Goal: Task Accomplishment & Management: Use online tool/utility

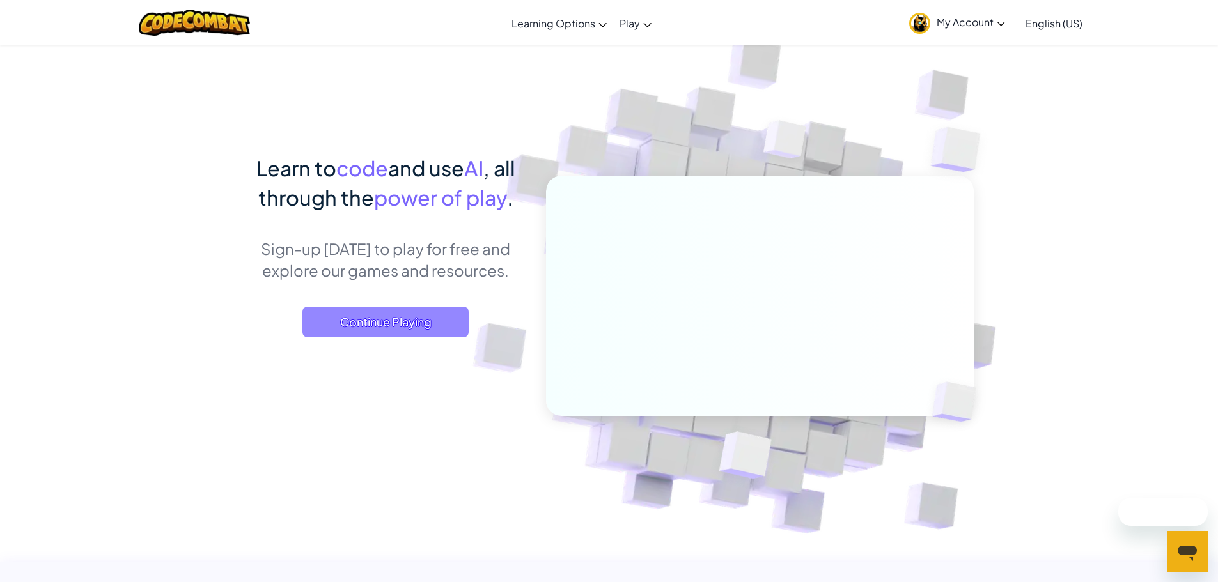
click at [399, 318] on span "Continue Playing" at bounding box center [385, 322] width 166 height 31
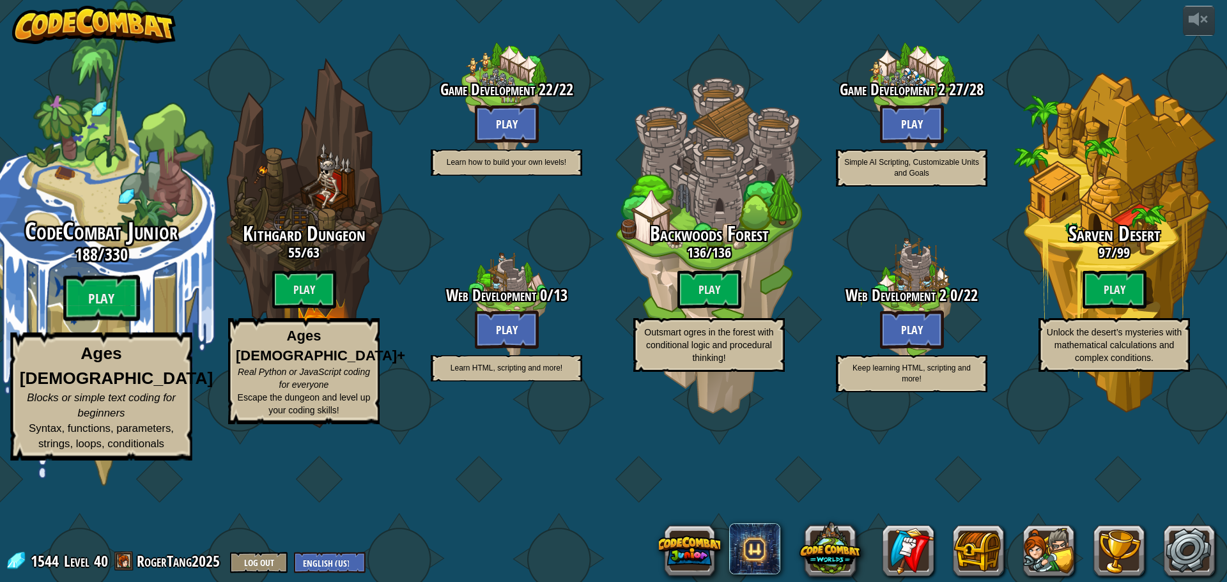
click at [150, 264] on h3 "188 / 330" at bounding box center [101, 254] width 243 height 19
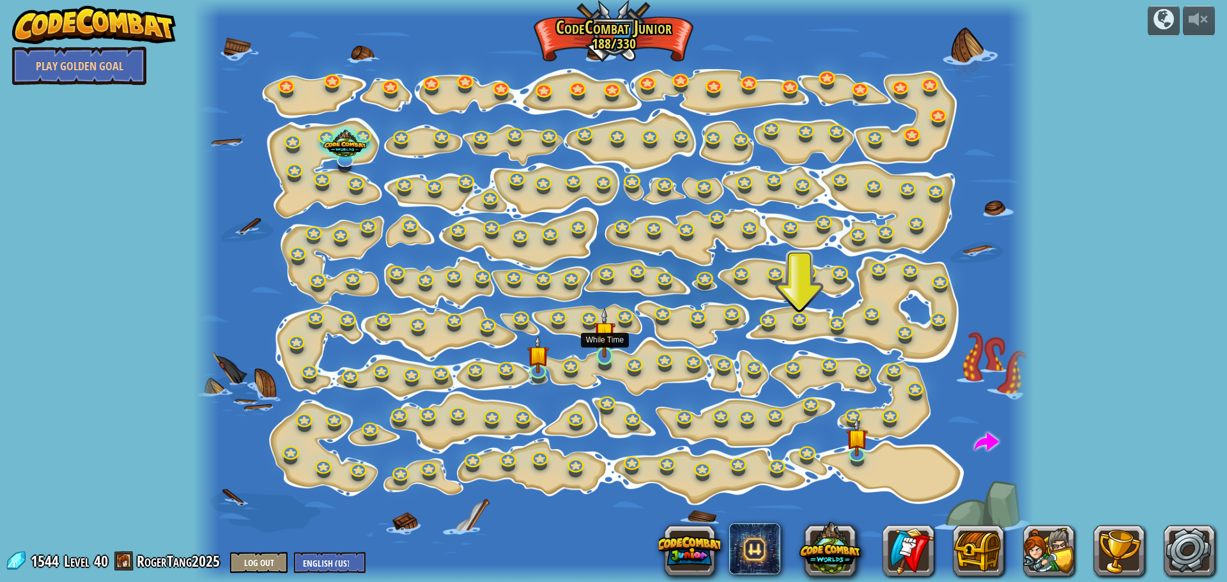
click at [602, 343] on img at bounding box center [605, 332] width 22 height 50
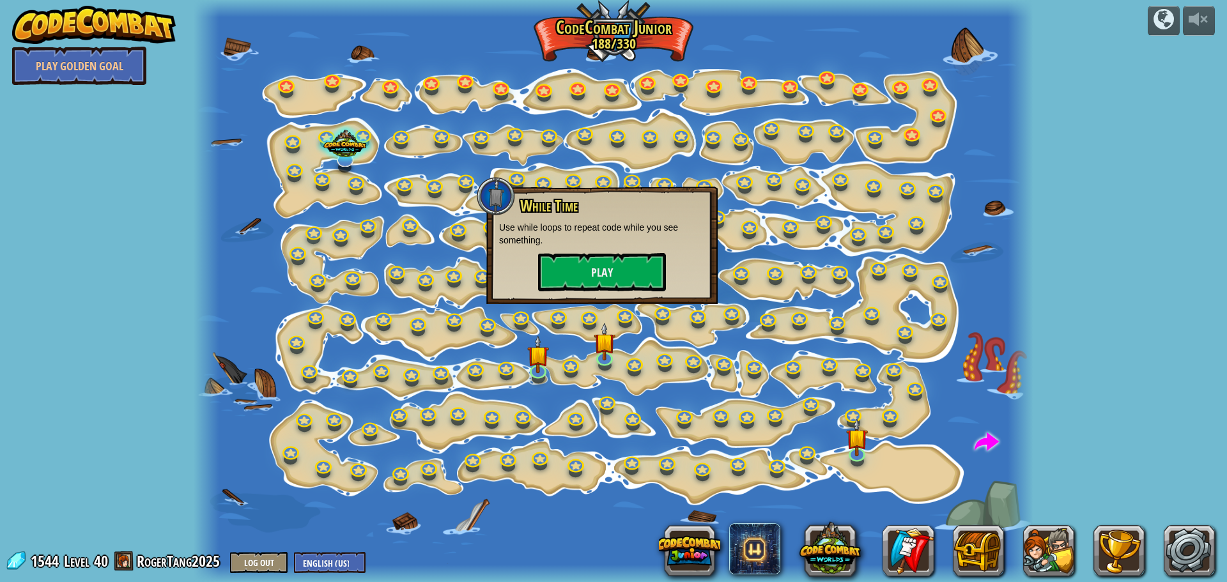
click at [870, 442] on div at bounding box center [613, 291] width 839 height 582
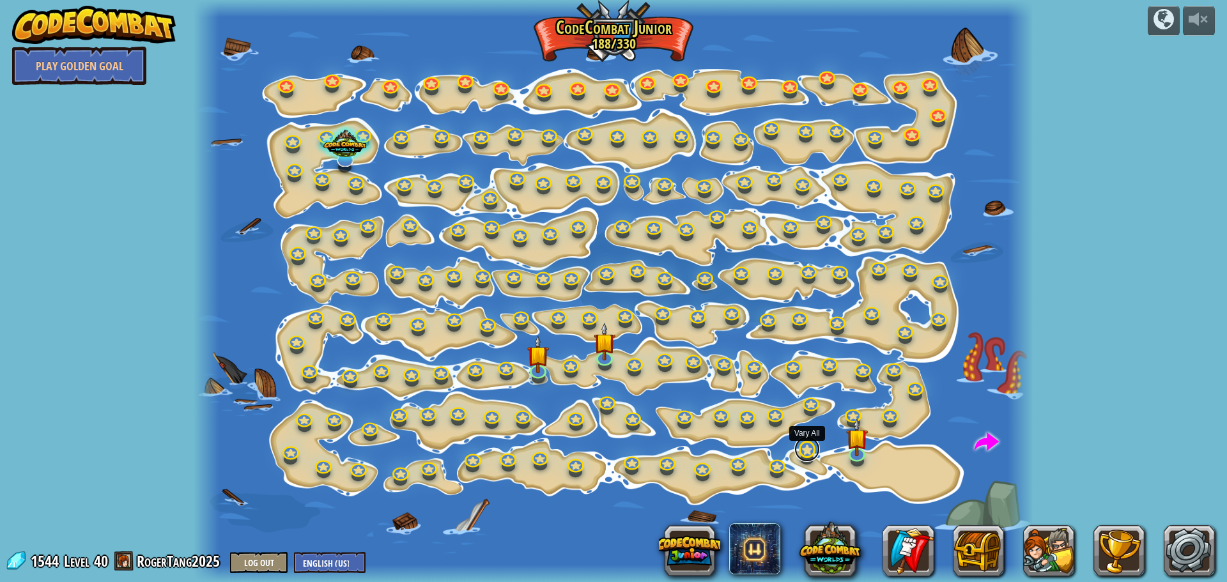
click at [800, 450] on link at bounding box center [808, 450] width 26 height 26
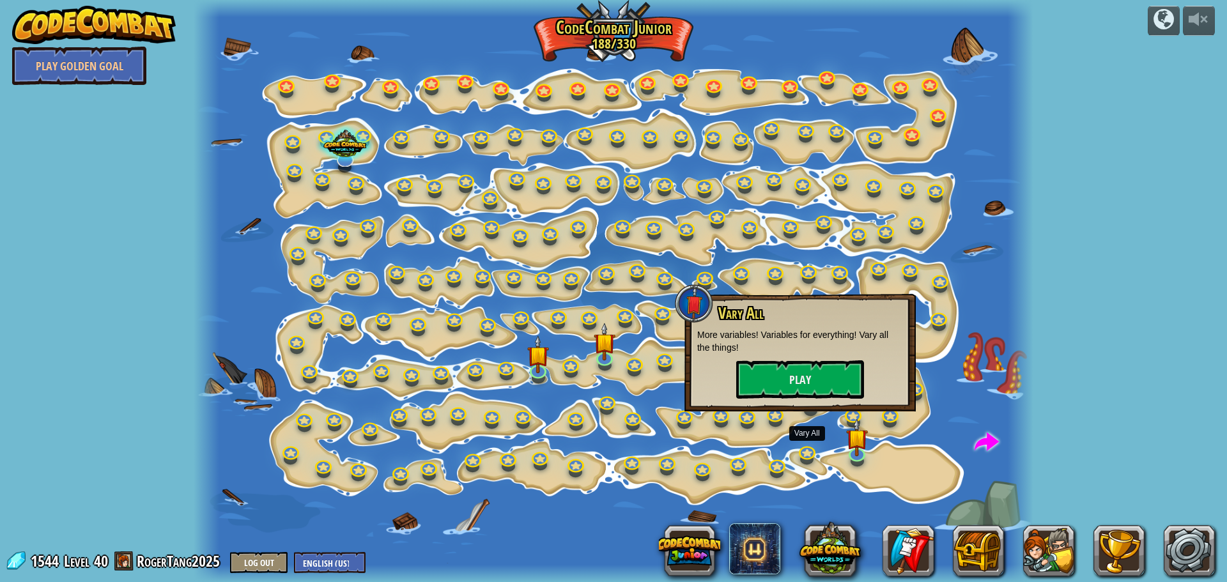
click at [784, 456] on div at bounding box center [613, 291] width 839 height 582
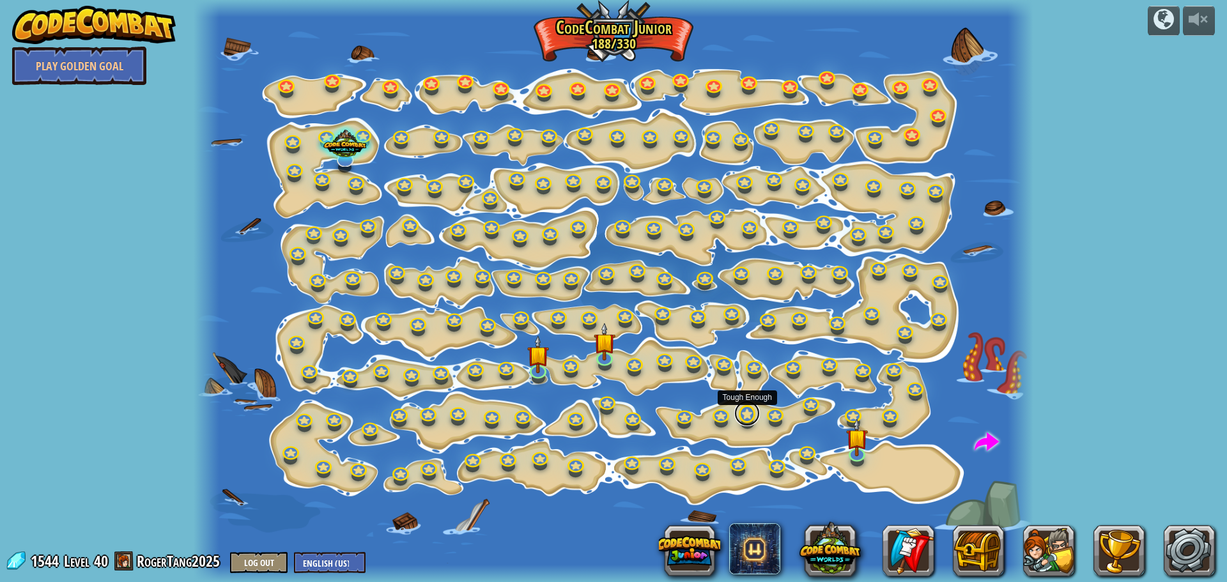
click at [747, 423] on link at bounding box center [747, 414] width 26 height 26
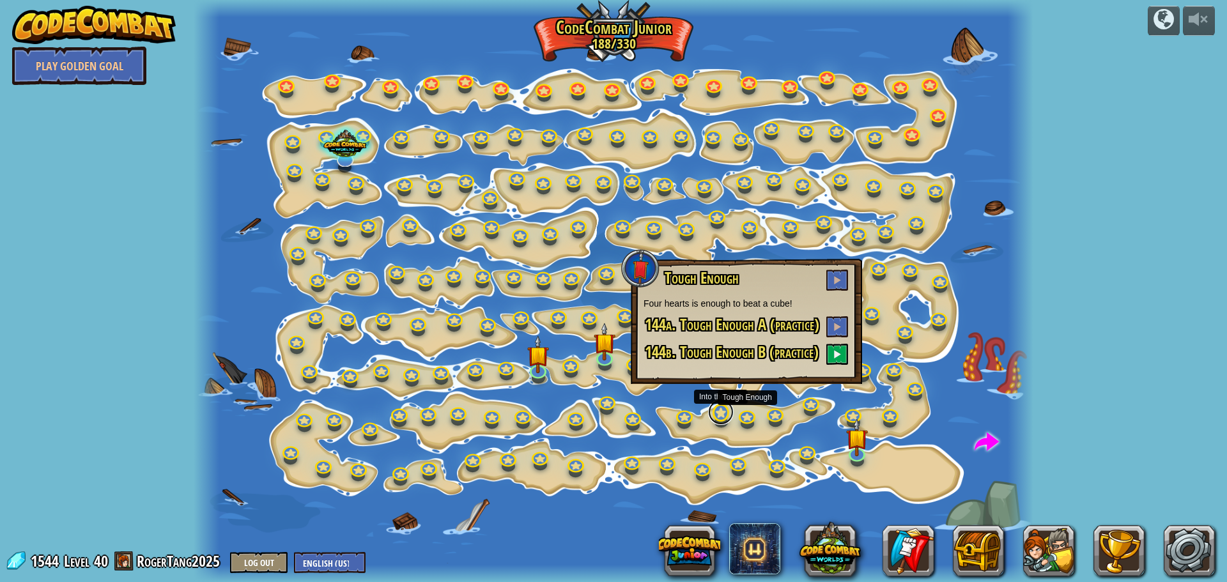
click at [717, 417] on link at bounding box center [721, 413] width 26 height 26
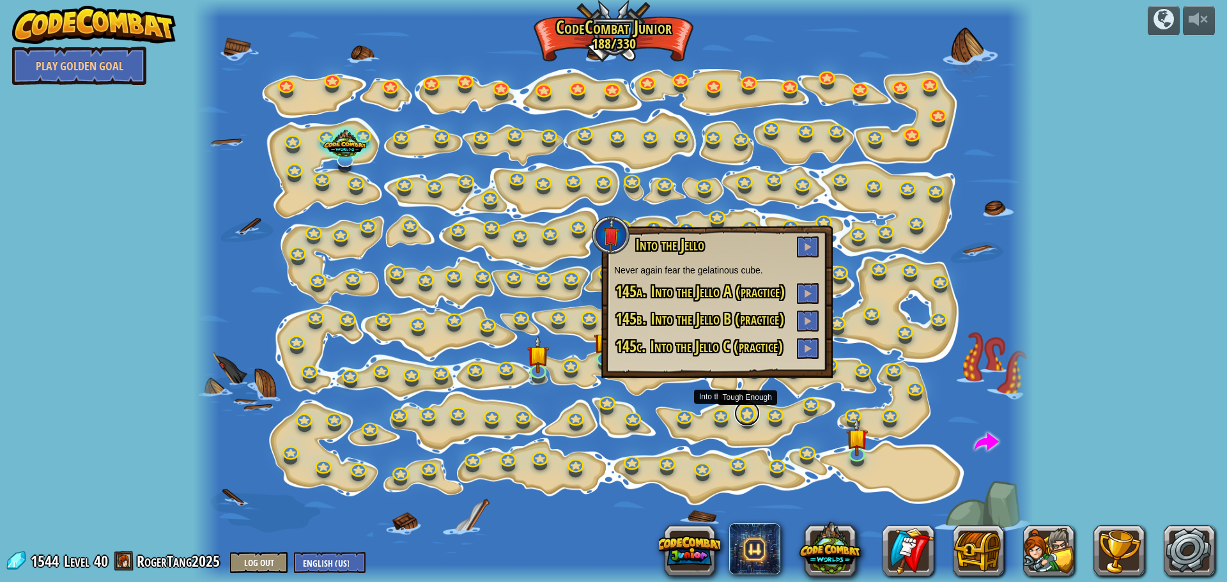
click at [749, 410] on link at bounding box center [747, 414] width 26 height 26
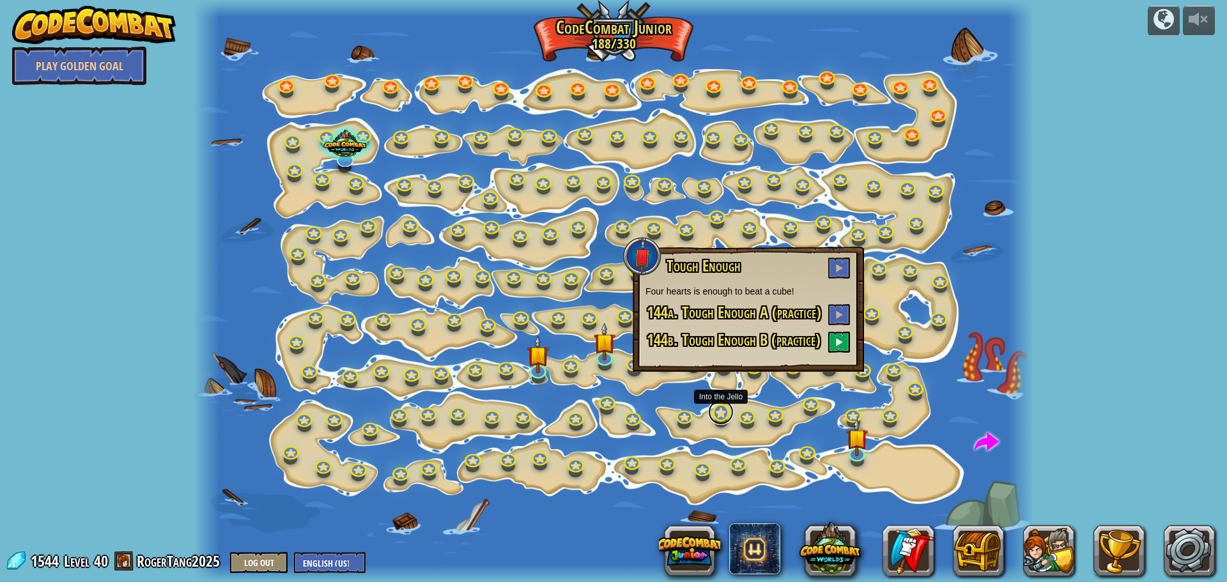
click at [719, 417] on link at bounding box center [721, 413] width 26 height 26
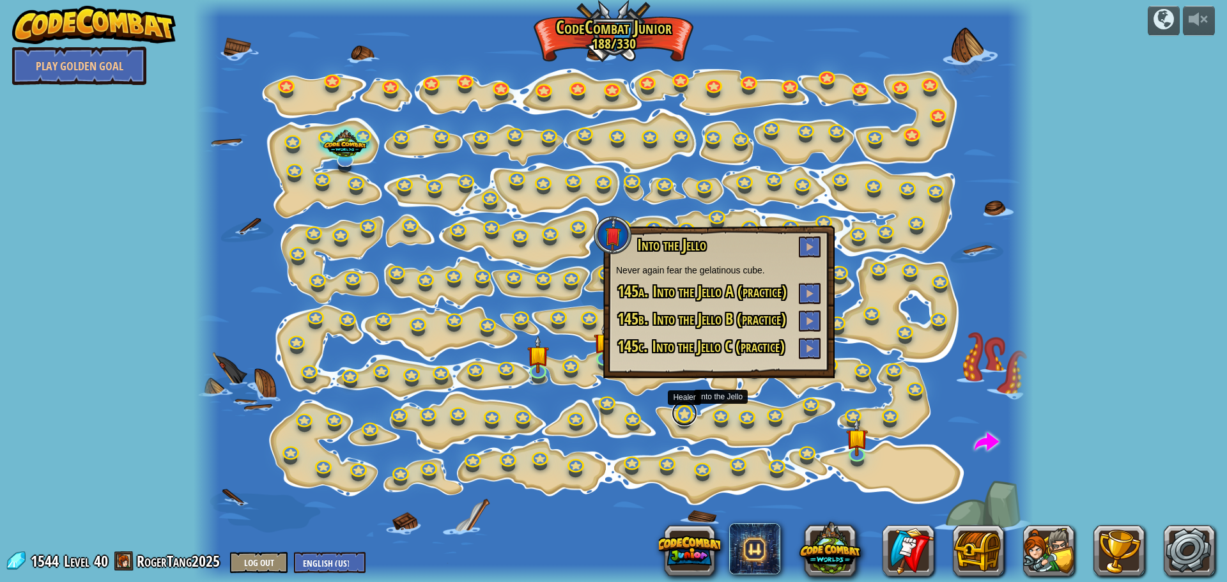
click at [677, 414] on link at bounding box center [685, 414] width 26 height 26
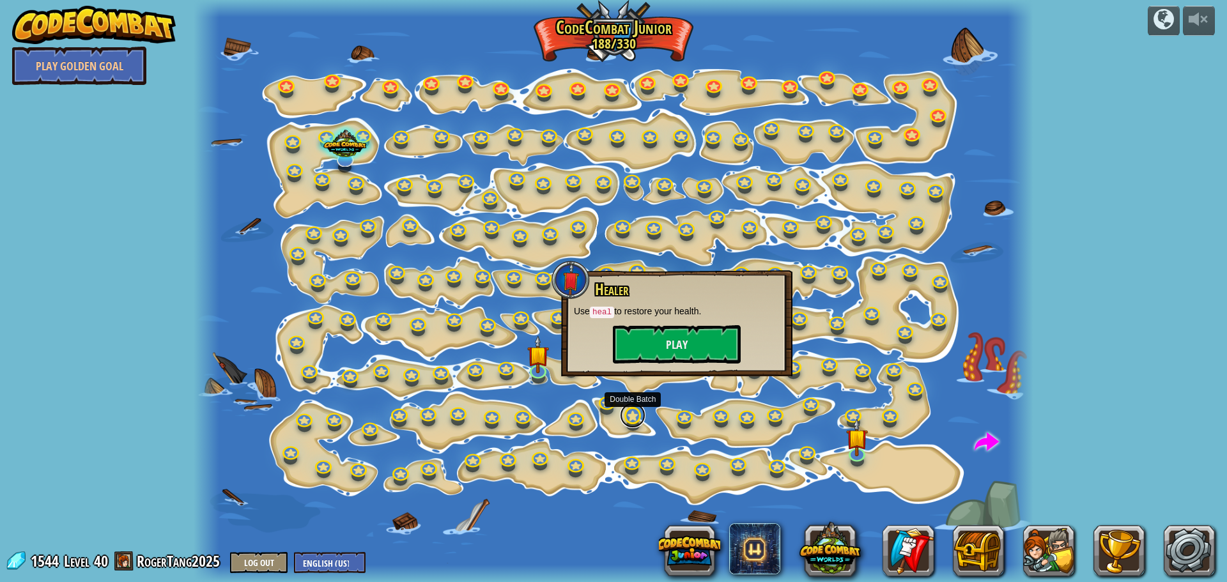
click at [622, 412] on link at bounding box center [633, 416] width 26 height 26
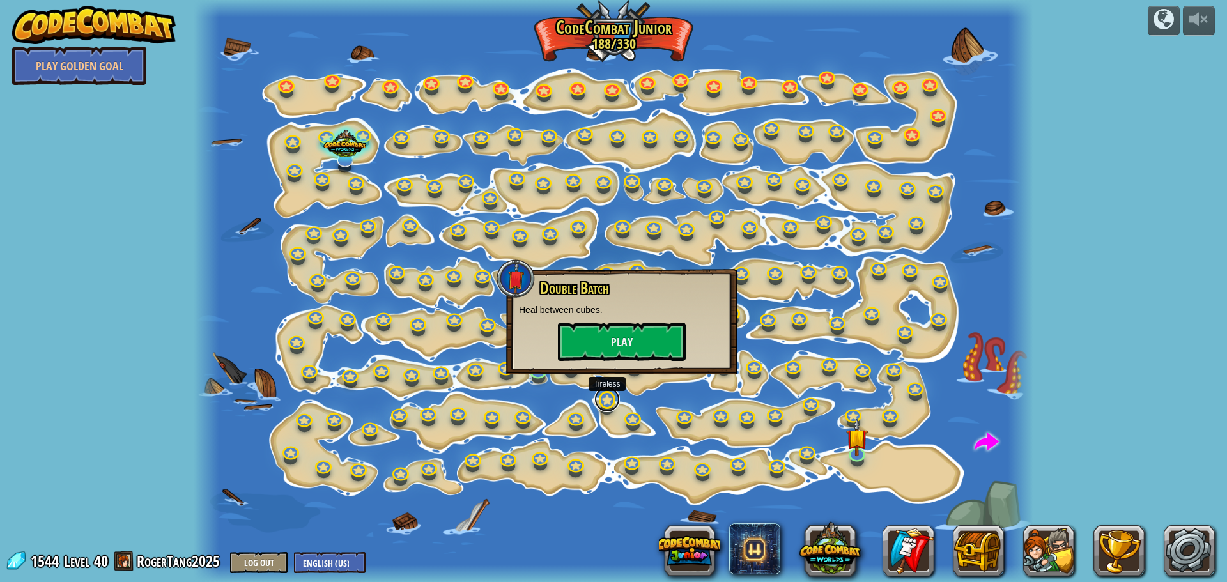
click at [602, 404] on link at bounding box center [607, 400] width 26 height 26
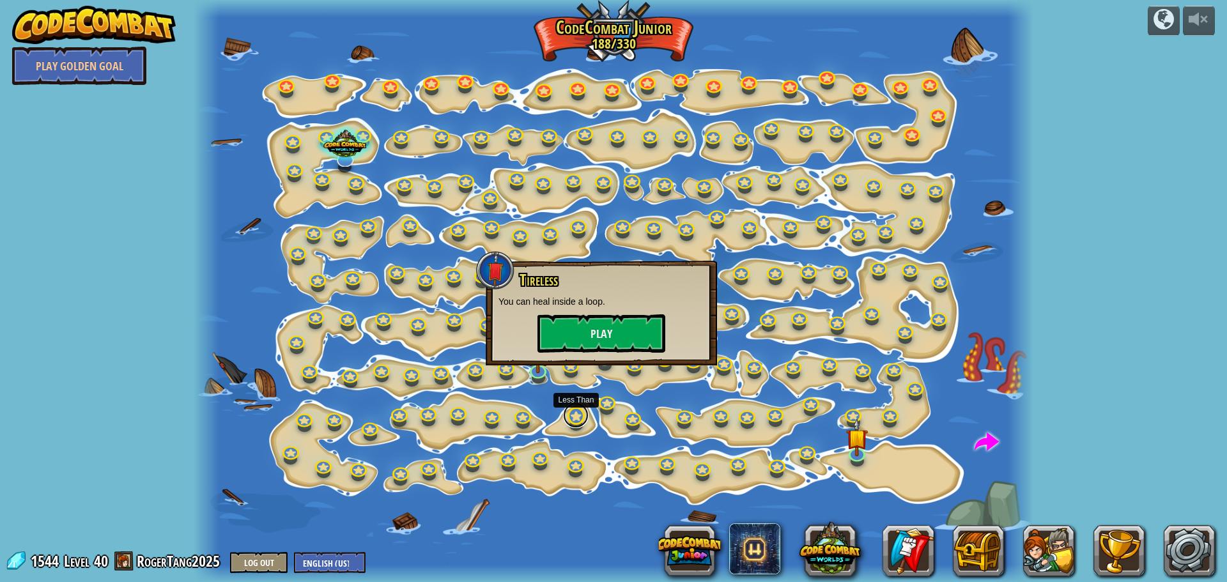
click at [570, 418] on link at bounding box center [576, 416] width 26 height 26
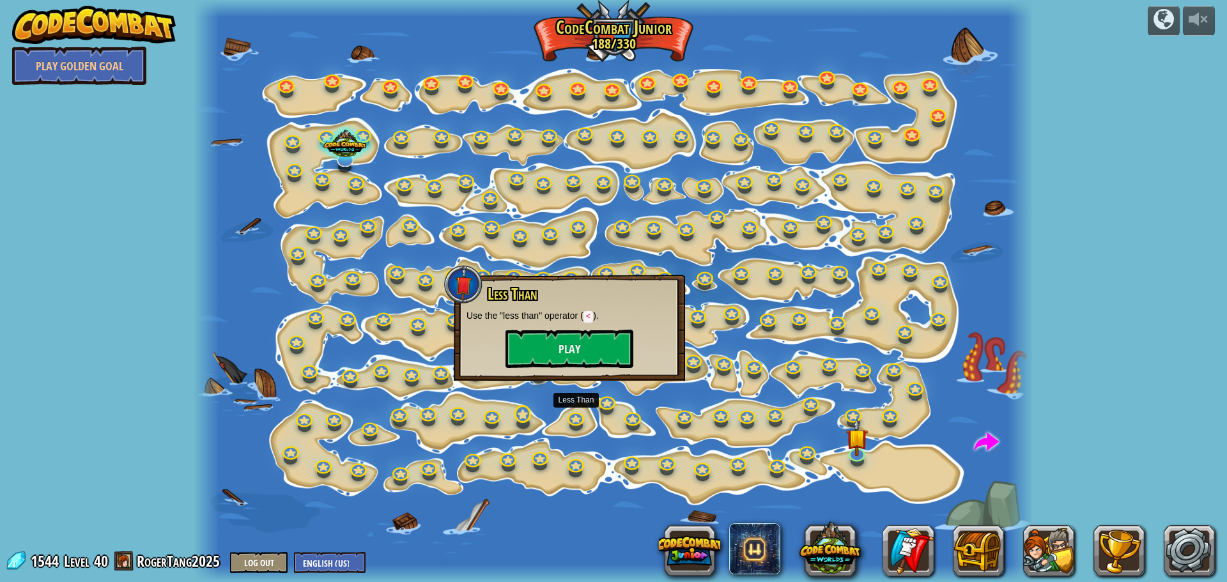
click at [535, 419] on div at bounding box center [613, 291] width 839 height 582
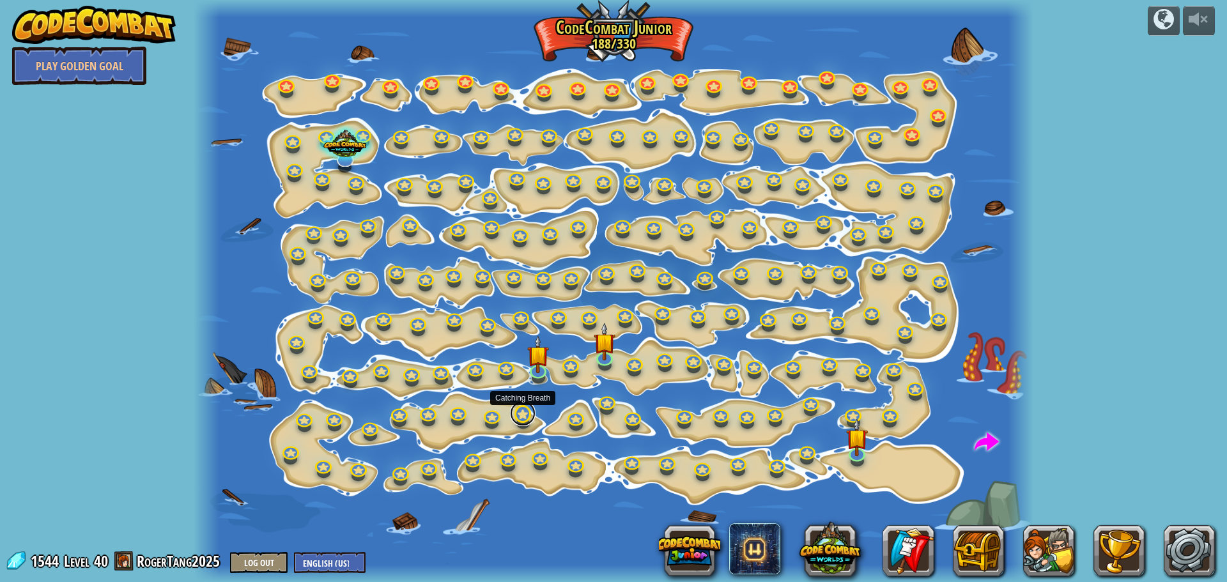
click at [522, 419] on link at bounding box center [523, 414] width 26 height 26
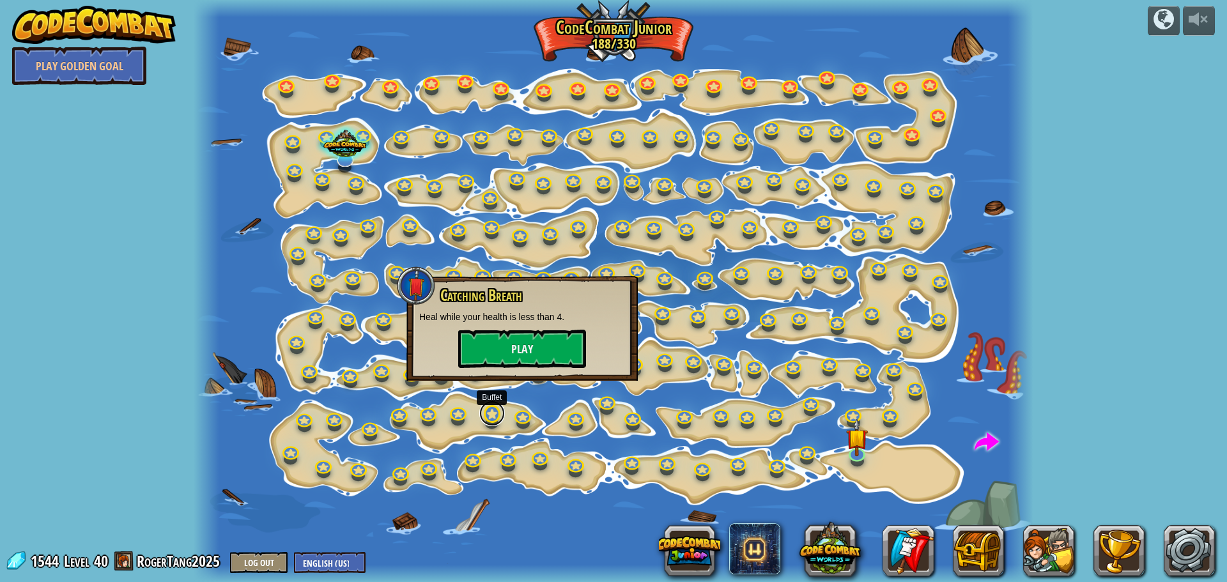
click at [489, 417] on link at bounding box center [492, 414] width 26 height 26
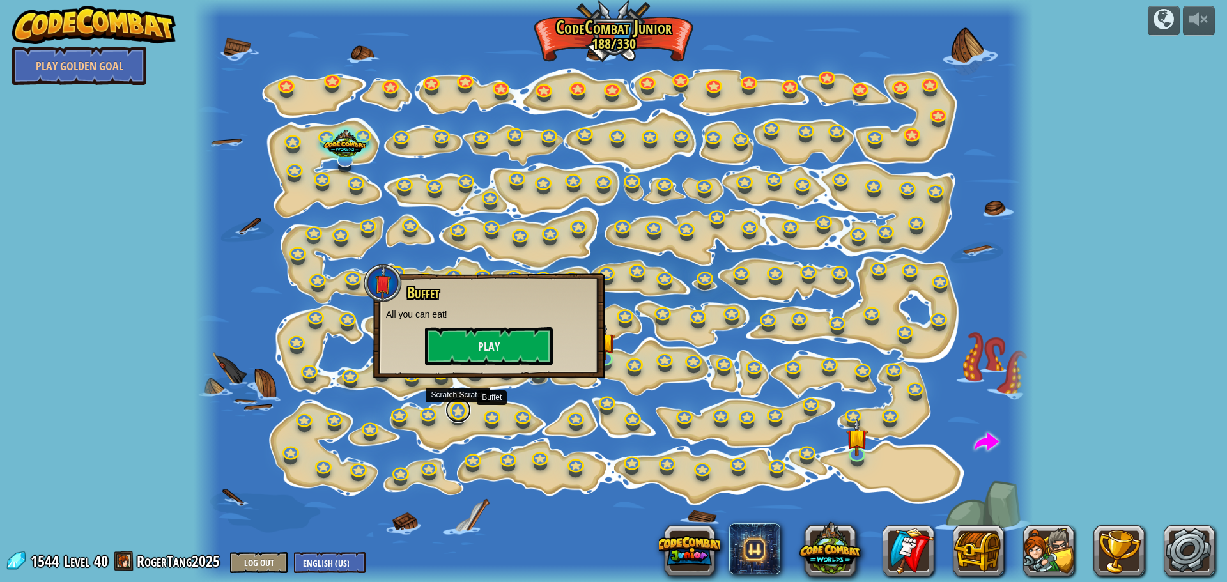
click at [467, 410] on link at bounding box center [459, 411] width 26 height 26
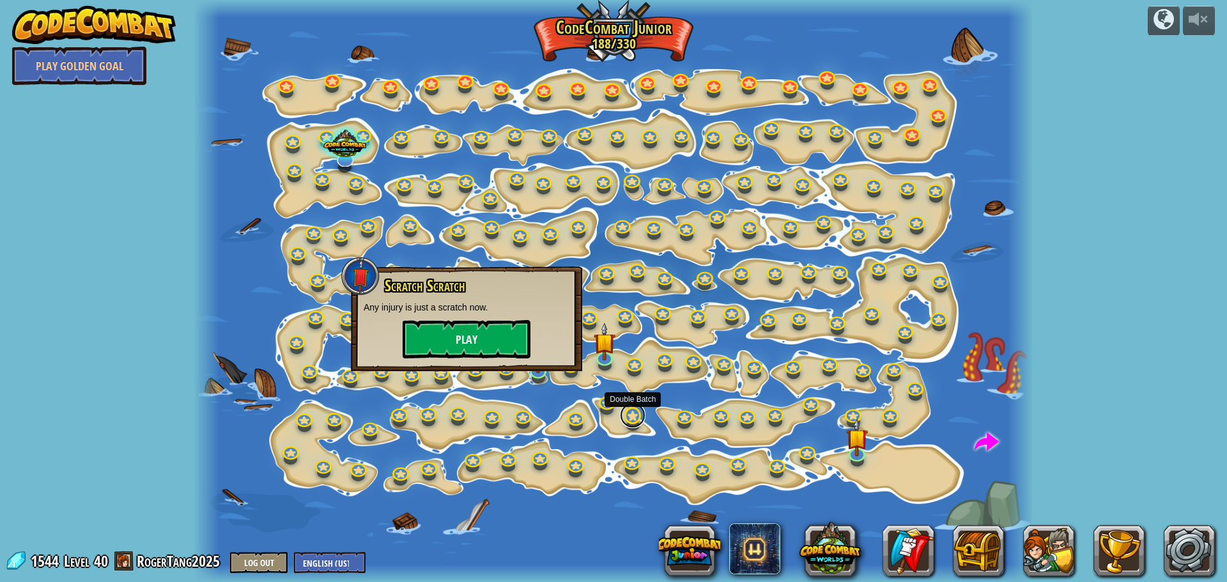
click at [632, 421] on link at bounding box center [633, 416] width 26 height 26
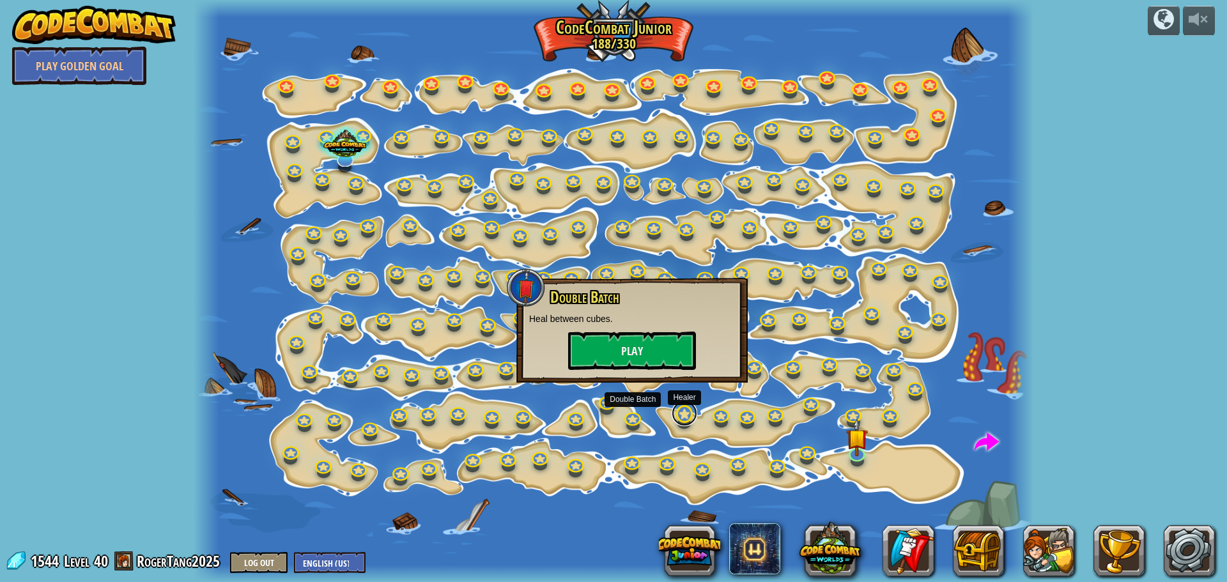
click at [681, 417] on link at bounding box center [685, 414] width 26 height 26
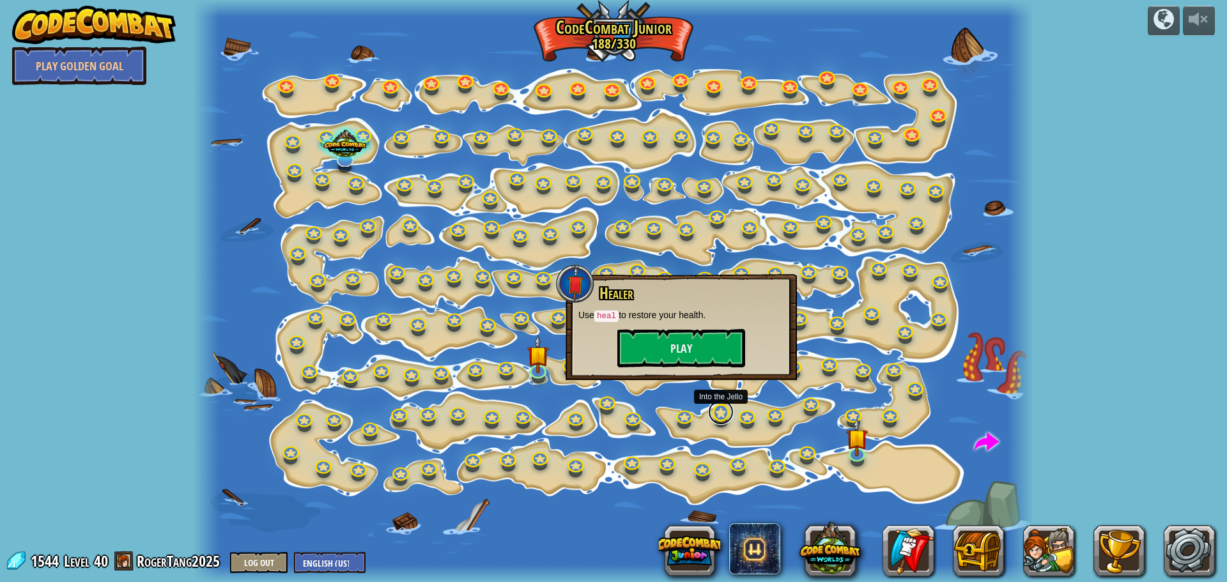
click at [708, 415] on link at bounding box center [721, 413] width 26 height 26
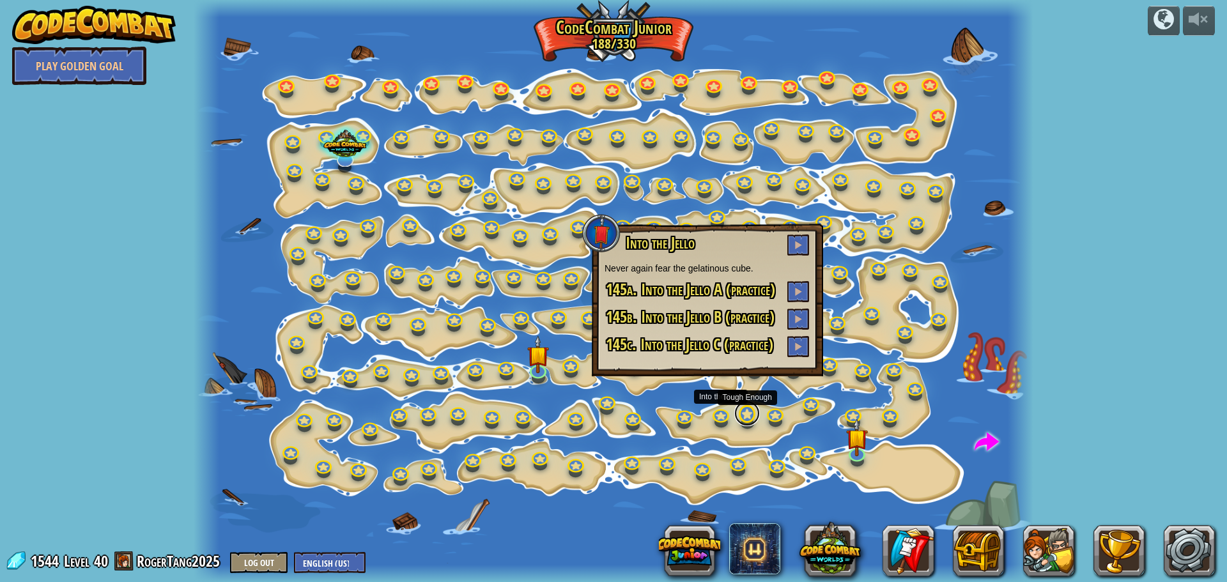
click at [747, 408] on link at bounding box center [747, 414] width 26 height 26
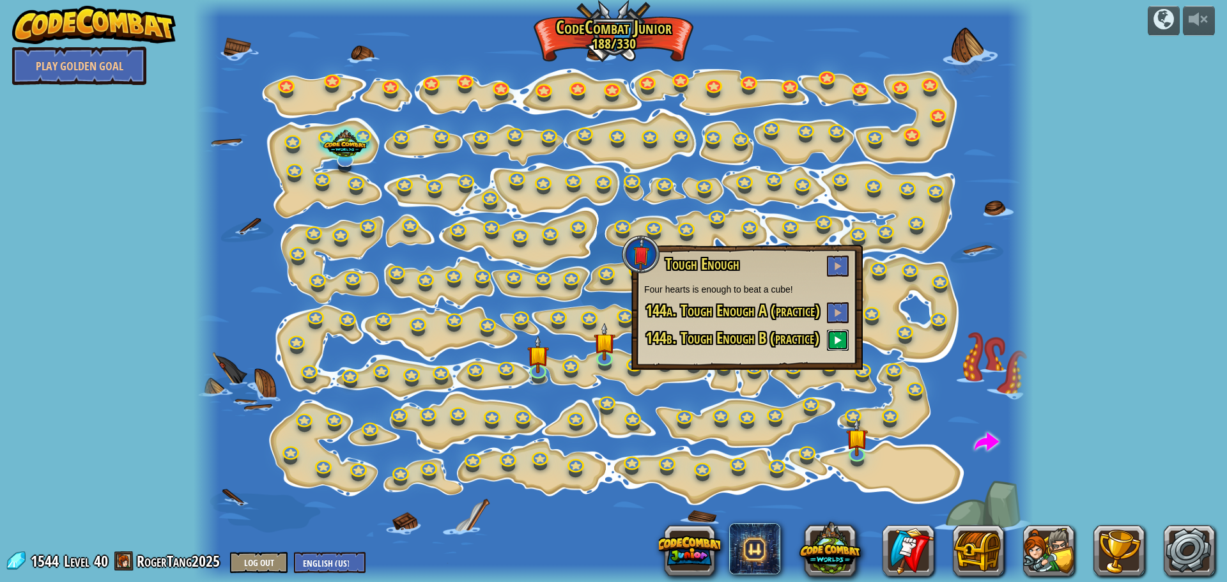
click at [835, 338] on span at bounding box center [838, 340] width 9 height 9
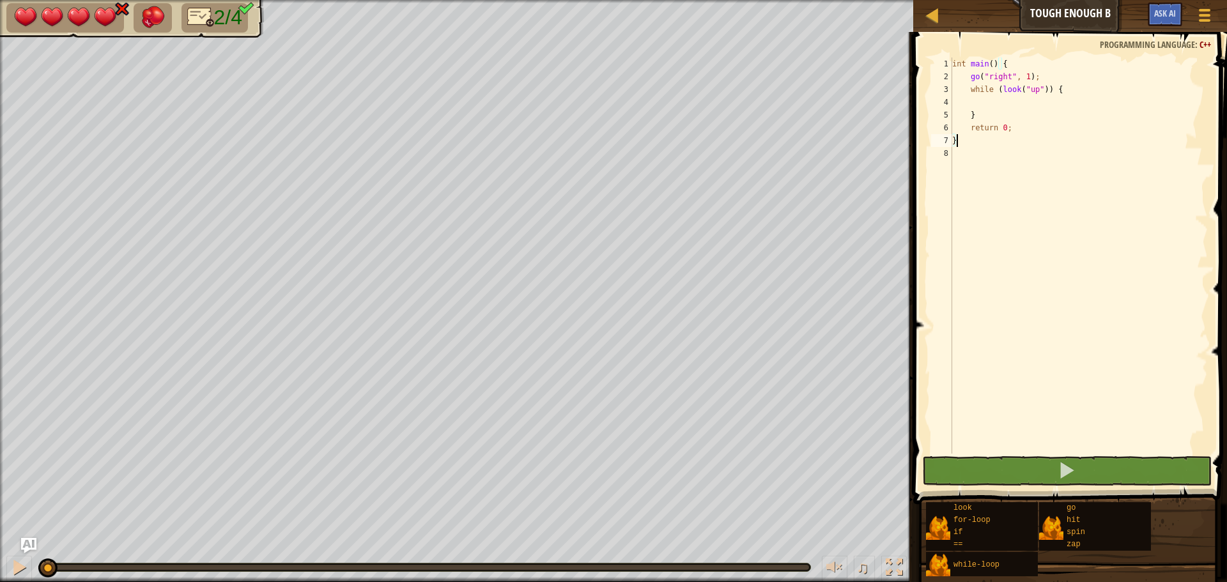
click at [1009, 101] on div "int main ( ) { go ( " right " , 1 ) ; while ( look ( " up " )) { } return 0 ; }" at bounding box center [1079, 269] width 258 height 422
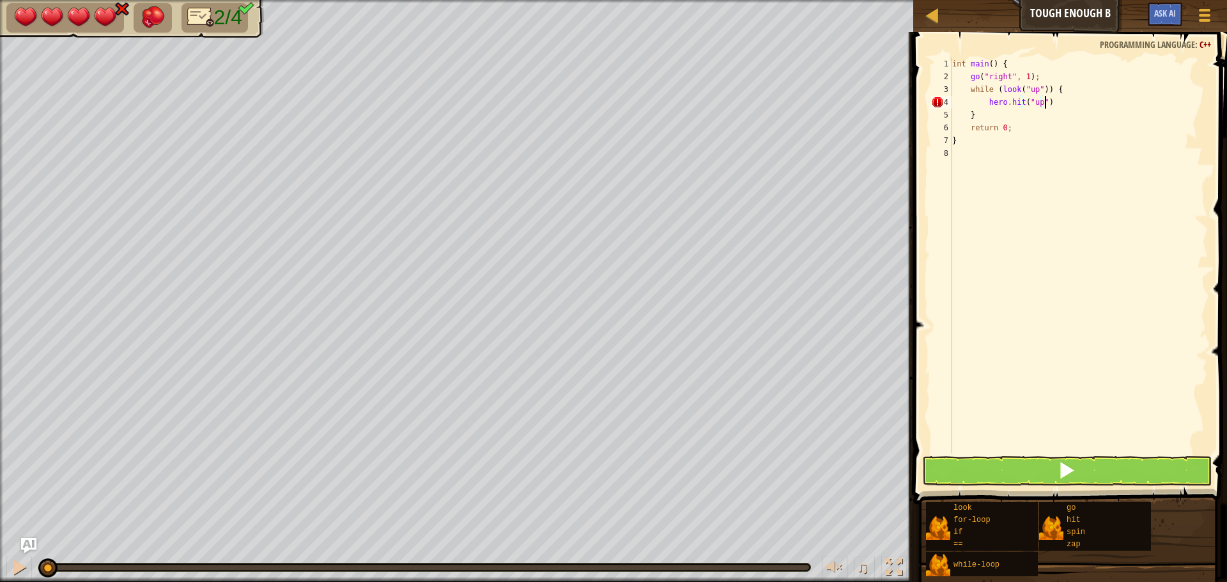
scroll to position [6, 8]
type textarea "hero.hit("up");"
click at [1089, 461] on button at bounding box center [1067, 470] width 290 height 29
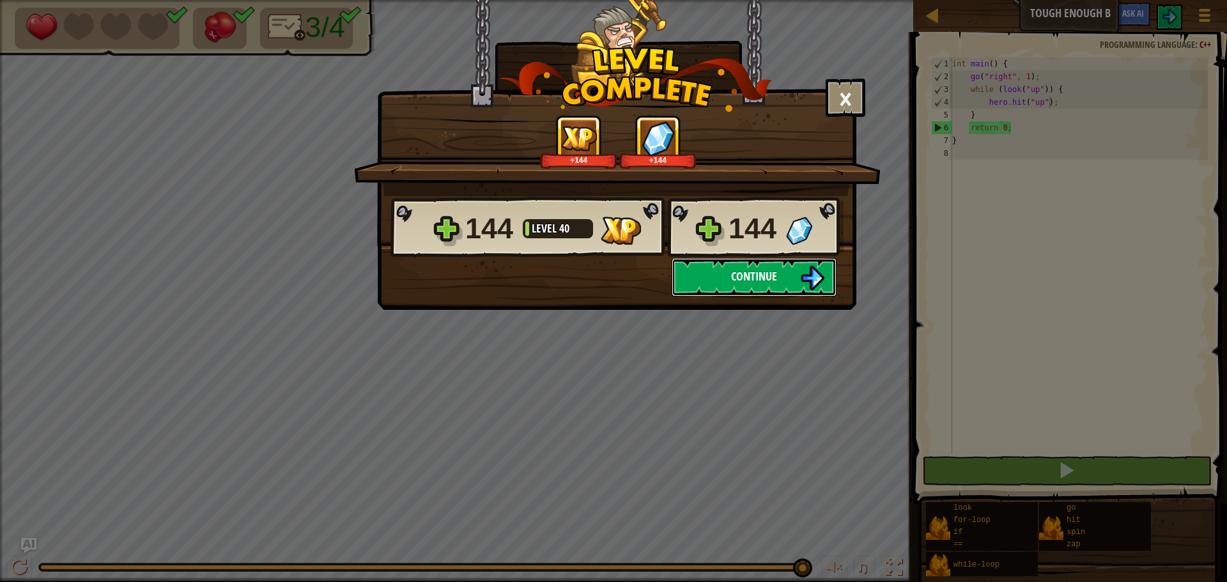
click at [786, 268] on button "Continue" at bounding box center [754, 277] width 165 height 38
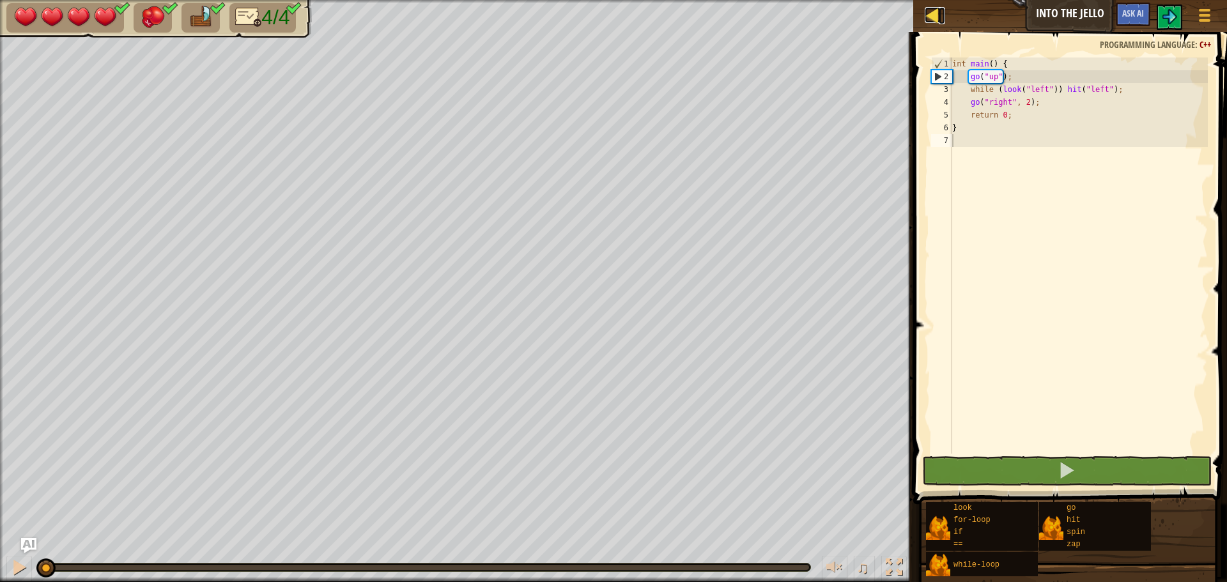
click at [935, 19] on div at bounding box center [933, 15] width 16 height 16
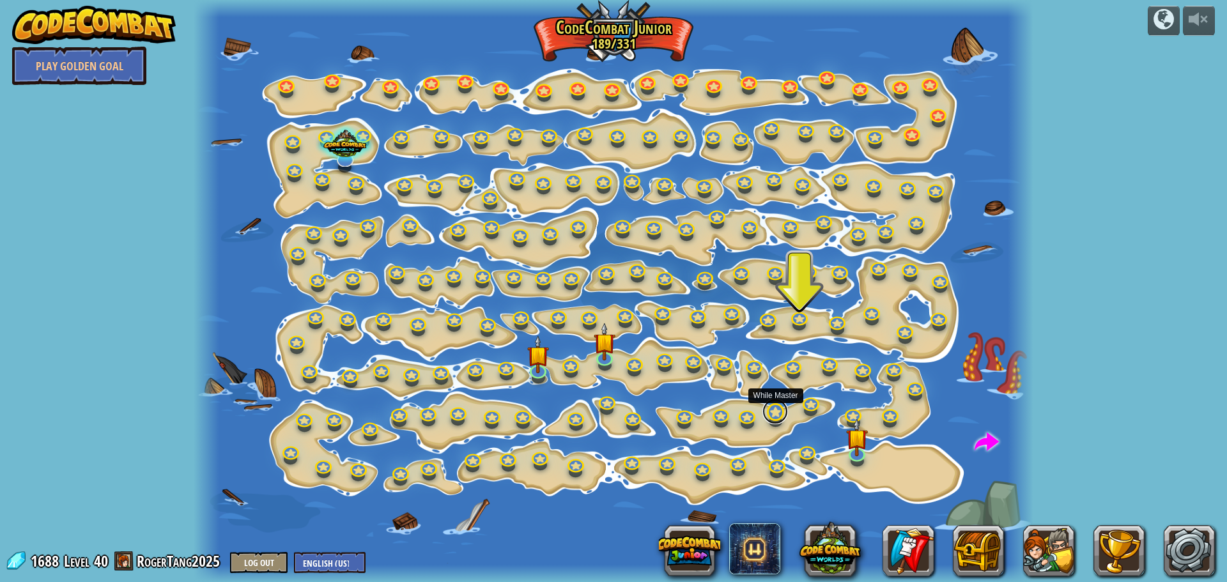
click at [779, 410] on link at bounding box center [776, 412] width 26 height 26
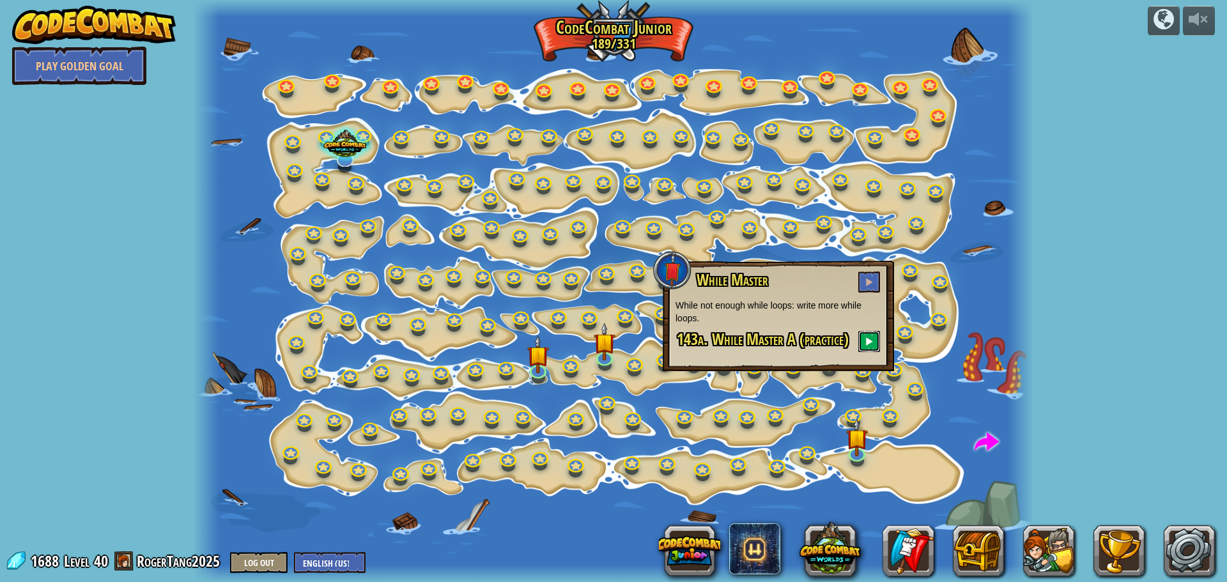
click at [867, 340] on span at bounding box center [869, 341] width 9 height 9
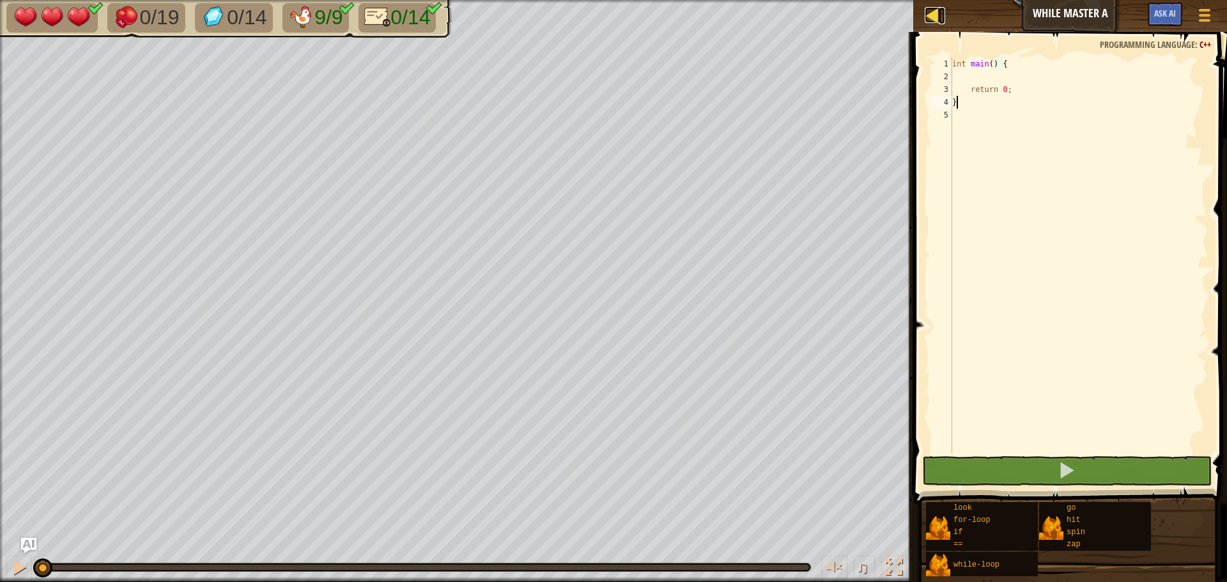
click at [933, 15] on div at bounding box center [933, 15] width 16 height 16
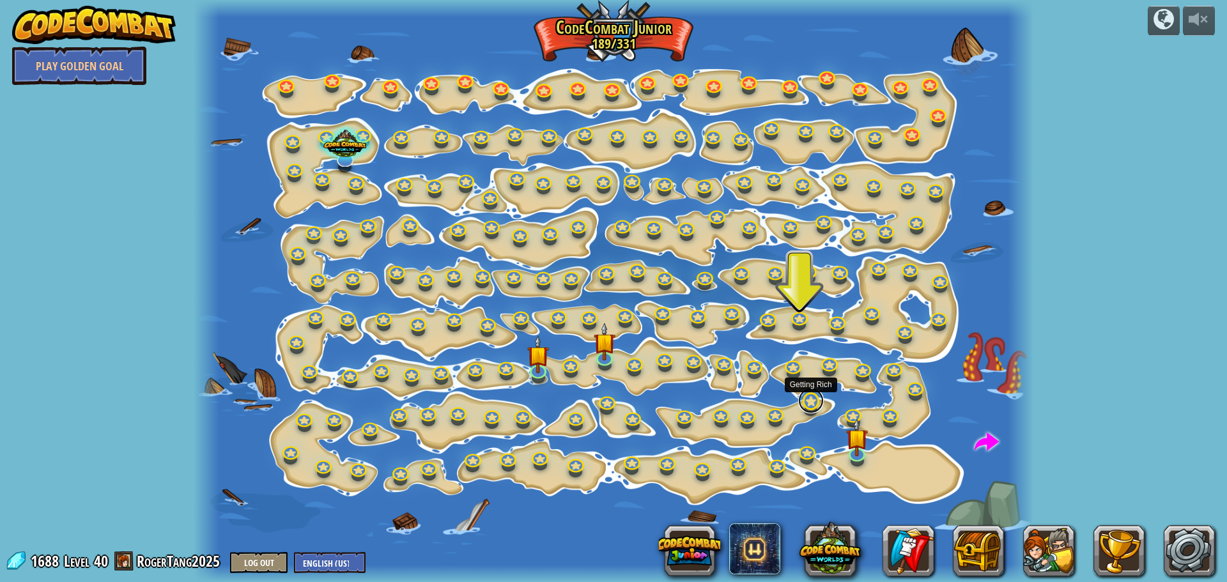
click at [809, 399] on link at bounding box center [811, 401] width 26 height 26
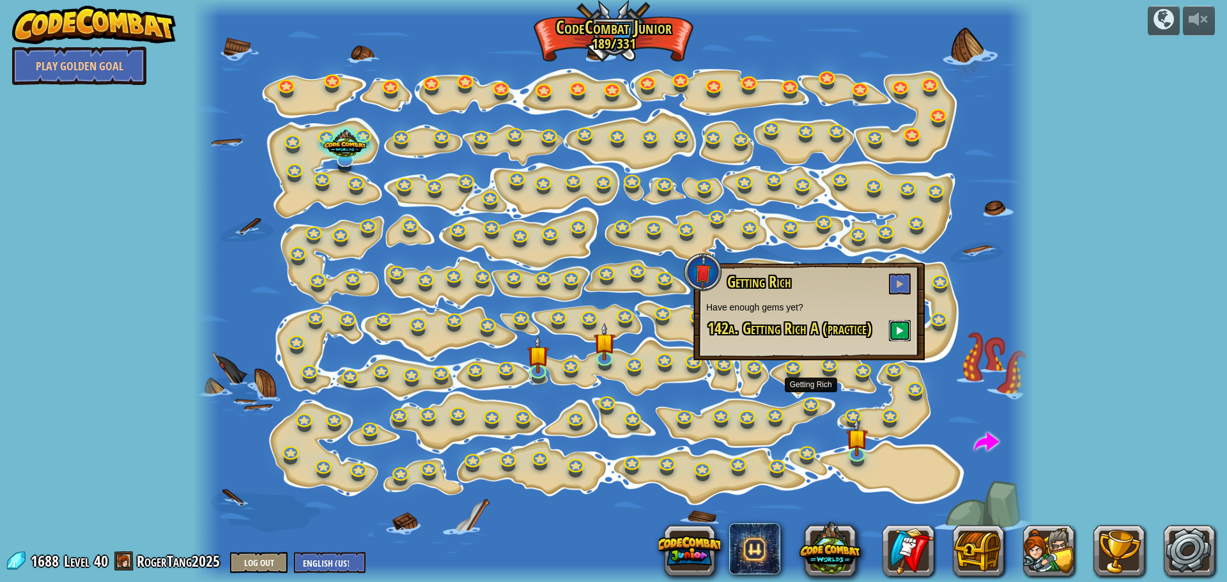
click at [900, 333] on span at bounding box center [900, 330] width 9 height 9
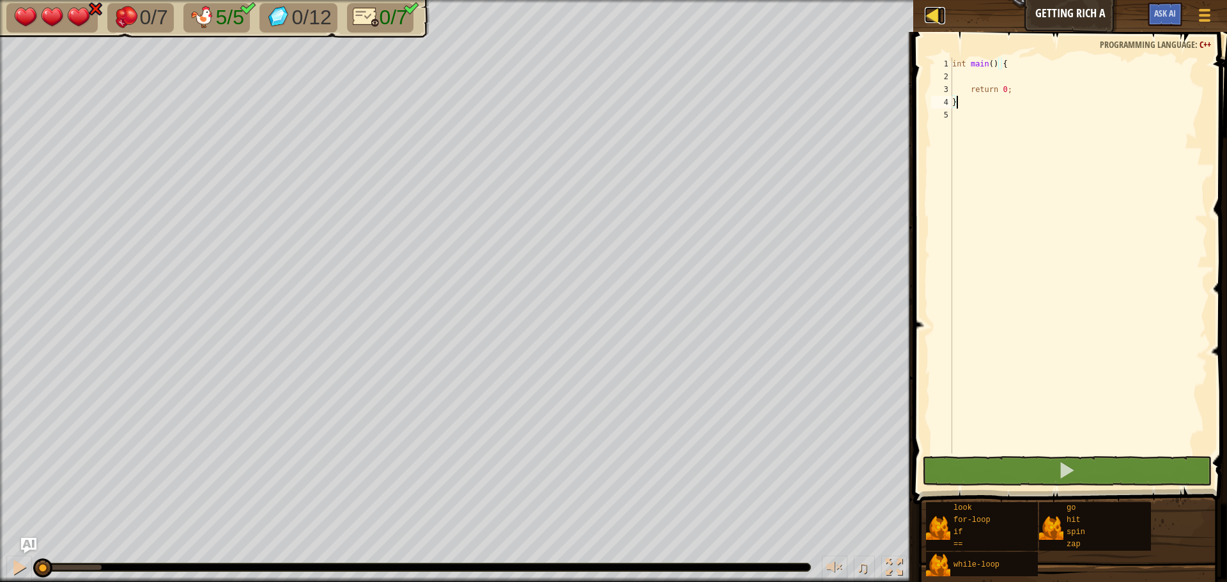
click at [934, 19] on div at bounding box center [933, 15] width 16 height 16
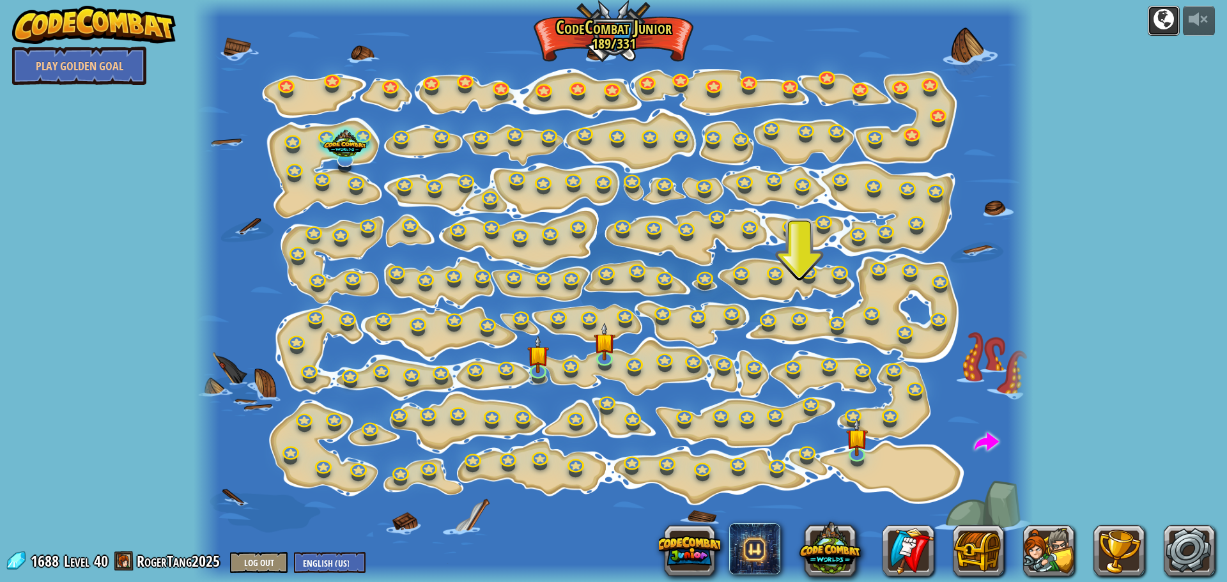
click at [1154, 15] on div at bounding box center [1164, 19] width 20 height 20
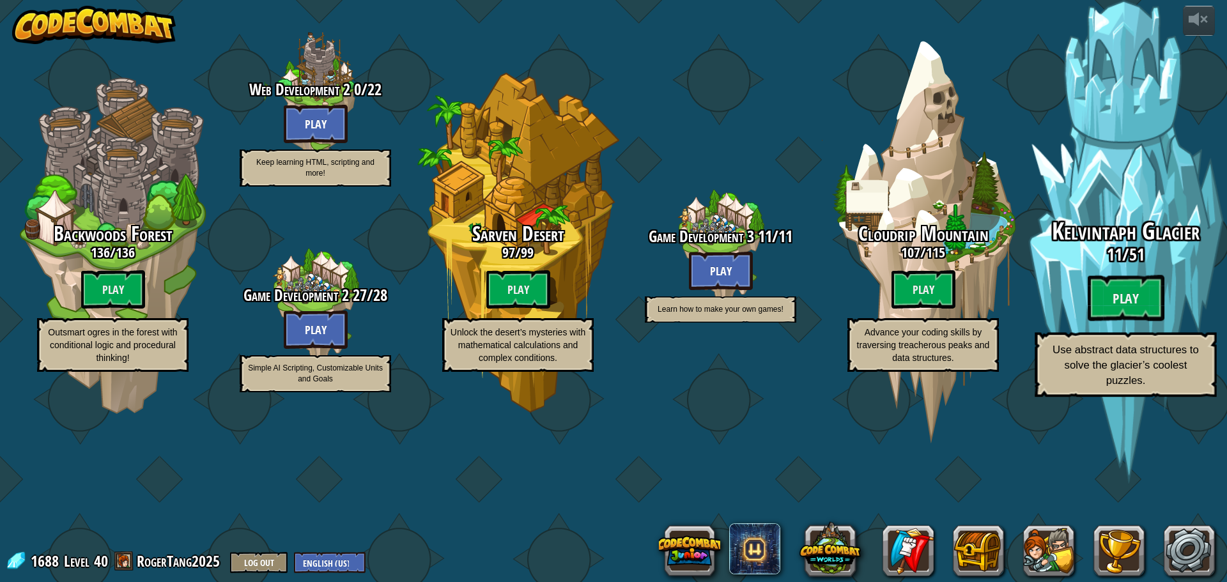
click at [1137, 266] on span "51" at bounding box center [1137, 254] width 15 height 23
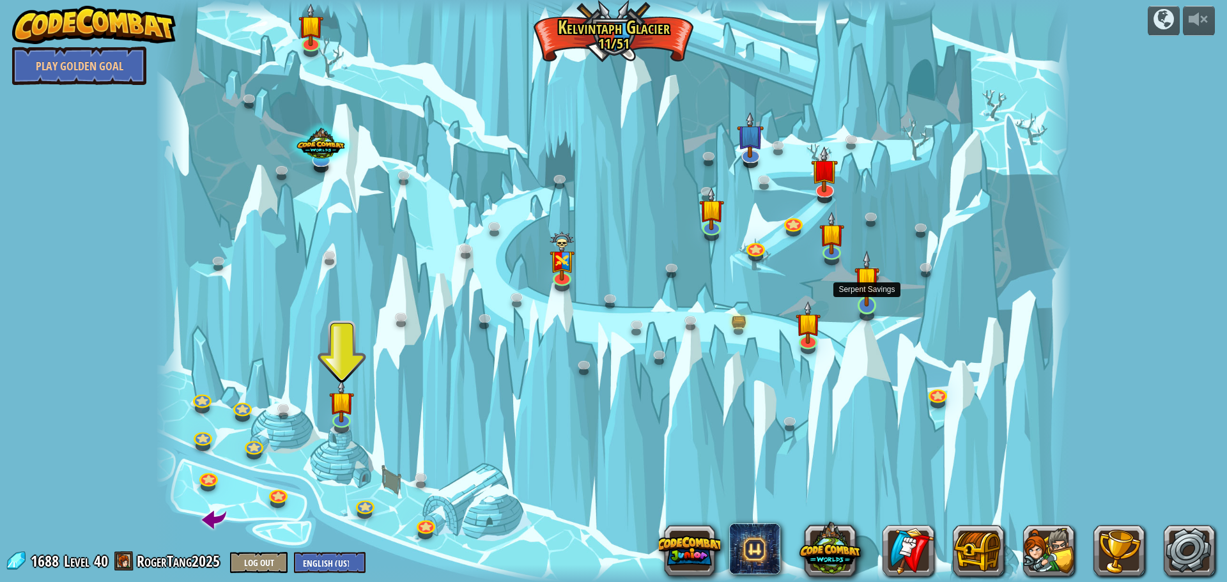
click at [869, 289] on img at bounding box center [867, 279] width 24 height 56
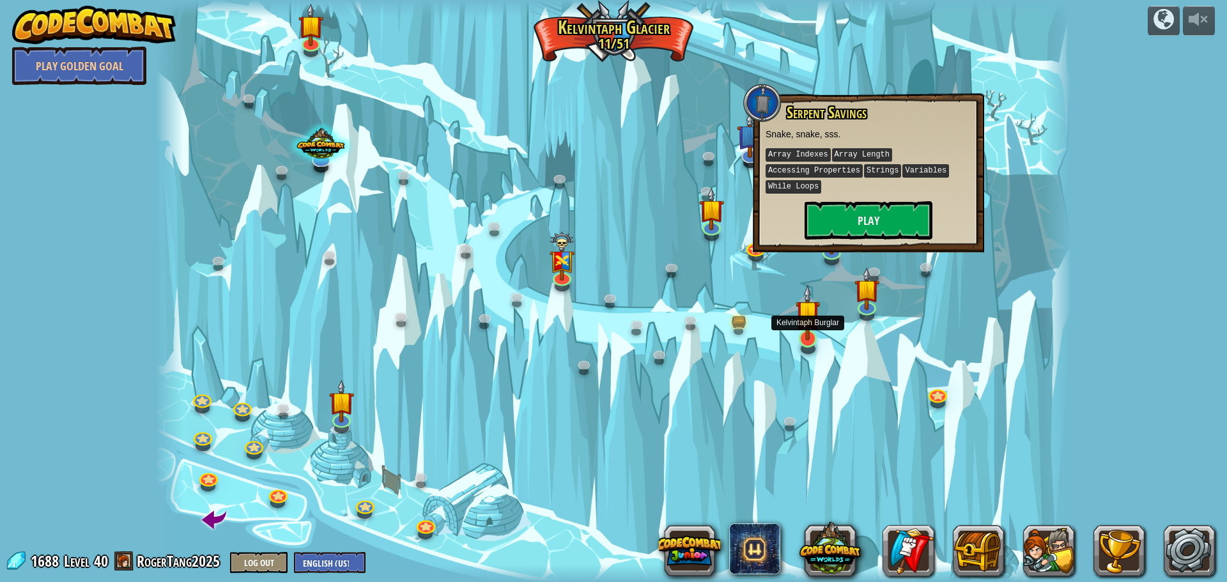
click at [818, 328] on img at bounding box center [808, 312] width 24 height 56
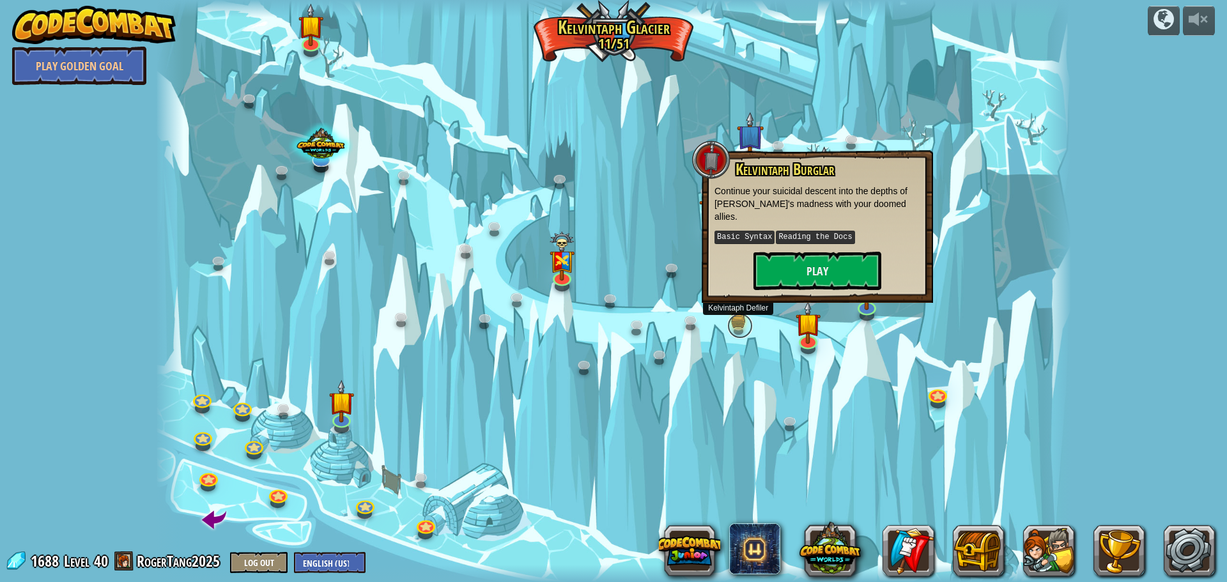
click at [733, 322] on link at bounding box center [740, 326] width 26 height 26
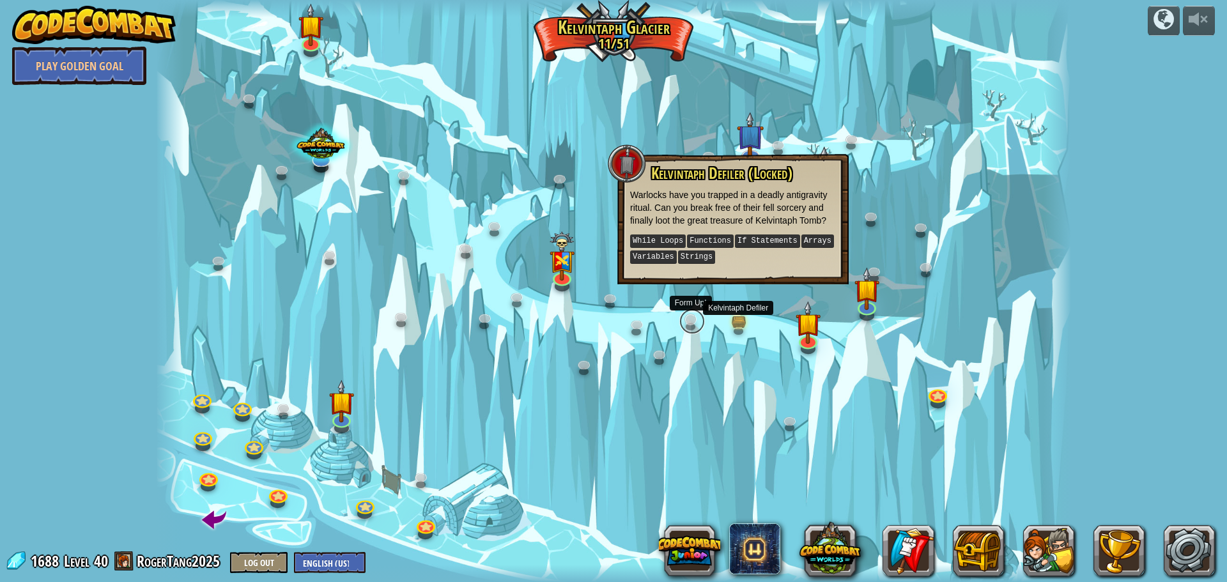
click at [688, 323] on link at bounding box center [692, 322] width 26 height 26
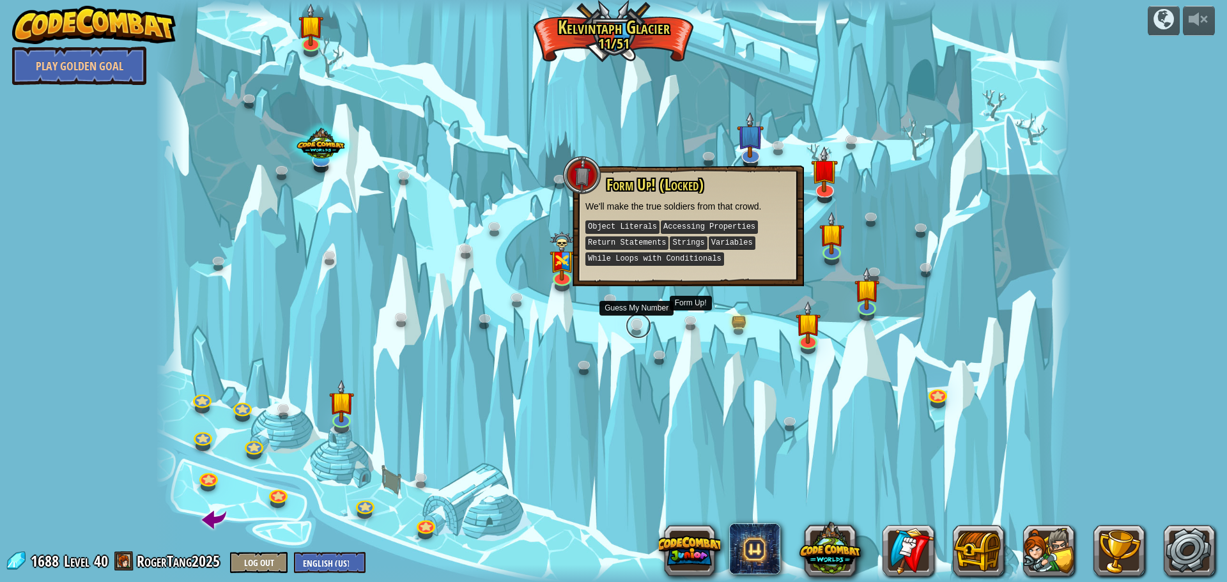
click at [640, 319] on link at bounding box center [639, 326] width 26 height 26
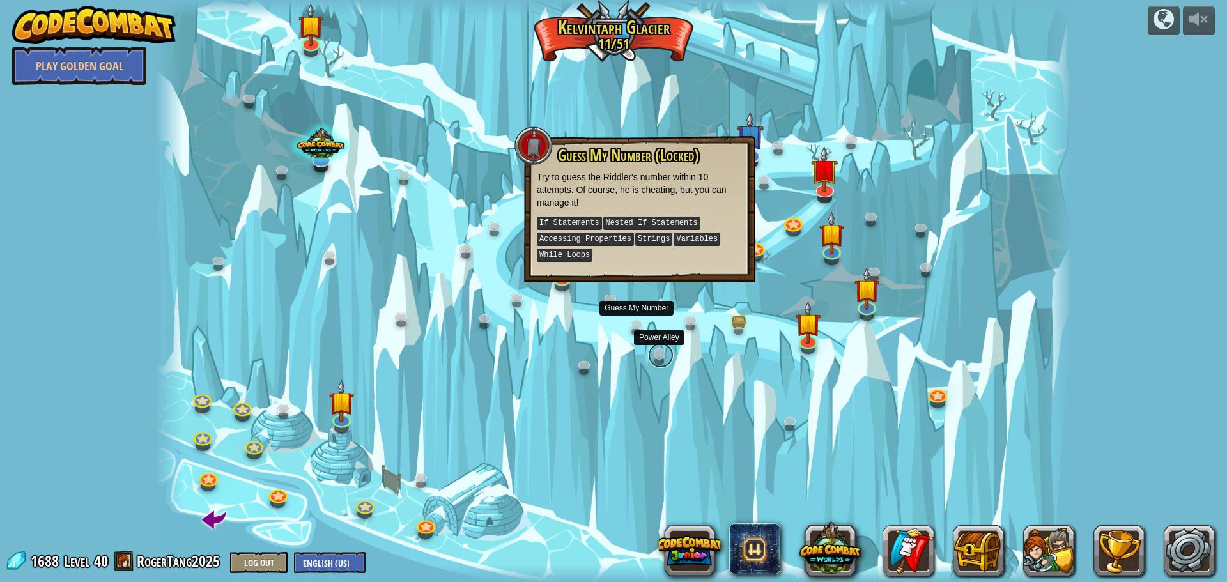
click at [655, 357] on link at bounding box center [661, 356] width 26 height 26
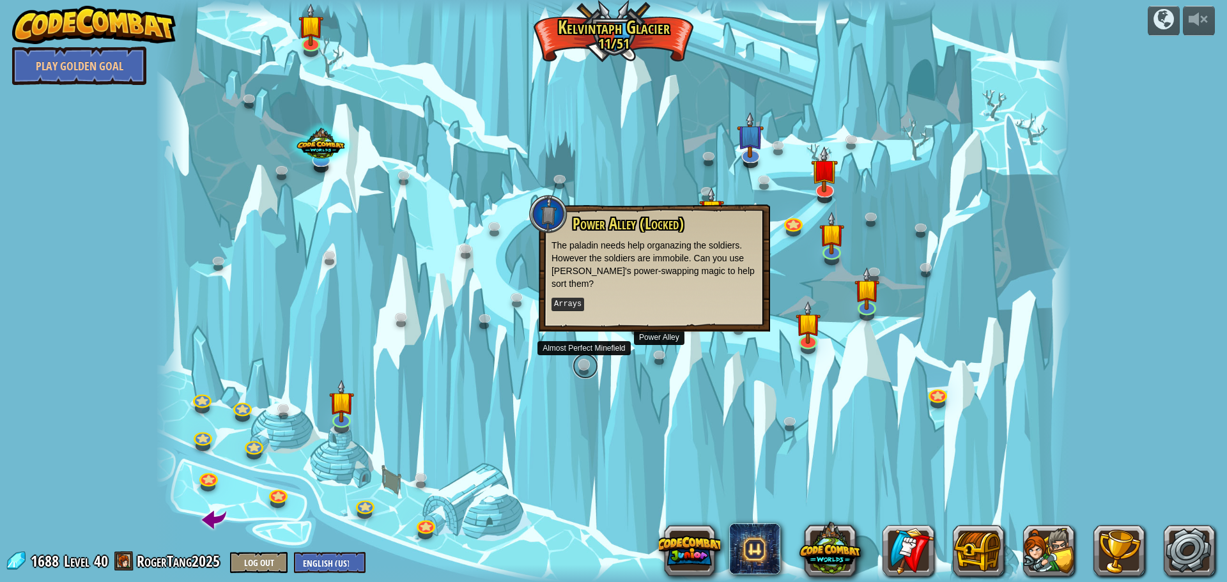
click at [578, 368] on link at bounding box center [586, 366] width 26 height 26
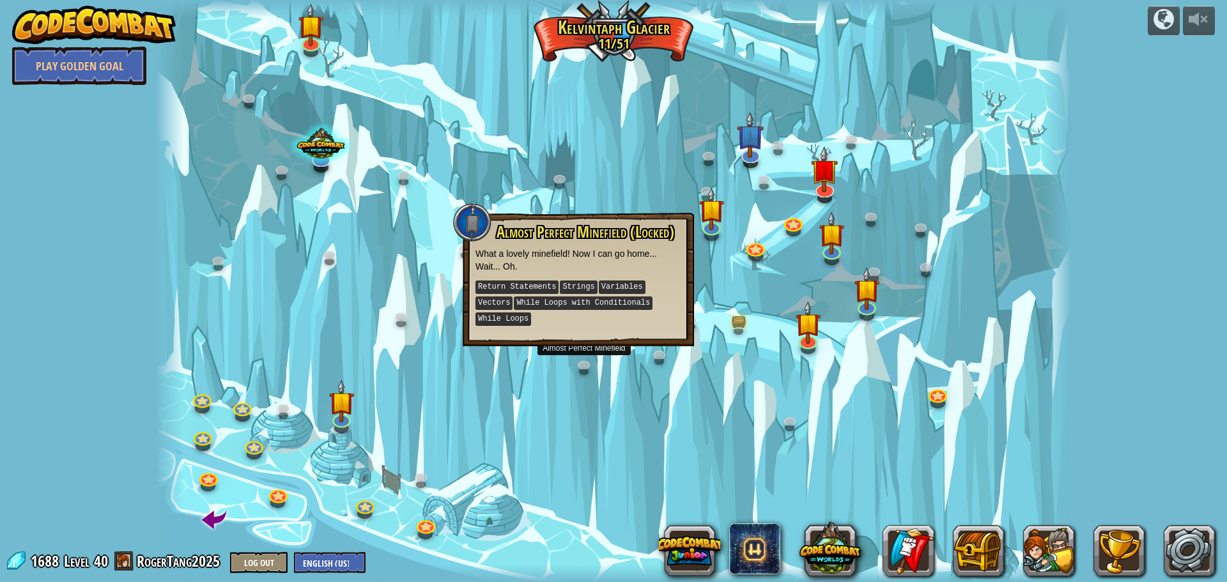
click at [614, 369] on div at bounding box center [613, 291] width 915 height 582
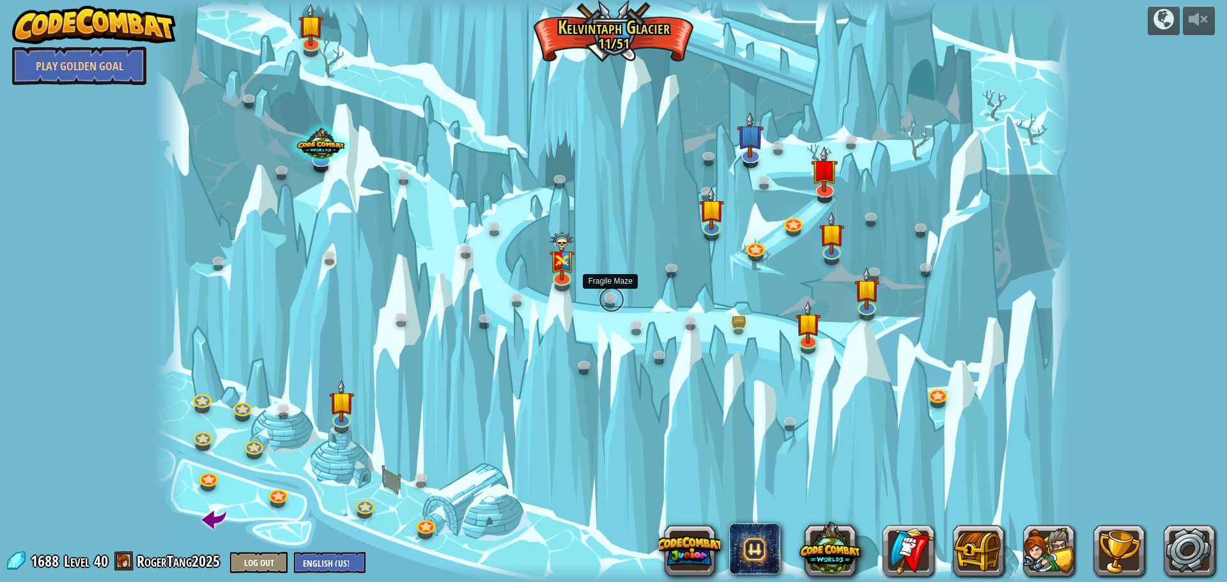
click at [610, 303] on link at bounding box center [612, 300] width 26 height 26
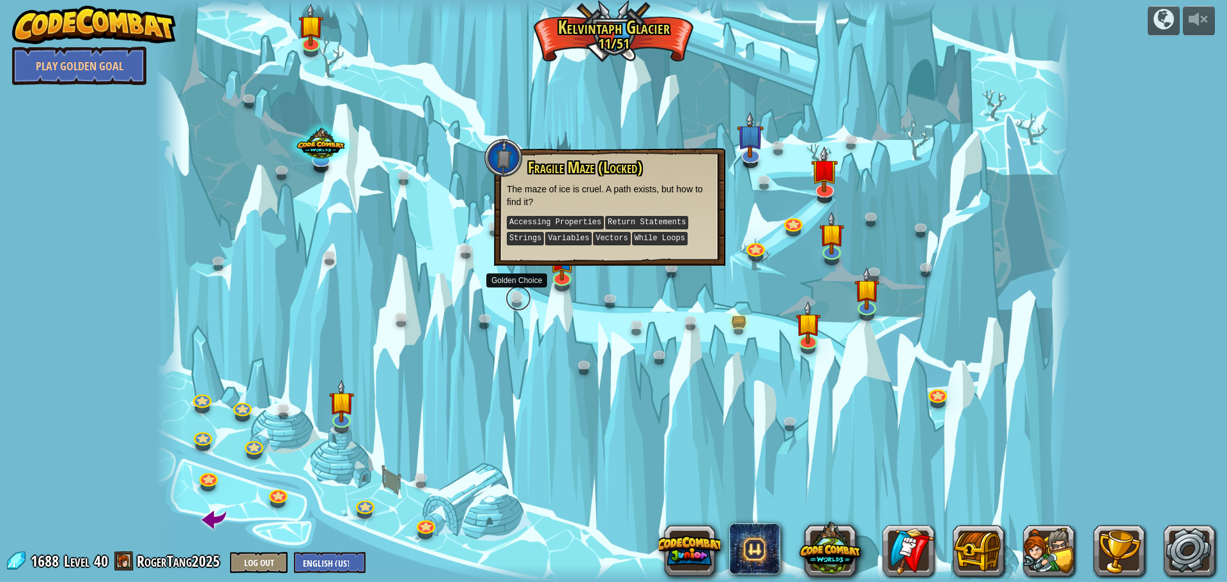
click at [522, 291] on link at bounding box center [519, 299] width 26 height 26
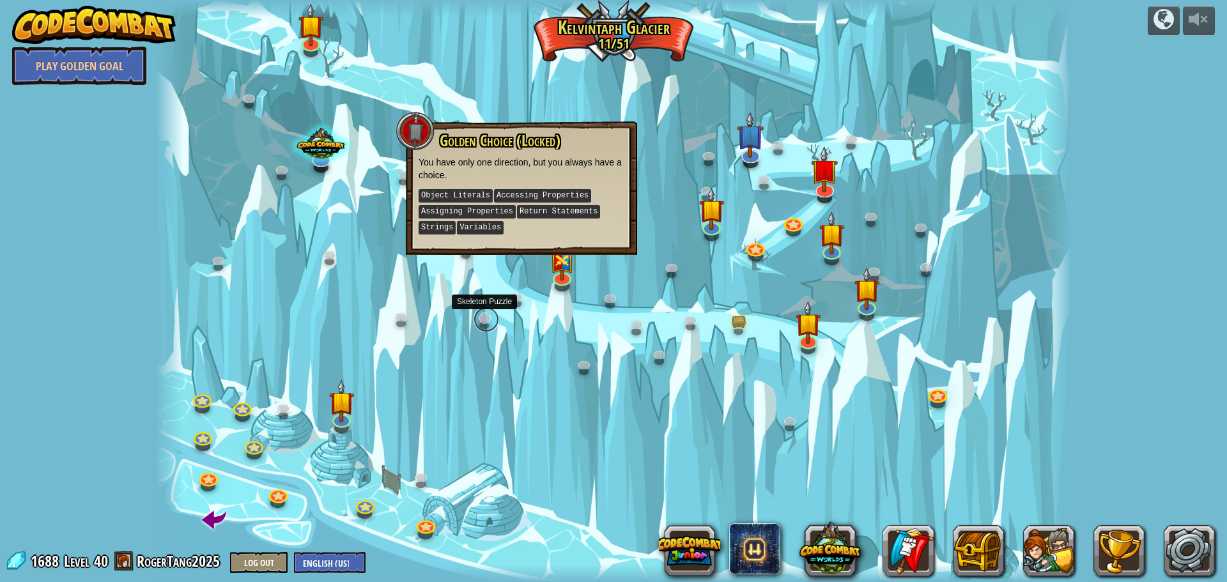
click at [483, 317] on link at bounding box center [487, 320] width 26 height 26
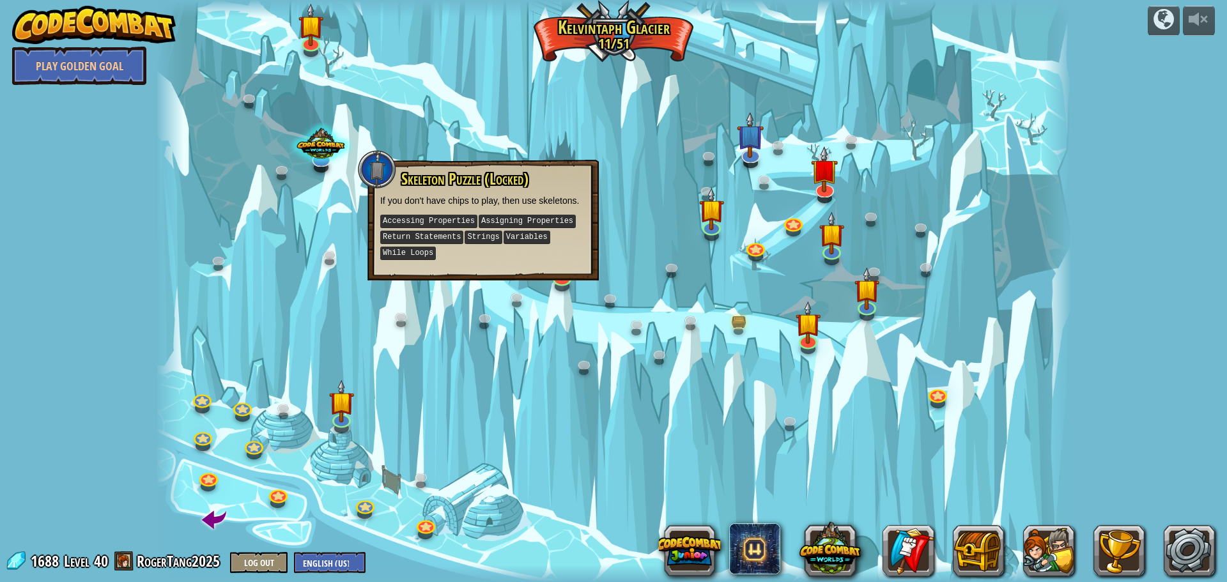
click at [529, 320] on div at bounding box center [613, 291] width 915 height 582
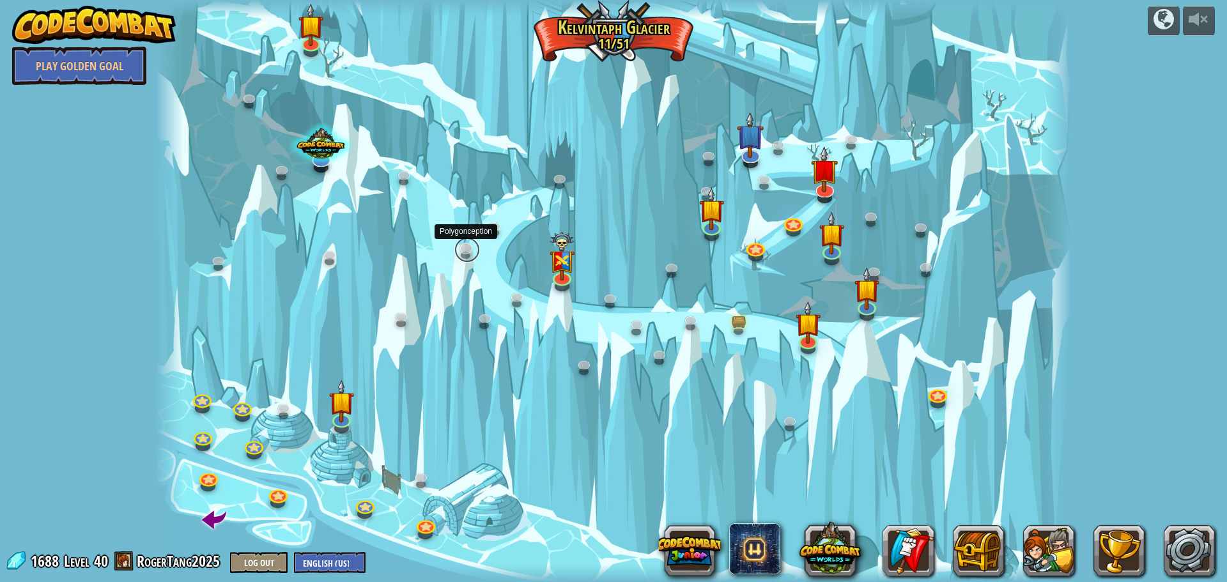
click at [470, 241] on link at bounding box center [467, 250] width 26 height 26
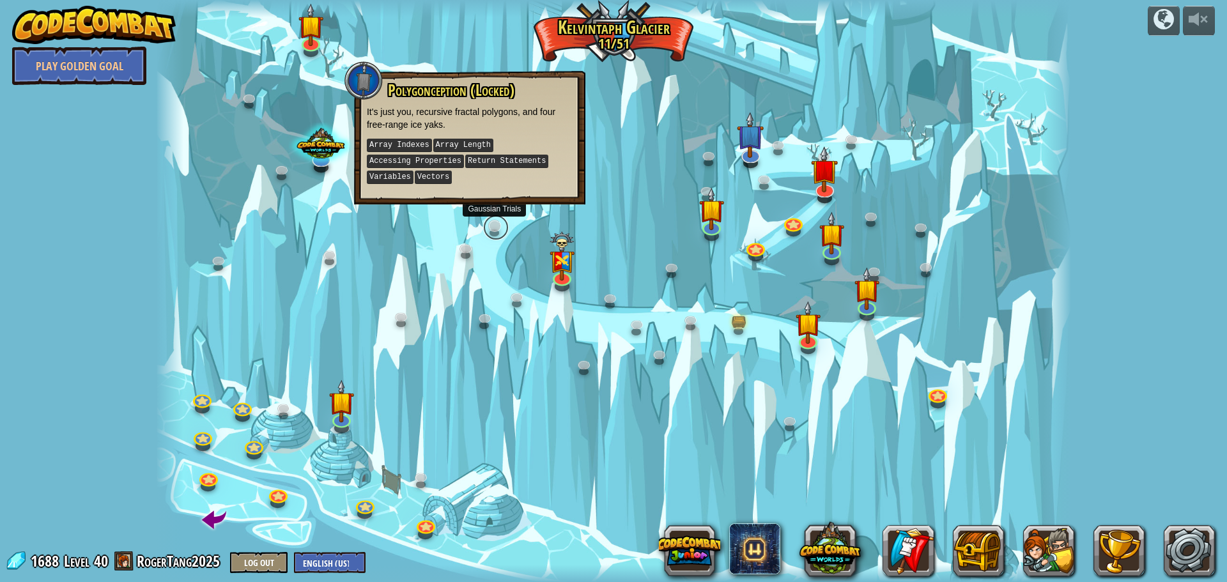
click at [488, 225] on link at bounding box center [496, 228] width 26 height 26
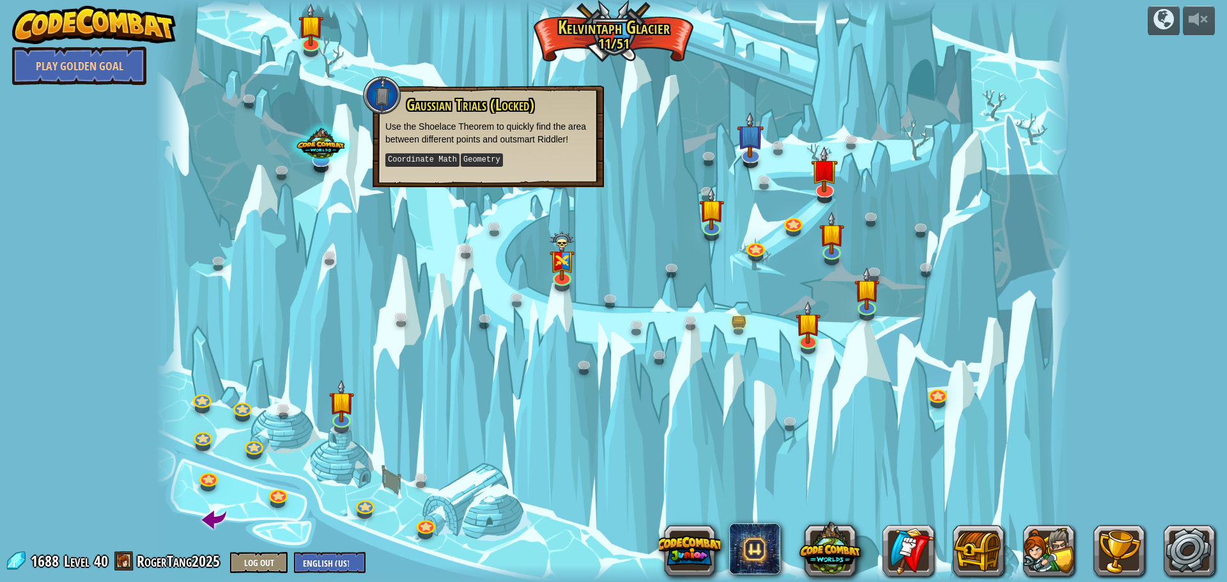
click at [534, 190] on div at bounding box center [613, 291] width 915 height 582
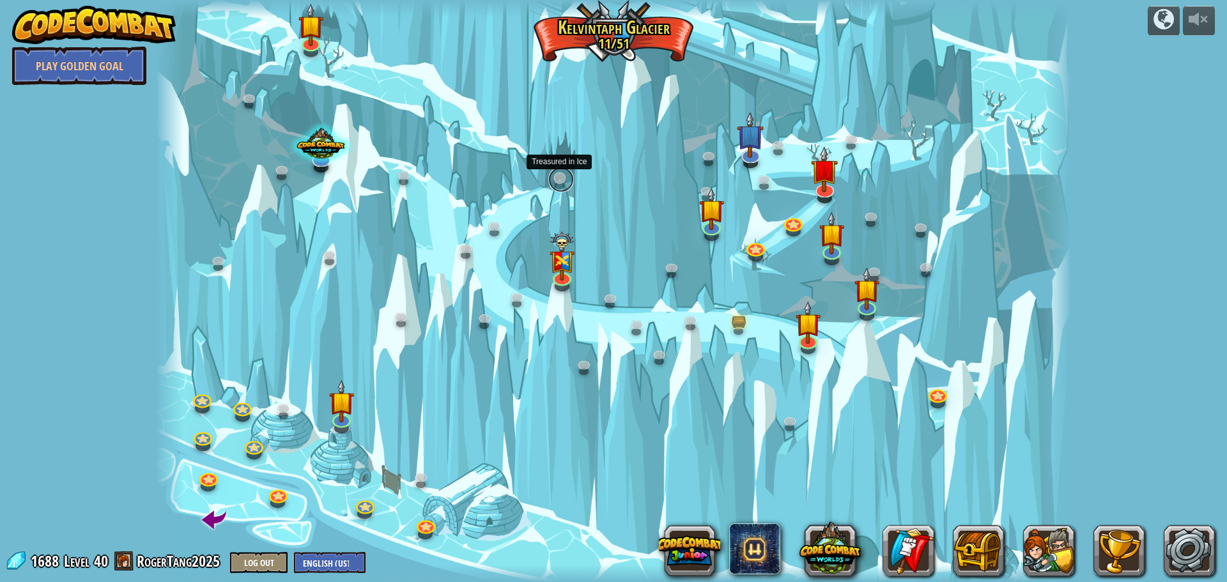
click at [554, 181] on link at bounding box center [561, 180] width 26 height 26
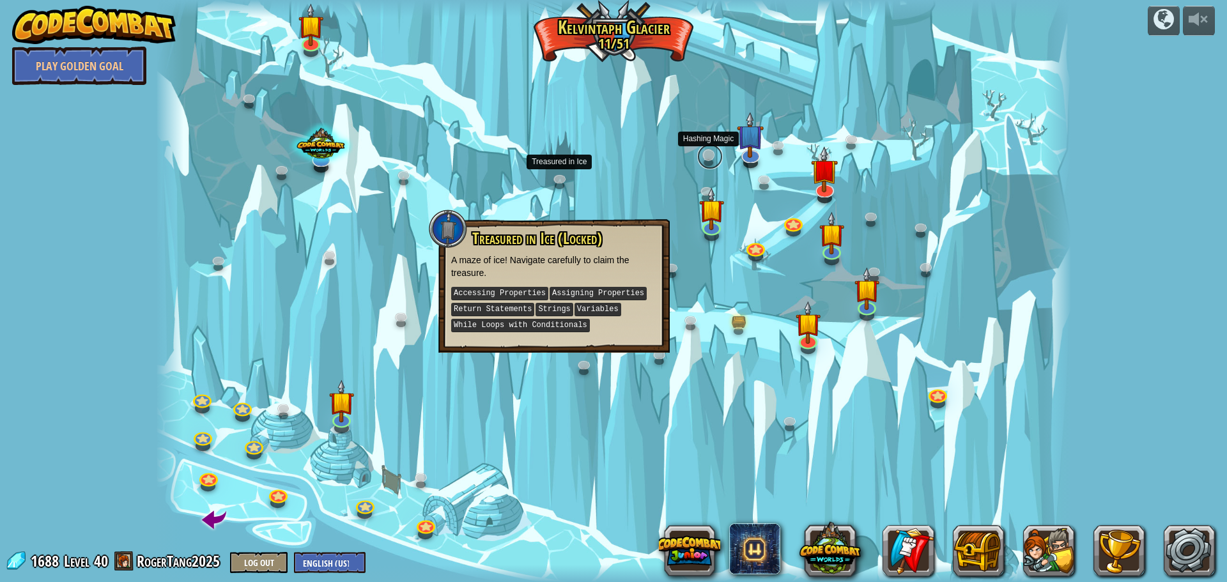
click at [708, 152] on link at bounding box center [710, 157] width 26 height 26
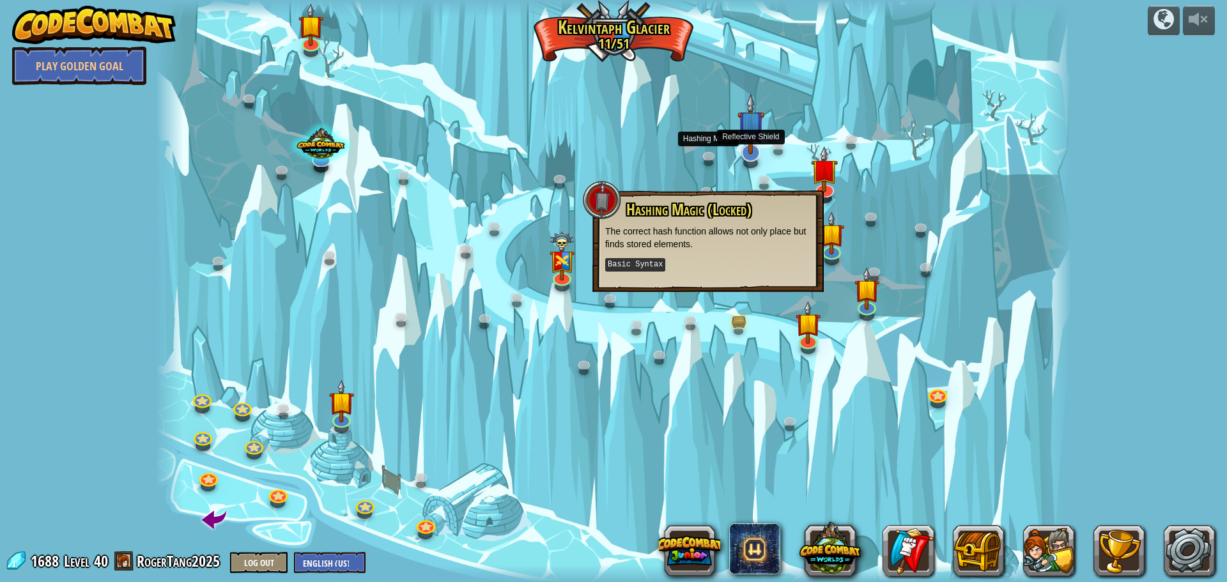
click at [741, 143] on img at bounding box center [751, 123] width 27 height 61
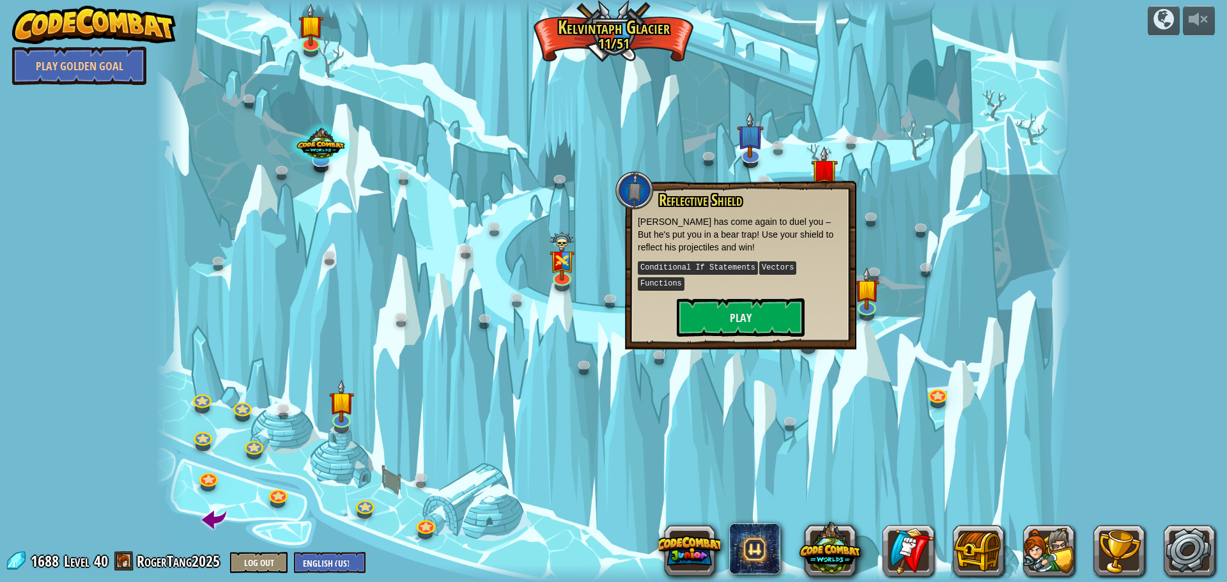
click at [820, 113] on div at bounding box center [613, 291] width 915 height 582
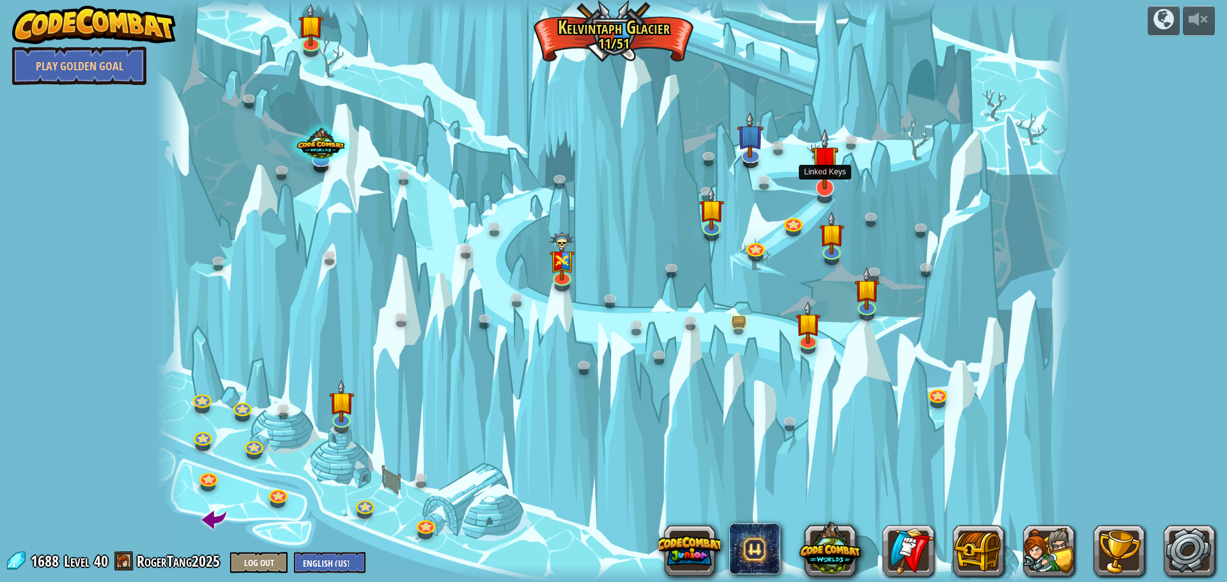
click at [821, 190] on div at bounding box center [825, 188] width 19 height 18
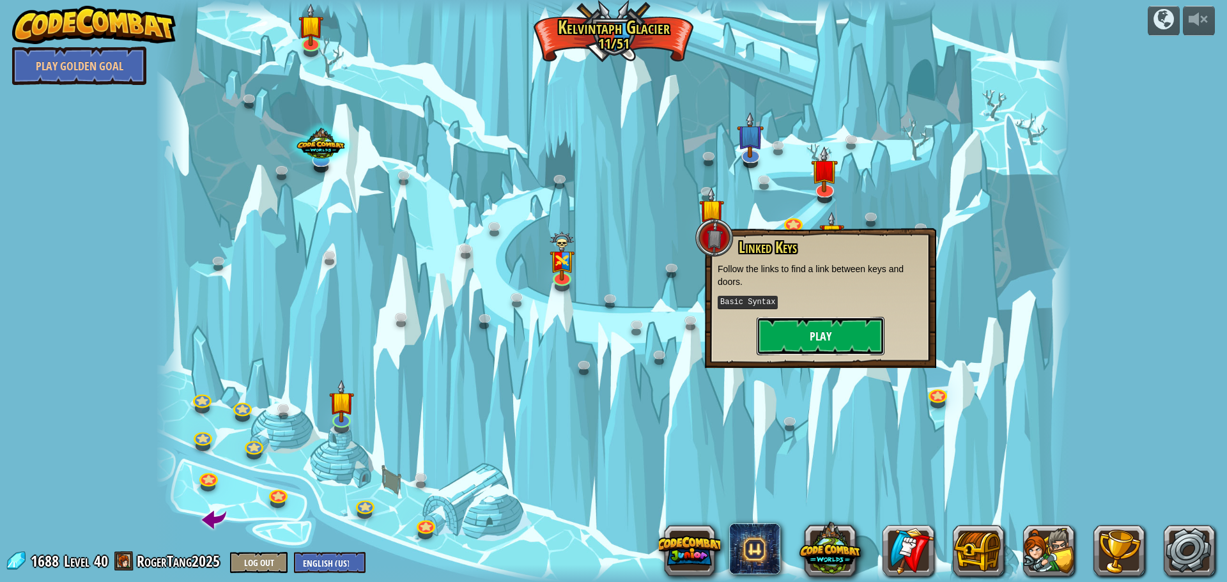
click at [827, 327] on button "Play" at bounding box center [821, 336] width 128 height 38
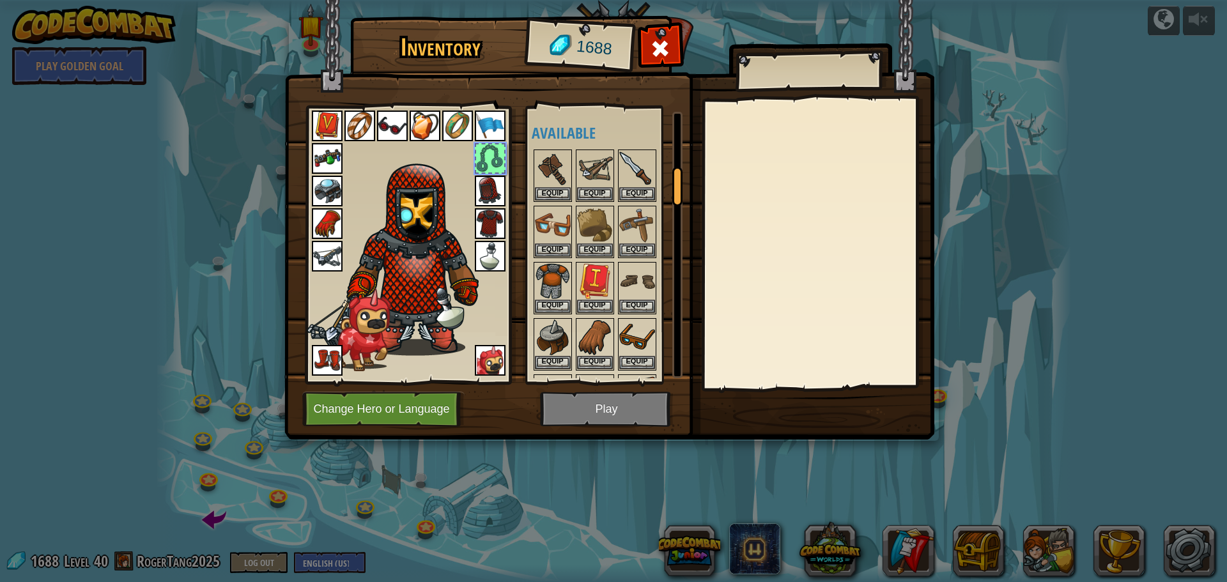
scroll to position [389, 0]
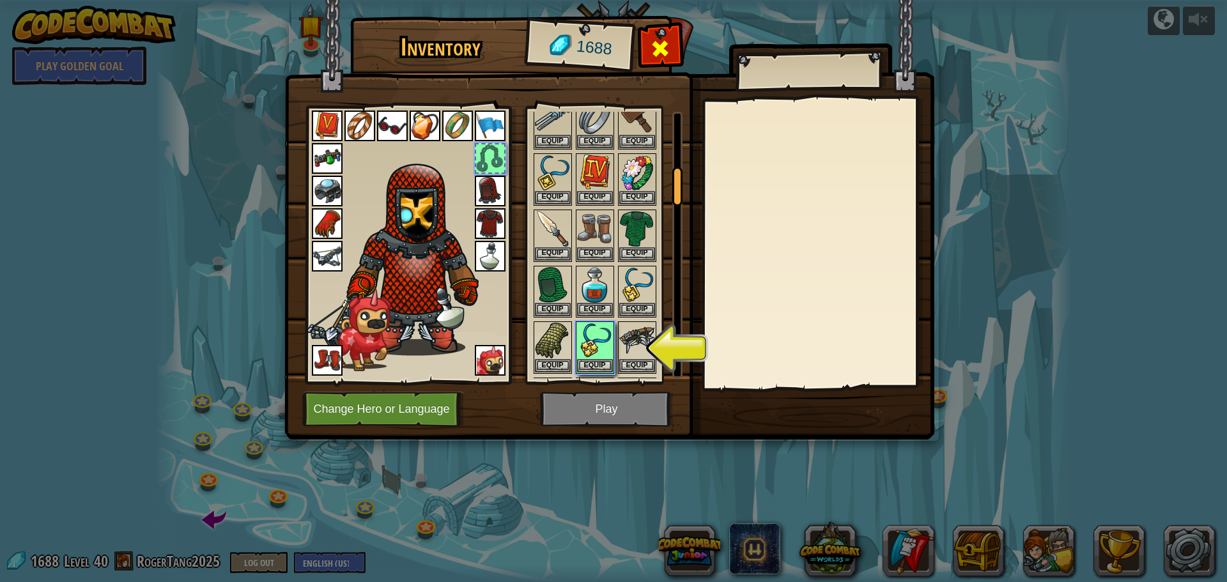
click at [678, 54] on div at bounding box center [660, 52] width 40 height 40
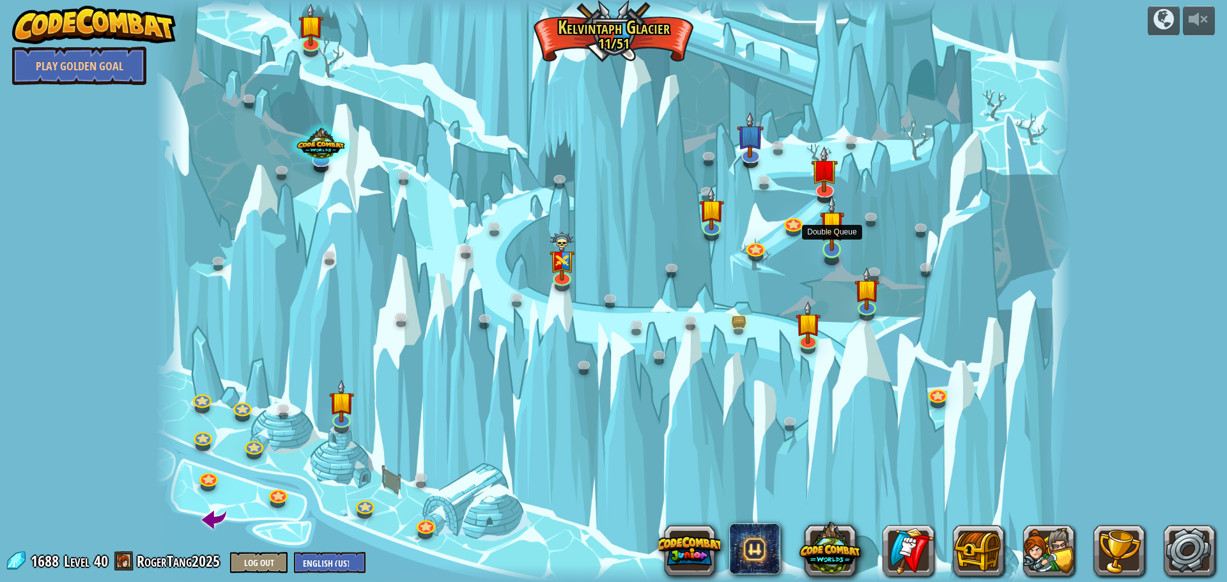
click at [828, 235] on img at bounding box center [832, 223] width 24 height 56
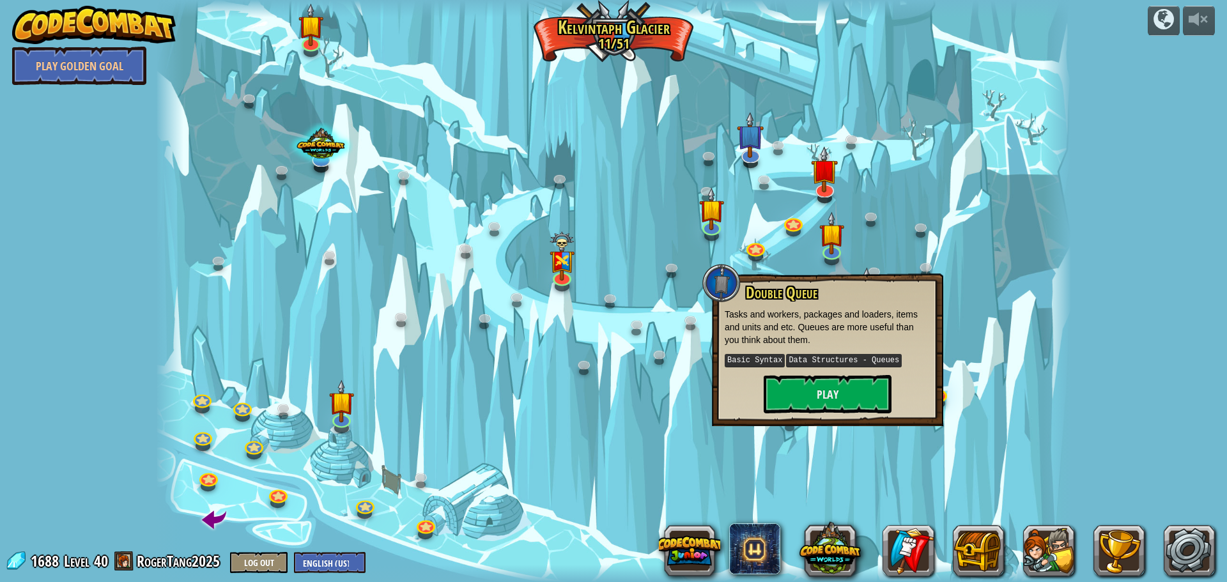
click at [876, 260] on div at bounding box center [613, 291] width 915 height 582
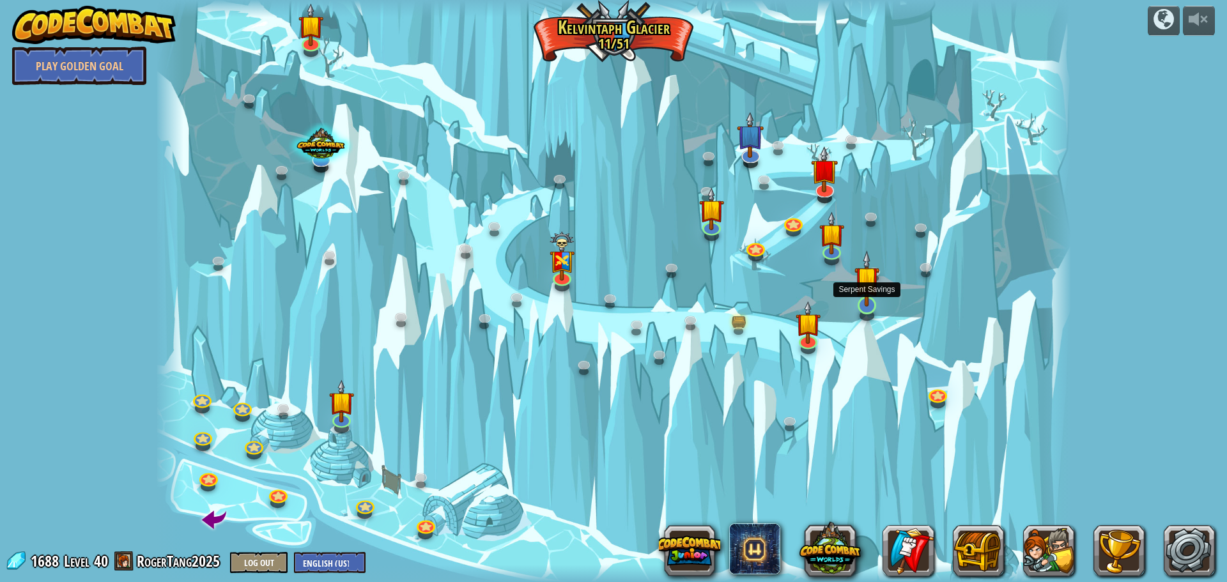
click at [864, 283] on img at bounding box center [867, 279] width 24 height 56
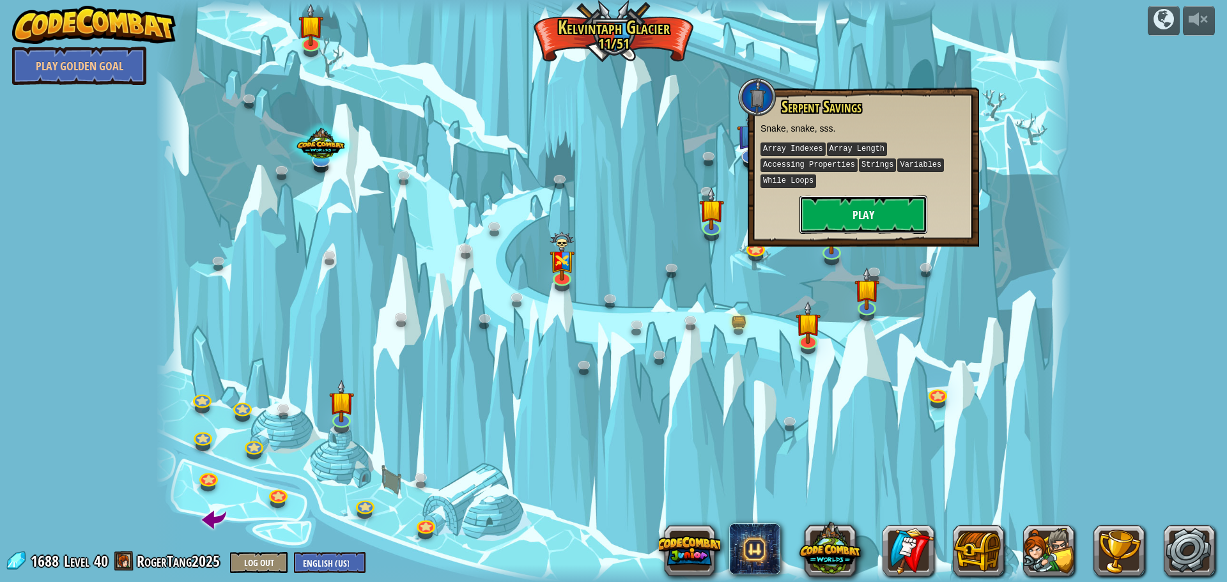
click at [851, 213] on button "Play" at bounding box center [864, 215] width 128 height 38
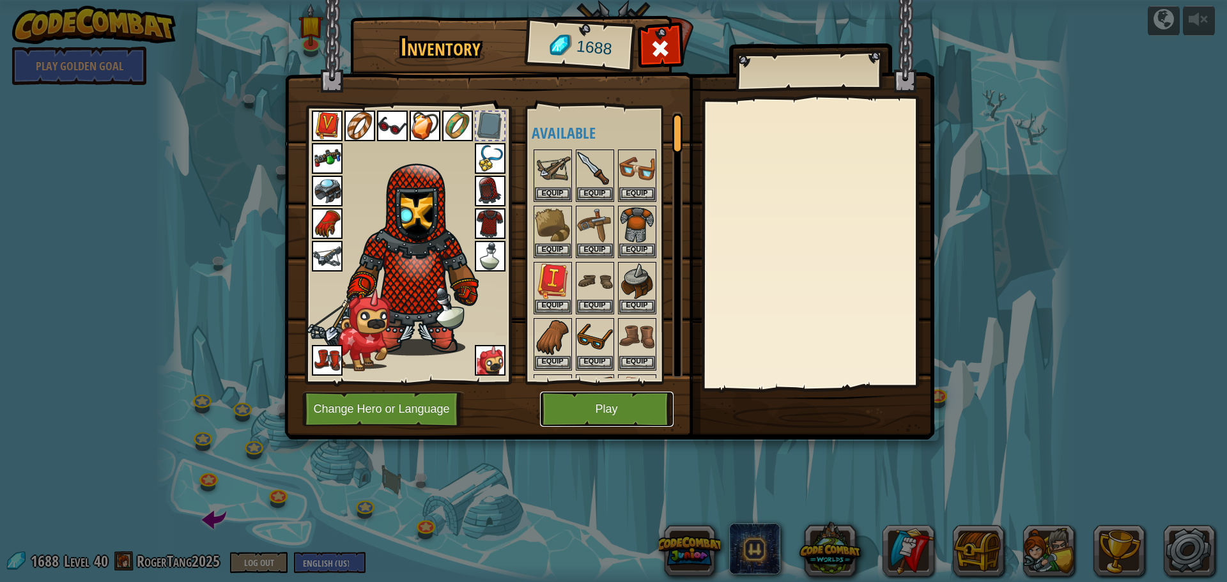
click at [642, 403] on button "Play" at bounding box center [607, 409] width 134 height 35
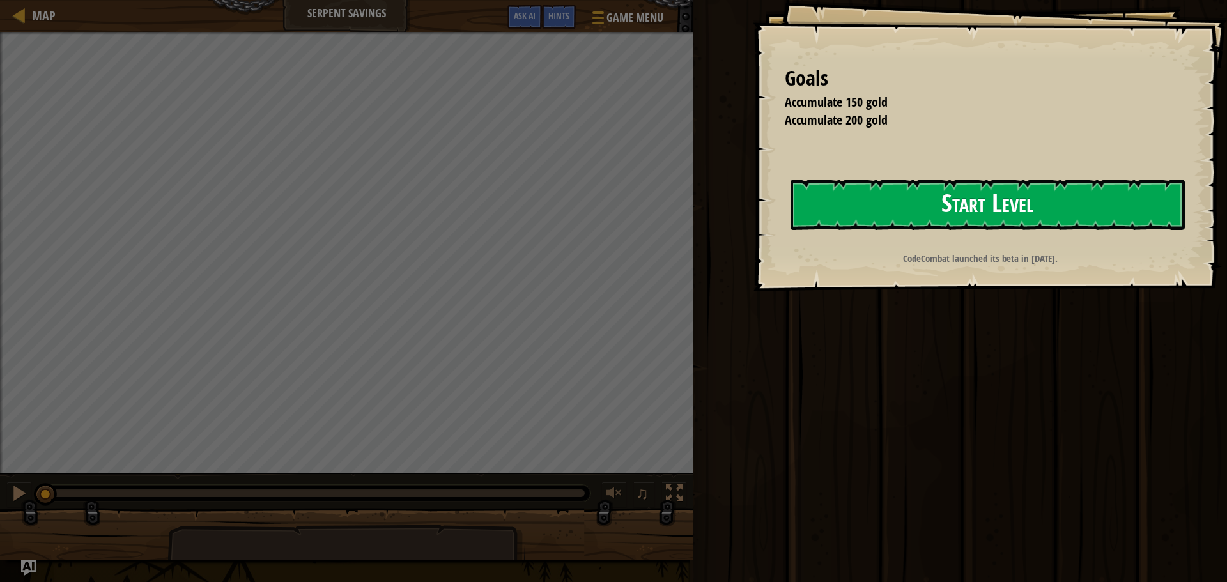
click at [658, 255] on div "Goals Accumulate 150 gold Accumulate 200 gold Start Level Error loading from se…" at bounding box center [613, 291] width 1227 height 582
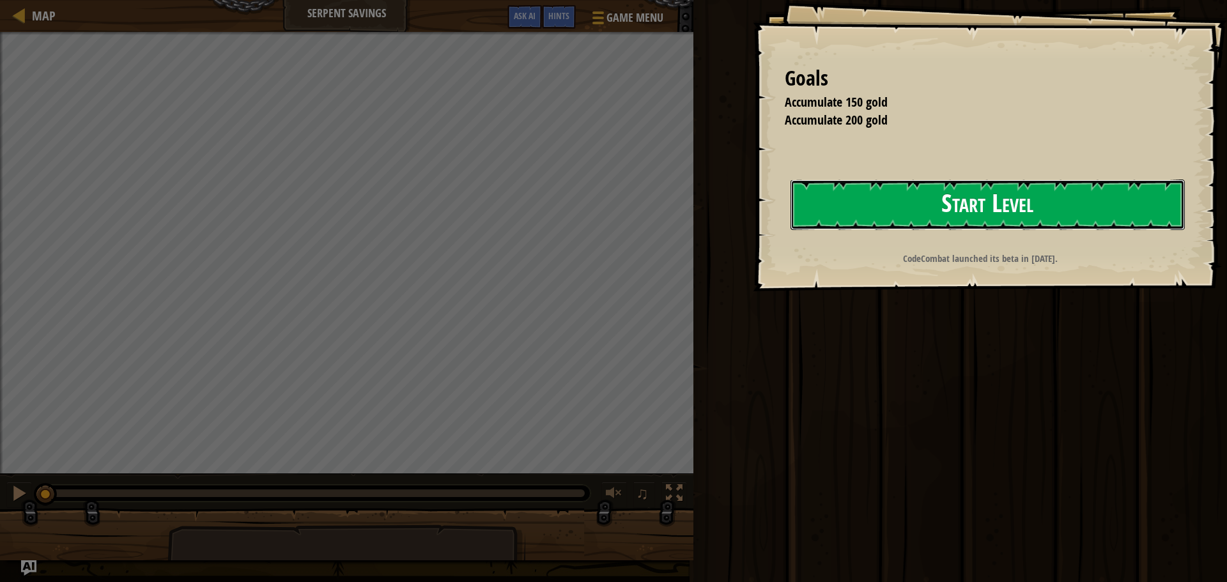
click at [928, 217] on button "Start Level" at bounding box center [988, 205] width 394 height 50
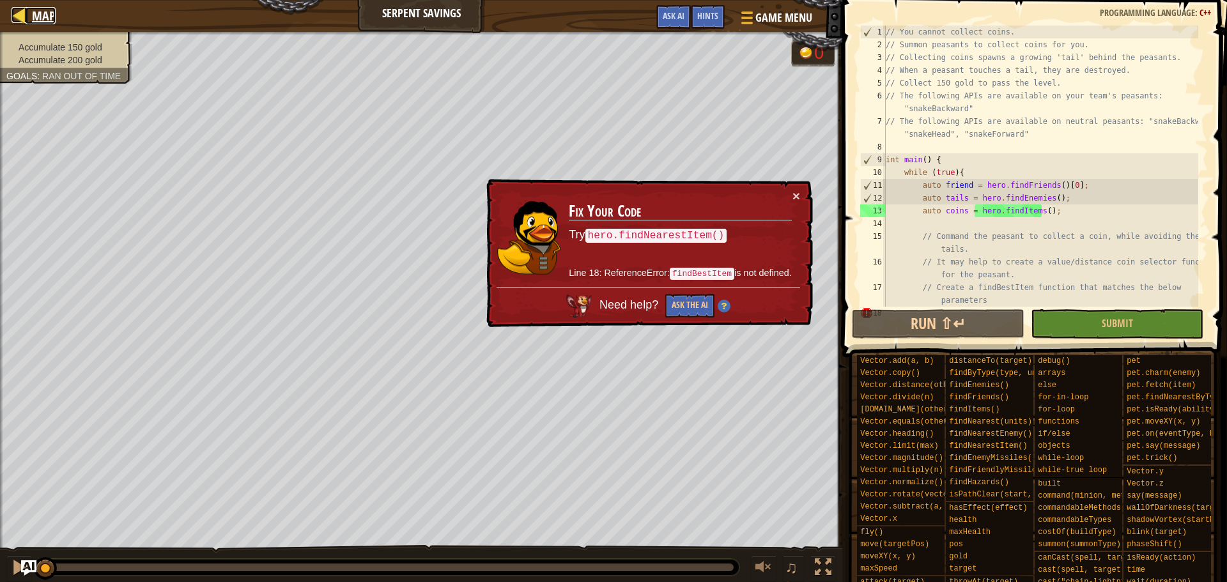
click at [27, 14] on div at bounding box center [20, 15] width 16 height 16
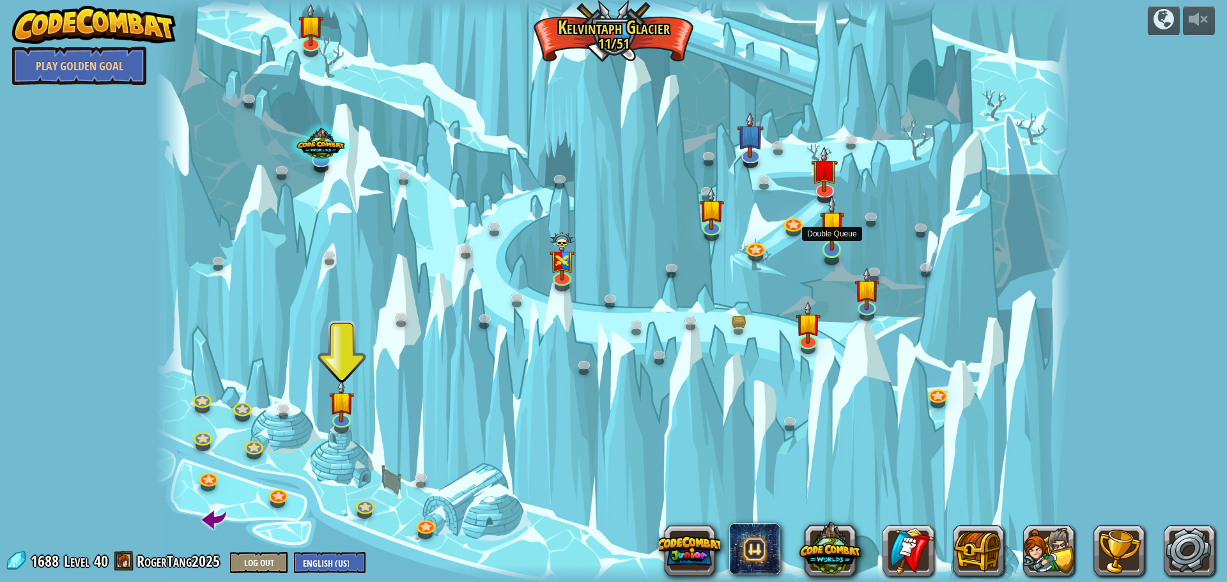
click at [828, 244] on img at bounding box center [832, 223] width 24 height 56
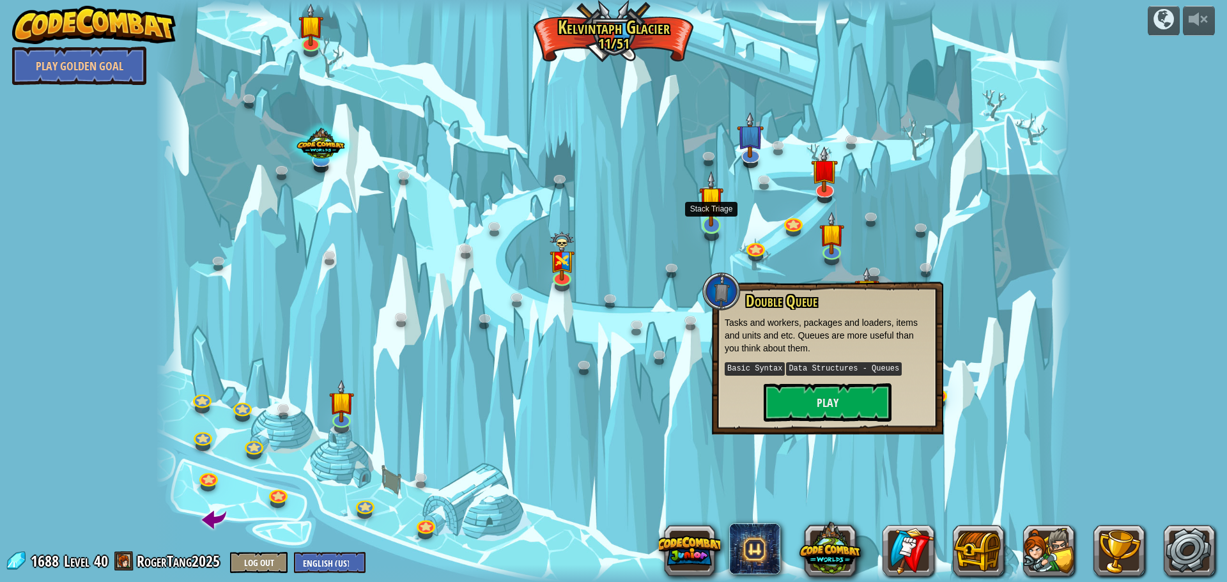
click at [708, 217] on img at bounding box center [711, 199] width 24 height 56
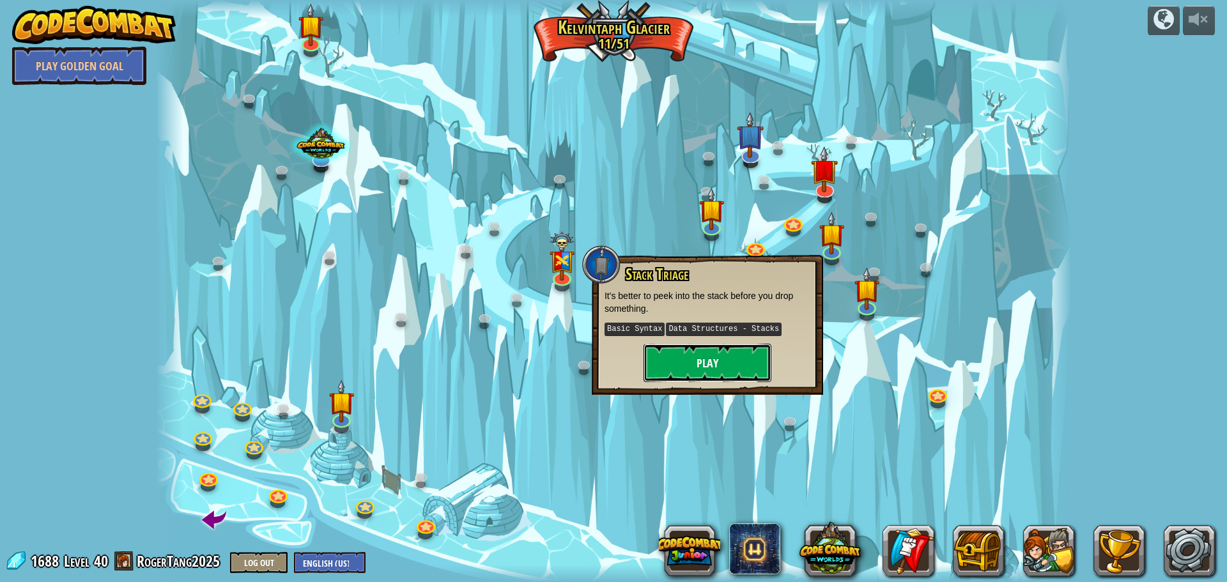
click at [745, 353] on button "Play" at bounding box center [708, 363] width 128 height 38
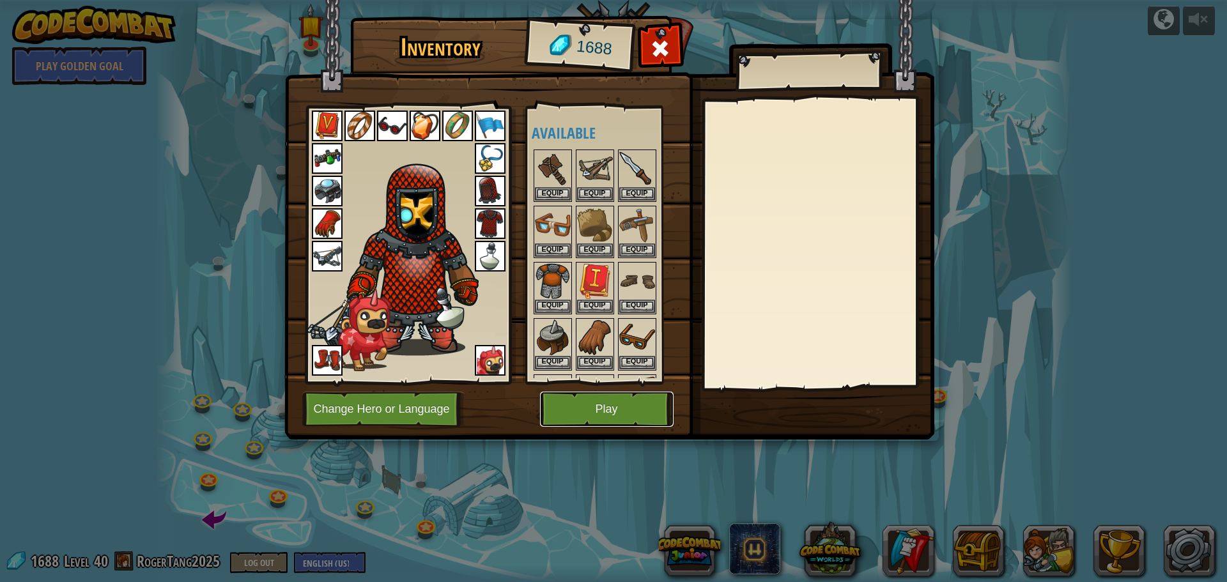
click at [616, 405] on button "Play" at bounding box center [607, 409] width 134 height 35
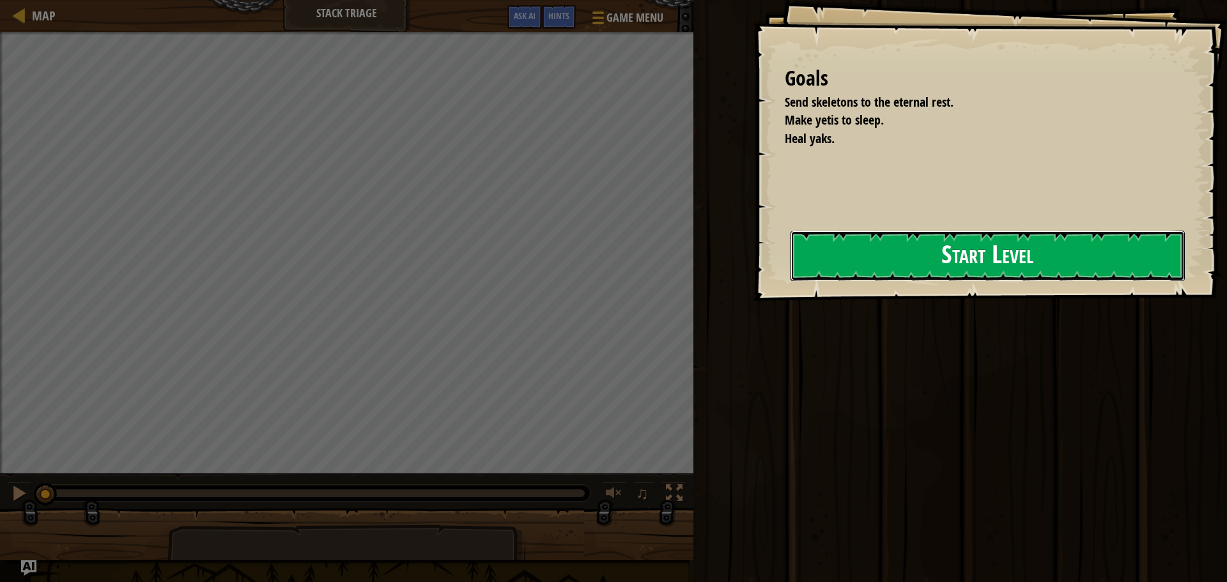
click at [791, 250] on button "Start Level" at bounding box center [988, 256] width 394 height 50
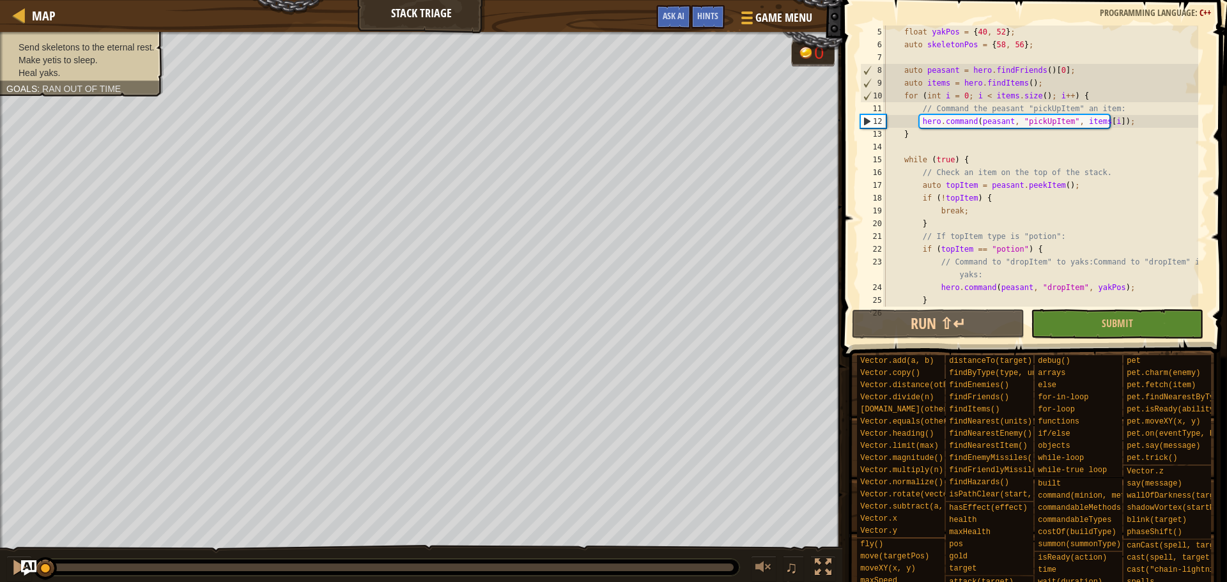
scroll to position [13, 0]
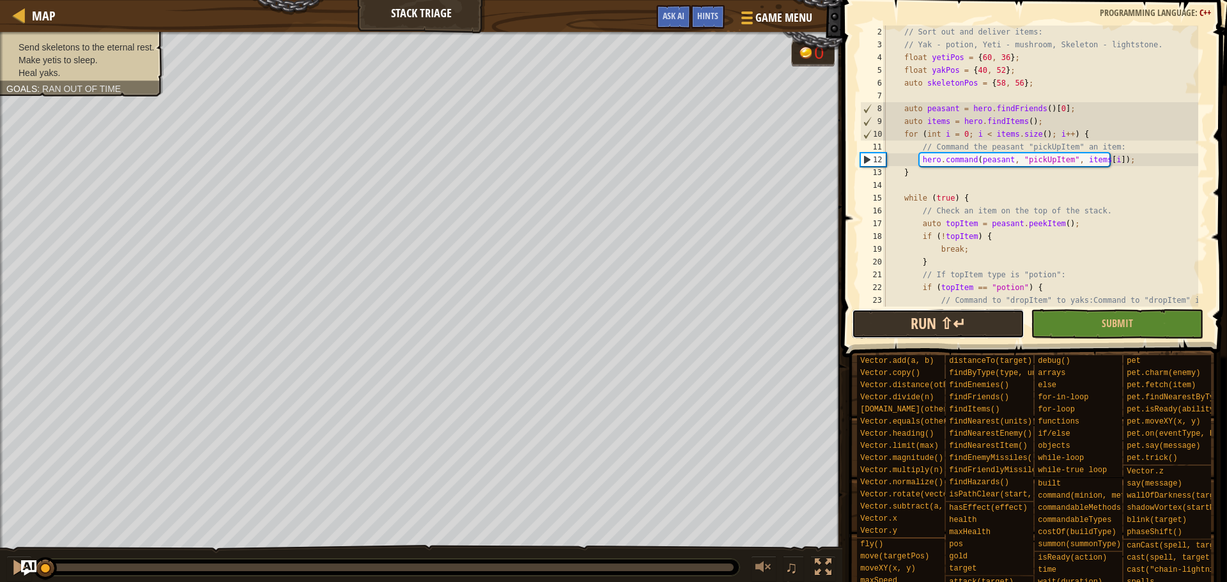
click at [995, 325] on button "Run ⇧↵" at bounding box center [938, 323] width 173 height 29
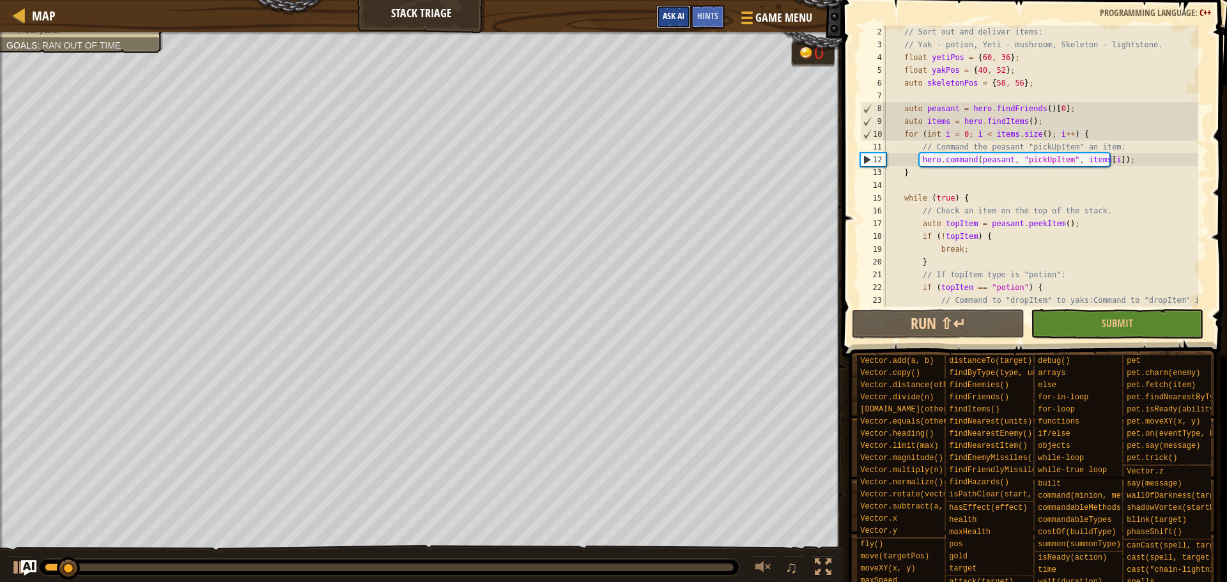
click at [680, 17] on span "Ask AI" at bounding box center [674, 16] width 22 height 12
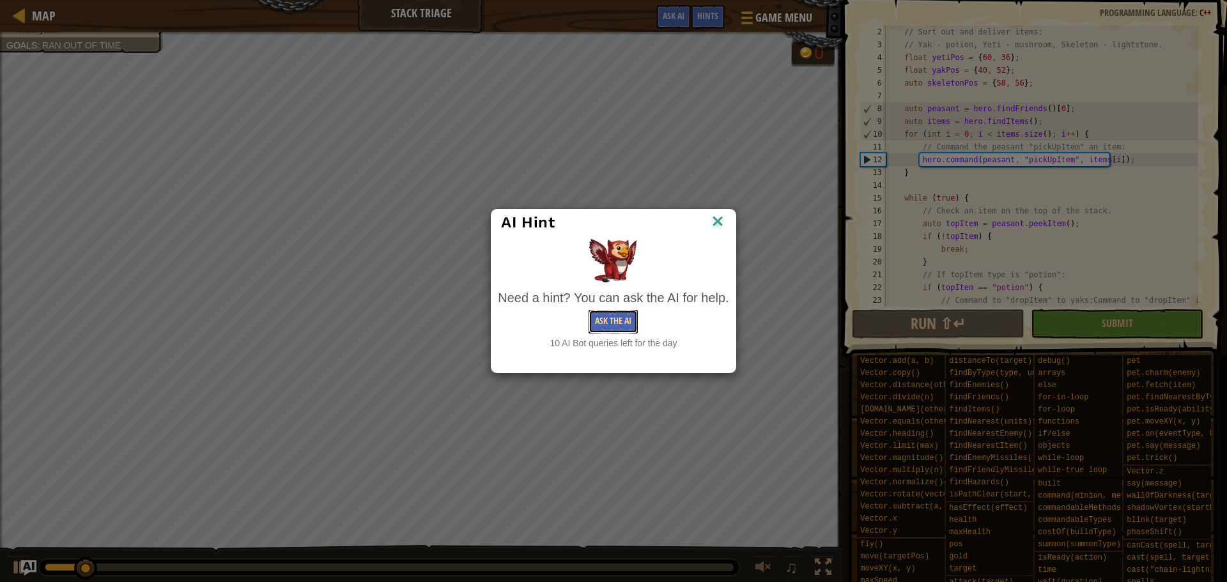
click at [630, 316] on button "Ask the AI" at bounding box center [613, 322] width 49 height 24
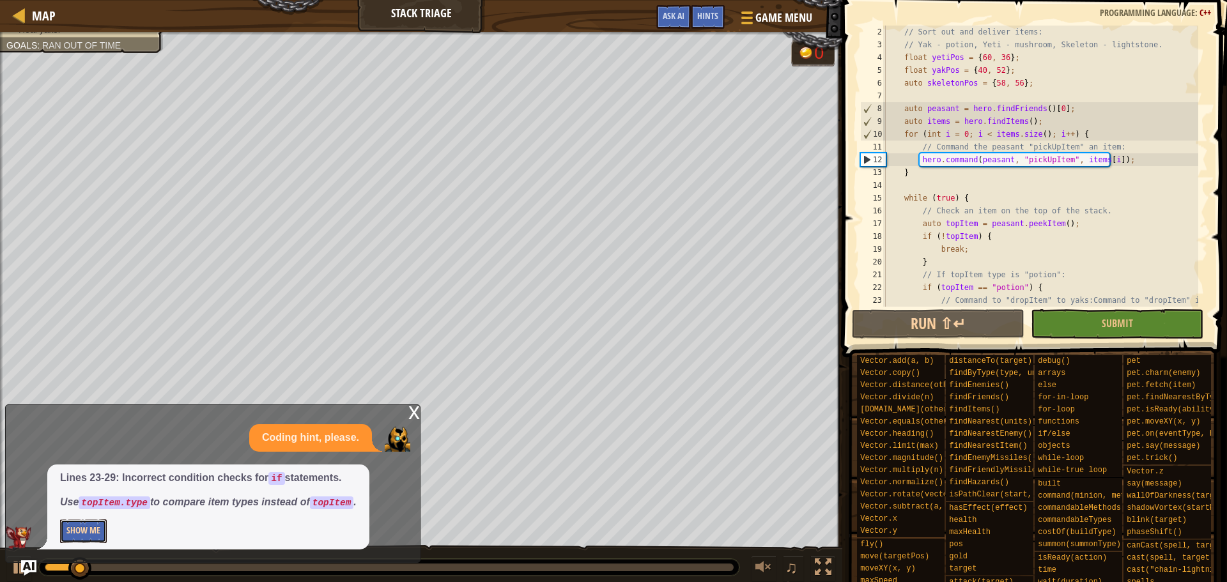
click at [104, 537] on button "Show Me" at bounding box center [83, 532] width 47 height 24
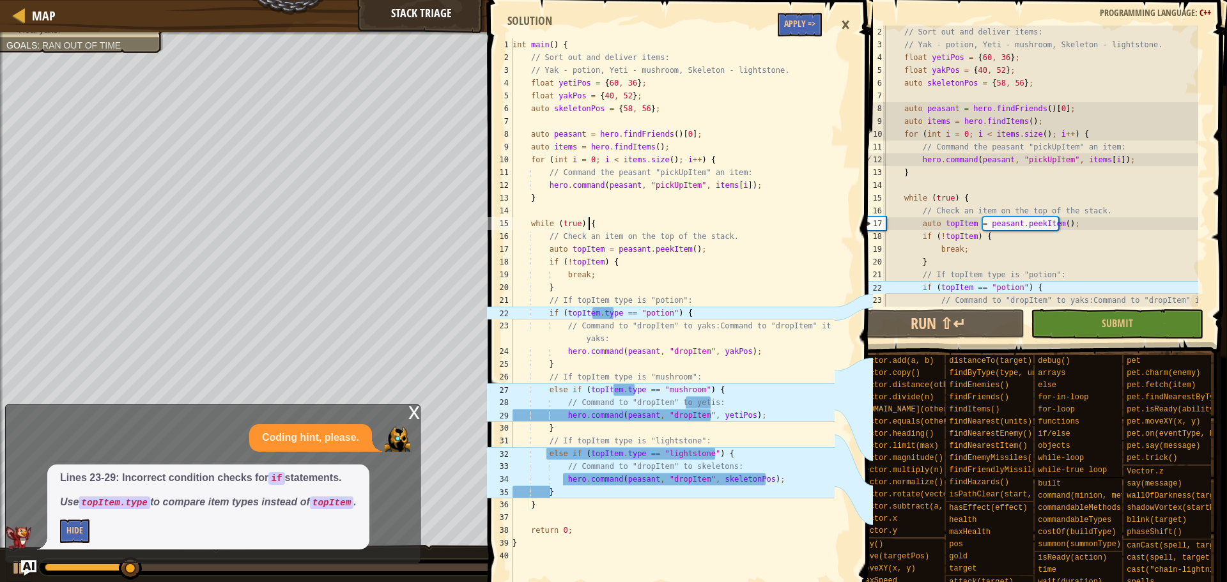
click at [798, 214] on div "int main ( ) { // Sort out and deliver items: // Yak - potion, Yeti - mushroom,…" at bounding box center [672, 325] width 325 height 575
type textarea "}"
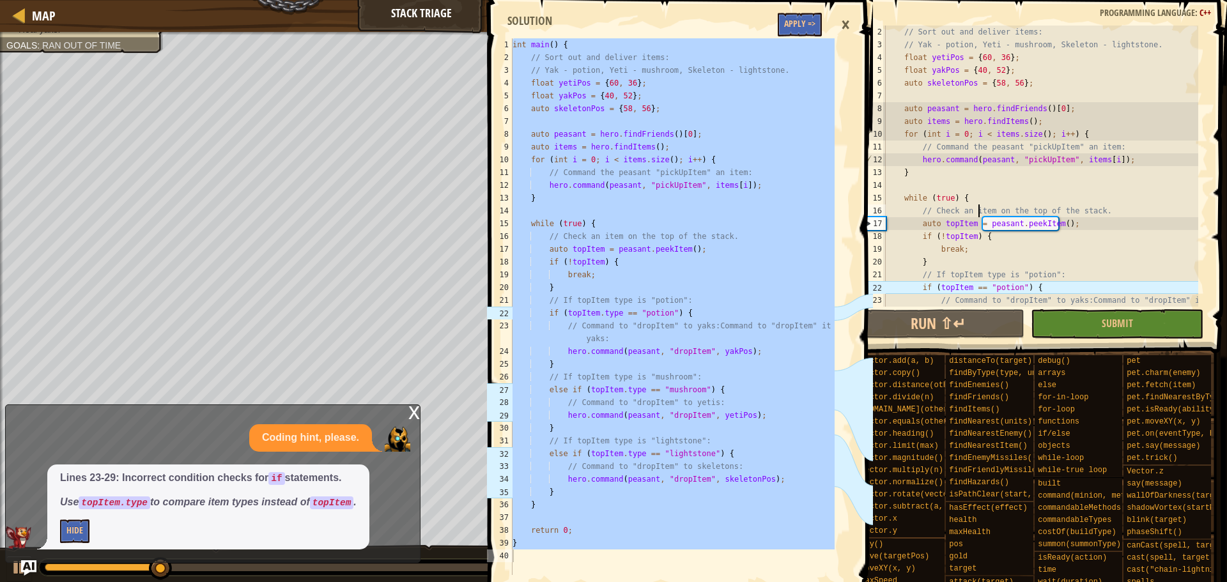
click at [981, 209] on div "// Sort out and deliver items: // Yak - potion, Yeti - mushroom, Skeleton - lig…" at bounding box center [1040, 186] width 315 height 320
type textarea "}"
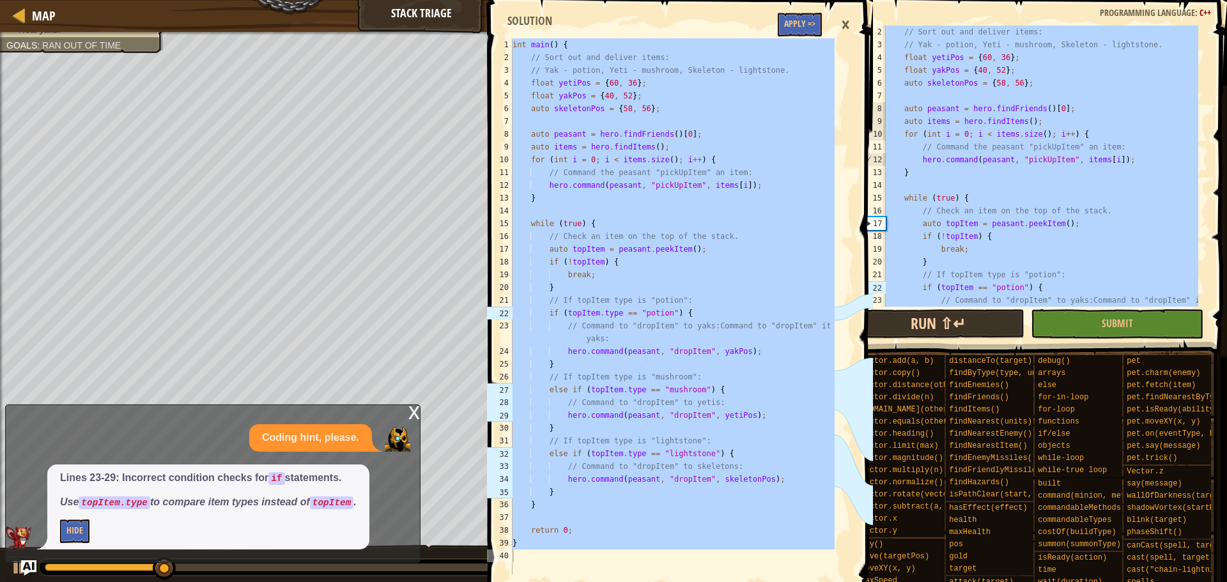
paste textarea
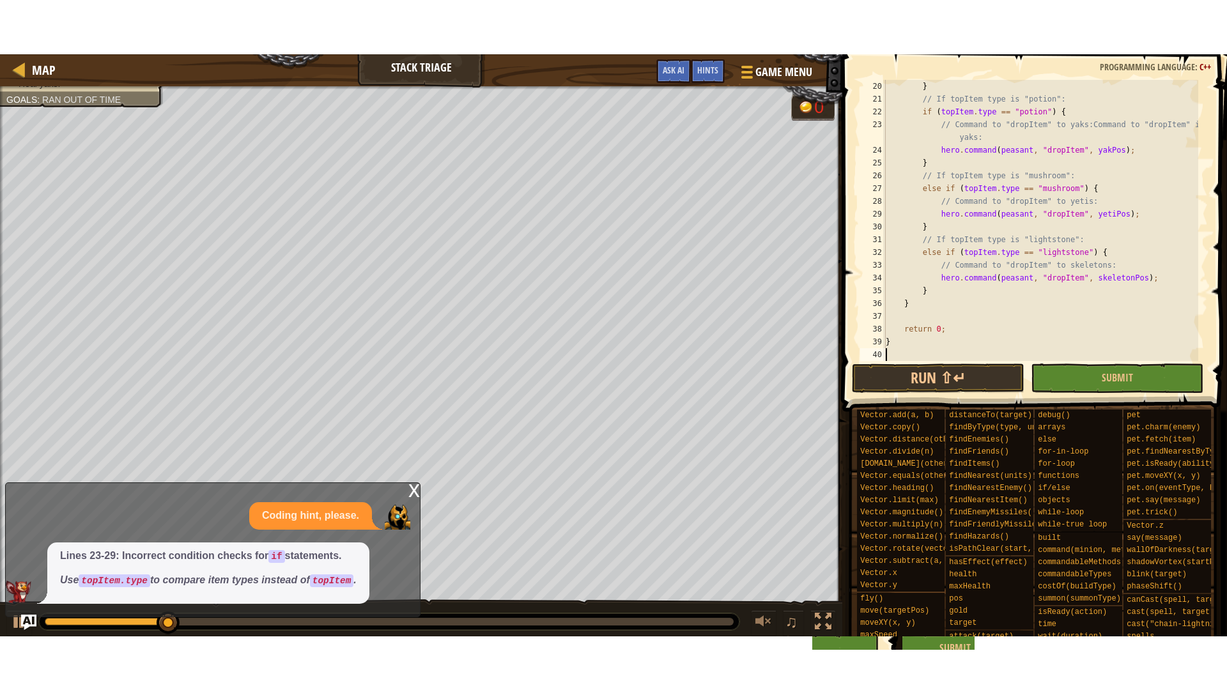
scroll to position [243, 0]
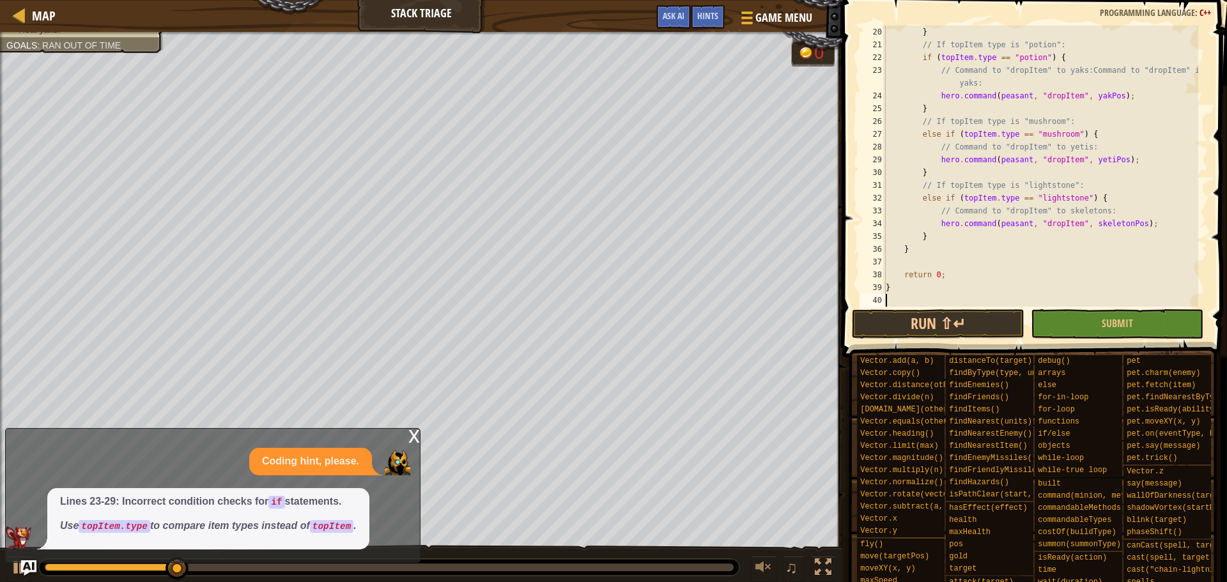
click at [951, 341] on span at bounding box center [1036, 160] width 395 height 395
click at [907, 331] on button "Run ⇧↵" at bounding box center [938, 323] width 173 height 29
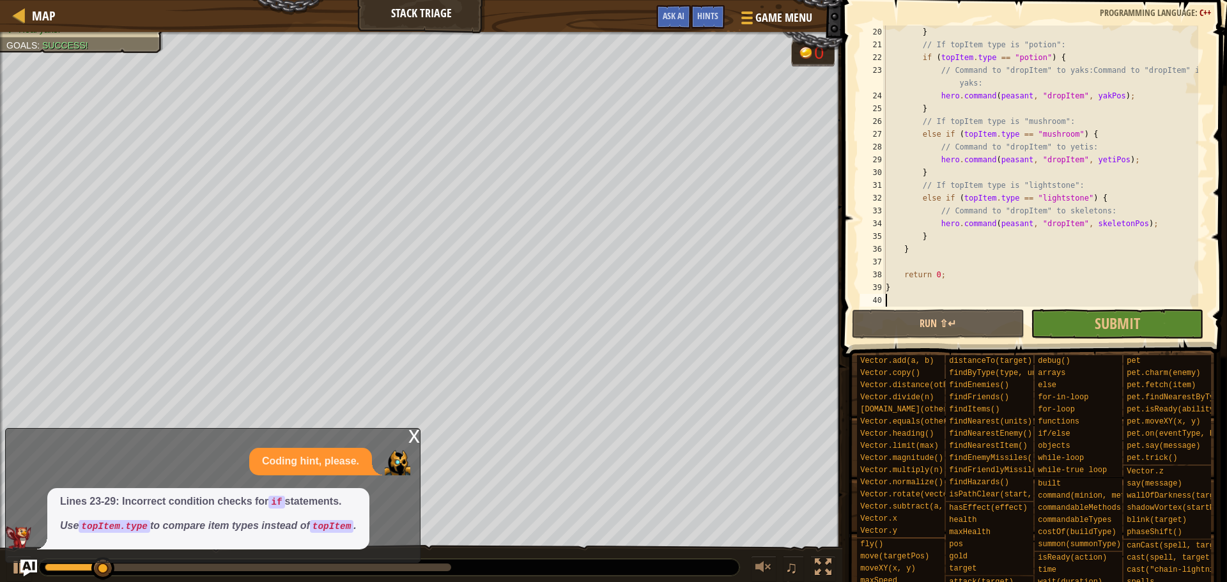
click at [29, 569] on img "Ask AI" at bounding box center [28, 568] width 17 height 17
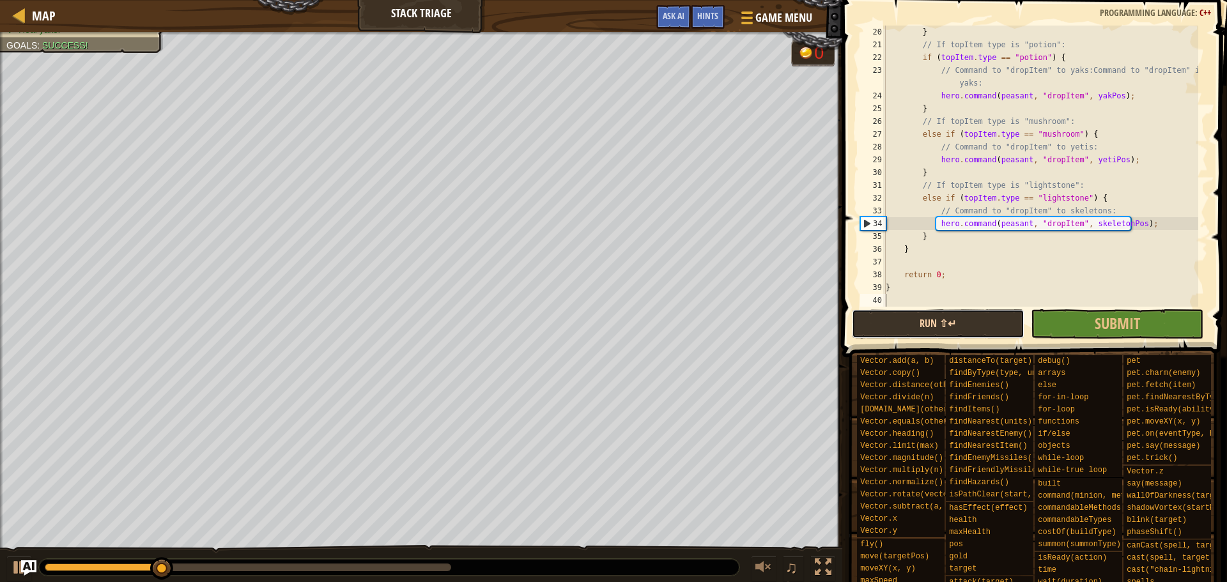
click at [959, 321] on button "Run ⇧↵" at bounding box center [938, 323] width 173 height 29
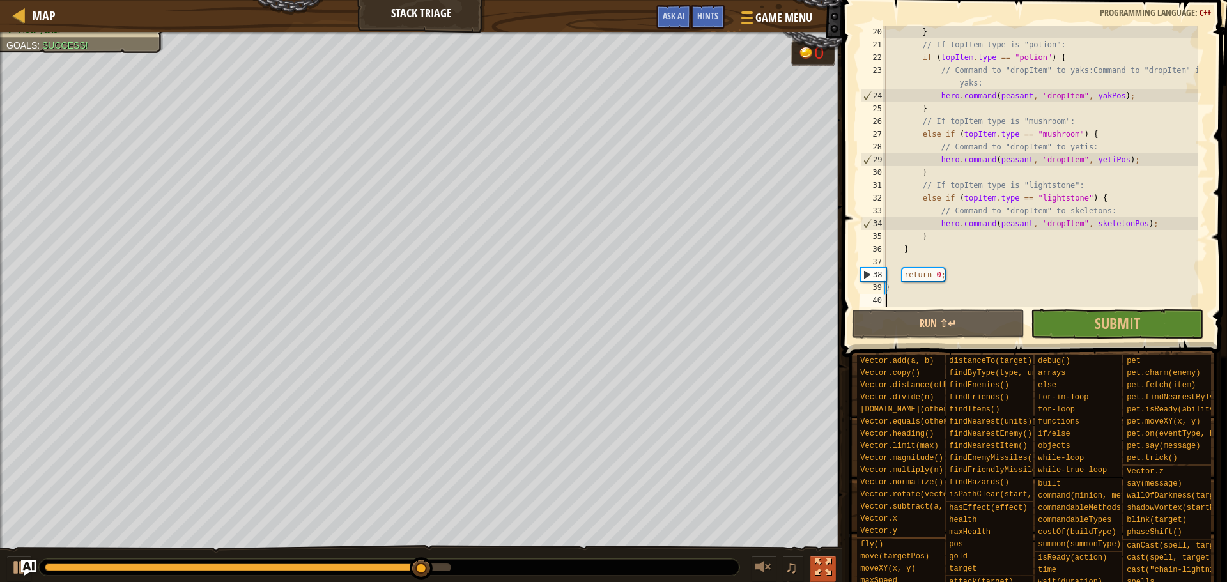
click at [813, 575] on button at bounding box center [824, 569] width 26 height 26
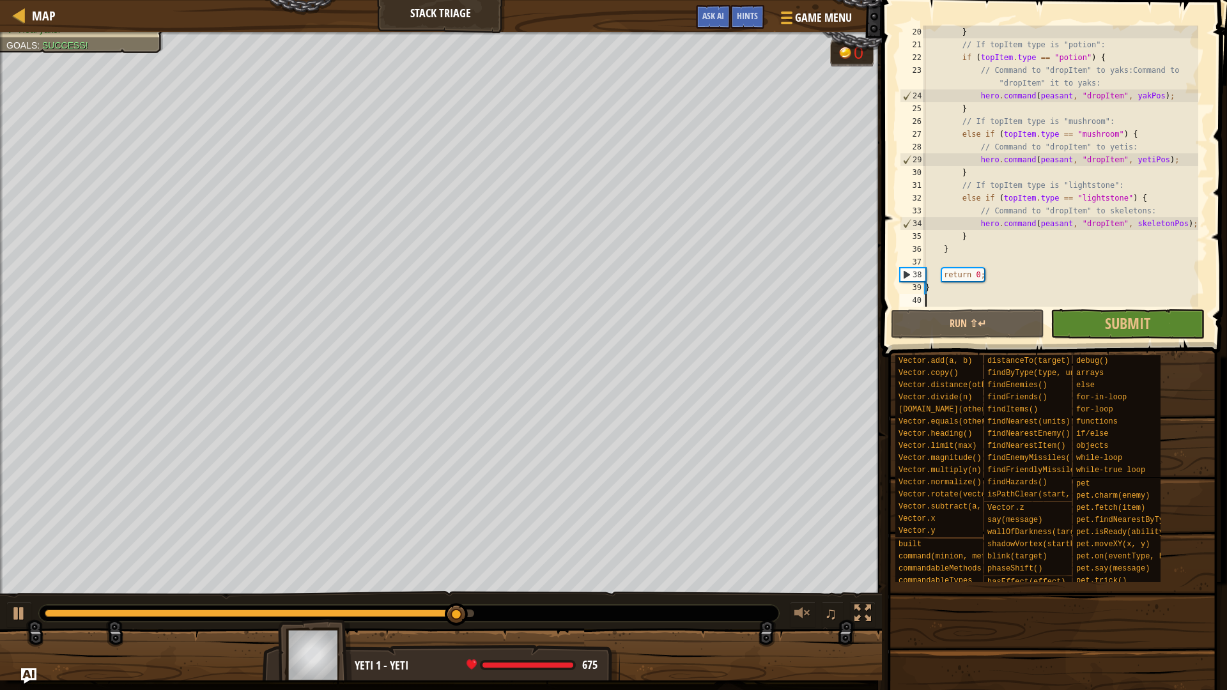
scroll to position [179, 0]
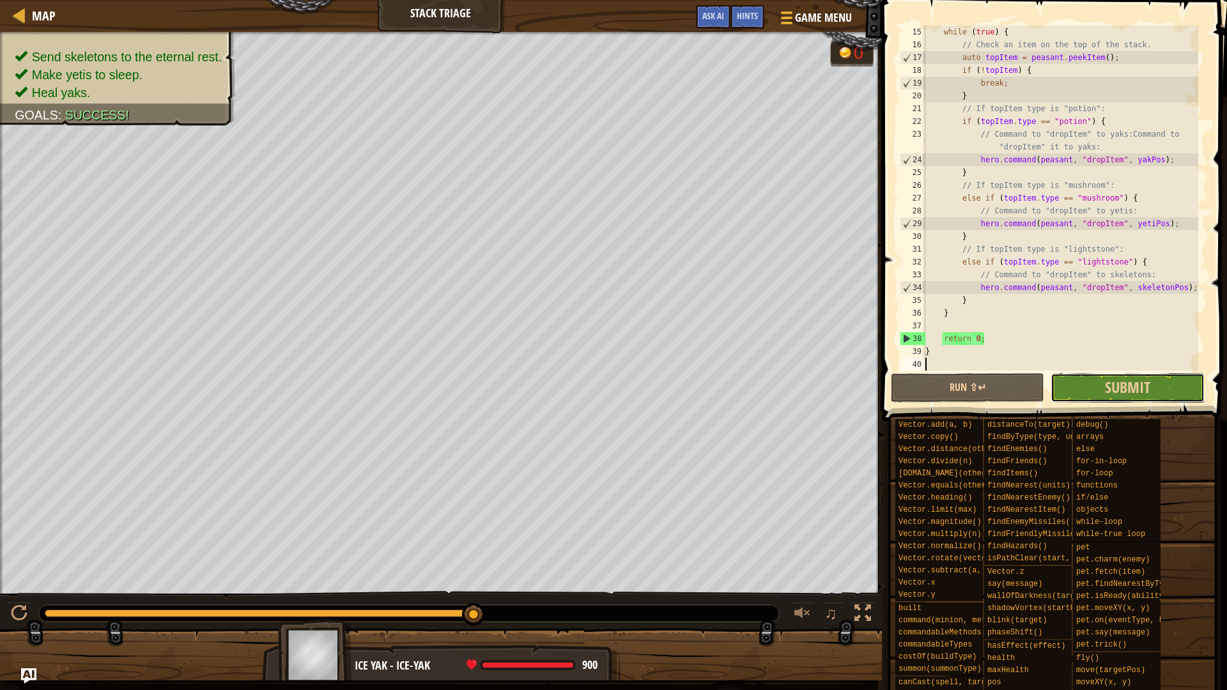
click at [1093, 397] on button "Submit" at bounding box center [1127, 387] width 153 height 29
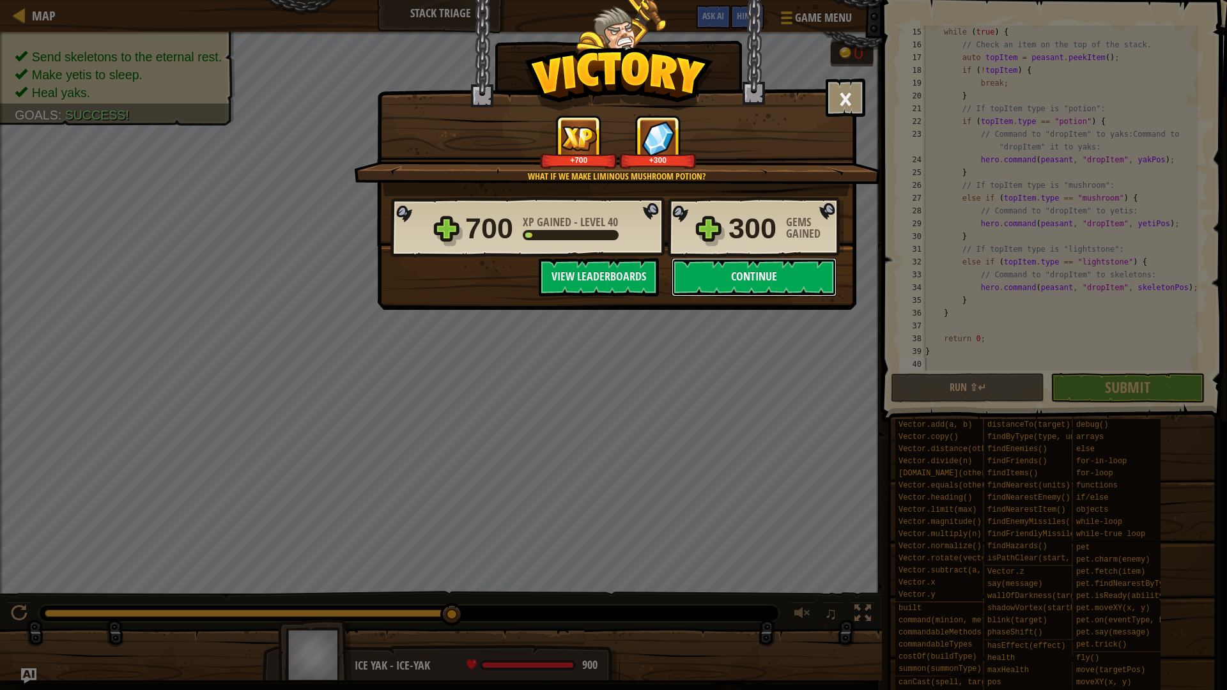
click at [710, 274] on button "Continue" at bounding box center [754, 277] width 165 height 38
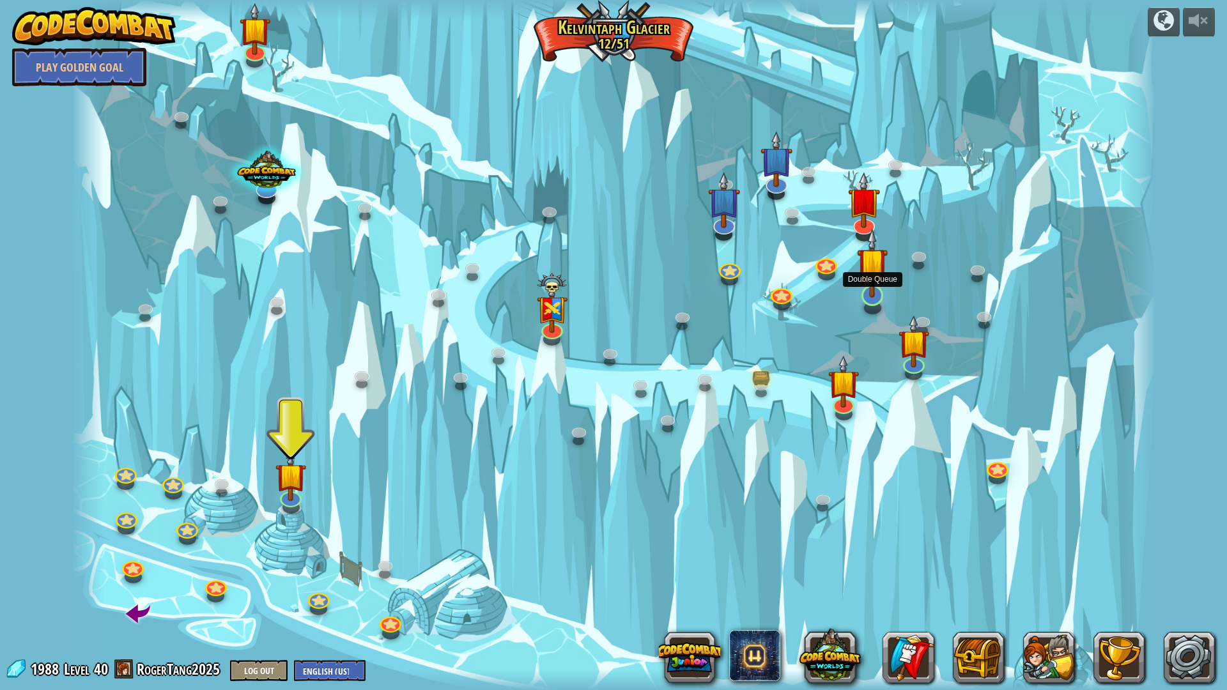
click at [885, 274] on img at bounding box center [872, 263] width 30 height 70
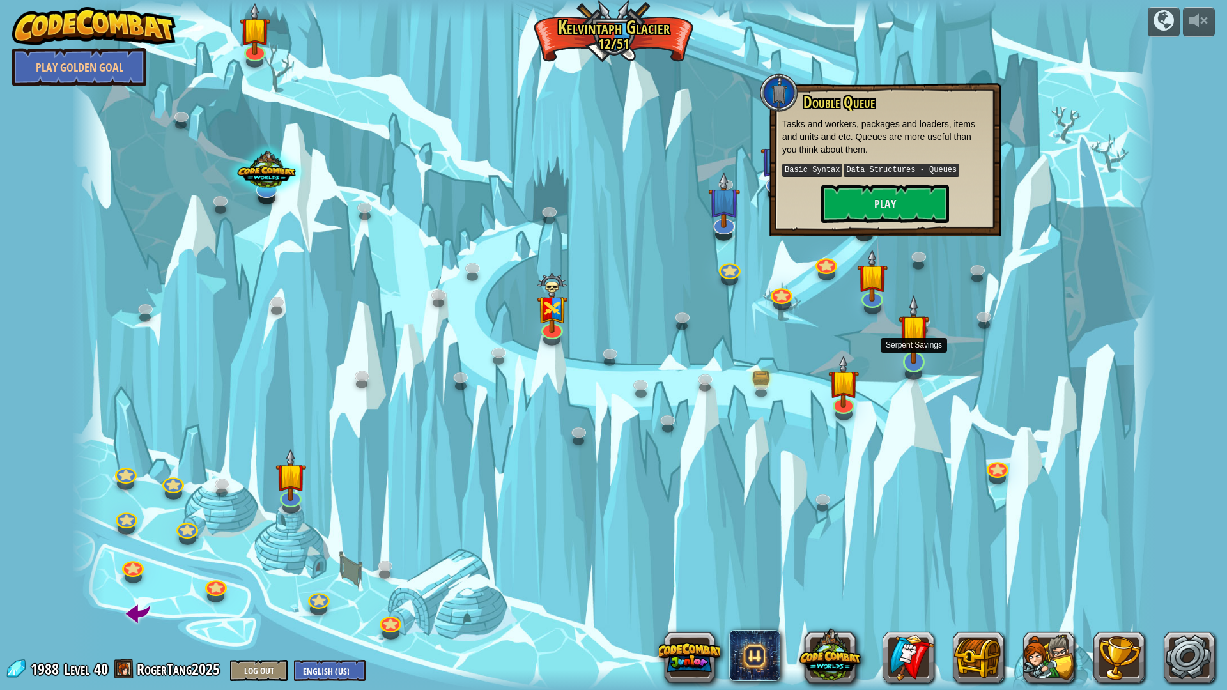
click at [918, 338] on img at bounding box center [914, 330] width 30 height 70
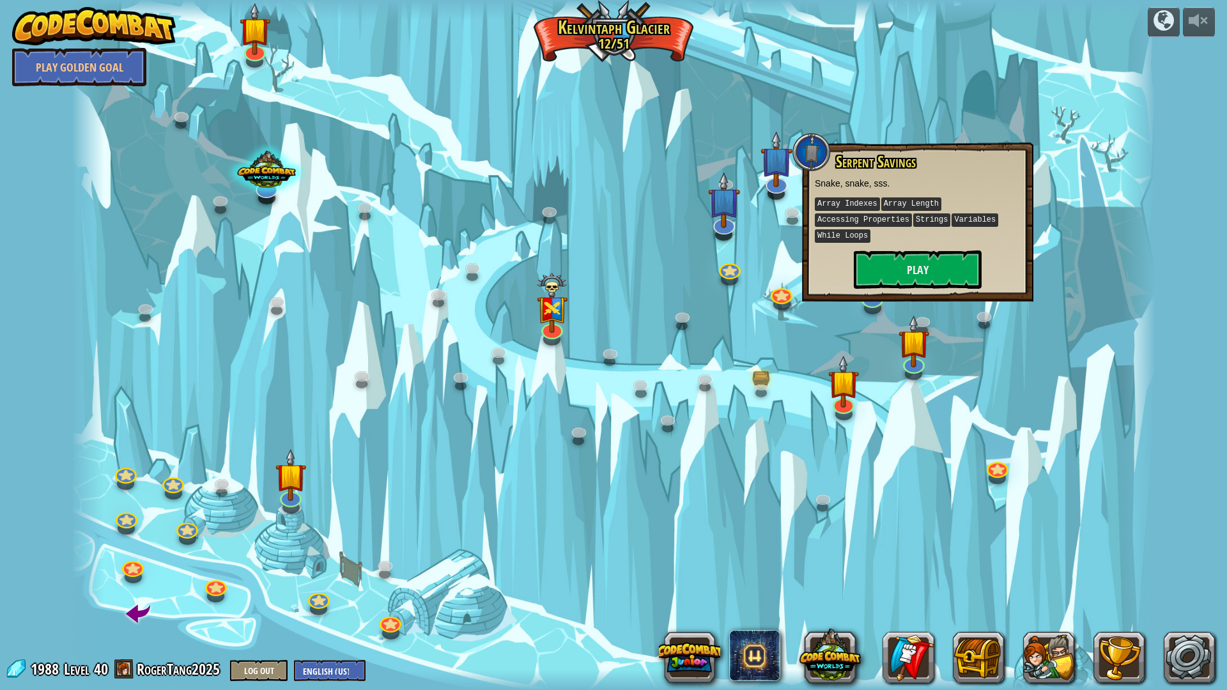
click at [857, 334] on div at bounding box center [614, 345] width 1085 height 690
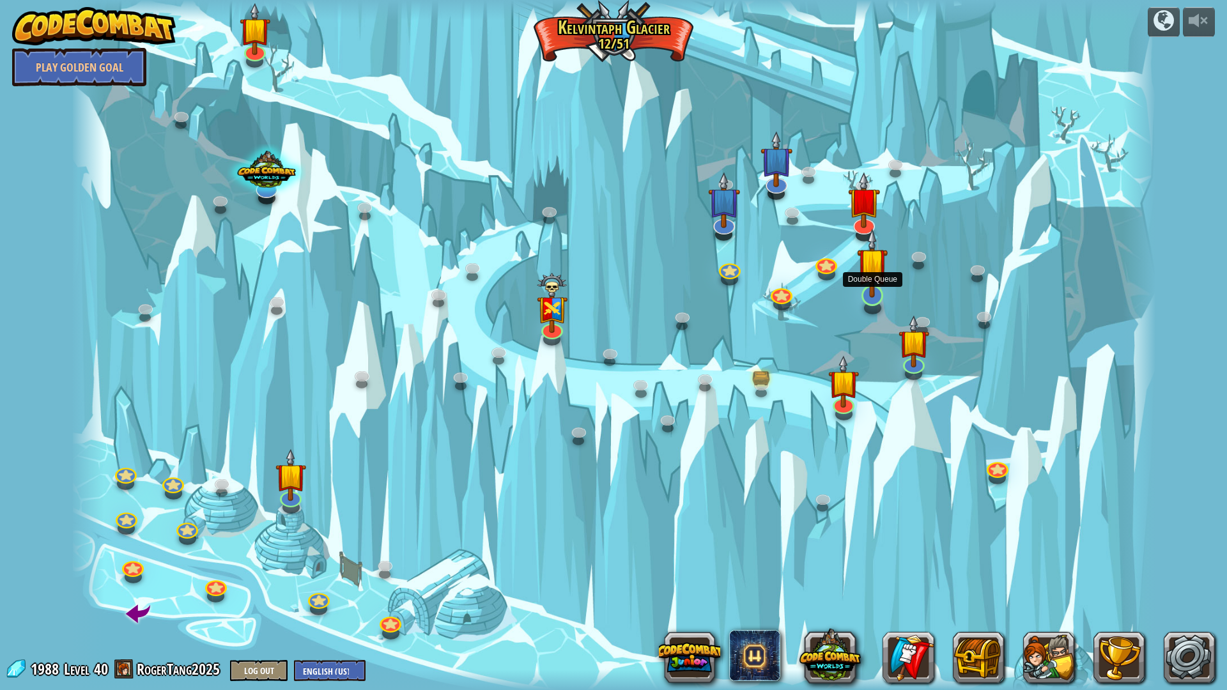
click at [857, 289] on img at bounding box center [872, 263] width 30 height 70
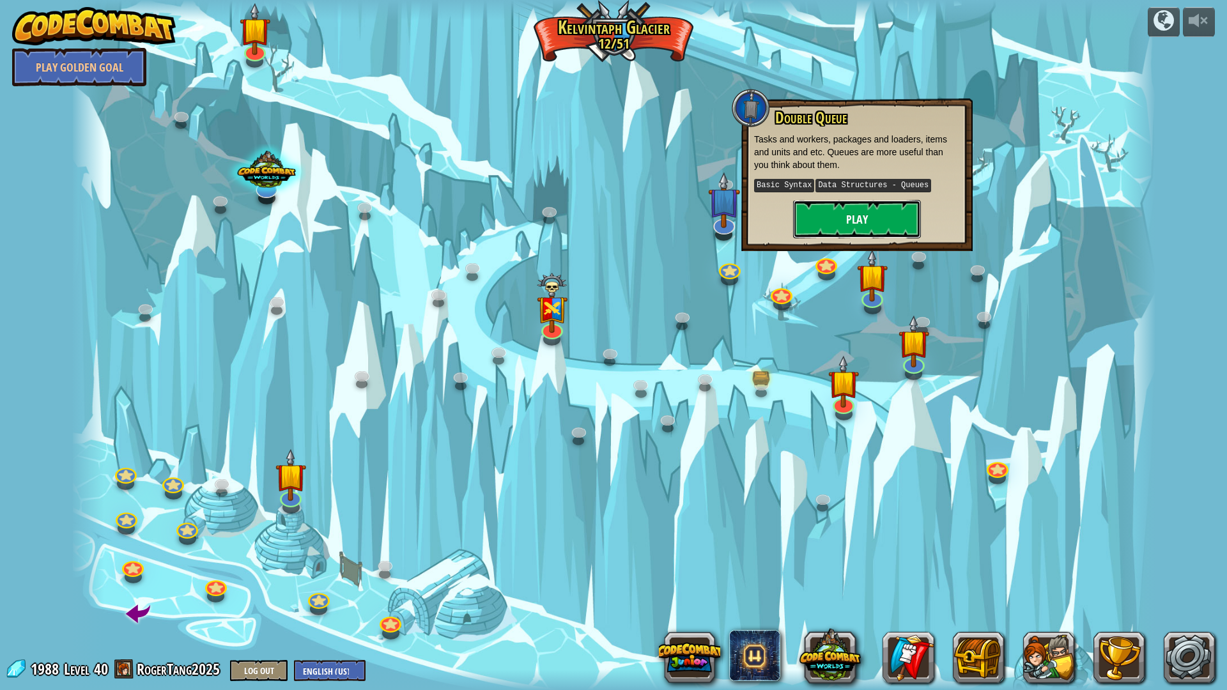
click at [868, 221] on button "Play" at bounding box center [857, 219] width 128 height 38
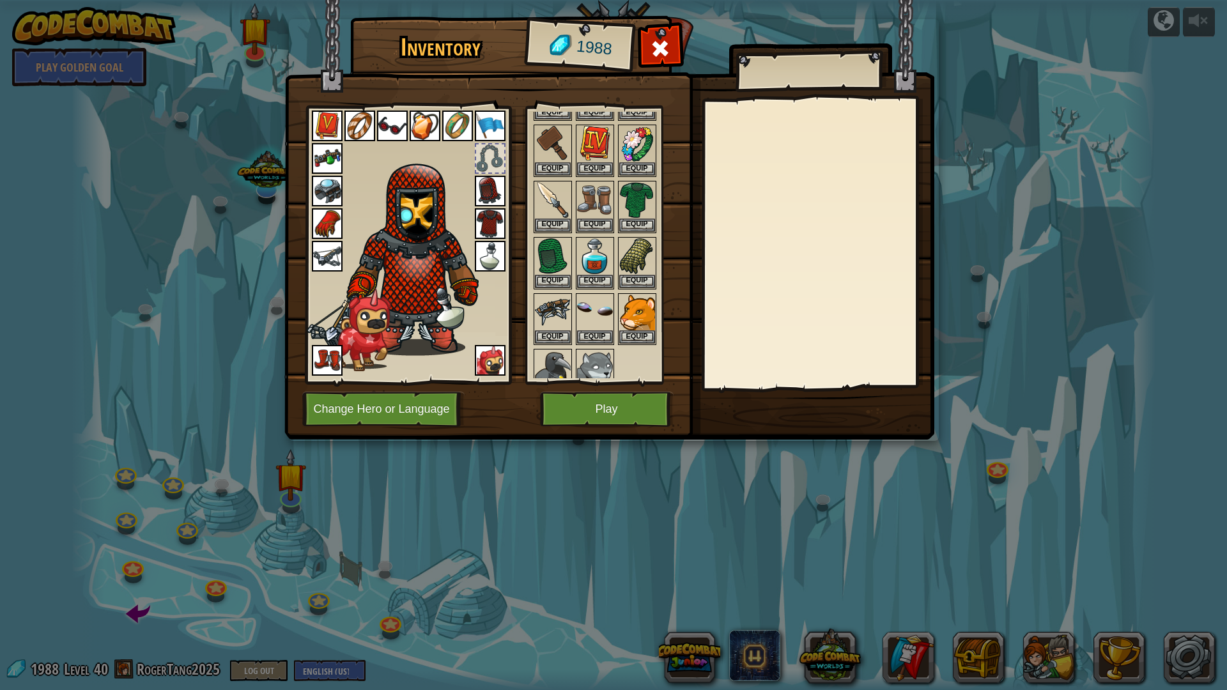
scroll to position [384, 0]
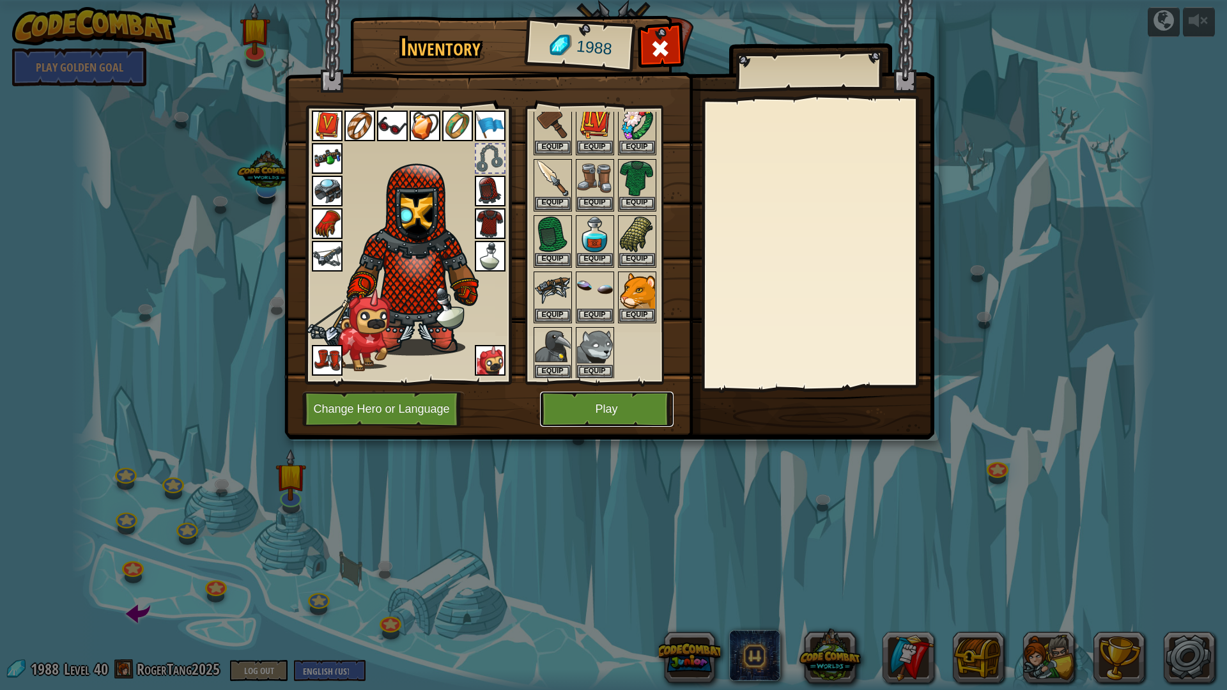
click at [641, 417] on button "Play" at bounding box center [607, 409] width 134 height 35
click at [617, 414] on button "Play" at bounding box center [607, 409] width 134 height 35
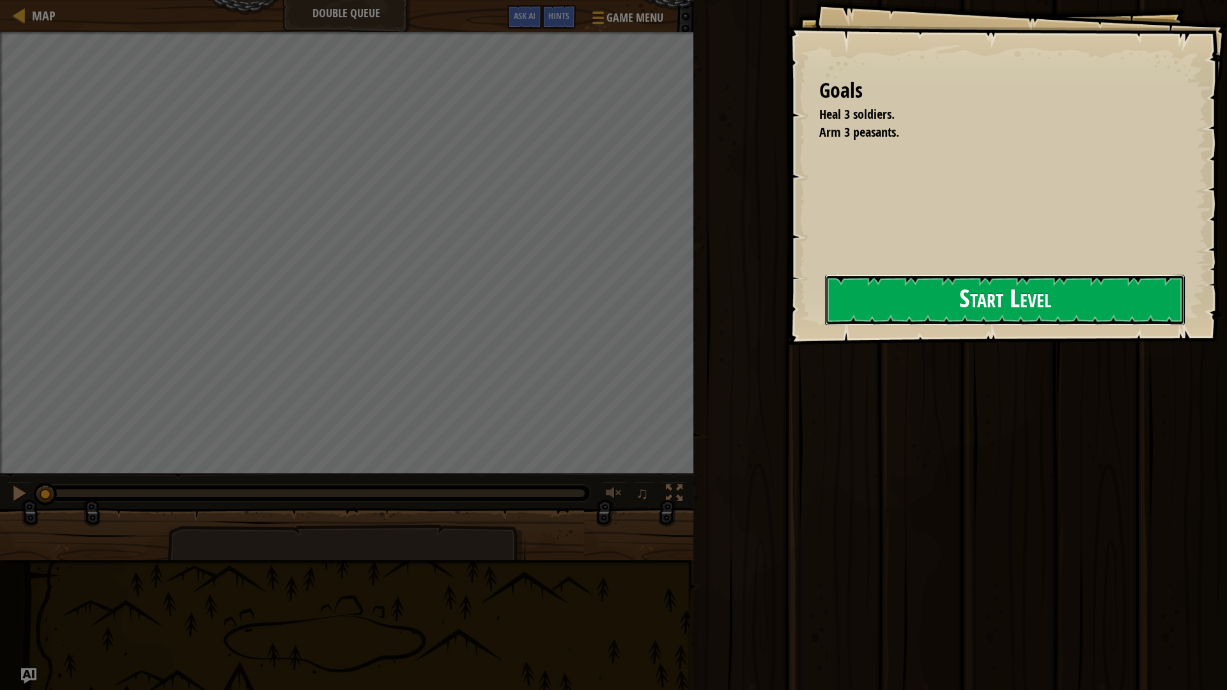
click at [825, 302] on button "Start Level" at bounding box center [1005, 300] width 360 height 50
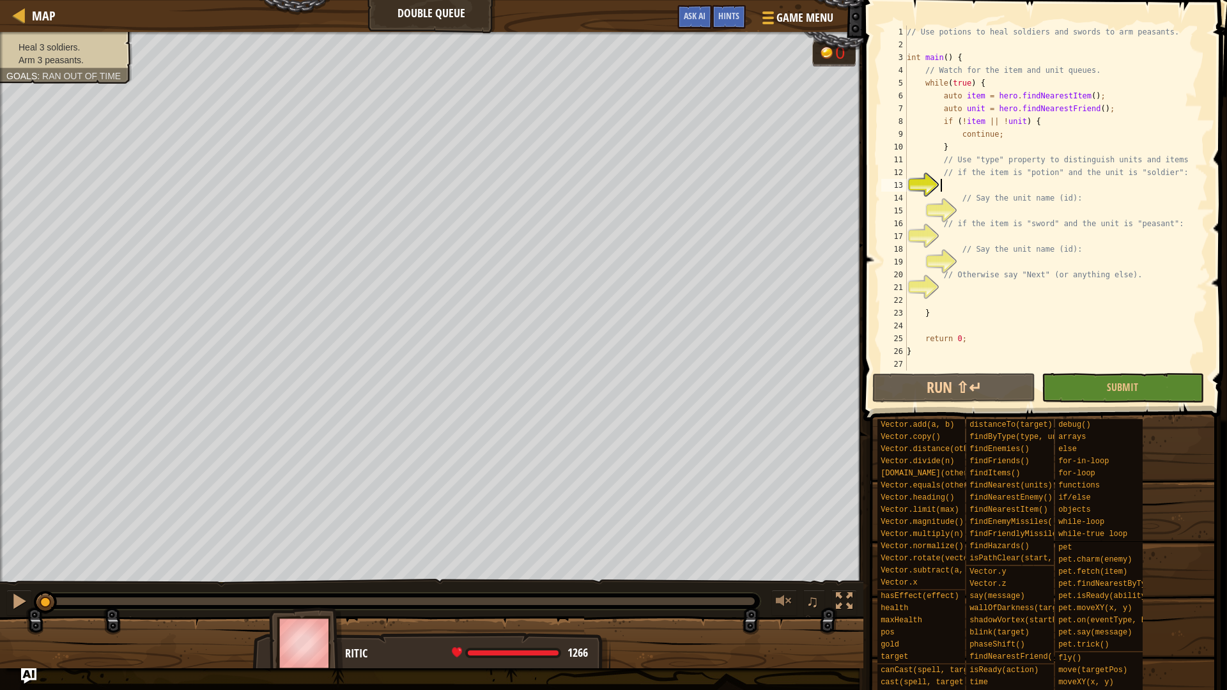
click at [1063, 187] on div "// Use potions to heal soldiers and swords to arm peasants. int main ( ) { // W…" at bounding box center [1056, 211] width 304 height 371
type textarea "// Say the unit name (id):"
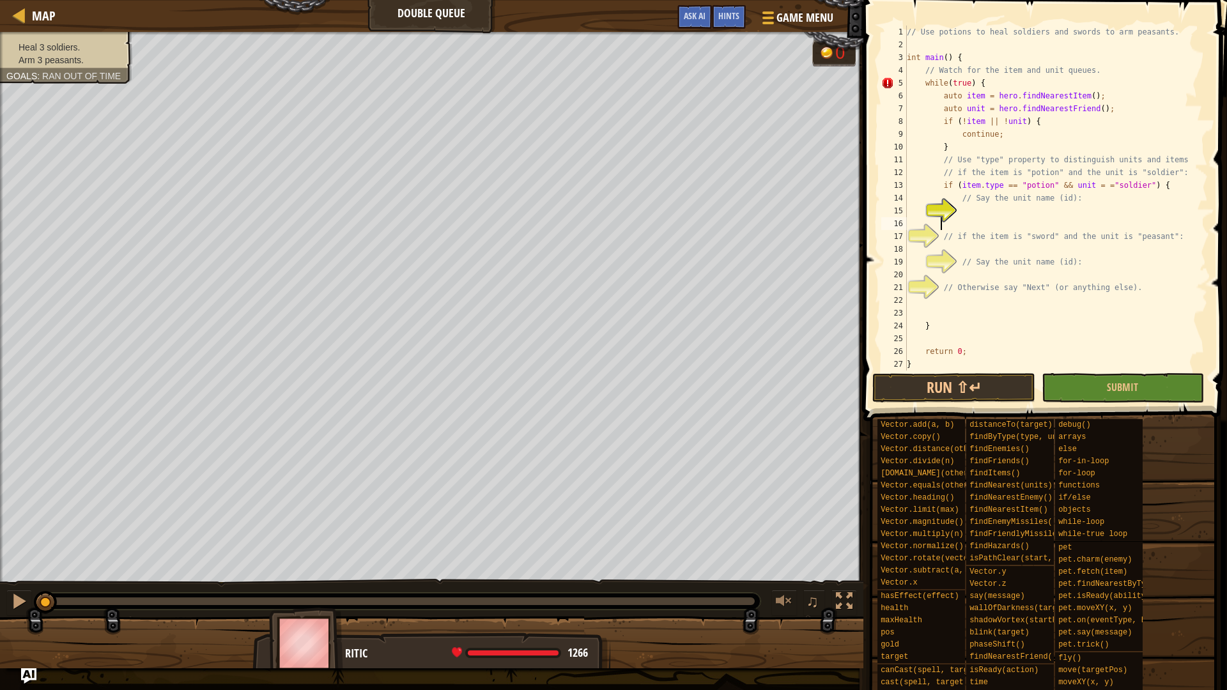
scroll to position [6, 2]
type textarea "}"
click at [1064, 240] on div "// Use potions to heal soldiers and swords to arm peasants. int main ( ) { // W…" at bounding box center [1051, 211] width 294 height 371
type textarea "// if the item is "sword" and the unit is "peasant":"
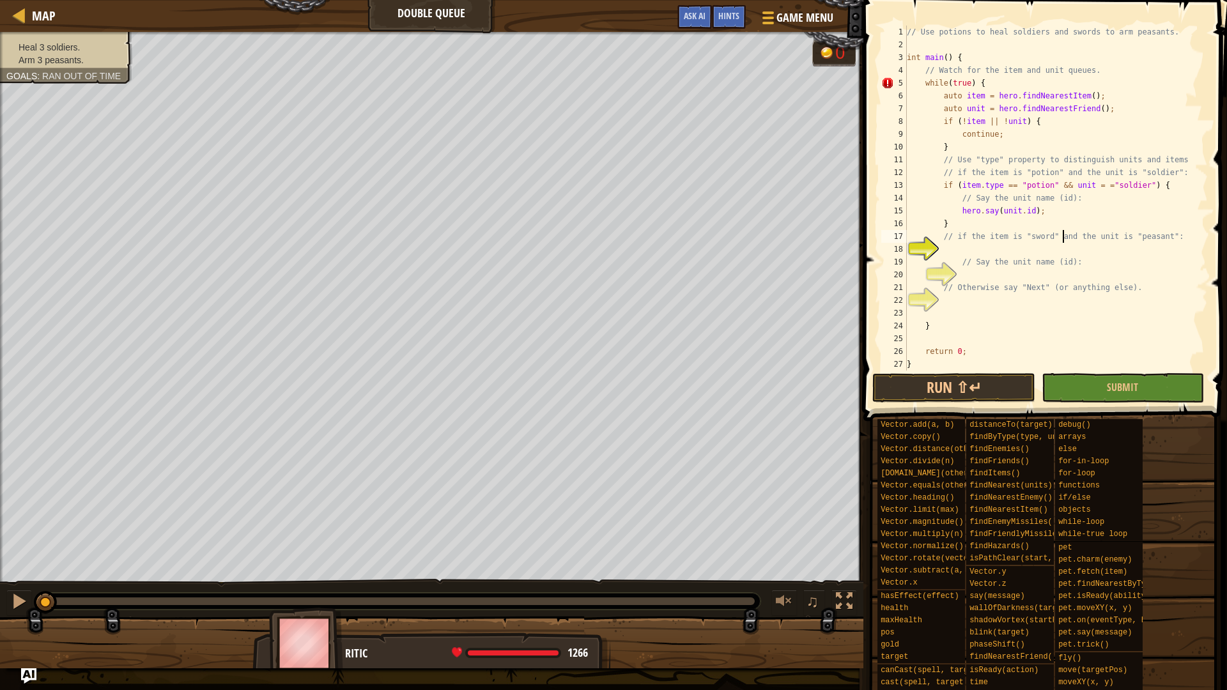
click at [1062, 249] on div "// Use potions to heal soldiers and swords to arm peasants. int main ( ) { // W…" at bounding box center [1051, 211] width 294 height 371
type textarea "// Say the unit name (id):"
type textarea "}"
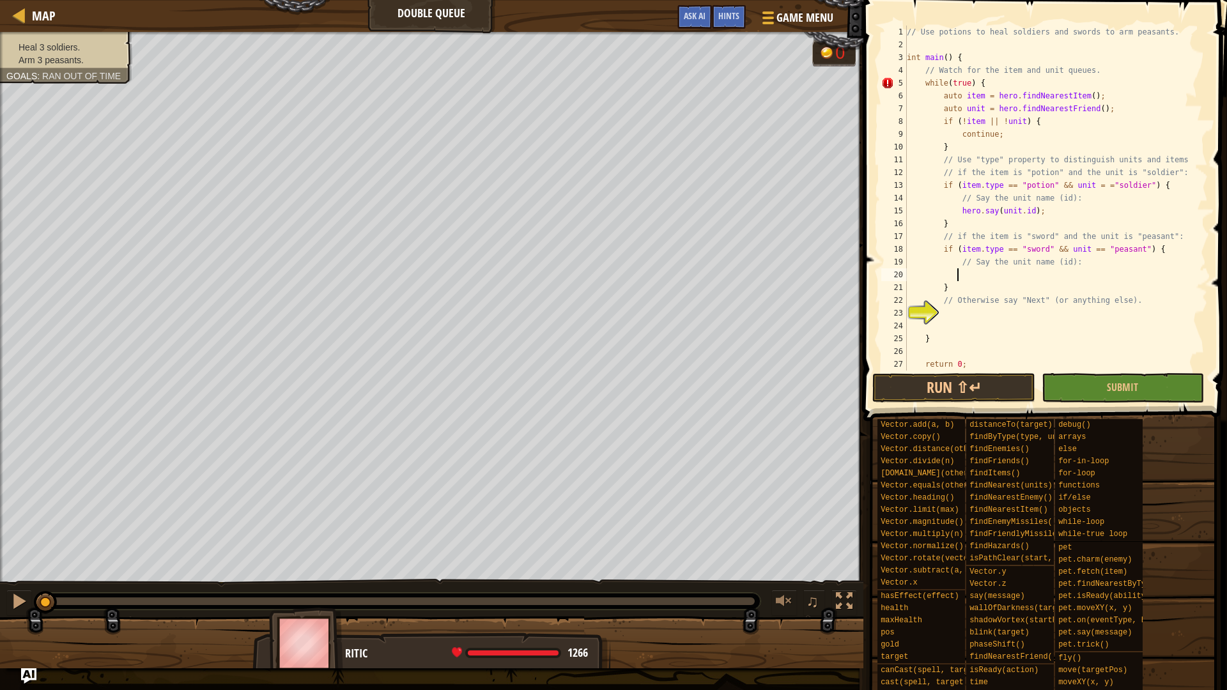
click at [940, 251] on div "// Use potions to heal soldiers and swords to arm peasants. int main ( ) { // W…" at bounding box center [1051, 211] width 294 height 371
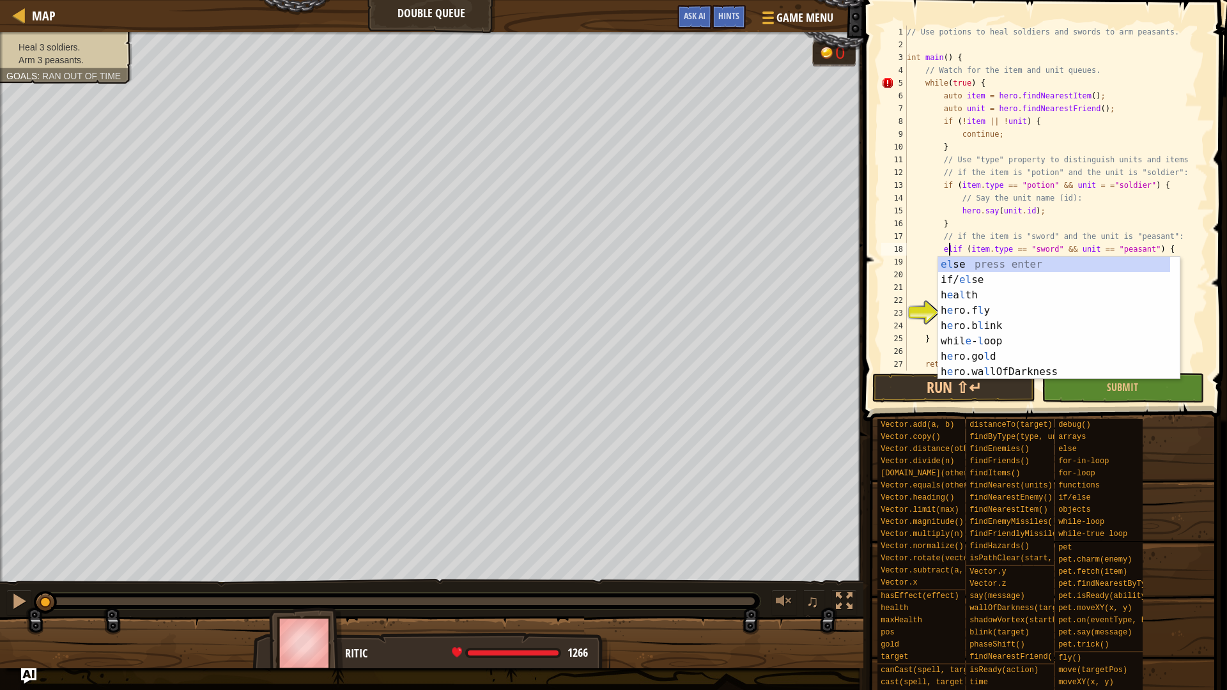
scroll to position [6, 4]
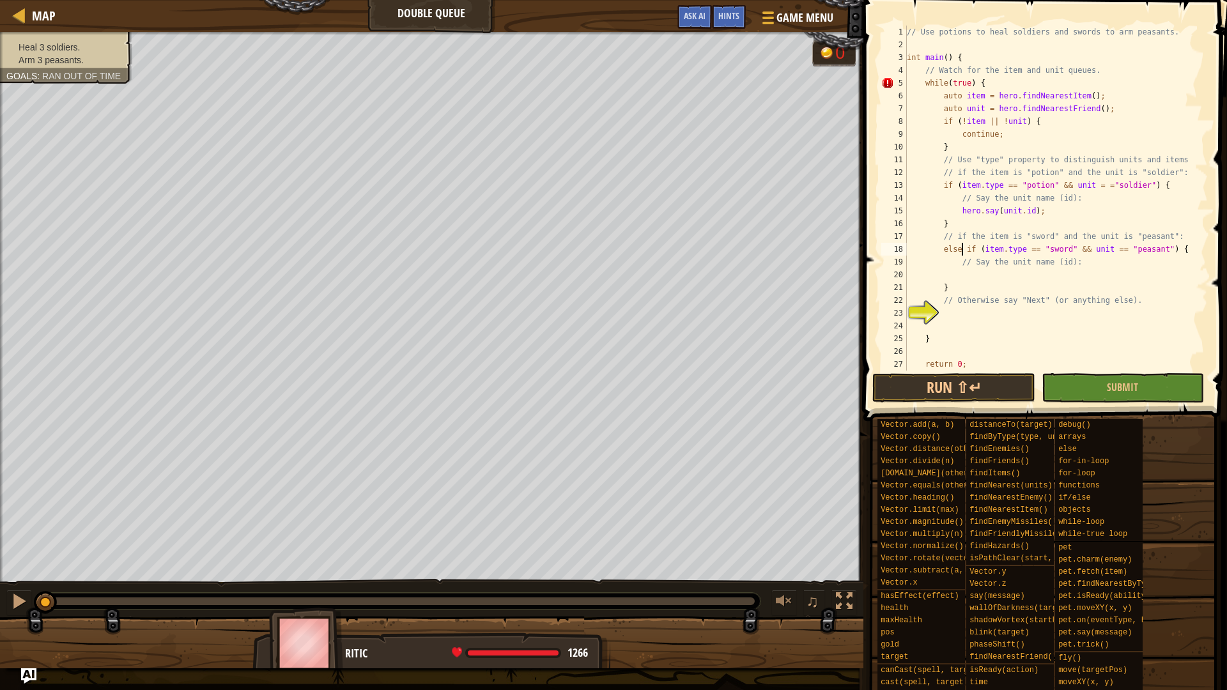
type textarea "// Say the unit name (id):"
click at [961, 251] on div "// Use potions to heal soldiers and swords to arm peasants. int main ( ) { // W…" at bounding box center [1051, 211] width 294 height 371
click at [977, 304] on div "// Use potions to heal soldiers and swords to arm peasants. int main ( ) { // W…" at bounding box center [1051, 211] width 294 height 371
type textarea "// Otherwise say "Next" (or anything else)."
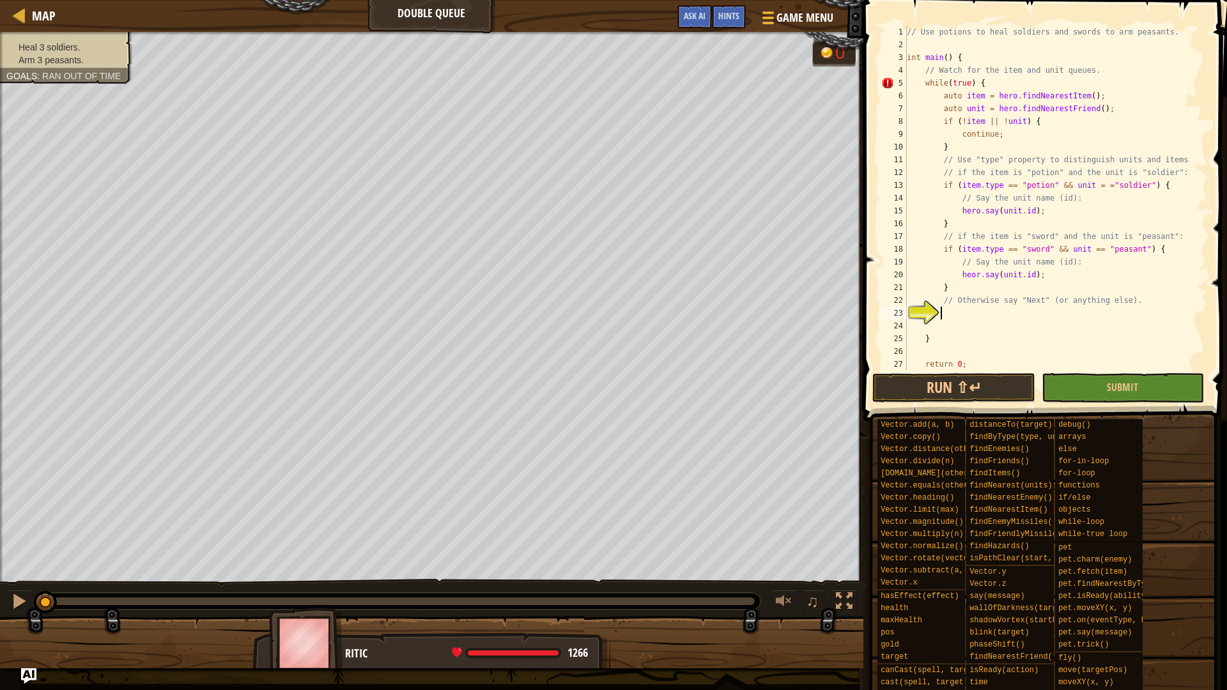
click at [980, 312] on div "// Use potions to heal soldiers and swords to arm peasants. int main ( ) { // W…" at bounding box center [1051, 211] width 294 height 371
click at [953, 393] on button "Run ⇧↵" at bounding box center [954, 387] width 162 height 29
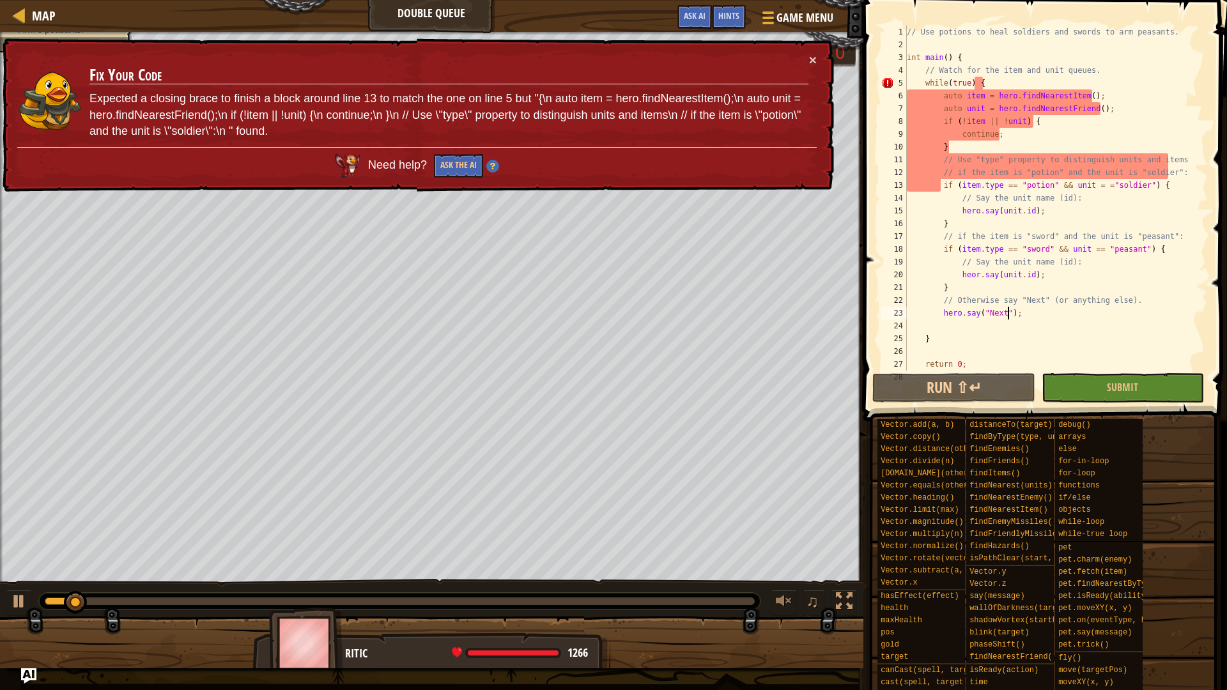
click at [1009, 315] on div "// Use potions to heal soldiers and swords to arm peasants. int main ( ) { // W…" at bounding box center [1051, 211] width 294 height 371
click at [1034, 313] on div "// Use potions to heal soldiers and swords to arm peasants. int main ( ) { // W…" at bounding box center [1051, 211] width 294 height 371
click at [460, 164] on button "Ask the AI" at bounding box center [458, 166] width 49 height 24
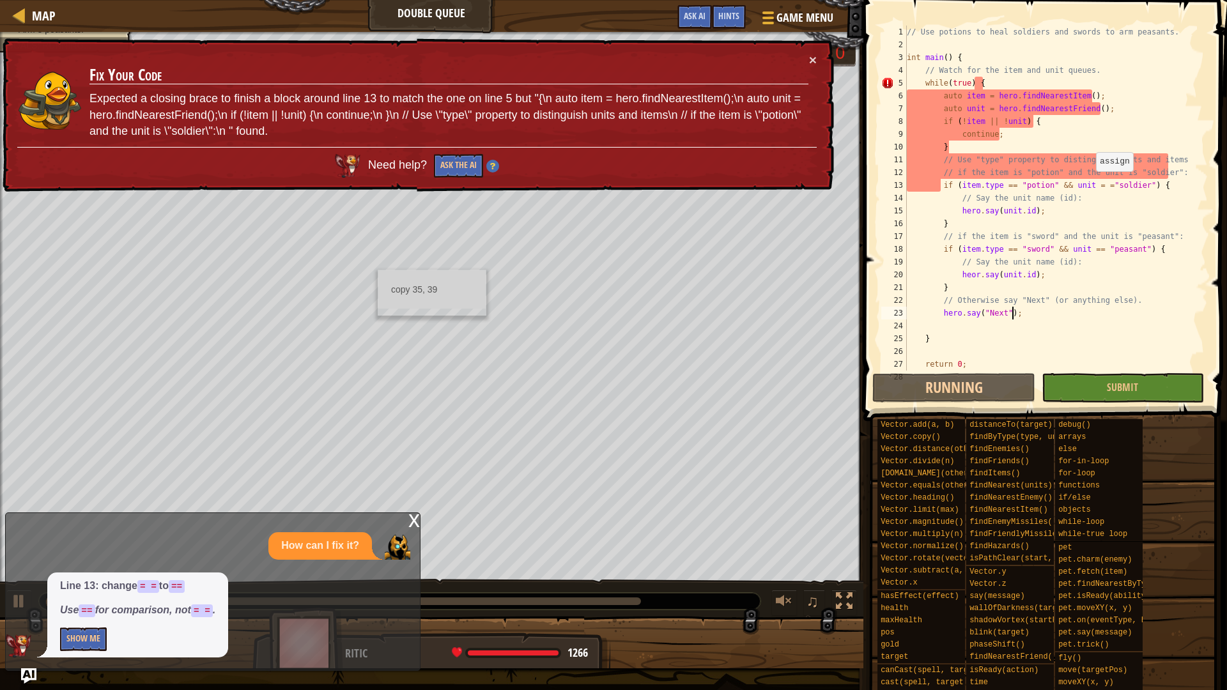
drag, startPoint x: 1090, startPoint y: 184, endPoint x: 1094, endPoint y: 196, distance: 12.3
click at [1090, 184] on div "// Use potions to heal soldiers and swords to arm peasants. int main ( ) { // W…" at bounding box center [1051, 211] width 294 height 371
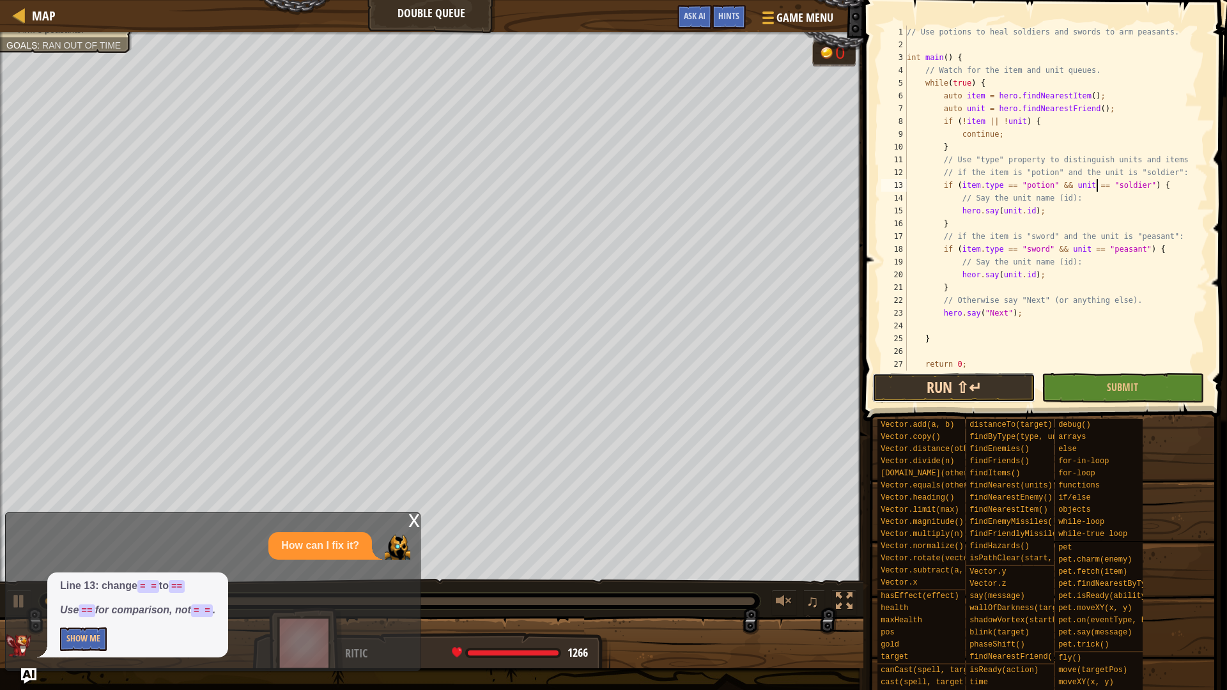
click at [970, 391] on button "Run ⇧↵" at bounding box center [954, 387] width 162 height 29
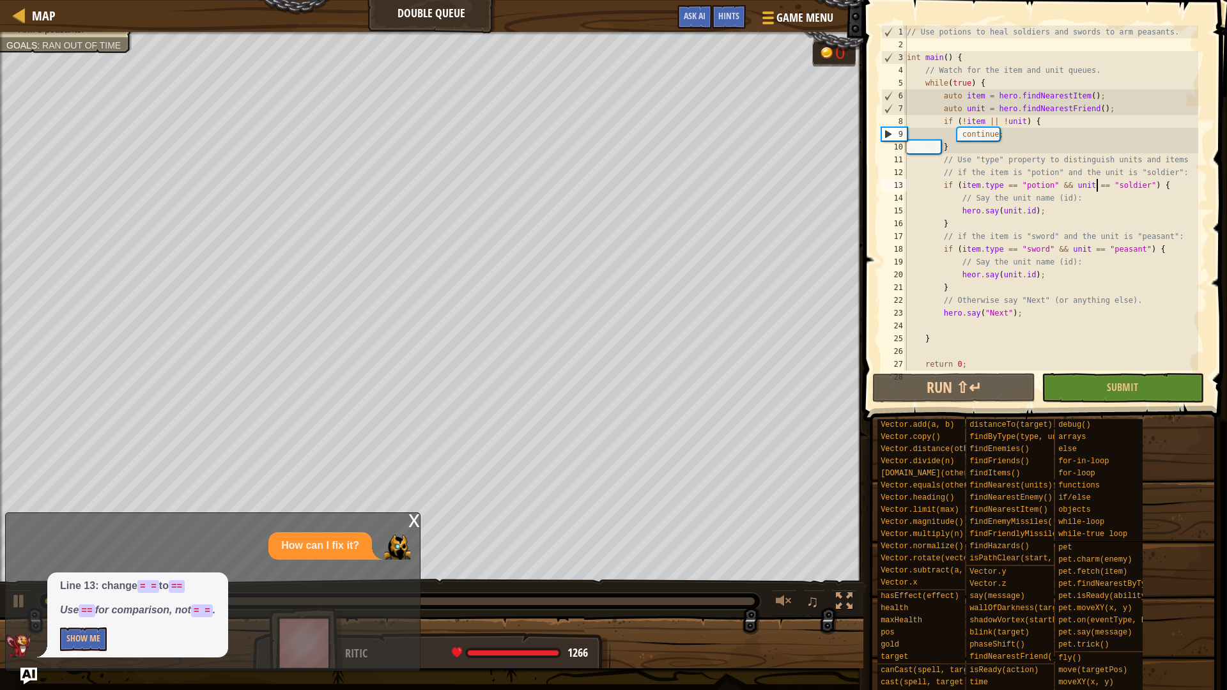
click at [30, 582] on img "Ask AI" at bounding box center [28, 676] width 17 height 17
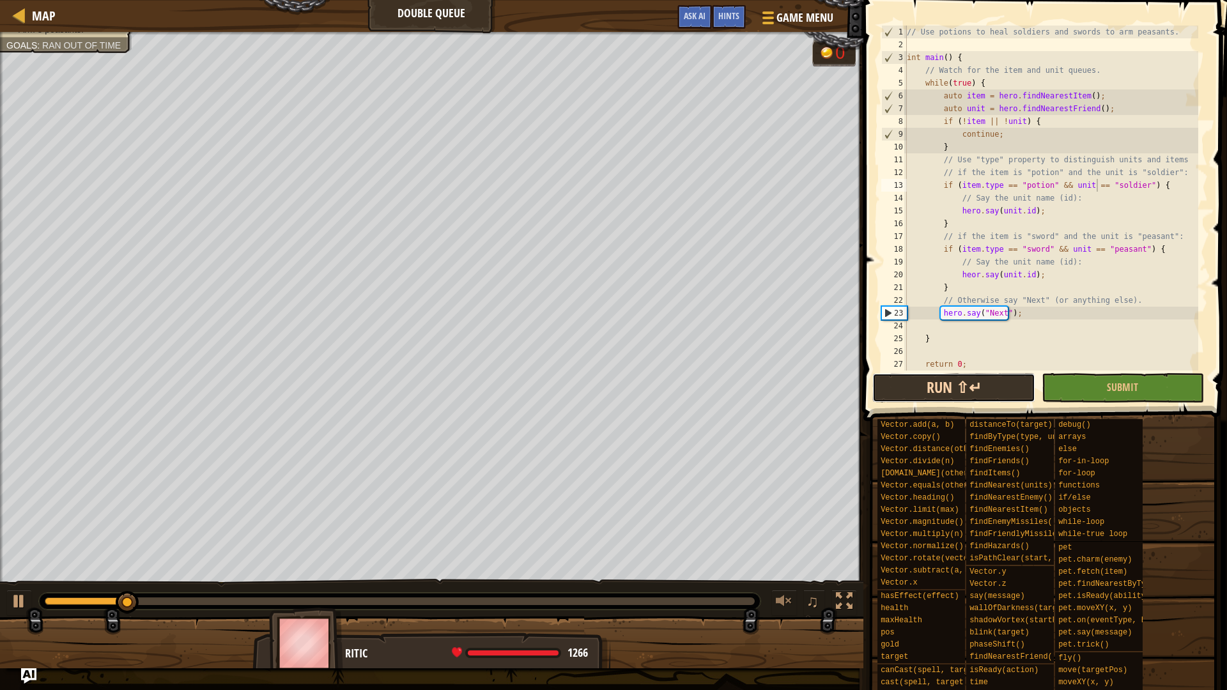
click at [983, 384] on button "Run ⇧↵" at bounding box center [954, 387] width 162 height 29
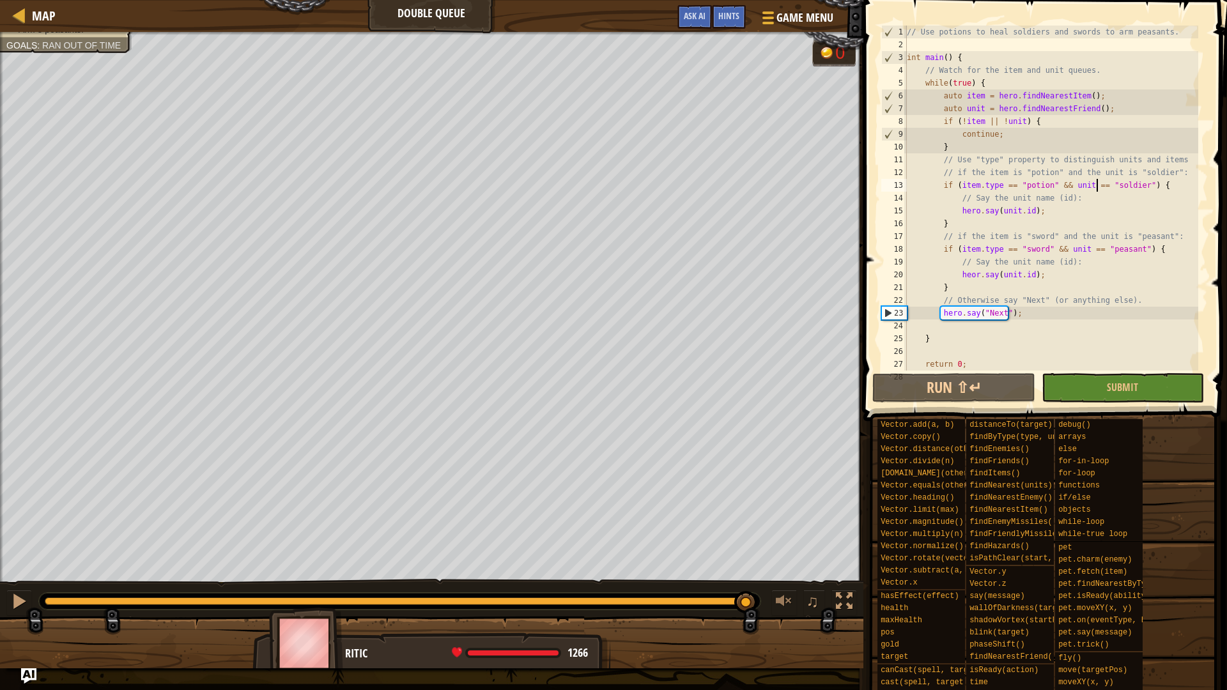
click at [738, 568] on div "Heal 3 soldiers. Arm 3 peasants. Goals : Ran out of time G reen B lack V iolet …" at bounding box center [613, 350] width 1227 height 637
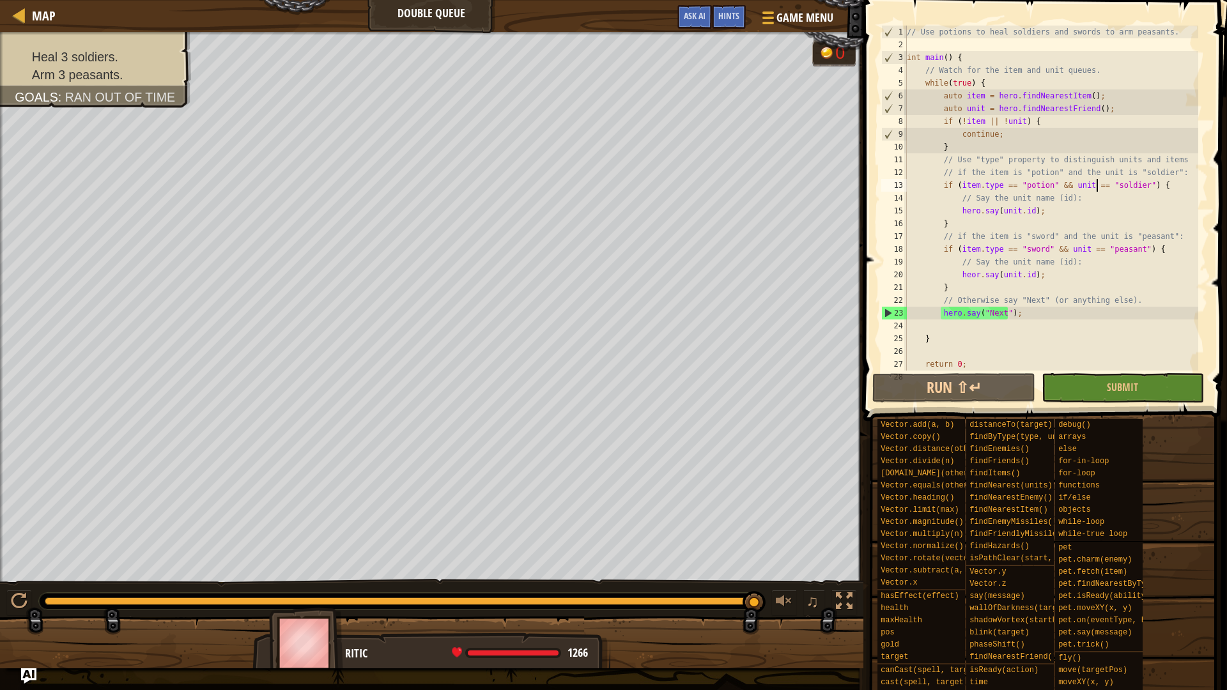
click at [940, 251] on div "// Use potions to heal soldiers and swords to arm peasants. int main ( ) { // W…" at bounding box center [1051, 211] width 294 height 371
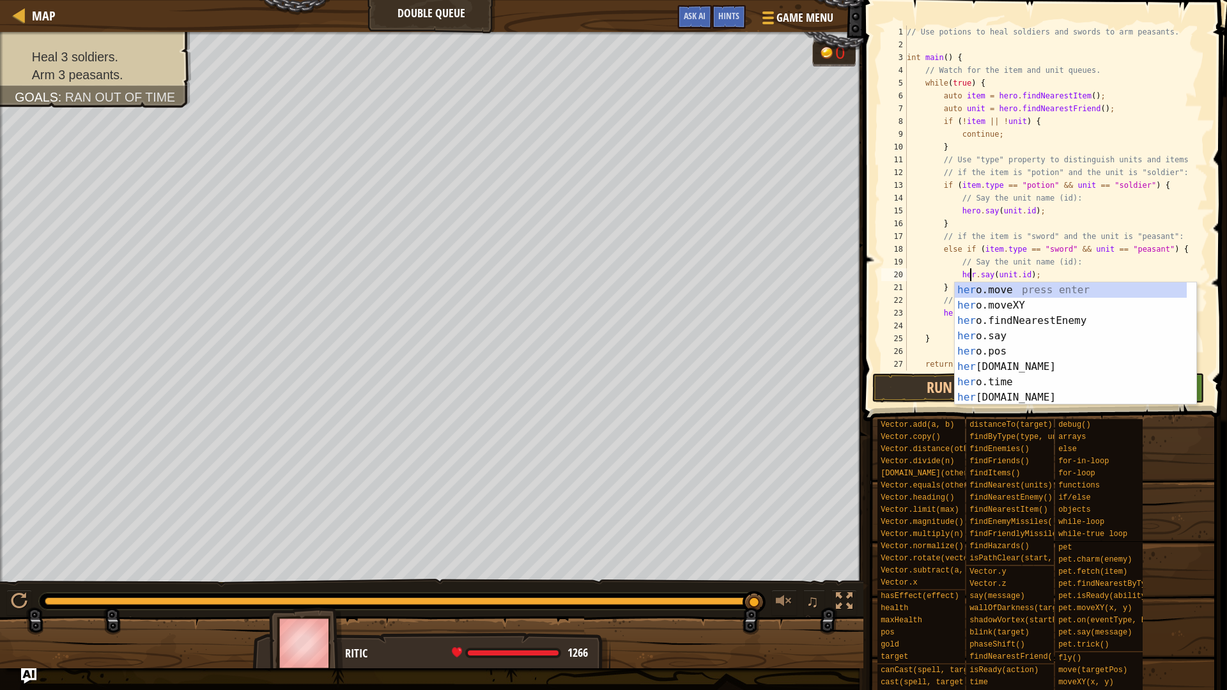
scroll to position [6, 5]
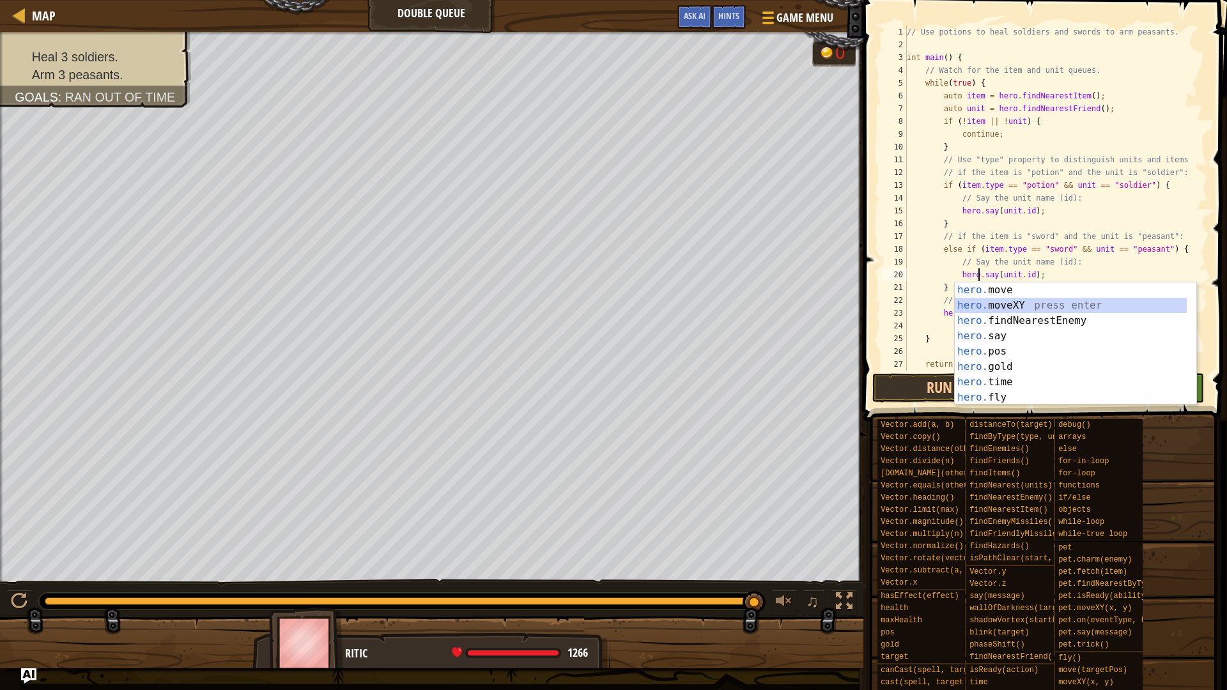
click at [936, 313] on div "// Use potions to heal soldiers and swords to arm peasants. int main ( ) { // W…" at bounding box center [1051, 211] width 294 height 371
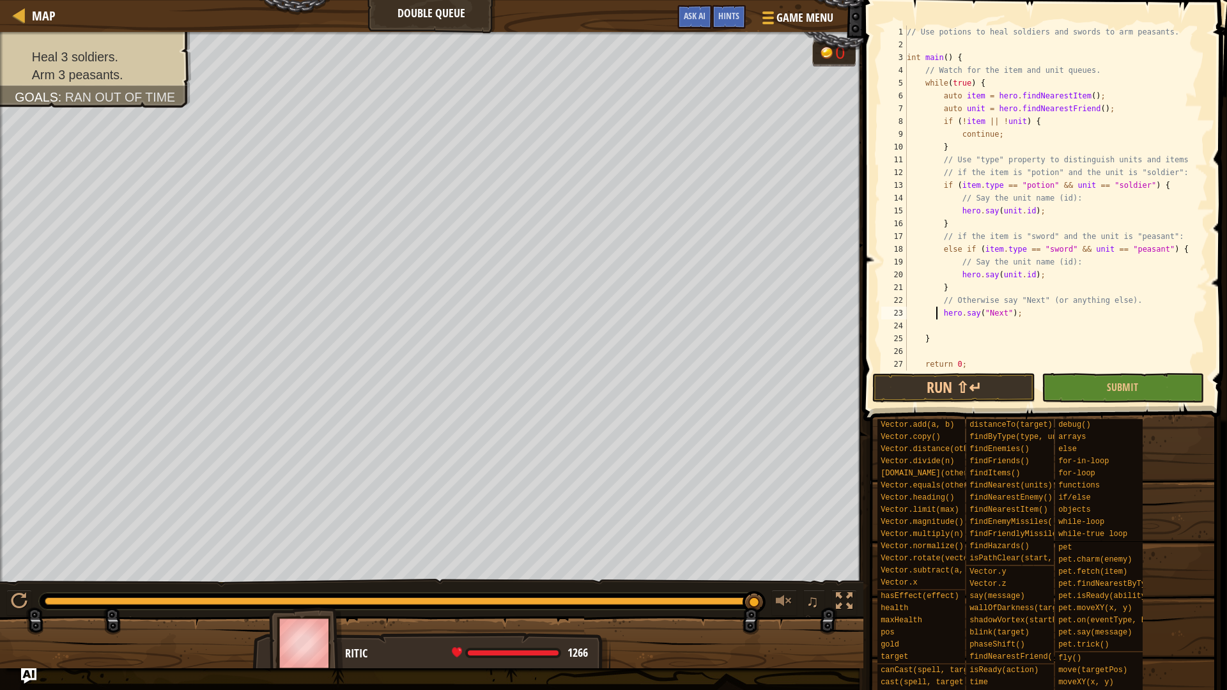
click at [938, 313] on div "// Use potions to heal soldiers and swords to arm peasants. int main ( ) { // W…" at bounding box center [1051, 211] width 294 height 371
click at [933, 400] on button "Run ⇧↵" at bounding box center [954, 387] width 162 height 29
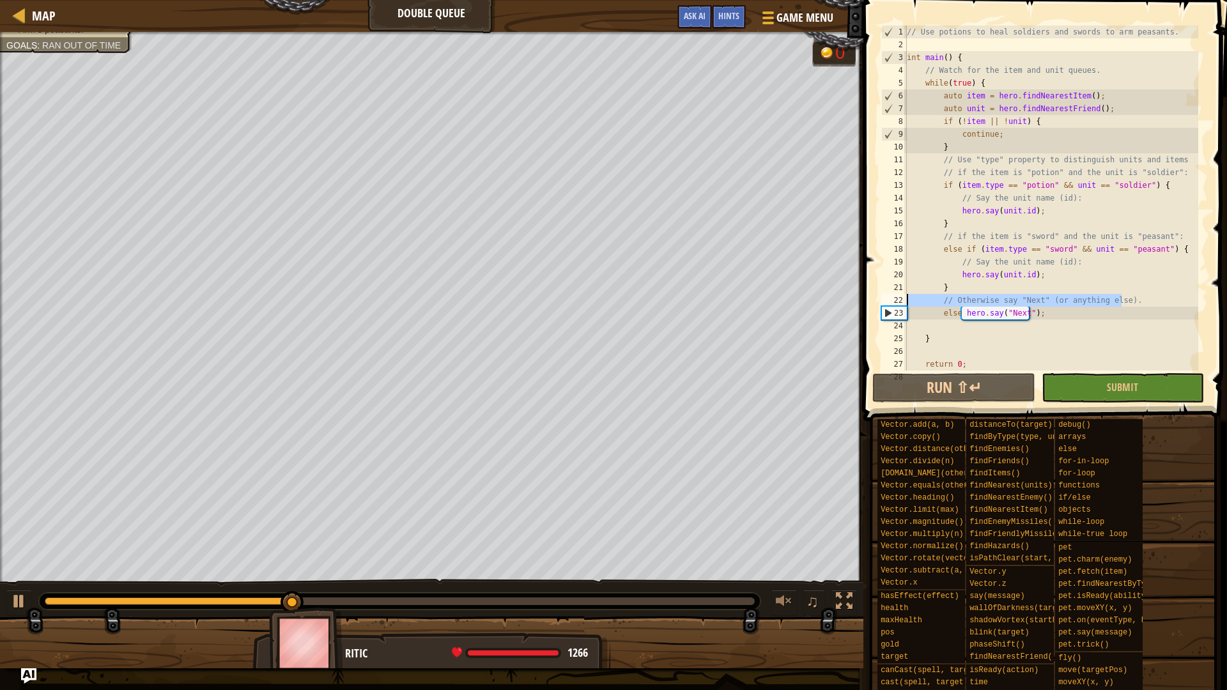
click at [740, 300] on div "Map Double Queue Game Menu Done Hints Ask AI 1 2 3 4 5 6 7 8 9 10 11 12 13 14 1…" at bounding box center [613, 345] width 1227 height 690
type textarea "// Otherwise say "Next" (or anything else)."
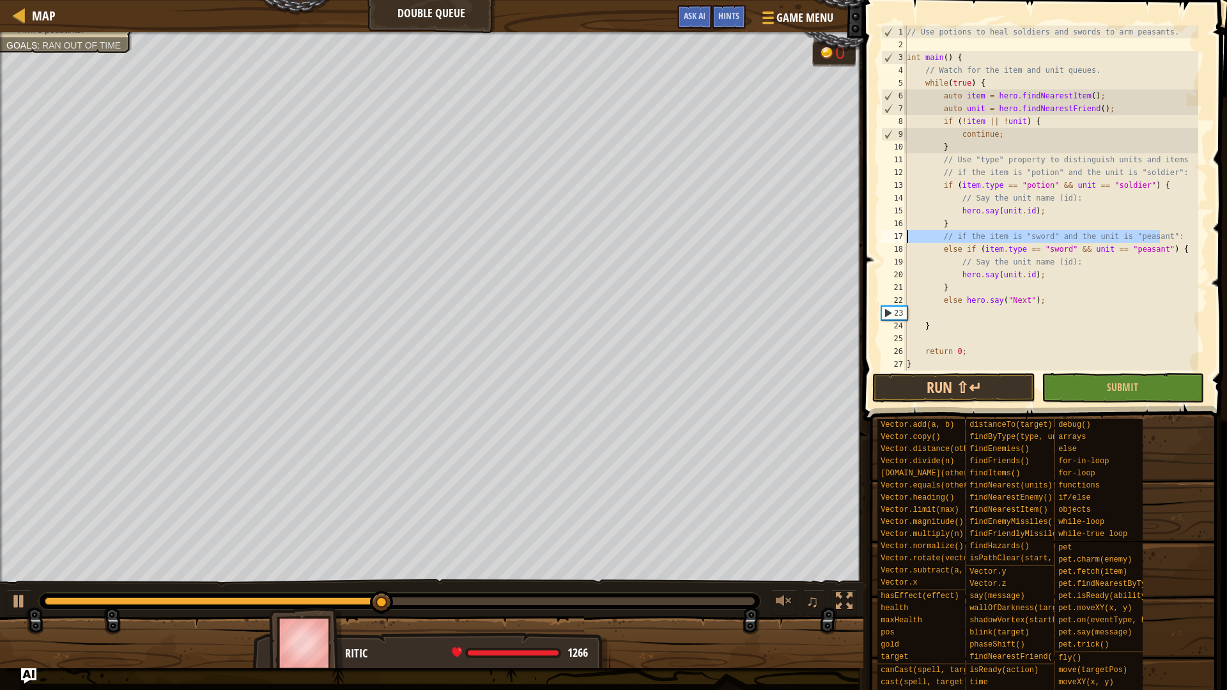
click at [843, 236] on div "Map Double Queue Game Menu Done Hints Ask AI 1 2 3 4 5 6 7 8 9 10 11 12 13 14 1…" at bounding box center [613, 345] width 1227 height 690
type textarea "// if the item is "sword" and the unit is "peasant":"
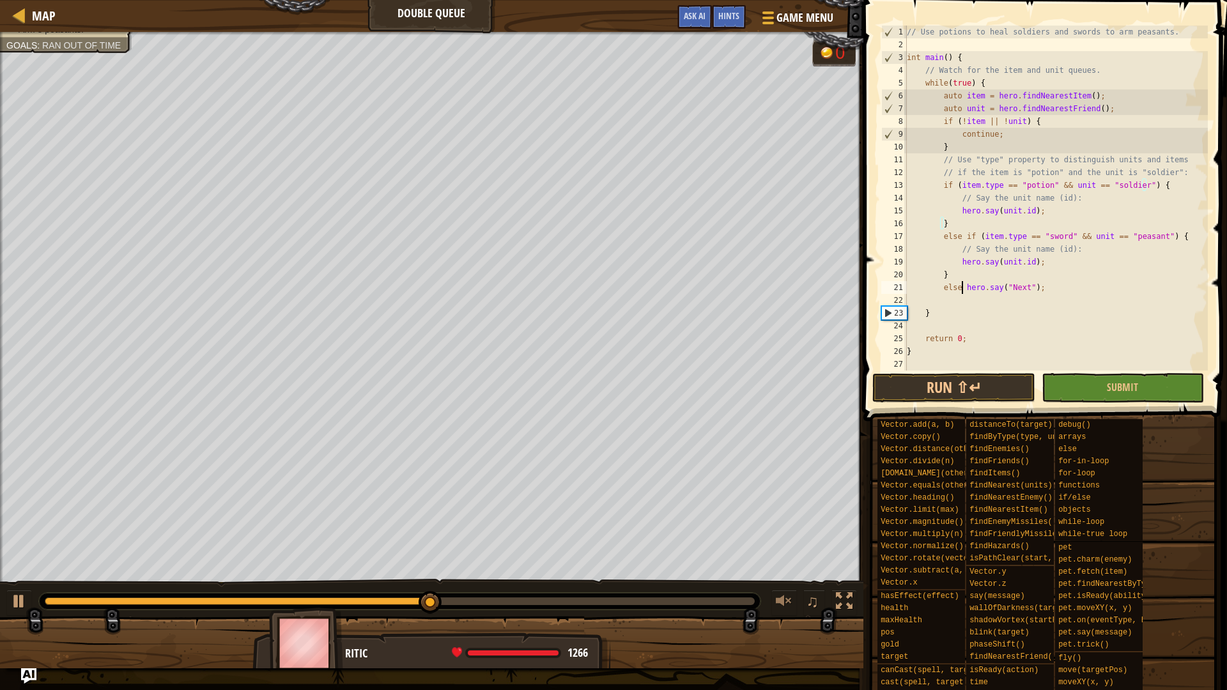
click at [961, 286] on div "// Use potions to heal soldiers and swords to arm peasants. int main ( ) { // W…" at bounding box center [1056, 211] width 304 height 371
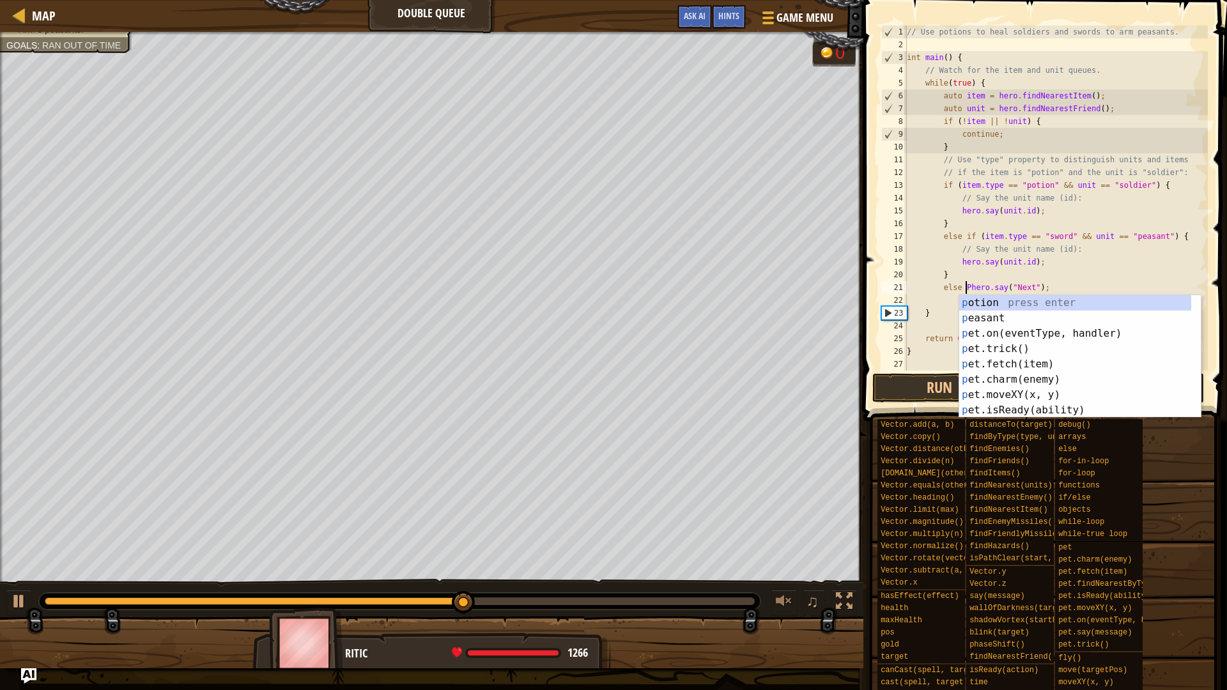
scroll to position [6, 4]
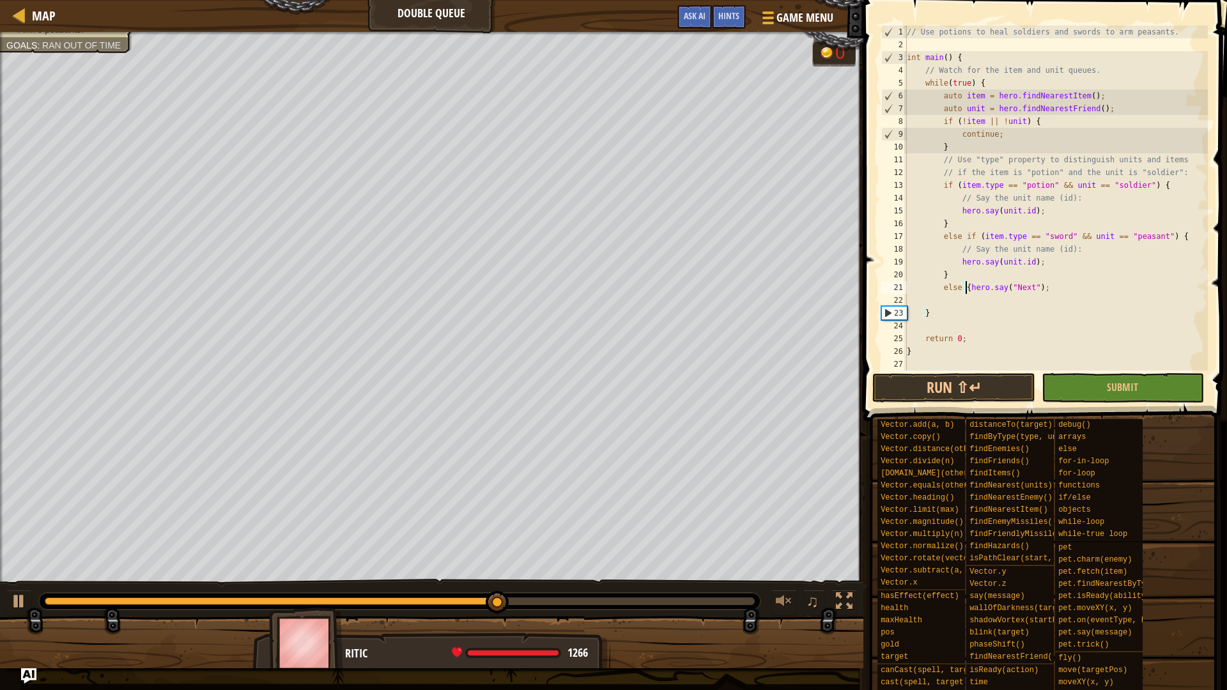
type textarea "hero.say("Next");"
click at [1052, 302] on div "// Use potions to heal soldiers and swords to arm peasants. int main ( ) { // W…" at bounding box center [1051, 211] width 294 height 371
click at [977, 382] on button "Run ⇧↵" at bounding box center [954, 387] width 162 height 29
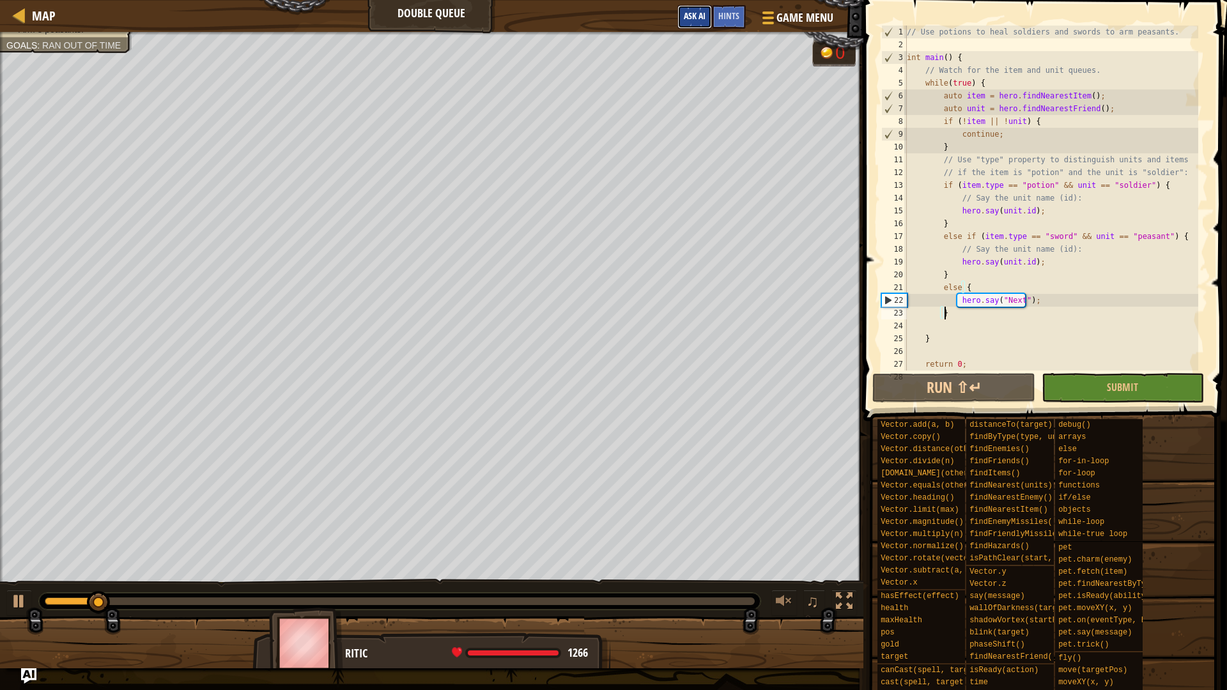
click at [695, 16] on span "Ask AI" at bounding box center [695, 16] width 22 height 12
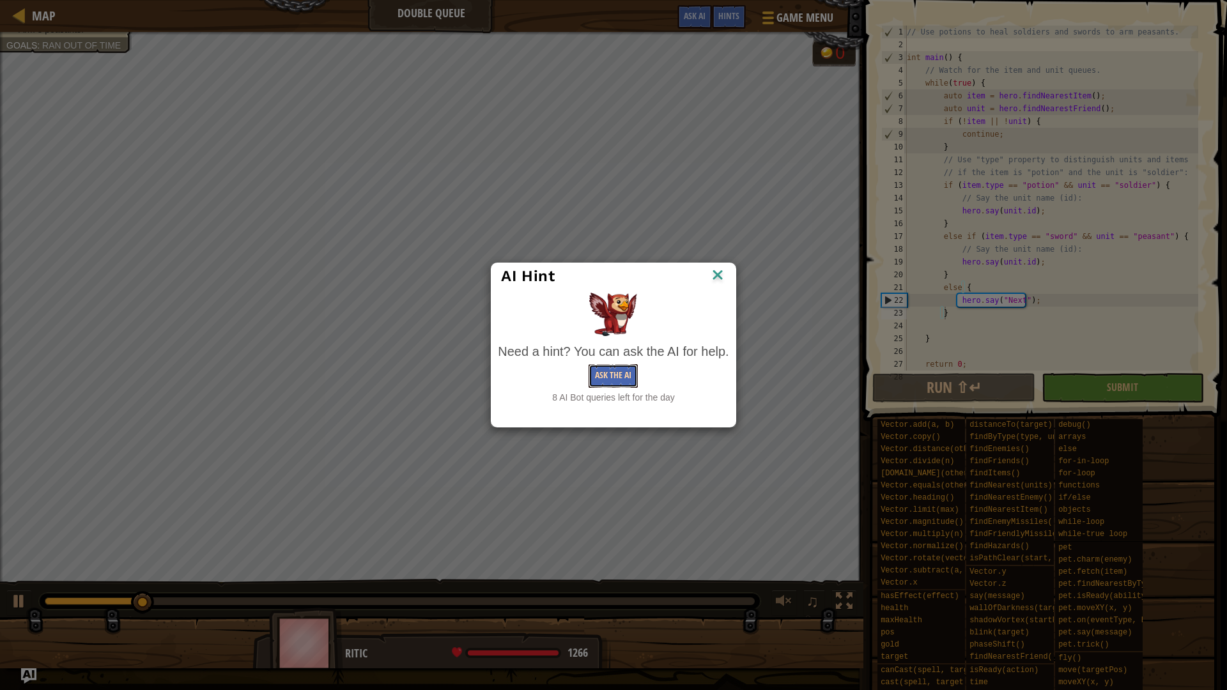
click at [622, 368] on button "Ask the AI" at bounding box center [613, 376] width 49 height 24
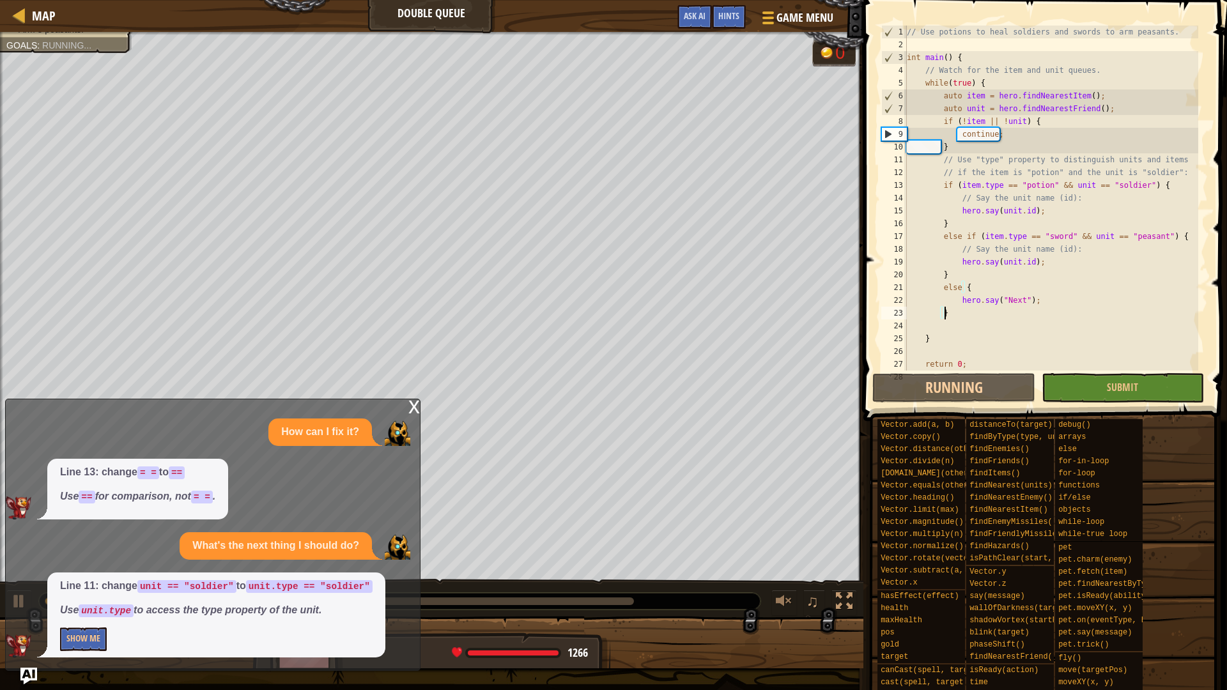
click at [33, 582] on img "Ask AI" at bounding box center [28, 676] width 17 height 17
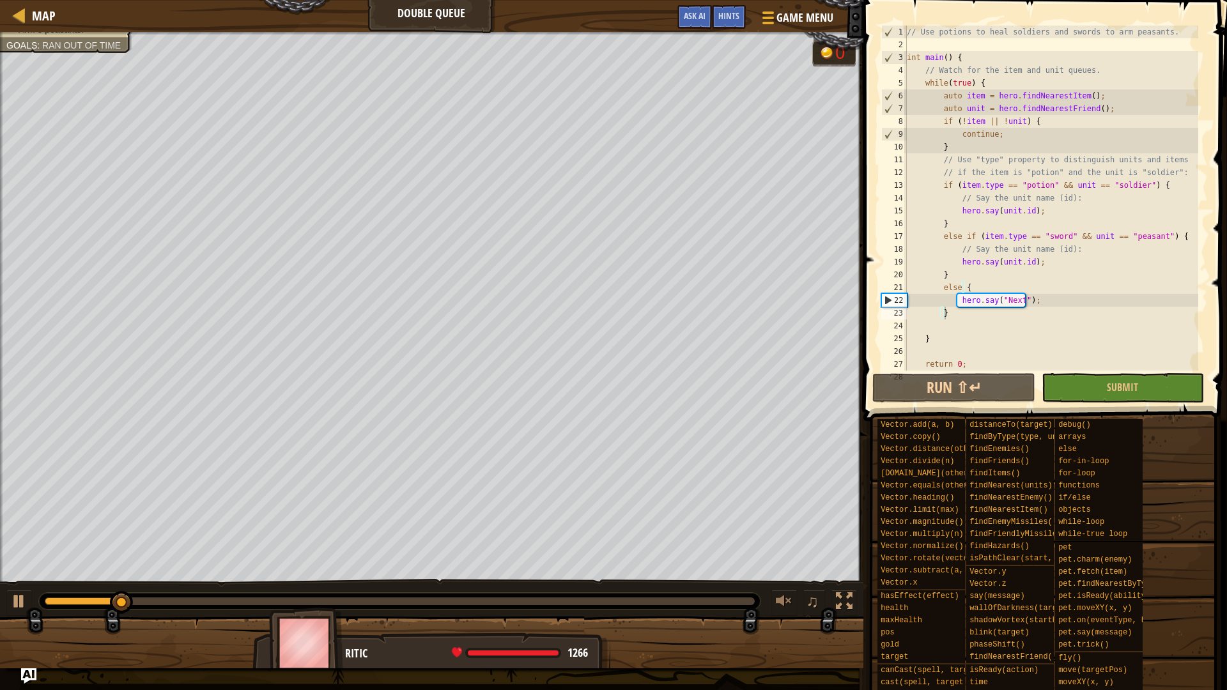
click at [1079, 183] on div "// Use potions to heal soldiers and swords to arm peasants. int main ( ) { // W…" at bounding box center [1051, 211] width 294 height 371
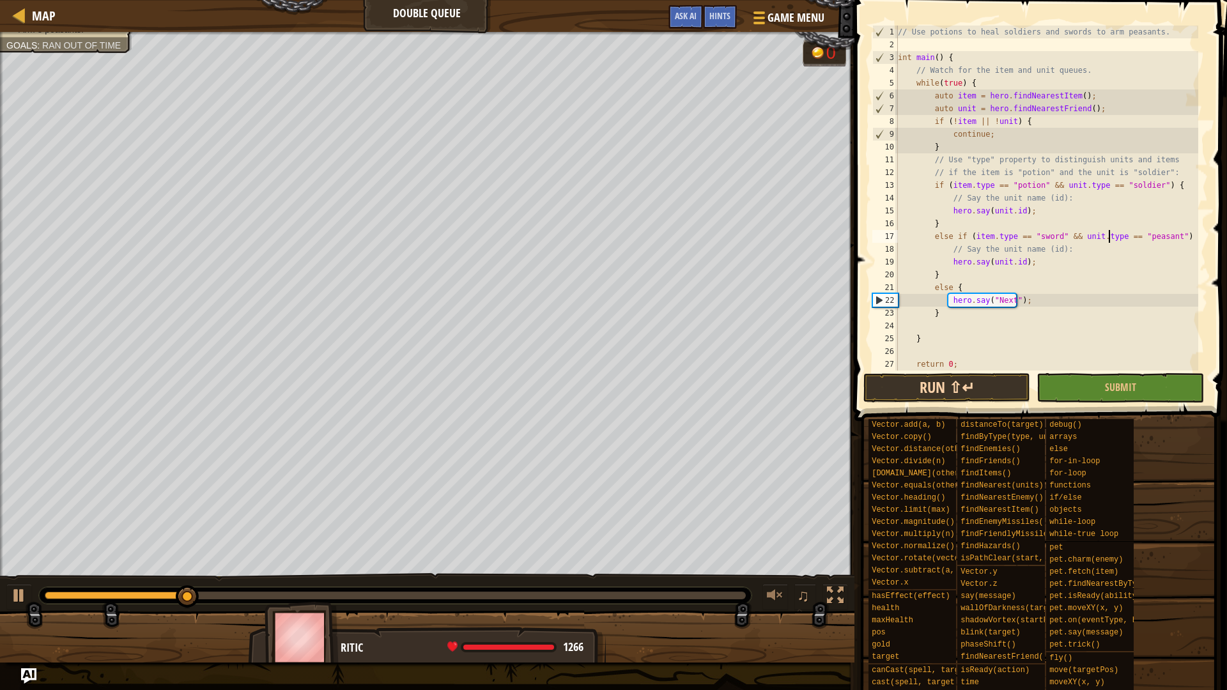
type textarea "else if (item.type == "sword" && unit.type == "peasant") {"
click at [960, 391] on button "Run ⇧↵" at bounding box center [947, 387] width 167 height 29
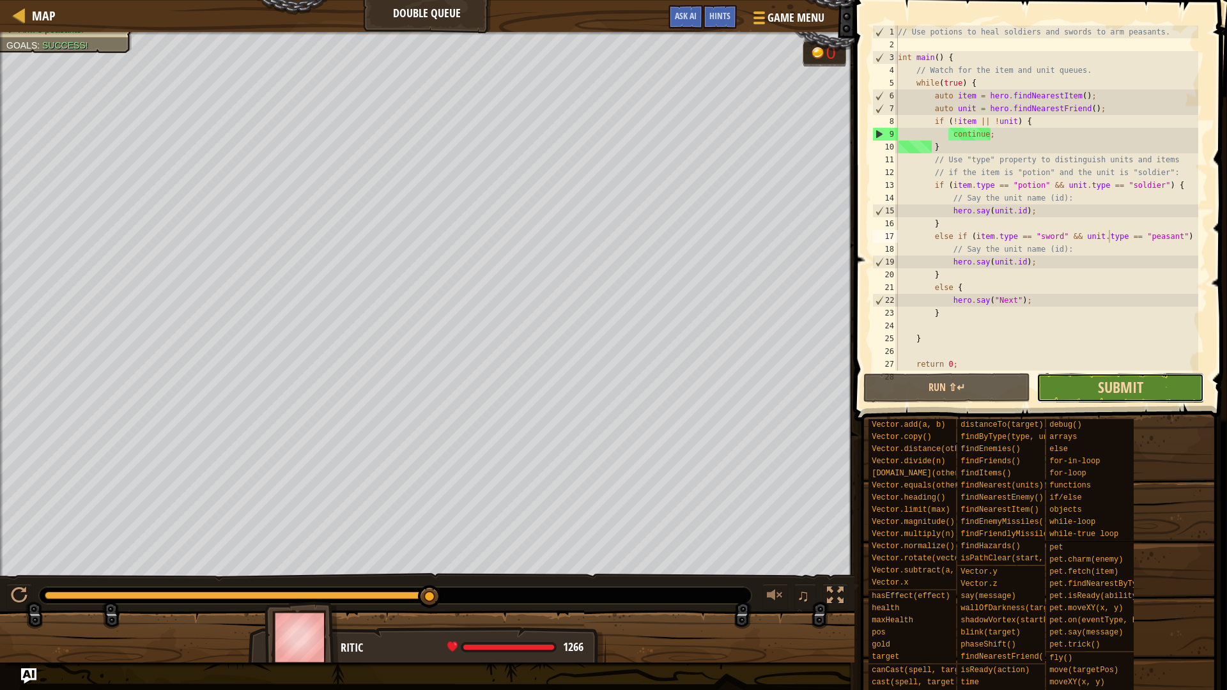
click at [1119, 394] on span "Submit" at bounding box center [1120, 387] width 45 height 20
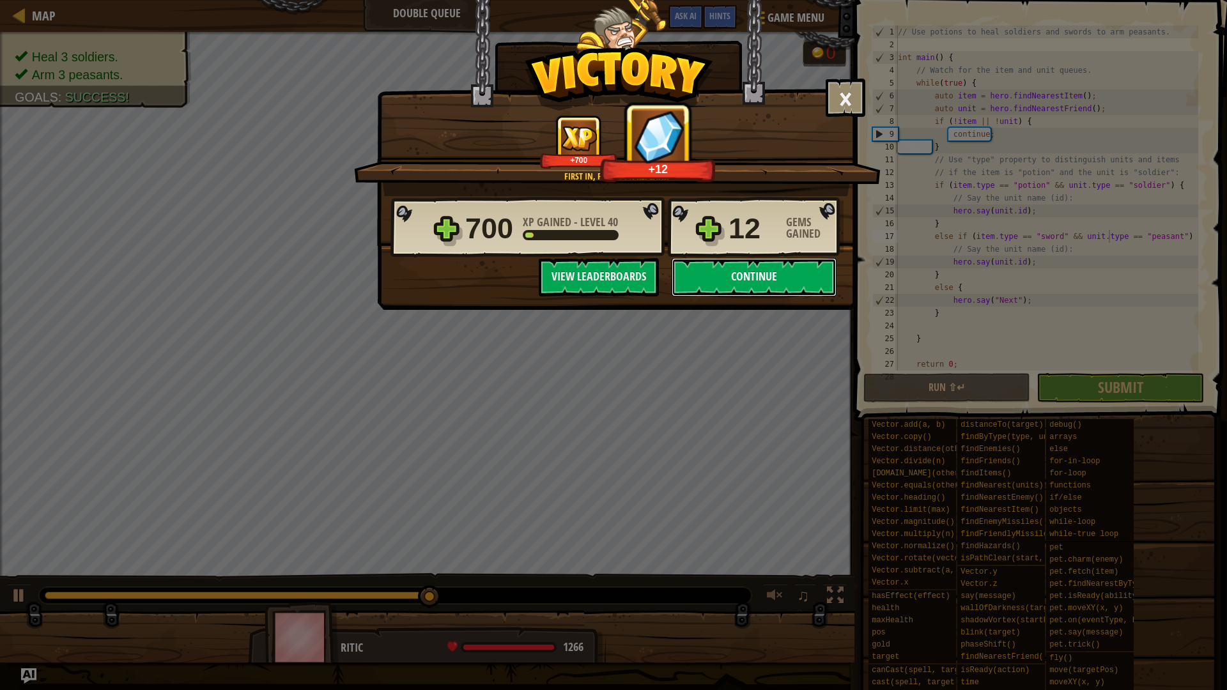
click at [757, 277] on button "Continue" at bounding box center [754, 277] width 165 height 38
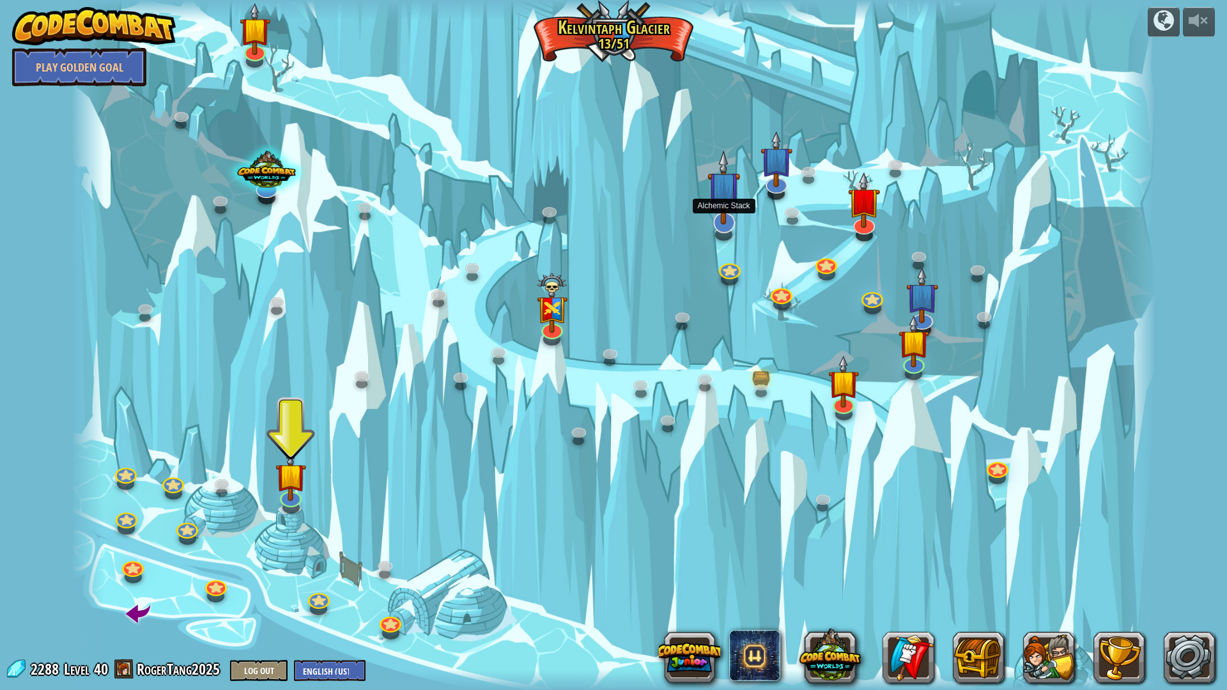
click at [727, 207] on img at bounding box center [724, 187] width 33 height 75
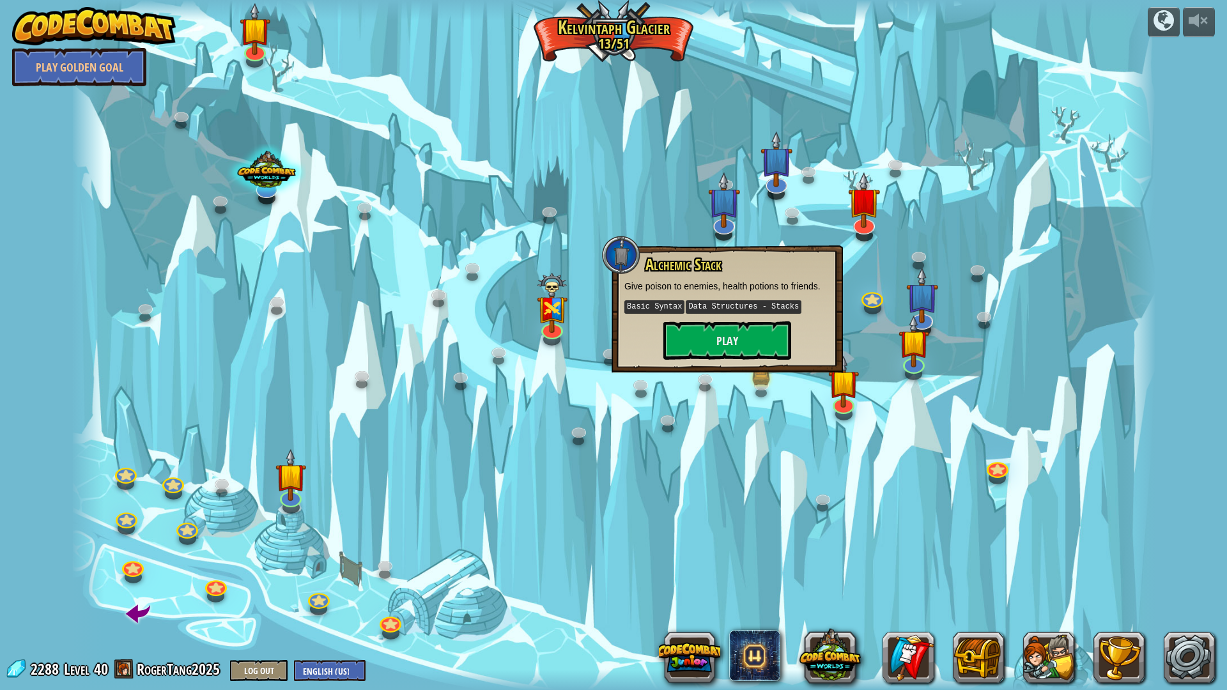
click at [781, 221] on div at bounding box center [614, 345] width 1085 height 690
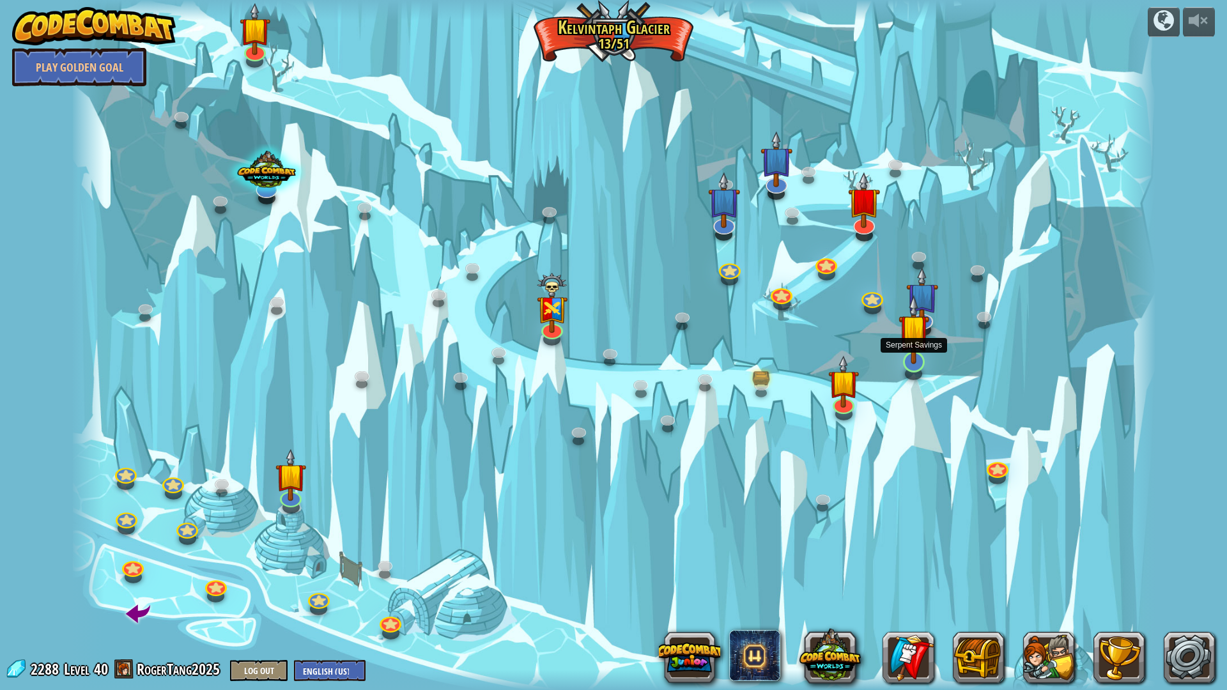
click at [901, 343] on img at bounding box center [914, 330] width 30 height 70
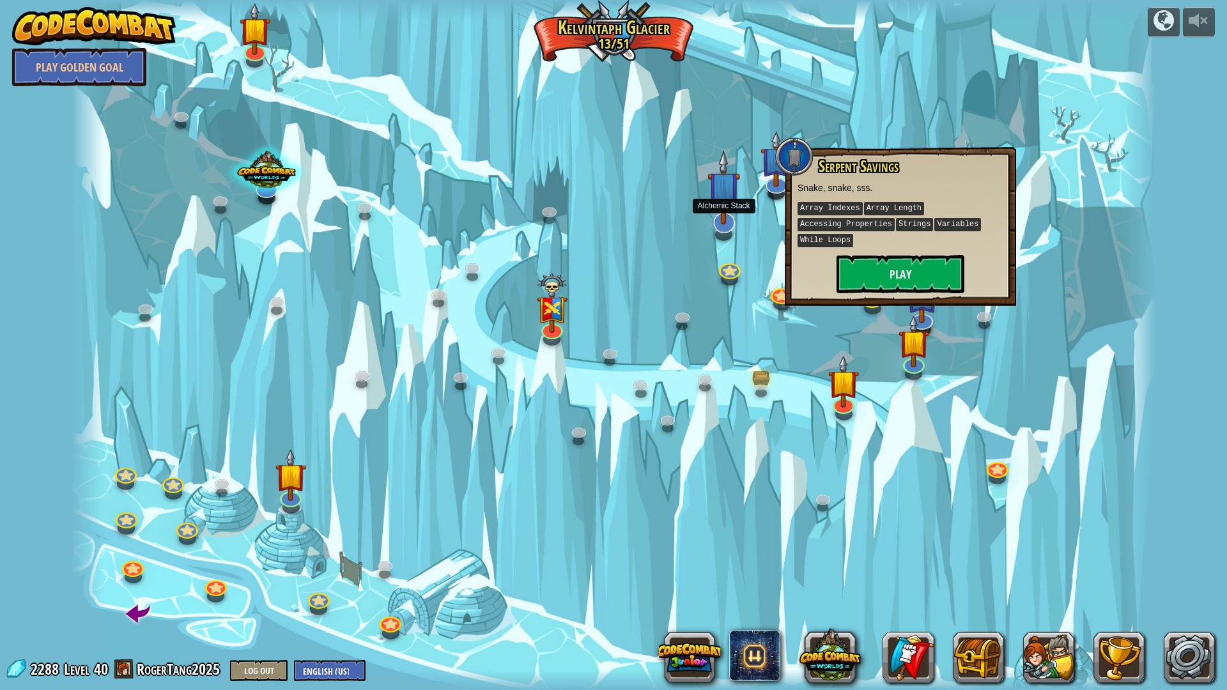
click at [715, 201] on img at bounding box center [724, 187] width 33 height 75
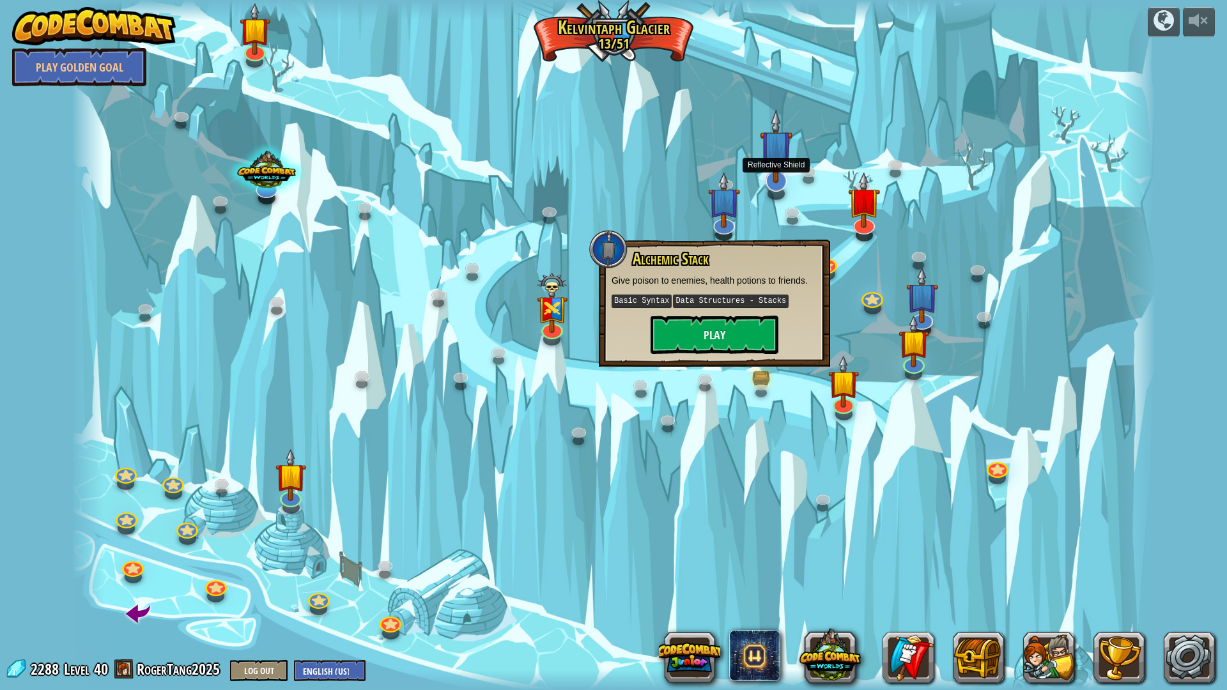
click at [783, 170] on img at bounding box center [776, 146] width 33 height 75
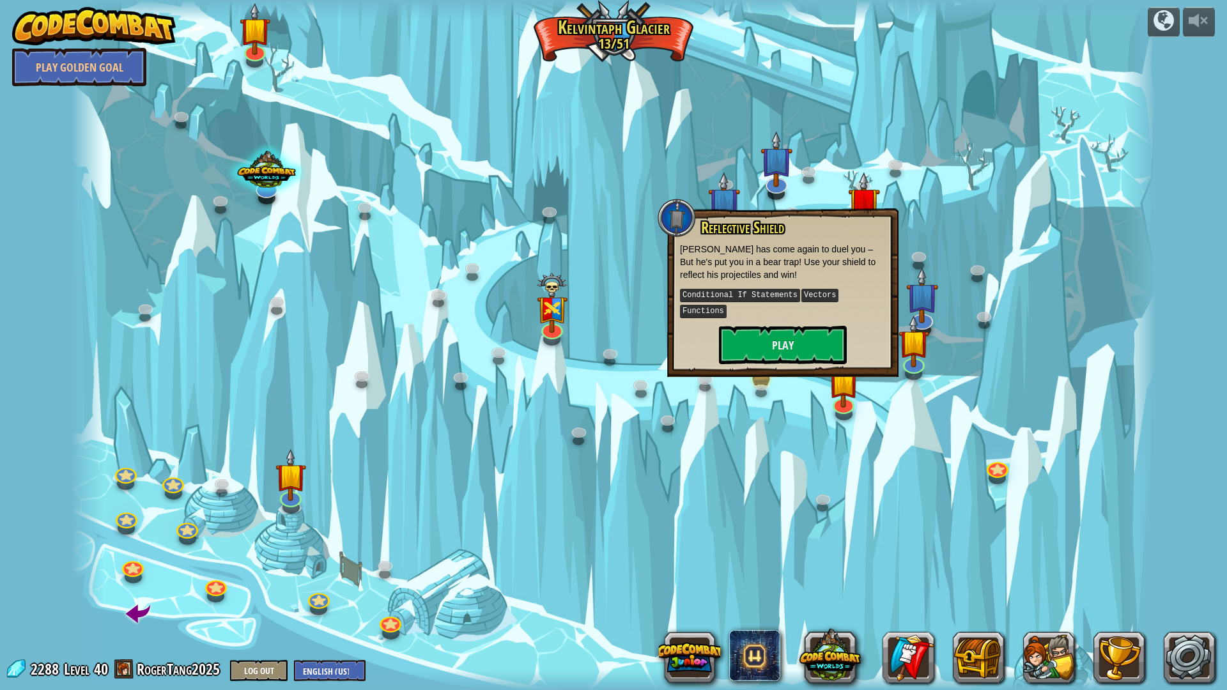
click at [827, 148] on div at bounding box center [614, 345] width 1085 height 690
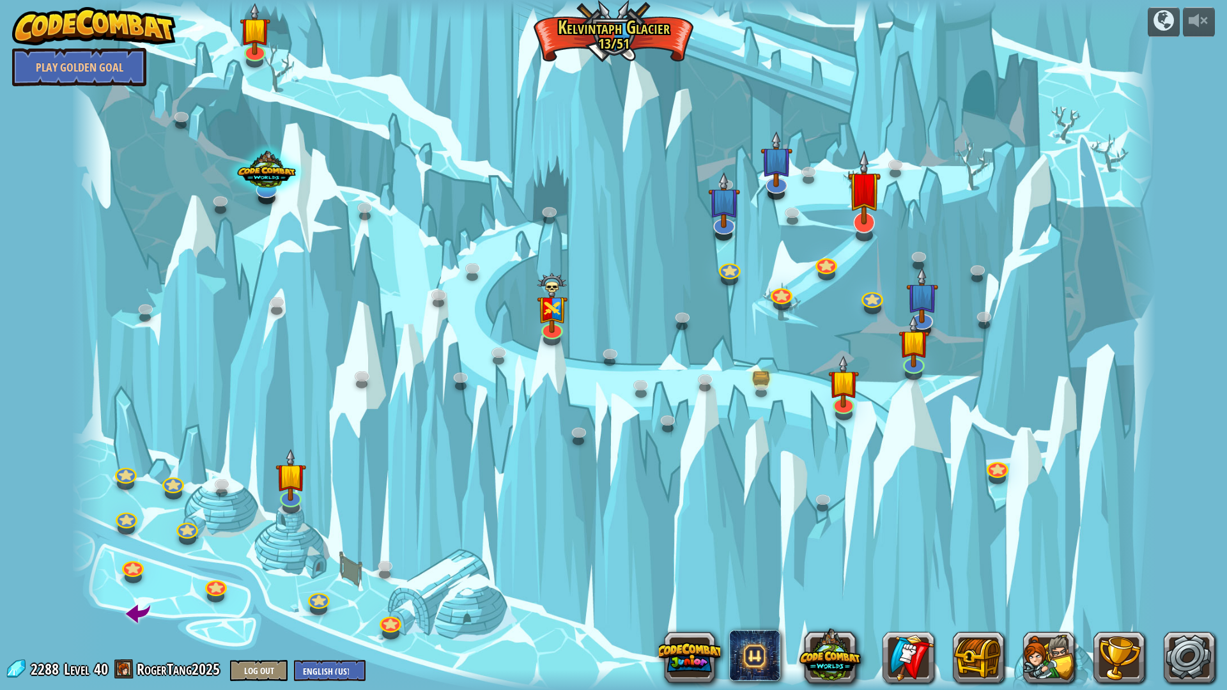
click at [851, 210] on img at bounding box center [864, 187] width 33 height 75
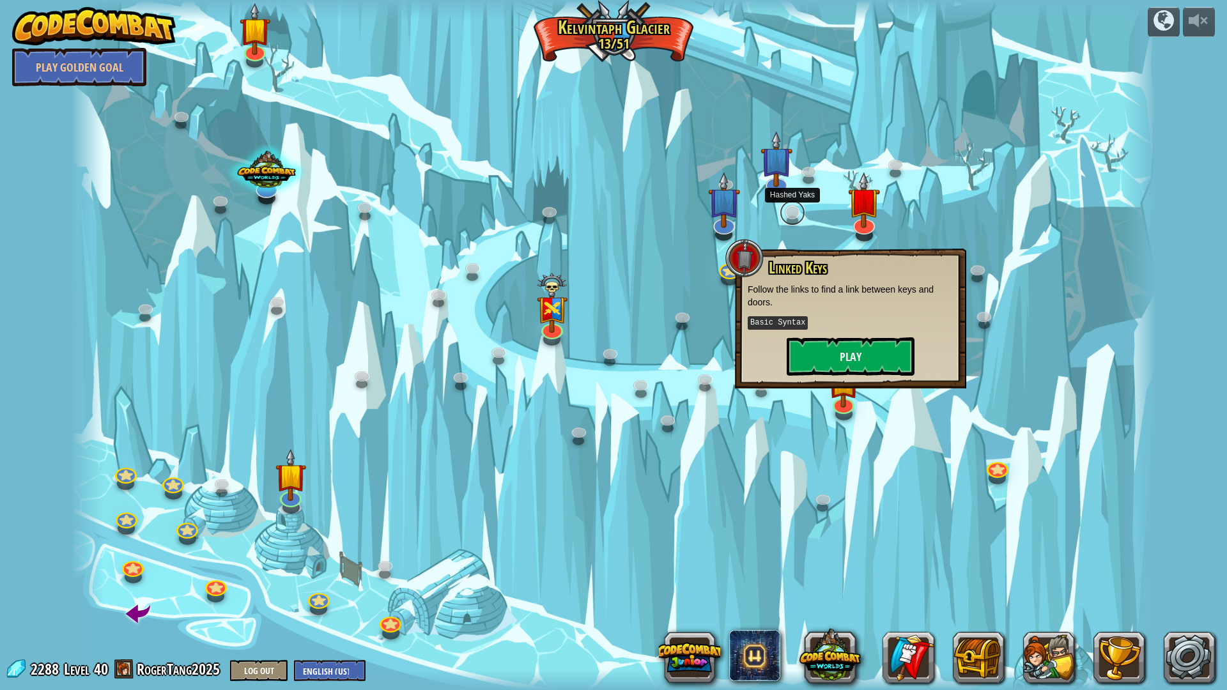
click at [788, 212] on link at bounding box center [793, 213] width 26 height 26
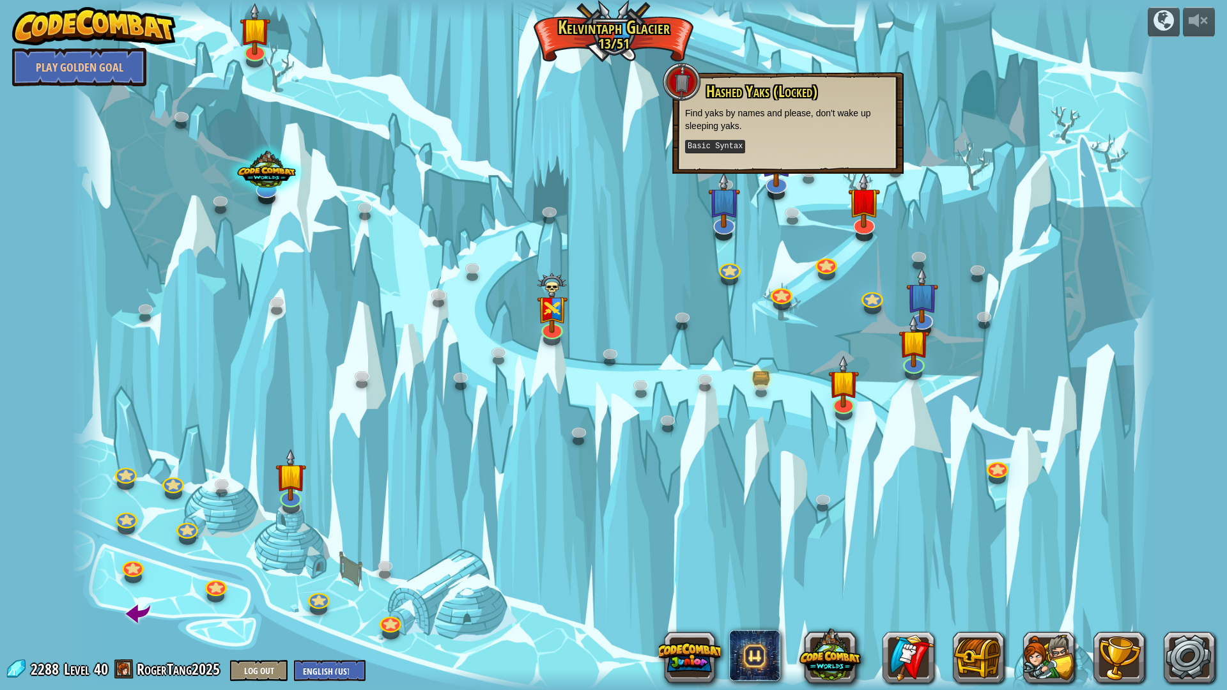
click at [819, 192] on div at bounding box center [614, 345] width 1085 height 690
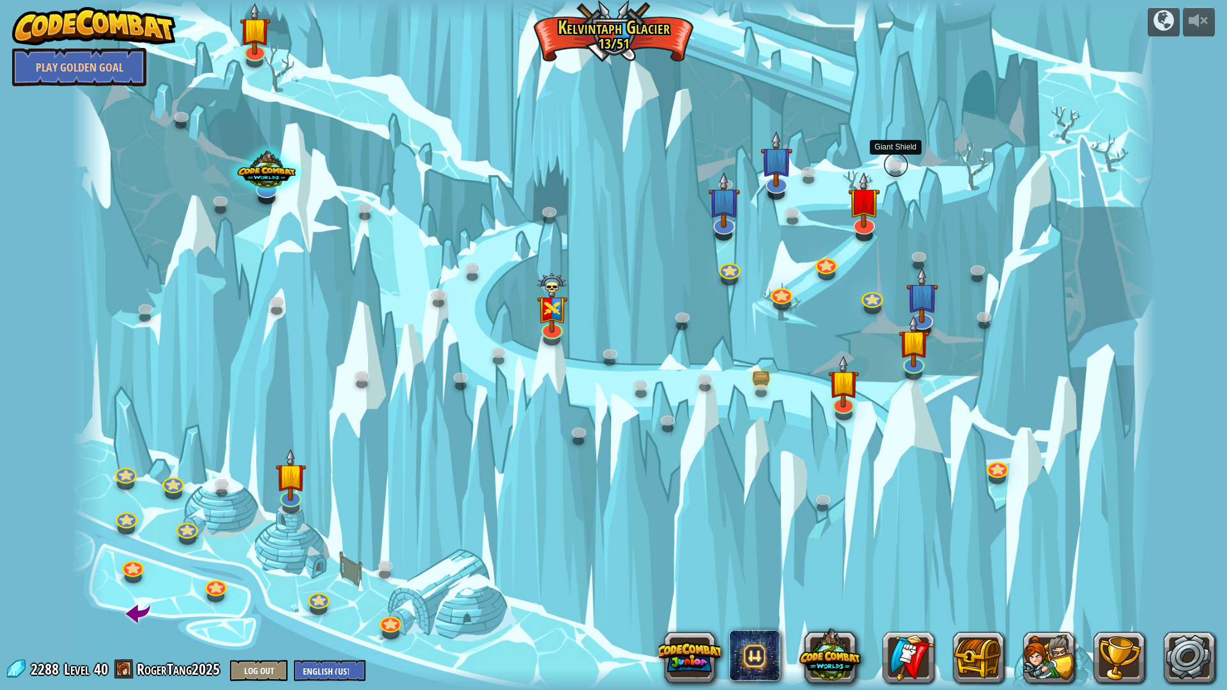
click at [895, 169] on link at bounding box center [896, 165] width 26 height 26
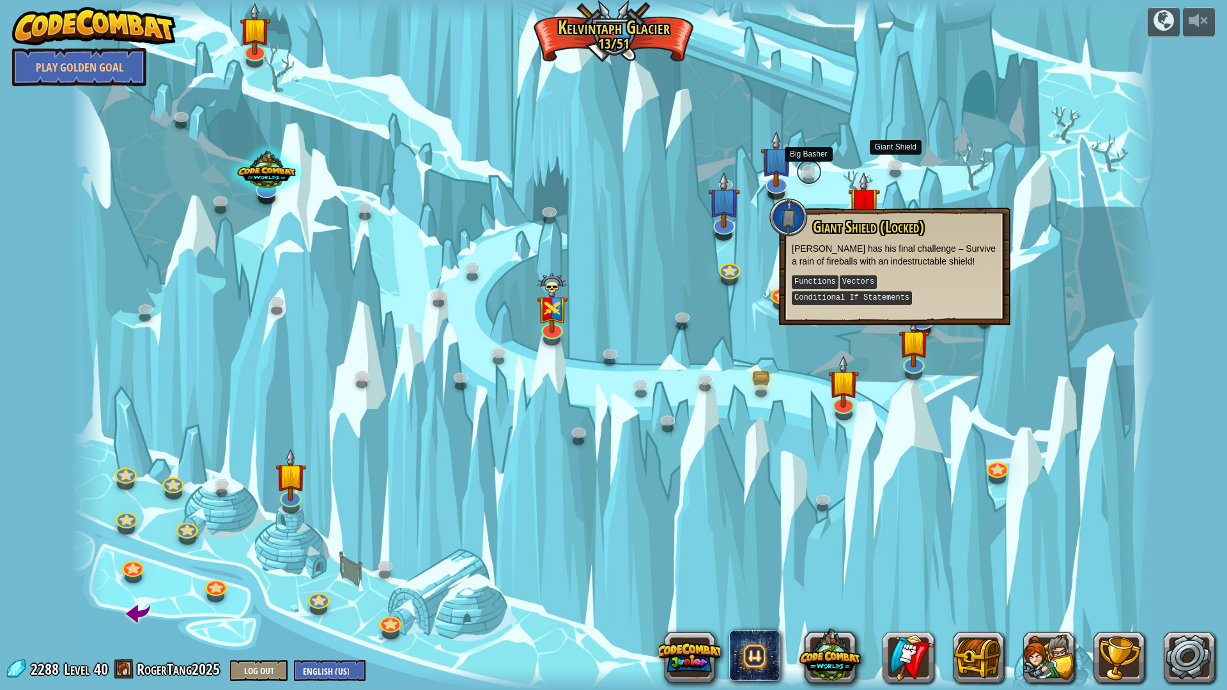
click at [803, 168] on link at bounding box center [809, 172] width 26 height 26
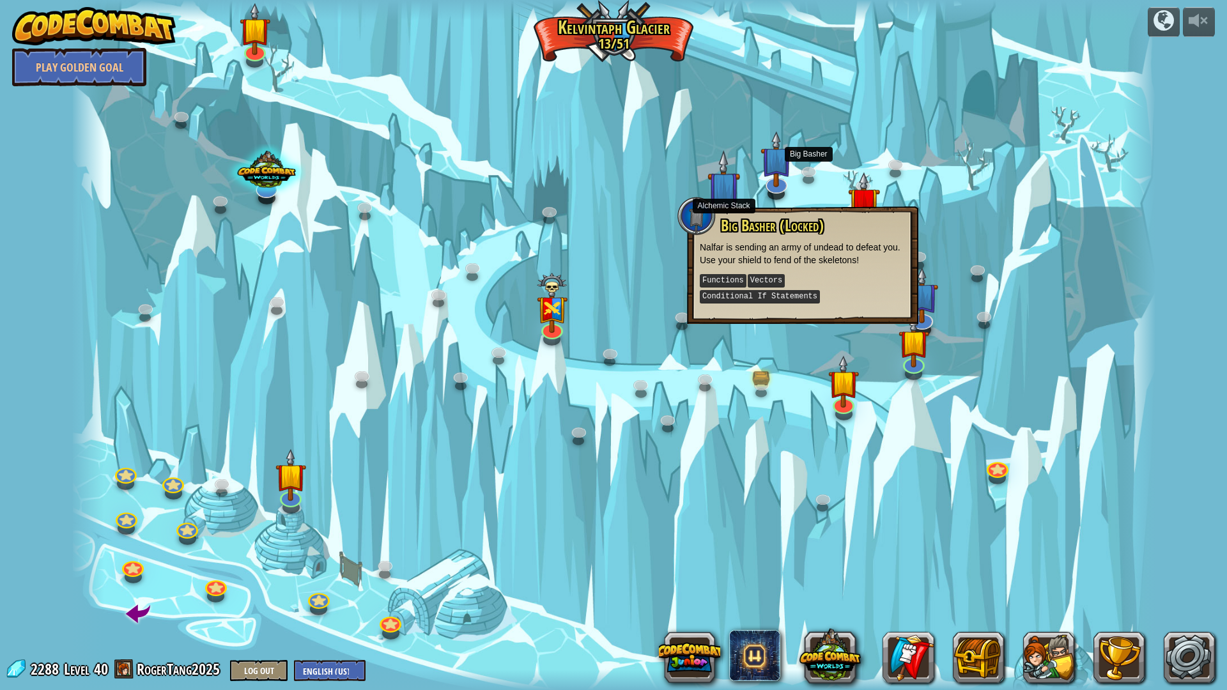
click at [718, 202] on img at bounding box center [724, 187] width 33 height 75
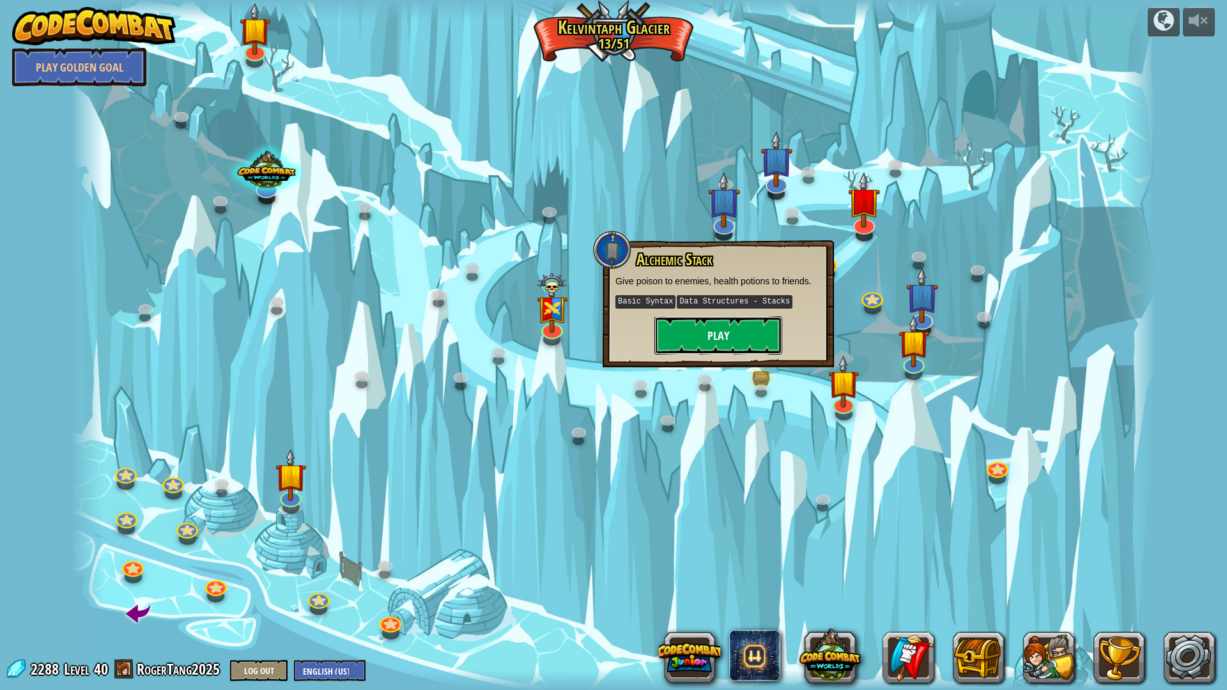
click at [730, 316] on button "Play" at bounding box center [719, 335] width 128 height 38
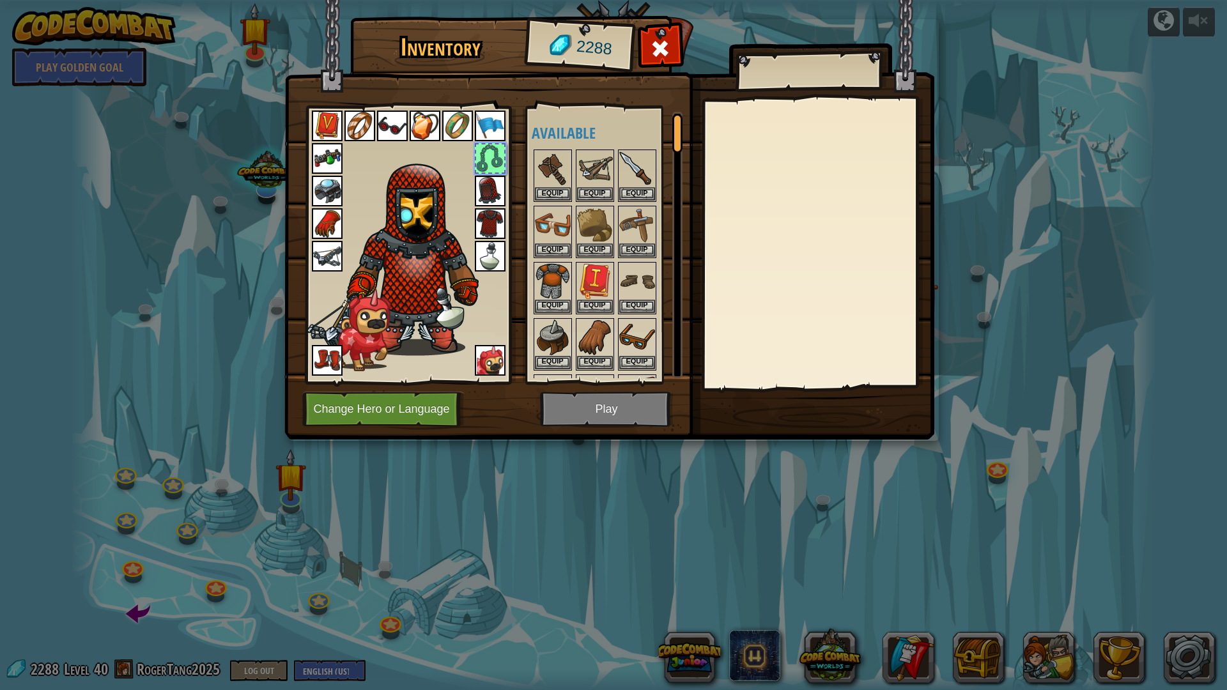
scroll to position [389, 0]
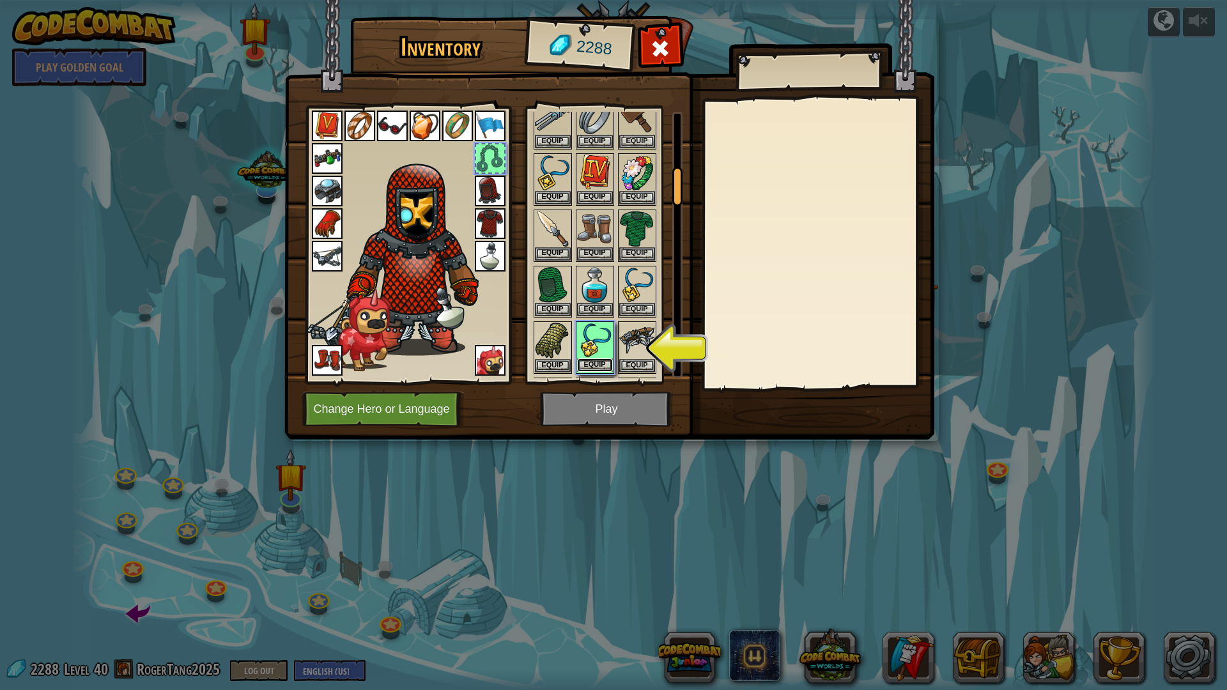
click at [598, 366] on button "Equip" at bounding box center [595, 365] width 36 height 13
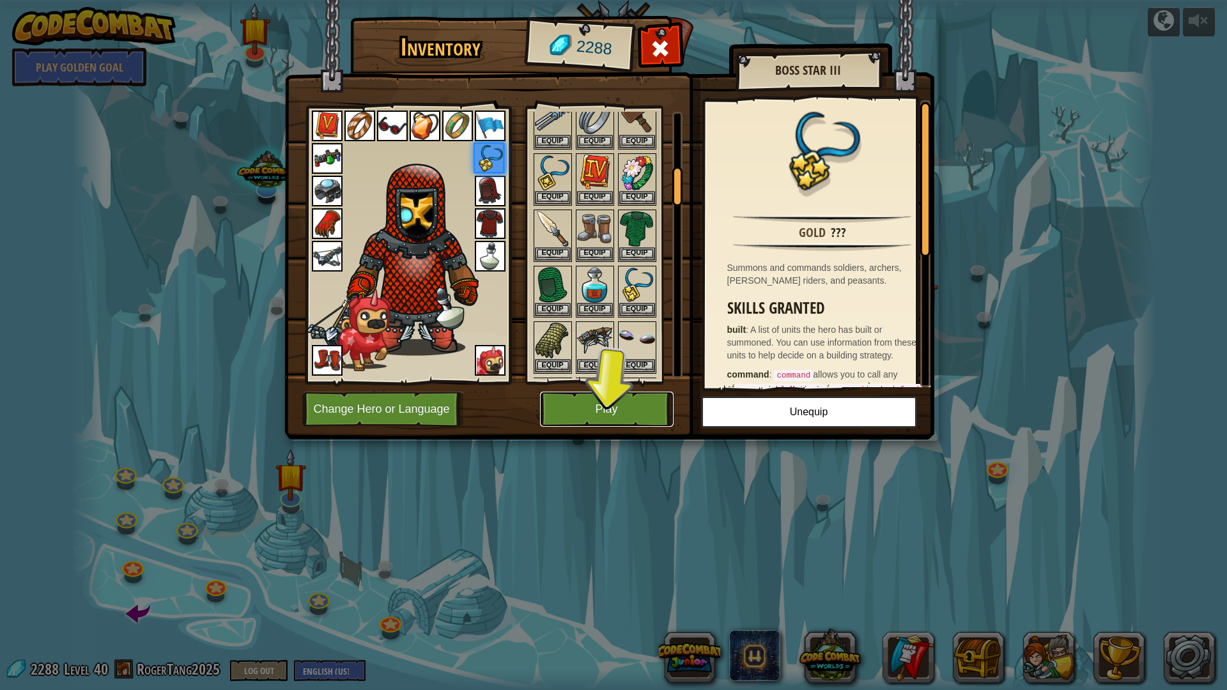
click at [605, 408] on button "Play" at bounding box center [607, 409] width 134 height 35
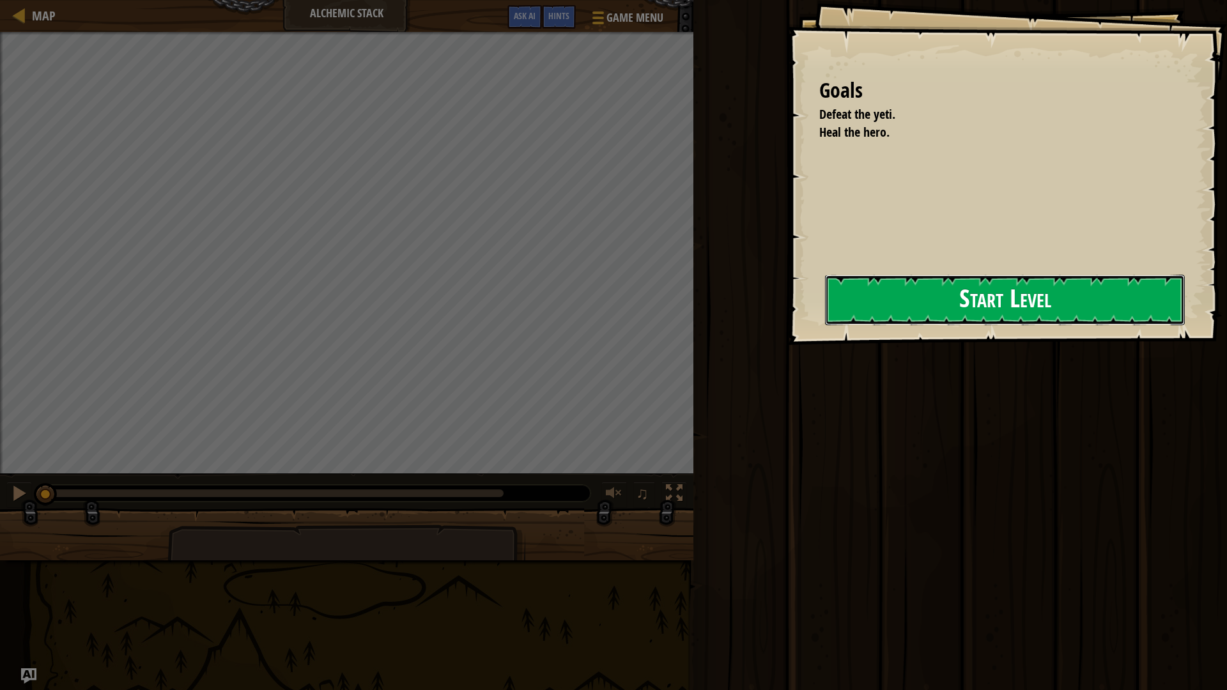
click at [825, 325] on button "Start Level" at bounding box center [1005, 300] width 360 height 50
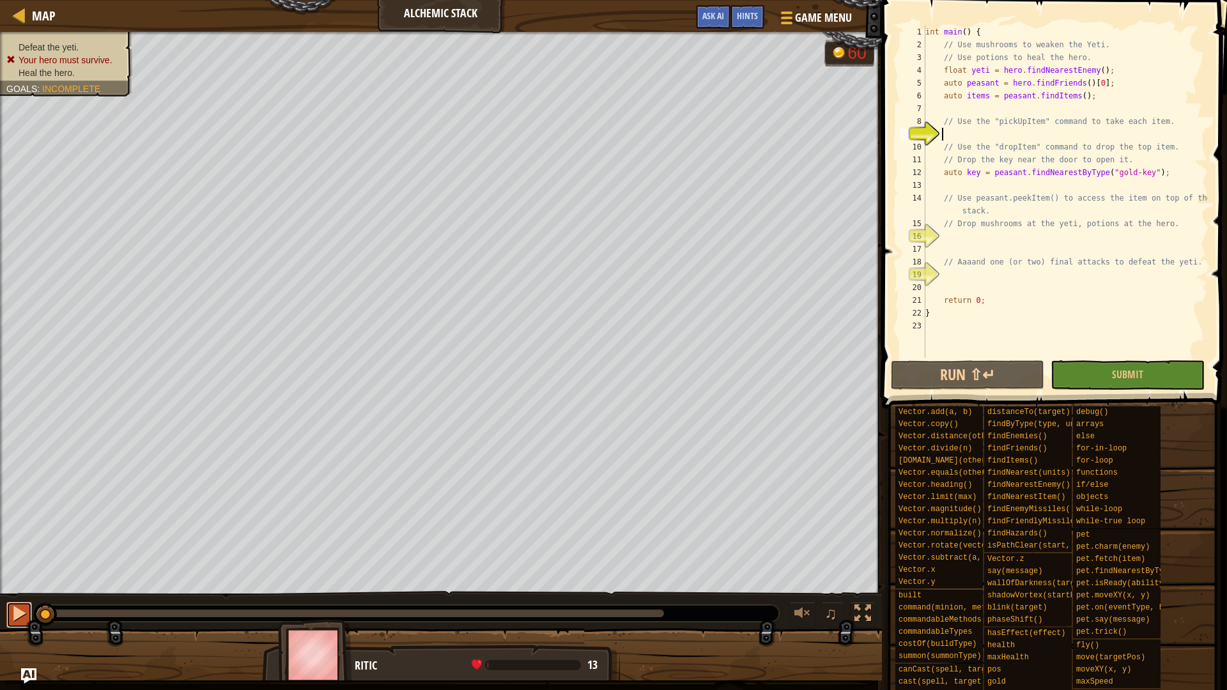
click at [23, 582] on div at bounding box center [19, 613] width 17 height 17
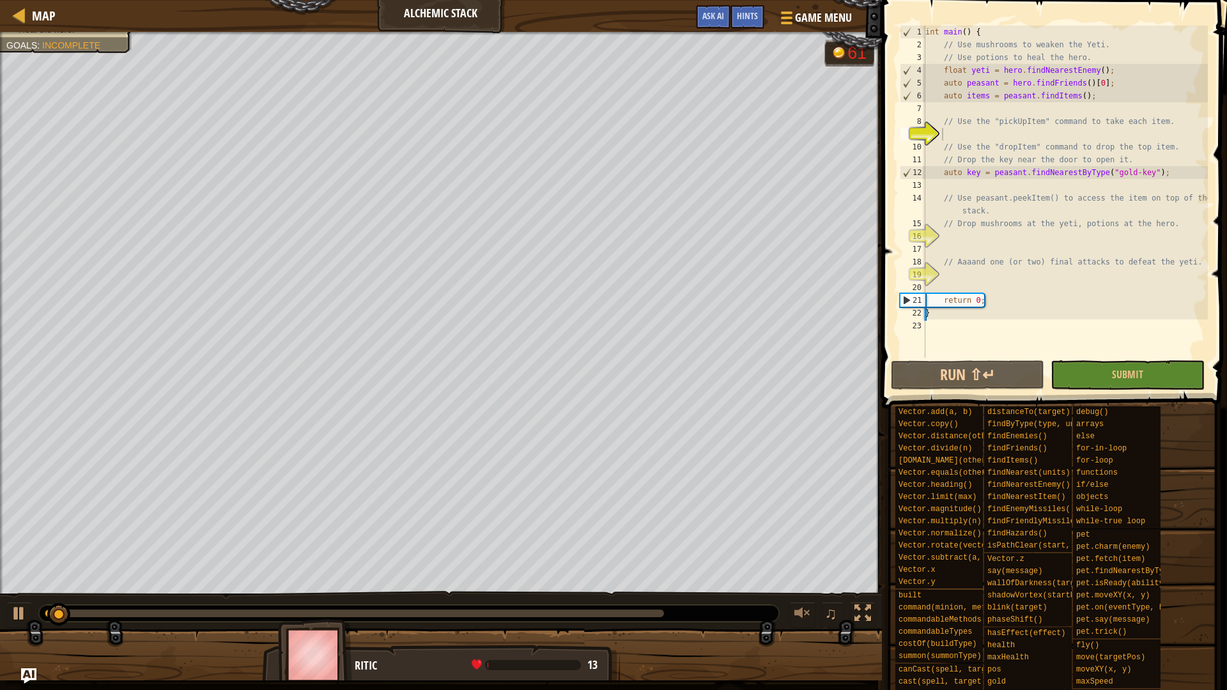
drag, startPoint x: 225, startPoint y: 607, endPoint x: 342, endPoint y: 614, distance: 117.2
click at [342, 582] on div at bounding box center [409, 613] width 740 height 17
drag, startPoint x: 345, startPoint y: 615, endPoint x: 42, endPoint y: 616, distance: 303.0
click at [45, 582] on div at bounding box center [354, 614] width 619 height 8
click at [21, 582] on div "♫" at bounding box center [441, 610] width 882 height 38
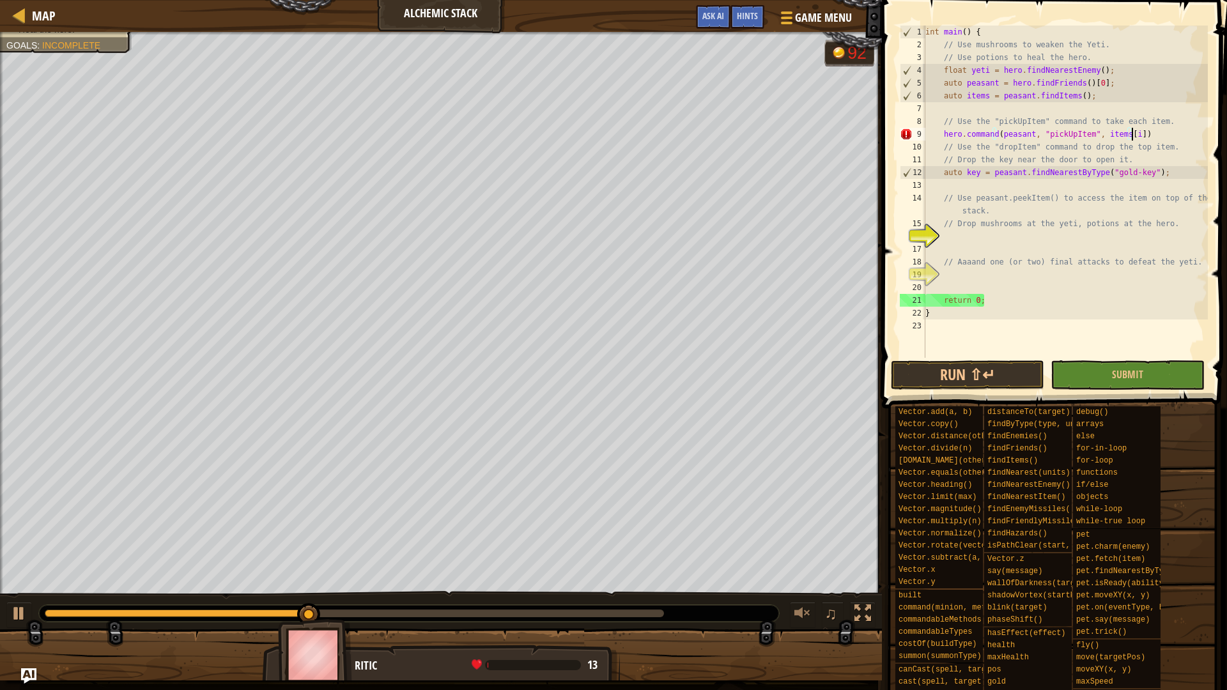
scroll to position [6, 17]
click at [1175, 124] on div "int main ( ) { // Use mushrooms to weaken the Yeti. // Use potions to heal the …" at bounding box center [1065, 205] width 285 height 358
type textarea "// Use the "pickUpItem" command to take each item."
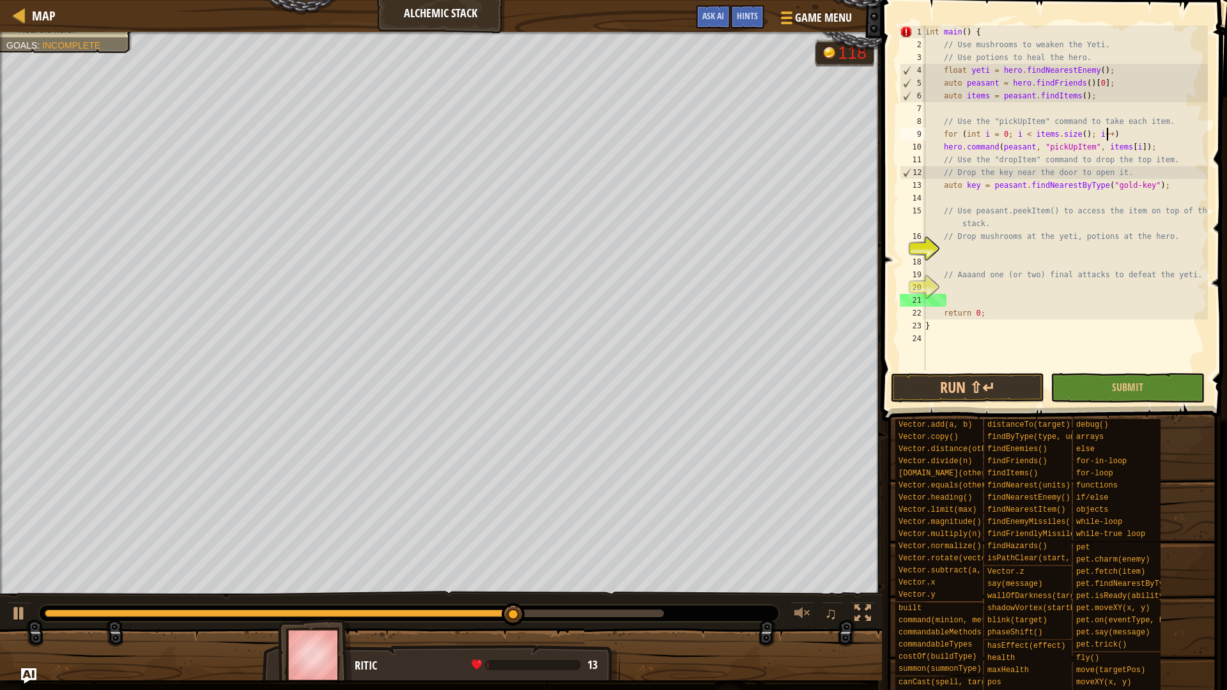
scroll to position [6, 15]
click at [1157, 150] on div "int main ( ) { // Use mushrooms to weaken the Yeti. // Use potions to heal the …" at bounding box center [1065, 211] width 285 height 371
type textarea "hero.command(peasant, "pickUpItem", items[i]);"
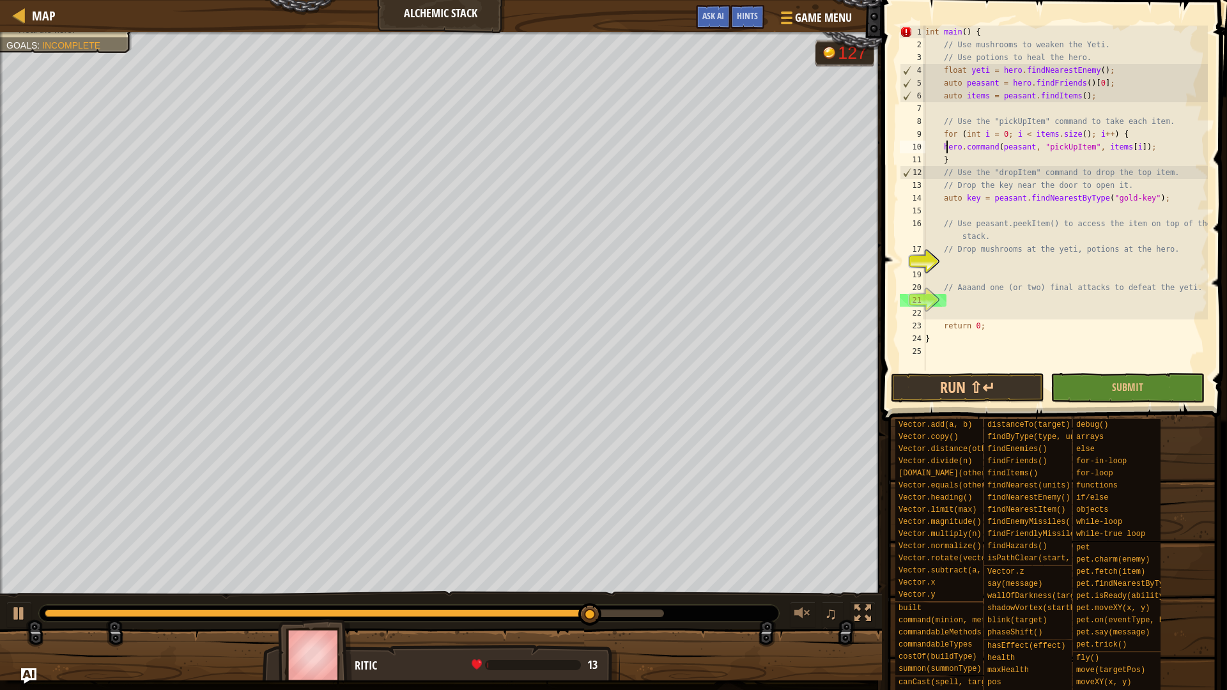
type textarea "hero.command(peasant, "pickUpItem", items[i]);"
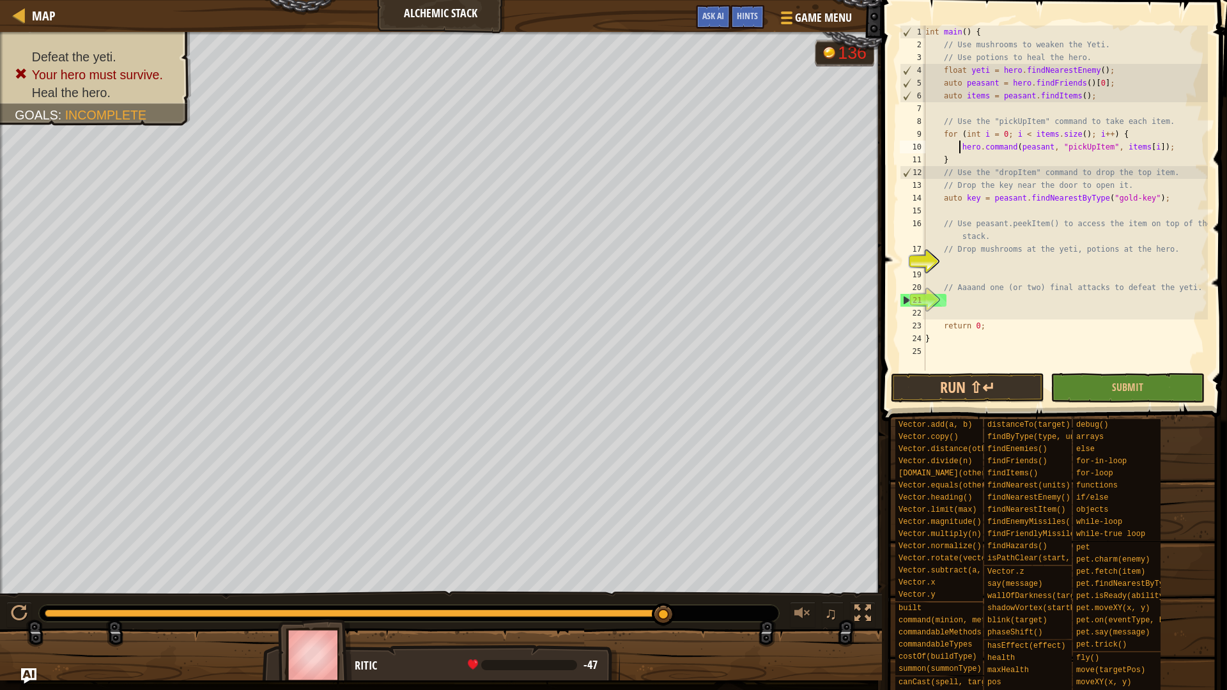
click at [1045, 210] on div "int main ( ) { // Use mushrooms to weaken the Yeti. // Use potions to heal the …" at bounding box center [1065, 211] width 285 height 371
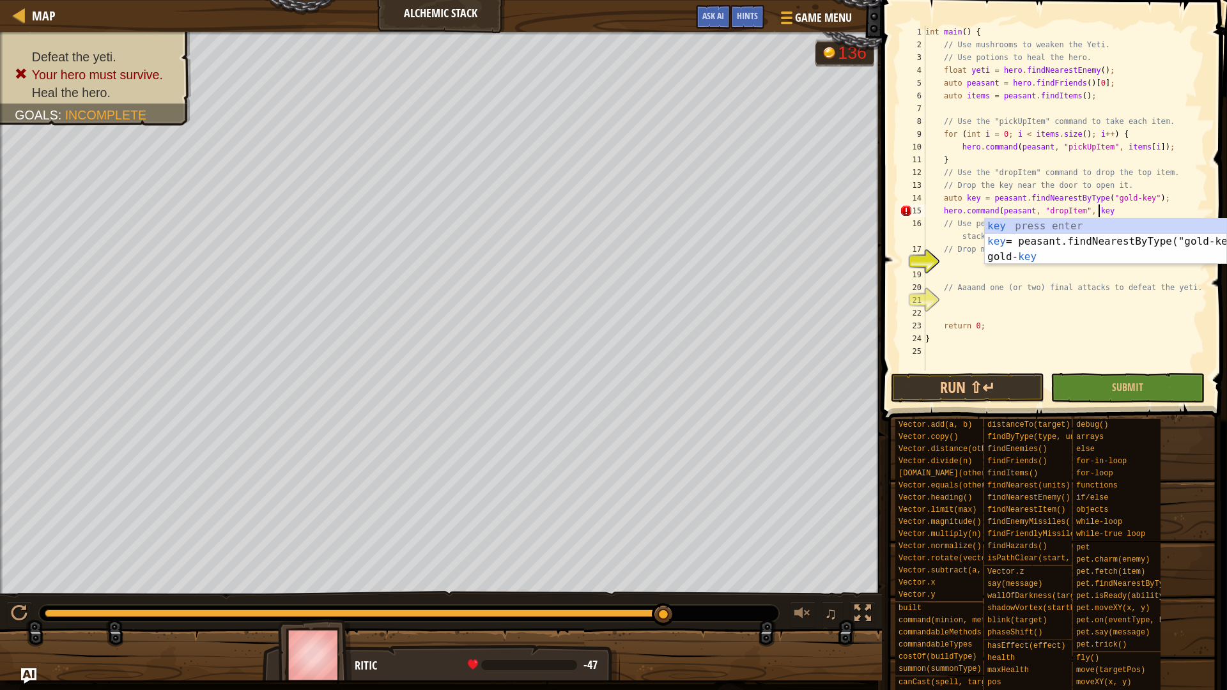
scroll to position [6, 14]
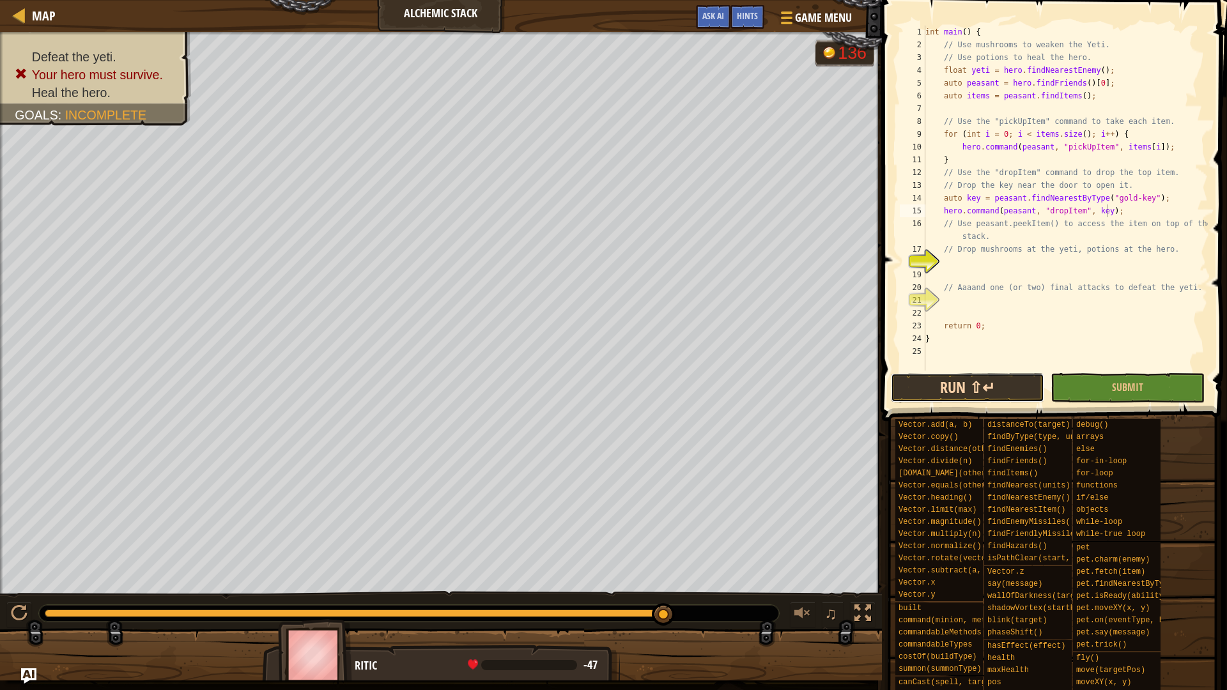
click at [972, 386] on button "Run ⇧↵" at bounding box center [967, 387] width 153 height 29
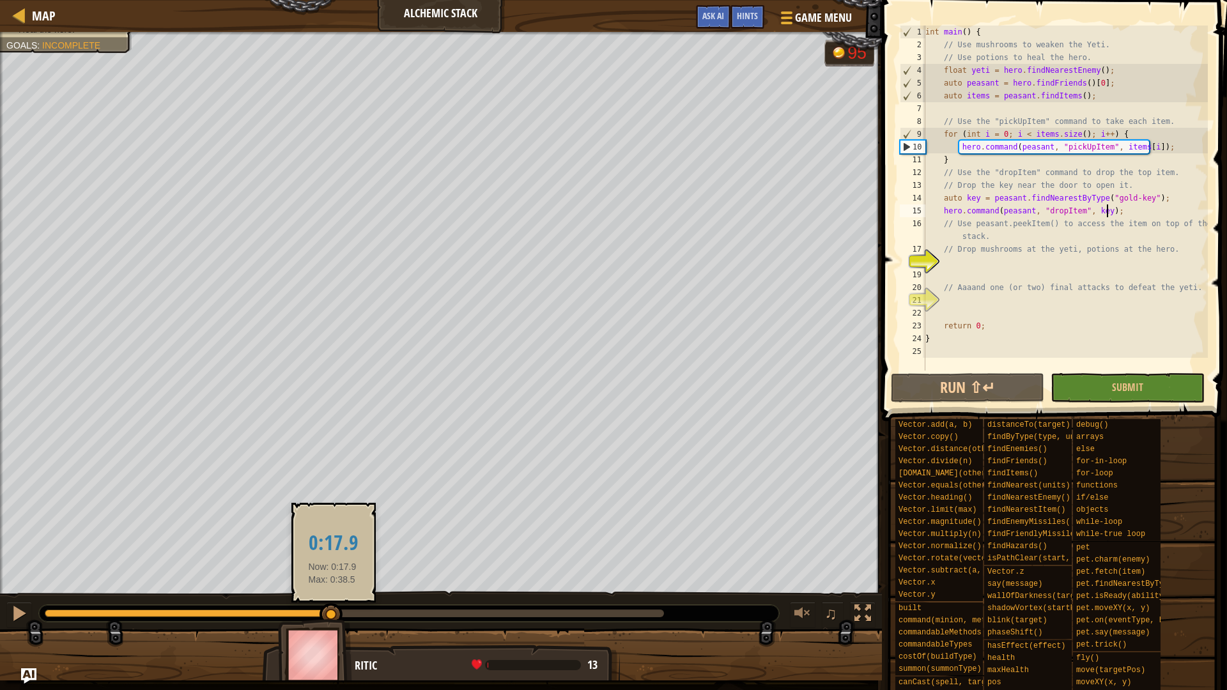
drag, startPoint x: 256, startPoint y: 616, endPoint x: 344, endPoint y: 614, distance: 87.6
click at [339, 582] on div at bounding box center [354, 614] width 619 height 8
drag, startPoint x: 345, startPoint y: 614, endPoint x: 362, endPoint y: 616, distance: 17.4
click at [357, 582] on div at bounding box center [345, 614] width 23 height 23
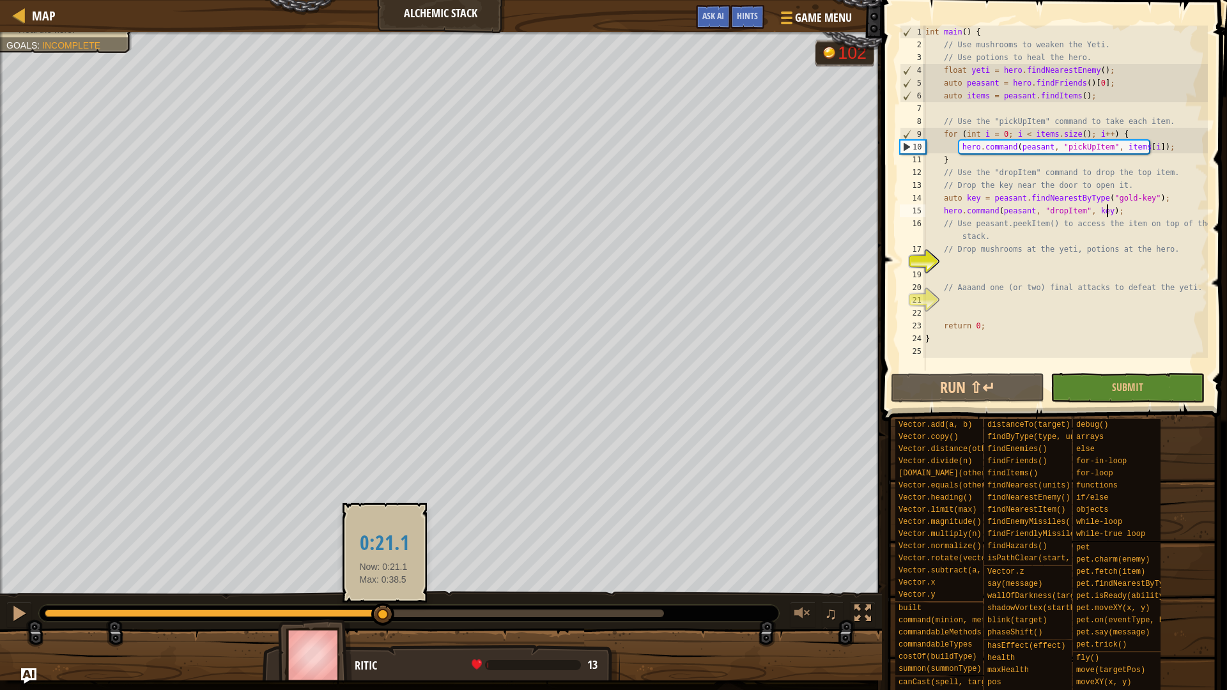
drag, startPoint x: 382, startPoint y: 619, endPoint x: 391, endPoint y: 619, distance: 8.9
click at [390, 582] on div at bounding box center [382, 614] width 23 height 23
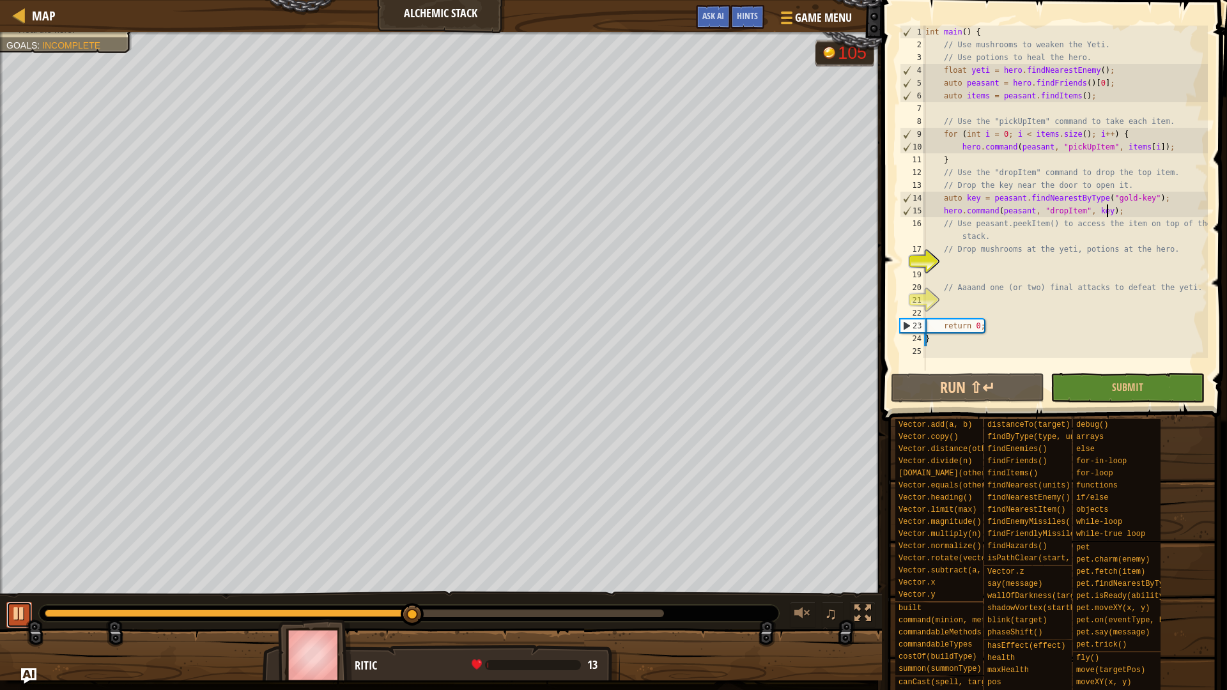
click at [16, 582] on div at bounding box center [19, 613] width 17 height 17
click at [17, 582] on div at bounding box center [19, 613] width 17 height 17
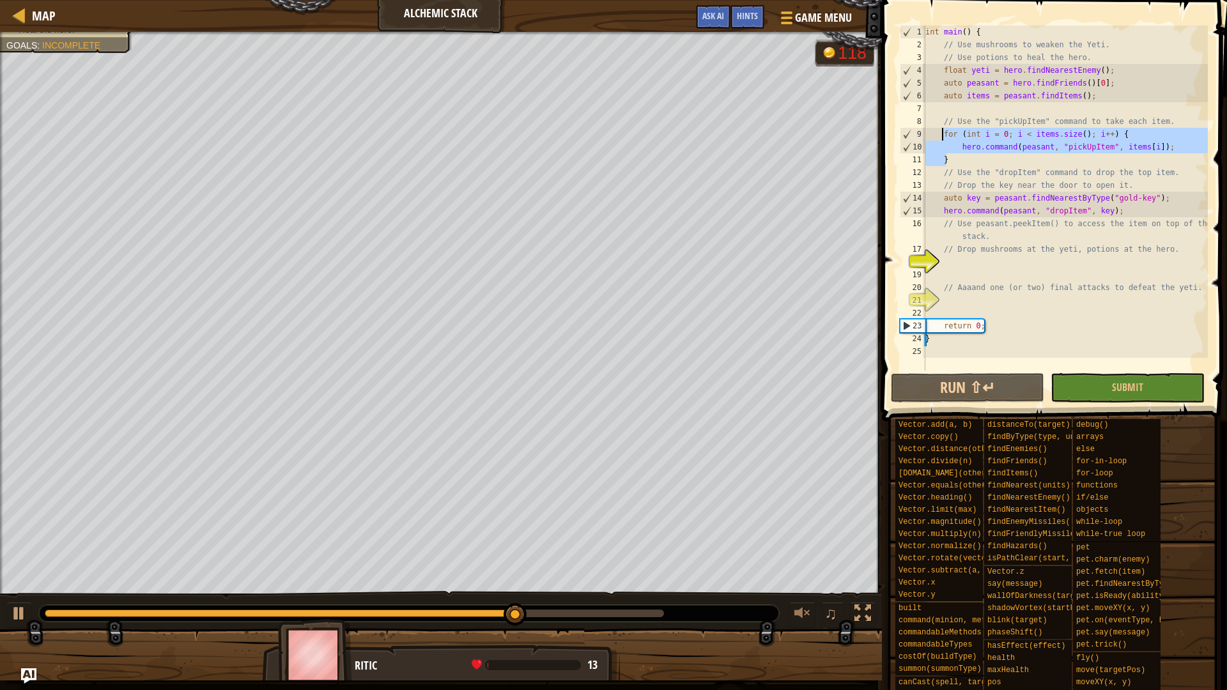
drag, startPoint x: 1062, startPoint y: 163, endPoint x: 944, endPoint y: 137, distance: 120.4
click at [944, 137] on div "int main ( ) { // Use mushrooms to weaken the Yeti. // Use potions to heal the …" at bounding box center [1065, 211] width 285 height 371
click at [1048, 178] on div "int main ( ) { // Use mushrooms to weaken the Yeti. // Use potions to heal the …" at bounding box center [1065, 211] width 285 height 371
type textarea "// Use the "dropItem" command to drop the top item."
click at [714, 18] on span "Ask AI" at bounding box center [714, 16] width 22 height 12
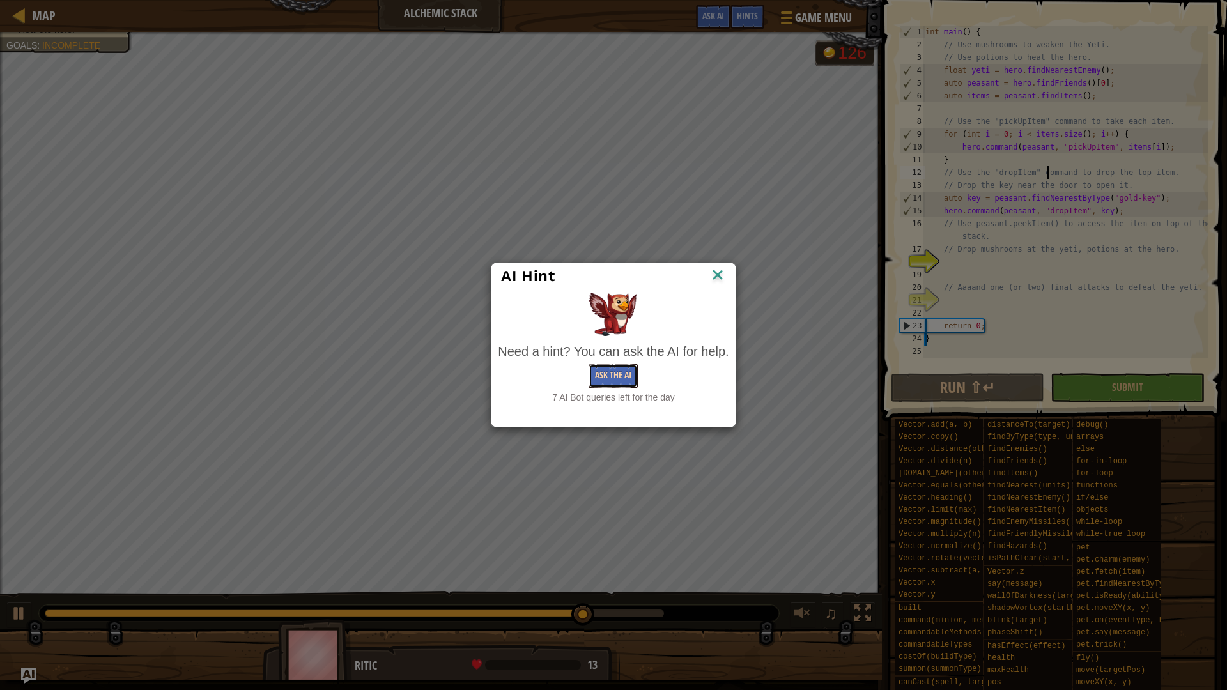
click at [619, 378] on button "Ask the AI" at bounding box center [613, 376] width 49 height 24
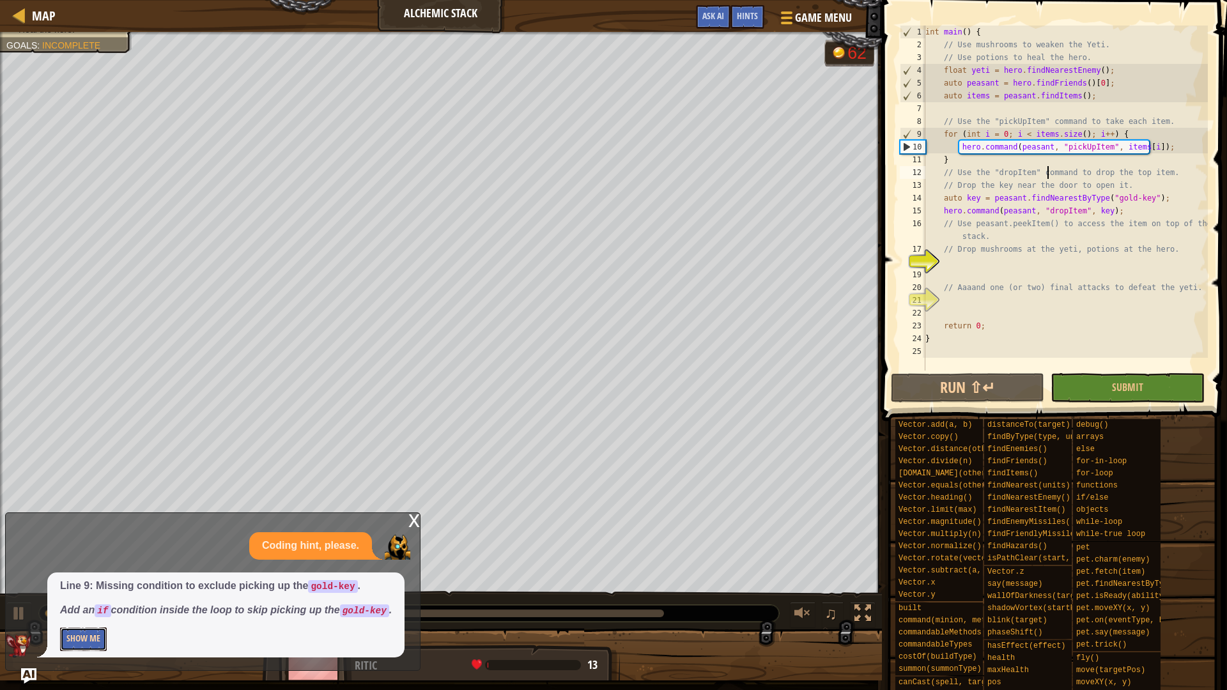
click at [79, 582] on button "Show Me" at bounding box center [83, 640] width 47 height 24
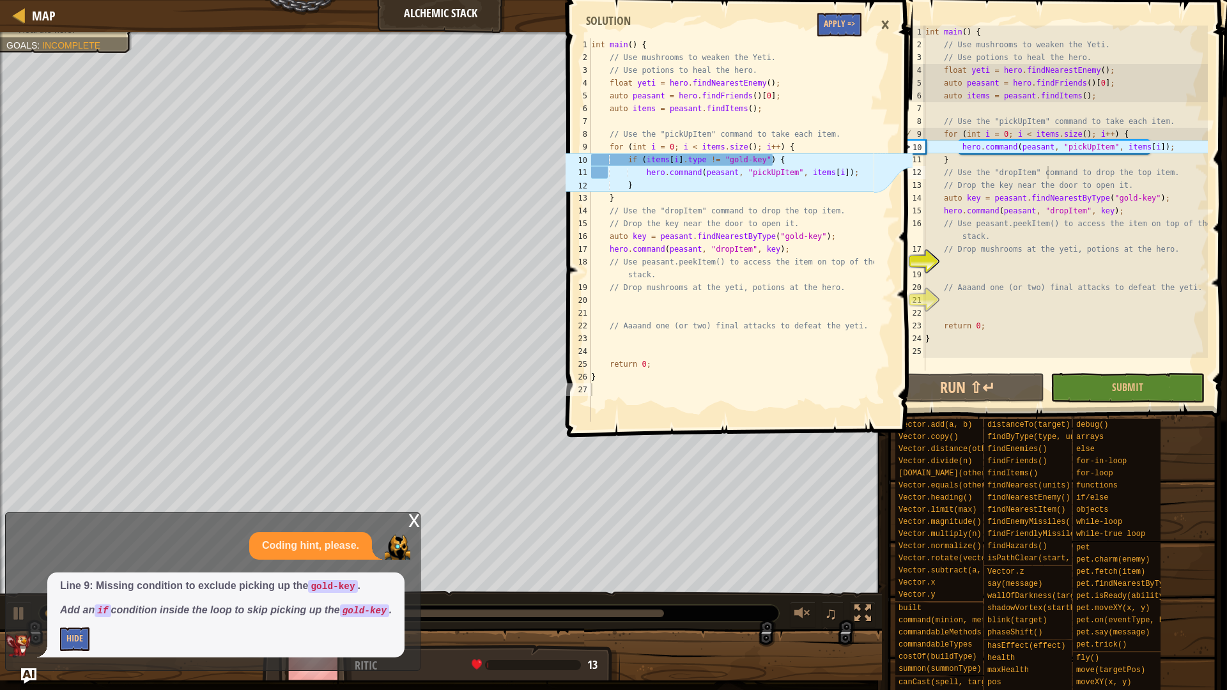
click at [647, 272] on div "int main ( ) { // Use mushrooms to weaken the Yeti. // Use potions to heal the …" at bounding box center [731, 242] width 285 height 409
type textarea "}"
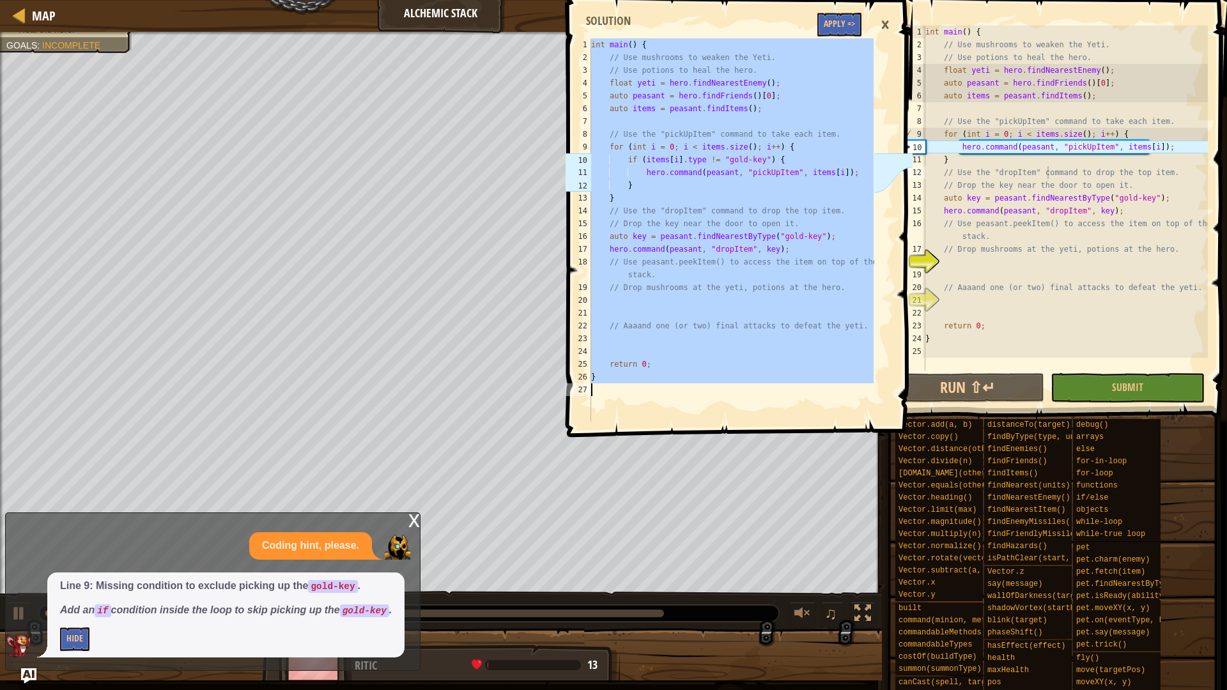
click at [993, 211] on div "int main ( ) { // Use mushrooms to weaken the Yeti. // Use potions to heal the …" at bounding box center [1065, 211] width 285 height 371
type textarea "}"
paste textarea
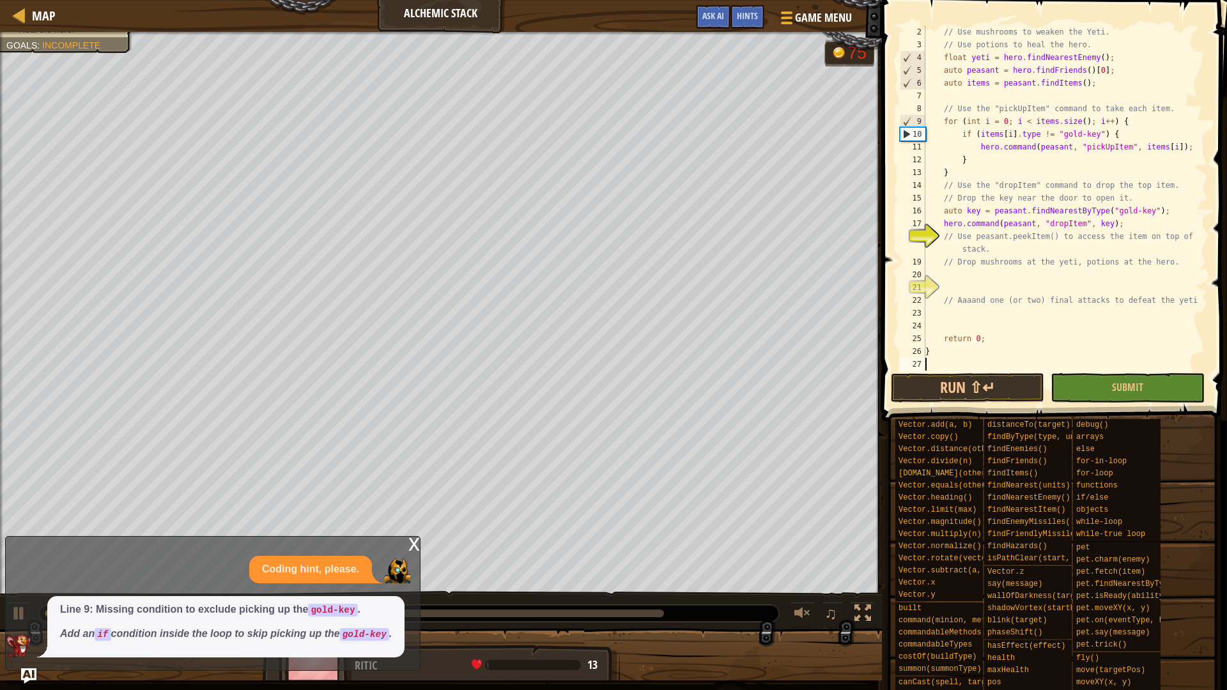
scroll to position [13, 0]
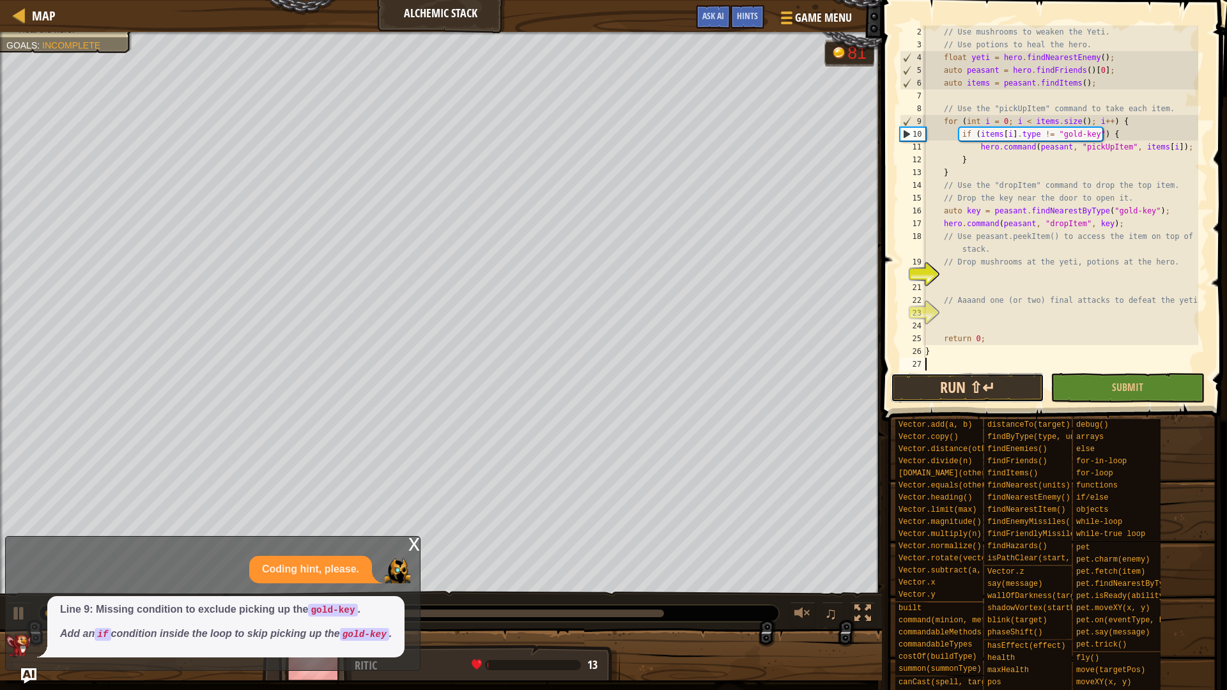
click at [997, 386] on button "Run ⇧↵" at bounding box center [967, 387] width 153 height 29
click at [28, 582] on img "Ask AI" at bounding box center [28, 676] width 17 height 17
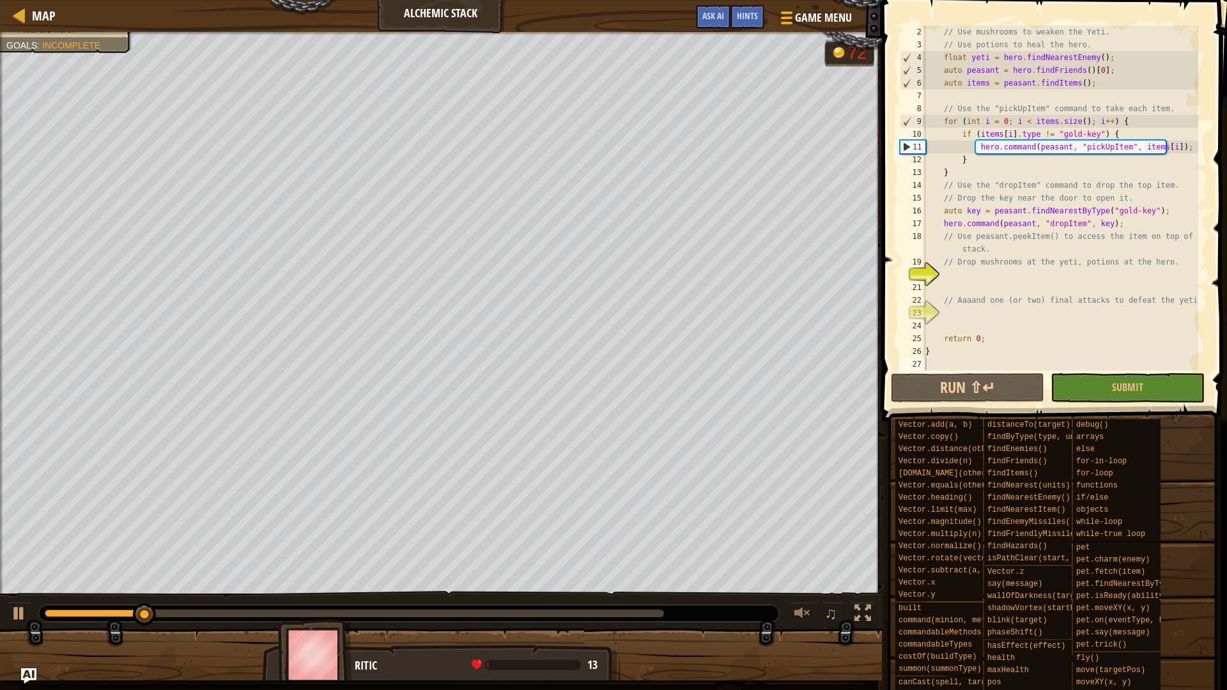
click at [1174, 207] on div "// Use mushrooms to weaken the Yeti. // Use potions to heal the hero. float yet…" at bounding box center [1061, 211] width 276 height 371
click at [1098, 222] on div "// Use mushrooms to weaken the Yeti. // Use potions to heal the hero. float yet…" at bounding box center [1061, 211] width 276 height 371
type textarea "hero.command(peasant, "dropItem", key);"
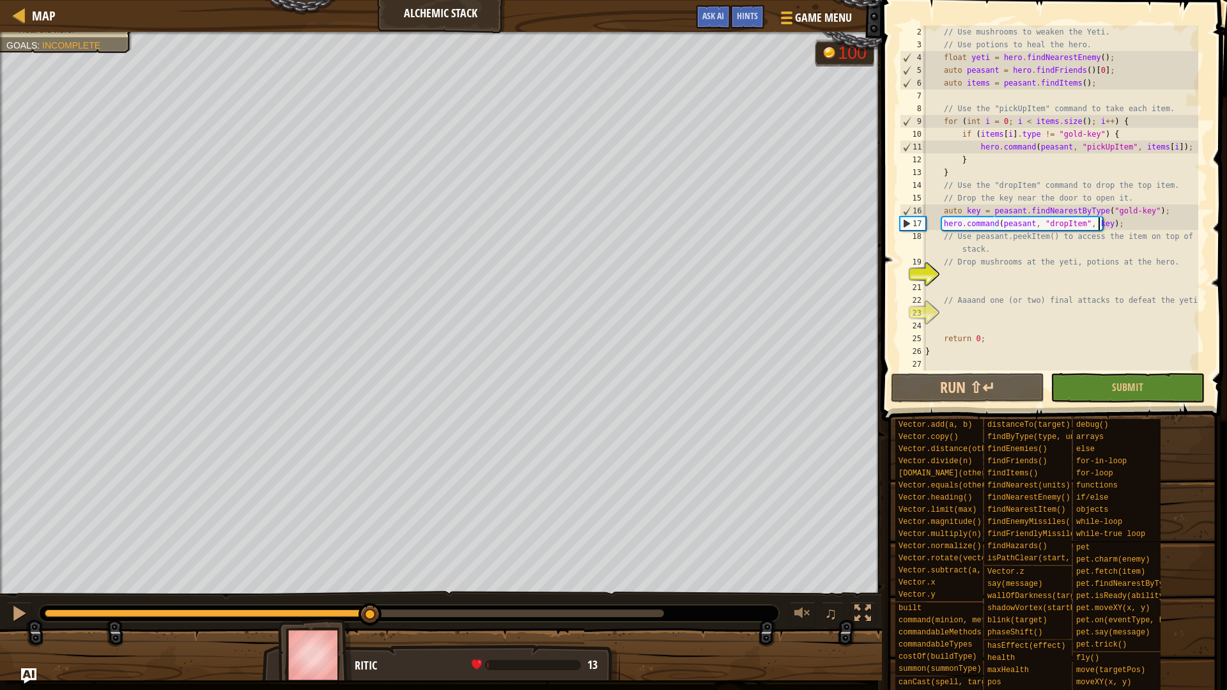
drag, startPoint x: 359, startPoint y: 610, endPoint x: 373, endPoint y: 598, distance: 19.1
click at [372, 582] on div "♫" at bounding box center [441, 610] width 882 height 38
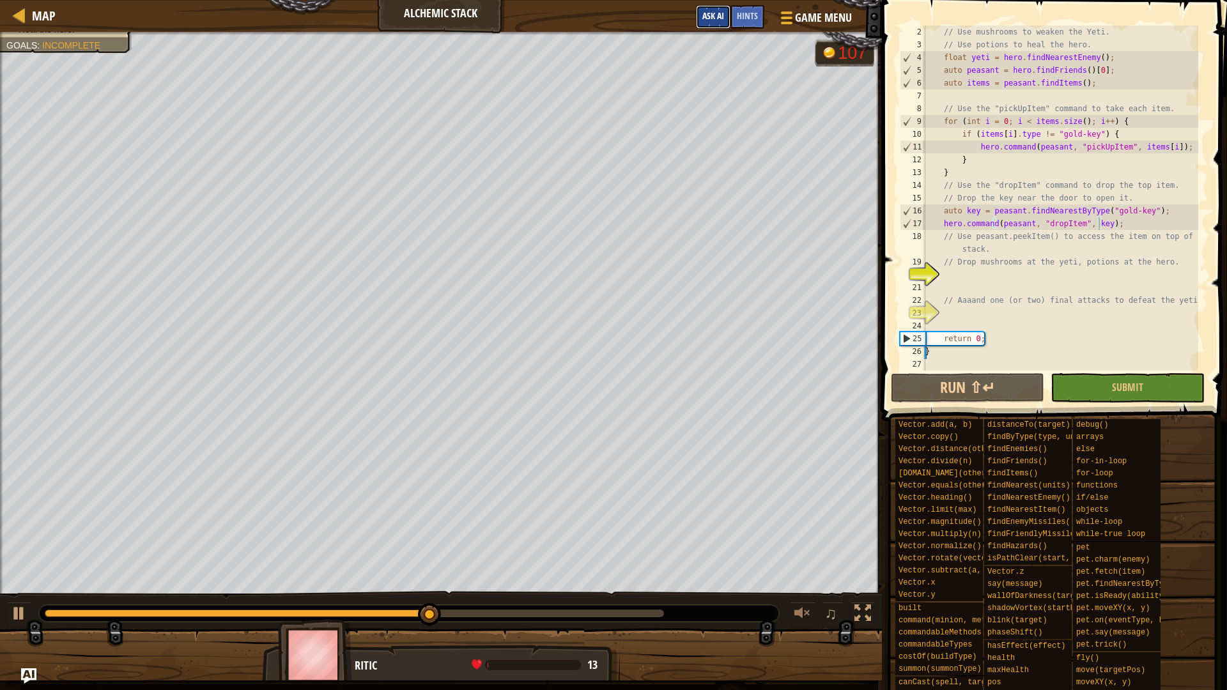
click at [713, 15] on span "Ask AI" at bounding box center [714, 16] width 22 height 12
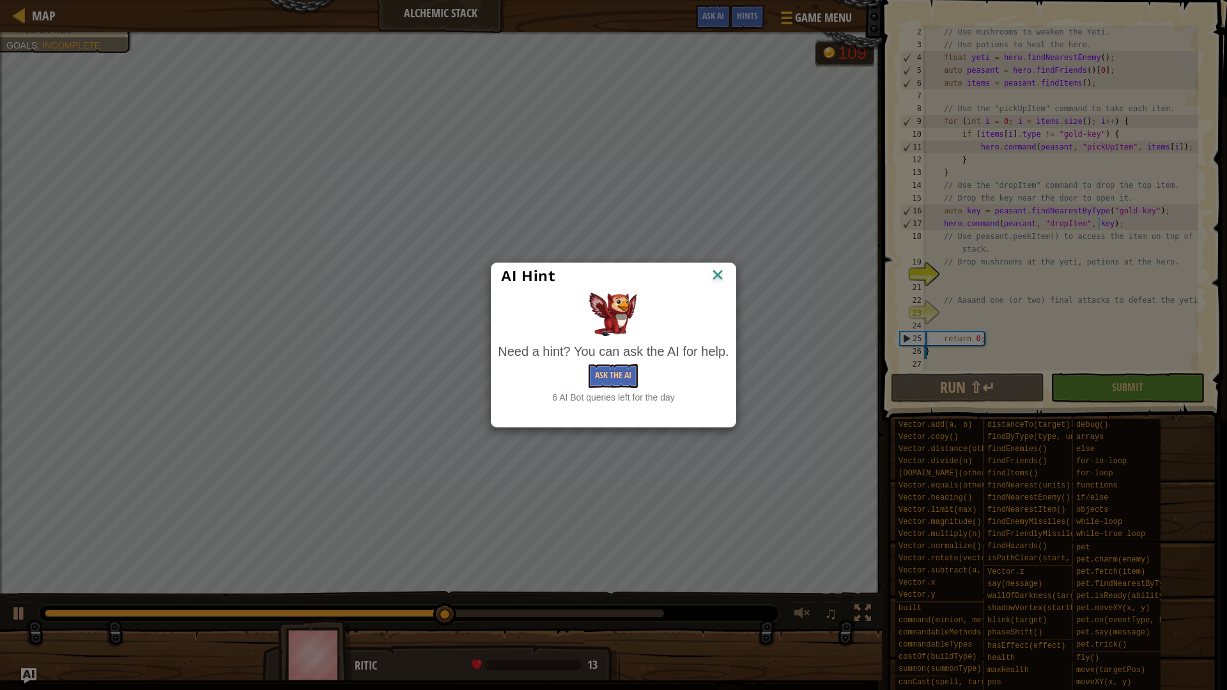
click at [625, 362] on div "Need a hint? You can ask the AI for help. Ask the AI 6 AI Bot queries left for …" at bounding box center [613, 373] width 231 height 61
click at [617, 373] on button "Ask the AI" at bounding box center [613, 376] width 49 height 24
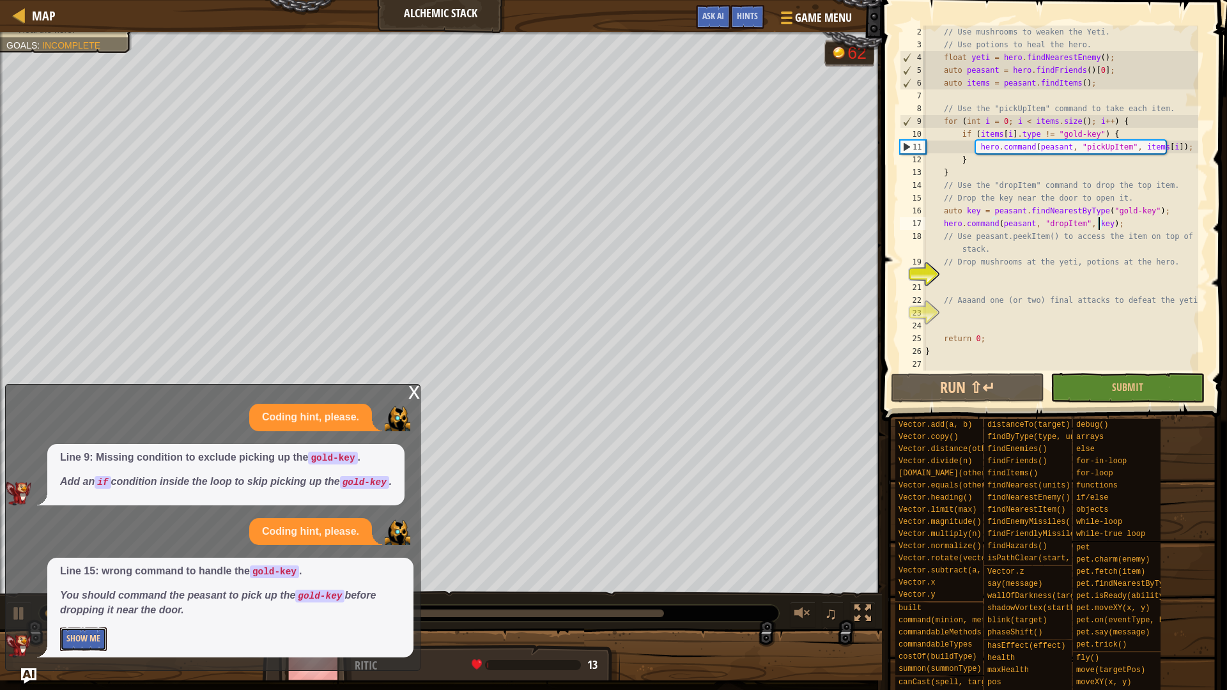
click at [99, 582] on button "Show Me" at bounding box center [83, 640] width 47 height 24
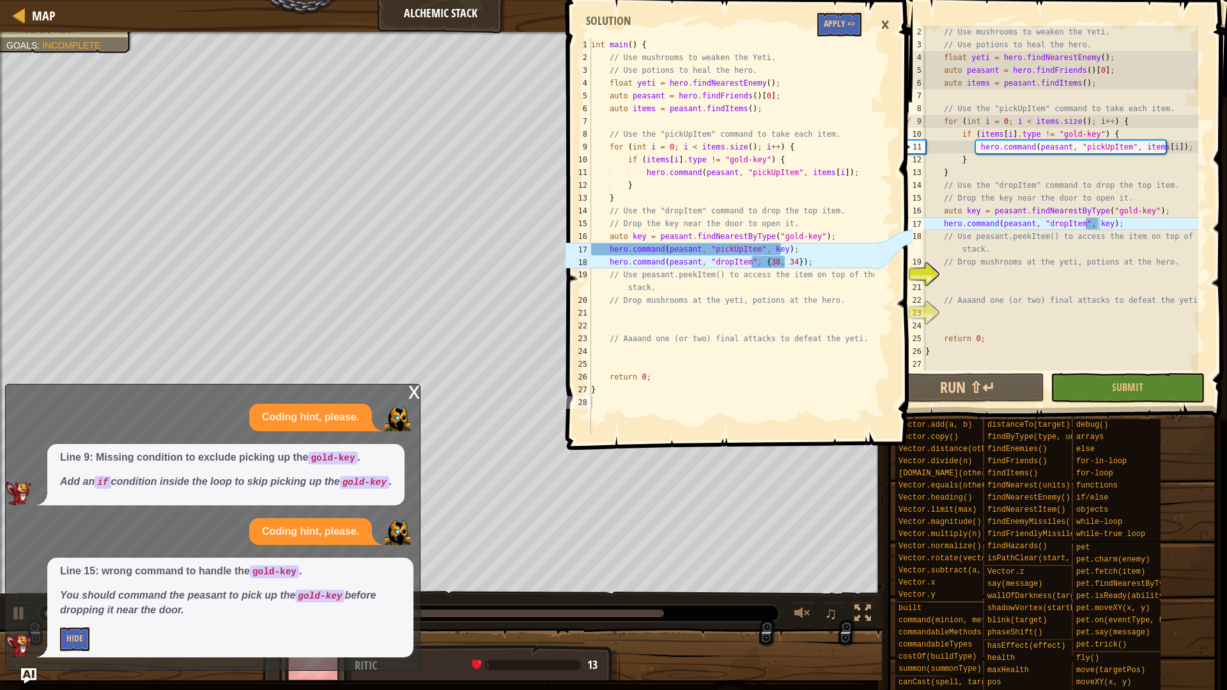
click at [741, 229] on div "int main ( ) { // Use mushrooms to weaken the Yeti. // Use potions to heal the …" at bounding box center [731, 249] width 285 height 422
type textarea "}"
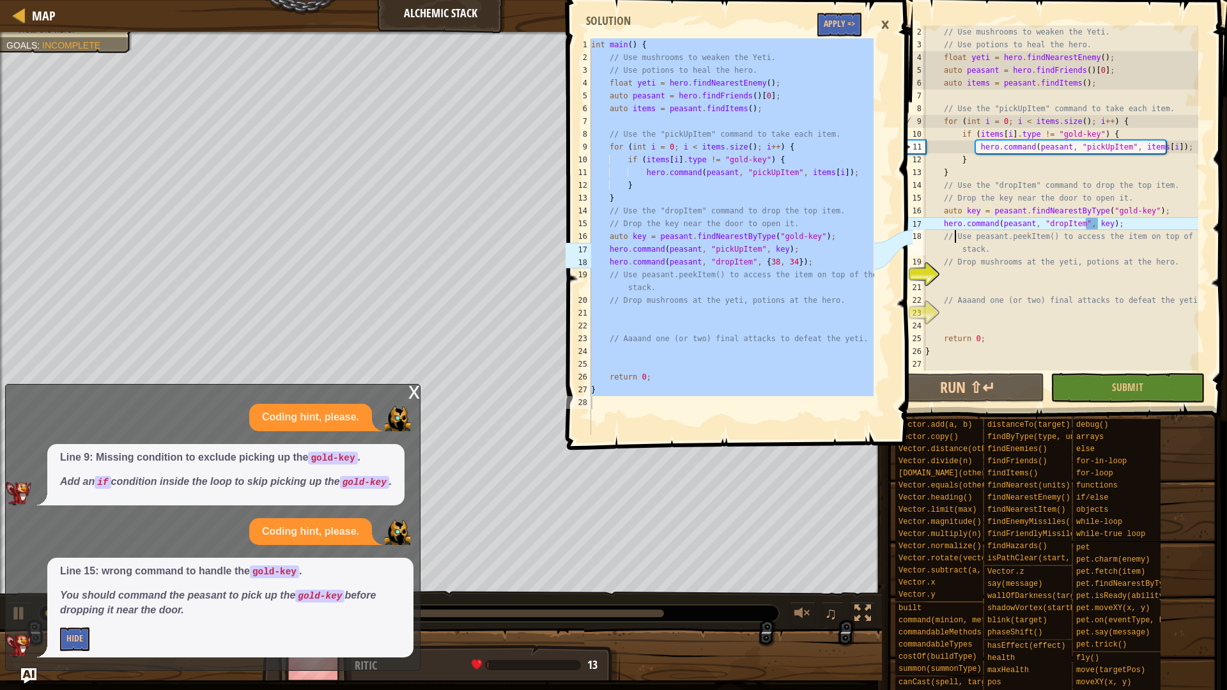
click at [955, 233] on div "// Use mushrooms to weaken the Yeti. // Use potions to heal the hero. float yet…" at bounding box center [1061, 211] width 276 height 371
type textarea "}"
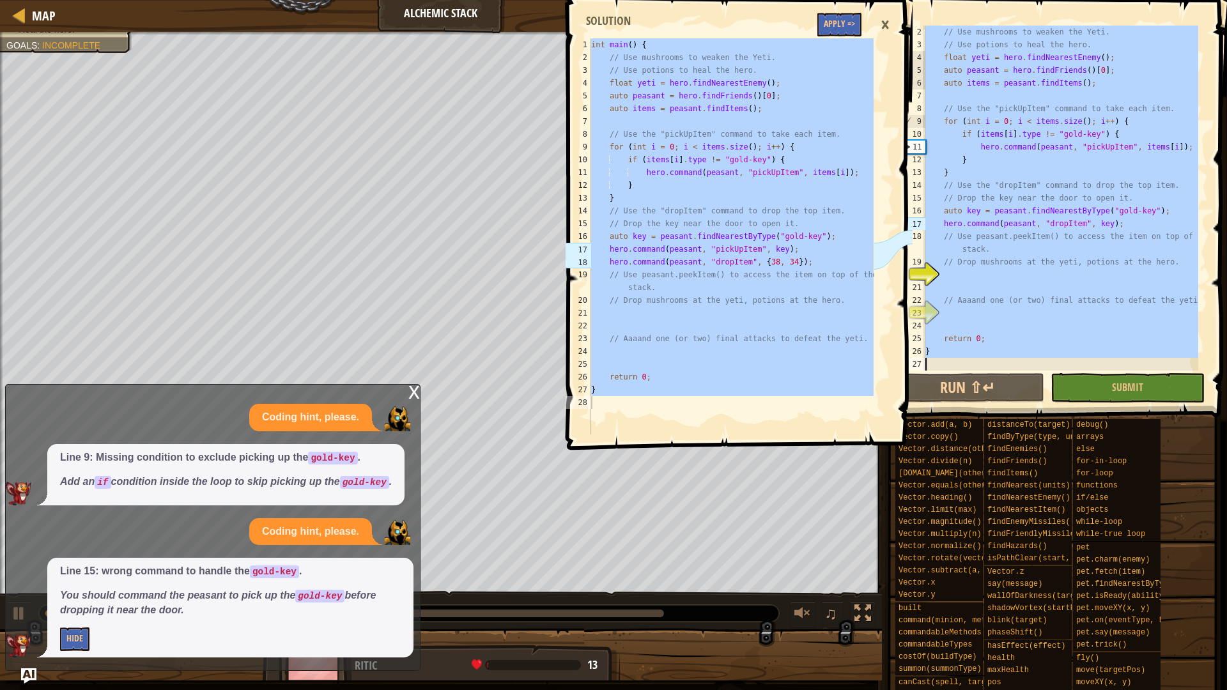
paste textarea
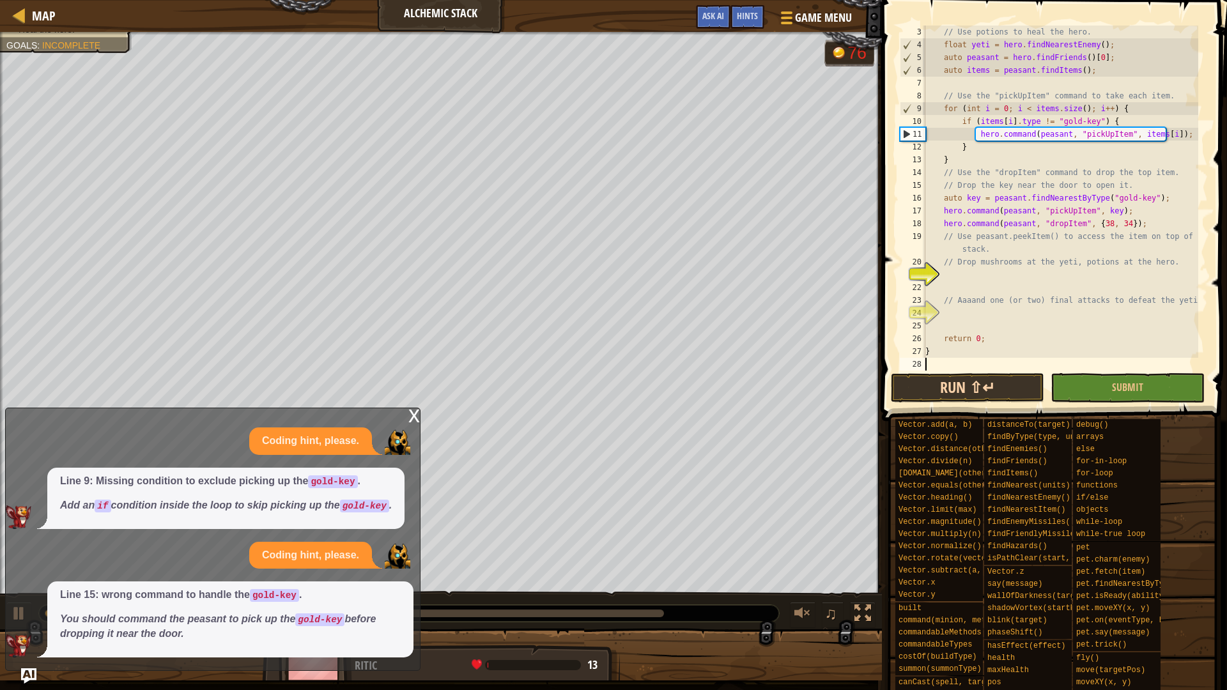
scroll to position [26, 0]
click at [960, 390] on button "Run ⇧↵" at bounding box center [967, 387] width 153 height 29
click at [30, 582] on img "Ask AI" at bounding box center [28, 676] width 17 height 17
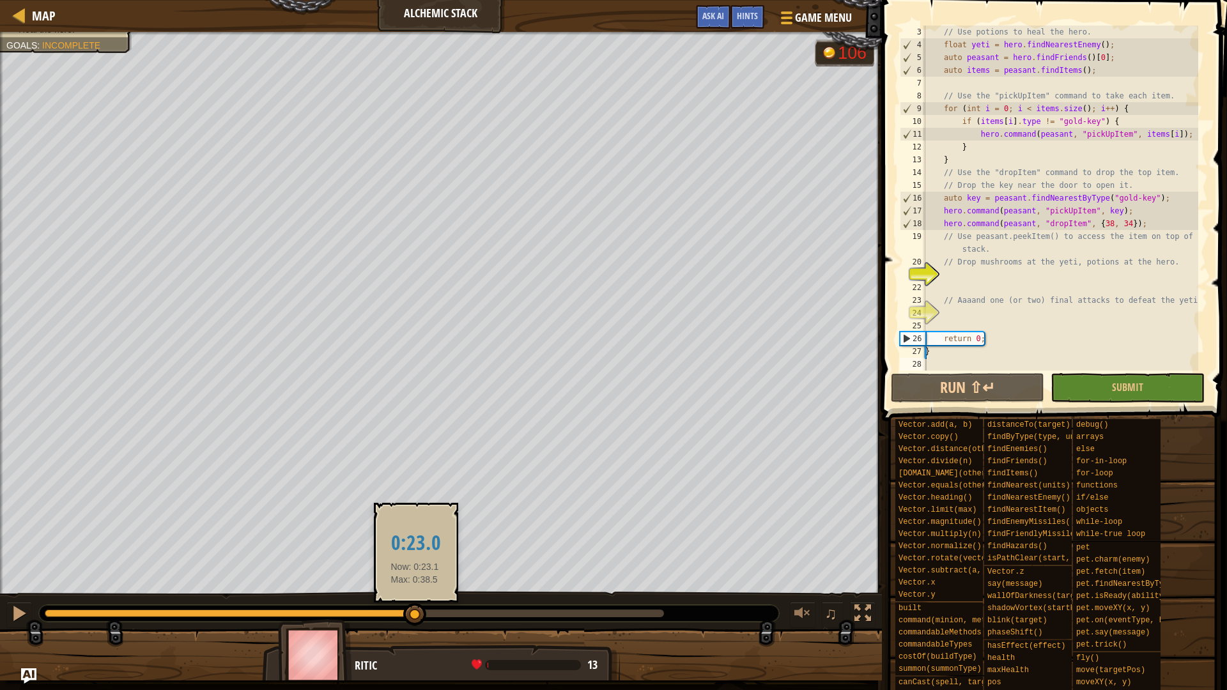
drag, startPoint x: 352, startPoint y: 611, endPoint x: 415, endPoint y: 611, distance: 63.3
click at [415, 582] on div at bounding box center [354, 614] width 619 height 8
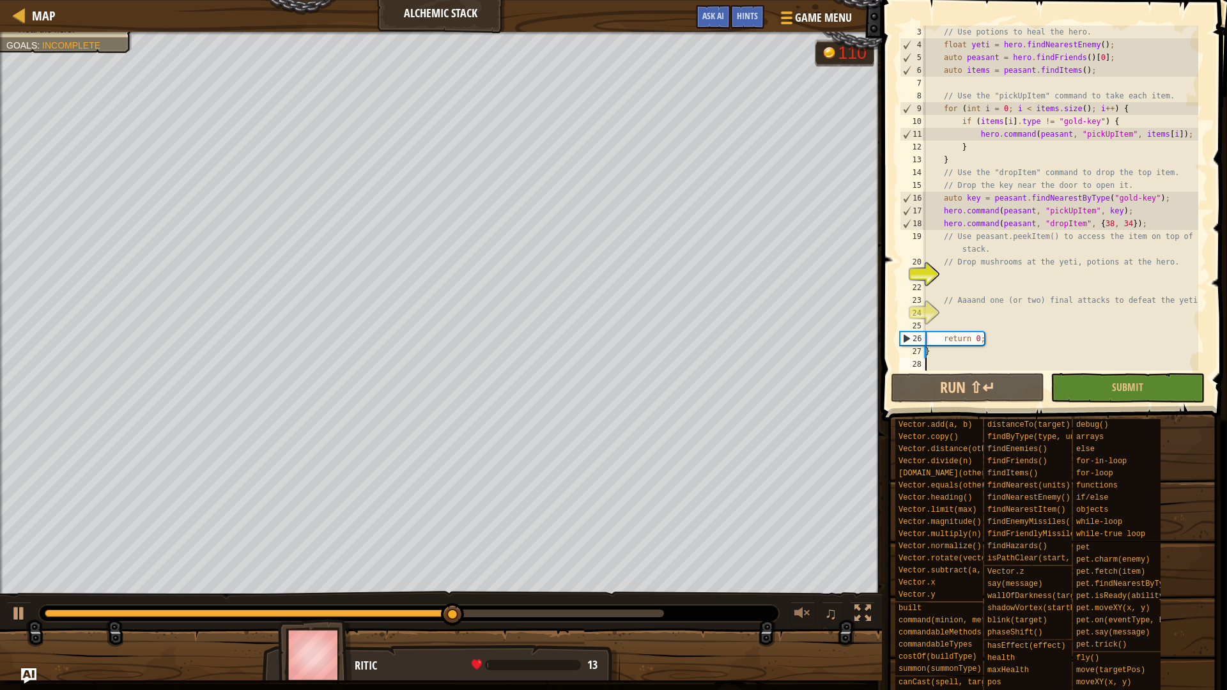
click at [1083, 284] on div "// Use potions to heal the hero. float yeti = hero . findNearestEnemy ( ) ; aut…" at bounding box center [1061, 211] width 276 height 371
click at [1092, 277] on div "// Use potions to heal the hero. float yeti = hero . findNearestEnemy ( ) ; aut…" at bounding box center [1061, 211] width 276 height 371
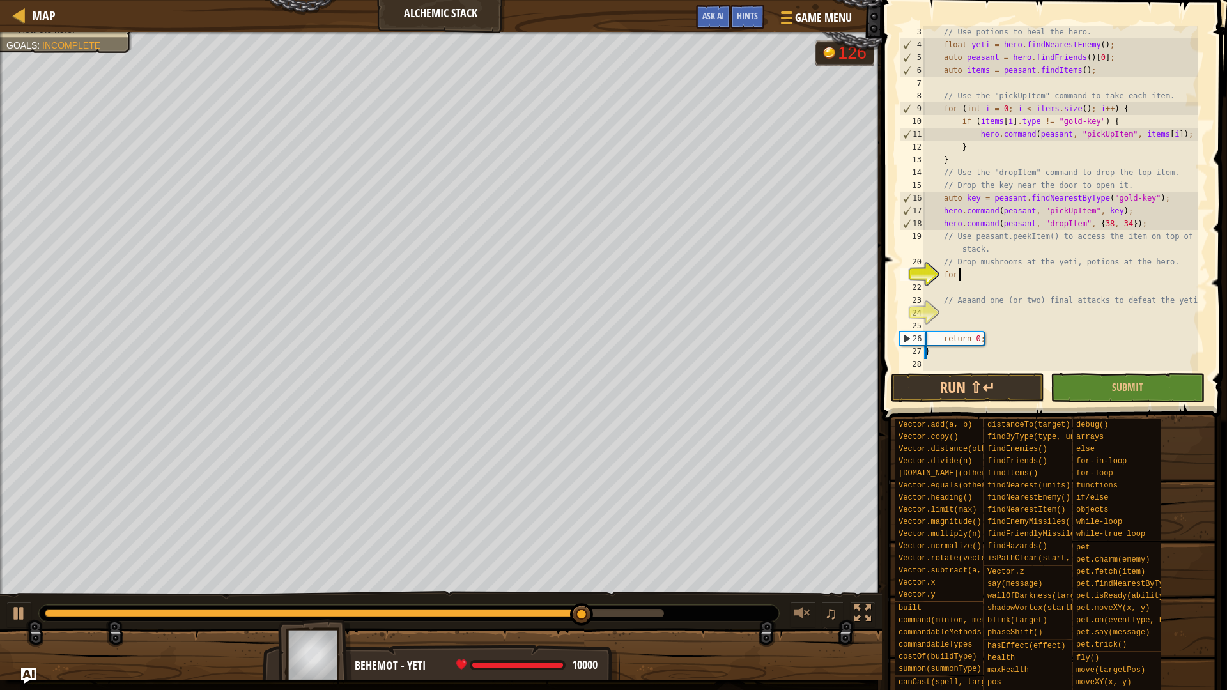
scroll to position [6, 2]
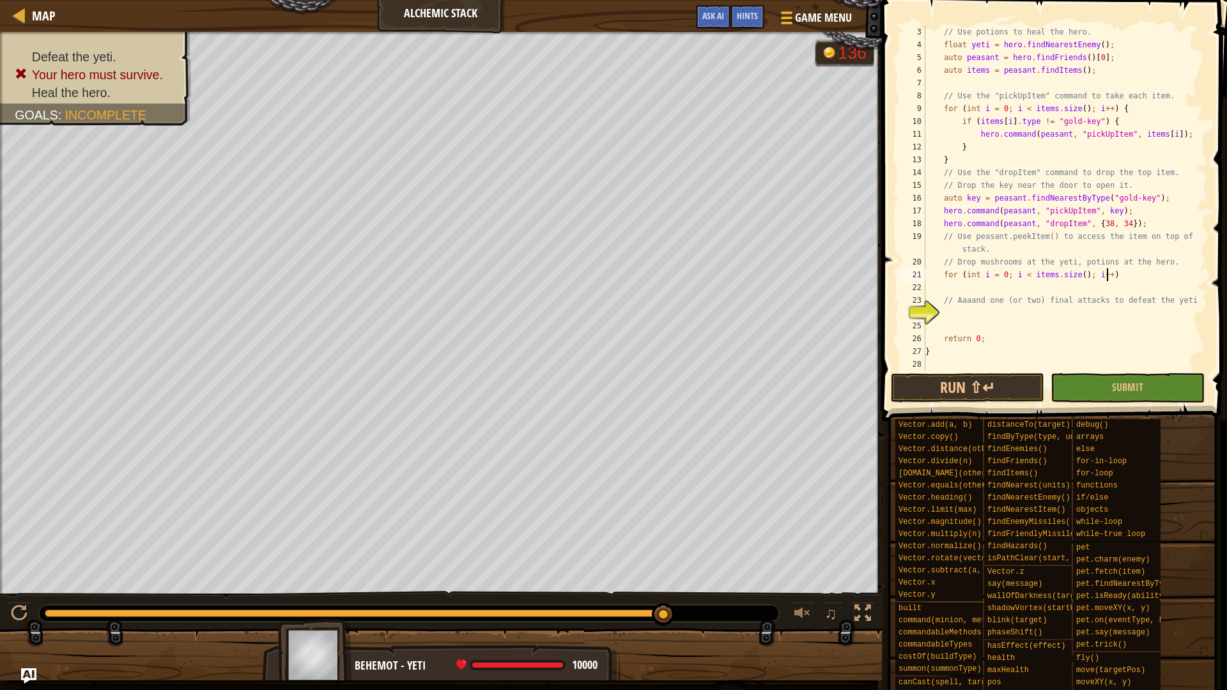
type textarea "for (int i = 0; i < items.size(); i++) {"
type textarea "}"
type textarea "auto item = items[i];"
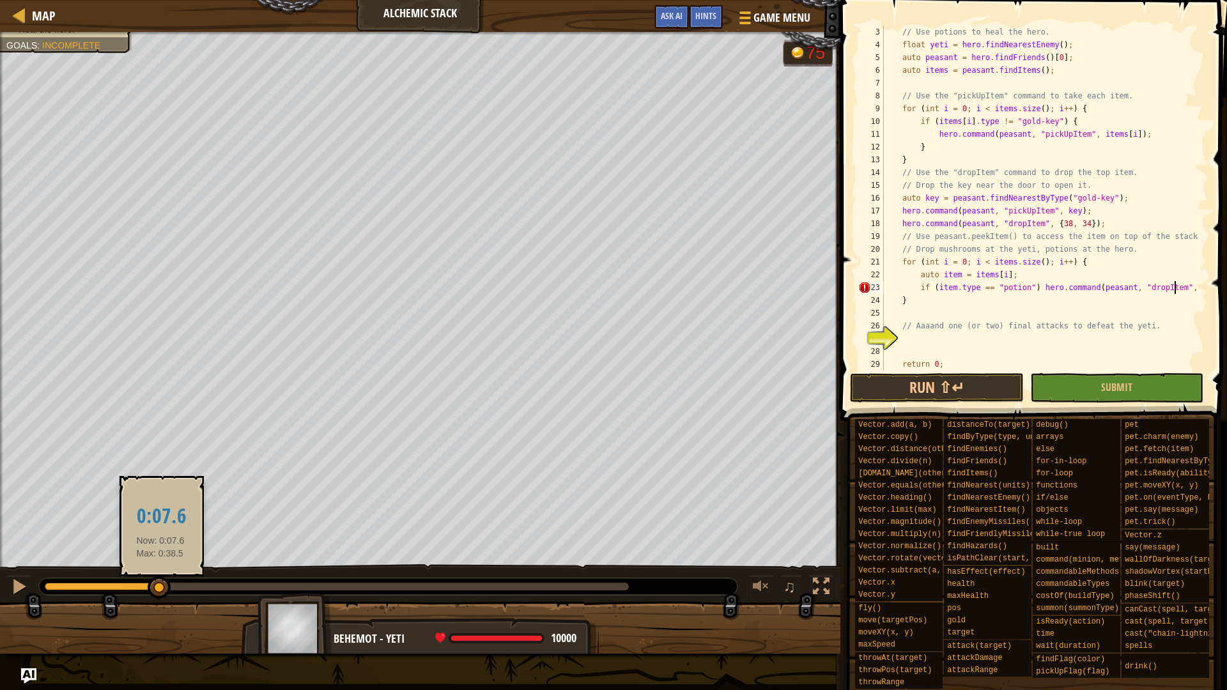
drag, startPoint x: 202, startPoint y: 585, endPoint x: 131, endPoint y: 584, distance: 71.0
click at [137, 582] on div at bounding box center [102, 587] width 115 height 8
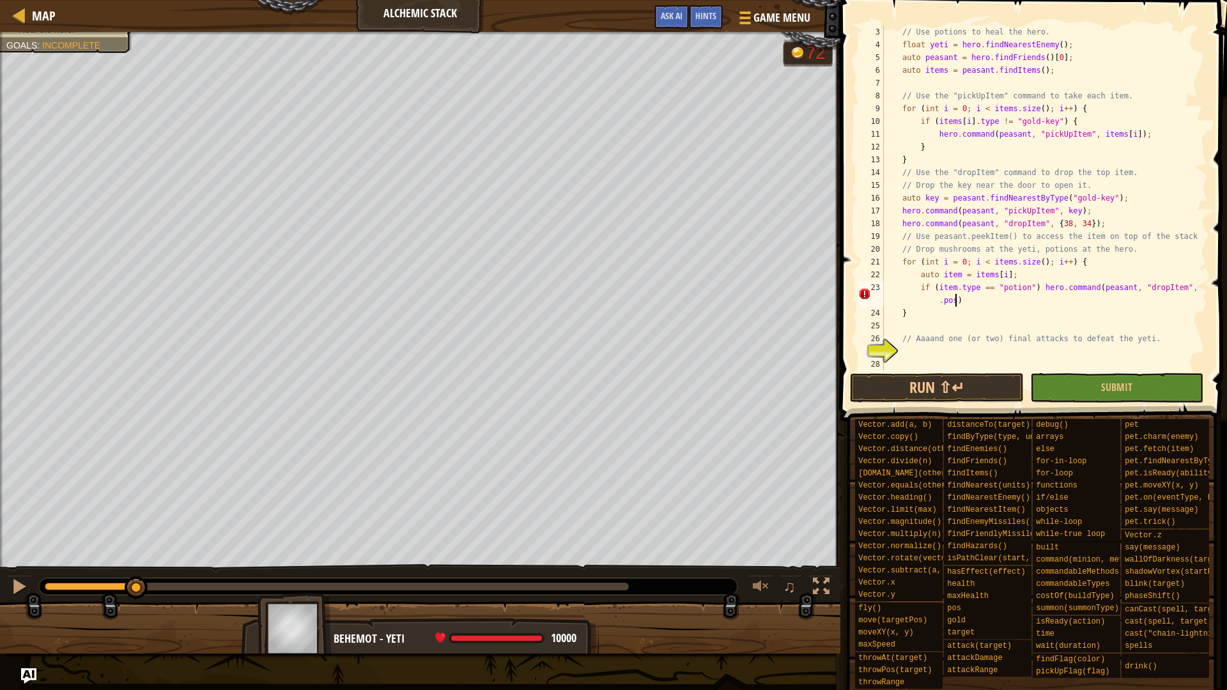
type textarea "if (item.type == "potion") hero.command(peasant, "dropItem", hero.pos);"
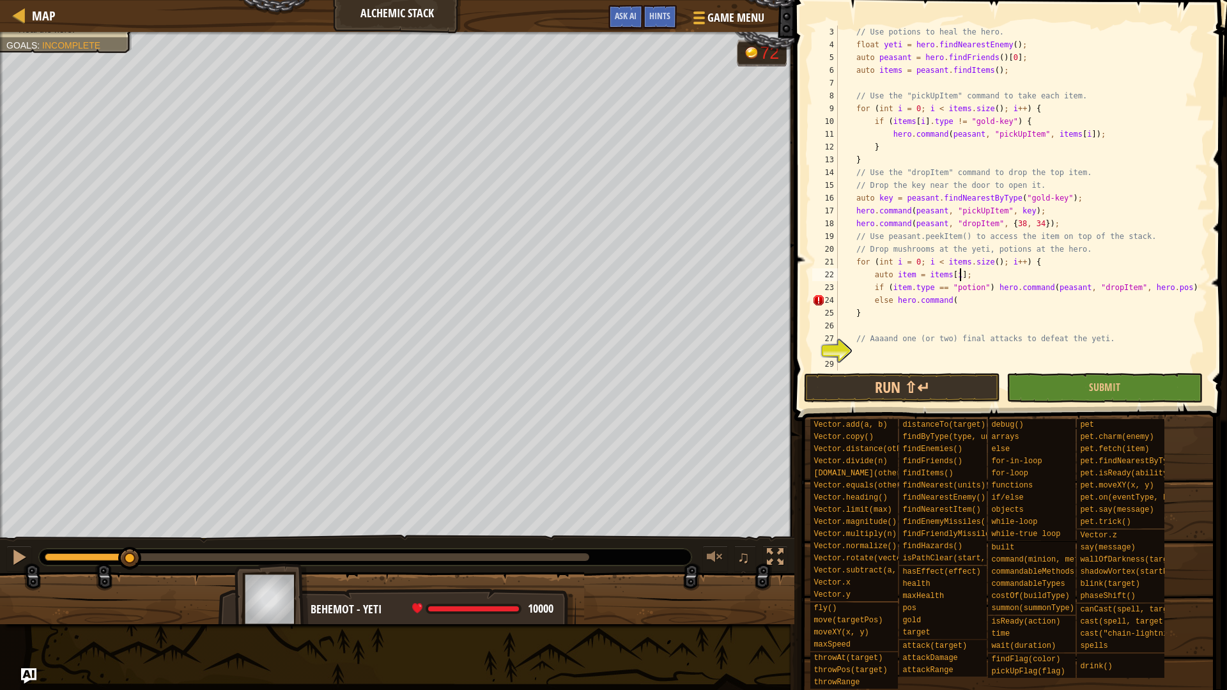
scroll to position [0, 0]
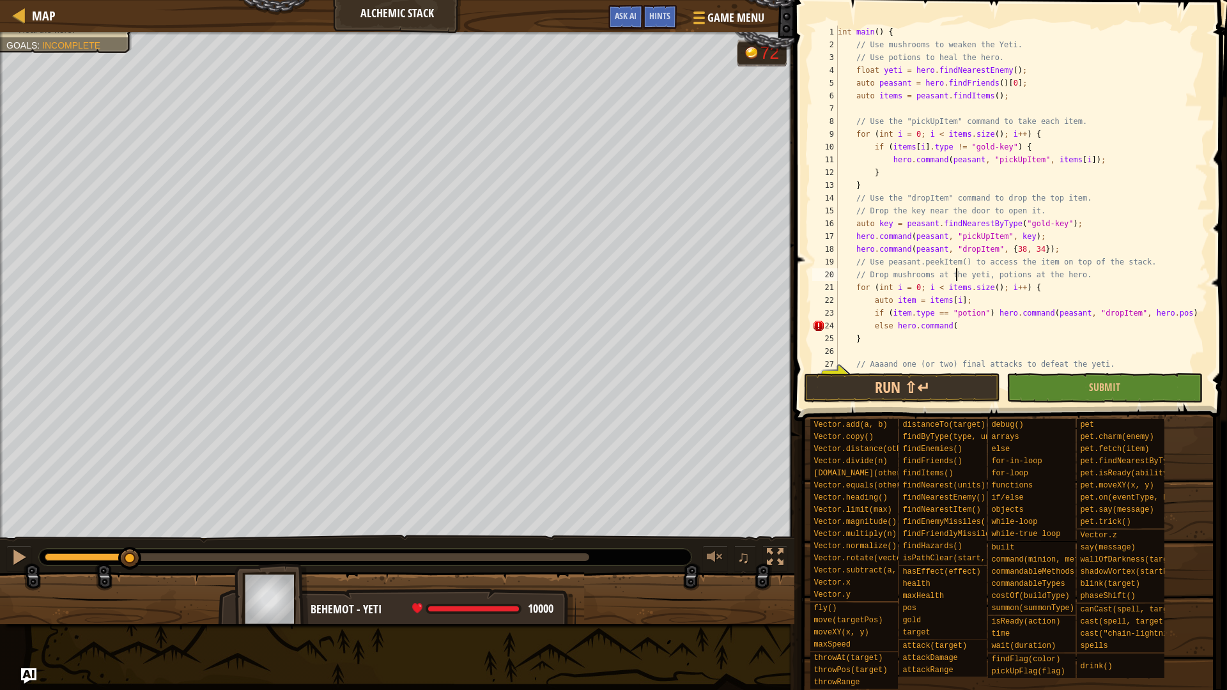
click at [958, 279] on div "int main ( ) { // Use mushrooms to weaken the Yeti. // Use potions to heal the …" at bounding box center [1016, 211] width 363 height 371
click at [974, 285] on div "int main ( ) { // Use mushrooms to weaken the Yeti. // Use potions to heal the …" at bounding box center [1016, 211] width 363 height 371
click at [964, 287] on div "int main ( ) { // Use mushrooms to weaken the Yeti. // Use potions to heal the …" at bounding box center [1016, 211] width 363 height 371
click at [963, 288] on div "int main ( ) { // Use mushrooms to weaken the Yeti. // Use potions to heal the …" at bounding box center [1016, 211] width 363 height 371
drag, startPoint x: 988, startPoint y: 286, endPoint x: 940, endPoint y: 287, distance: 48.6
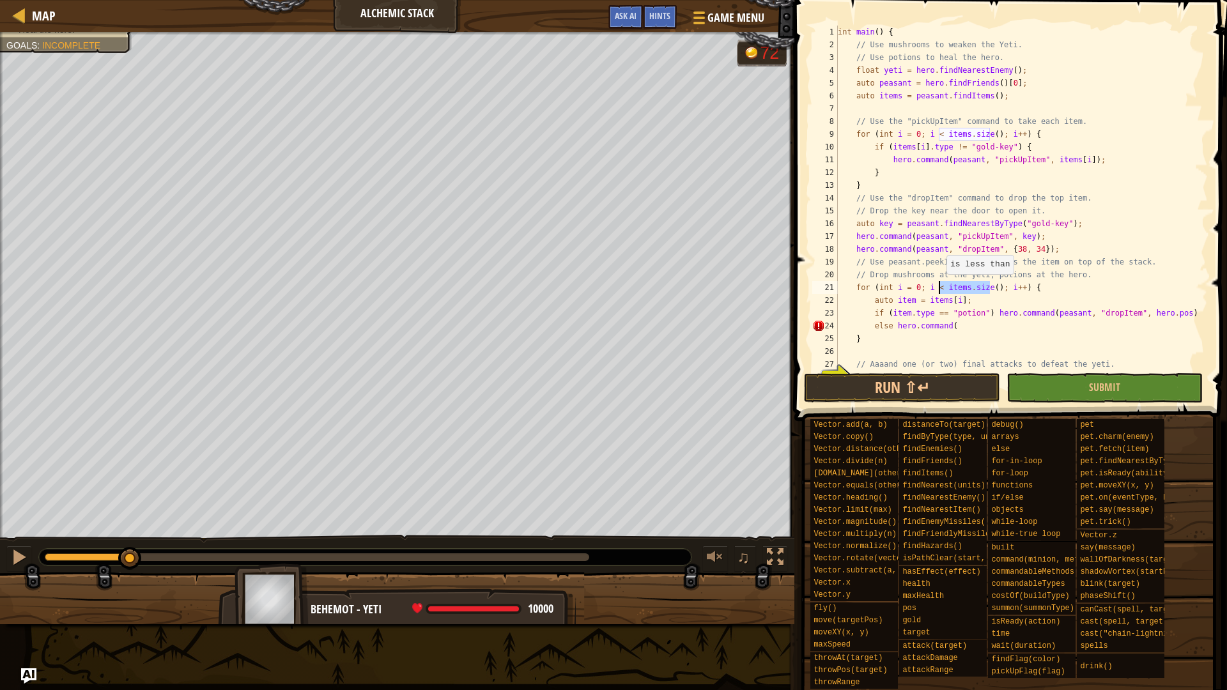
click at [940, 287] on div "int main ( ) { // Use mushrooms to weaken the Yeti. // Use potions to heal the …" at bounding box center [1016, 211] width 363 height 371
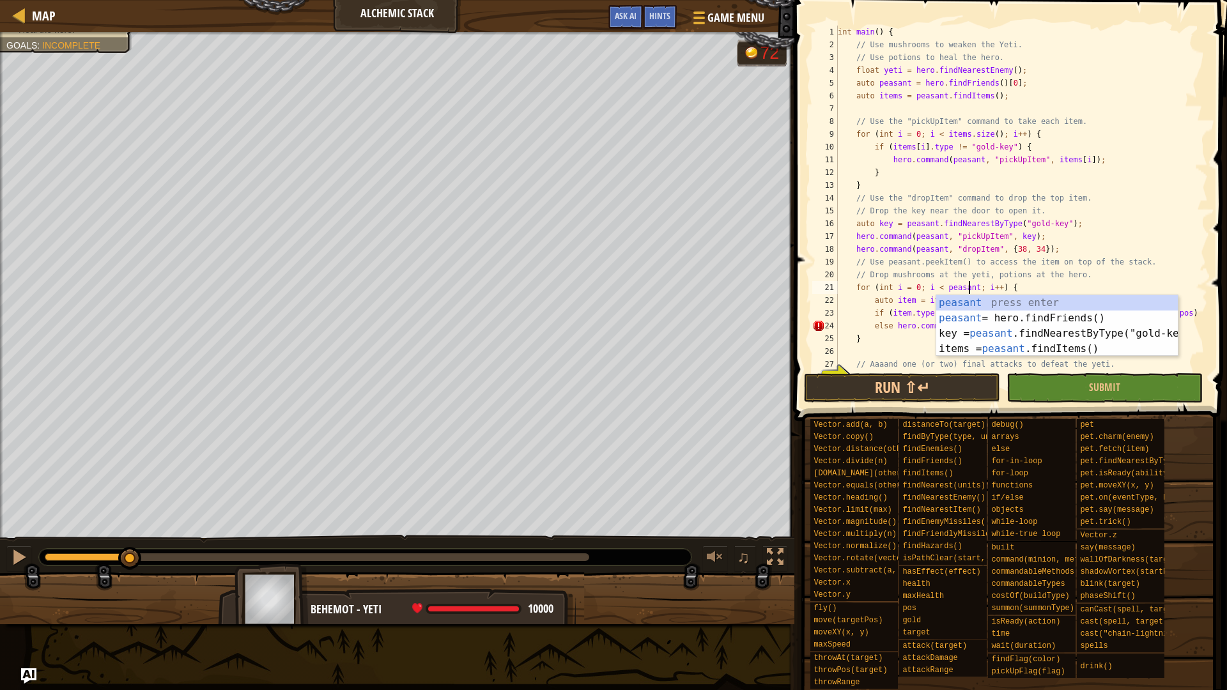
scroll to position [6, 11]
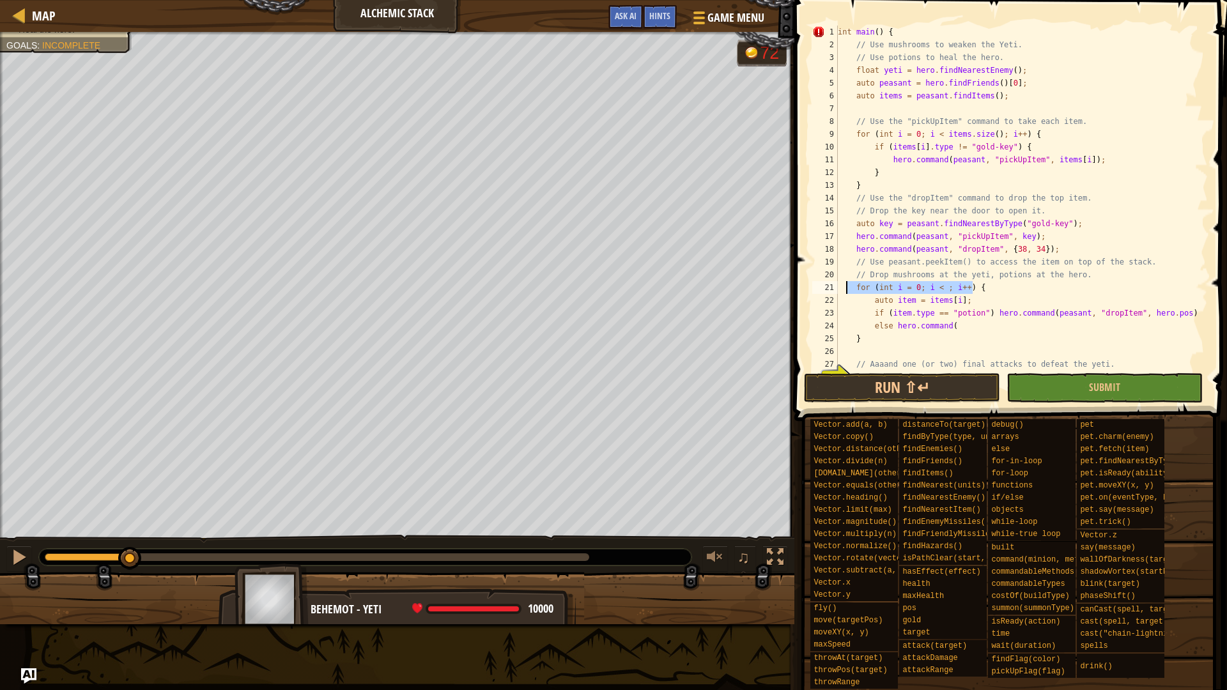
drag, startPoint x: 982, startPoint y: 289, endPoint x: 852, endPoint y: 291, distance: 130.4
click at [852, 291] on div "int main ( ) { // Use mushrooms to weaken the Yeti. // Use potions to heal the …" at bounding box center [1016, 211] width 363 height 371
click at [919, 253] on div "int main ( ) { // Use mushrooms to weaken the Yeti. // Use potions to heal the …" at bounding box center [1016, 211] width 363 height 371
type textarea "hero.command(peasant, "dropItem", {38, 34});"
click at [626, 11] on span "Ask AI" at bounding box center [626, 16] width 22 height 12
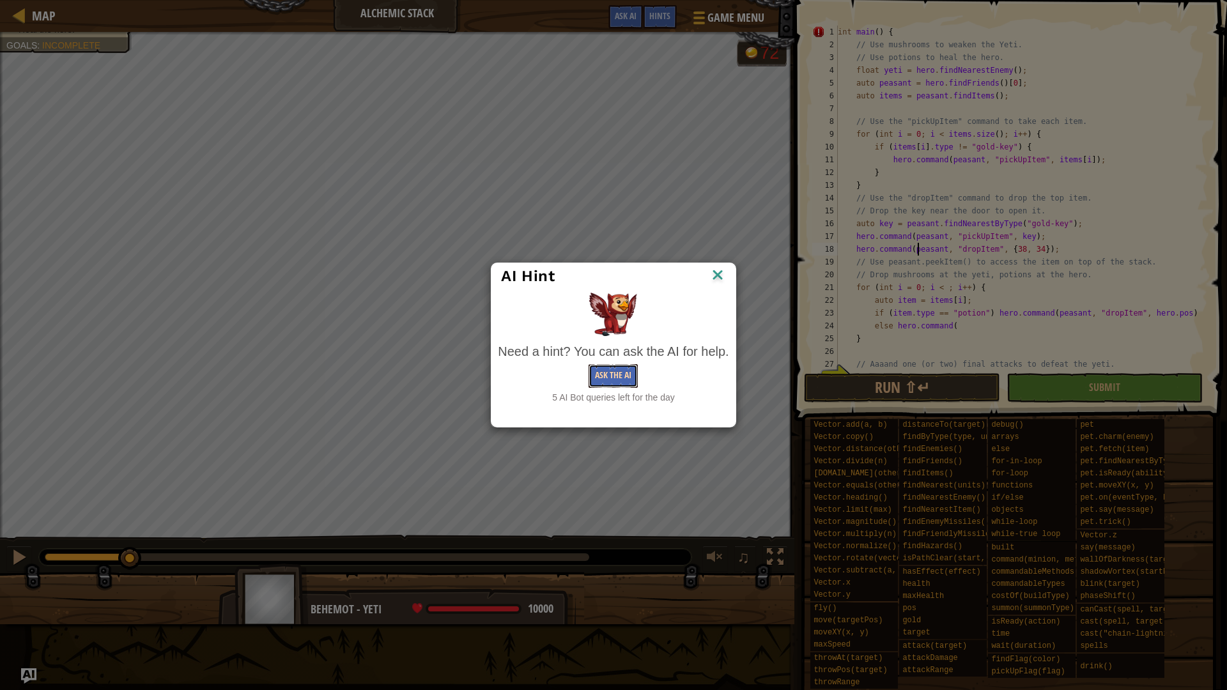
click at [602, 366] on button "Ask the AI" at bounding box center [613, 376] width 49 height 24
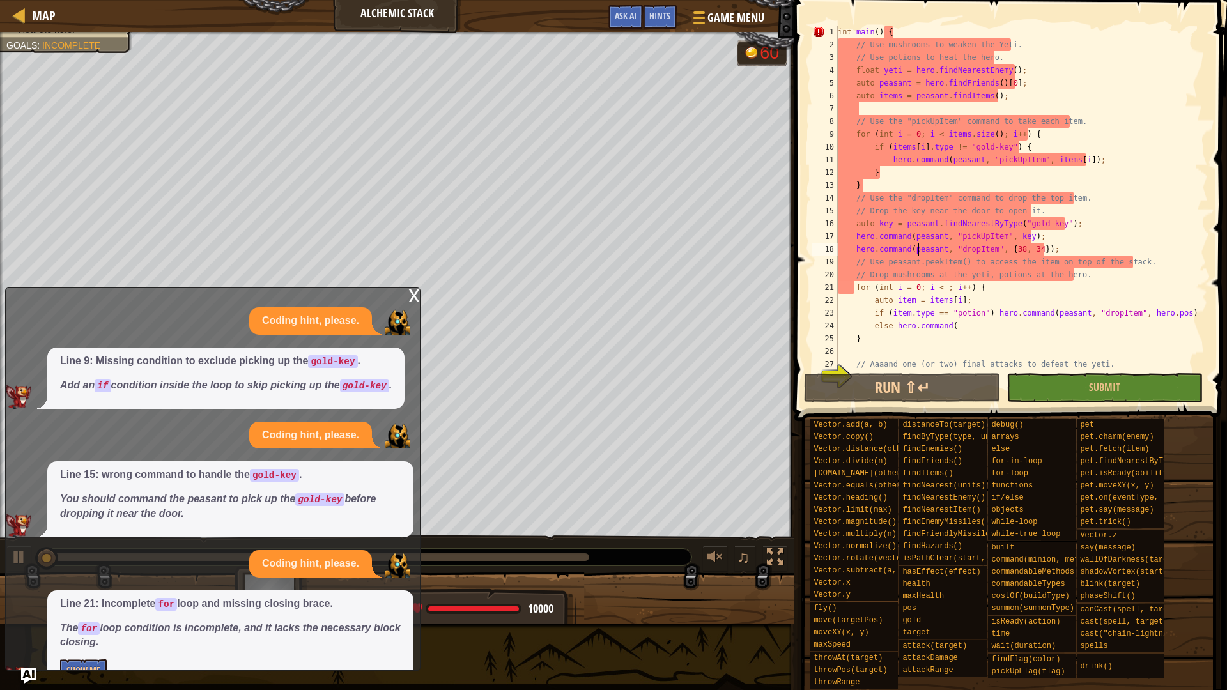
scroll to position [32, 0]
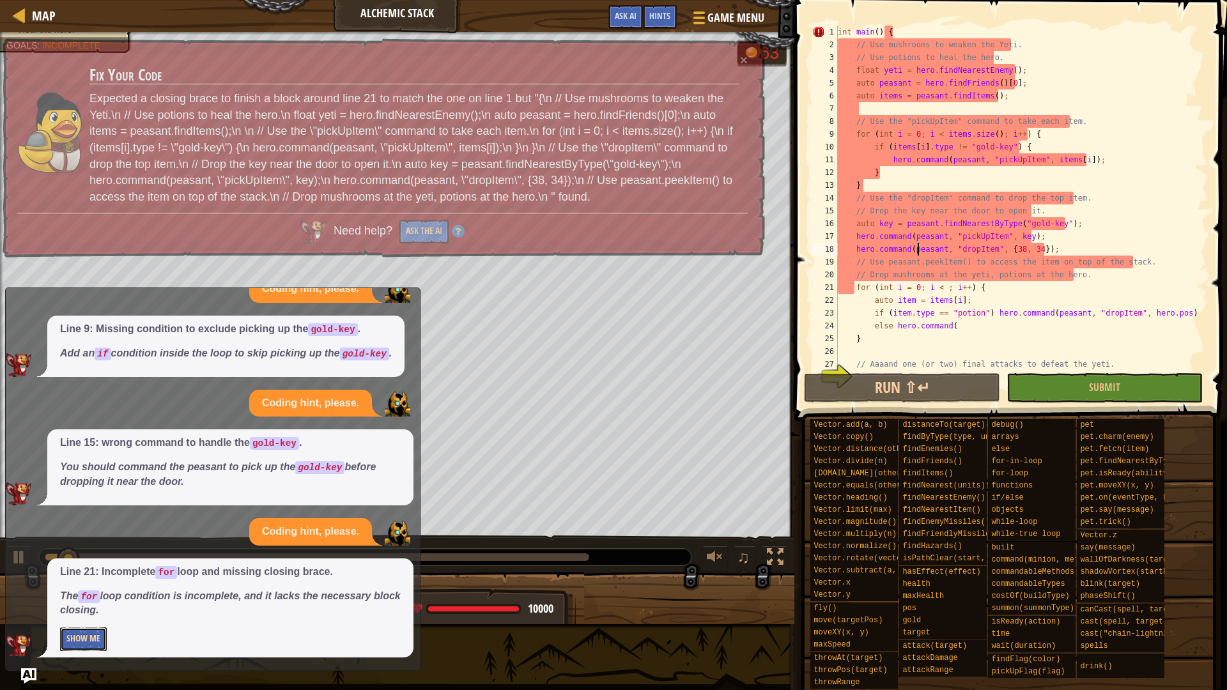
click at [91, 582] on button "Show Me" at bounding box center [83, 640] width 47 height 24
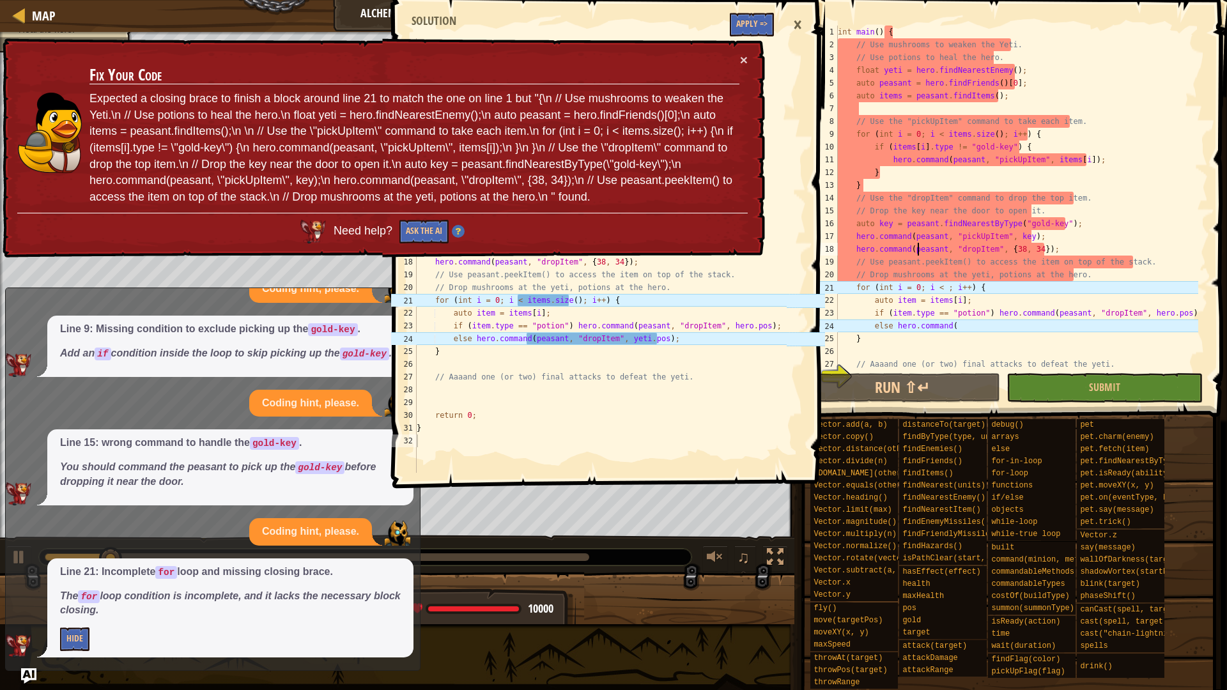
click at [655, 336] on div "int main ( ) { // Use mushrooms to weaken the Yeti. // Use potions to heal the …" at bounding box center [600, 268] width 373 height 460
type textarea "}"
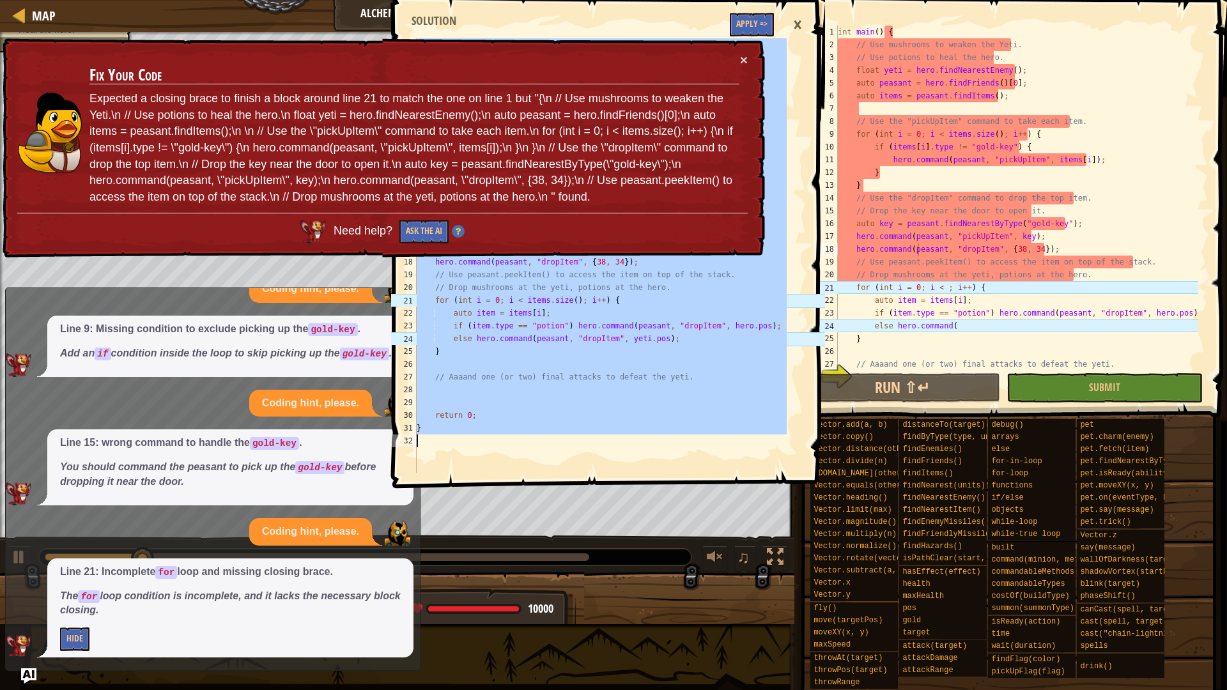
click at [936, 251] on div "int main ( ) { // Use mushrooms to weaken the Yeti. // Use potions to heal the …" at bounding box center [1016, 211] width 363 height 371
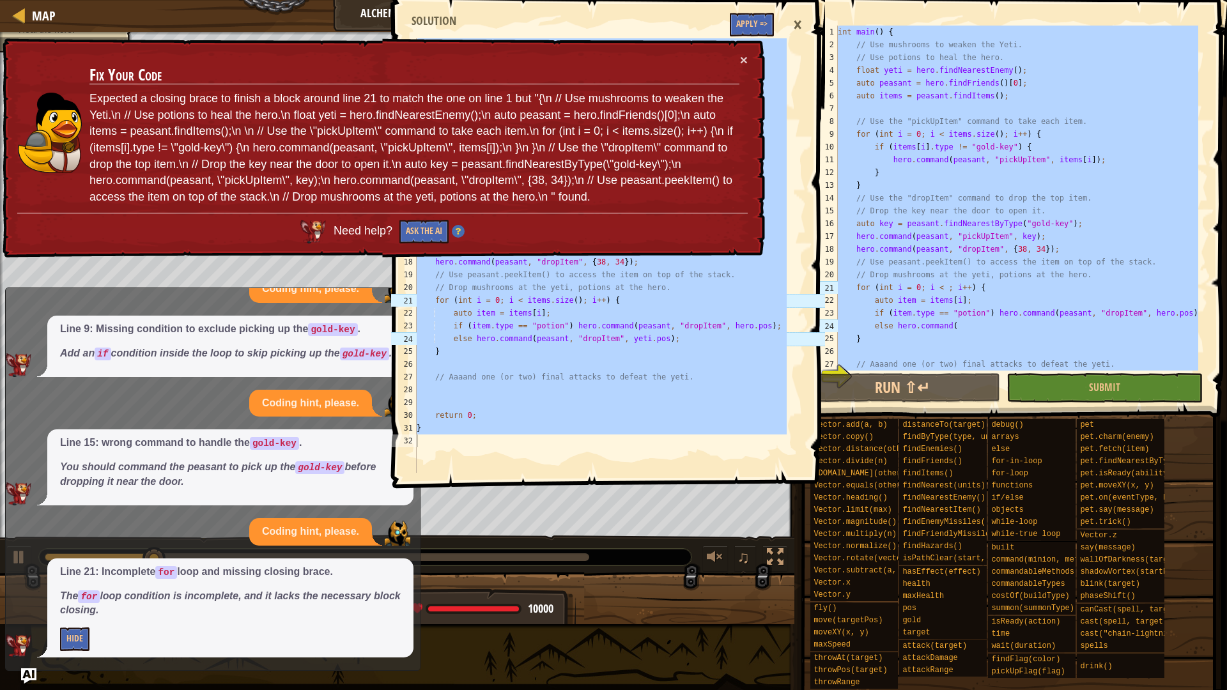
type textarea "}"
paste textarea
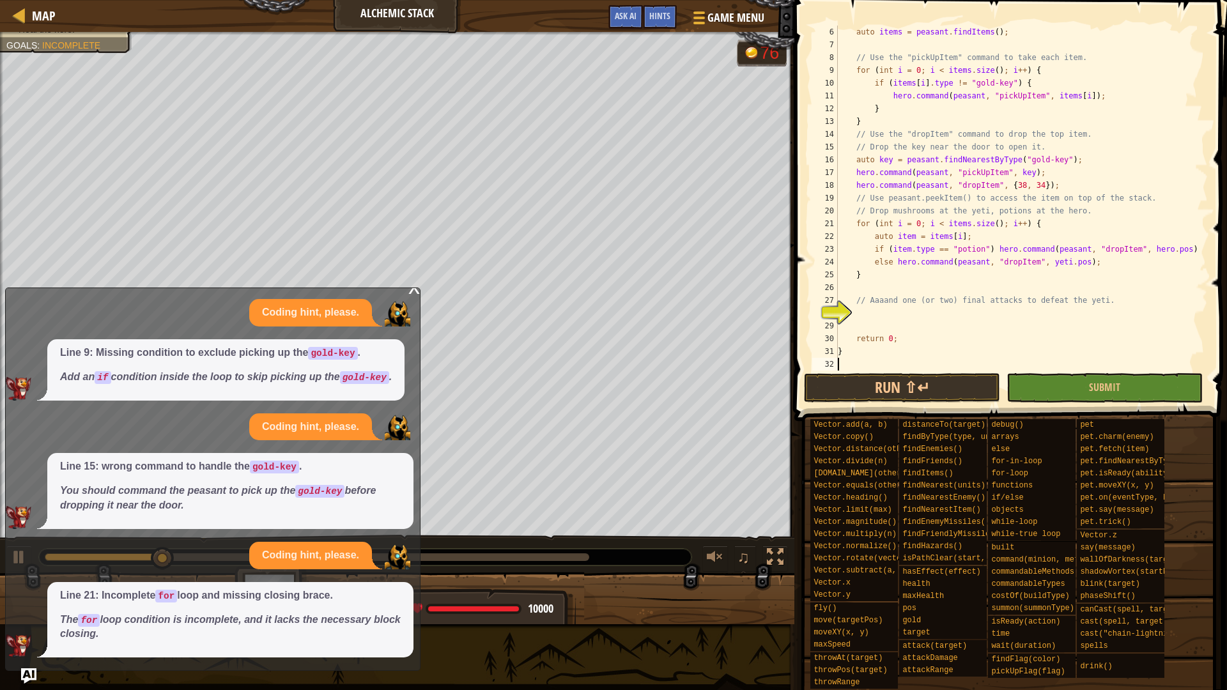
scroll to position [64, 0]
click at [628, 27] on button "Ask AI" at bounding box center [626, 17] width 35 height 24
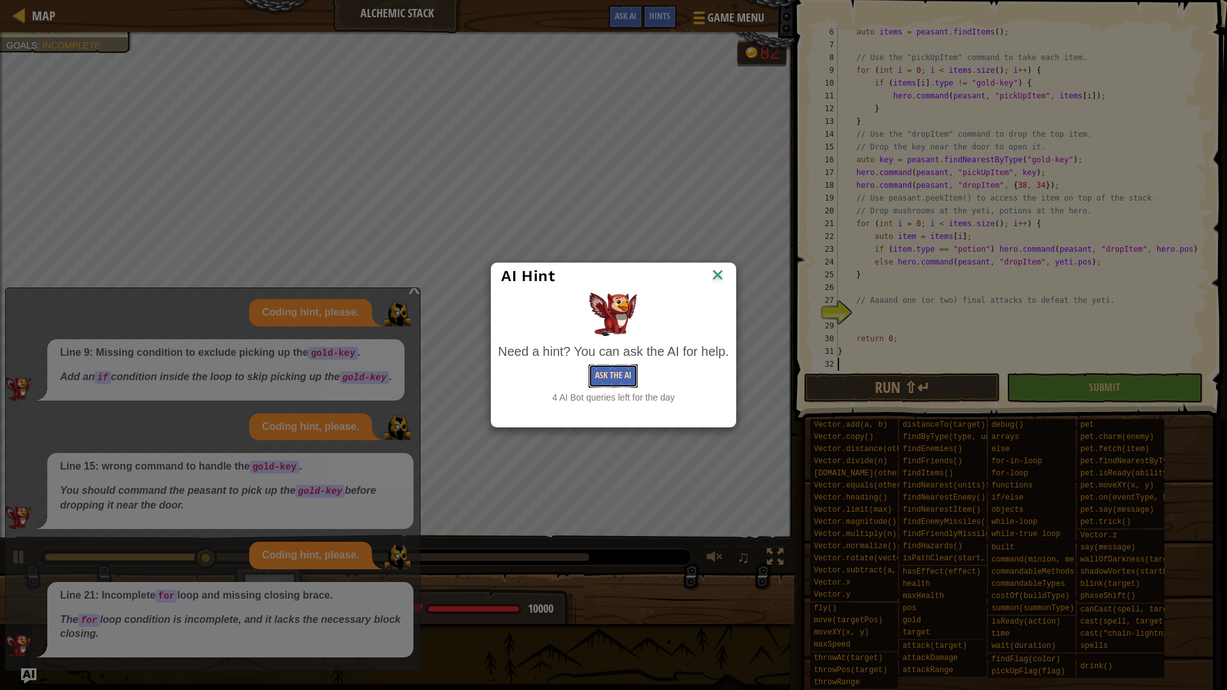
click at [609, 364] on button "Ask the AI" at bounding box center [613, 376] width 49 height 24
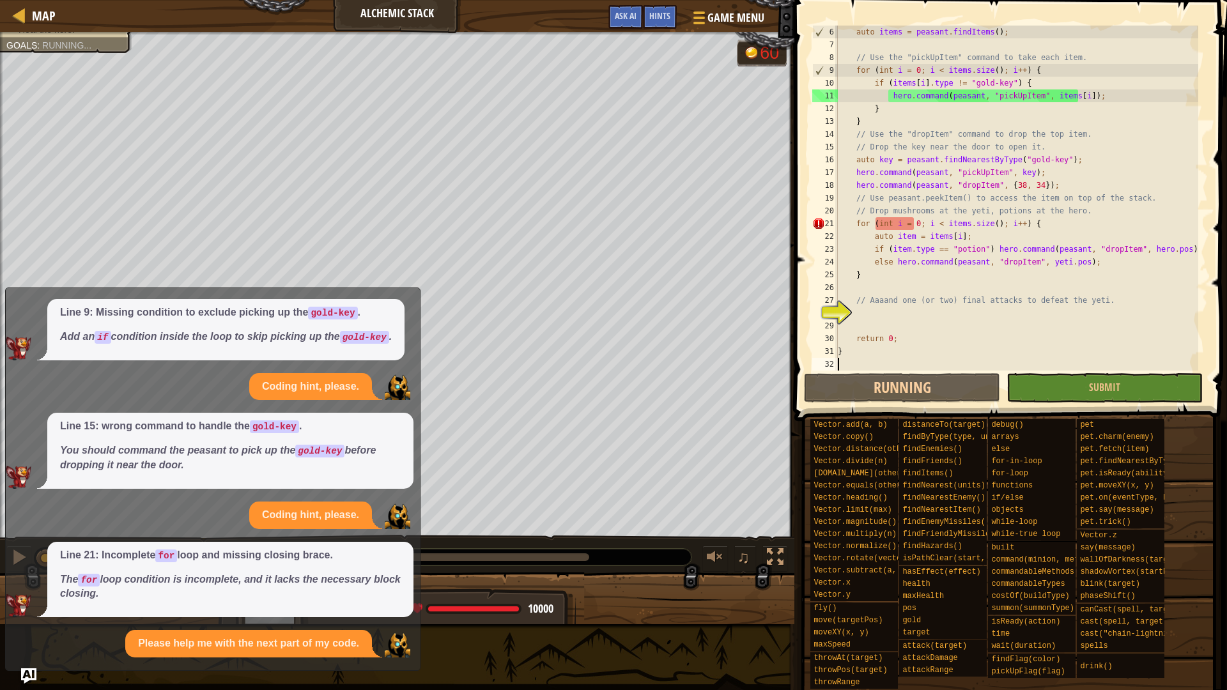
scroll to position [161, 0]
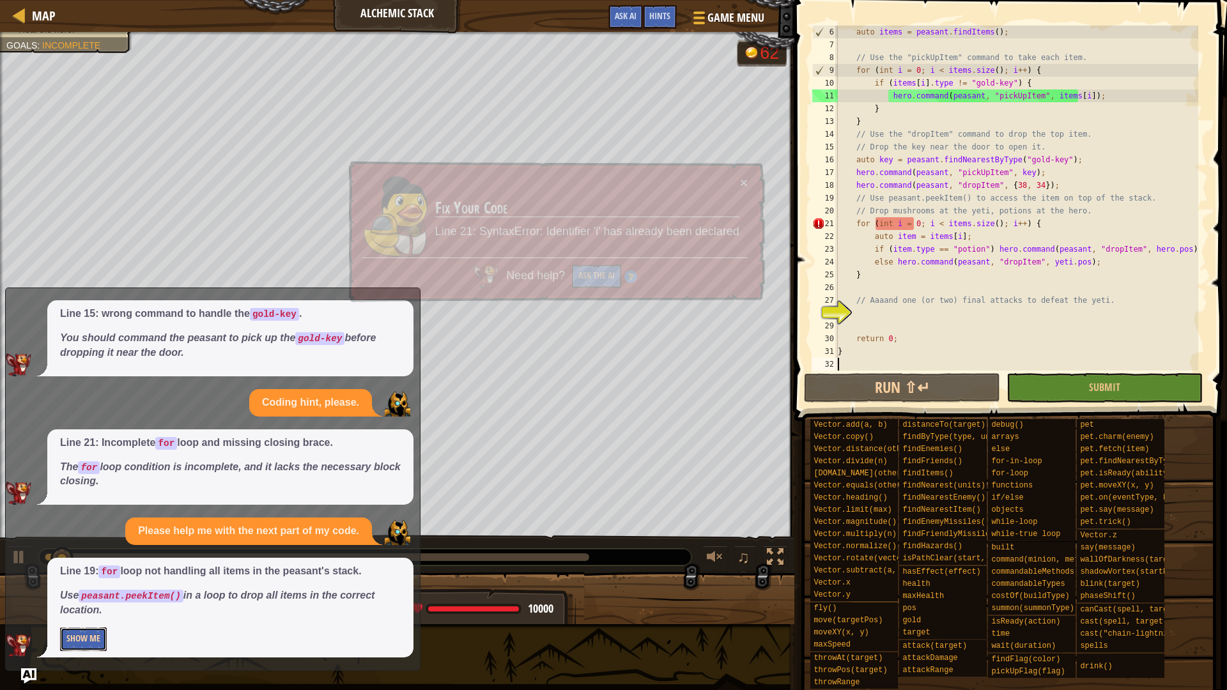
click at [70, 582] on button "Show Me" at bounding box center [83, 640] width 47 height 24
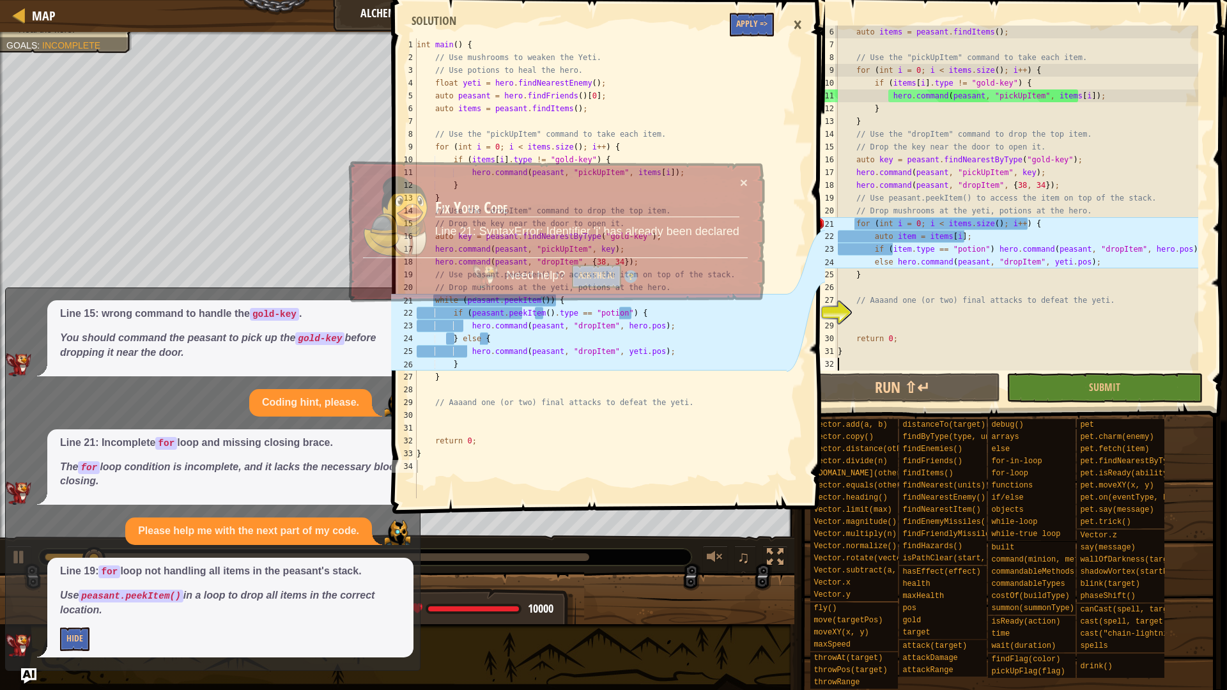
click at [632, 286] on div "Need help? Ask the AI" at bounding box center [554, 272] width 385 height 37
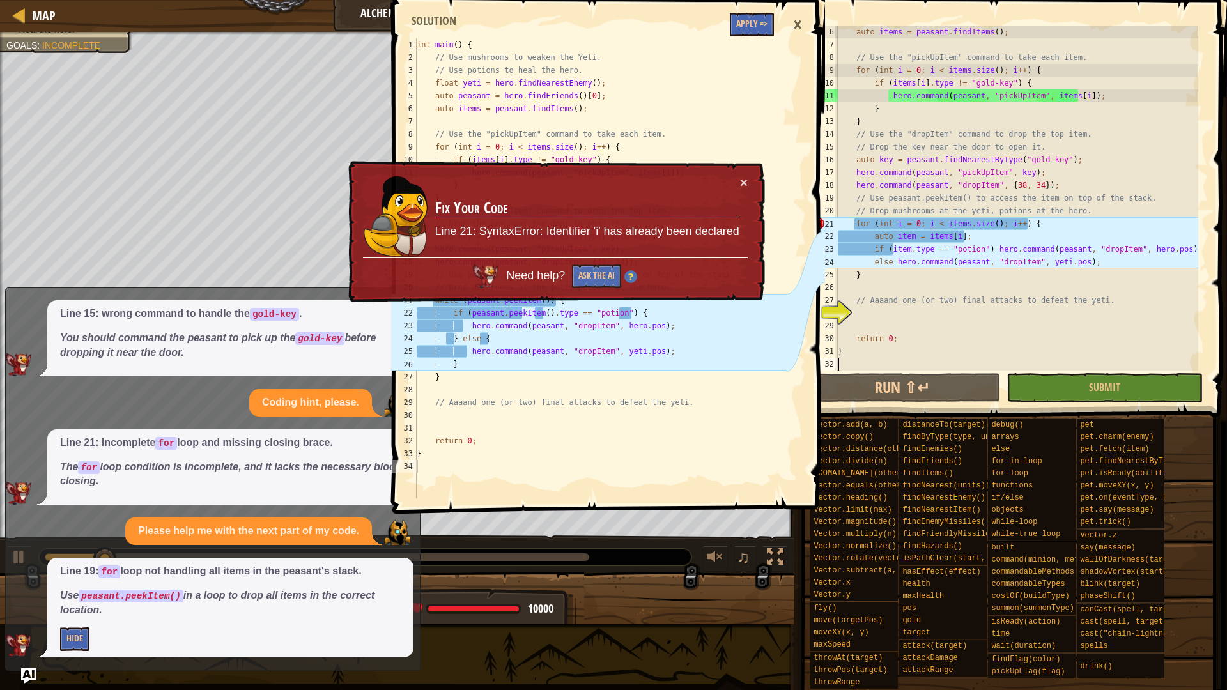
type textarea "}"
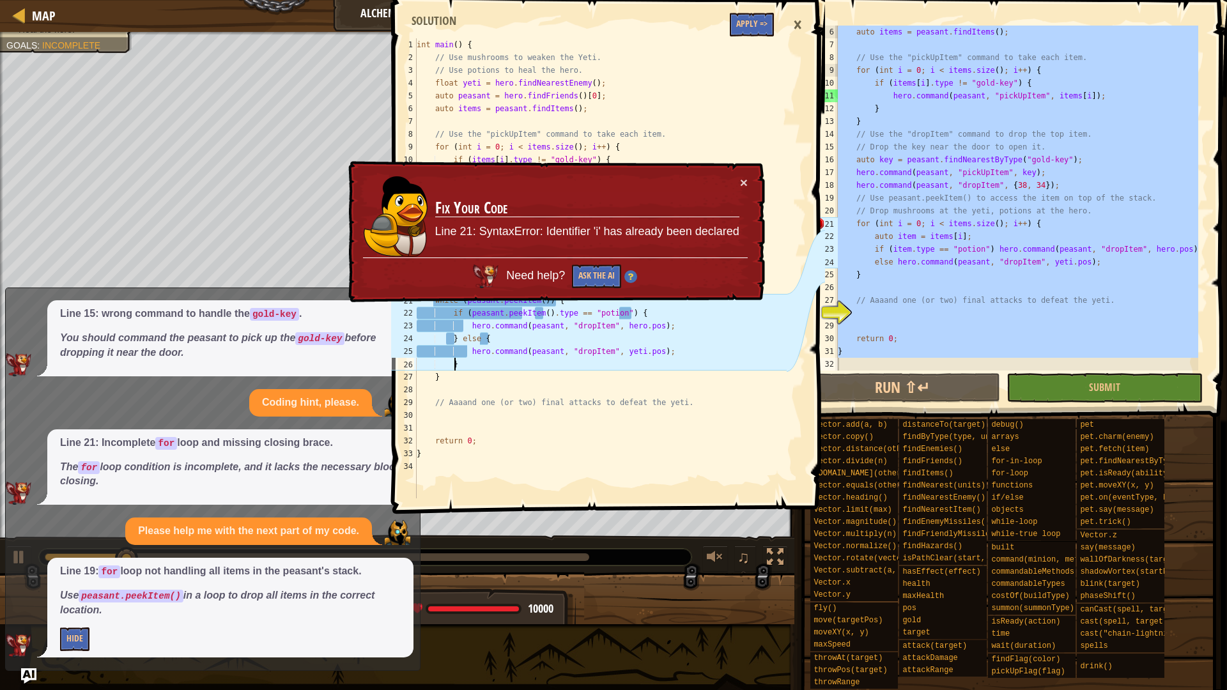
click at [636, 368] on div "int main ( ) { // Use mushrooms to weaken the Yeti. // Use potions to heal the …" at bounding box center [600, 281] width 373 height 486
type textarea "}"
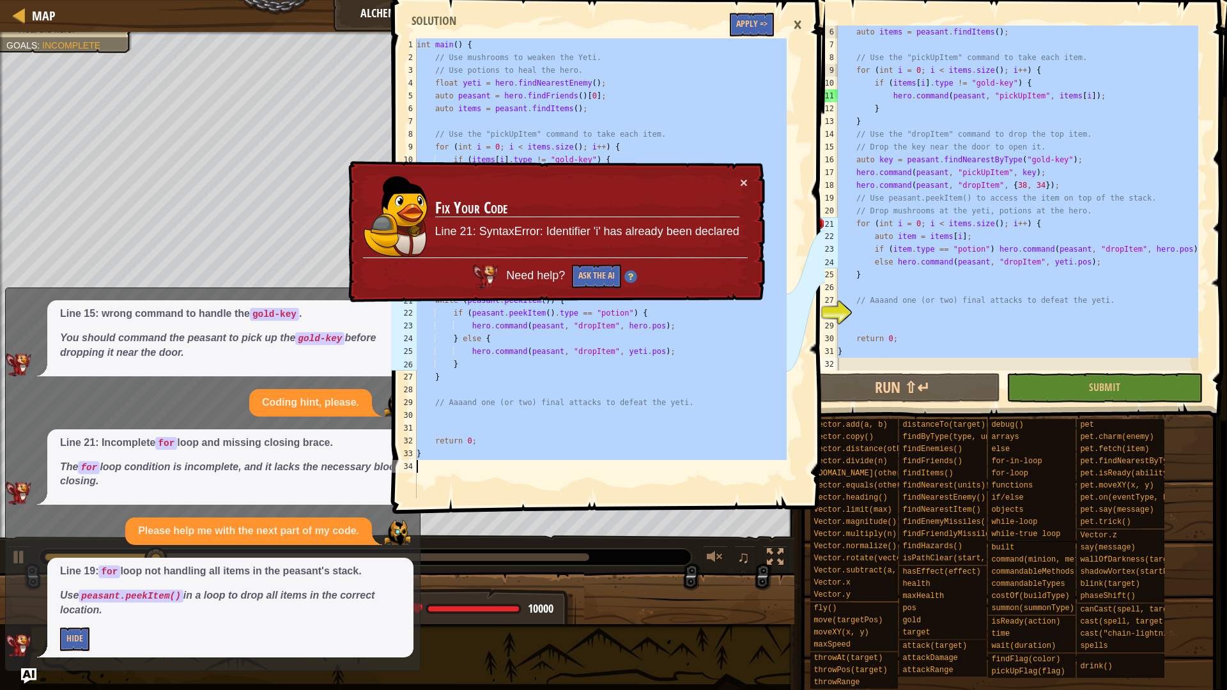
click at [941, 258] on div "auto items = peasant . findItems ( ) ; // Use the "pickUpItem" command to take …" at bounding box center [1016, 198] width 363 height 345
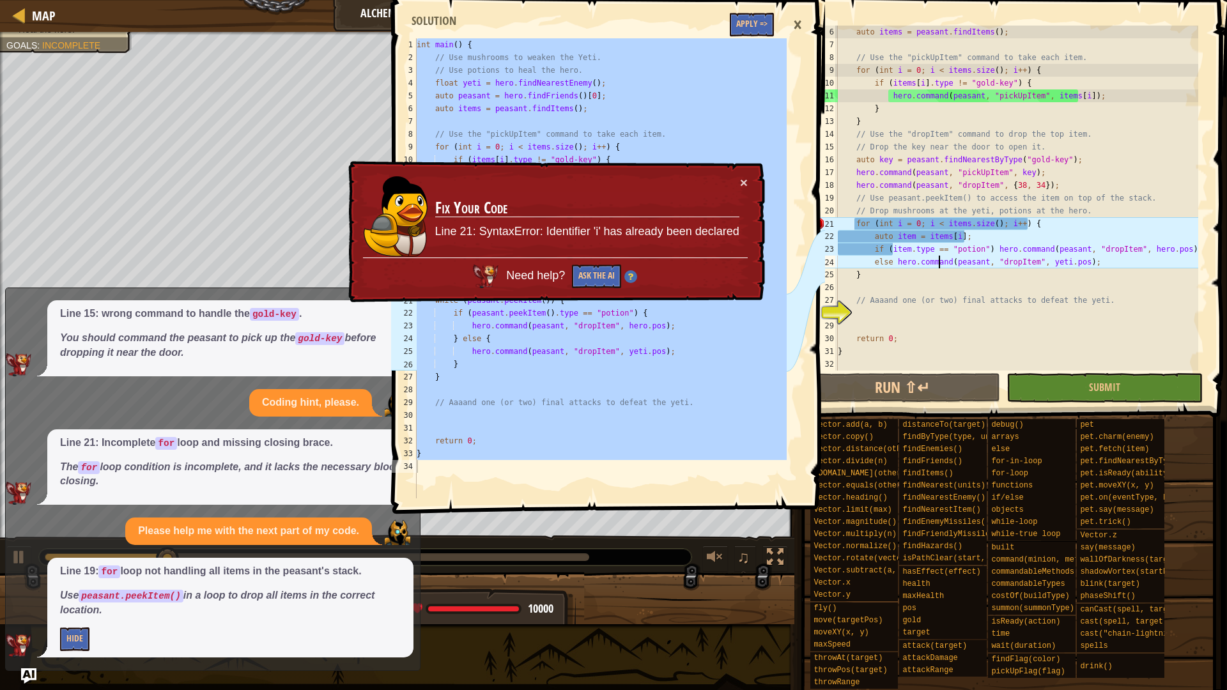
type textarea "}"
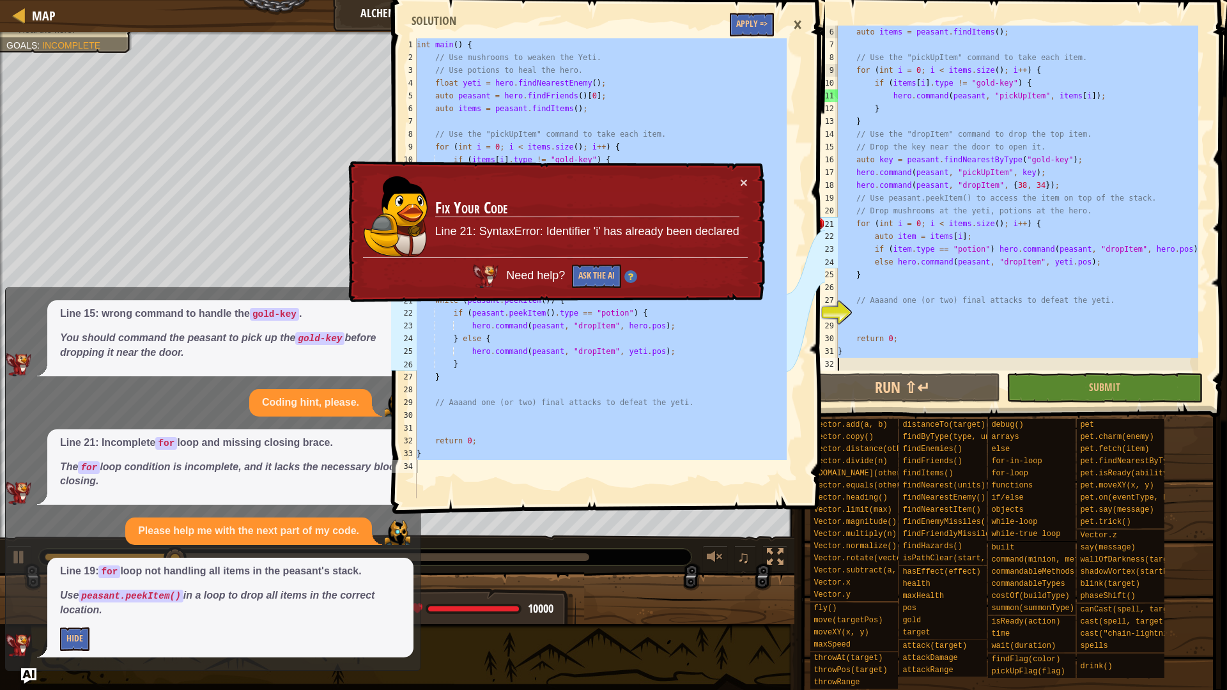
paste textarea
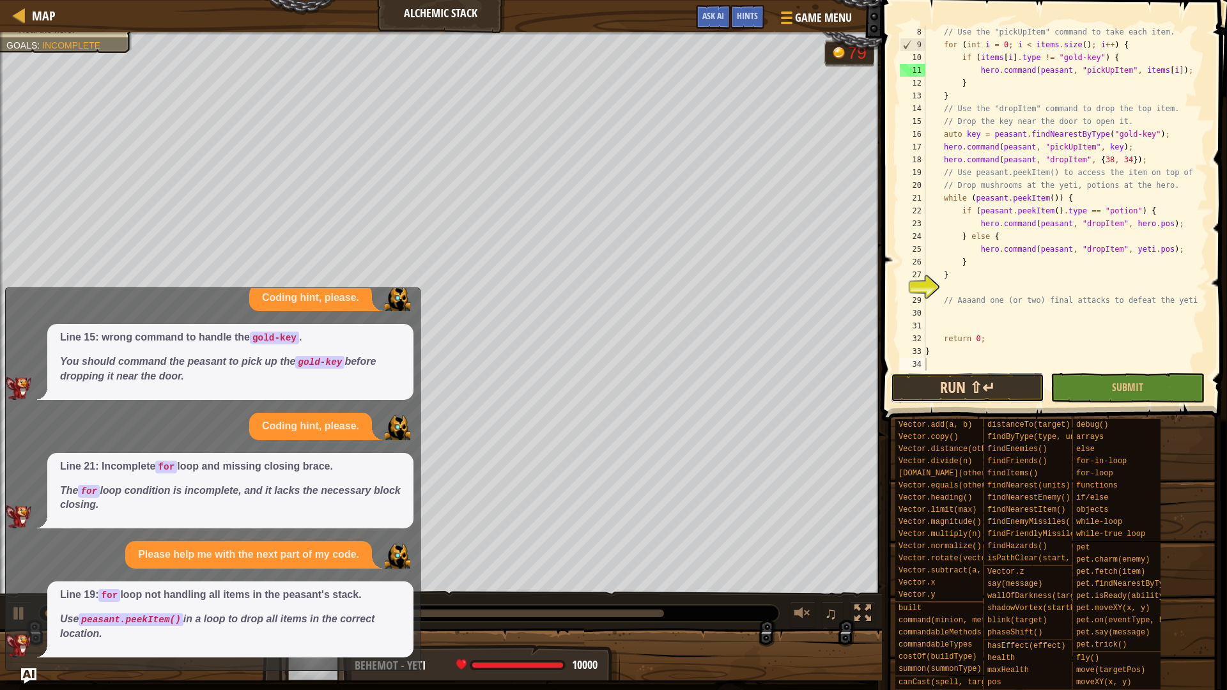
click at [928, 392] on button "Run ⇧↵" at bounding box center [967, 387] width 153 height 29
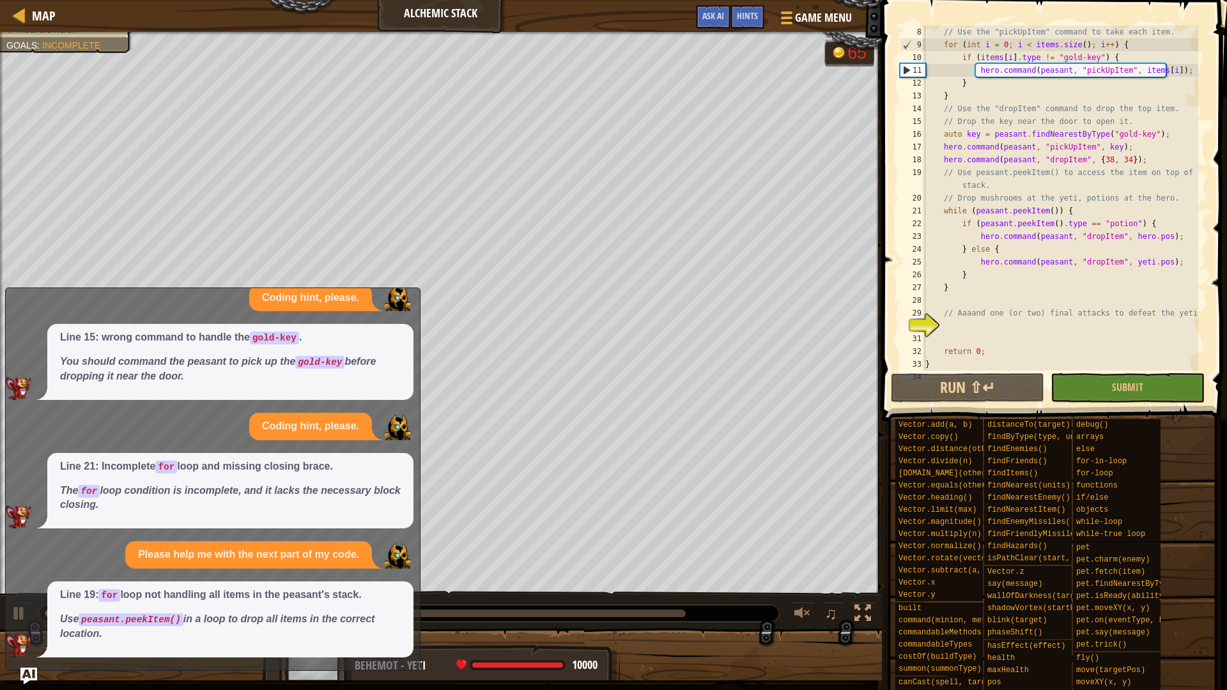
click at [30, 582] on img "Ask AI" at bounding box center [28, 676] width 17 height 17
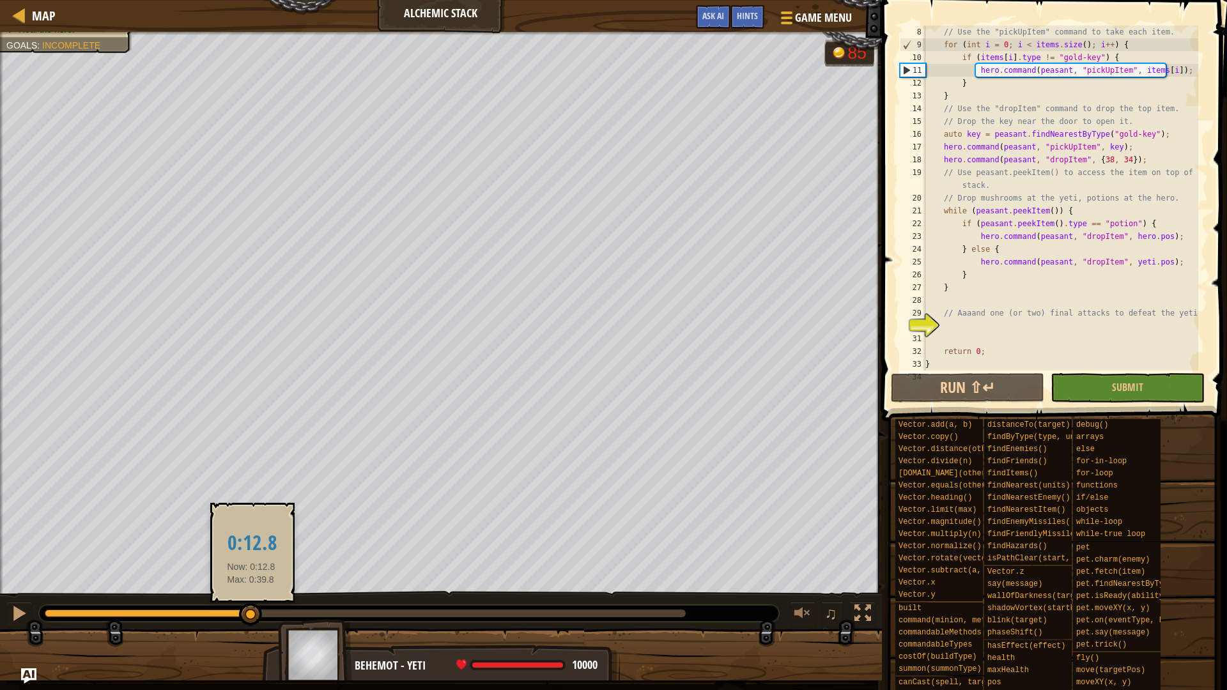
drag, startPoint x: 293, startPoint y: 613, endPoint x: 277, endPoint y: 617, distance: 17.1
click at [277, 582] on div at bounding box center [365, 614] width 641 height 8
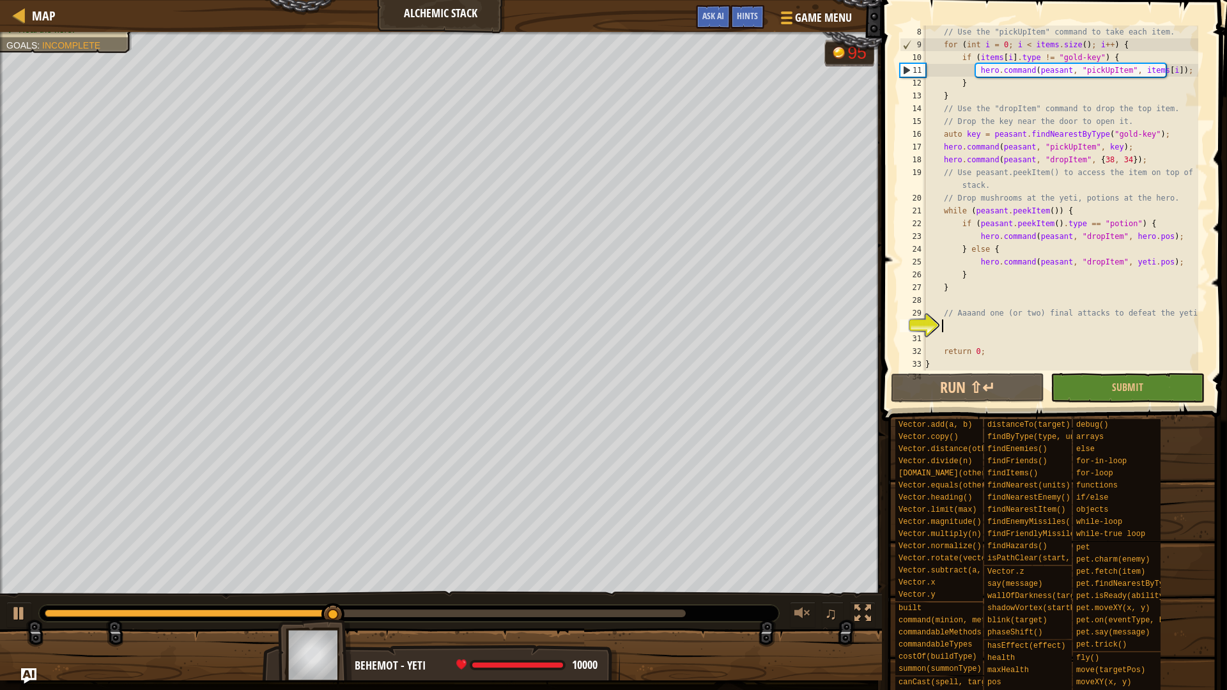
click at [958, 328] on div "// Use the "pickUpItem" command to take each item. for ( int i = 0 ; i < items …" at bounding box center [1061, 211] width 276 height 371
type textarea "hero.summon("soldier");"
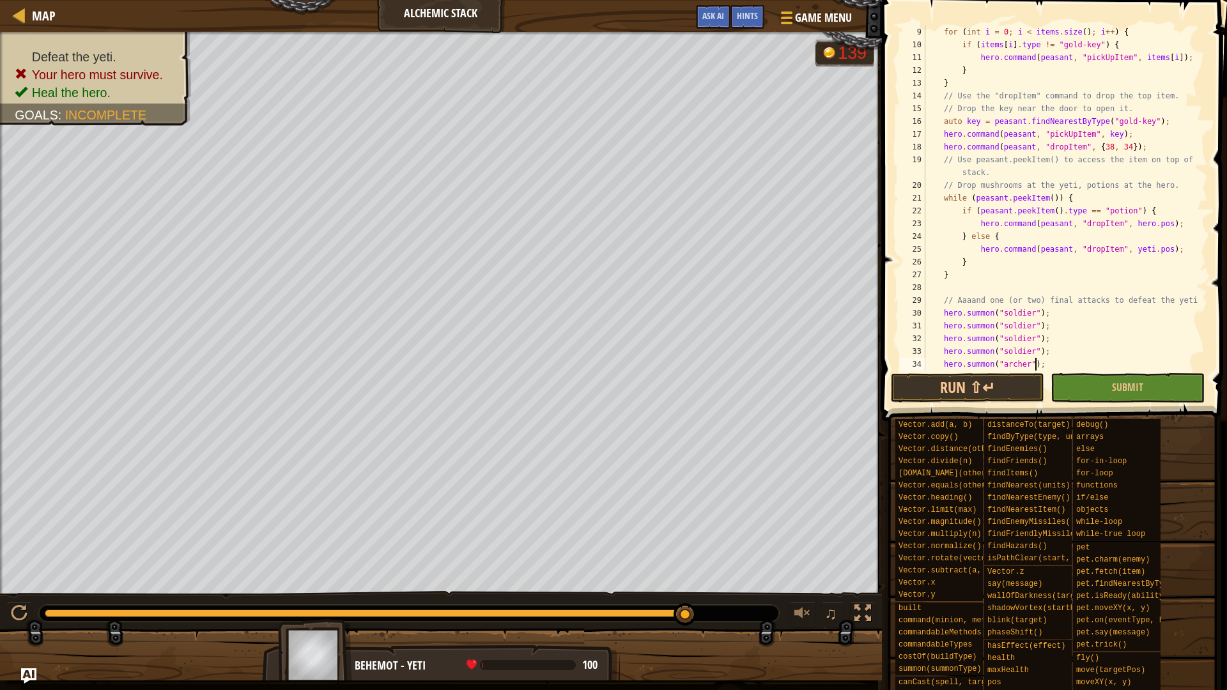
scroll to position [115, 0]
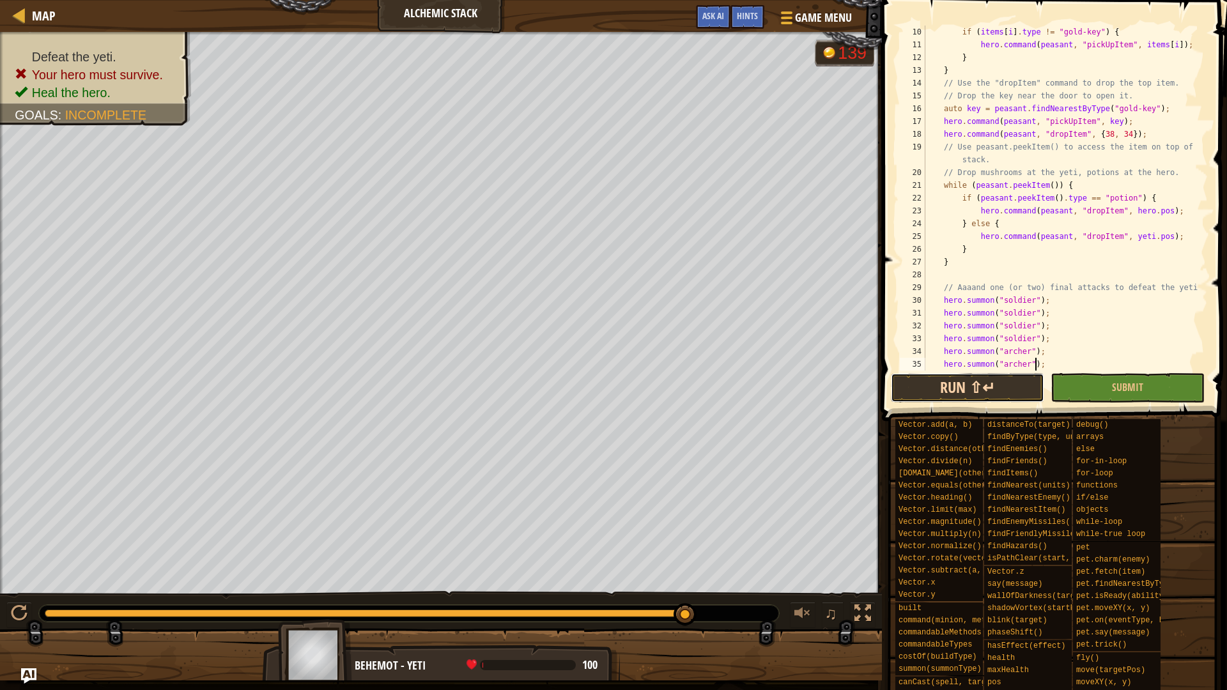
click at [981, 388] on button "Run ⇧↵" at bounding box center [967, 387] width 153 height 29
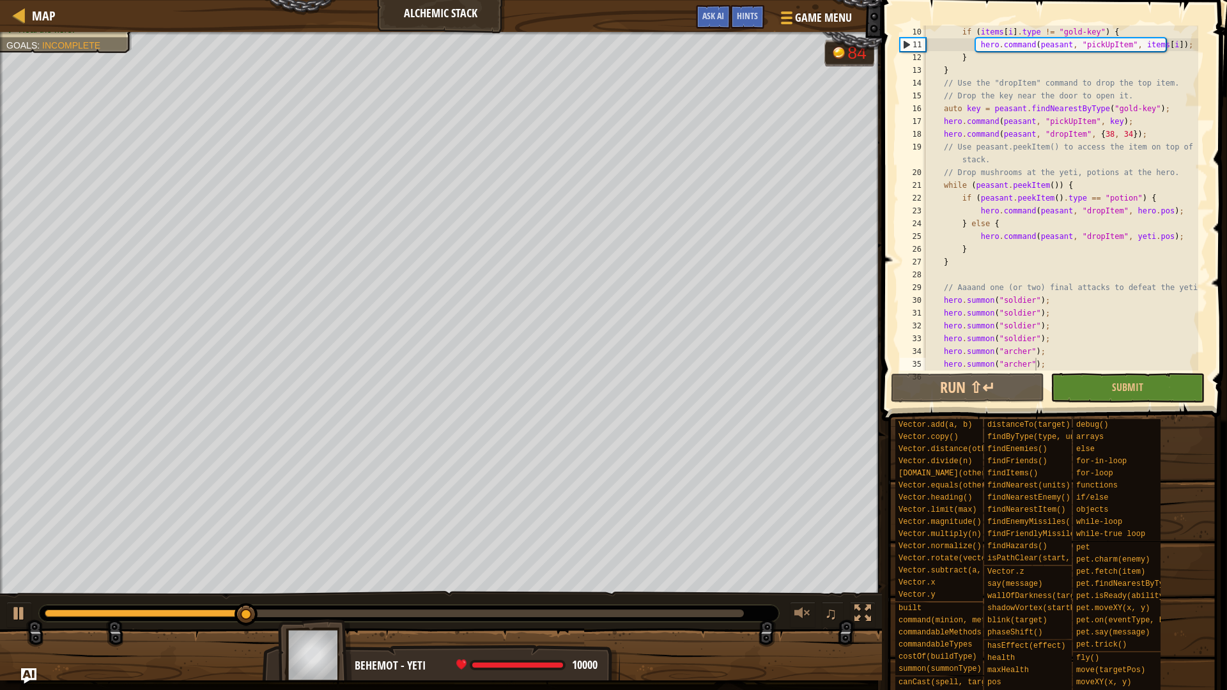
drag, startPoint x: 449, startPoint y: 617, endPoint x: 475, endPoint y: 614, distance: 25.8
click at [474, 582] on div at bounding box center [409, 613] width 740 height 17
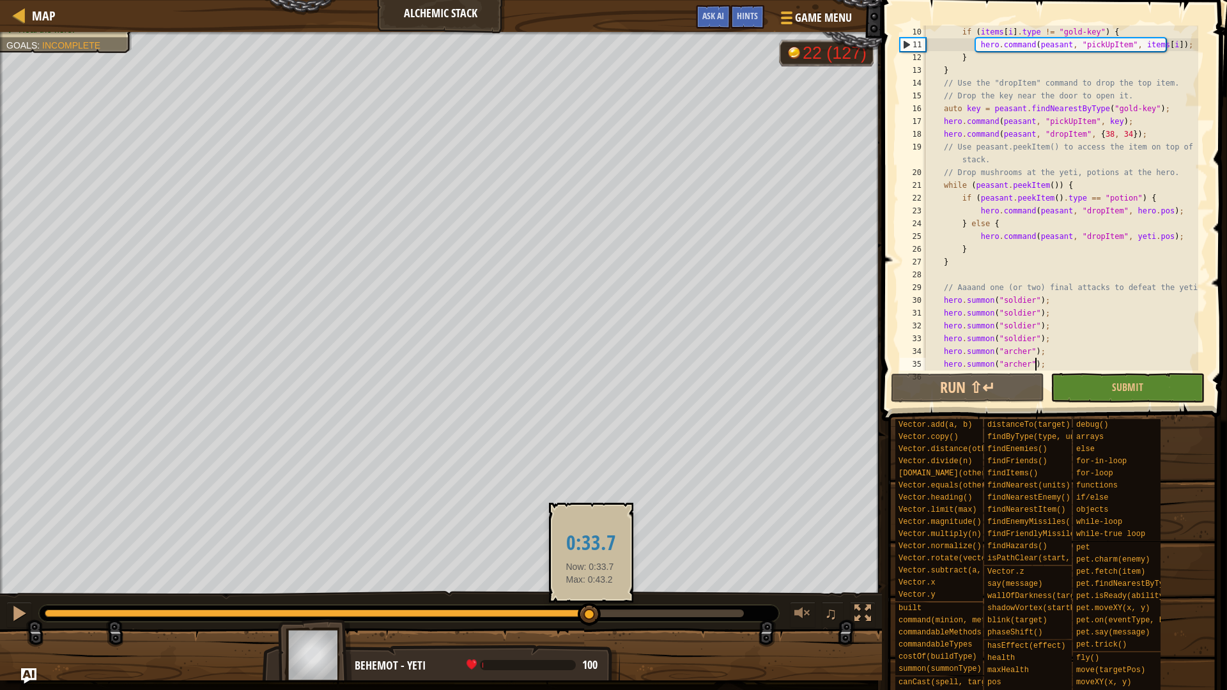
drag, startPoint x: 476, startPoint y: 613, endPoint x: 595, endPoint y: 620, distance: 119.1
click at [595, 582] on div at bounding box center [394, 614] width 699 height 8
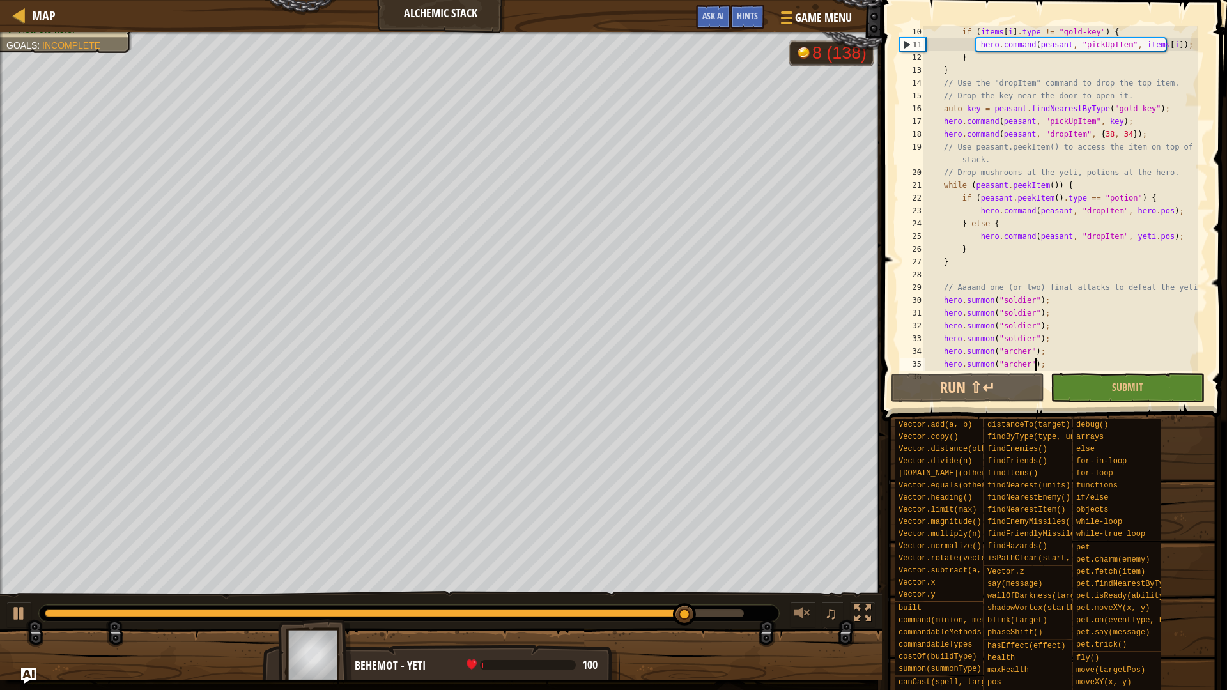
scroll to position [166, 0]
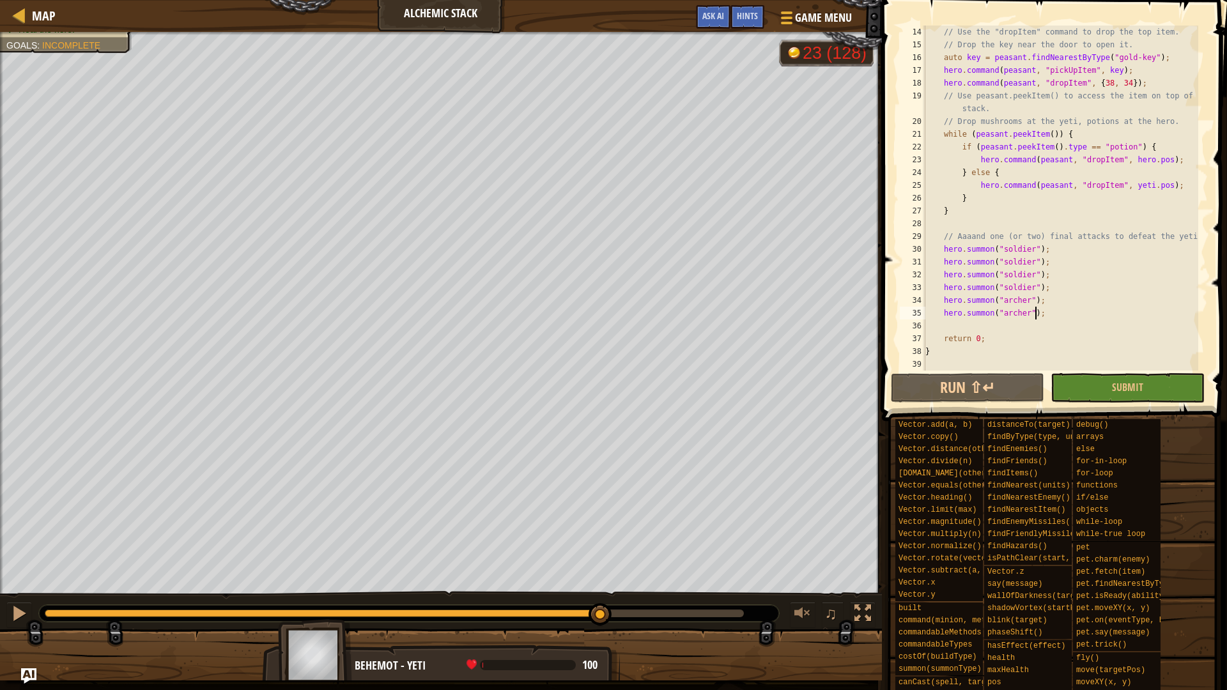
drag, startPoint x: 723, startPoint y: 611, endPoint x: 597, endPoint y: 597, distance: 126.7
click at [597, 582] on div "♫" at bounding box center [441, 610] width 882 height 38
click at [13, 582] on div at bounding box center [19, 613] width 17 height 17
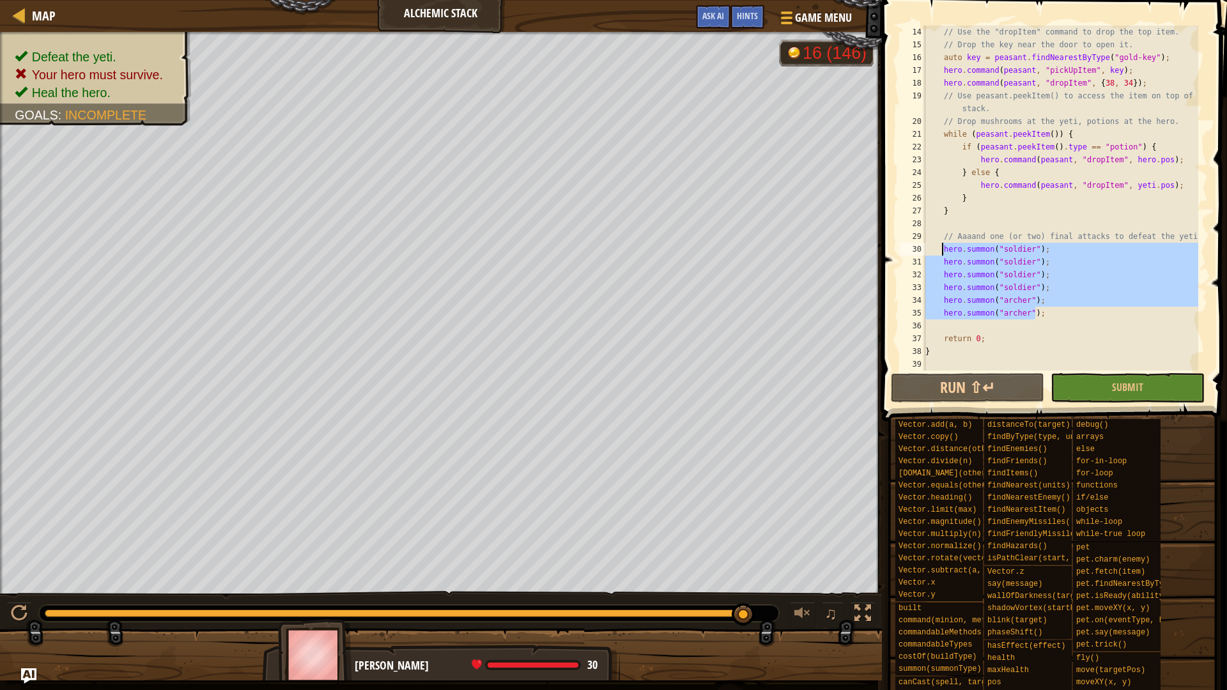
drag, startPoint x: 1054, startPoint y: 309, endPoint x: 944, endPoint y: 244, distance: 127.8
click at [944, 244] on div "// Use the "dropItem" command to drop the top item. // Drop the key near the do…" at bounding box center [1061, 211] width 276 height 371
click at [1091, 301] on div "// Use the "dropItem" command to drop the top item. // Drop the key near the do…" at bounding box center [1061, 198] width 276 height 345
type textarea "hero.summon("[PERSON_NAME]");"
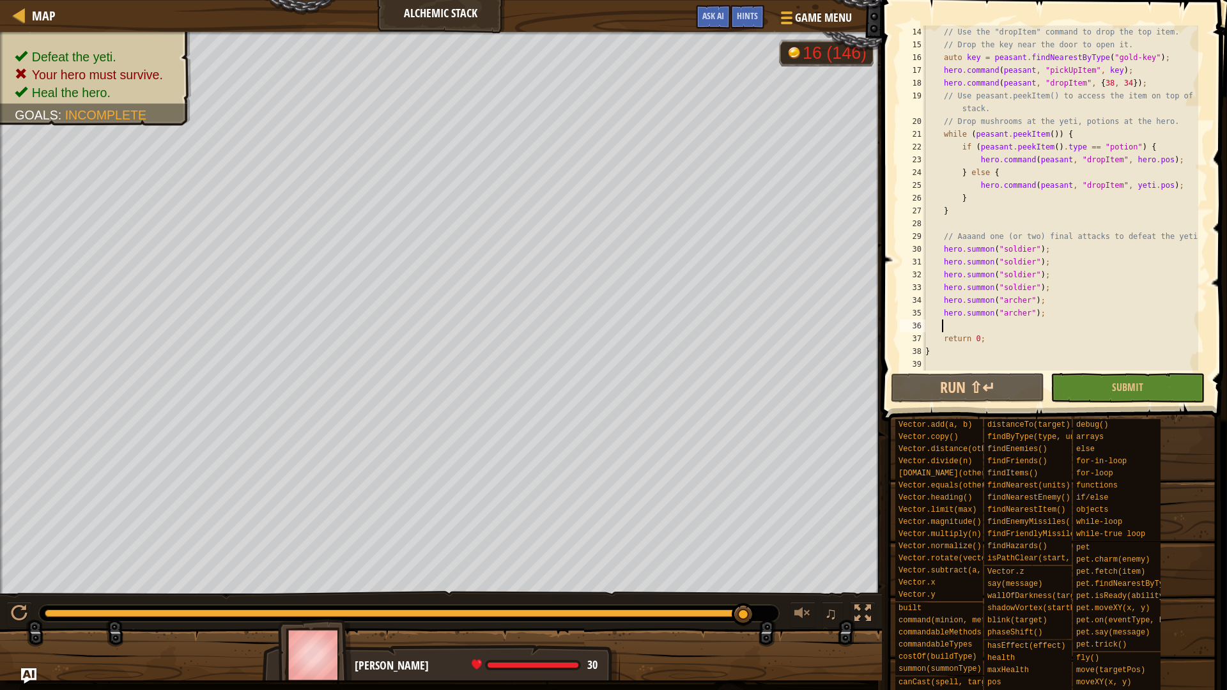
click at [1050, 325] on div "// Use the "dropItem" command to drop the top item. // Drop the key near the do…" at bounding box center [1061, 211] width 276 height 371
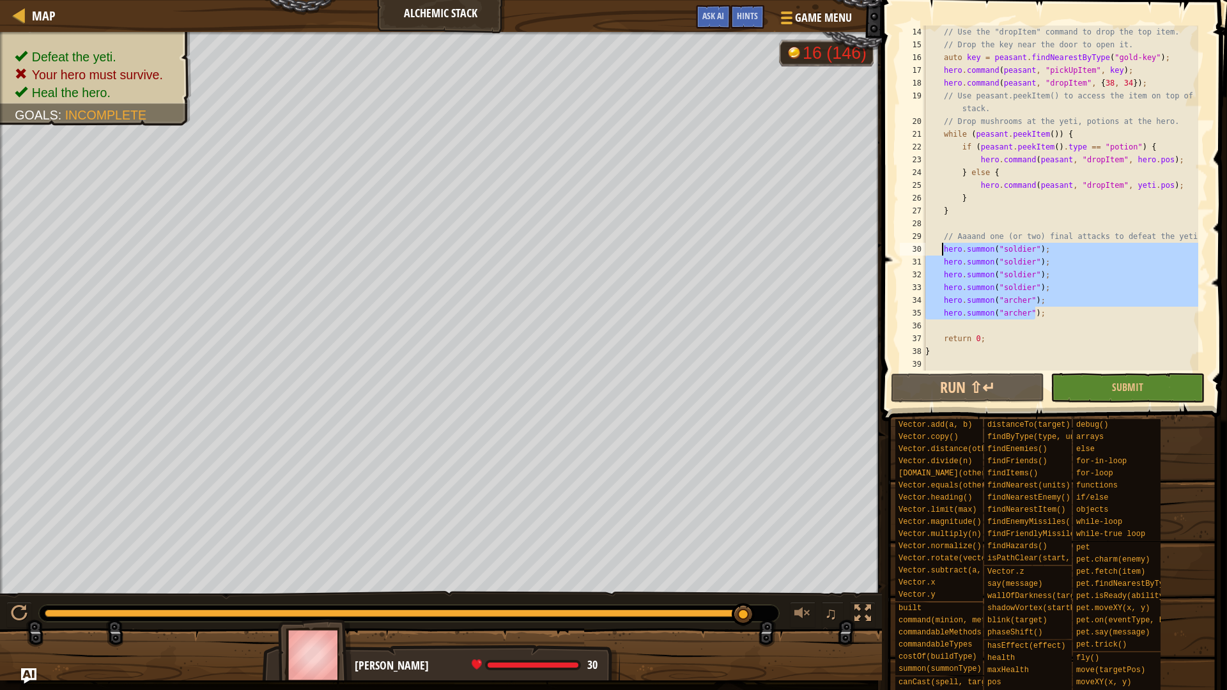
drag, startPoint x: 1049, startPoint y: 313, endPoint x: 943, endPoint y: 244, distance: 126.6
click at [943, 244] on div "// Use the "dropItem" command to drop the top item. // Drop the key near the do…" at bounding box center [1061, 211] width 276 height 371
type textarea "hero.summon("soldier"); hero.summon("soldier");"
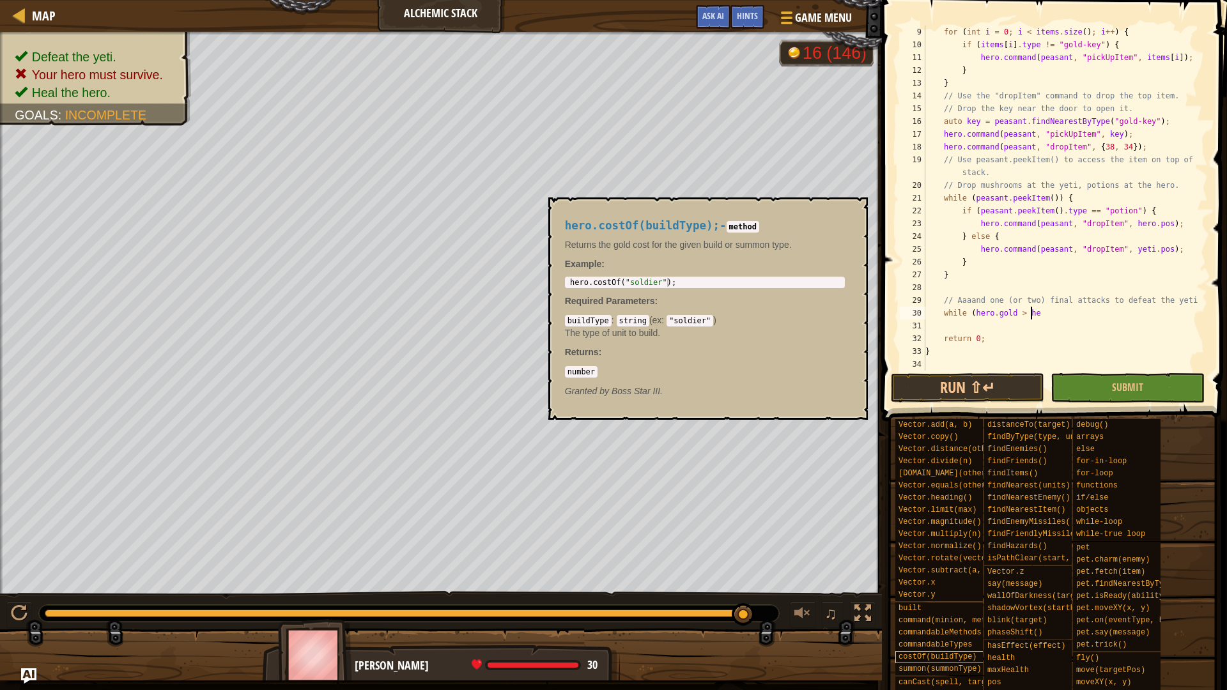
scroll to position [6, 8]
type textarea "while (hero.gold >= 20) hero.summon("soldier");"
type textarea "f"
type textarea "auto soldiers = hero.findSoldiers();"
type textarea "for (auto soldier : soldiers) {"
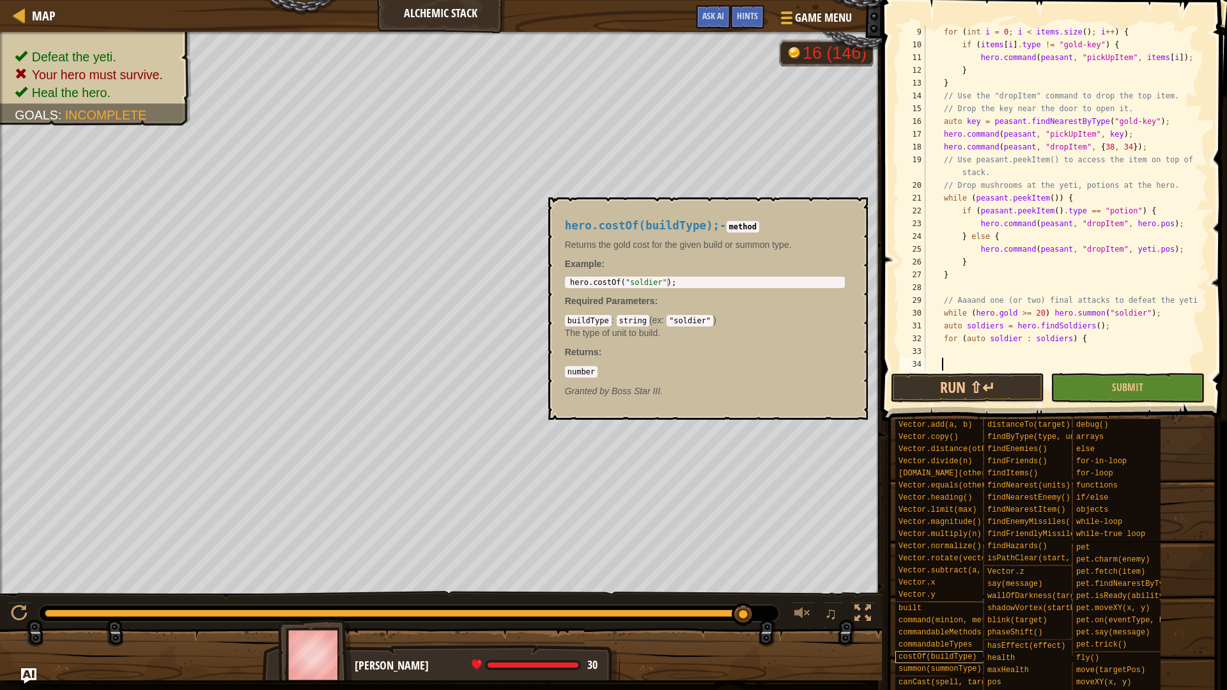
scroll to position [6, 1]
type textarea "}"
type textarea "auto e = soldier.findNearestEnemy();"
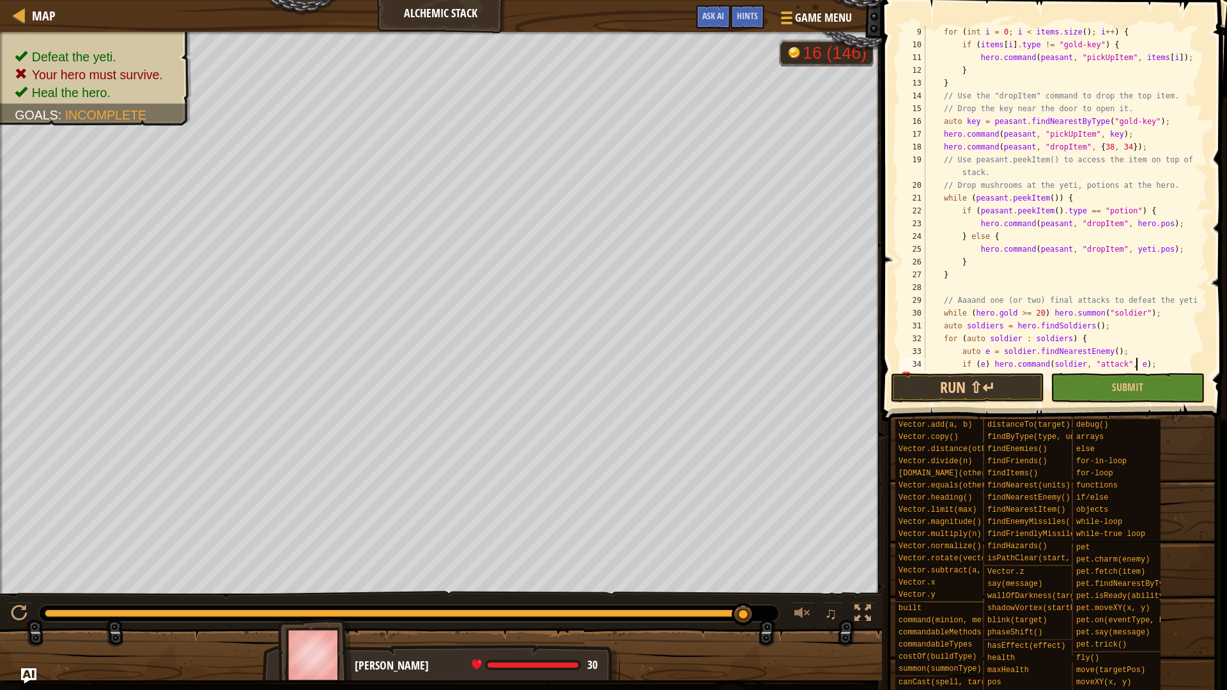
scroll to position [166, 0]
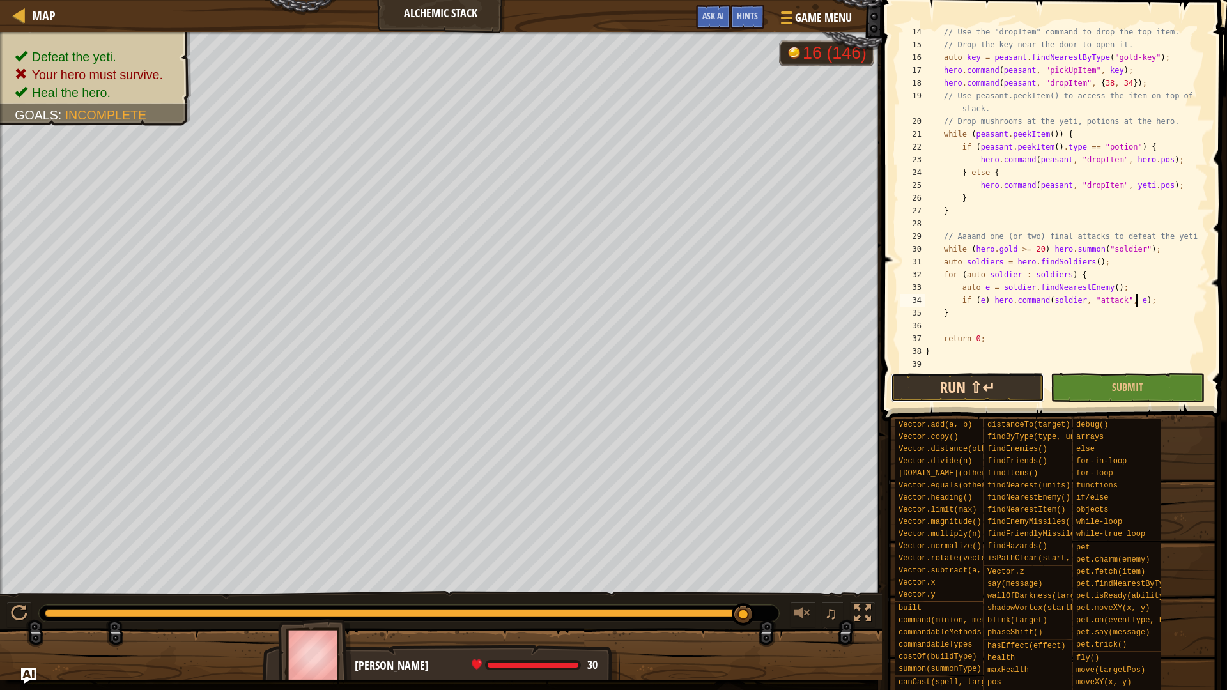
click at [980, 385] on button "Run ⇧↵" at bounding box center [967, 387] width 153 height 29
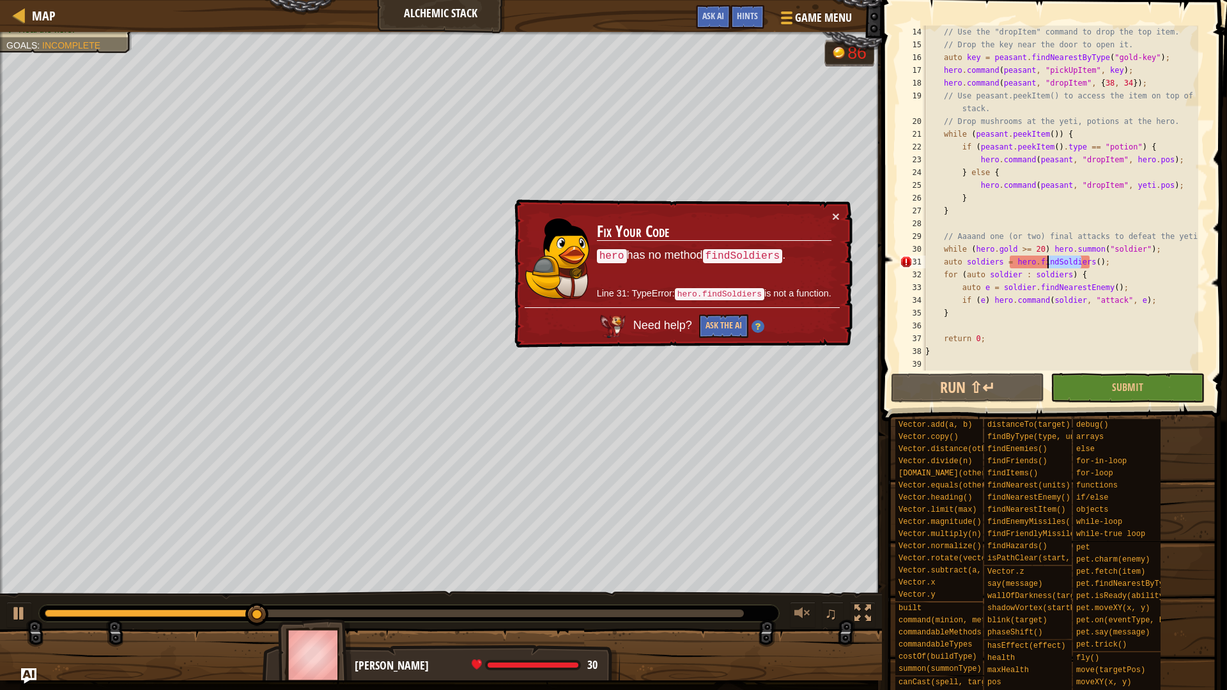
drag, startPoint x: 1082, startPoint y: 263, endPoint x: 1050, endPoint y: 265, distance: 32.0
click at [1050, 265] on div "// Use the "dropItem" command to drop the top item. // Drop the key near the do…" at bounding box center [1061, 211] width 276 height 371
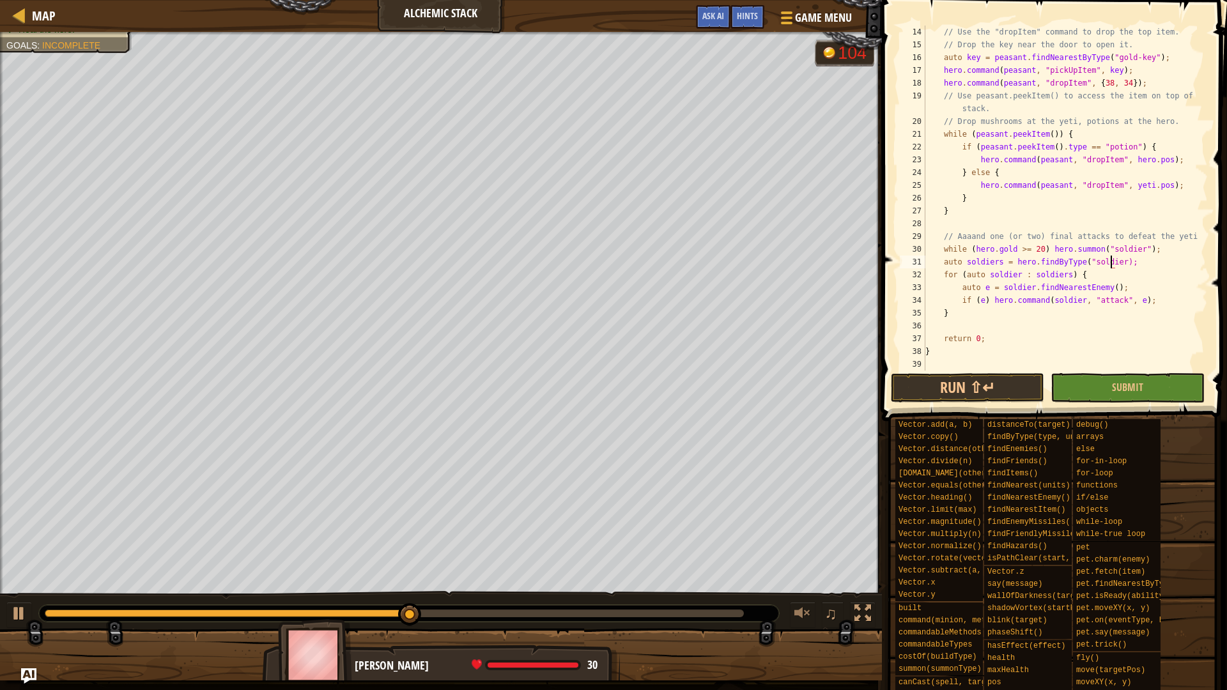
scroll to position [6, 15]
click at [957, 404] on span at bounding box center [1055, 192] width 355 height 459
click at [959, 398] on button "Run ⇧↵" at bounding box center [967, 387] width 153 height 29
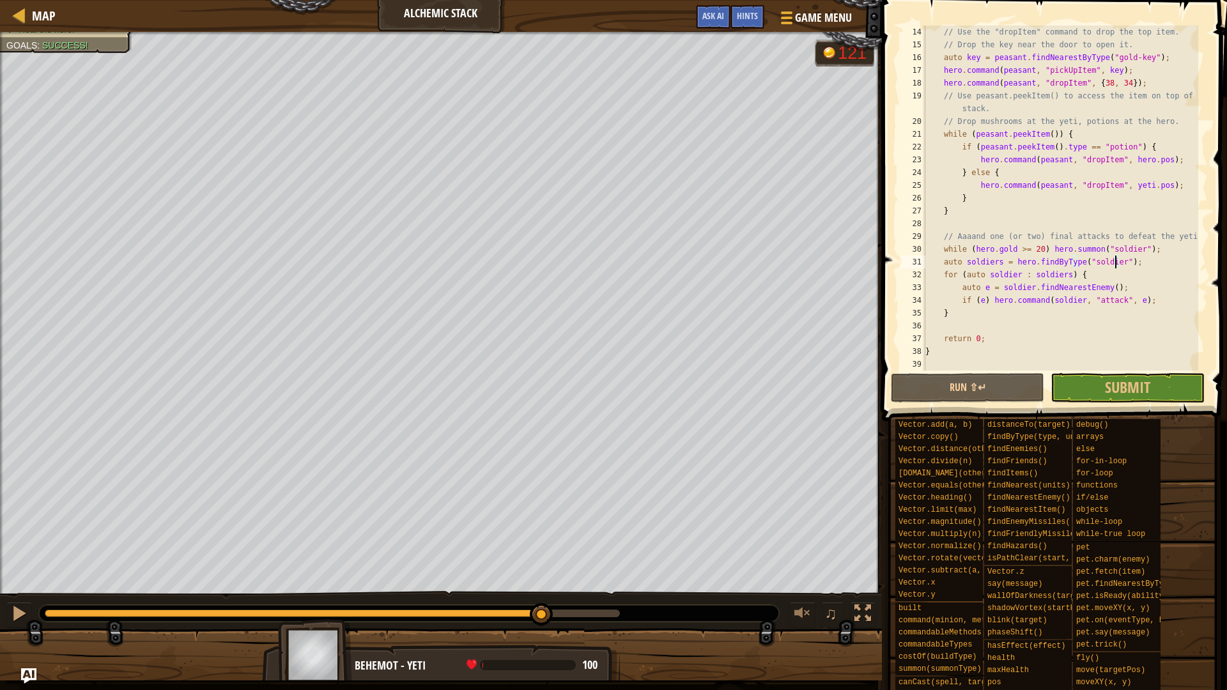
drag, startPoint x: 620, startPoint y: 607, endPoint x: 543, endPoint y: 626, distance: 79.7
click at [543, 582] on div "♫" at bounding box center [441, 610] width 882 height 38
click at [18, 582] on div at bounding box center [19, 613] width 17 height 17
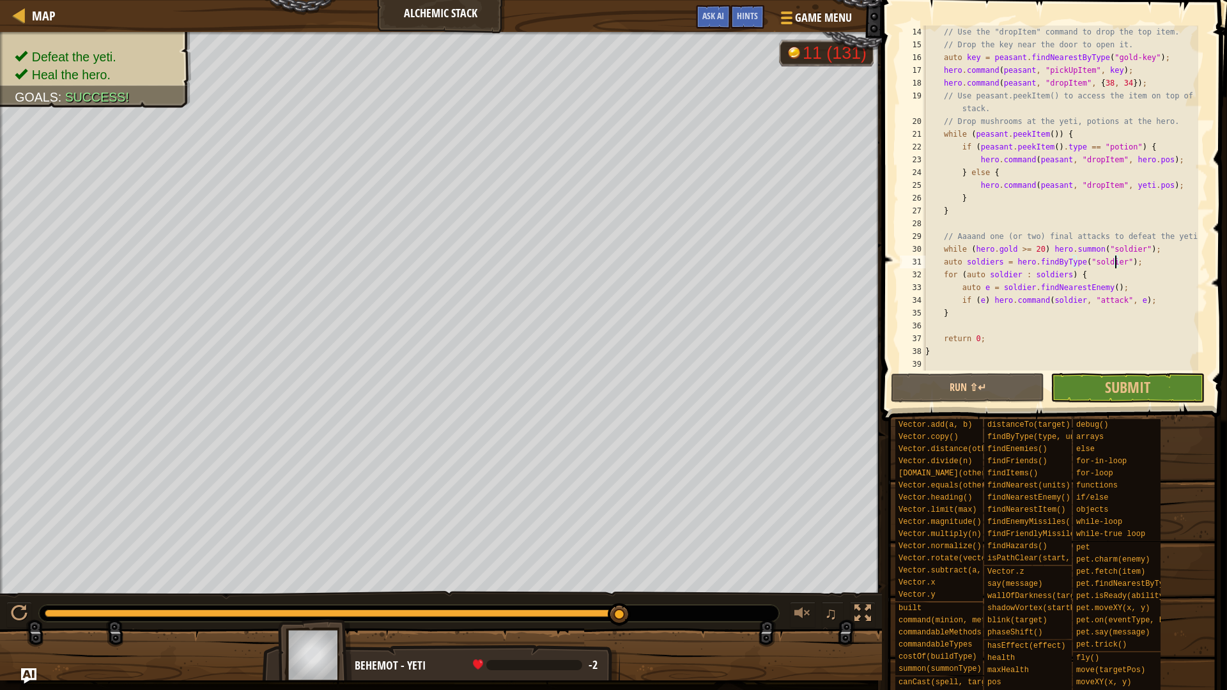
click at [1112, 262] on div "// Use the "dropItem" command to drop the top item. // Drop the key near the do…" at bounding box center [1061, 211] width 276 height 371
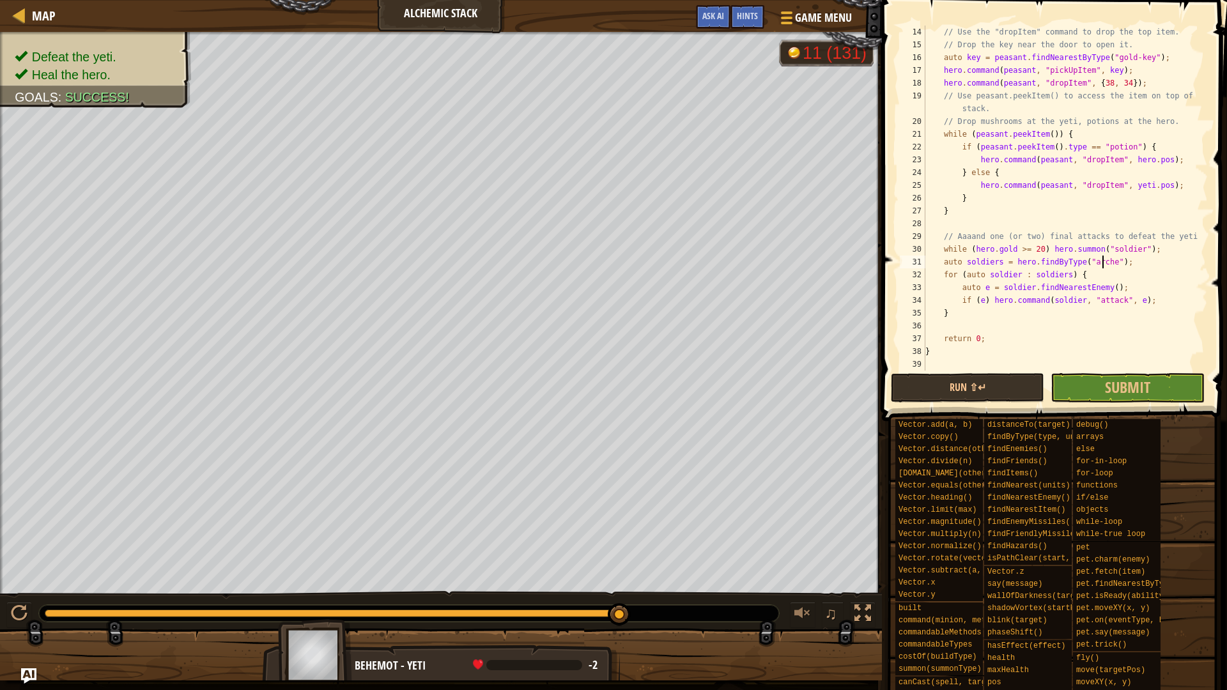
scroll to position [6, 15]
click at [1125, 254] on div "// Use the "dropItem" command to drop the top item. // Drop the key near the do…" at bounding box center [1061, 211] width 276 height 371
click at [1126, 249] on div "// Use the "dropItem" command to drop the top item. // Drop the key near the do…" at bounding box center [1061, 211] width 276 height 371
click at [1035, 248] on div "// Use the "dropItem" command to drop the top item. // Drop the key near the do…" at bounding box center [1061, 211] width 276 height 371
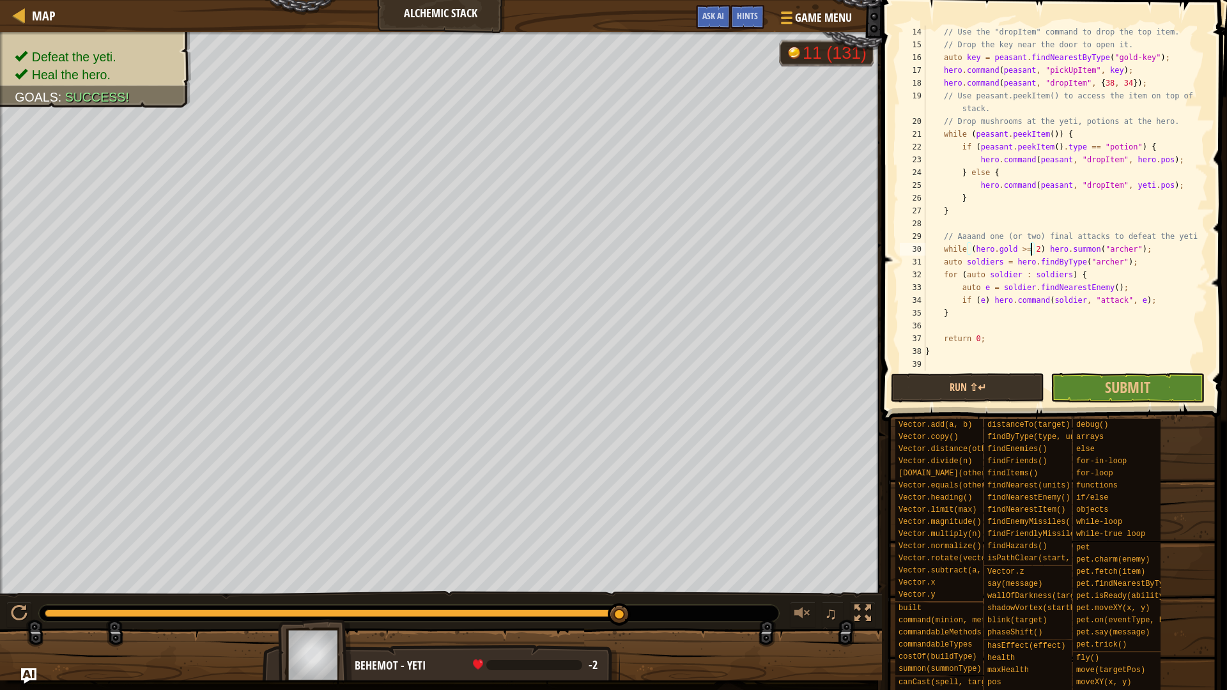
scroll to position [6, 9]
click at [986, 391] on button "Run ⇧↵" at bounding box center [967, 387] width 153 height 29
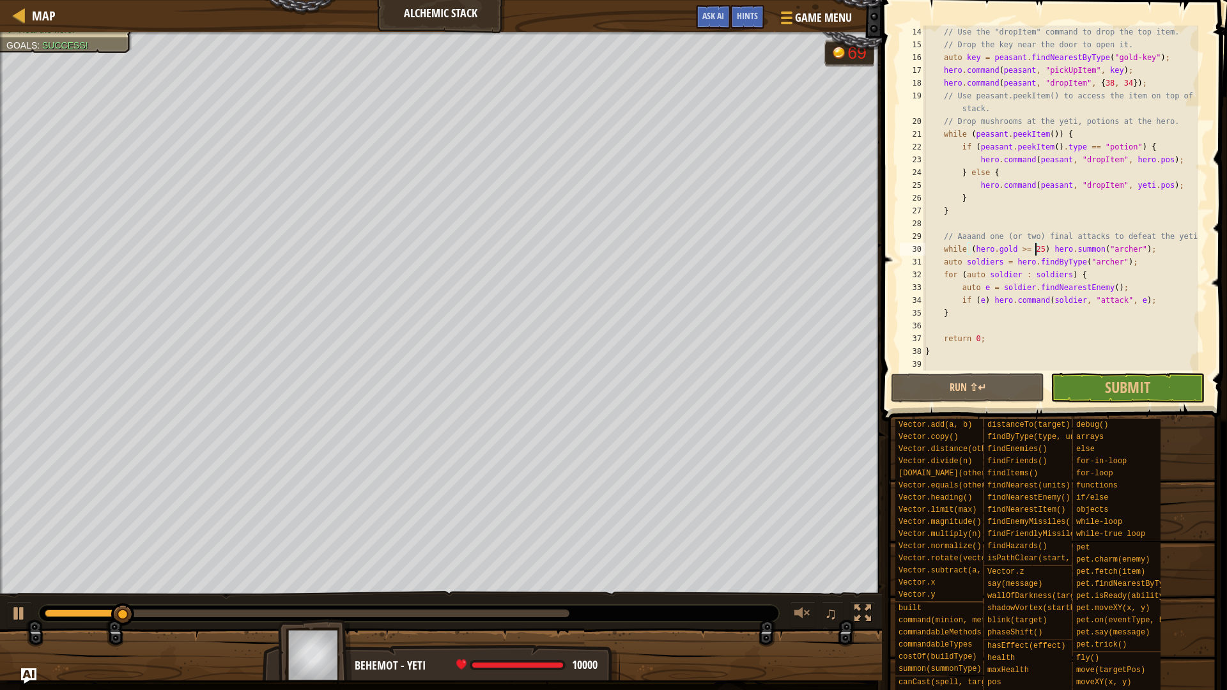
click at [458, 582] on div at bounding box center [307, 614] width 525 height 8
click at [17, 582] on div at bounding box center [19, 613] width 17 height 17
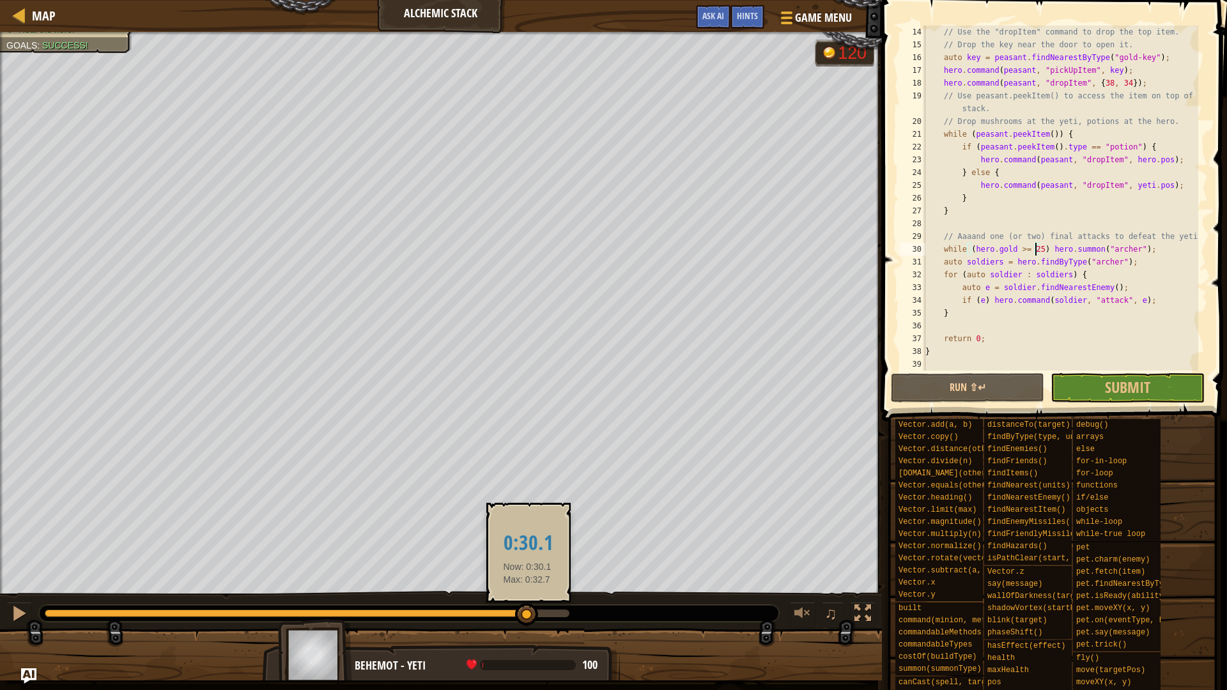
drag, startPoint x: 552, startPoint y: 616, endPoint x: 521, endPoint y: 619, distance: 30.9
click at [521, 582] on div at bounding box center [526, 614] width 23 height 23
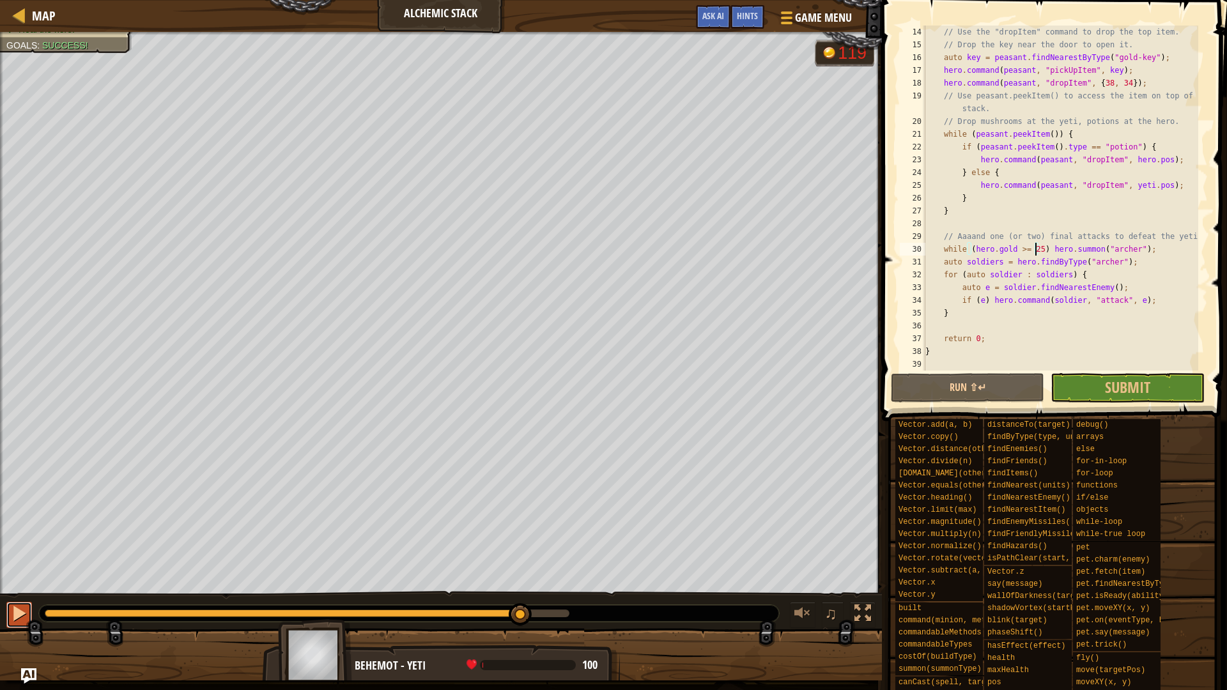
click at [11, 582] on button at bounding box center [19, 615] width 26 height 26
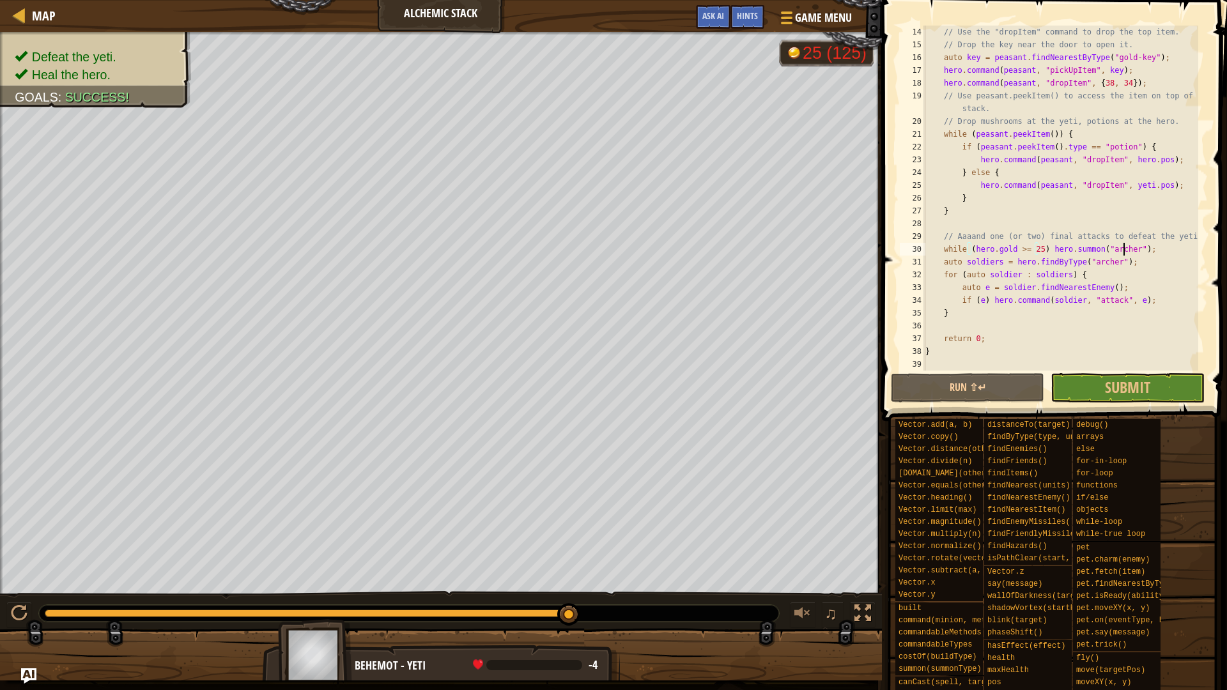
click at [1122, 250] on div "// Use the "dropItem" command to drop the top item. // Drop the key near the do…" at bounding box center [1061, 211] width 276 height 371
click at [1033, 253] on div "// Use the "dropItem" command to drop the top item. // Drop the key near the do…" at bounding box center [1061, 211] width 276 height 371
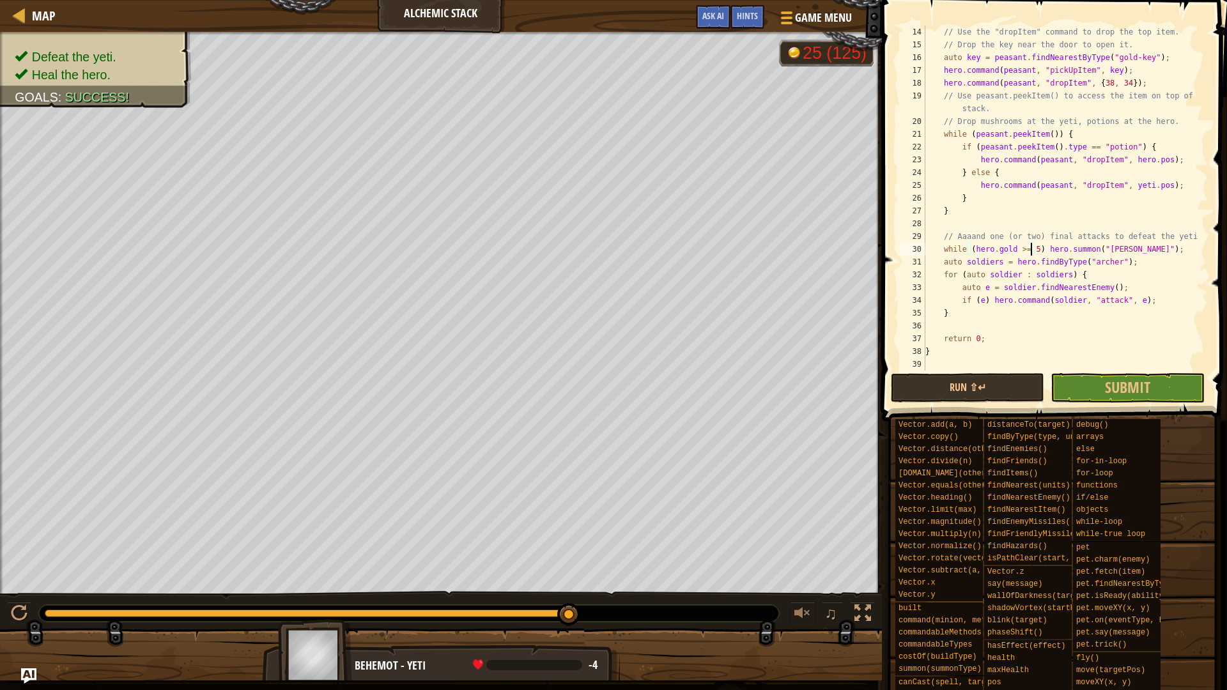
scroll to position [6, 9]
click at [1110, 264] on div "// Use the "dropItem" command to drop the top item. // Drop the key near the do…" at bounding box center [1061, 211] width 276 height 371
click at [971, 394] on button "Run ⇧↵" at bounding box center [967, 387] width 153 height 29
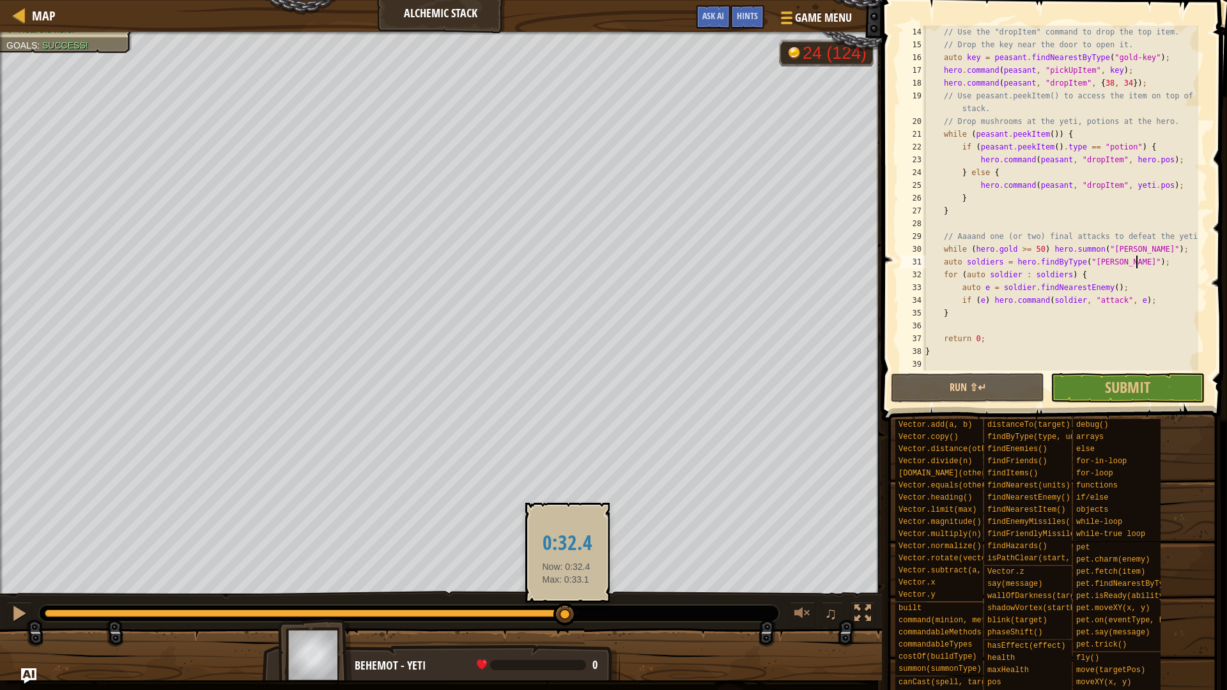
drag, startPoint x: 575, startPoint y: 611, endPoint x: 528, endPoint y: 604, distance: 47.8
click at [554, 582] on div at bounding box center [565, 614] width 23 height 23
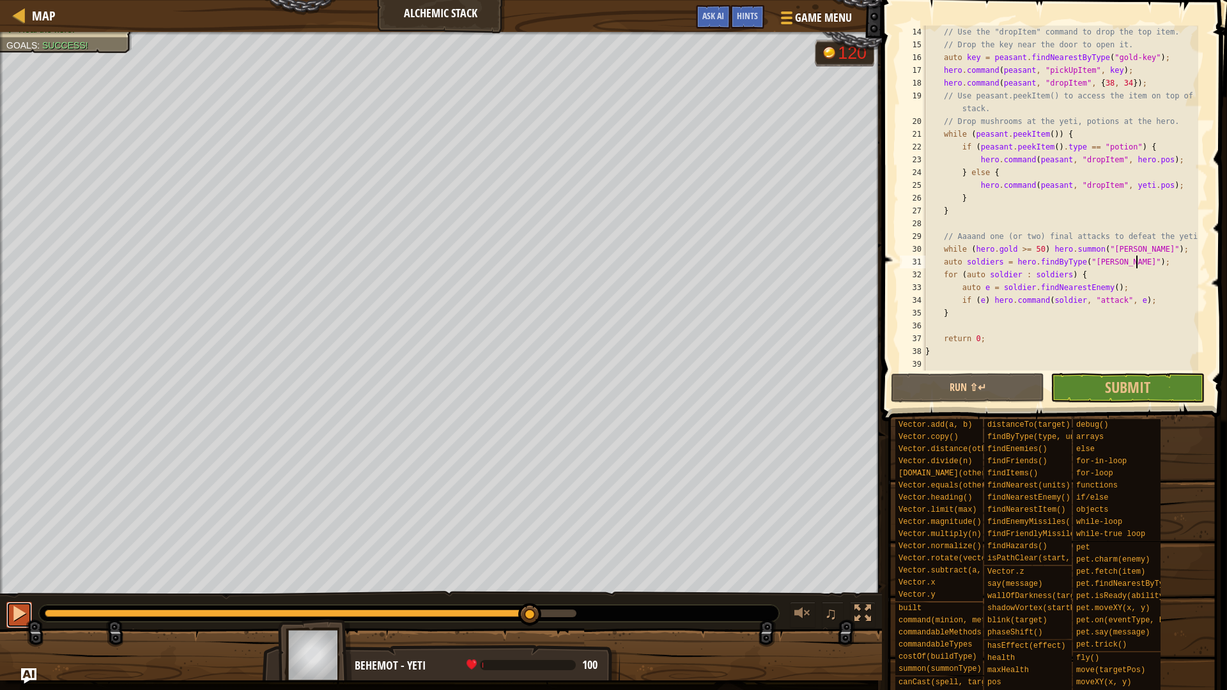
click at [22, 582] on div at bounding box center [19, 613] width 17 height 17
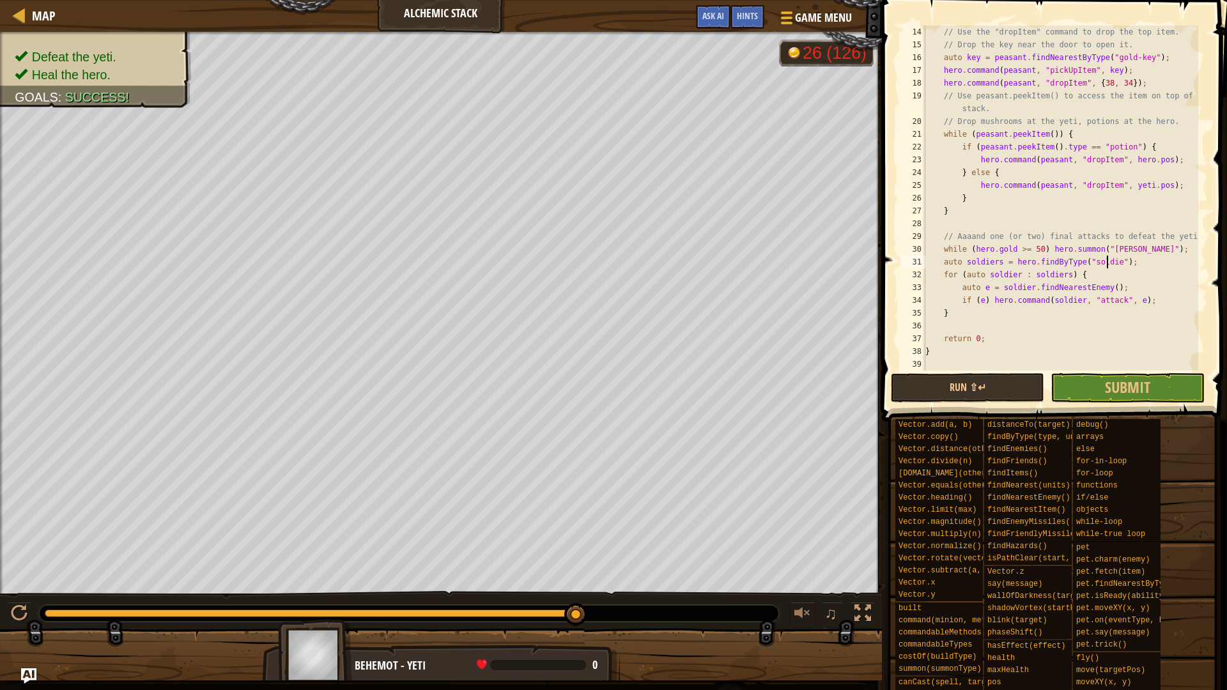
scroll to position [6, 15]
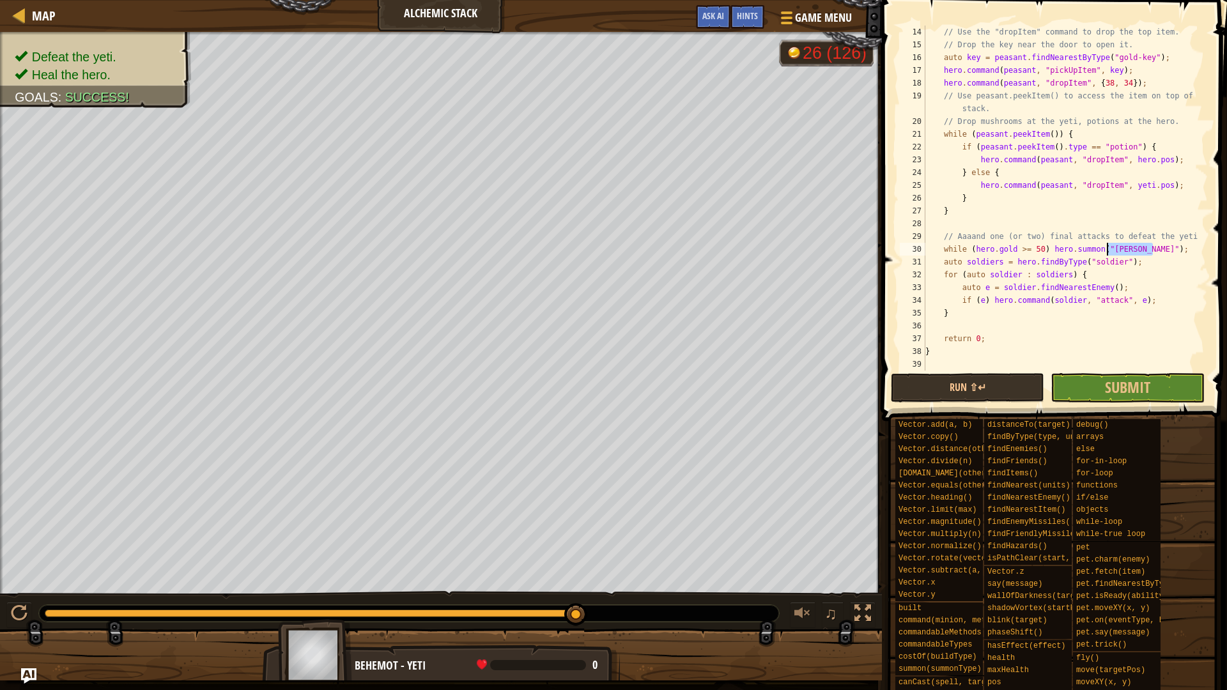
drag, startPoint x: 1155, startPoint y: 249, endPoint x: 1103, endPoint y: 246, distance: 52.5
click at [1105, 247] on div "// Use the "dropItem" command to drop the top item. // Drop the key near the do…" at bounding box center [1061, 211] width 276 height 371
drag, startPoint x: 1032, startPoint y: 249, endPoint x: 1025, endPoint y: 247, distance: 6.7
click at [1025, 247] on div "// Use the "dropItem" command to drop the top item. // Drop the key near the do…" at bounding box center [1061, 211] width 276 height 371
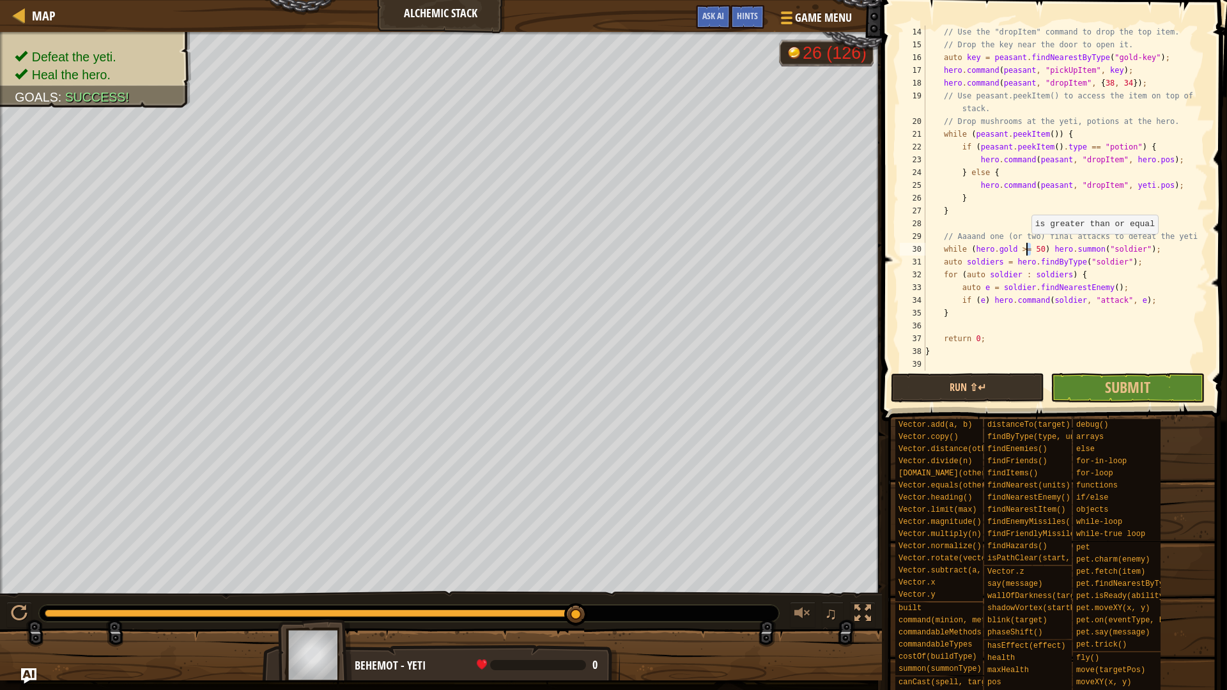
scroll to position [6, 8]
click at [1100, 384] on button "Submit" at bounding box center [1127, 387] width 153 height 29
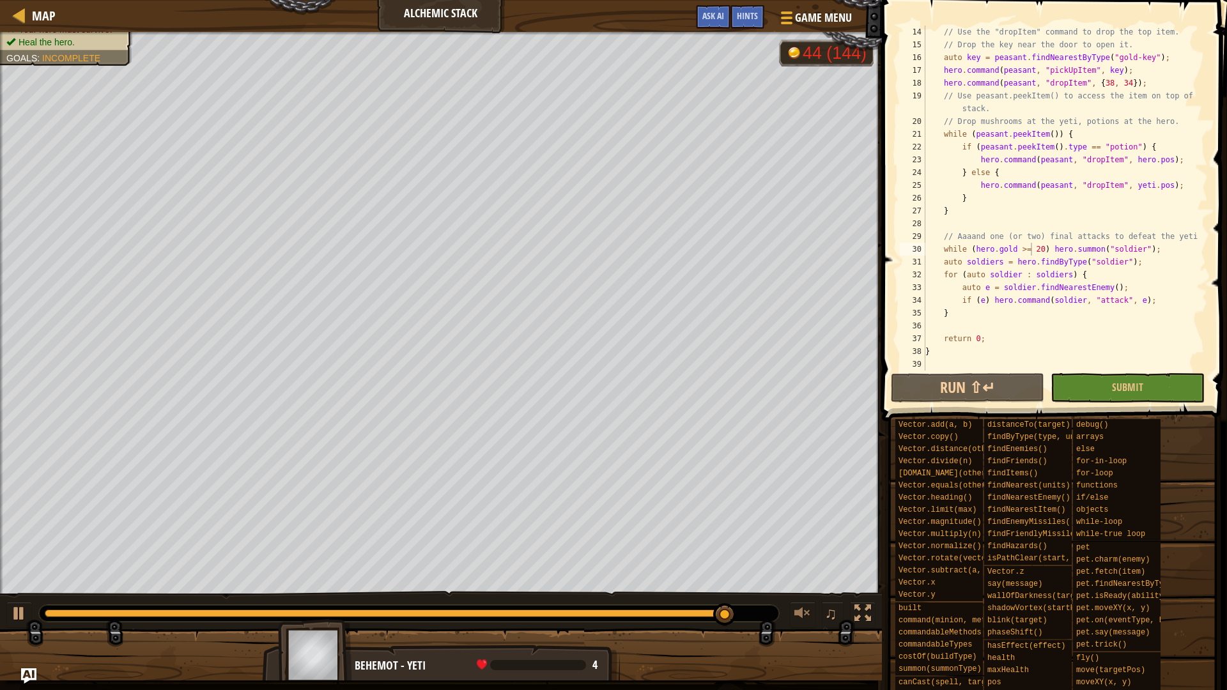
scroll to position [87, 0]
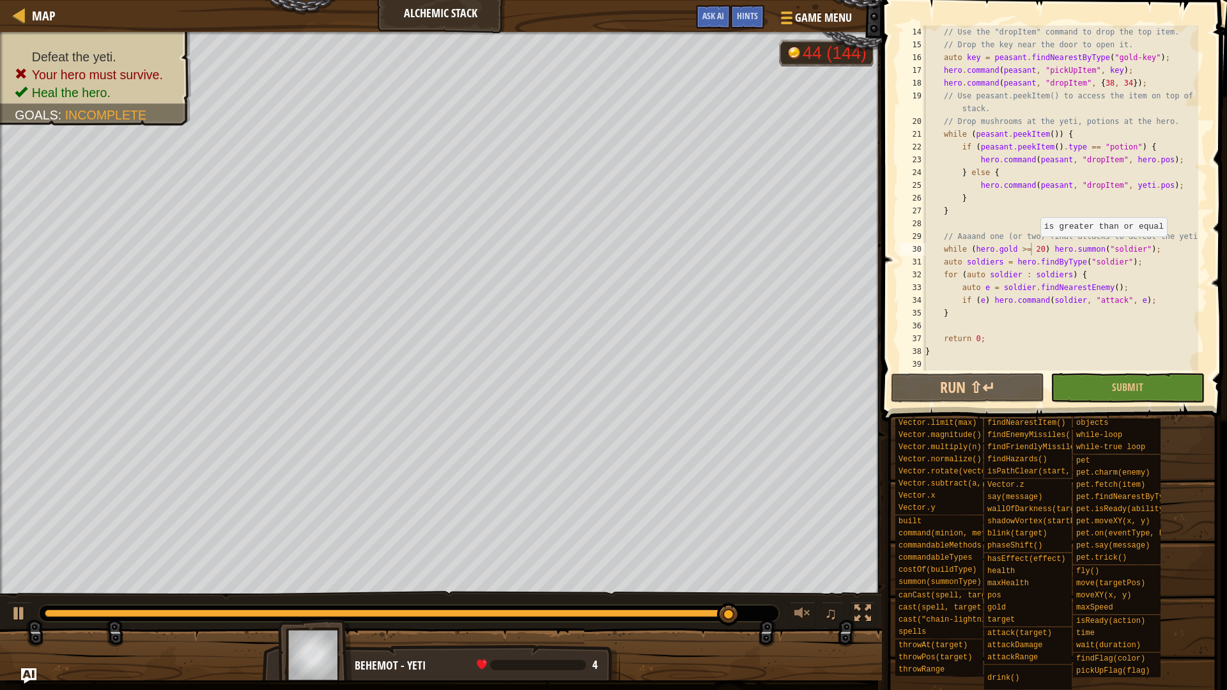
click at [1034, 249] on div "// Use the "dropItem" command to drop the top item. // Drop the key near the do…" at bounding box center [1061, 211] width 276 height 371
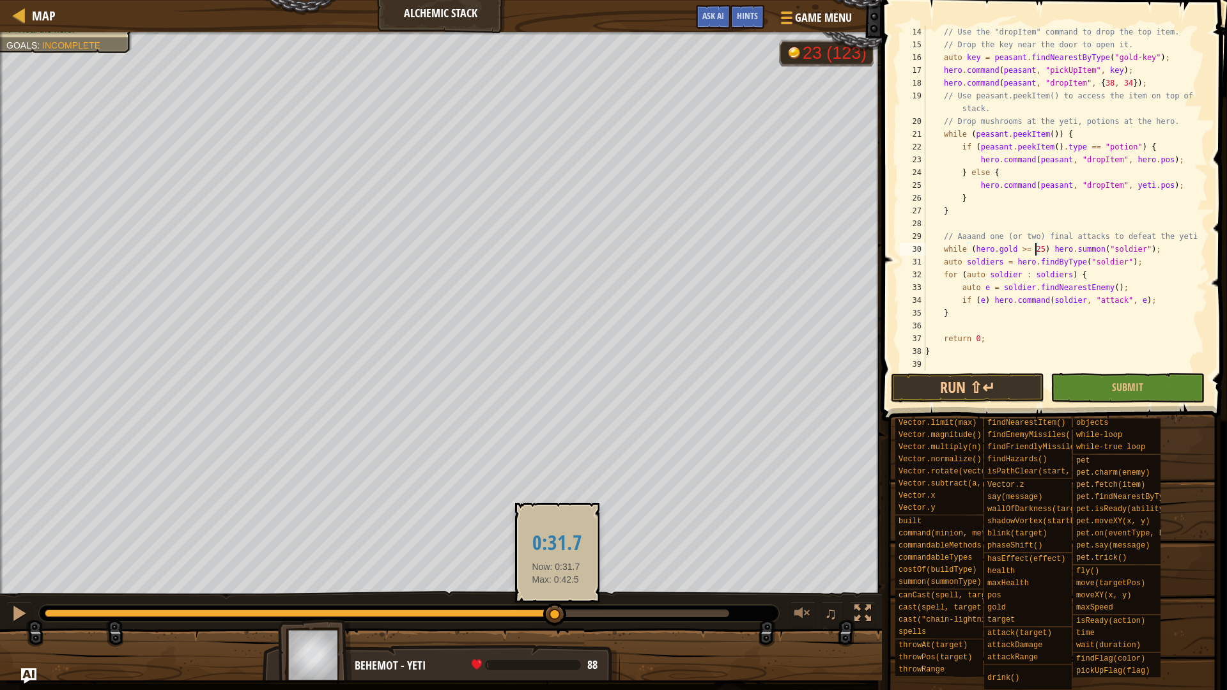
drag, startPoint x: 722, startPoint y: 617, endPoint x: 556, endPoint y: 609, distance: 166.4
click at [556, 582] on div at bounding box center [554, 614] width 23 height 23
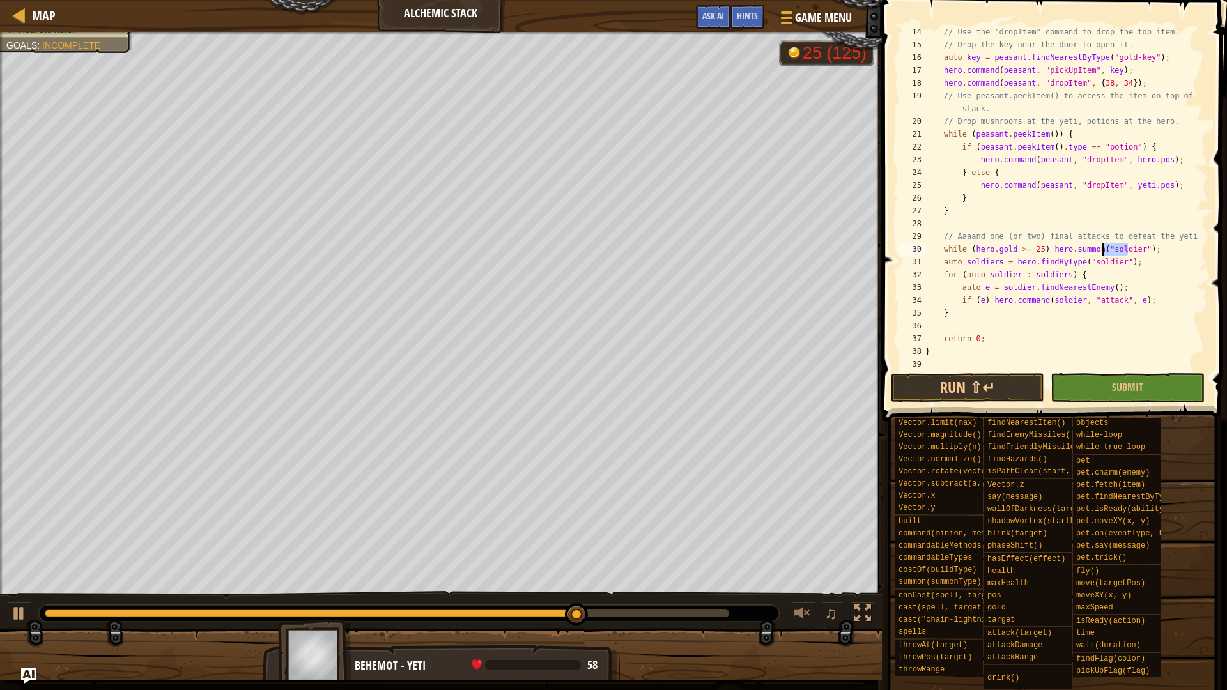
drag, startPoint x: 1128, startPoint y: 249, endPoint x: 1094, endPoint y: 249, distance: 33.9
click at [1094, 249] on div "// Use the "dropItem" command to drop the top item. // Drop the key near the do…" at bounding box center [1061, 211] width 276 height 371
type textarea "auto soldiers = hero.findByType("archer");"
click at [1121, 389] on span "Submit" at bounding box center [1127, 387] width 31 height 14
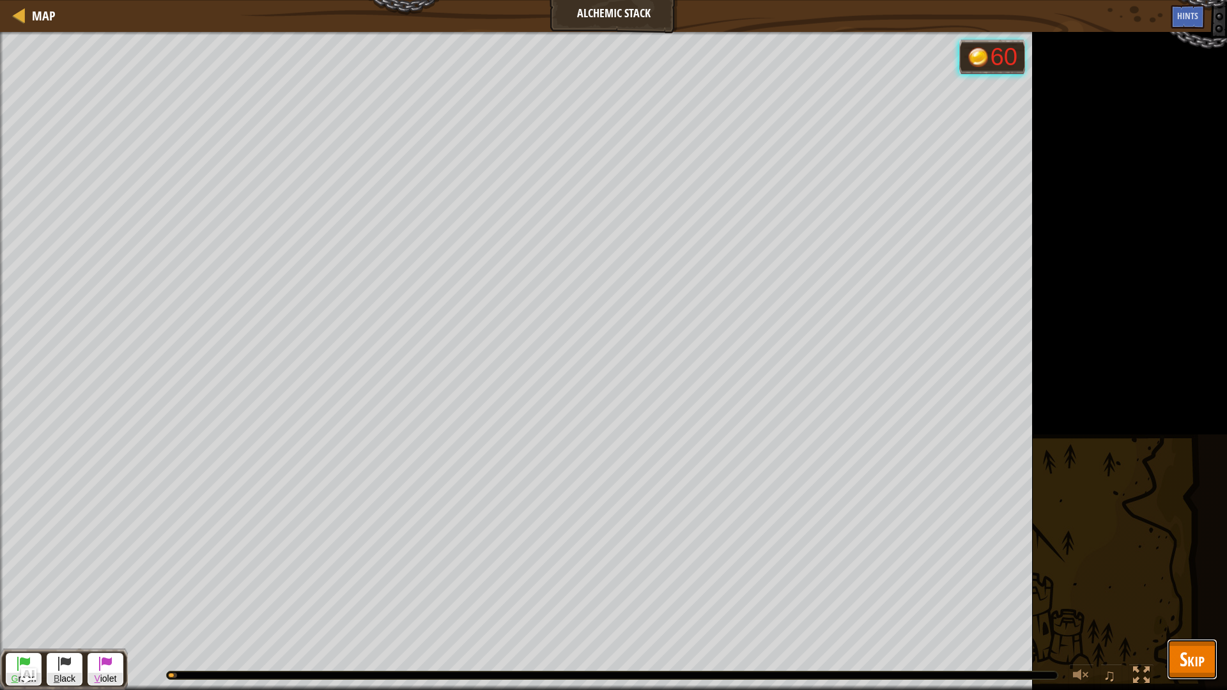
click at [1179, 582] on button "Skip" at bounding box center [1192, 659] width 50 height 41
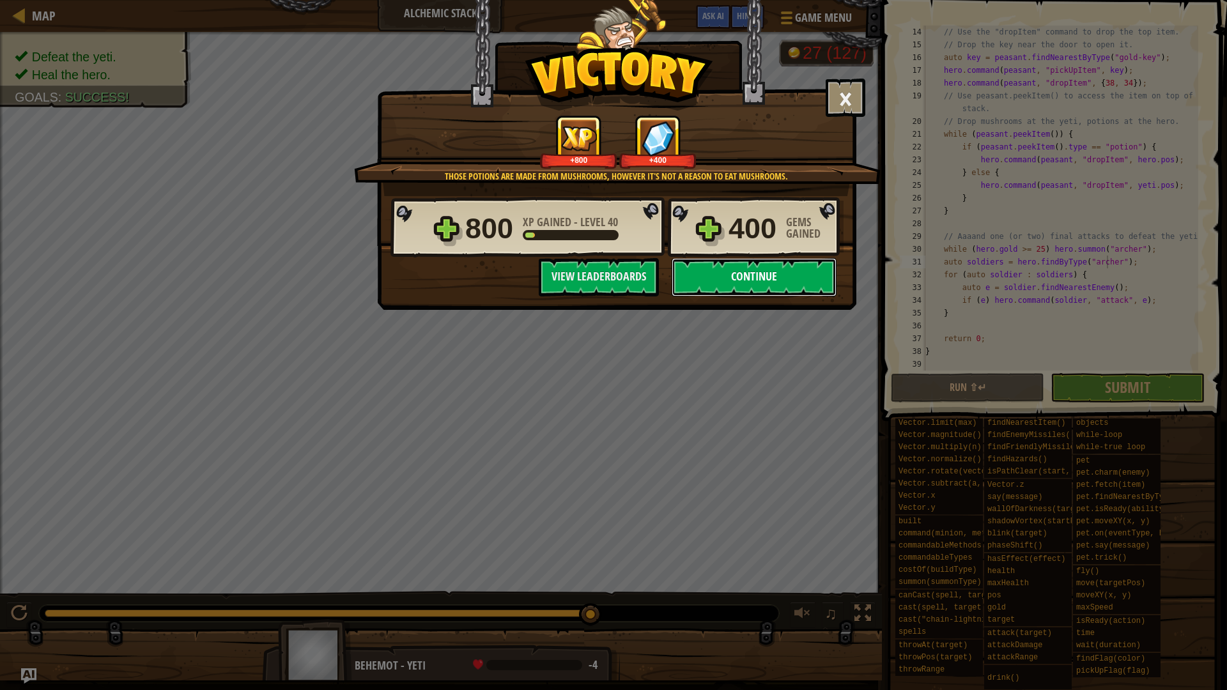
click at [747, 270] on button "Continue" at bounding box center [754, 277] width 165 height 38
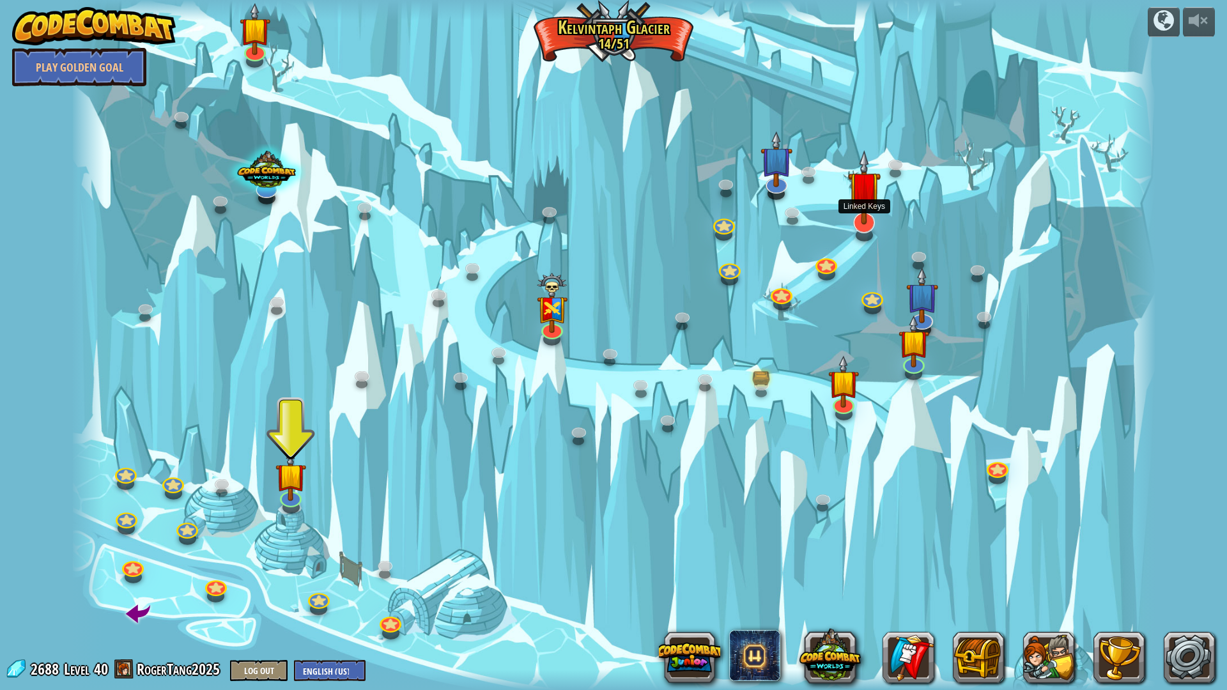
click at [861, 211] on img at bounding box center [864, 187] width 33 height 75
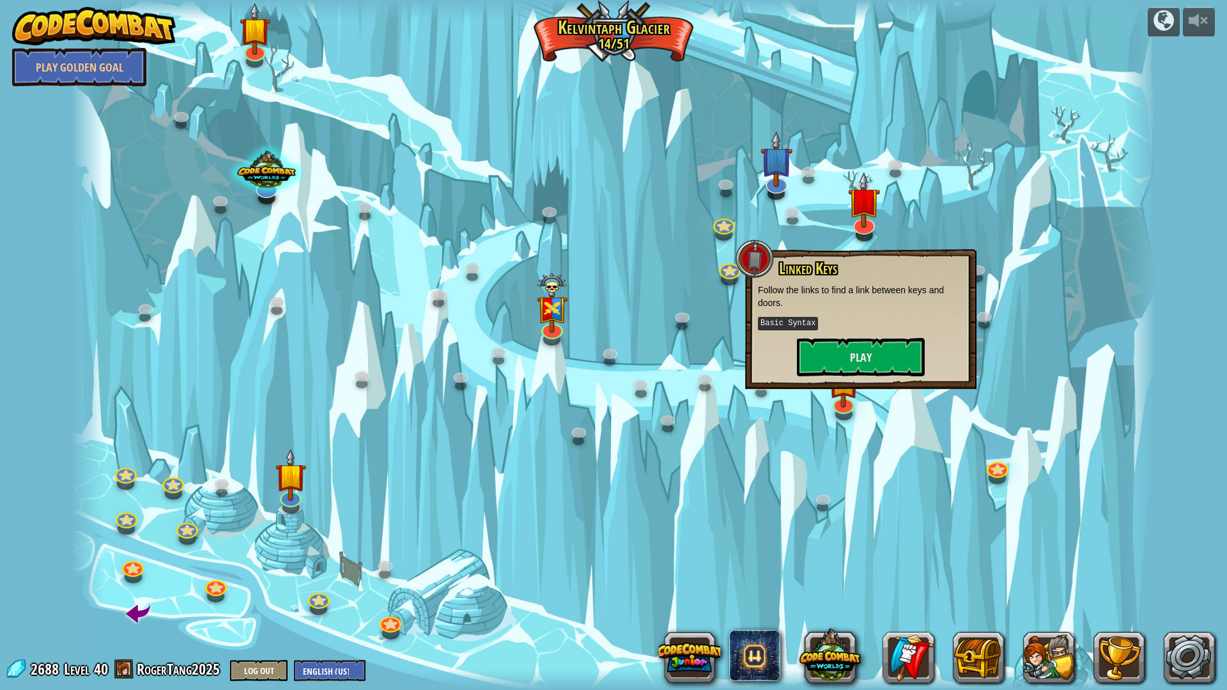
click at [932, 205] on div at bounding box center [614, 345] width 1085 height 690
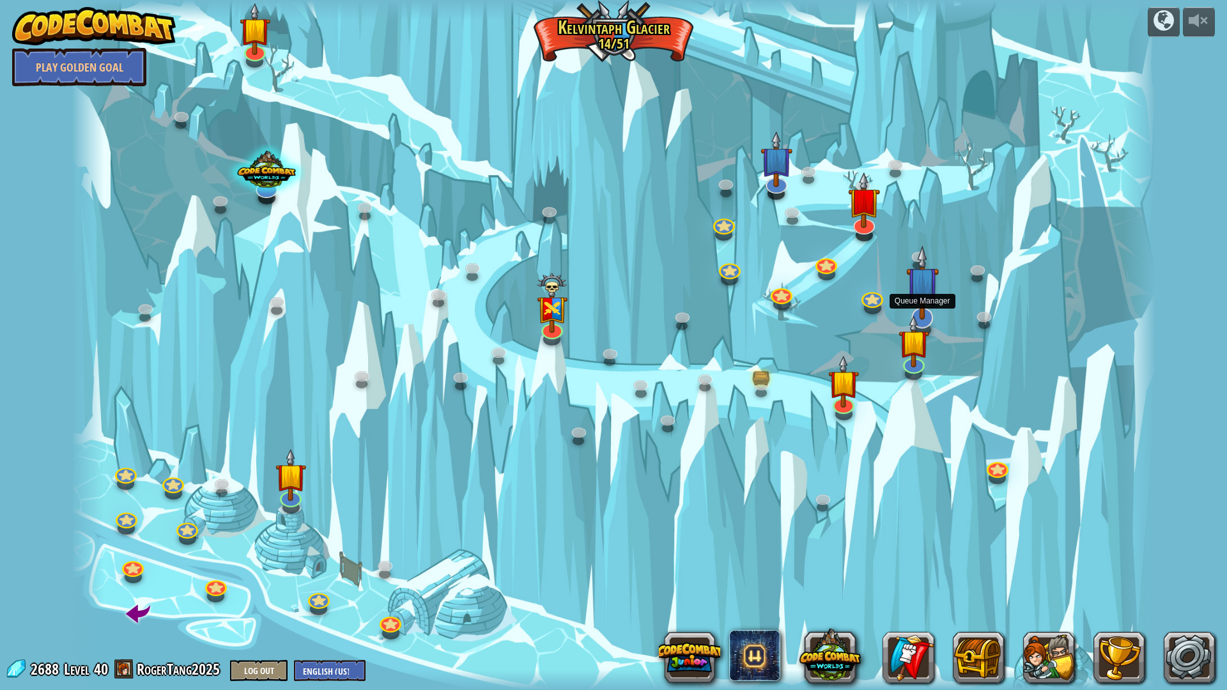
click at [919, 295] on img at bounding box center [922, 282] width 33 height 75
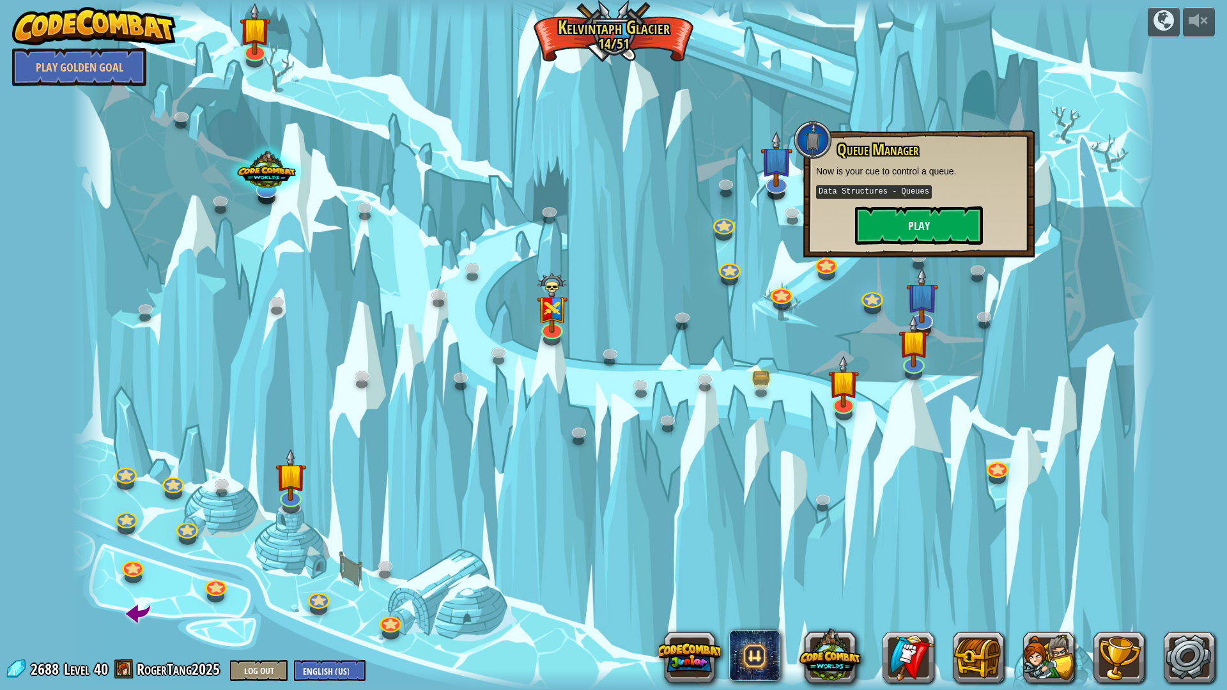
click at [1023, 262] on div at bounding box center [614, 345] width 1085 height 690
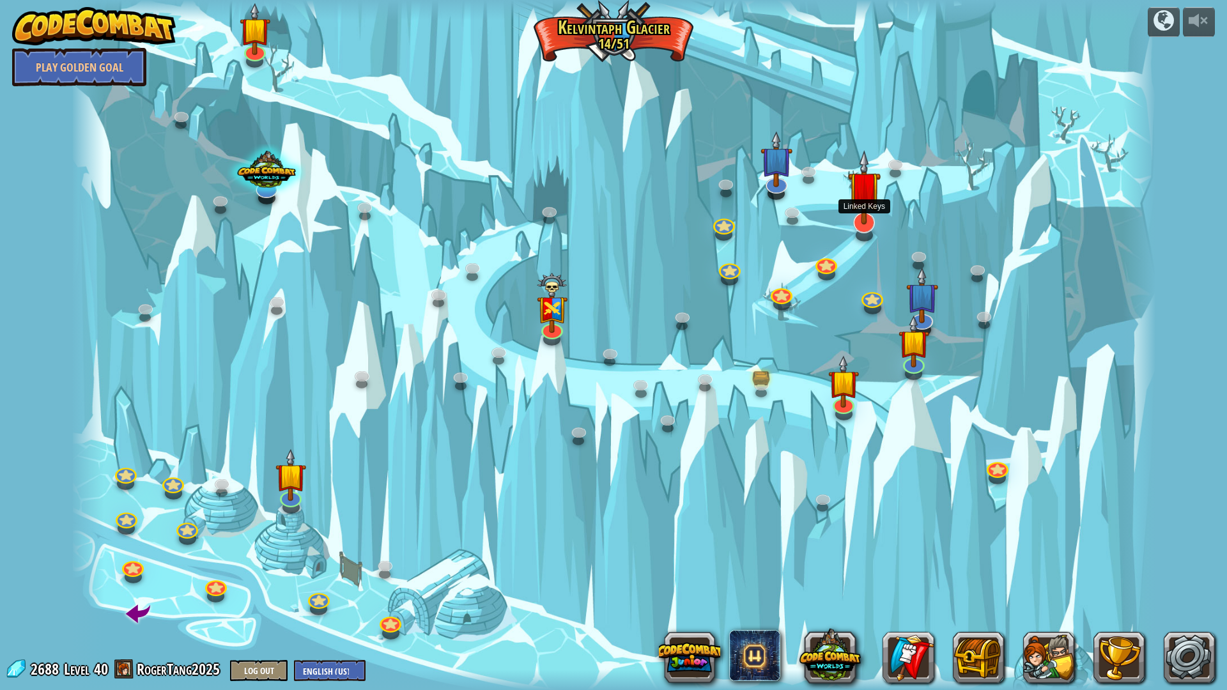
click at [859, 207] on img at bounding box center [864, 187] width 33 height 75
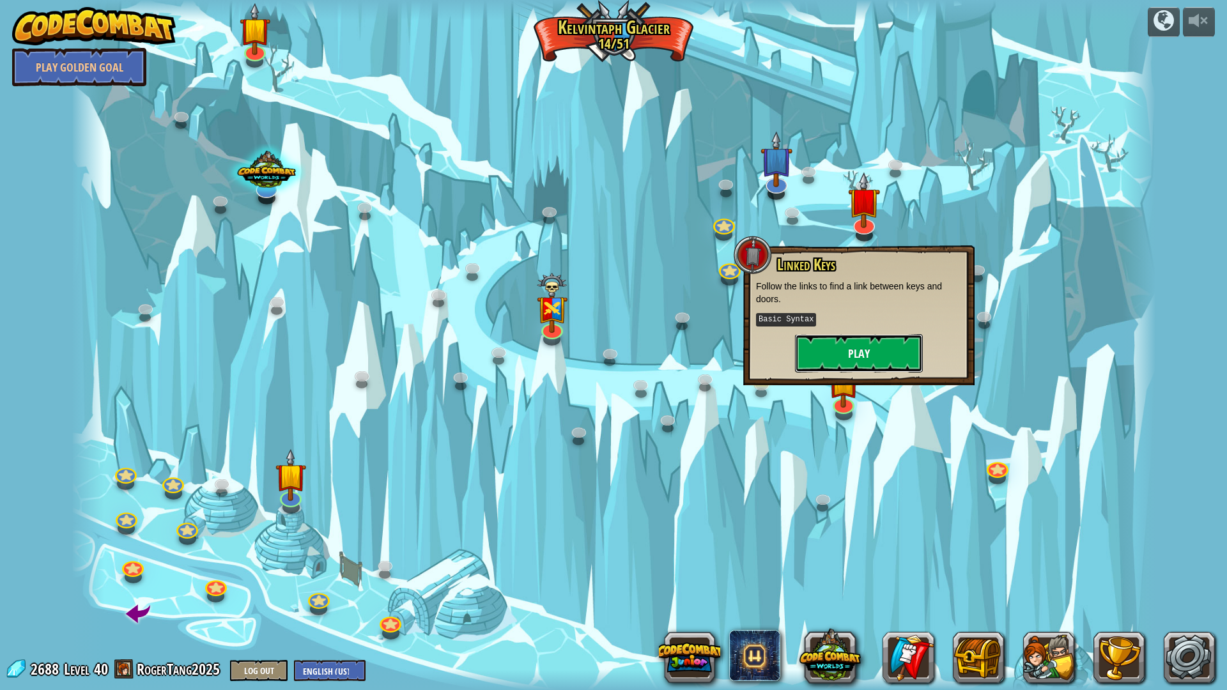
click at [883, 357] on button "Play" at bounding box center [859, 353] width 128 height 38
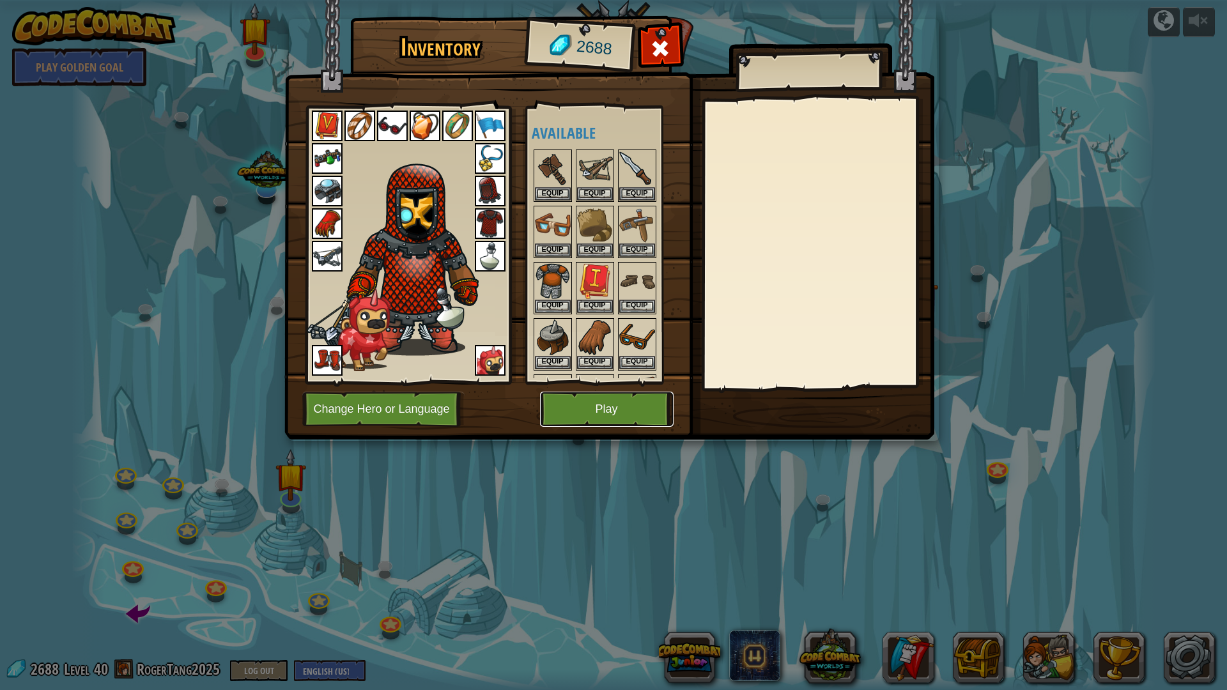
click at [586, 420] on button "Play" at bounding box center [607, 409] width 134 height 35
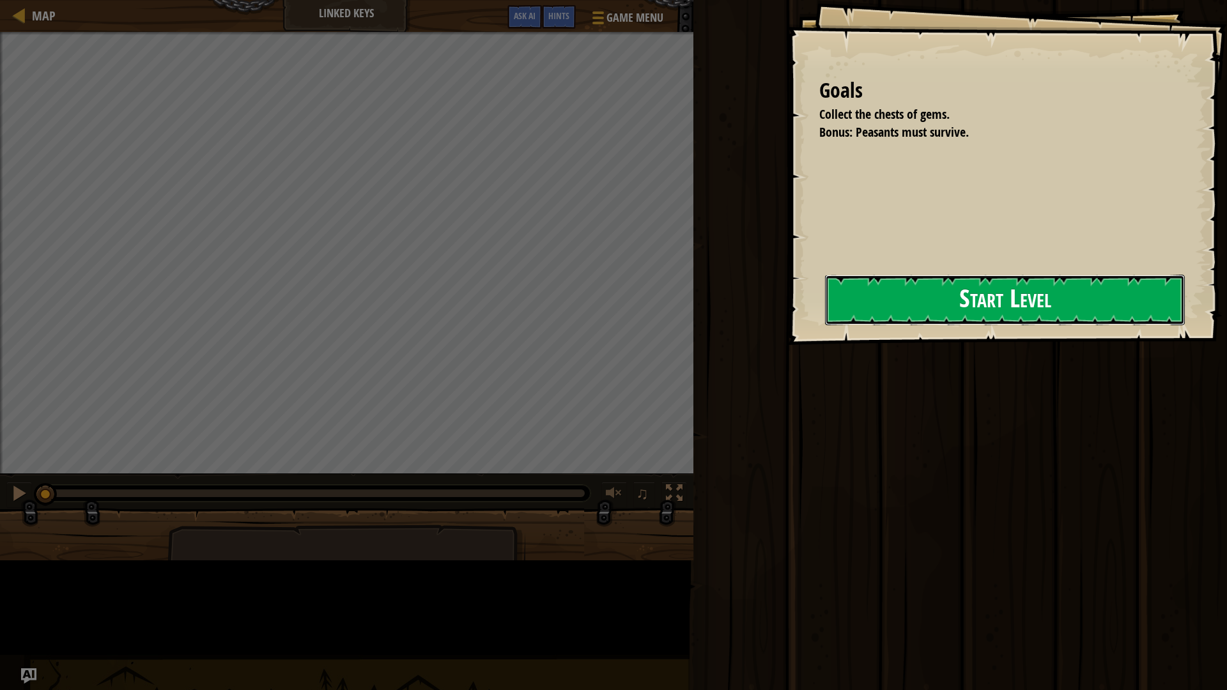
click at [825, 325] on button "Start Level" at bounding box center [1005, 300] width 360 height 50
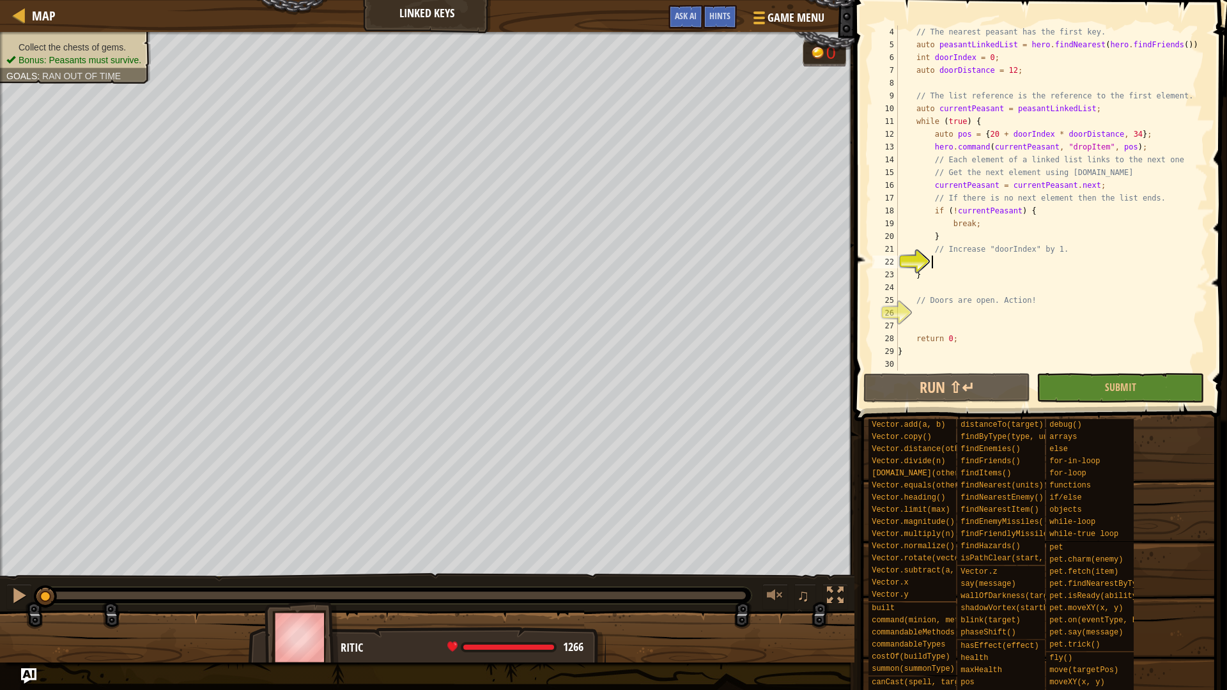
scroll to position [38, 0]
click at [913, 376] on button "Run ⇧↵" at bounding box center [947, 387] width 167 height 29
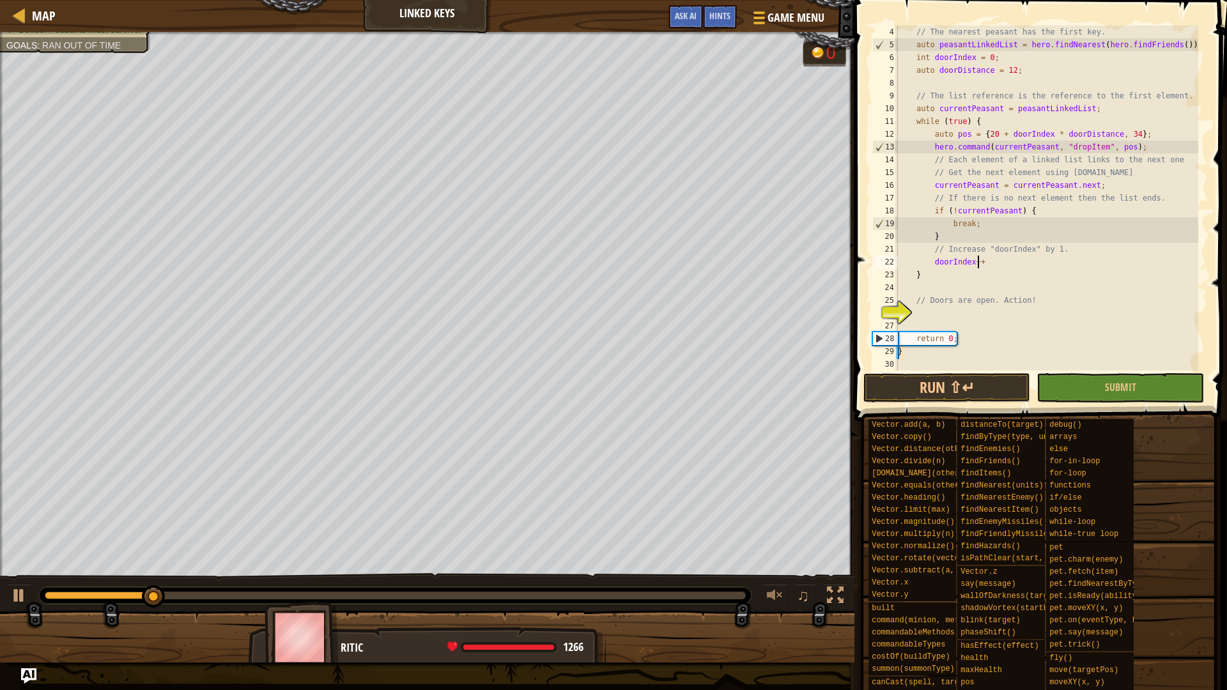
scroll to position [6, 6]
click at [943, 387] on button "Run ⇧↵" at bounding box center [947, 387] width 167 height 29
click at [1145, 137] on div "// The nearest peasant has the first key. auto peasantLinkedList = hero . findN…" at bounding box center [1047, 211] width 303 height 371
click at [1140, 149] on div "// The nearest peasant has the first key. auto peasantLinkedList = hero . findN…" at bounding box center [1047, 211] width 303 height 371
type textarea "hero.command(currentPeasant, "dropItem", pos);"
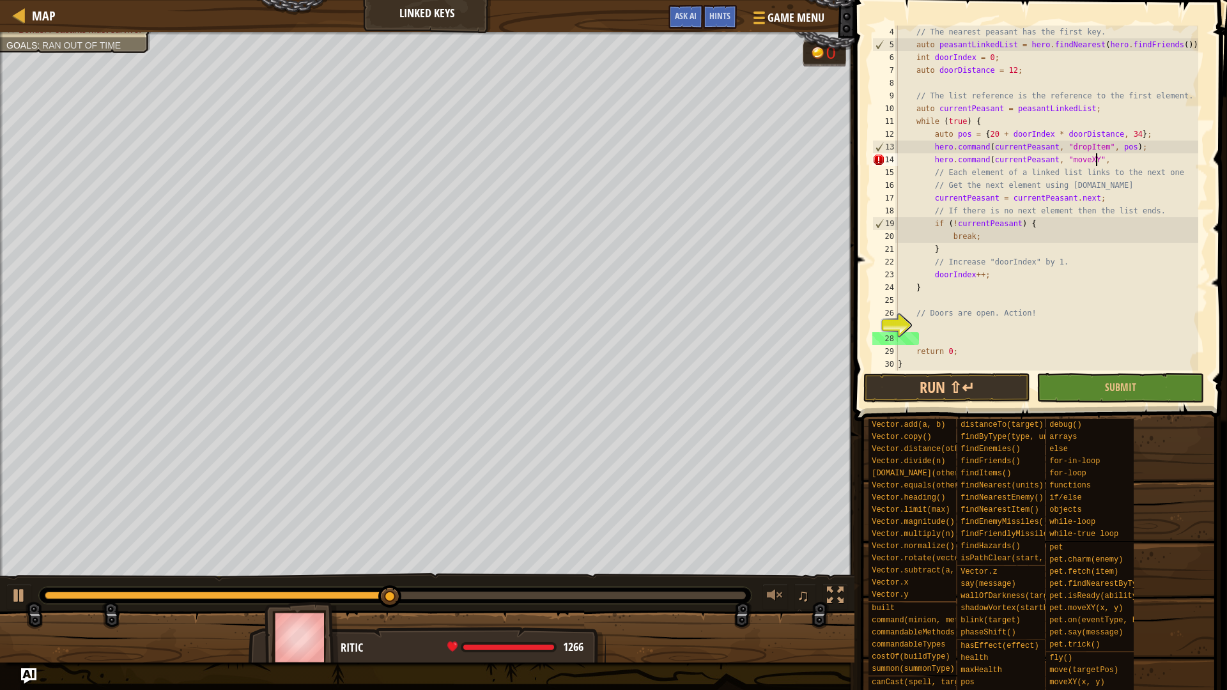
scroll to position [6, 15]
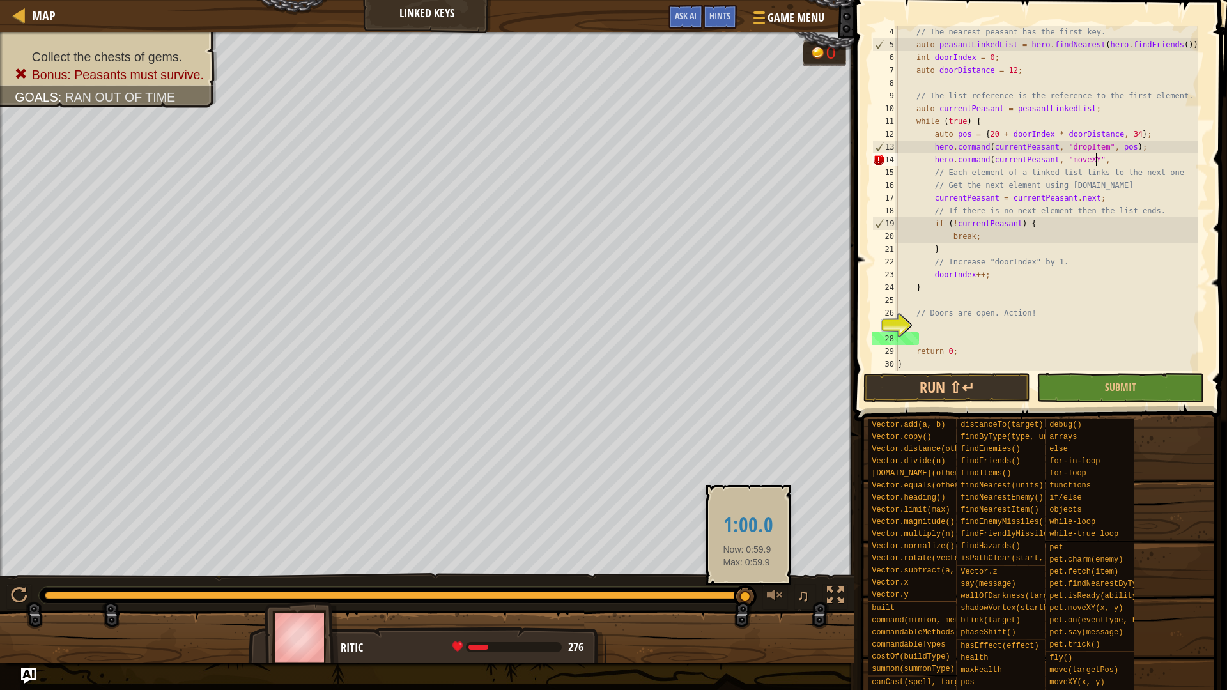
drag, startPoint x: 585, startPoint y: 593, endPoint x: 749, endPoint y: 591, distance: 163.7
click at [746, 582] on div at bounding box center [395, 596] width 701 height 8
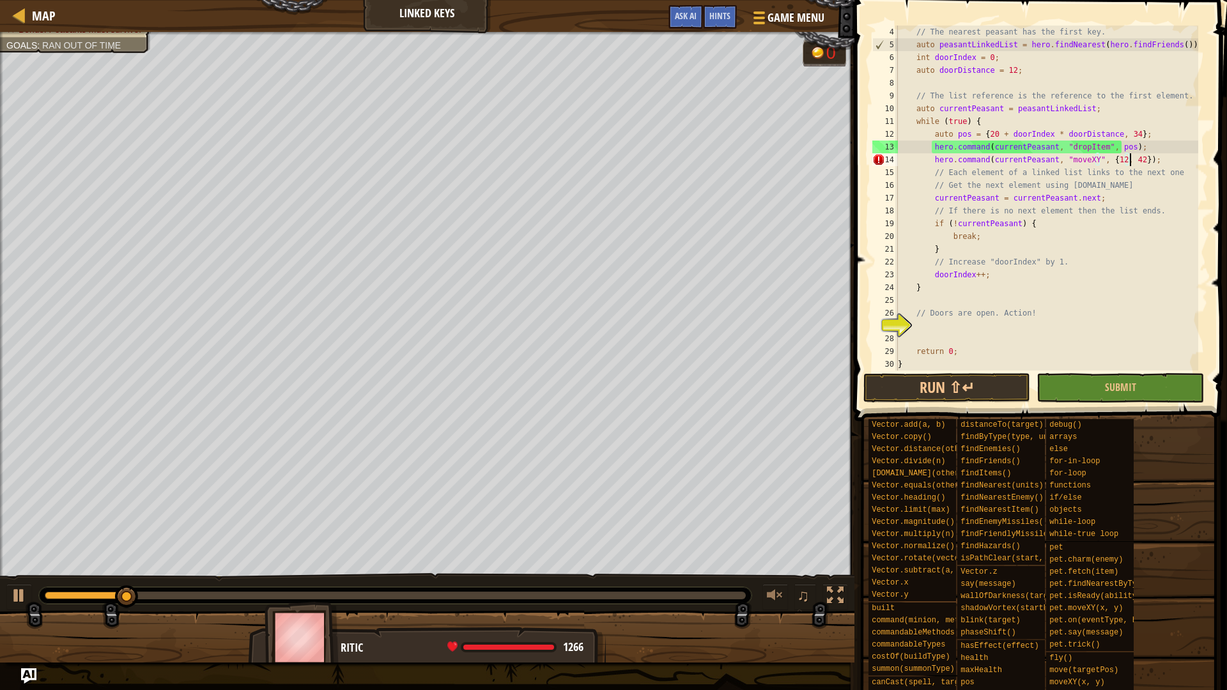
scroll to position [6, 19]
click at [1107, 162] on div "// The nearest peasant has the first key. auto peasantLinkedList = hero . findN…" at bounding box center [1047, 211] width 303 height 371
click at [984, 393] on button "Run ⇧↵" at bounding box center [947, 387] width 167 height 29
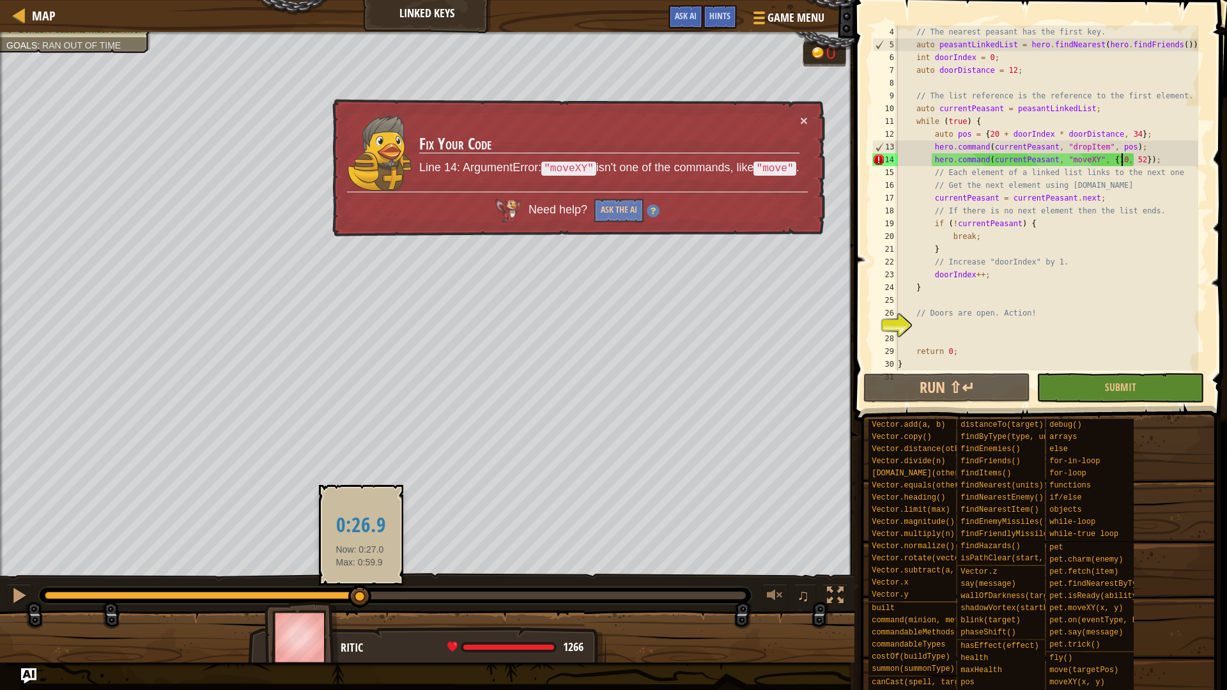
drag, startPoint x: 260, startPoint y: 595, endPoint x: 371, endPoint y: 590, distance: 110.7
click at [371, 582] on div at bounding box center [395, 596] width 701 height 8
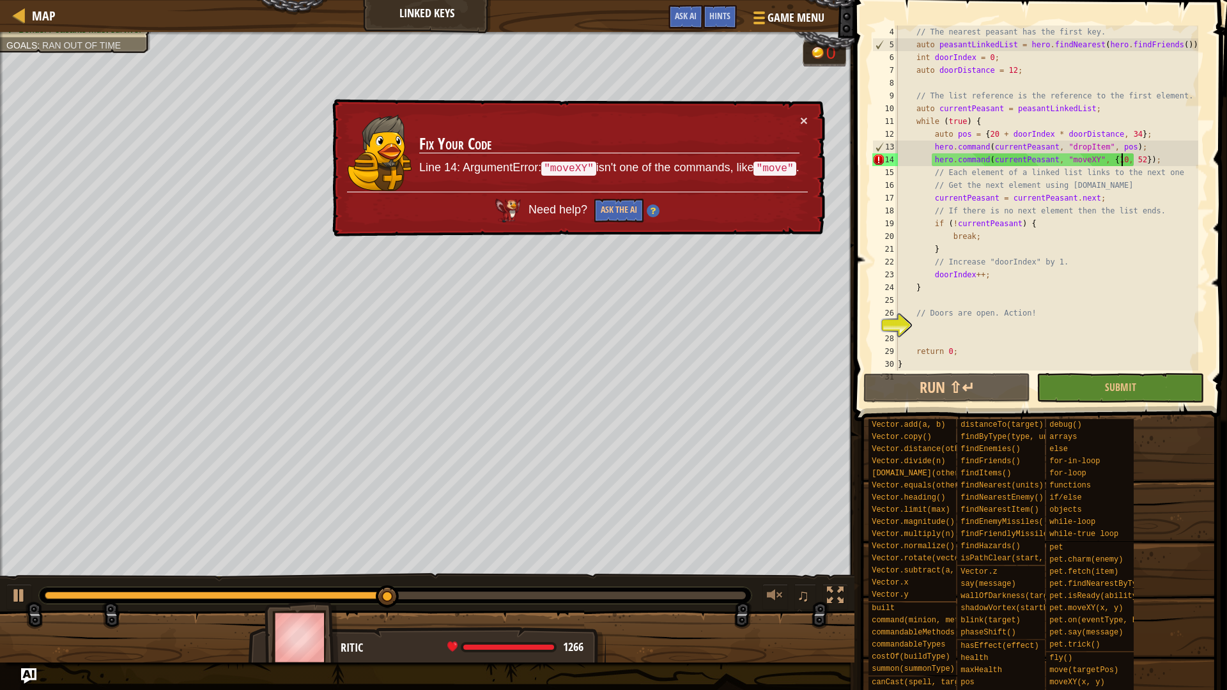
click at [1079, 157] on div "// The nearest peasant has the first key. auto peasantLinkedList = hero . findN…" at bounding box center [1047, 211] width 303 height 371
click at [1082, 157] on div "// The nearest peasant has the first key. auto peasantLinkedList = hero . findN…" at bounding box center [1047, 211] width 303 height 371
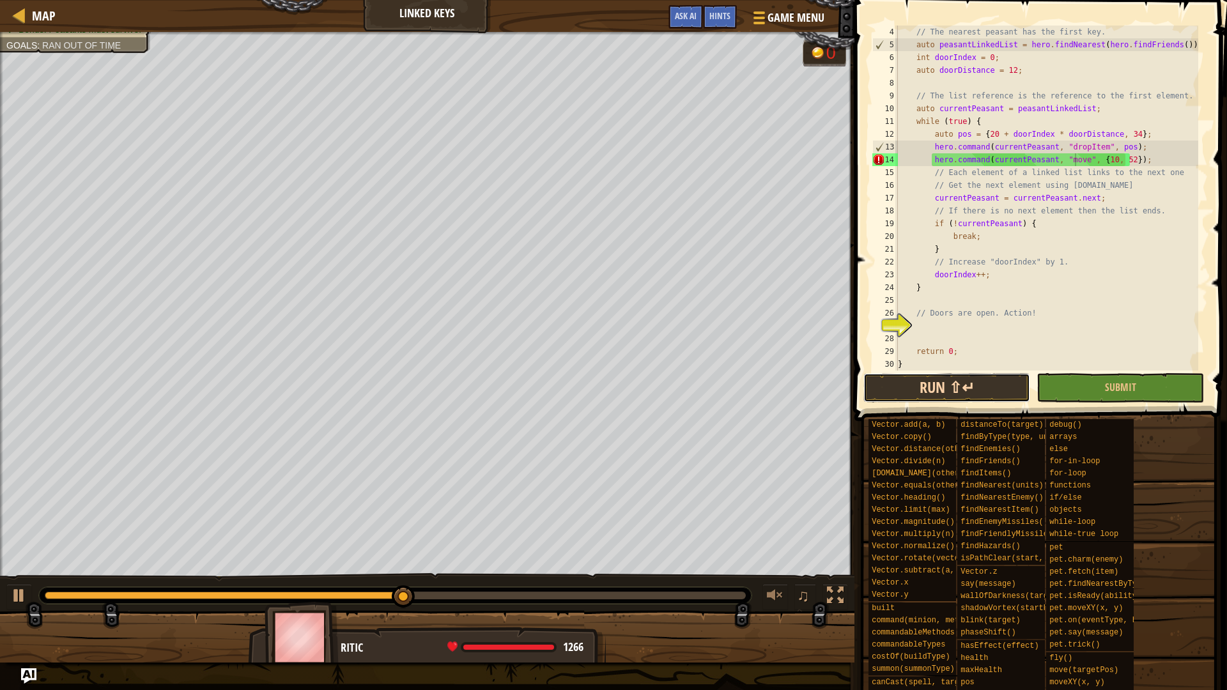
click at [971, 388] on button "Run ⇧↵" at bounding box center [947, 387] width 167 height 29
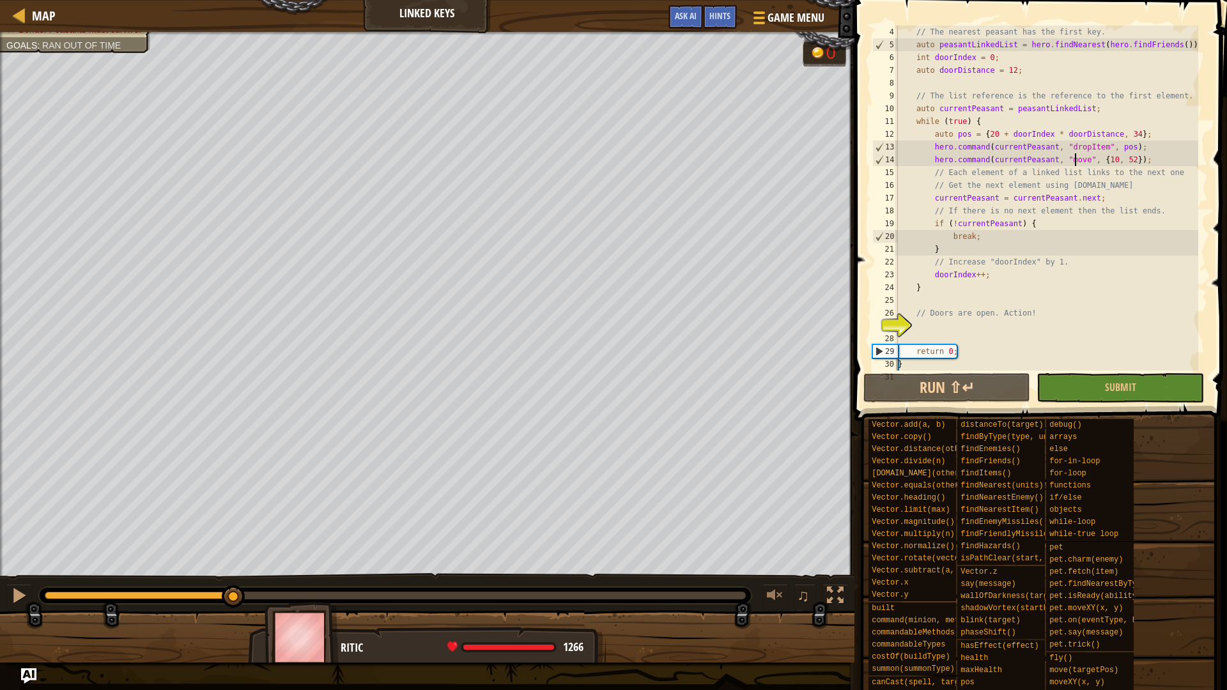
drag, startPoint x: 264, startPoint y: 595, endPoint x: 241, endPoint y: 587, distance: 24.3
click at [237, 582] on div at bounding box center [395, 596] width 701 height 8
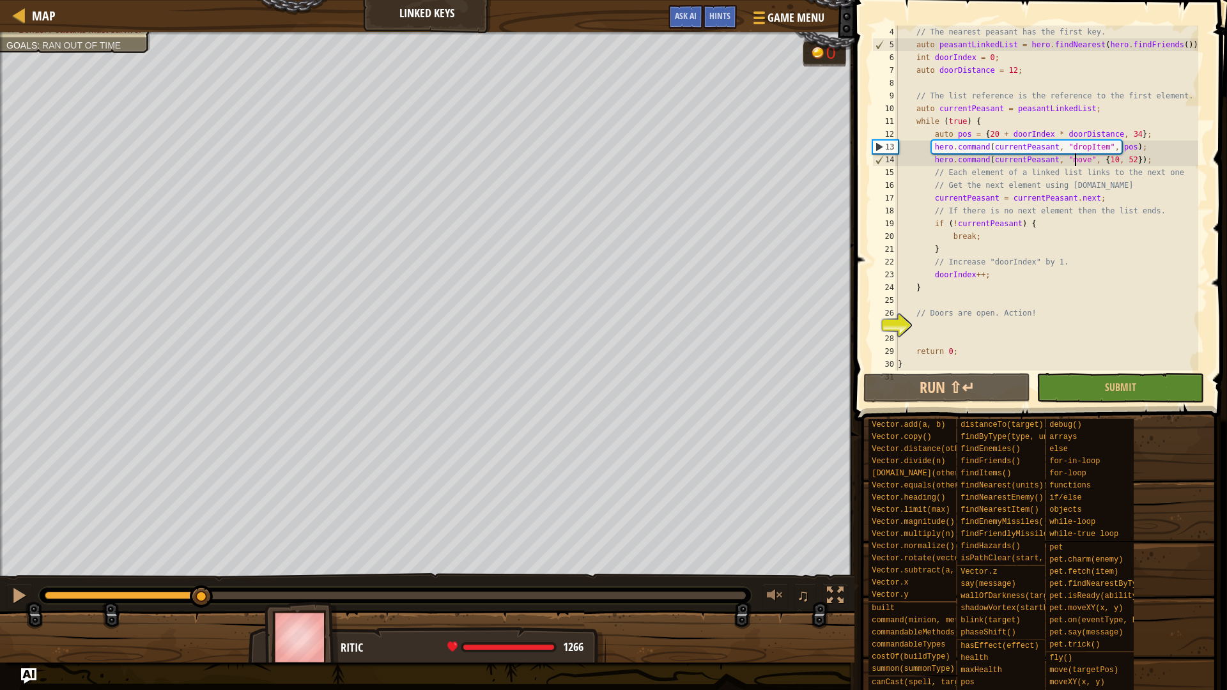
drag, startPoint x: 243, startPoint y: 589, endPoint x: 202, endPoint y: 582, distance: 41.4
click at [202, 582] on div "♫" at bounding box center [427, 592] width 855 height 38
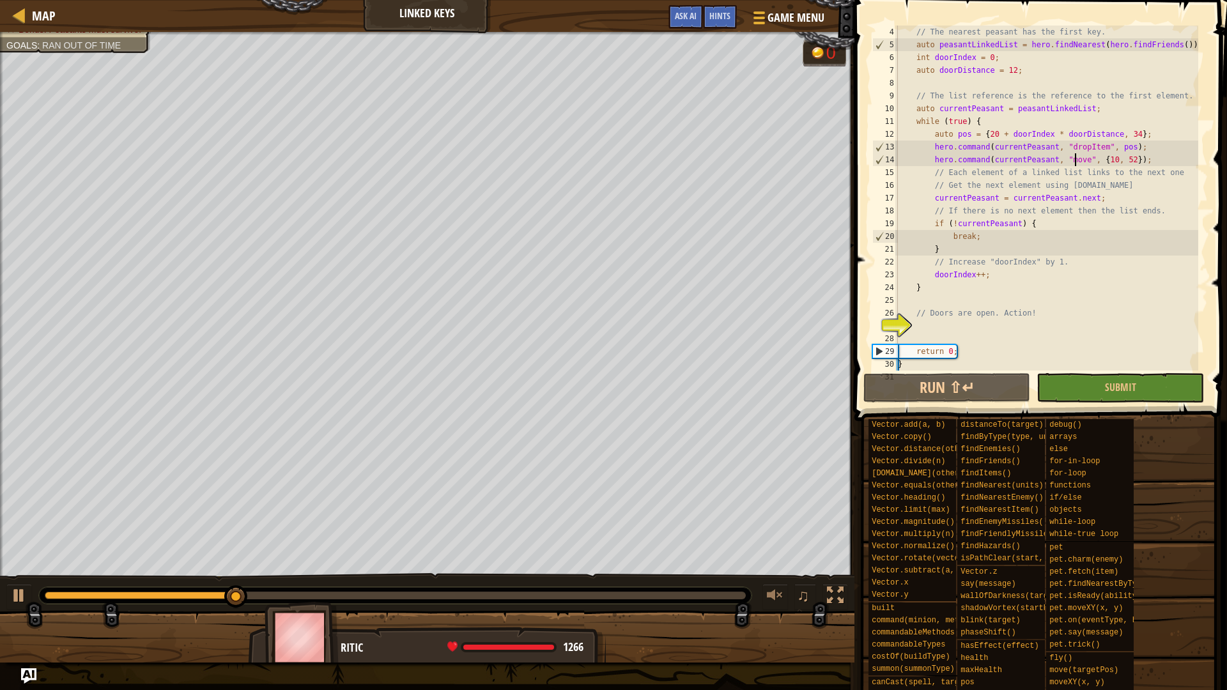
click at [1098, 157] on div "// The nearest peasant has the first key. auto peasantLinkedList = hero . findN…" at bounding box center [1047, 211] width 303 height 371
click at [938, 404] on span at bounding box center [1042, 192] width 383 height 459
click at [940, 391] on button "Run ⇧↵" at bounding box center [947, 387] width 167 height 29
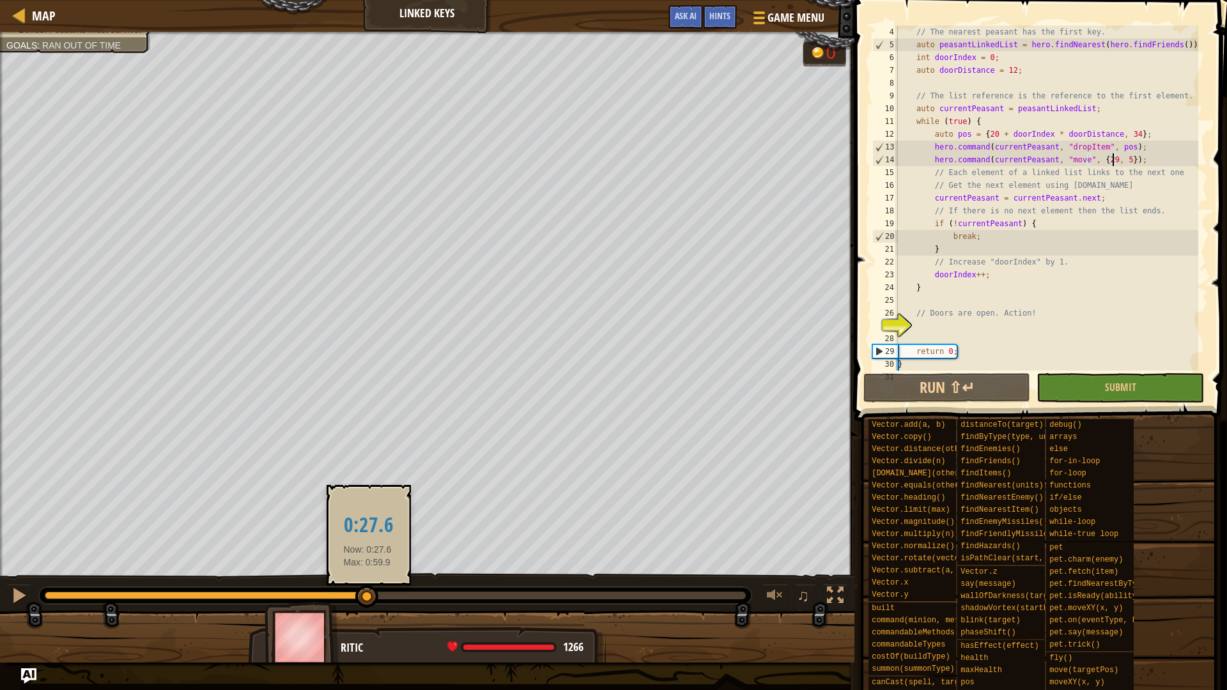
drag, startPoint x: 286, startPoint y: 596, endPoint x: 387, endPoint y: 599, distance: 100.4
click at [377, 582] on div at bounding box center [395, 596] width 701 height 8
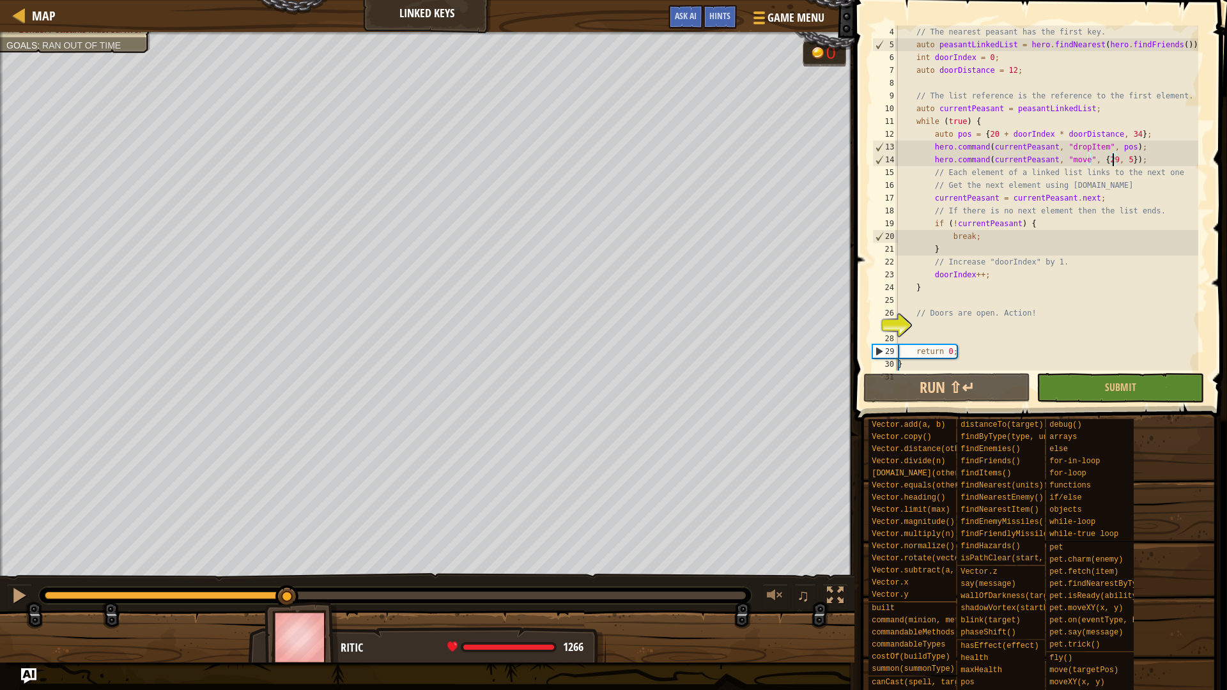
drag, startPoint x: 380, startPoint y: 593, endPoint x: 260, endPoint y: 582, distance: 120.7
click at [262, 582] on div "♫" at bounding box center [427, 592] width 855 height 38
click at [679, 24] on button "Ask AI" at bounding box center [686, 17] width 35 height 24
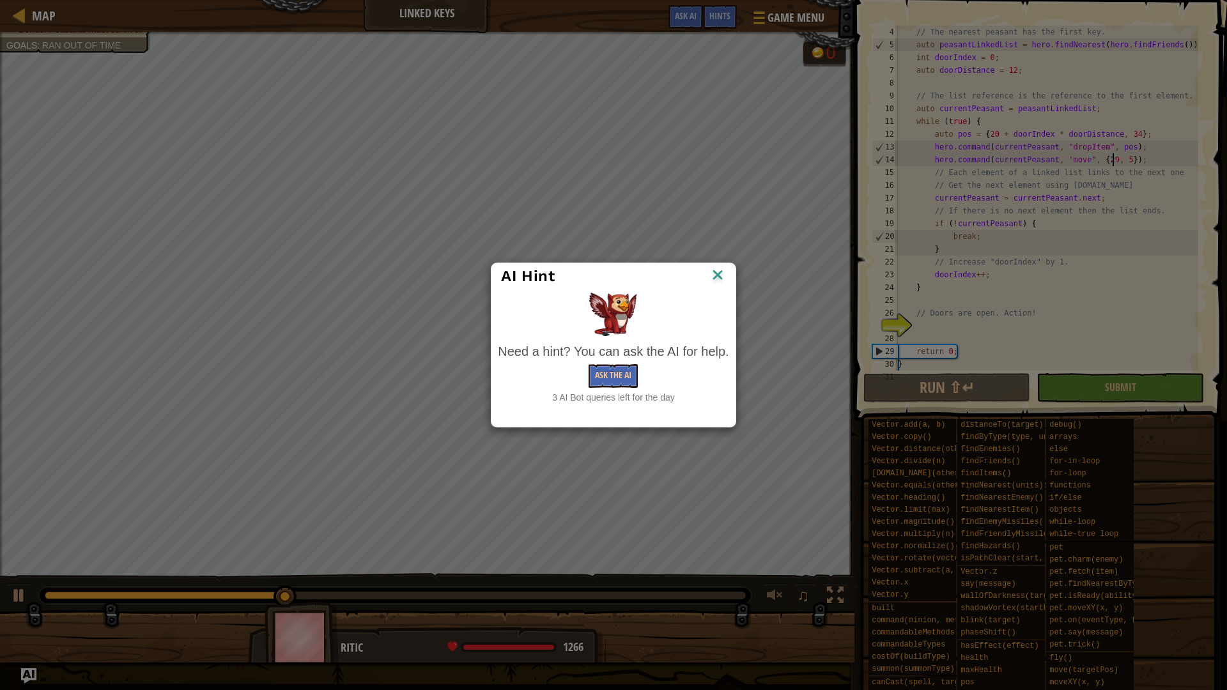
click at [714, 274] on img at bounding box center [718, 276] width 17 height 19
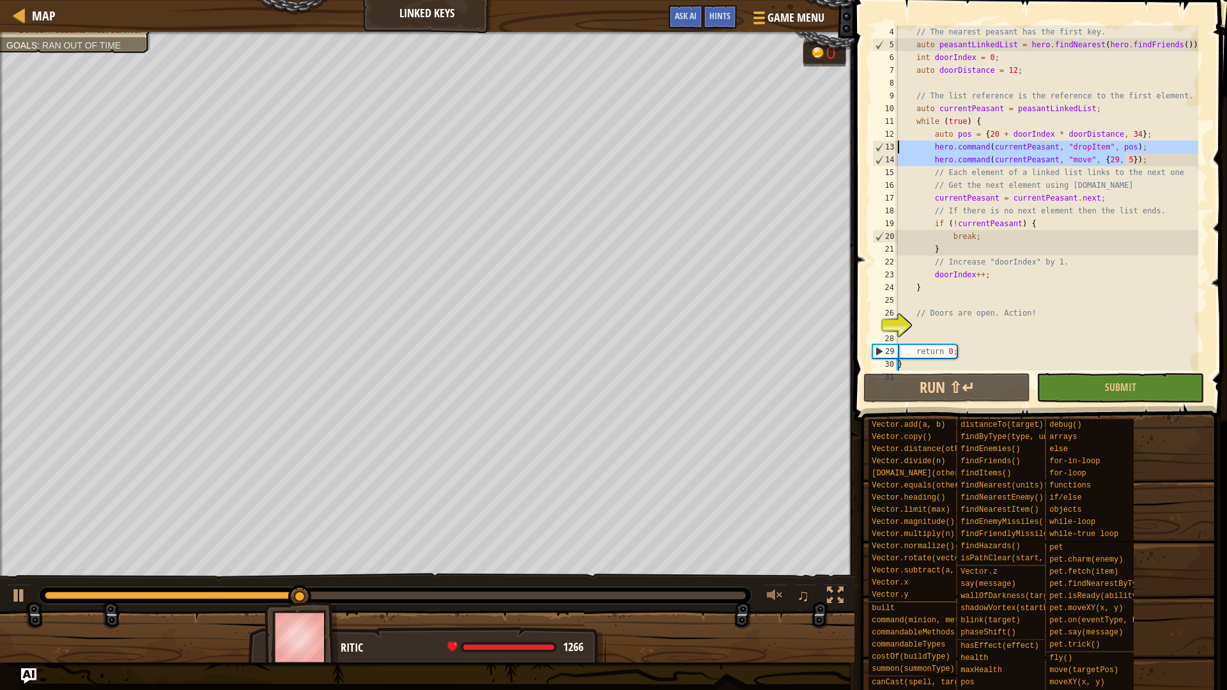
click at [678, 141] on div "Map Linked Keys Game Menu Done Hints Ask AI 1 ההההההההההההההההההההההההההההההההה…" at bounding box center [613, 345] width 1227 height 690
type textarea "hero.command(currentPeasant, "move", {29, 5});"
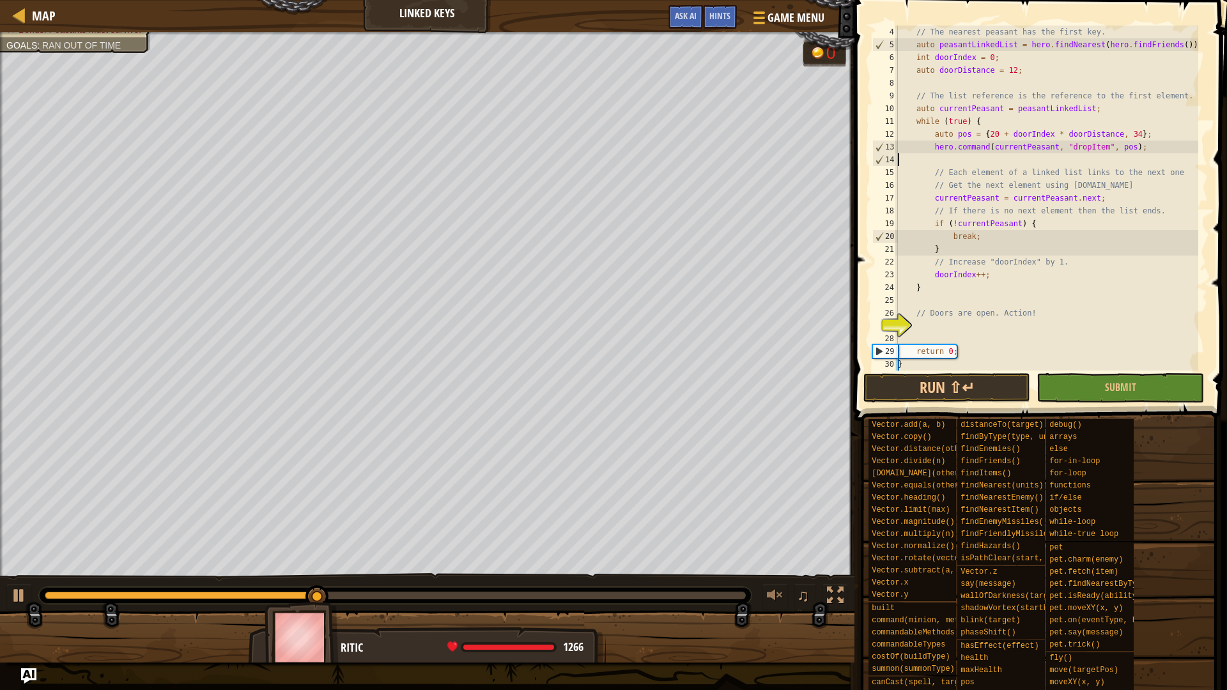
type textarea "hero.command(currentPeasant, "dropItem", pos);"
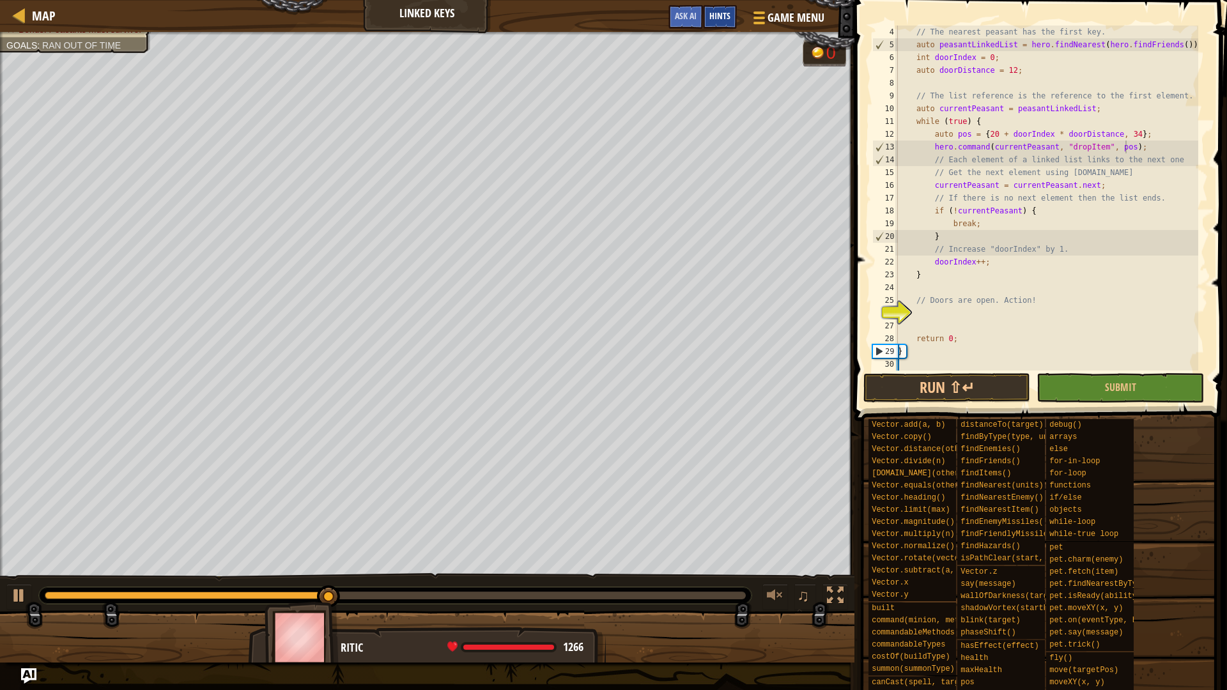
click at [707, 15] on div "Hints" at bounding box center [720, 17] width 34 height 24
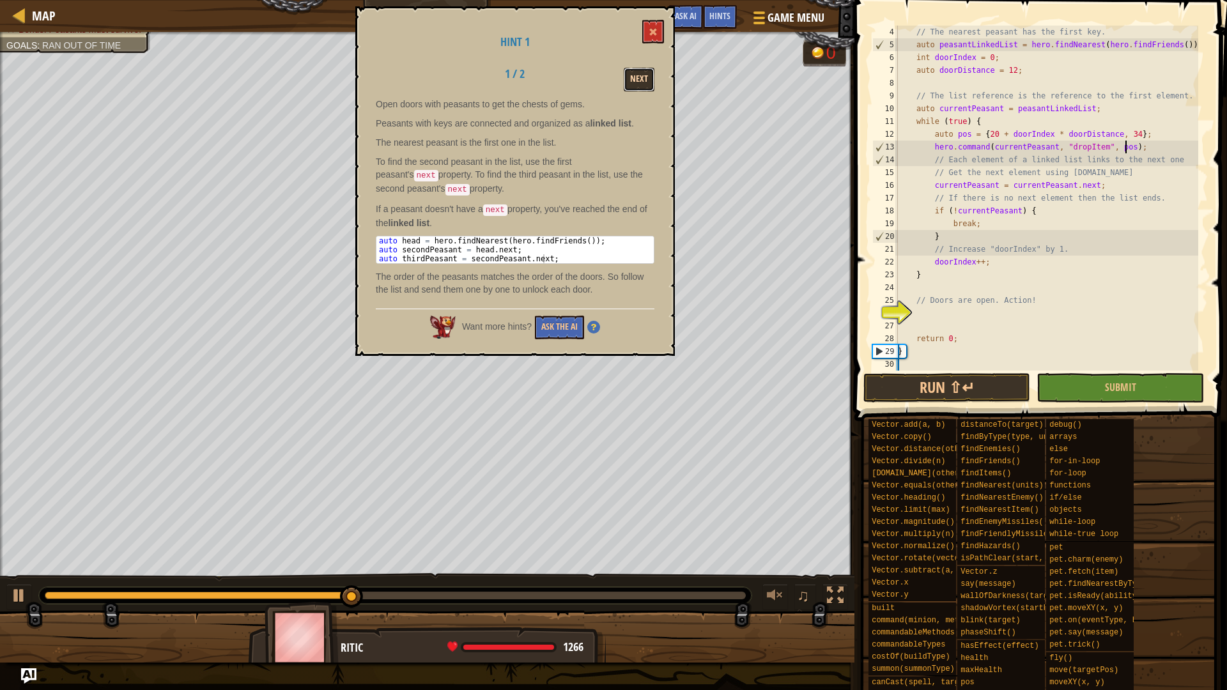
click at [637, 72] on button "Next" at bounding box center [639, 80] width 31 height 24
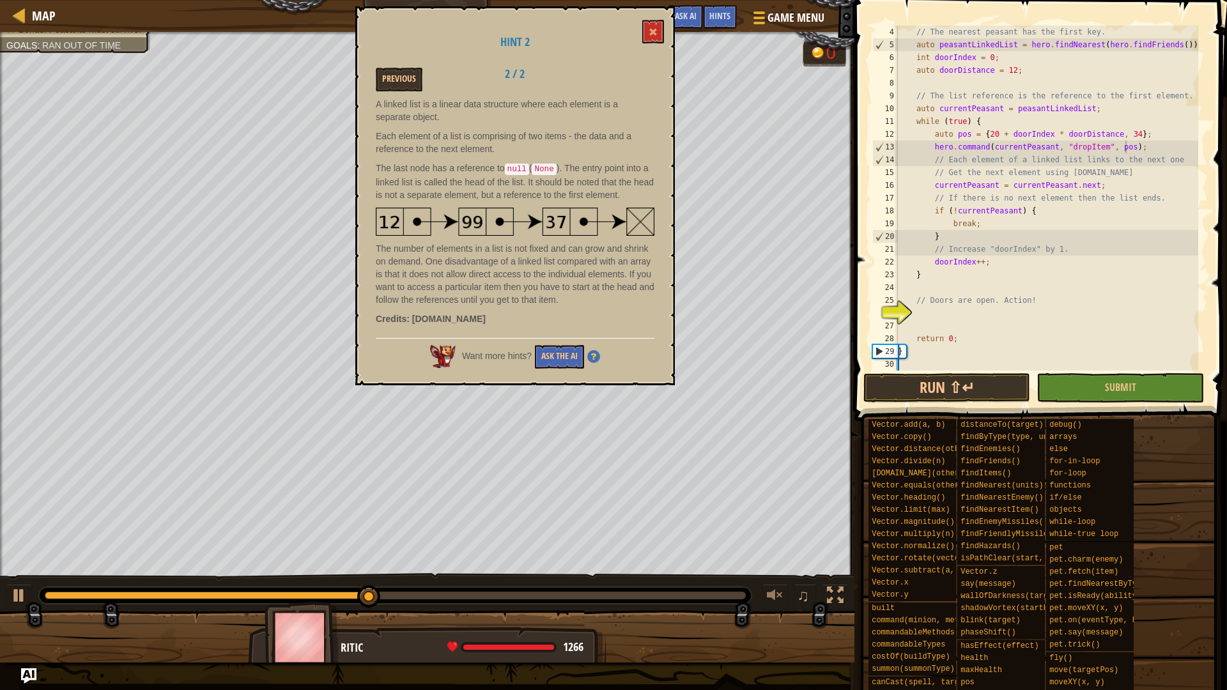
click at [665, 25] on div "Hint 2 Previous 2 / 2 A linked list is a linear data structure where each eleme…" at bounding box center [515, 195] width 320 height 379
click at [655, 42] on button at bounding box center [653, 32] width 22 height 24
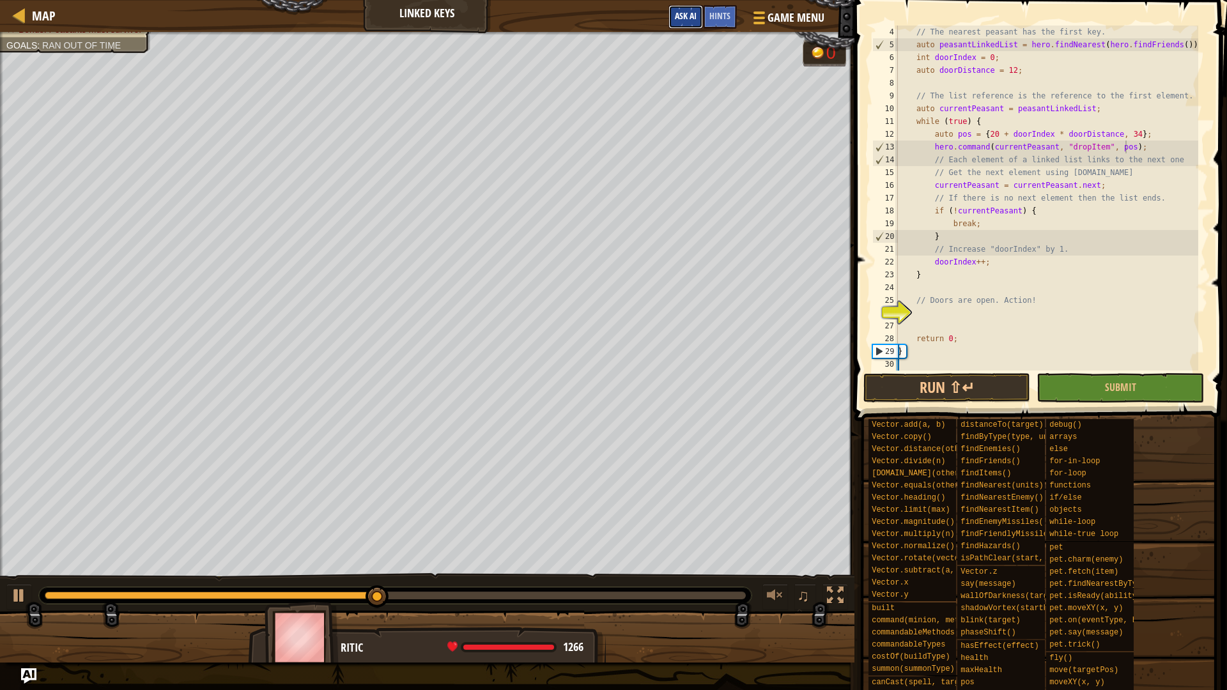
click at [680, 19] on span "Ask AI" at bounding box center [686, 16] width 22 height 12
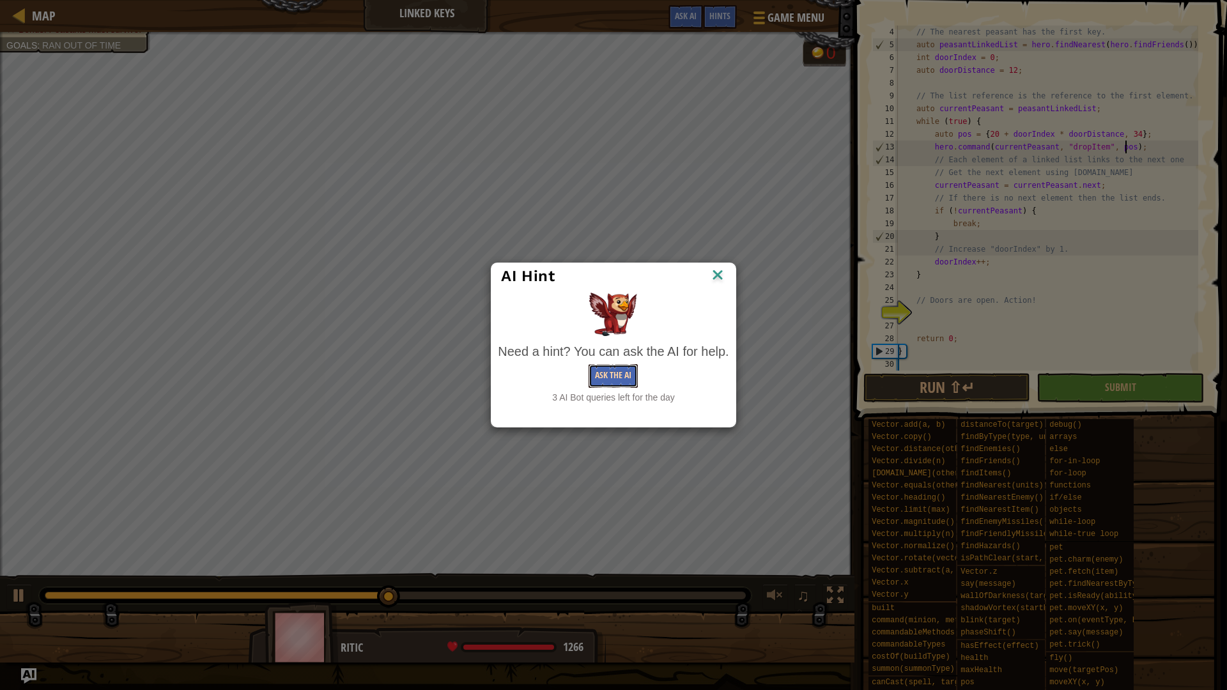
click at [617, 371] on button "Ask the AI" at bounding box center [613, 376] width 49 height 24
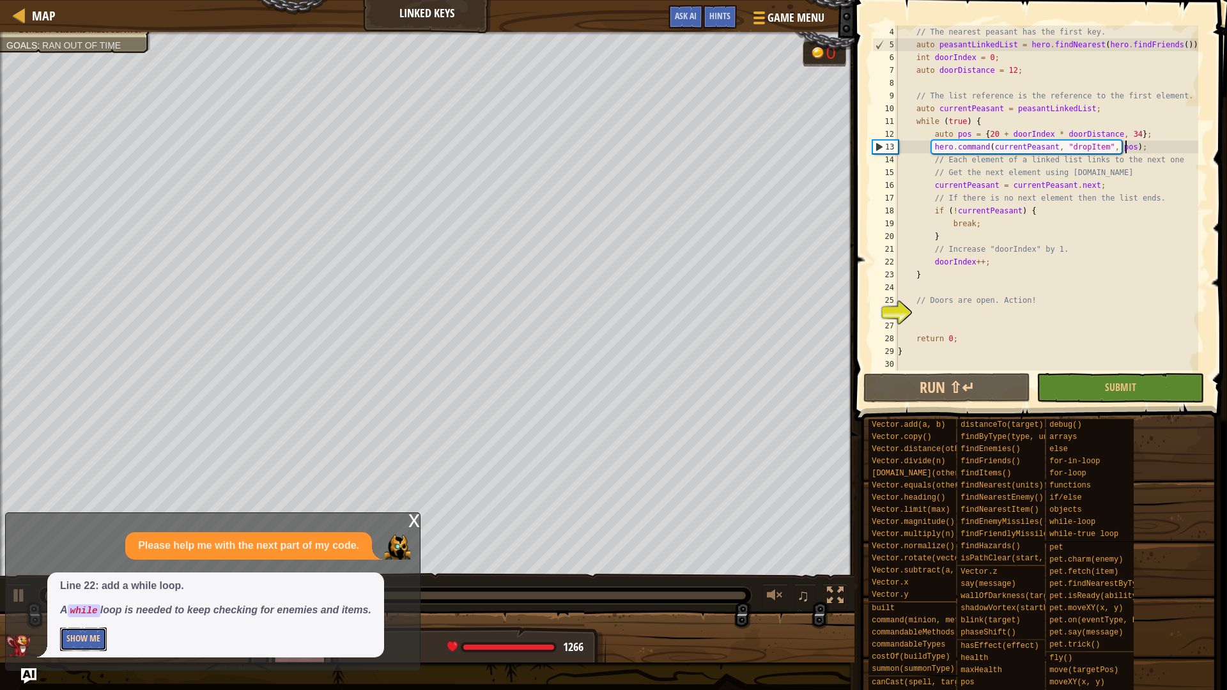
click at [73, 582] on button "Show Me" at bounding box center [83, 640] width 47 height 24
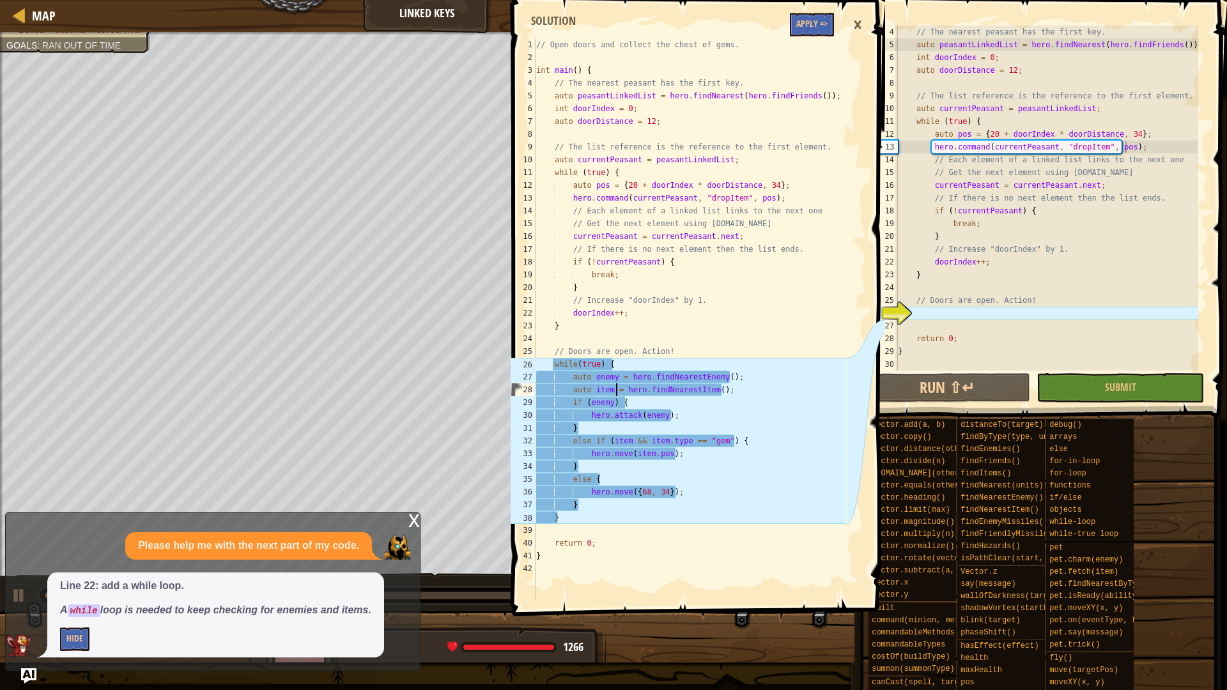
click at [617, 384] on div "// Open doors and collect the chest of gems. int main ( ) { // The nearest peas…" at bounding box center [690, 332] width 313 height 588
type textarea "}"
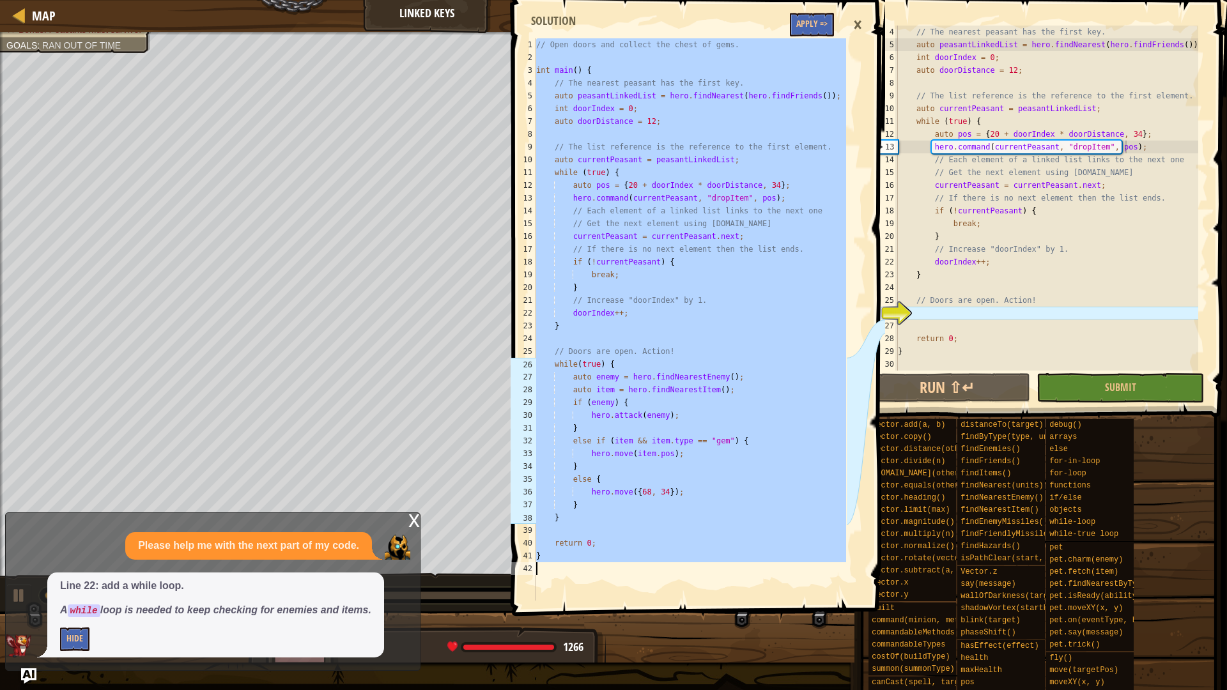
click at [949, 224] on div "// The nearest peasant has the first key. auto peasantLinkedList = hero . findN…" at bounding box center [1047, 211] width 303 height 371
type textarea "}"
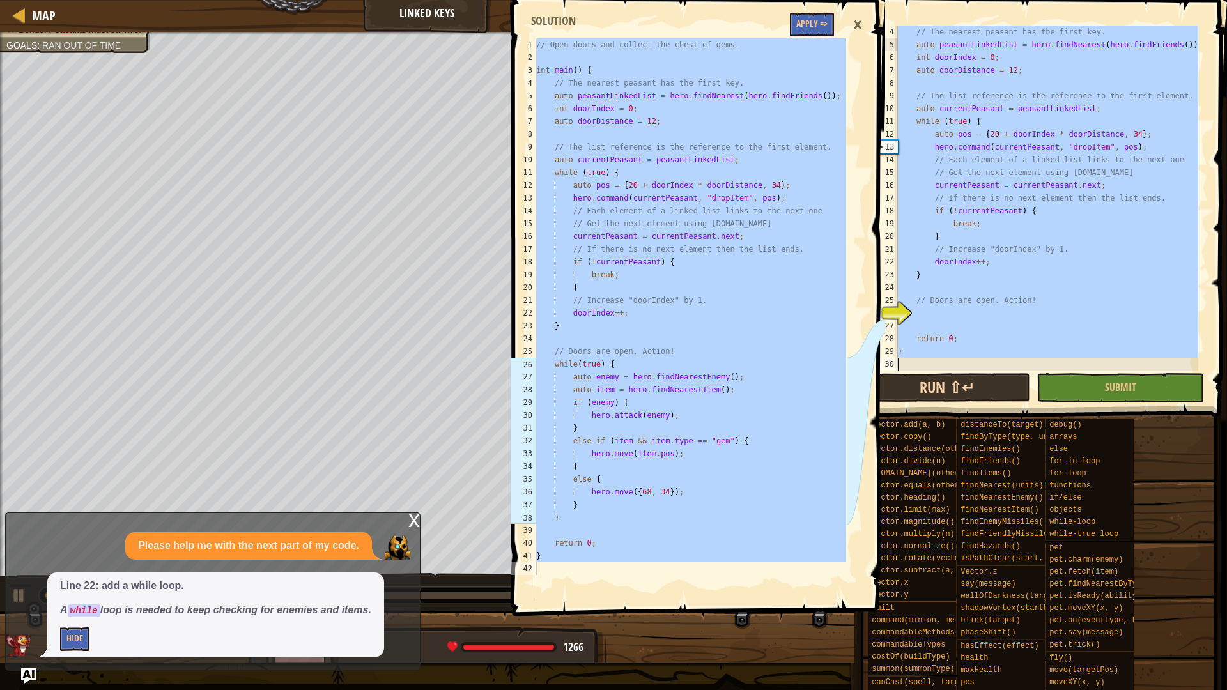
paste textarea
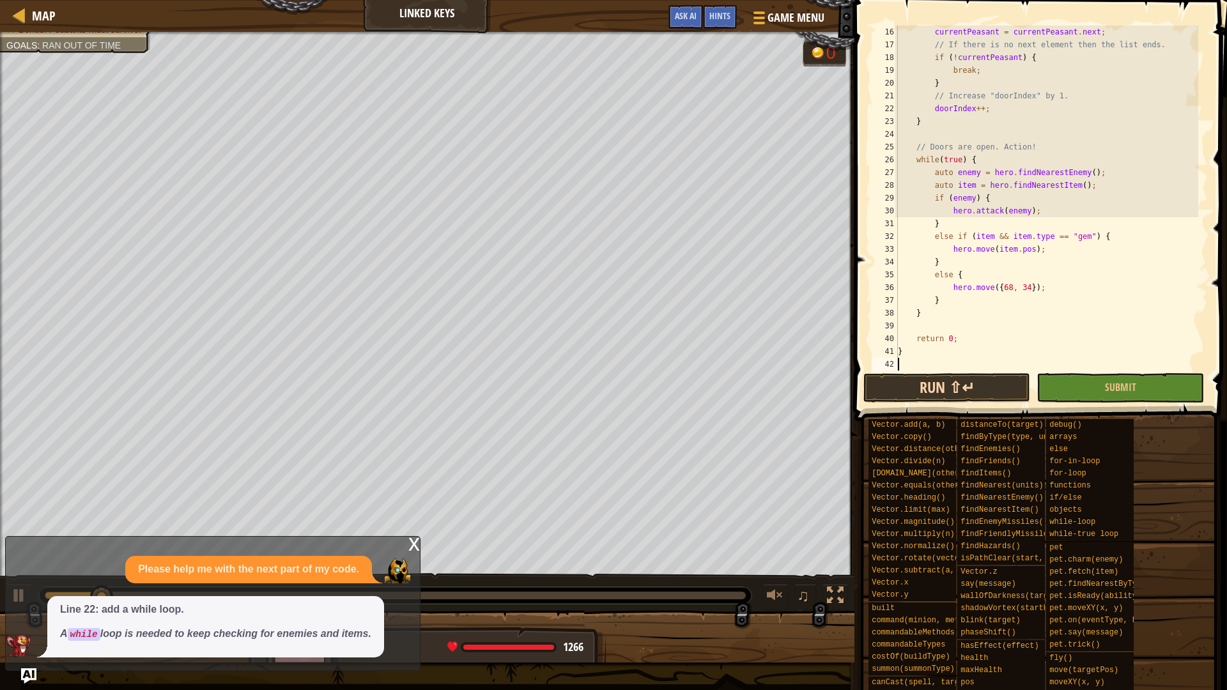
scroll to position [192, 0]
click at [967, 383] on button "Run ⇧↵" at bounding box center [947, 387] width 167 height 29
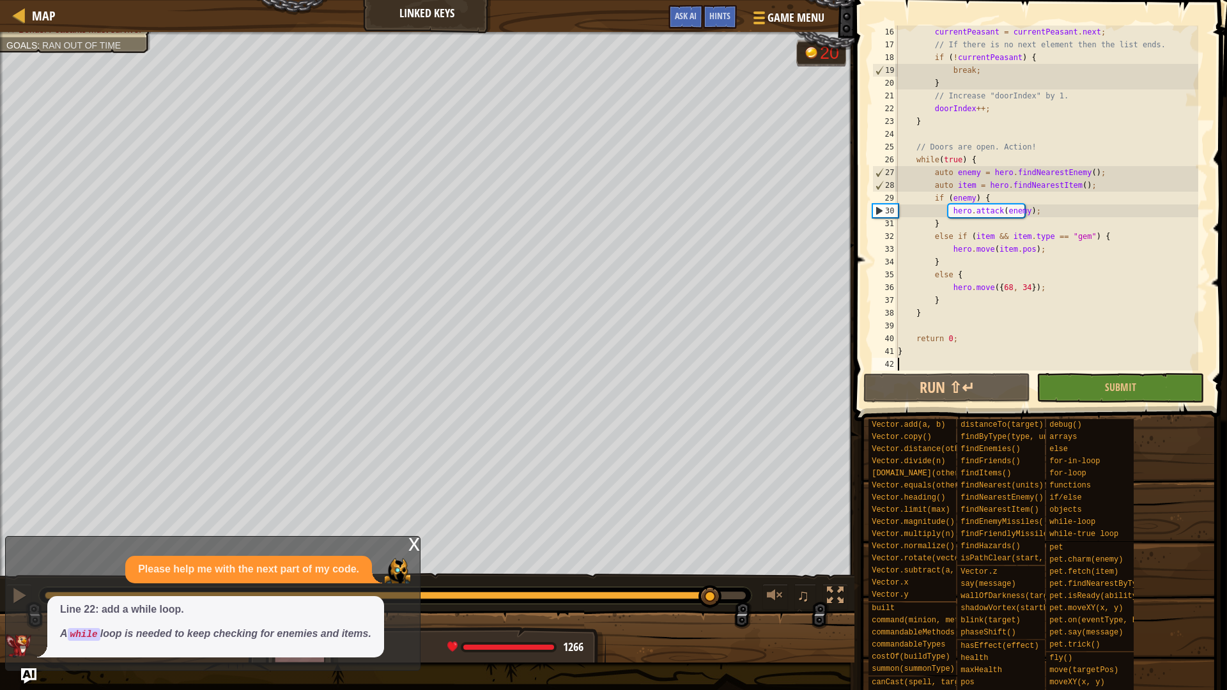
drag, startPoint x: 523, startPoint y: 596, endPoint x: 711, endPoint y: 594, distance: 188.6
click at [711, 582] on div at bounding box center [395, 596] width 701 height 8
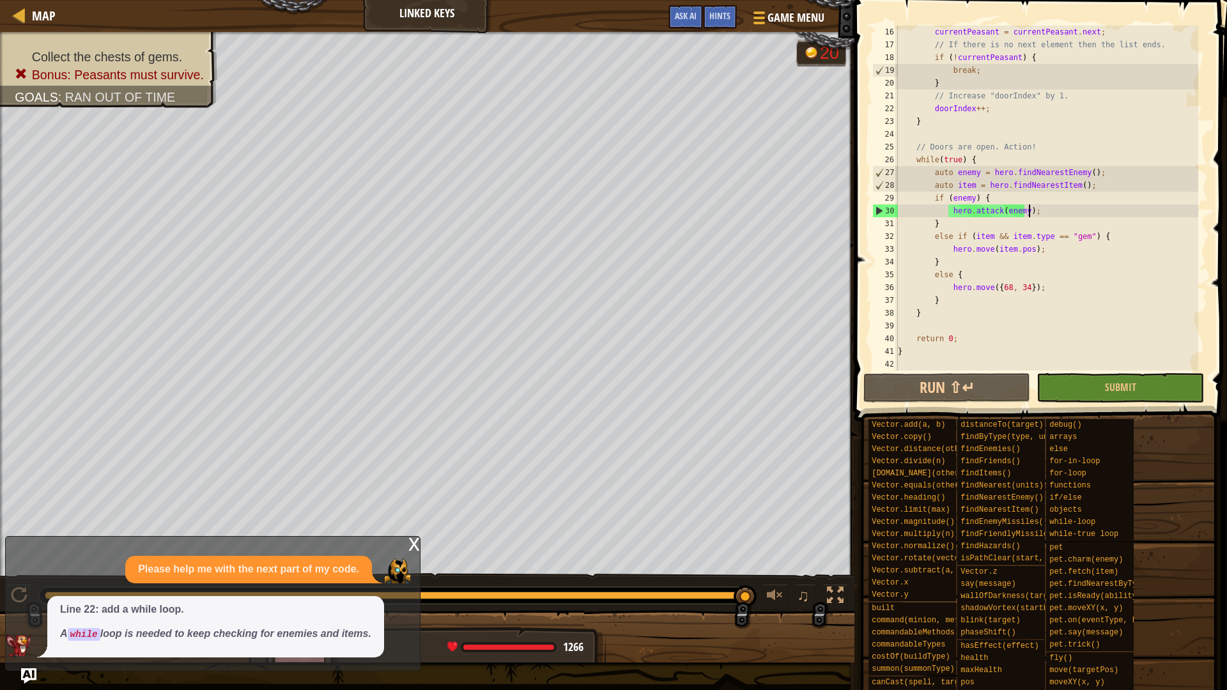
click at [1033, 214] on div "currentPeasant = currentPeasant . next ; // If there is no next element then th…" at bounding box center [1047, 211] width 303 height 371
click at [967, 201] on div "currentPeasant = currentPeasant . next ; // If there is no next element then th…" at bounding box center [1047, 211] width 303 height 371
click at [969, 201] on div "currentPeasant = currentPeasant . next ; // If there is no next element then th…" at bounding box center [1047, 211] width 303 height 371
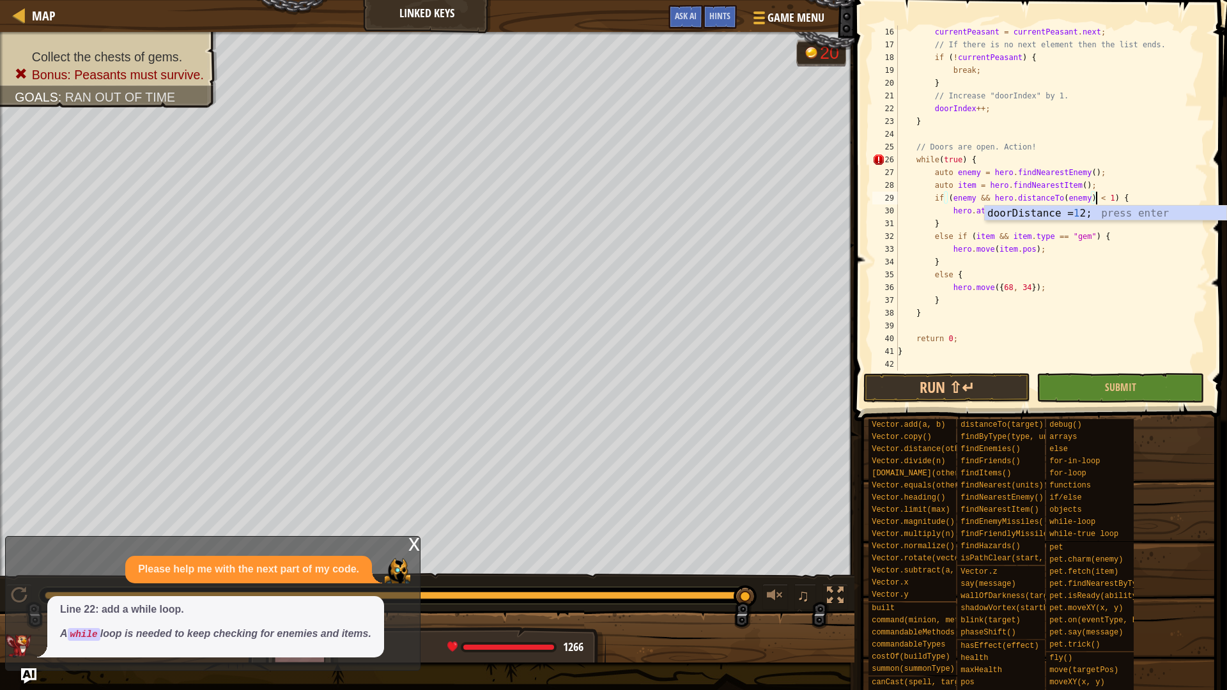
scroll to position [6, 17]
click at [955, 404] on span at bounding box center [1042, 192] width 383 height 459
click at [959, 392] on button "Run ⇧↵" at bounding box center [947, 387] width 167 height 29
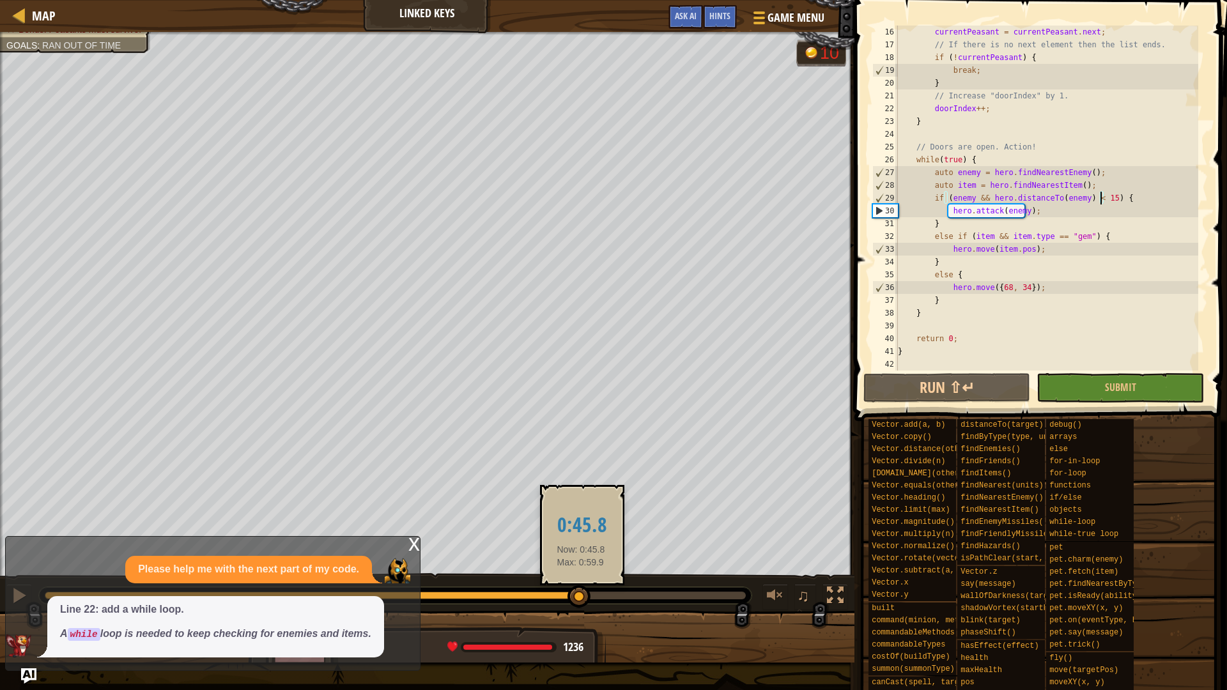
drag, startPoint x: 501, startPoint y: 595, endPoint x: 581, endPoint y: 602, distance: 80.8
click at [581, 582] on div at bounding box center [395, 596] width 701 height 8
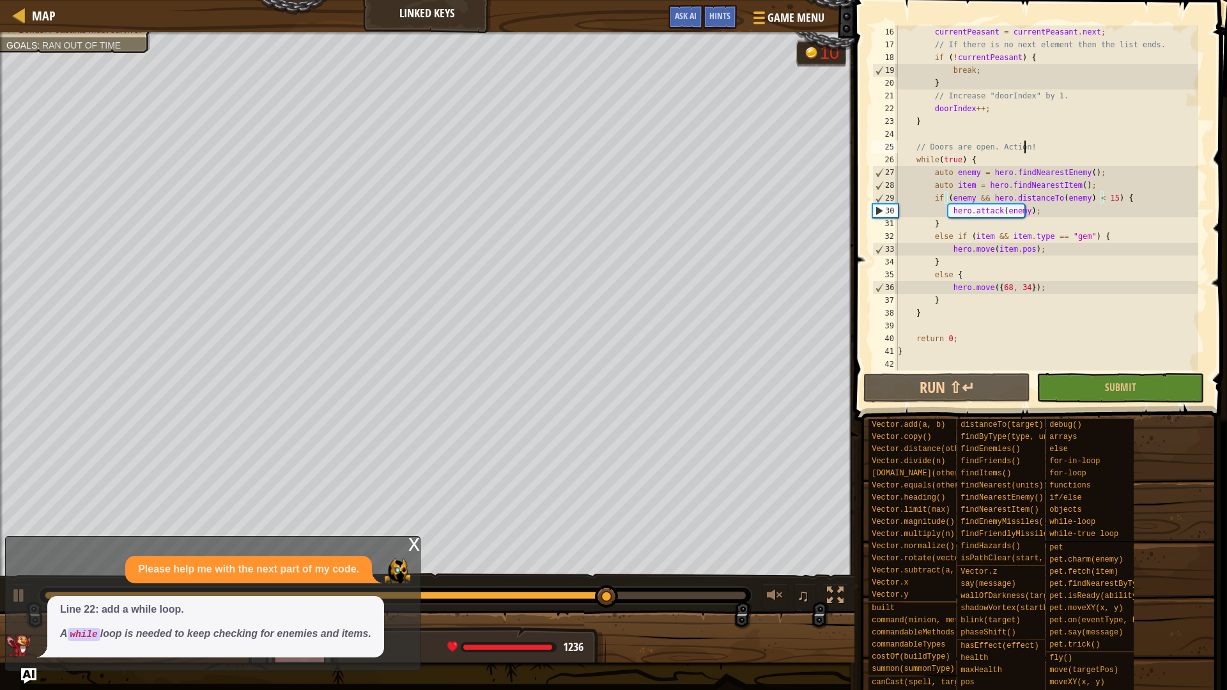
click at [1042, 149] on div "currentPeasant = currentPeasant . next ; // If there is no next element then th…" at bounding box center [1047, 211] width 303 height 371
click at [690, 27] on button "Ask AI" at bounding box center [686, 17] width 35 height 24
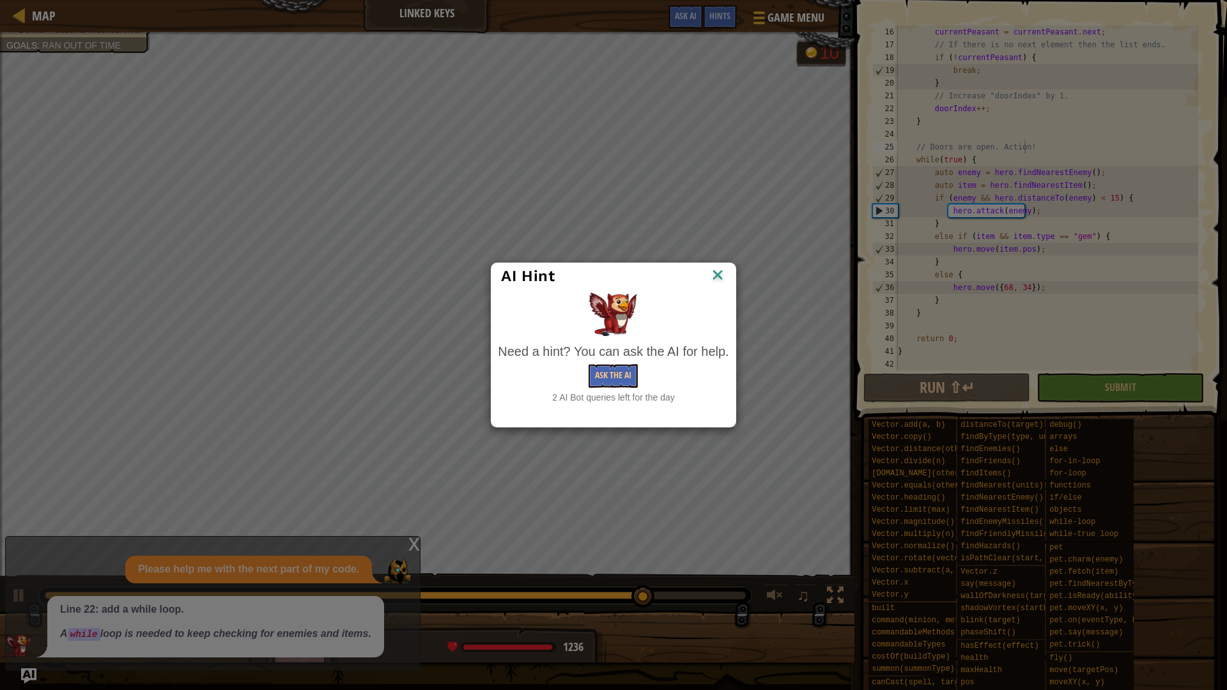
click at [724, 275] on img at bounding box center [718, 276] width 17 height 19
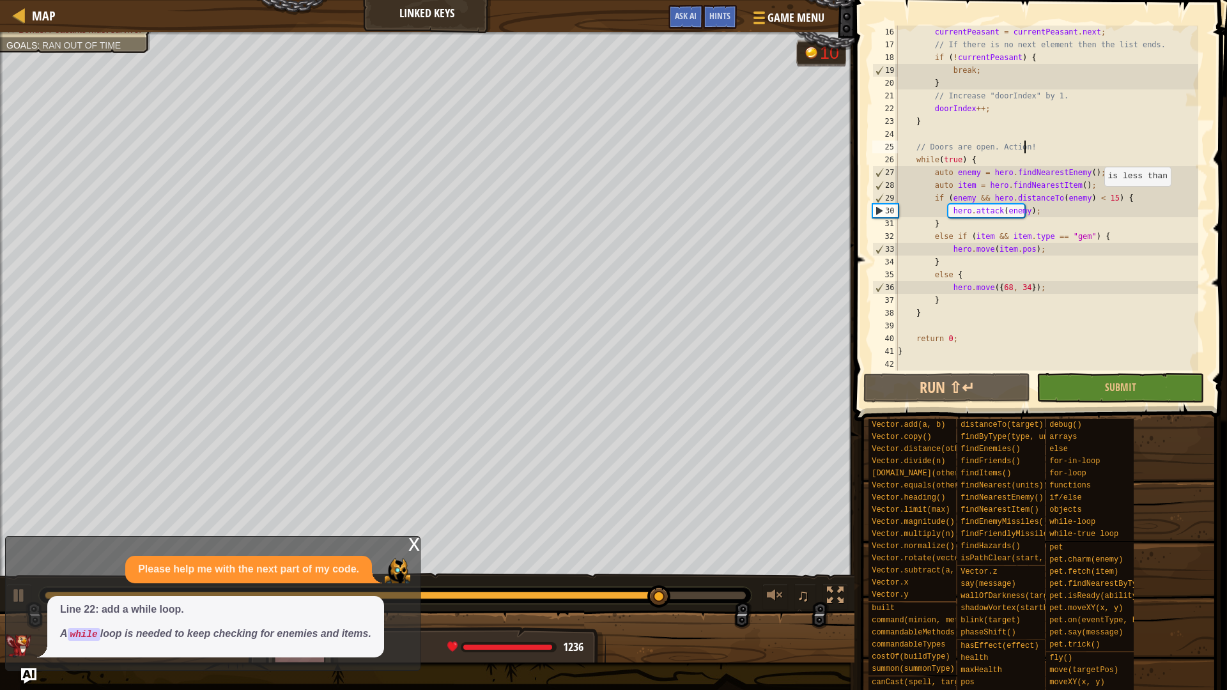
click at [1098, 199] on div "currentPeasant = currentPeasant . next ; // If there is no next element then th…" at bounding box center [1047, 211] width 303 height 371
drag, startPoint x: 1101, startPoint y: 198, endPoint x: 982, endPoint y: 198, distance: 118.9
click at [984, 198] on div "currentPeasant = currentPeasant . next ; // If there is no next element then th…" at bounding box center [1047, 211] width 303 height 371
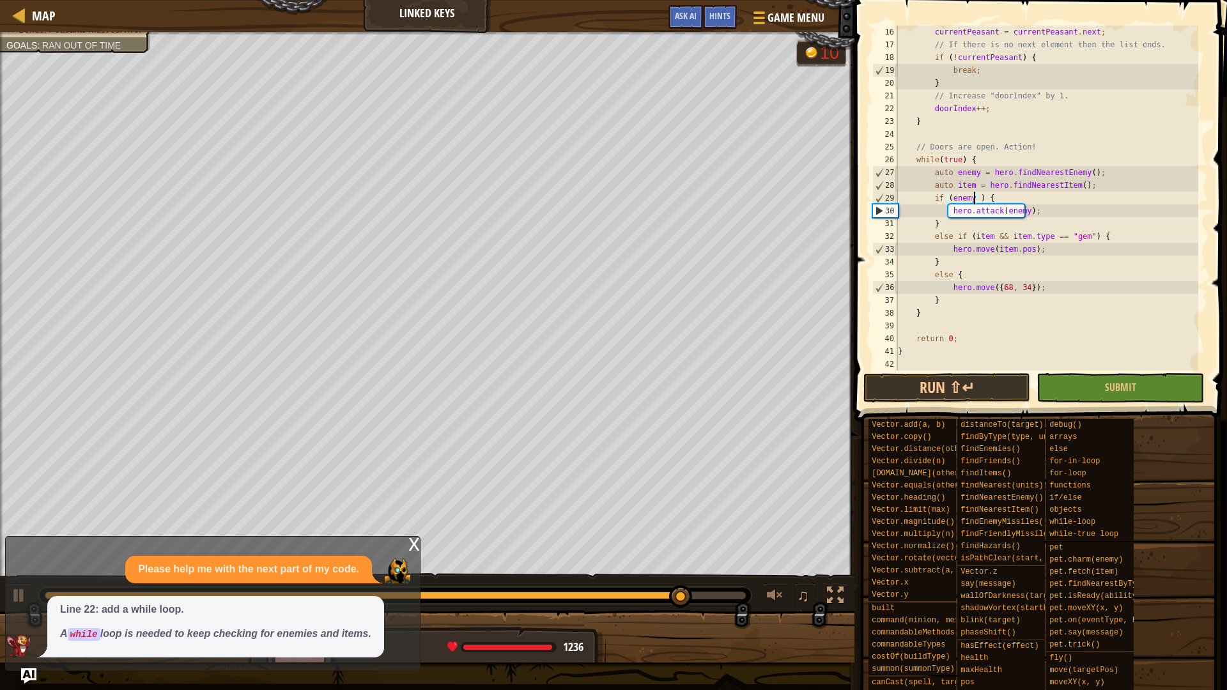
type textarea "if (enemy) {"
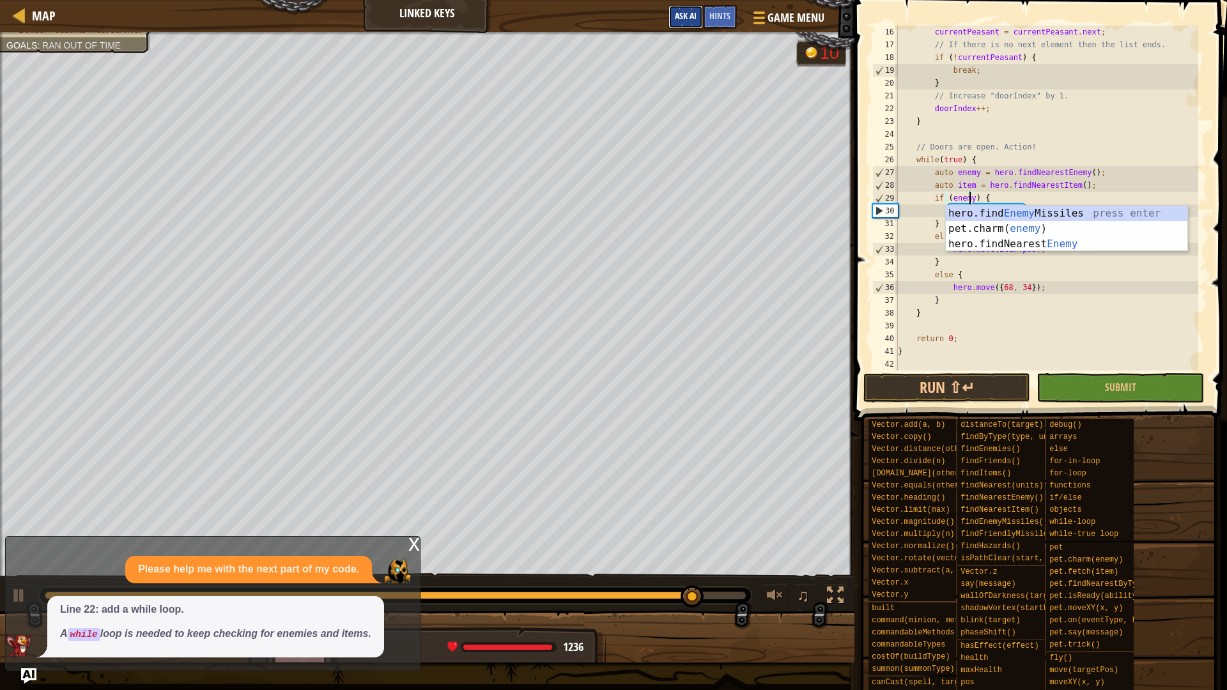
click at [697, 15] on button "Ask AI" at bounding box center [686, 17] width 35 height 24
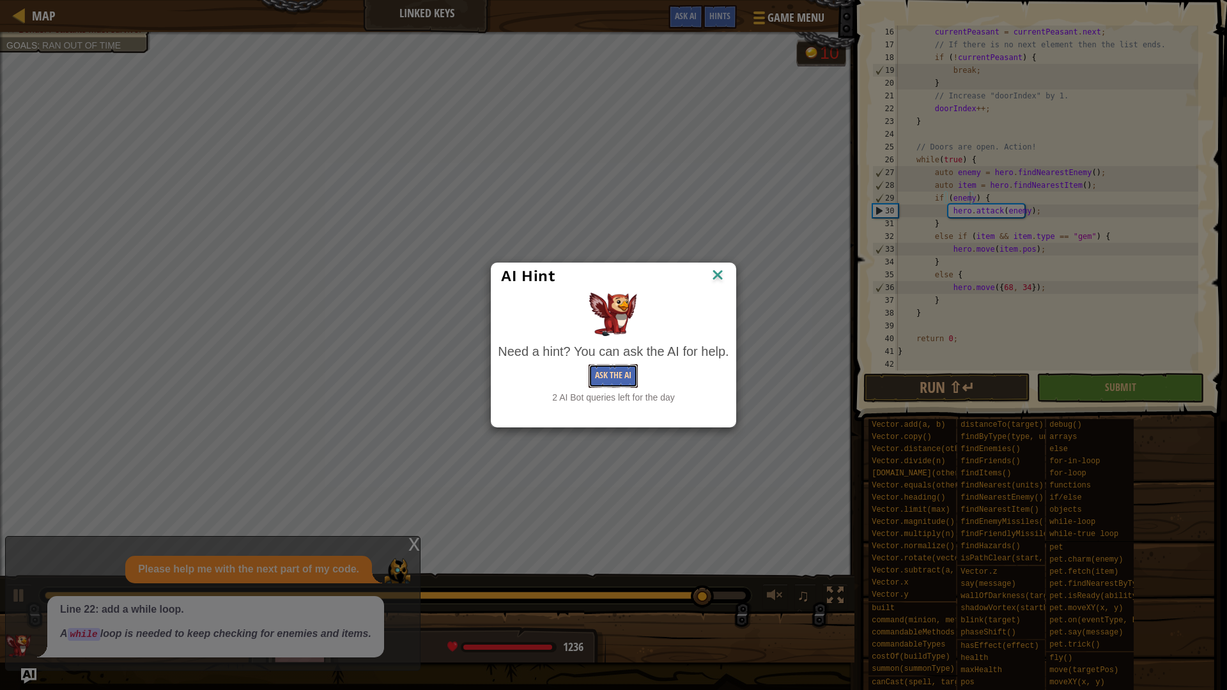
click at [609, 368] on button "Ask the AI" at bounding box center [613, 376] width 49 height 24
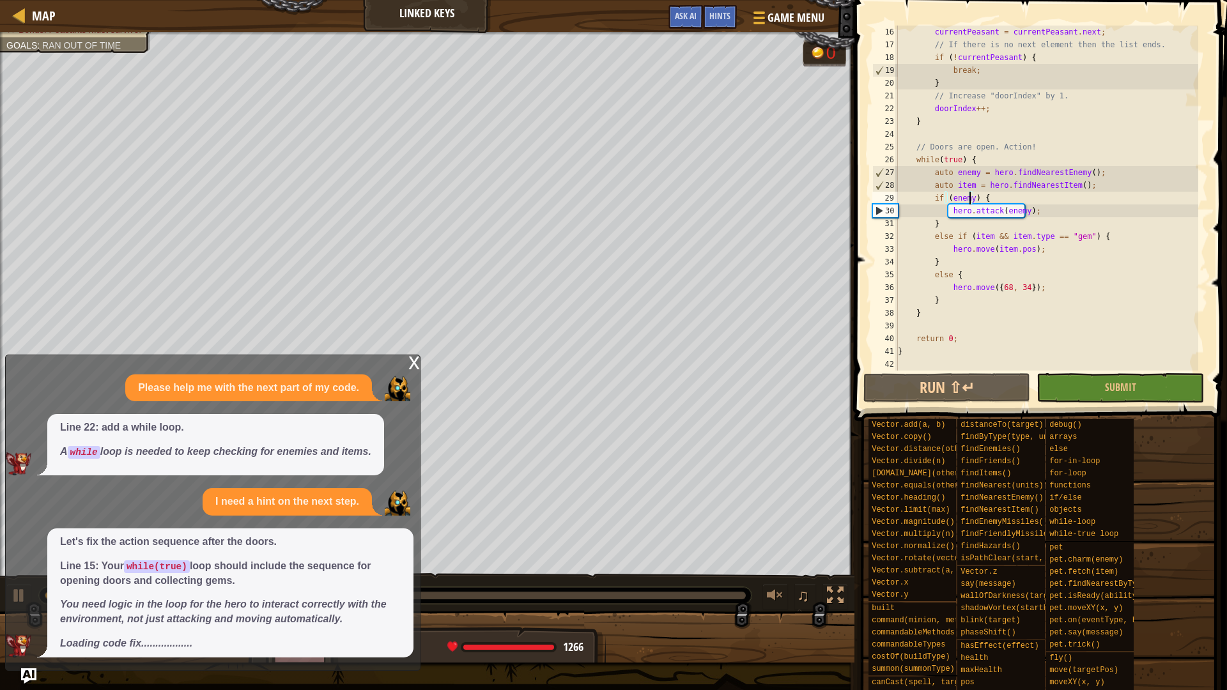
scroll to position [192, 0]
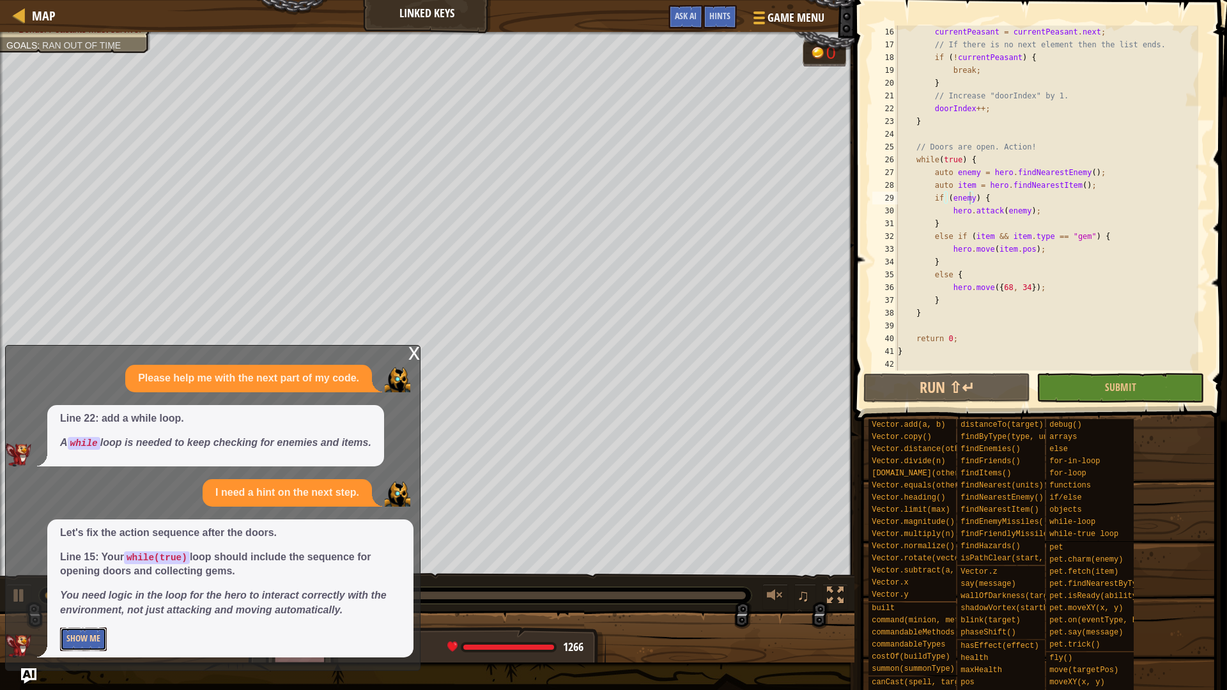
click at [86, 637] on button "Show Me" at bounding box center [83, 640] width 47 height 24
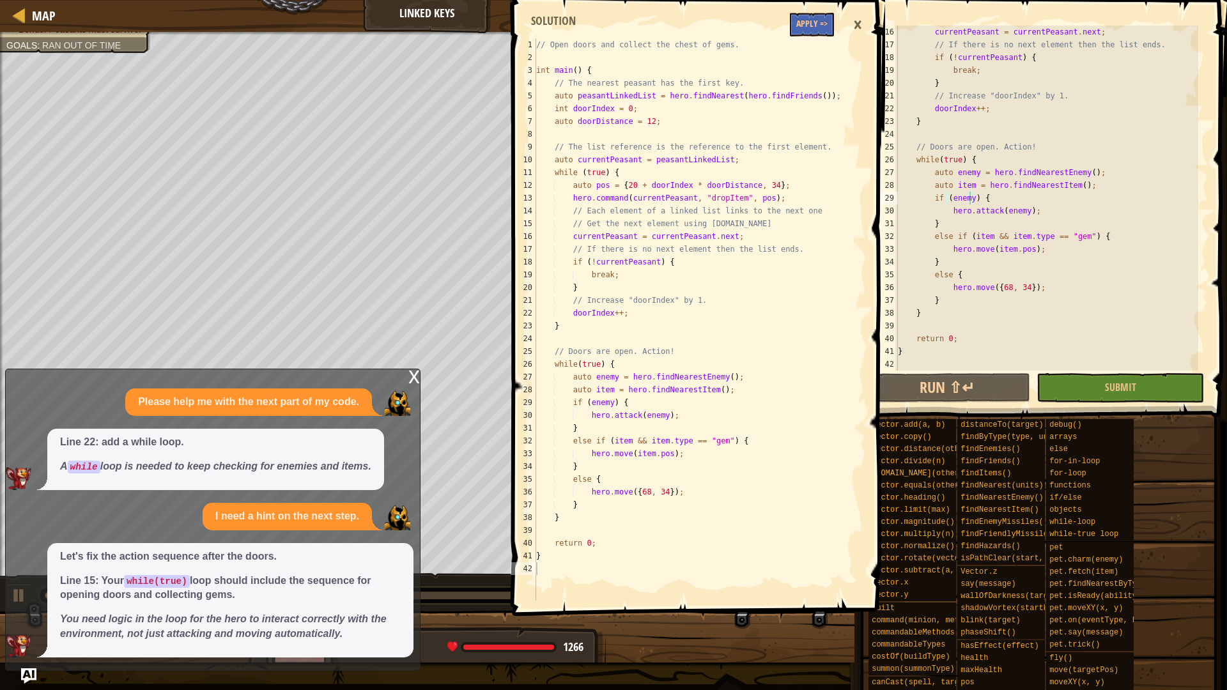
click at [594, 349] on div "Map Linked Keys Game Menu Done Hints Ask AI auto enemy = hero.findNearestEnemy(…" at bounding box center [613, 345] width 1227 height 690
type textarea "auto item = hero.findNearestItem(); if (enemy) {"
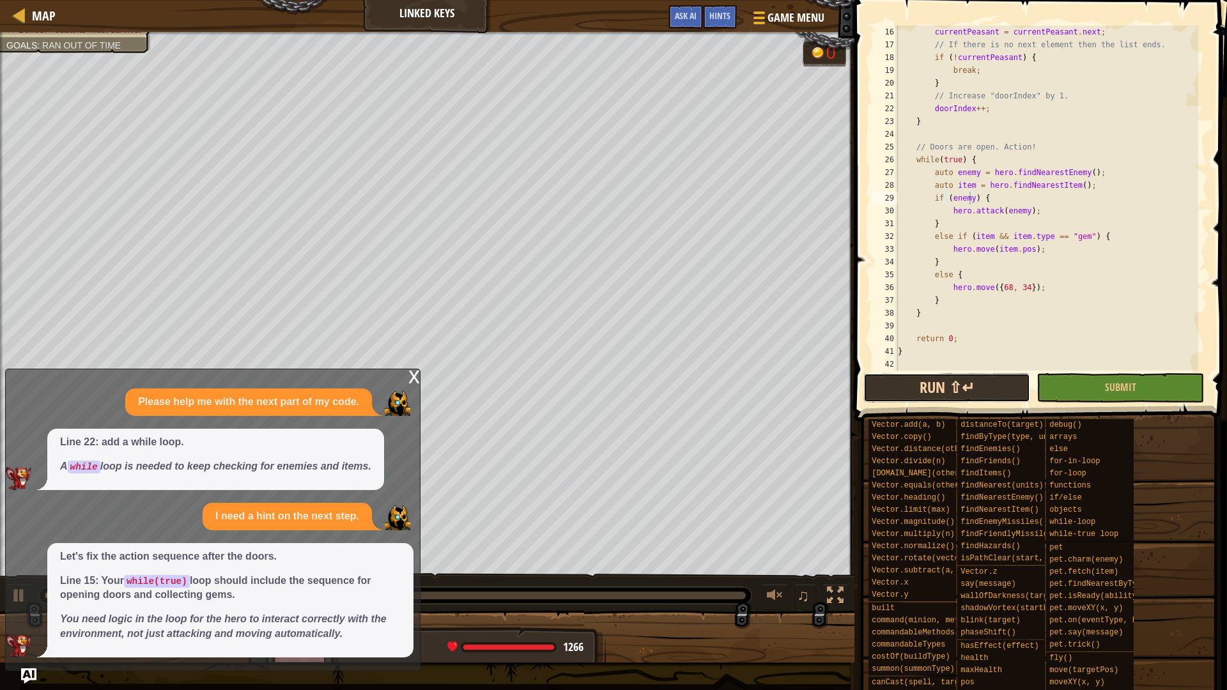
click at [956, 396] on button "Run ⇧↵" at bounding box center [947, 387] width 167 height 29
click at [38, 673] on div "Map Linked Keys Game Menu Done Hints Ask AI auto item = hero.findNearestItem();…" at bounding box center [613, 345] width 1227 height 690
click at [21, 674] on img "Ask AI" at bounding box center [28, 676] width 17 height 17
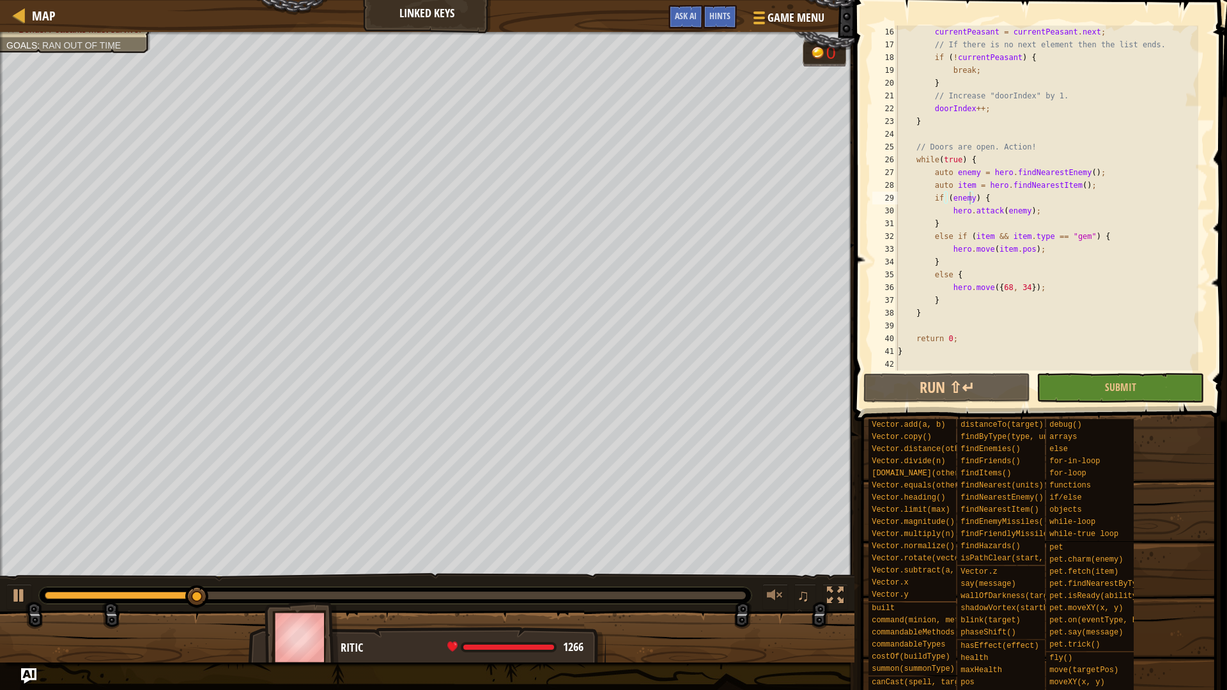
type textarea "auto item = hero.findNearestItem();"
click at [1088, 185] on div "currentPeasant = currentPeasant . next ; // If there is no next element then th…" at bounding box center [1047, 211] width 303 height 371
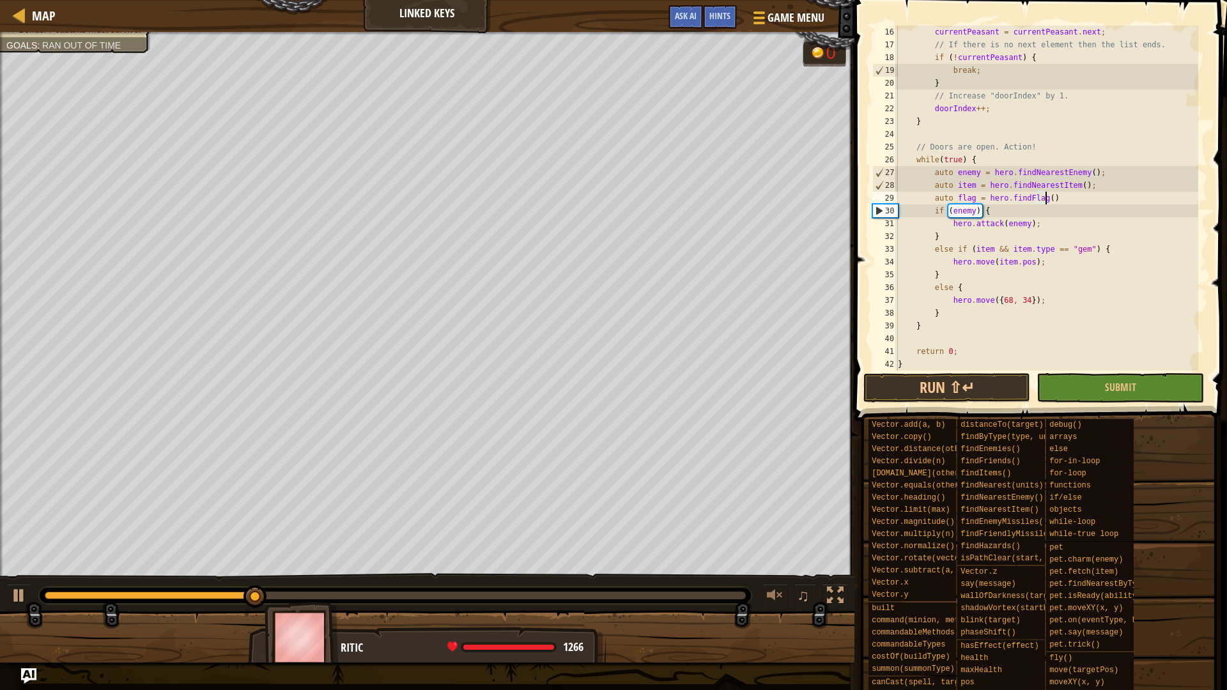
type textarea "auto flag = hero.findFlag();"
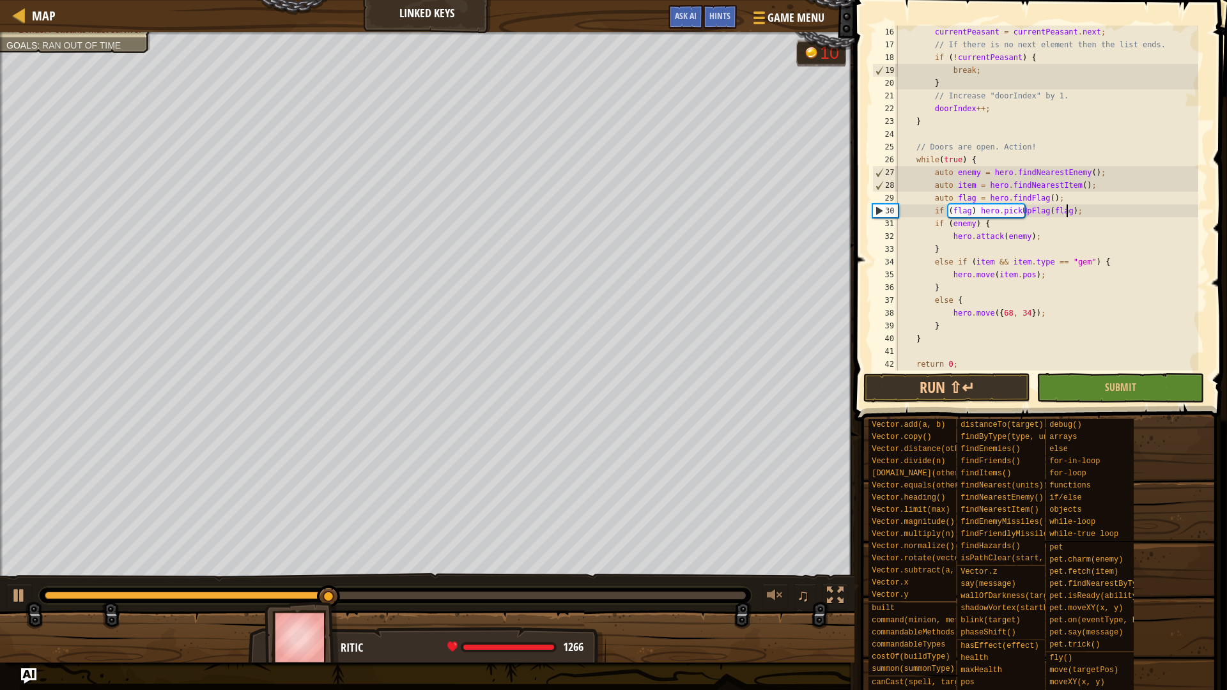
click at [933, 224] on div "currentPeasant = currentPeasant . next ; // If there is no next element then th…" at bounding box center [1047, 211] width 303 height 371
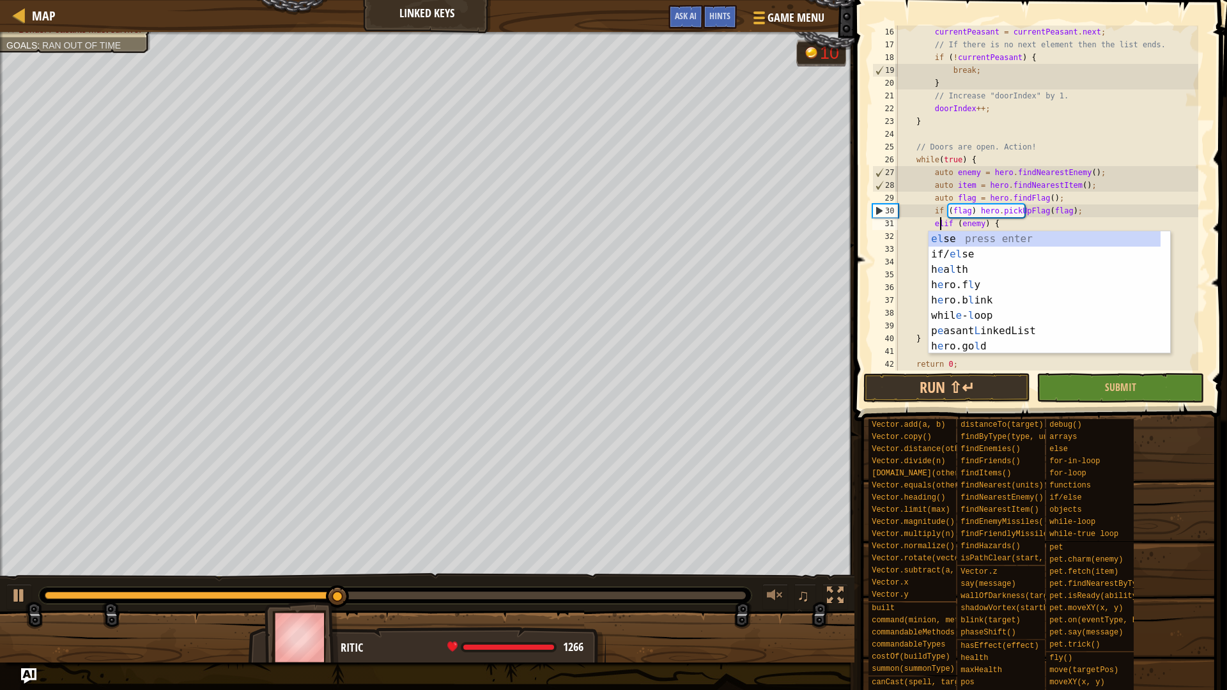
scroll to position [6, 4]
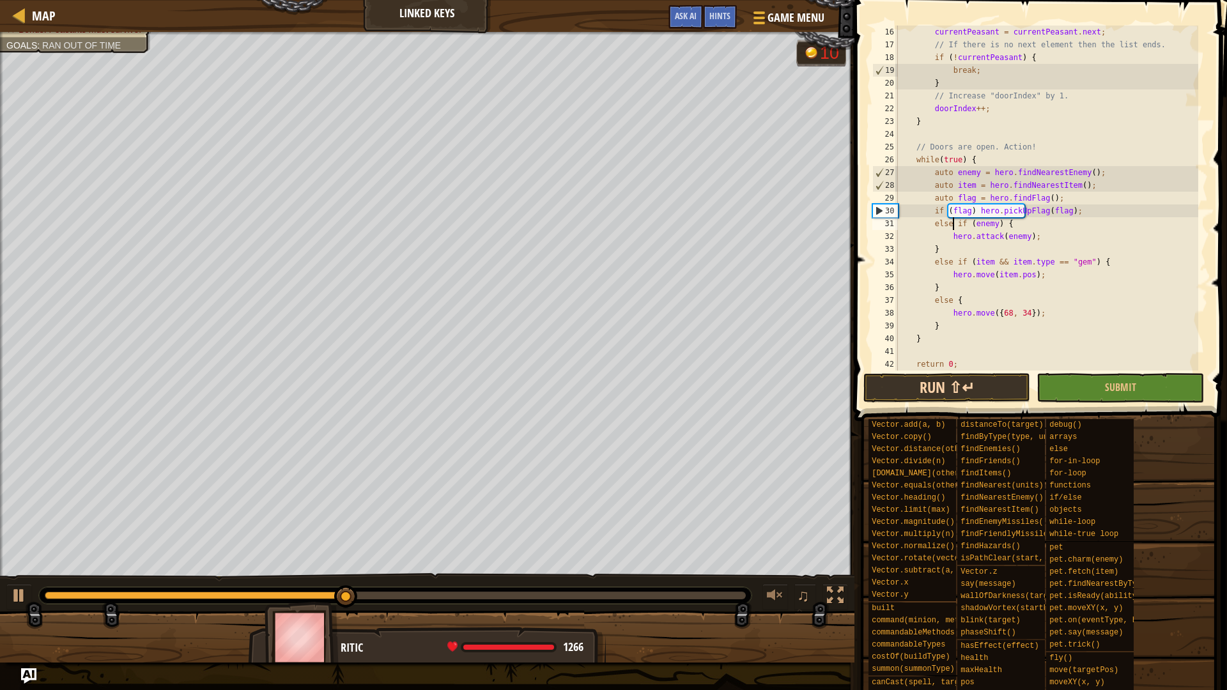
type textarea "else if (enemy) {"
click at [981, 377] on button "Run ⇧↵" at bounding box center [947, 387] width 167 height 29
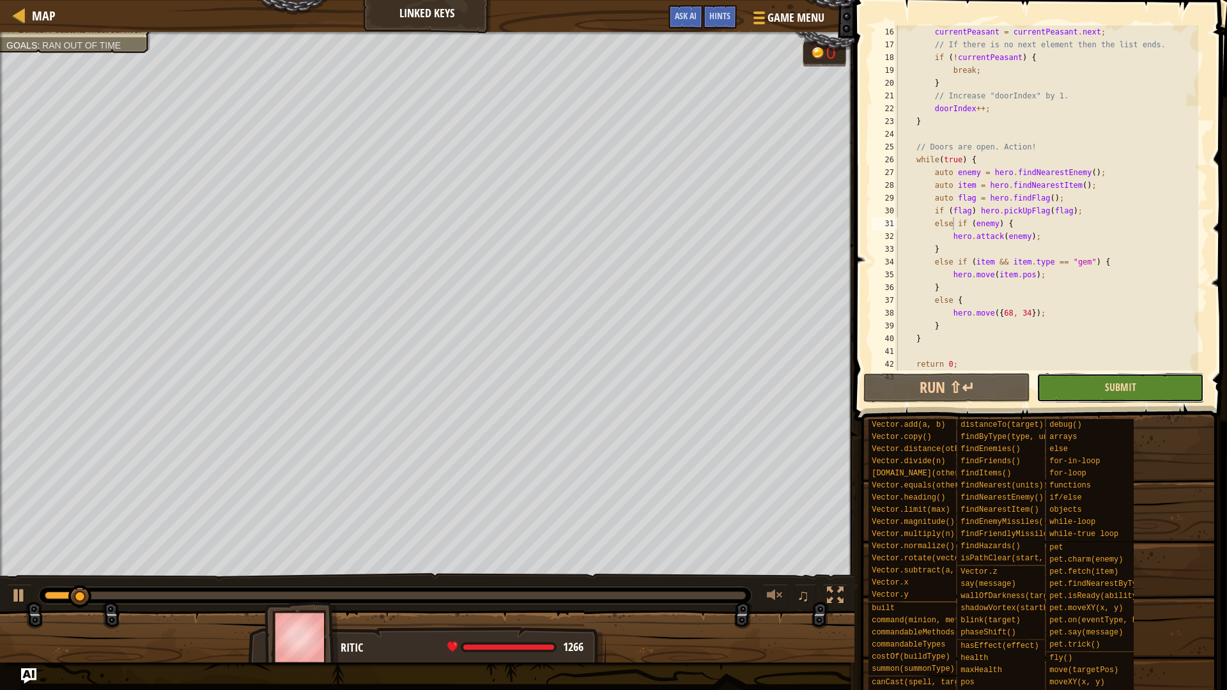
click at [1111, 391] on span "Submit" at bounding box center [1120, 387] width 31 height 14
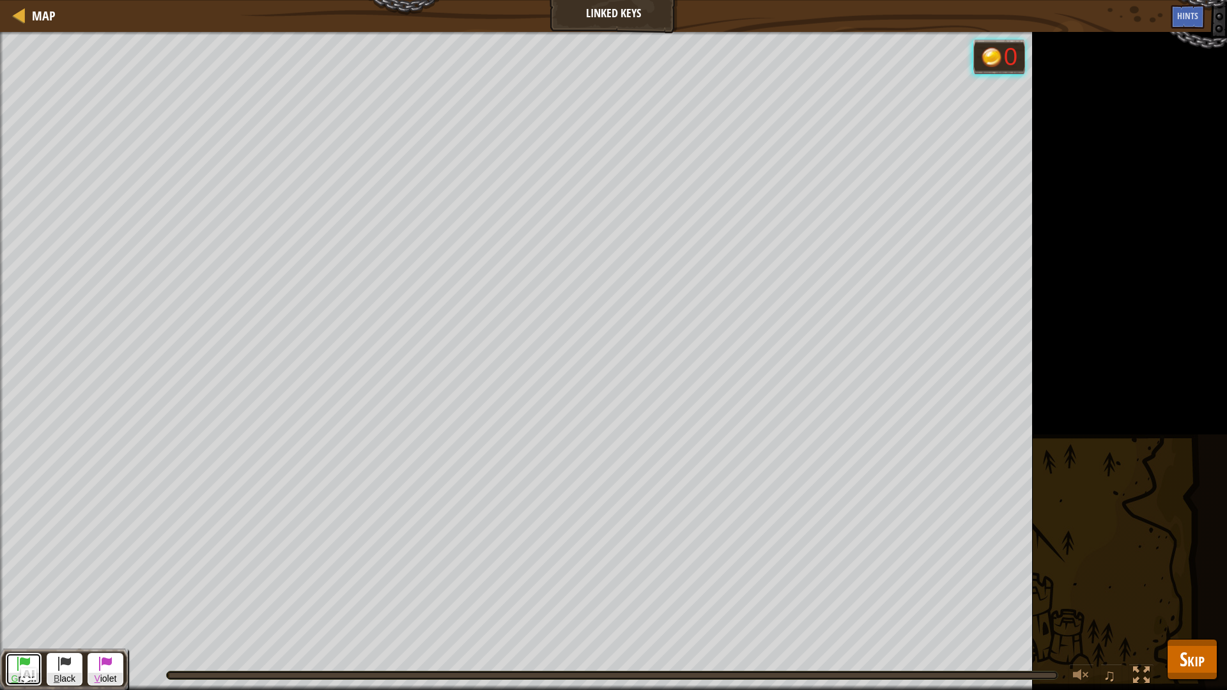
click at [22, 663] on span at bounding box center [23, 663] width 15 height 15
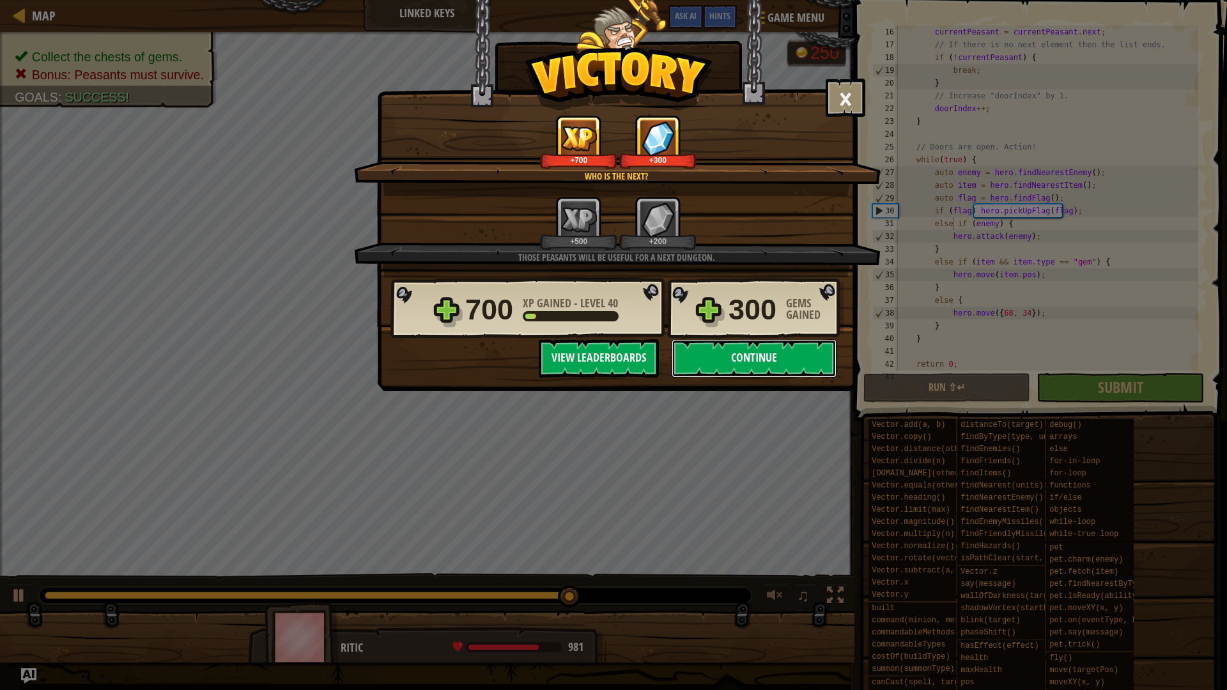
click at [700, 357] on button "Continue" at bounding box center [754, 358] width 165 height 38
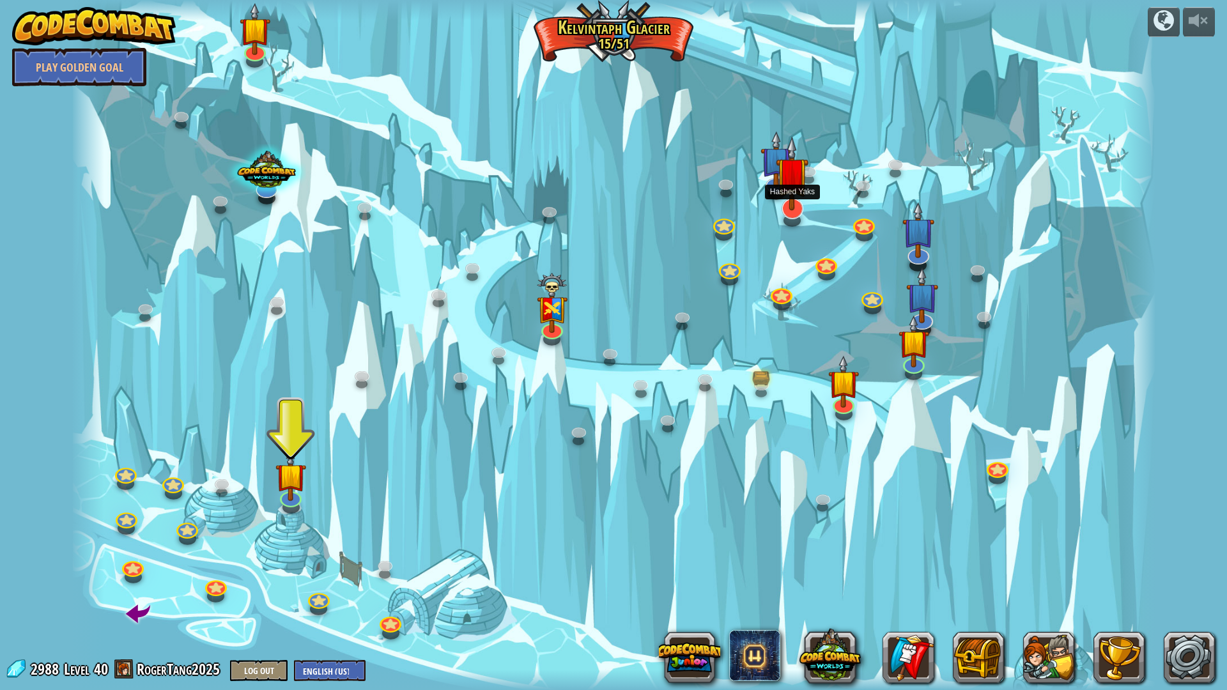
click at [798, 196] on img at bounding box center [792, 173] width 33 height 75
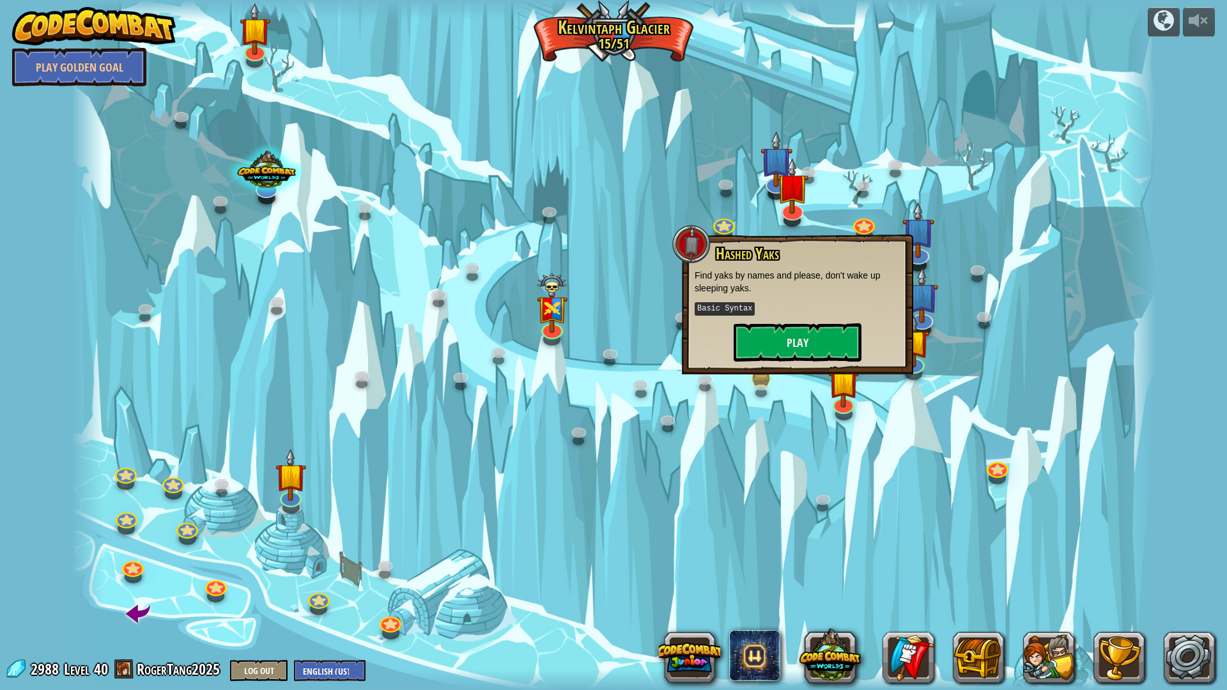
click at [911, 235] on div "Hashed Yaks Find yaks by names and please, don't wake up sleeping yaks. Basic S…" at bounding box center [797, 305] width 231 height 140
click at [923, 235] on img at bounding box center [919, 217] width 33 height 75
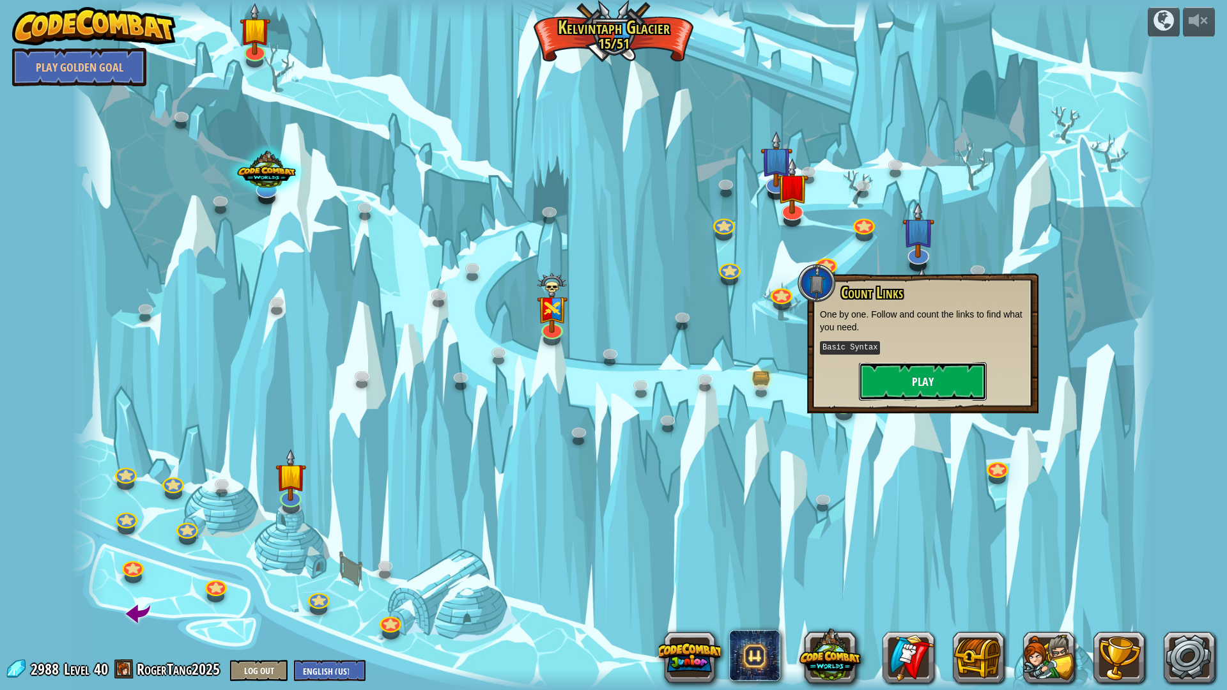
click at [954, 369] on button "Play" at bounding box center [923, 381] width 128 height 38
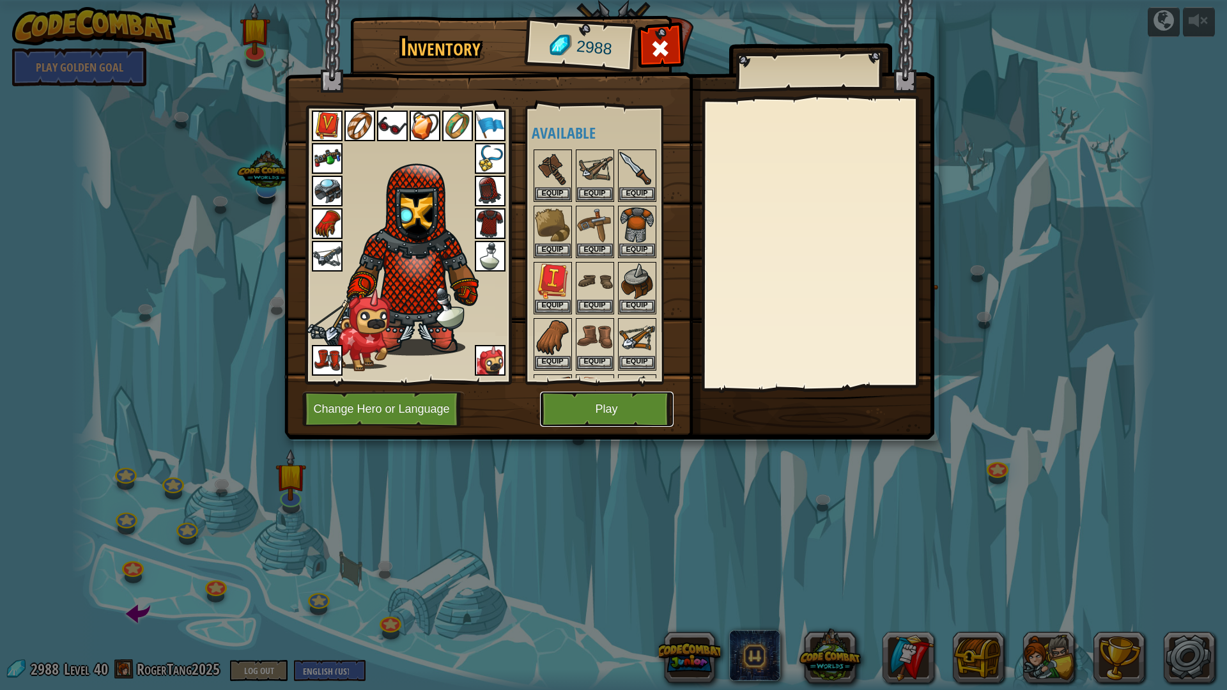
click at [614, 408] on button "Play" at bounding box center [607, 409] width 134 height 35
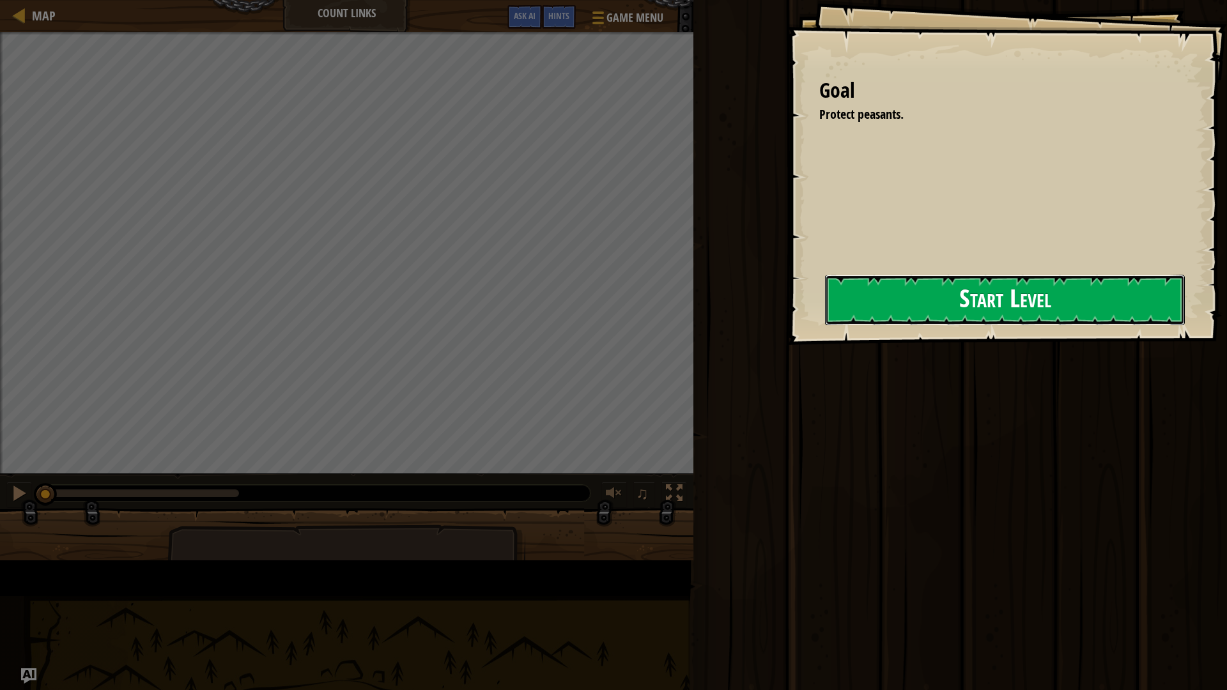
click at [825, 309] on button "Start Level" at bounding box center [1005, 300] width 360 height 50
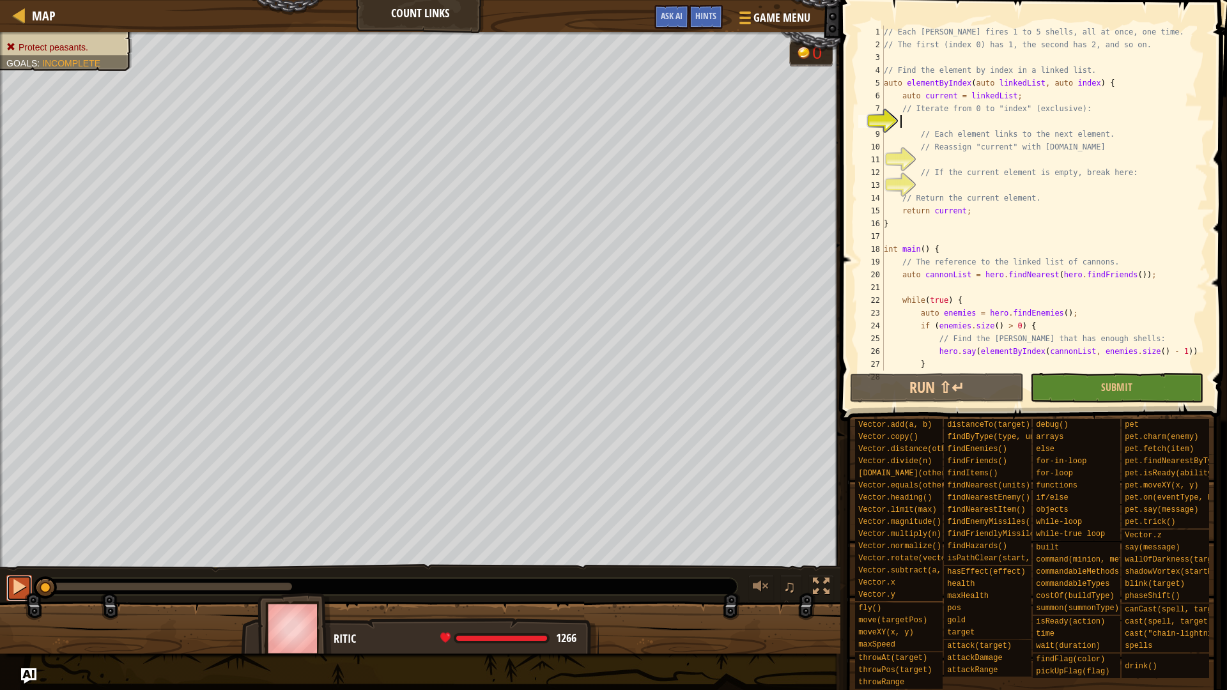
click at [20, 588] on div at bounding box center [19, 586] width 17 height 17
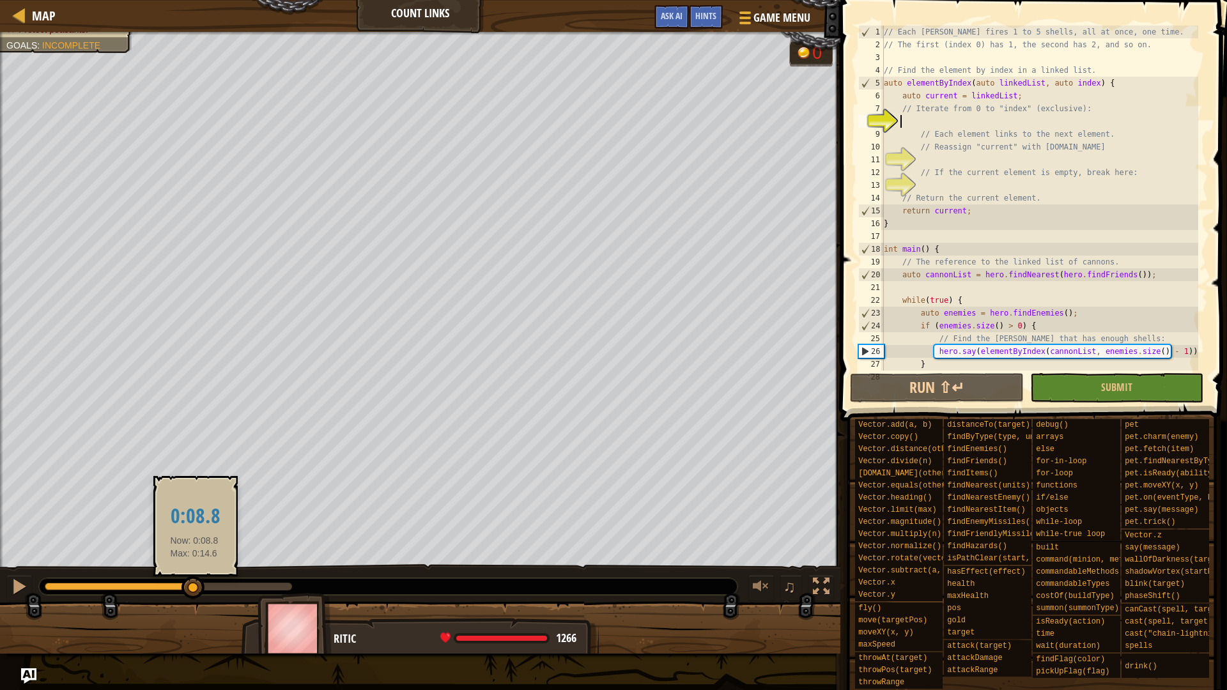
drag, startPoint x: 119, startPoint y: 587, endPoint x: 180, endPoint y: 593, distance: 61.6
click at [183, 591] on div at bounding box center [168, 587] width 247 height 8
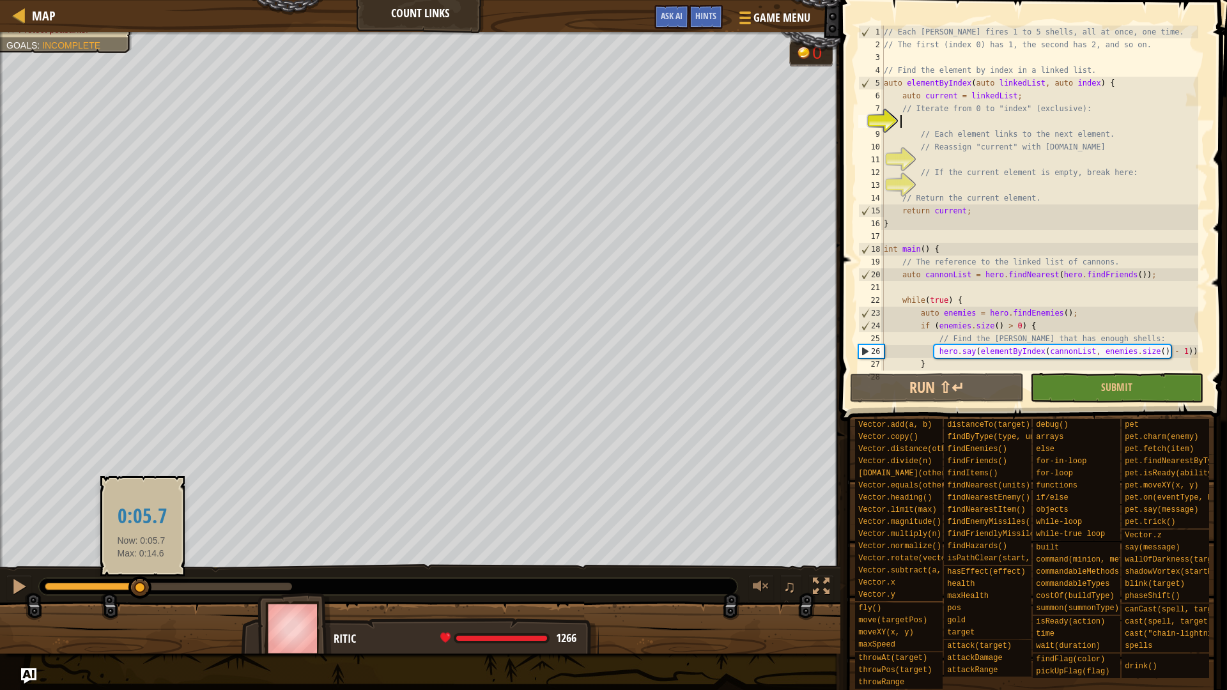
drag, startPoint x: 160, startPoint y: 593, endPoint x: 141, endPoint y: 594, distance: 18.5
click at [141, 594] on div at bounding box center [139, 588] width 23 height 23
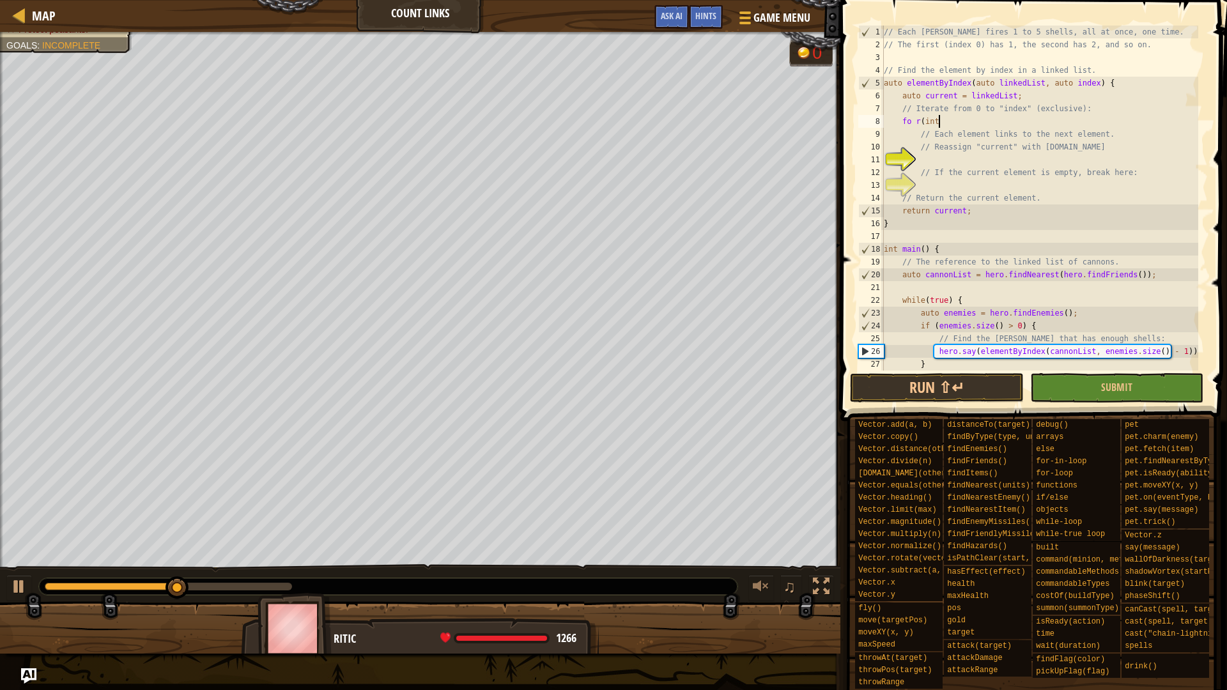
scroll to position [6, 4]
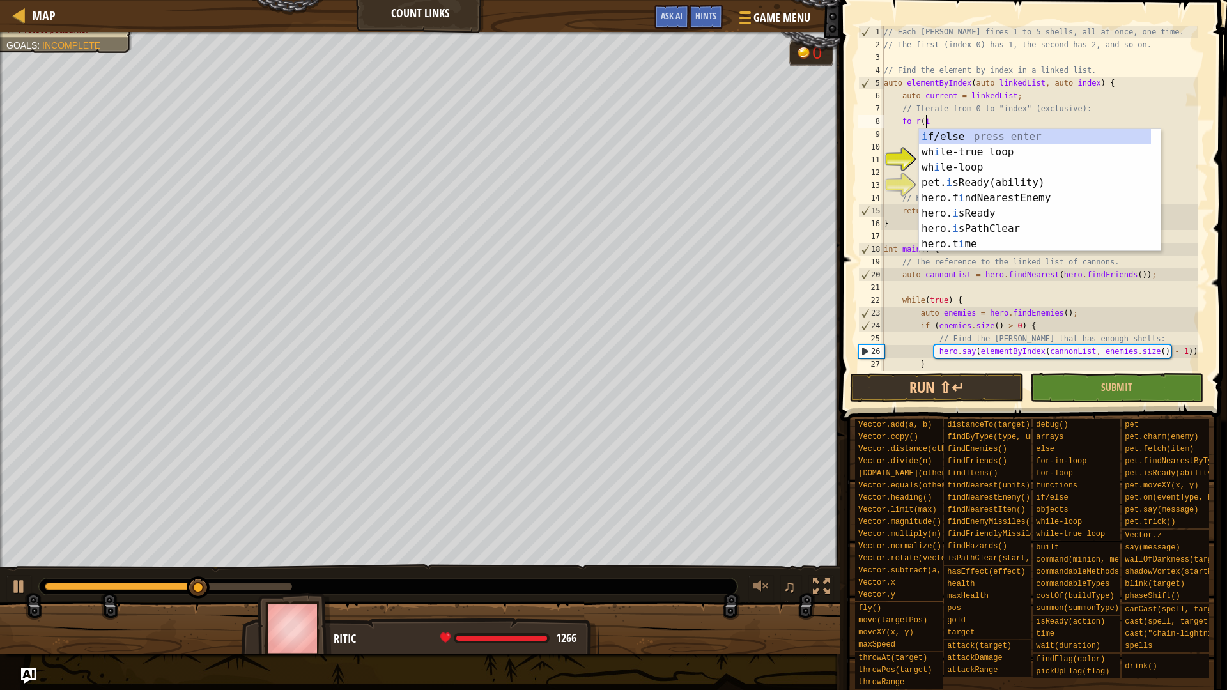
type textarea "f"
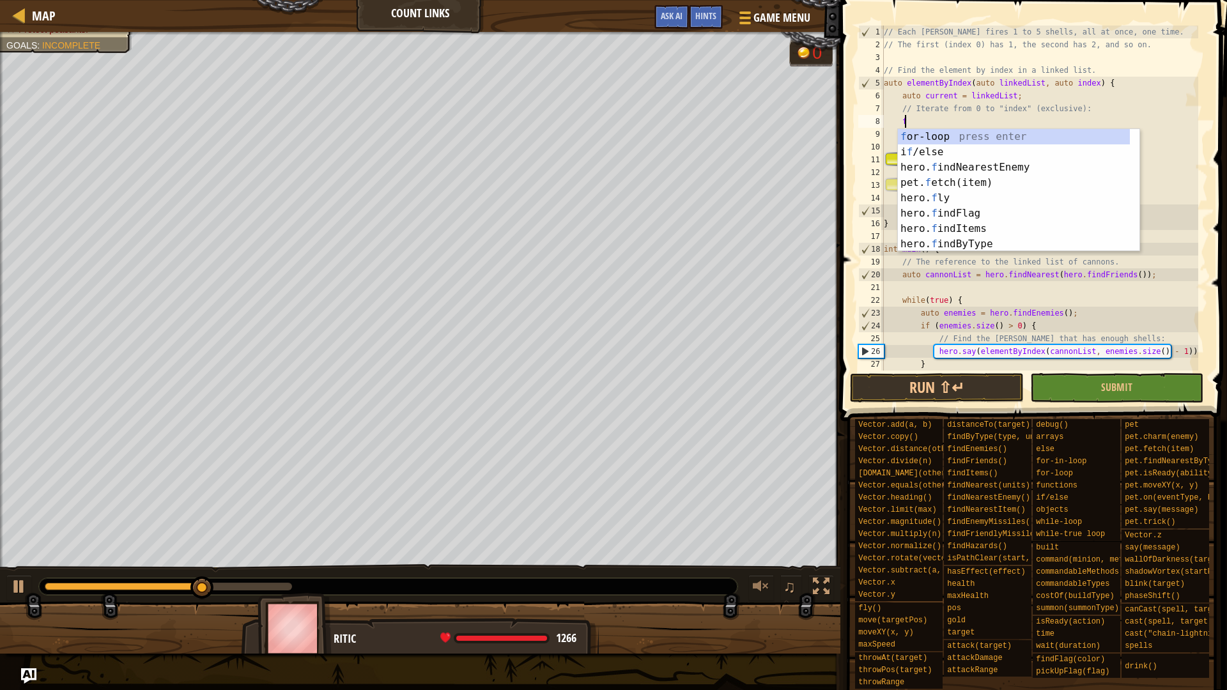
scroll to position [6, 1]
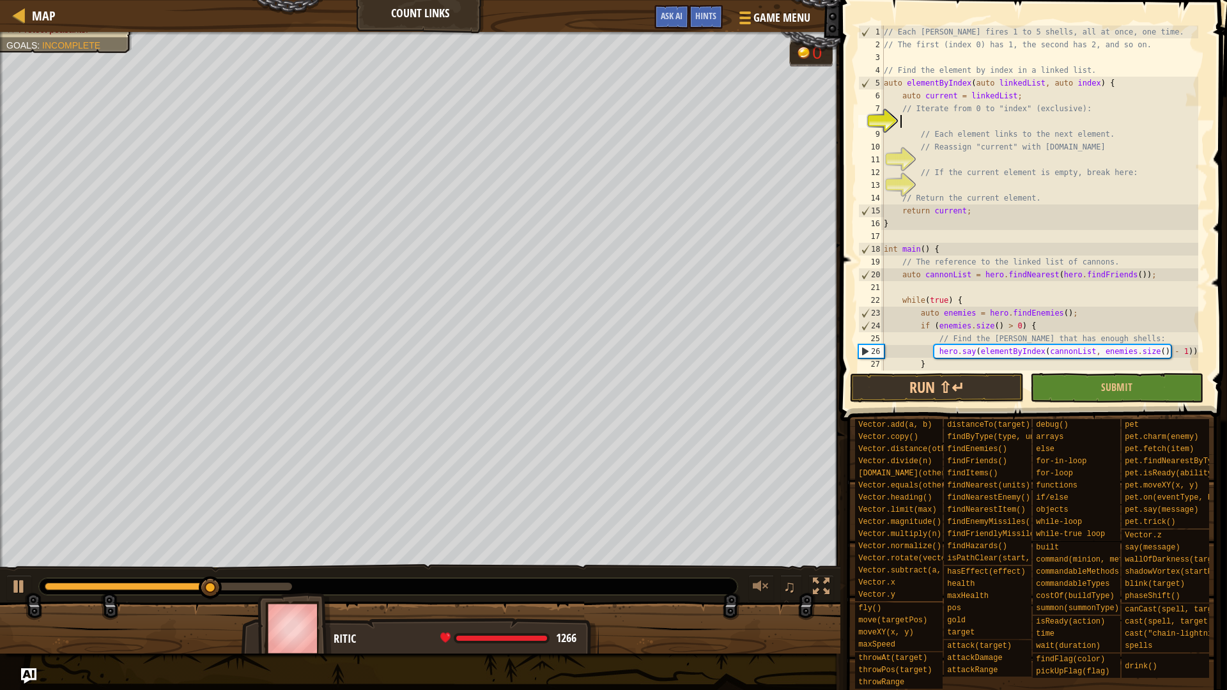
type textarea "o"
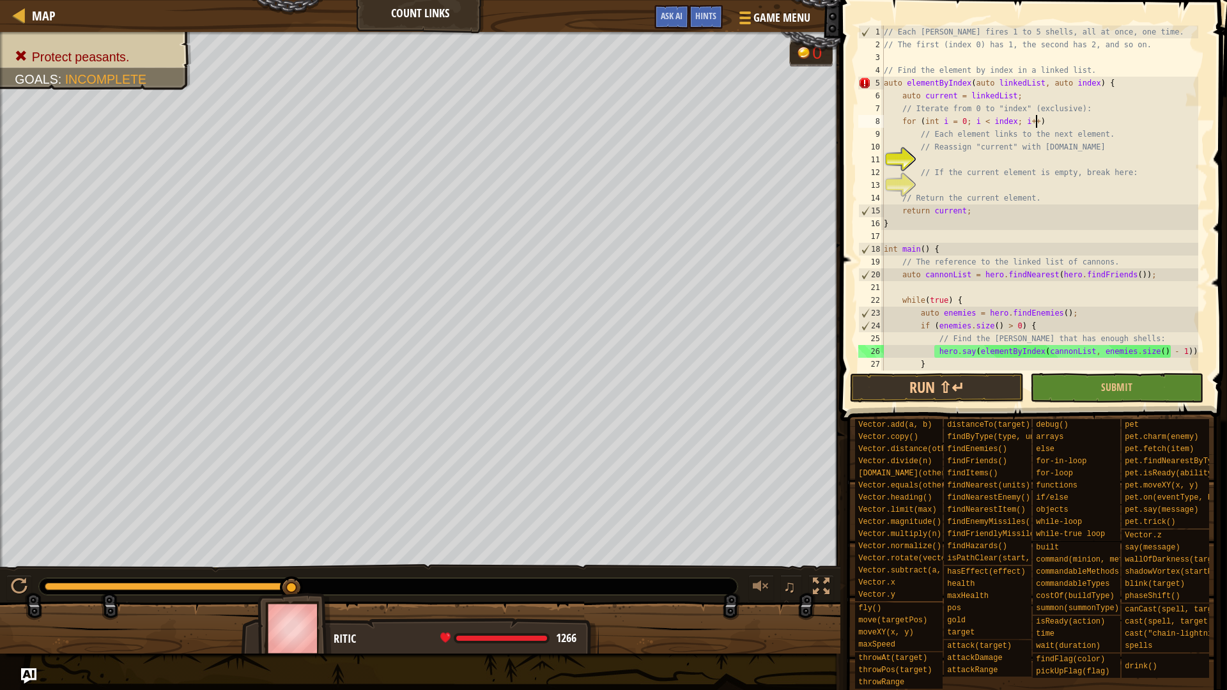
type textarea "for (int i = 0; i < index; i++) {"
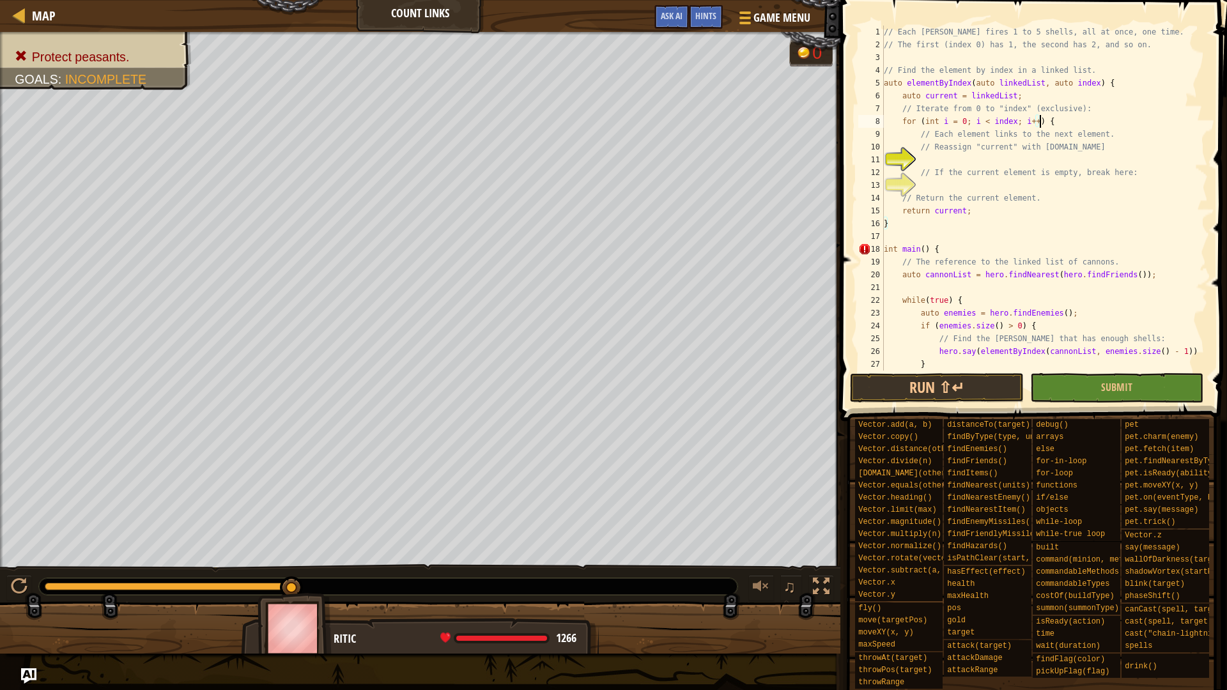
click at [1001, 156] on div "// Each [PERSON_NAME] fires 1 to 5 shells, all at once, one time. // The first …" at bounding box center [1039, 211] width 317 height 371
type textarea "// If the current element is empty, break here:"
type textarea "if (!current) break;"
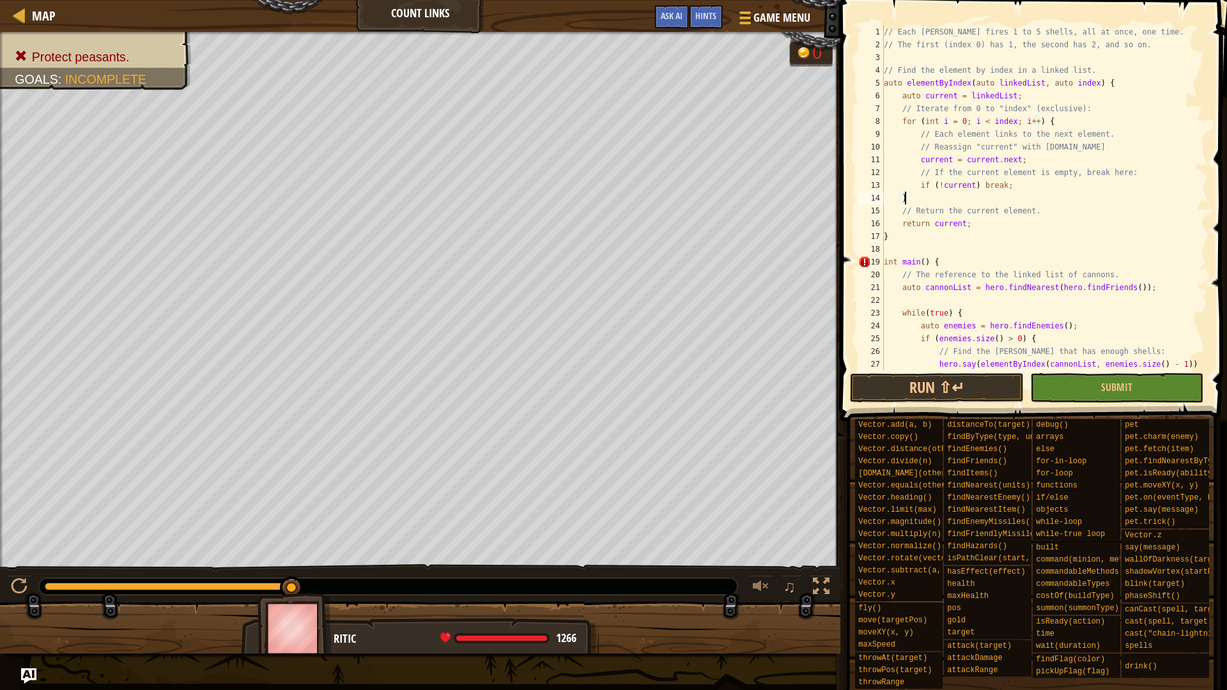
scroll to position [89, 0]
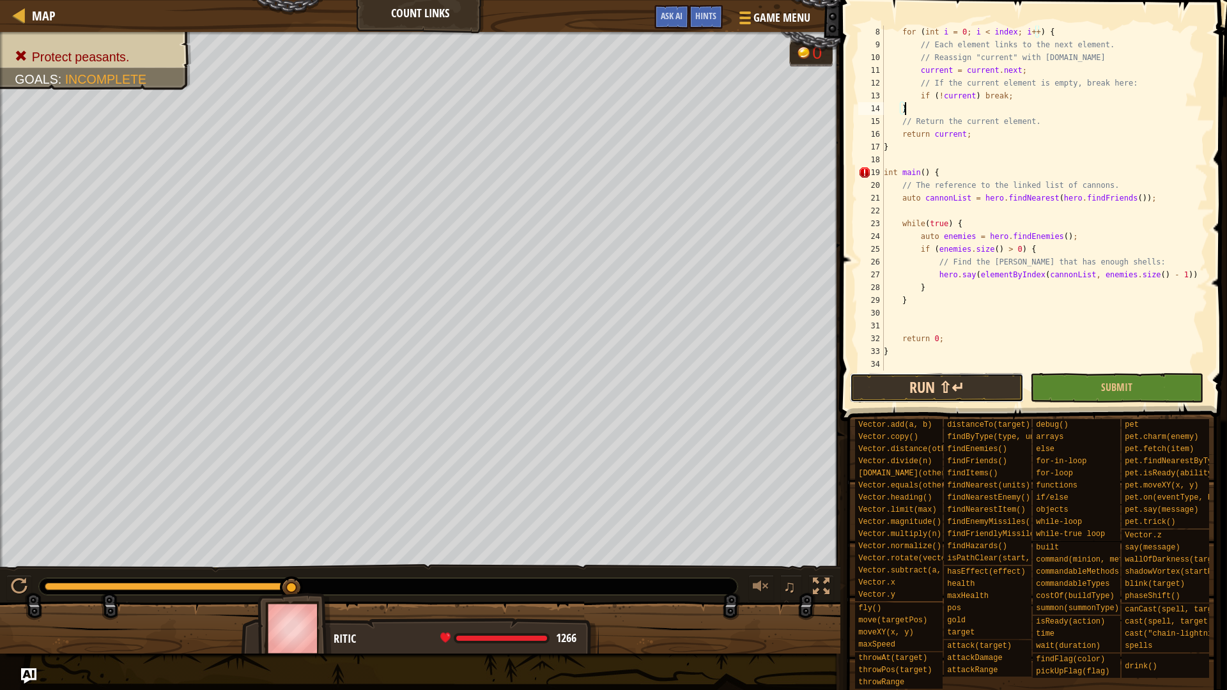
click at [969, 384] on button "Run ⇧↵" at bounding box center [937, 387] width 174 height 29
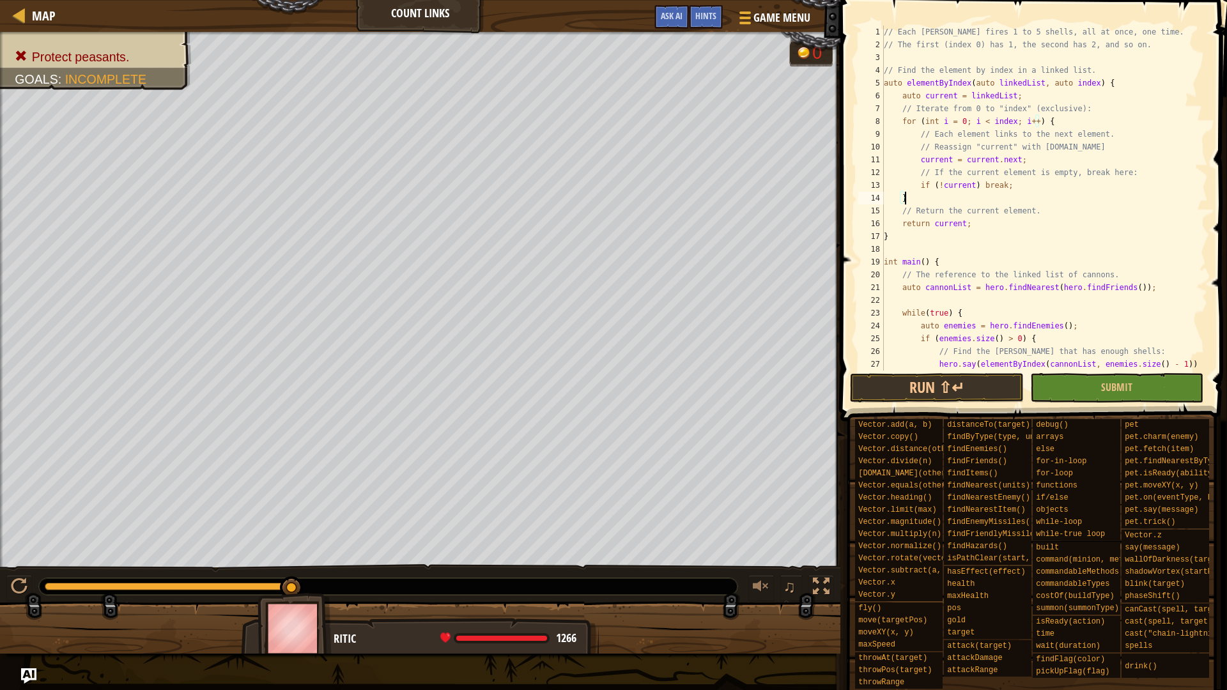
click at [944, 369] on div "// Each [PERSON_NAME] fires 1 to 5 shells, all at once, one time. // The first …" at bounding box center [1039, 211] width 317 height 371
type textarea "hero.say(elementByIndex(cannonList, enemies.size() - 1));"
click at [912, 394] on button "Run ⇧↵" at bounding box center [937, 387] width 174 height 29
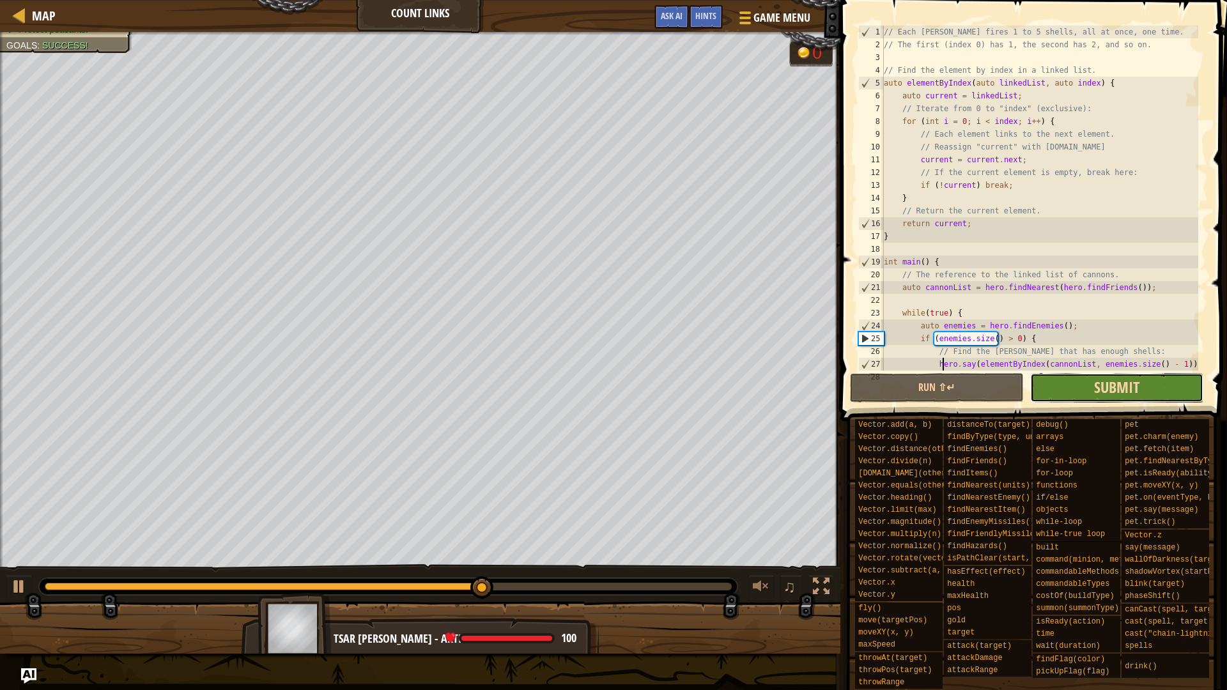
click at [1125, 393] on span "Submit" at bounding box center [1116, 387] width 45 height 20
click at [1119, 369] on div "// Each [PERSON_NAME] fires 1 to 5 shells, all at once, one time. // The first …" at bounding box center [1039, 211] width 317 height 371
click at [1118, 389] on span "Submit" at bounding box center [1116, 387] width 45 height 20
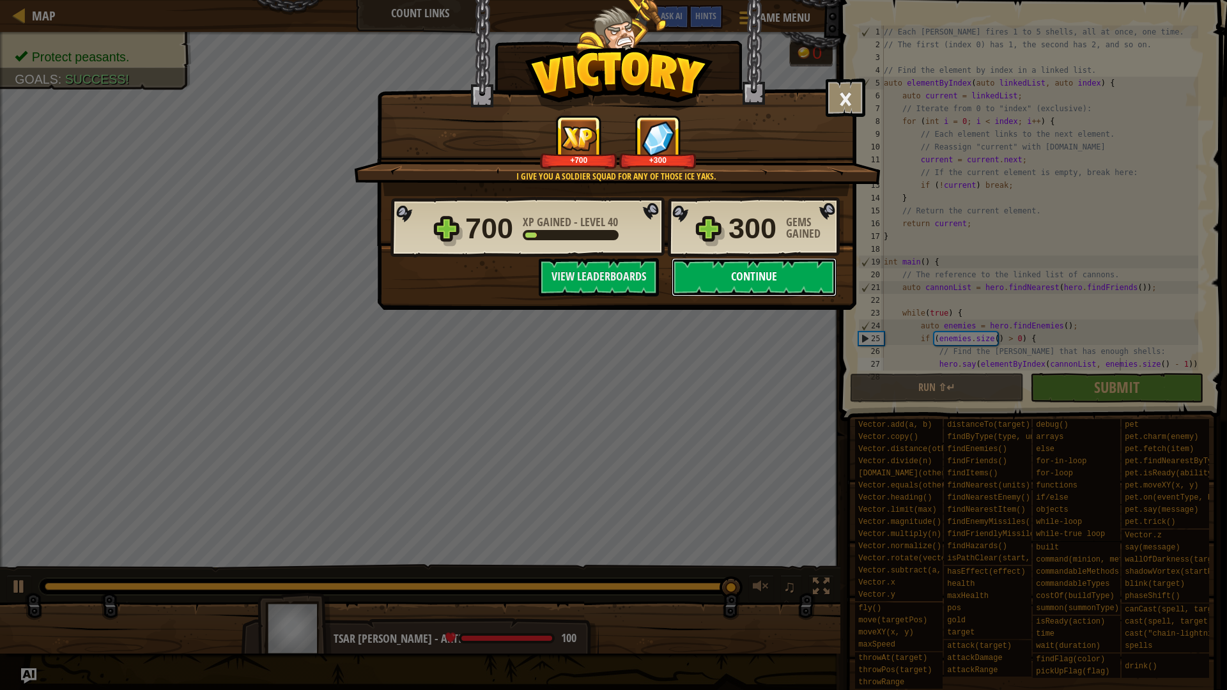
click at [739, 275] on button "Continue" at bounding box center [754, 277] width 165 height 38
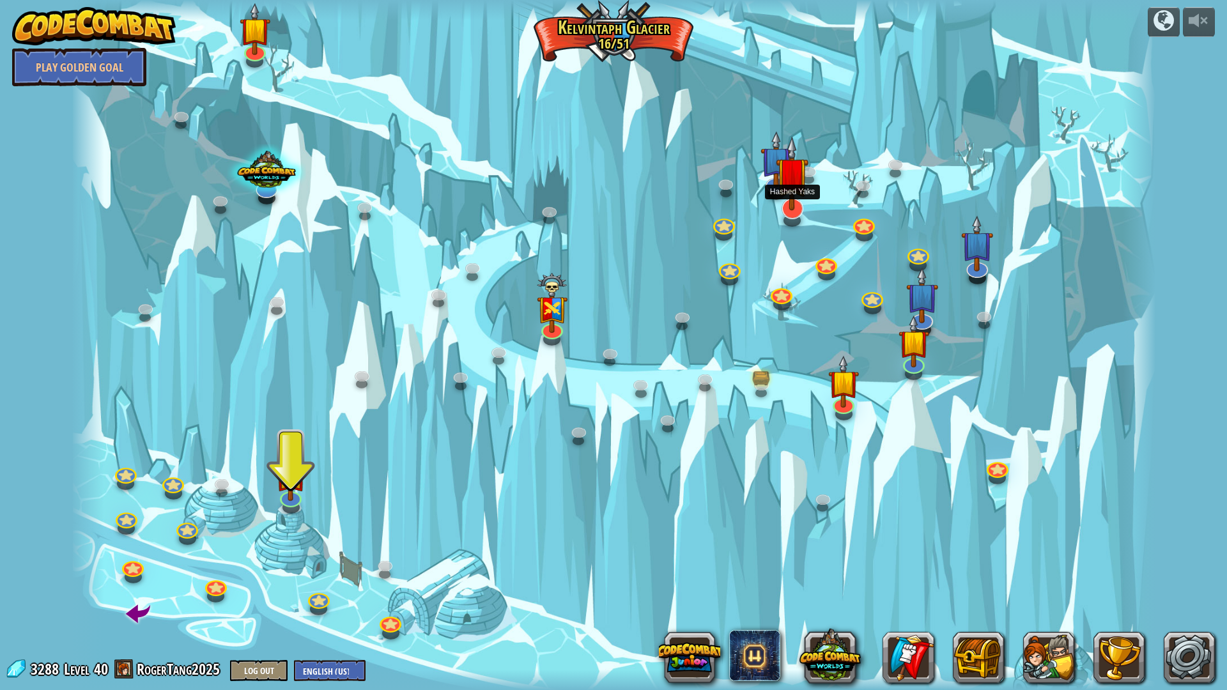
click at [785, 199] on img at bounding box center [792, 173] width 33 height 75
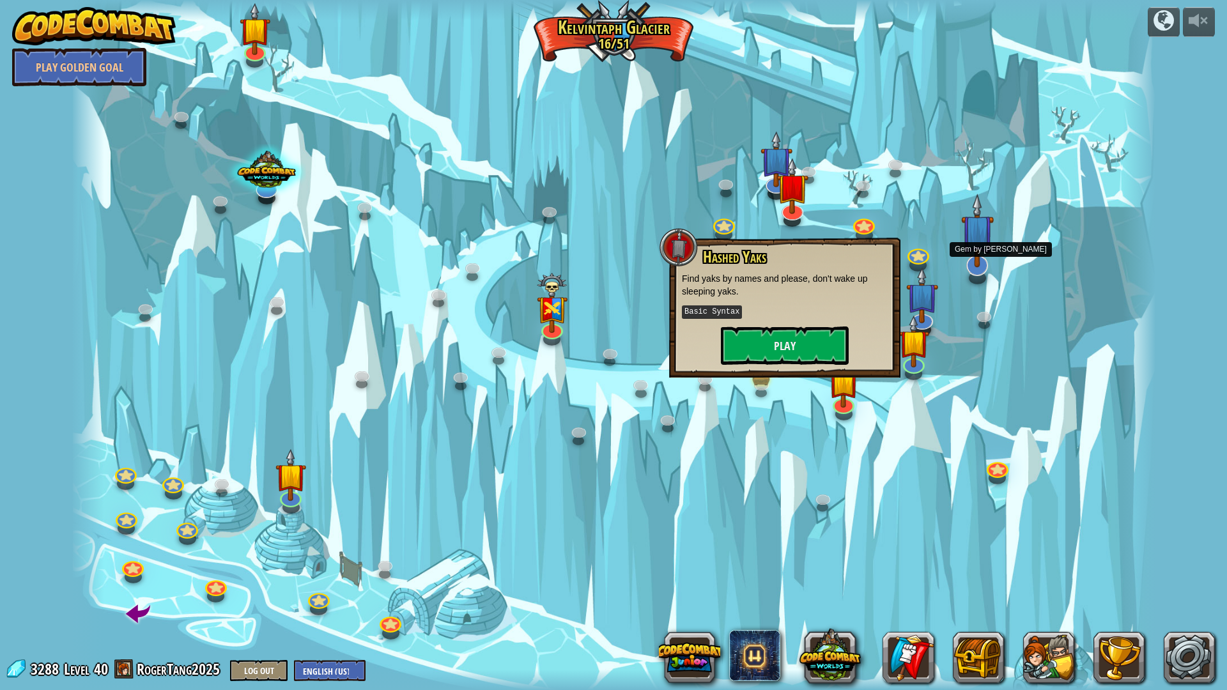
click at [981, 254] on img at bounding box center [977, 231] width 33 height 75
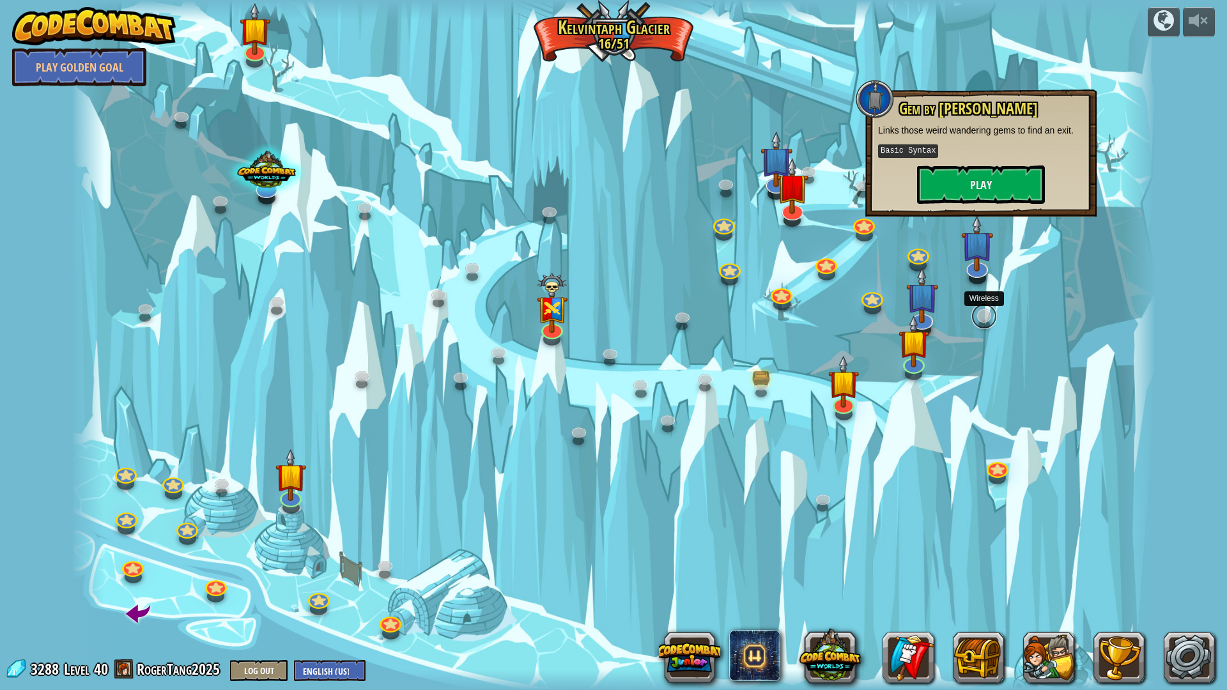
click at [984, 318] on link at bounding box center [985, 317] width 26 height 26
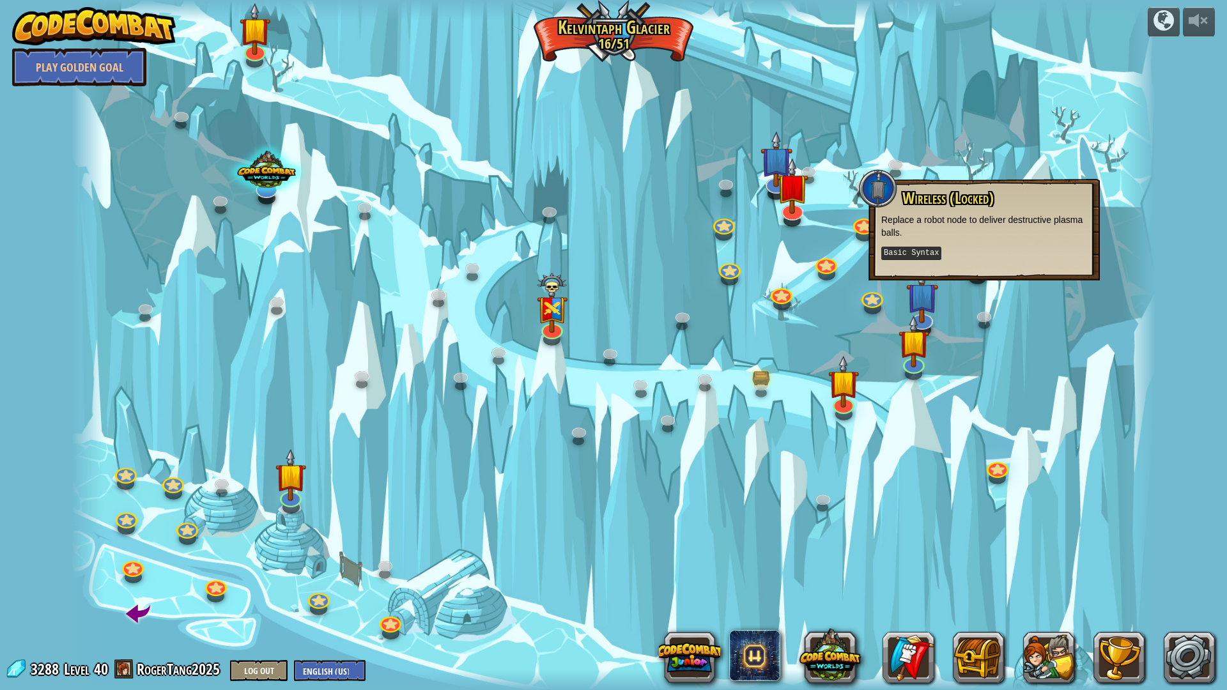
click at [964, 314] on div at bounding box center [614, 345] width 1085 height 690
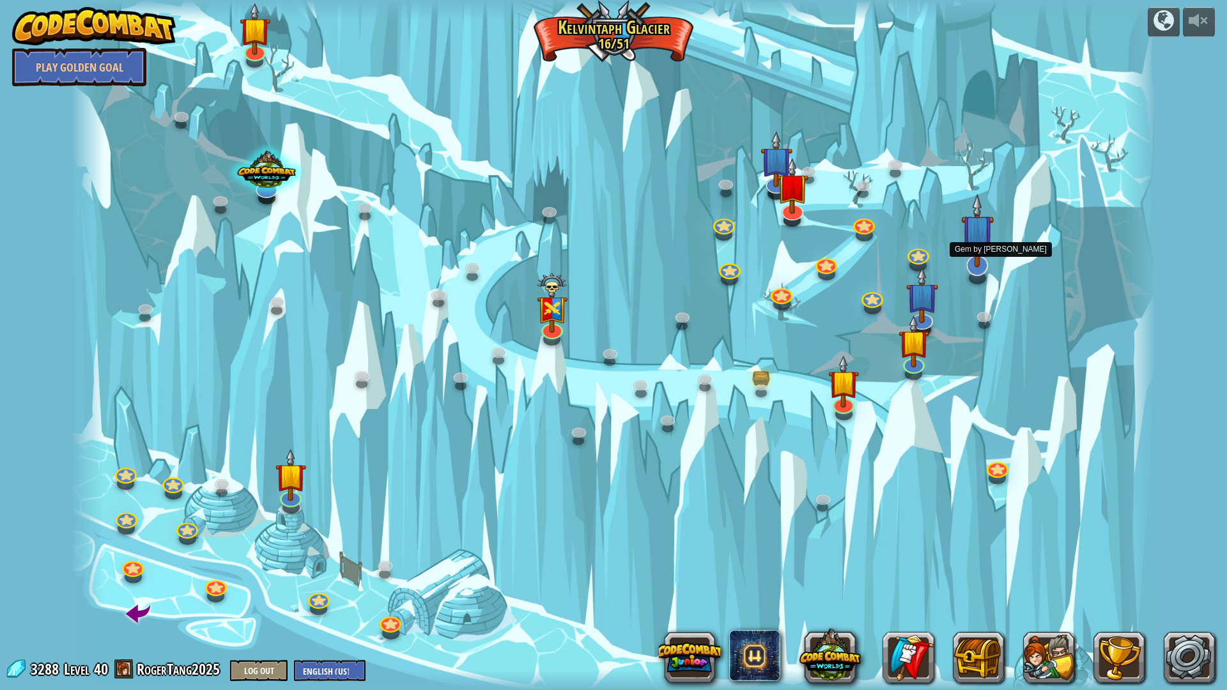
click at [980, 254] on img at bounding box center [977, 231] width 33 height 75
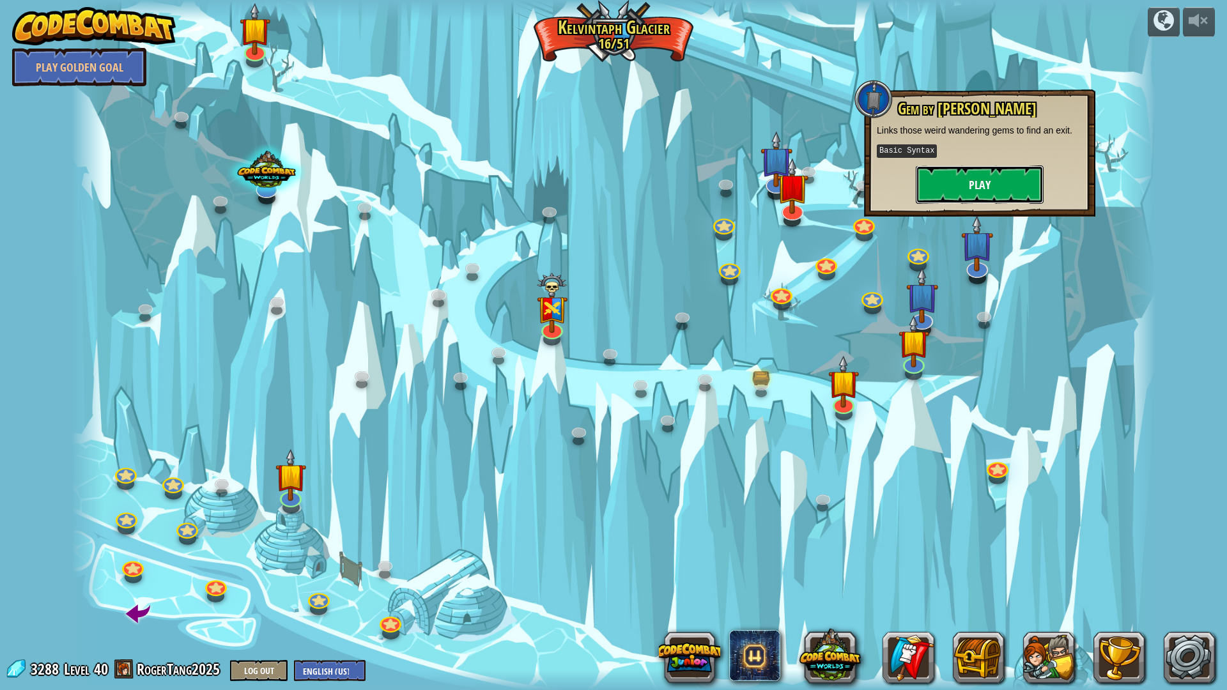
click at [971, 179] on button "Play" at bounding box center [980, 185] width 128 height 38
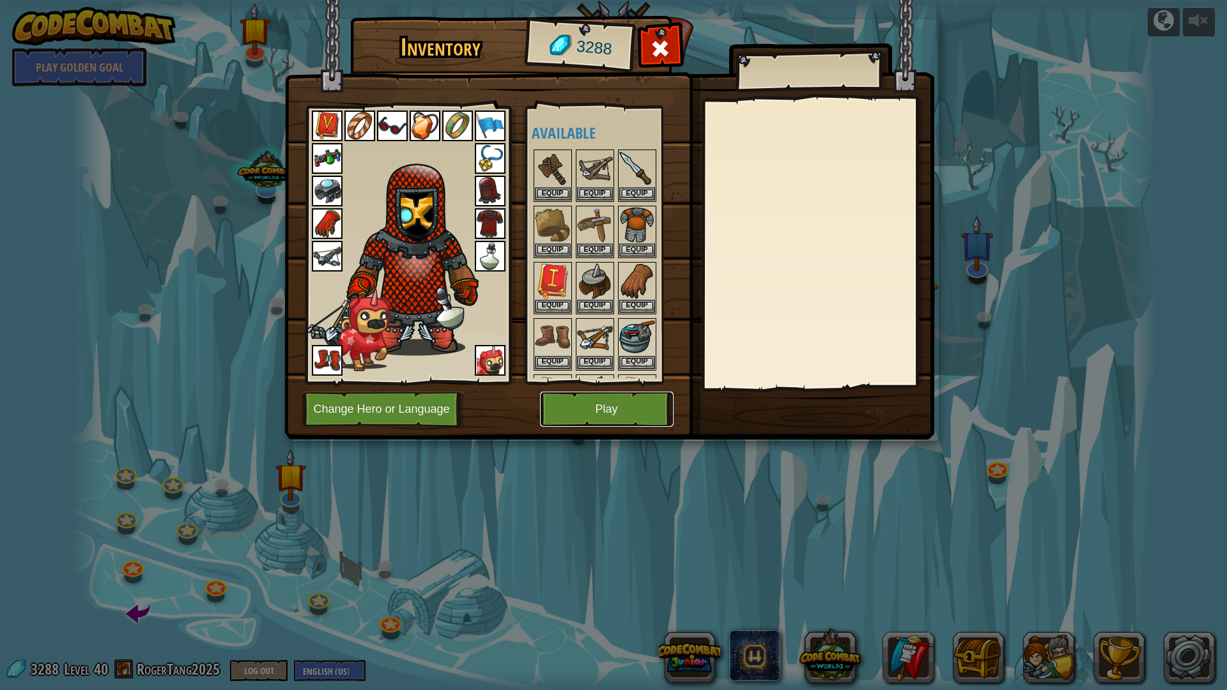
click at [601, 414] on button "Play" at bounding box center [607, 409] width 134 height 35
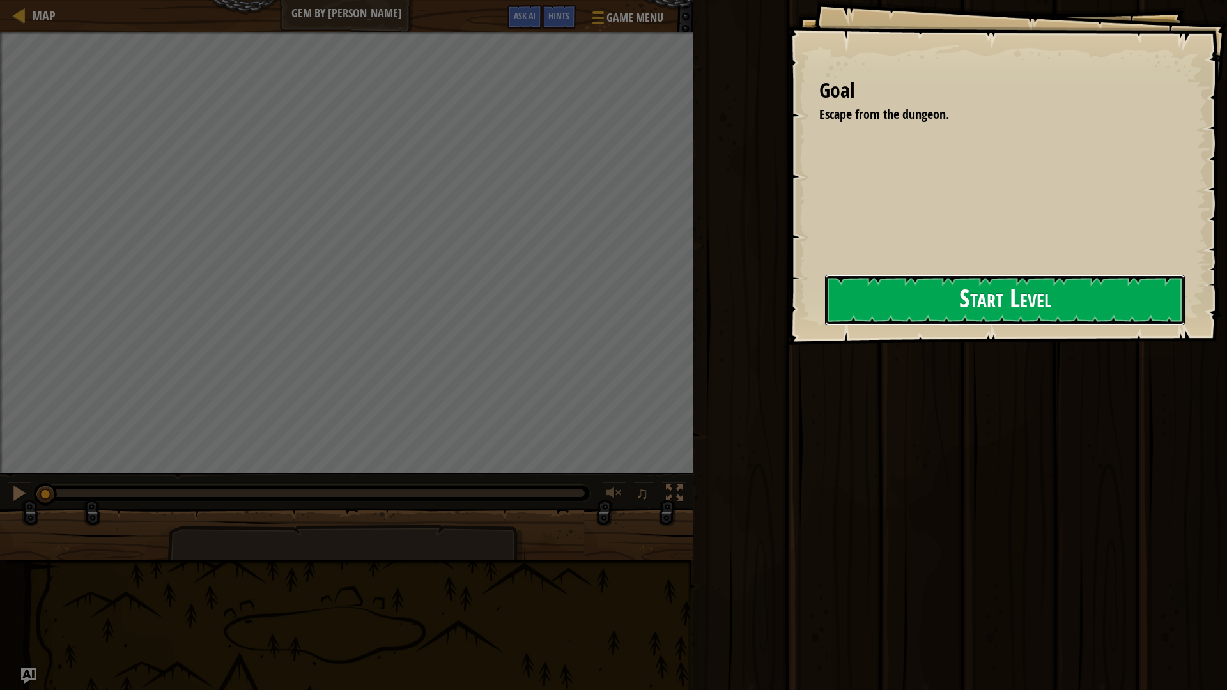
click at [825, 325] on button "Start Level" at bounding box center [1005, 300] width 360 height 50
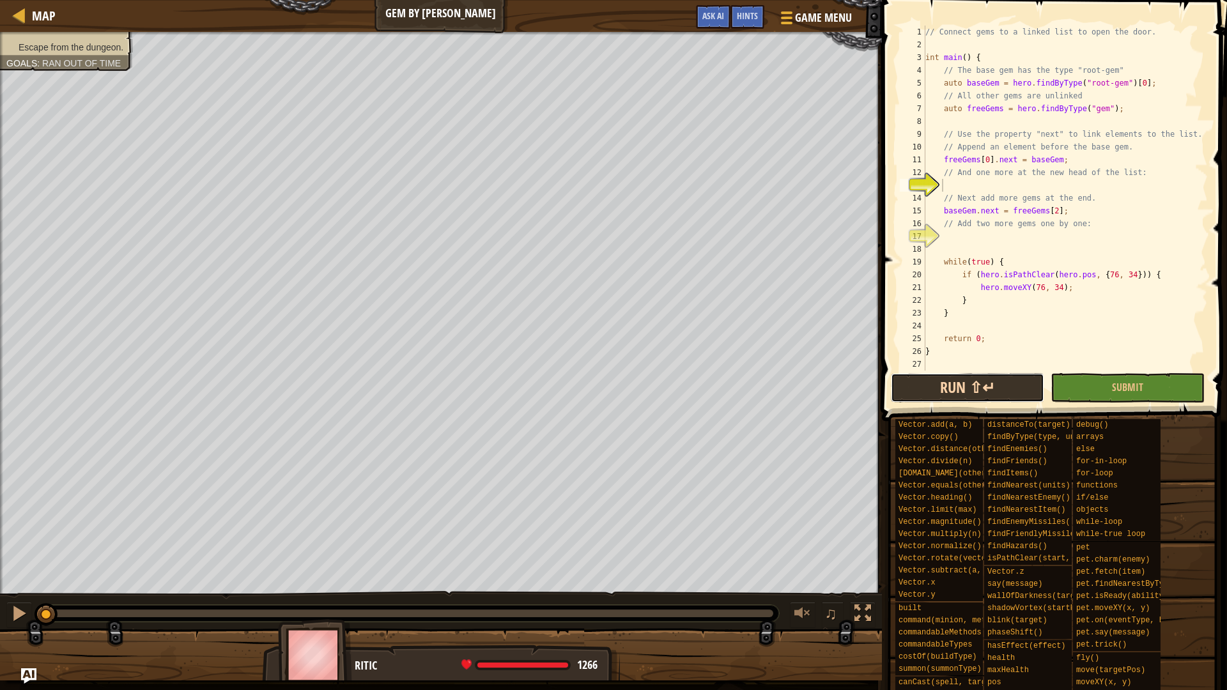
click at [956, 391] on button "Run ⇧↵" at bounding box center [967, 387] width 153 height 29
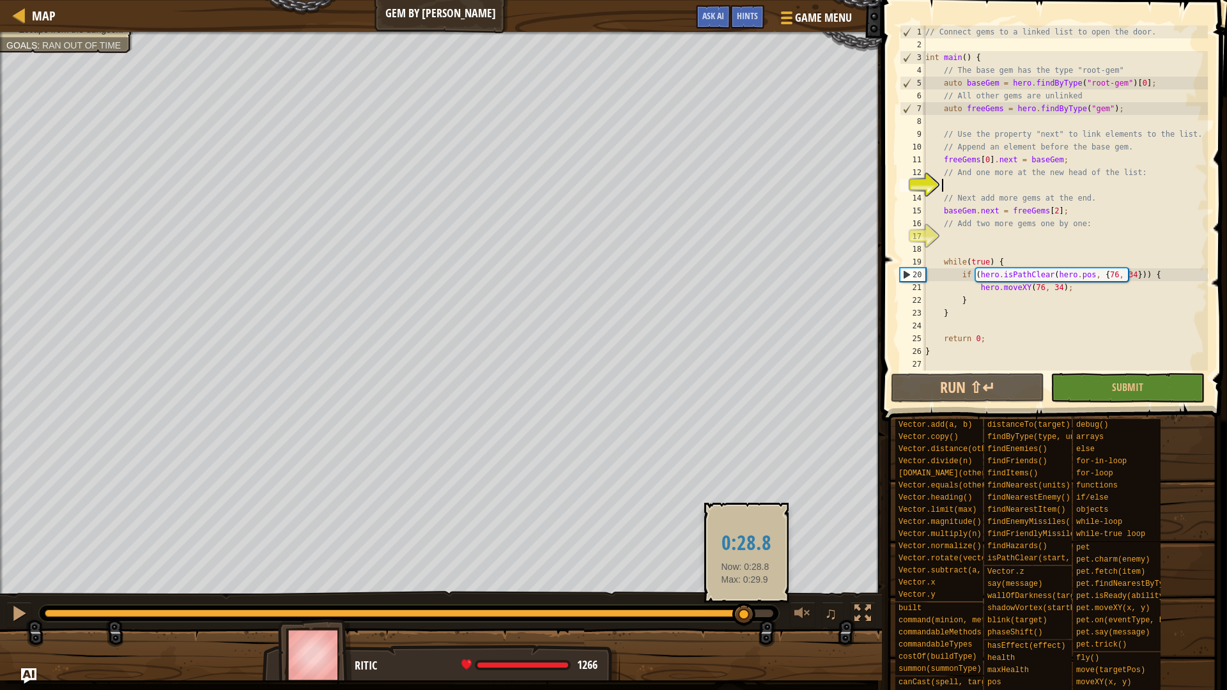
drag, startPoint x: 500, startPoint y: 613, endPoint x: 755, endPoint y: 606, distance: 255.1
click at [755, 610] on div at bounding box center [409, 614] width 729 height 8
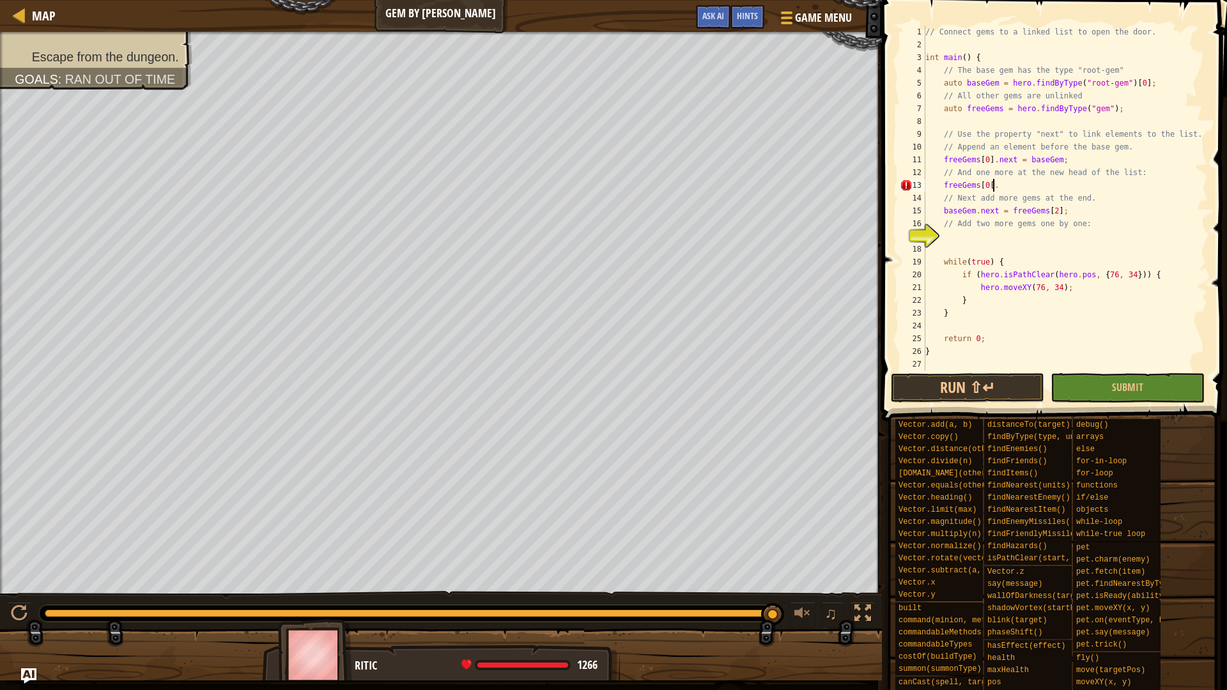
scroll to position [6, 4]
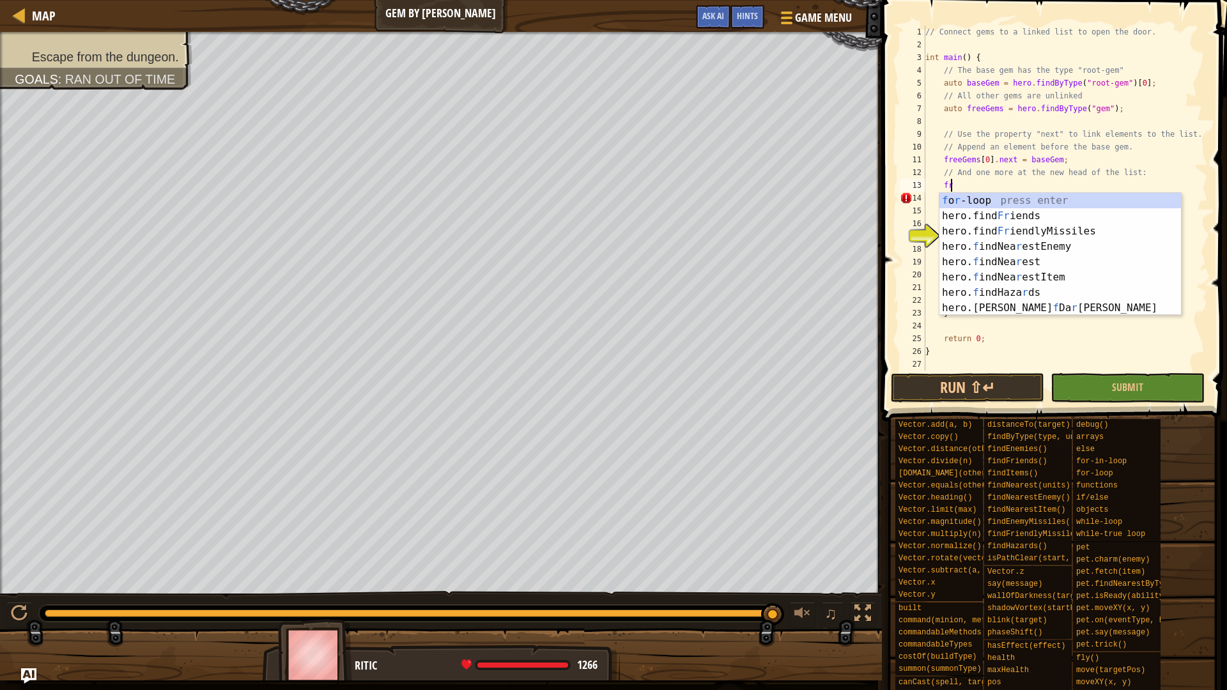
type textarea "f"
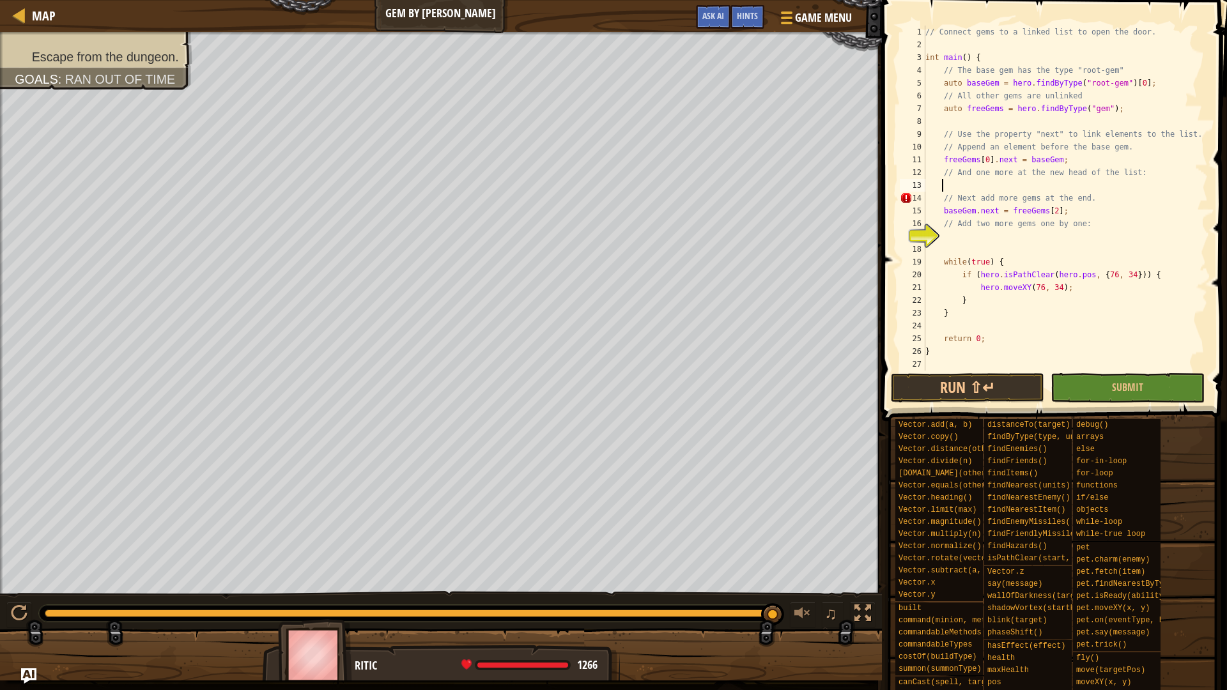
scroll to position [6, 1]
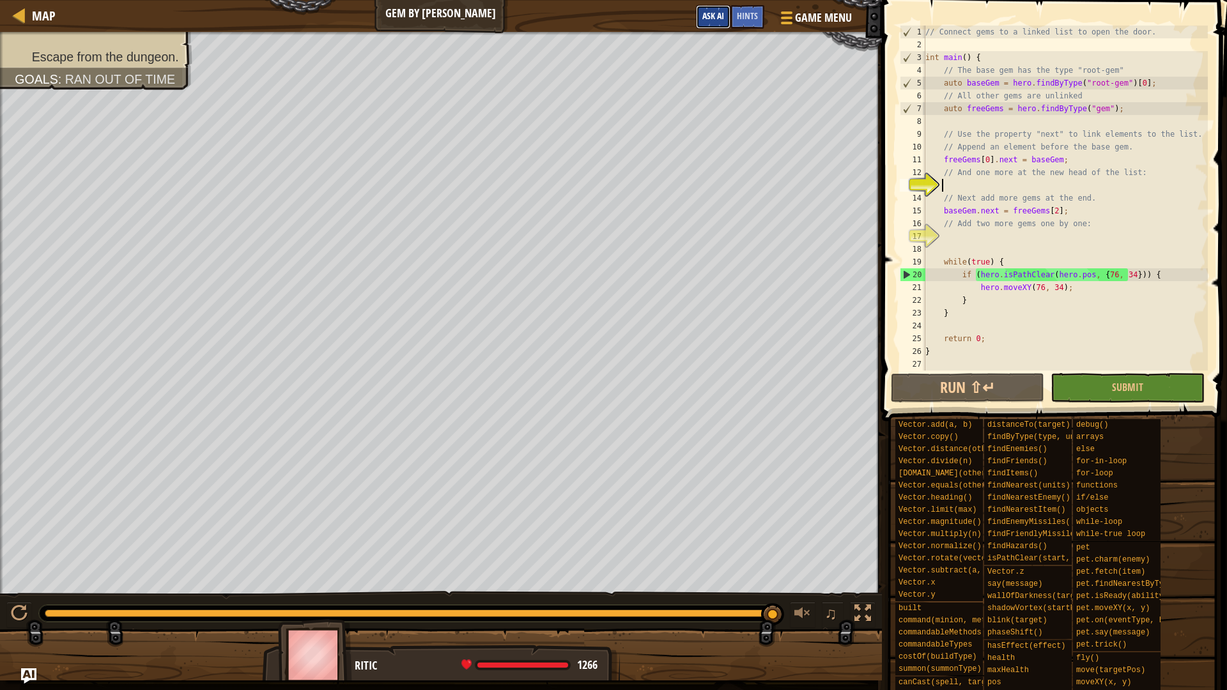
click at [720, 19] on span "Ask AI" at bounding box center [714, 16] width 22 height 12
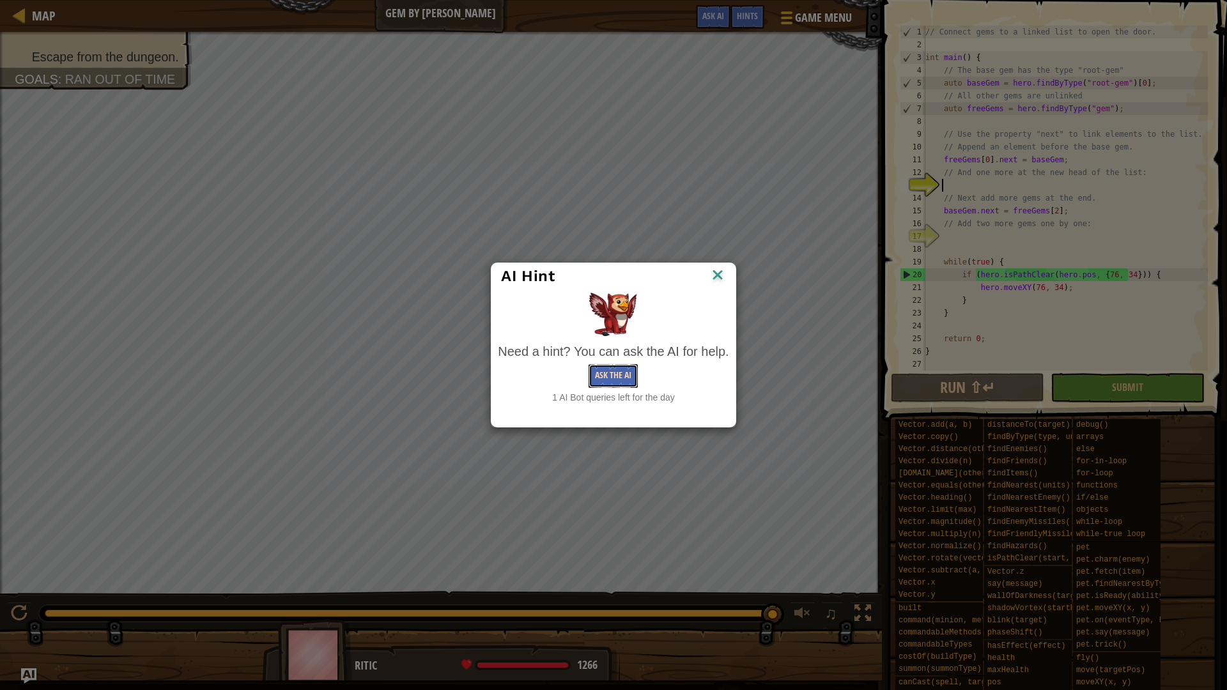
click at [612, 369] on button "Ask the AI" at bounding box center [613, 376] width 49 height 24
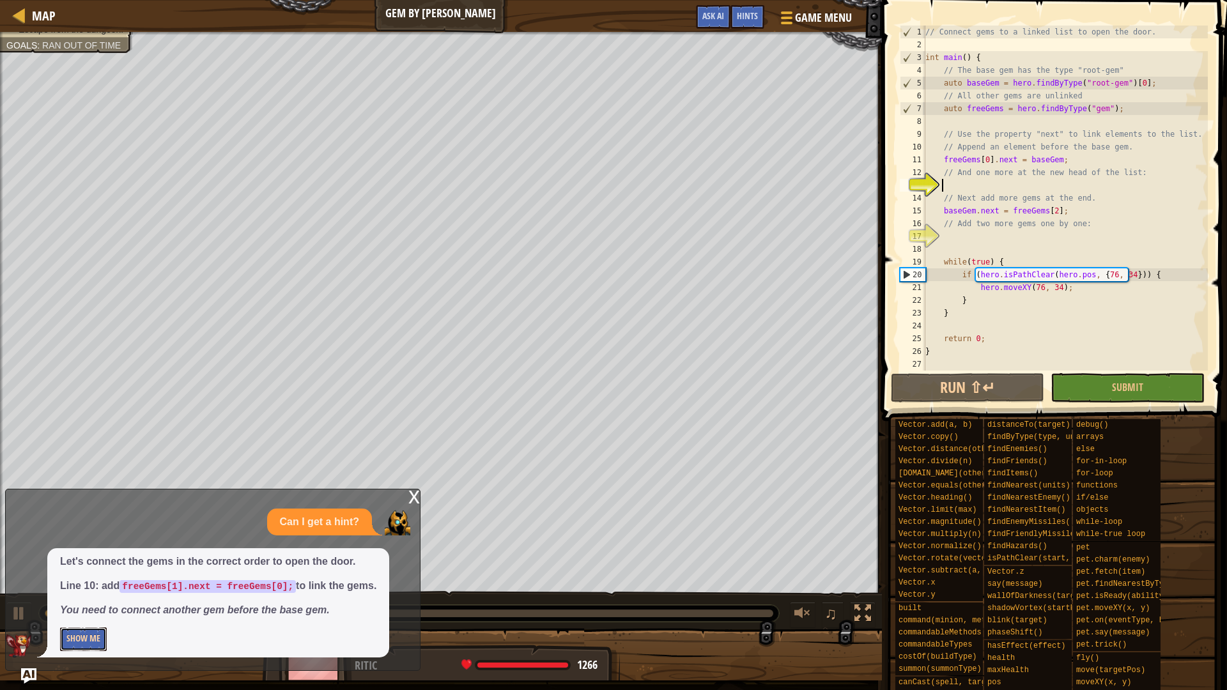
click at [94, 640] on button "Show Me" at bounding box center [83, 640] width 47 height 24
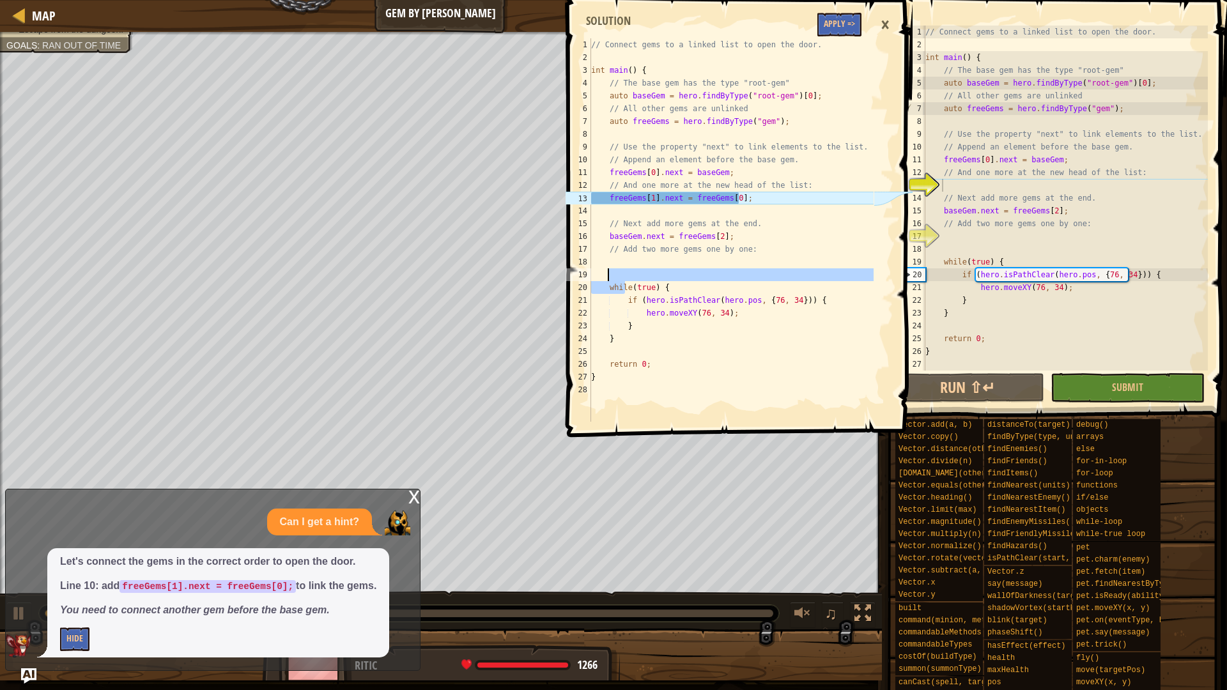
click at [627, 263] on div "// Connect gems to a linked list to open the door. int main ( ) { // The base g…" at bounding box center [731, 242] width 285 height 409
type textarea "}"
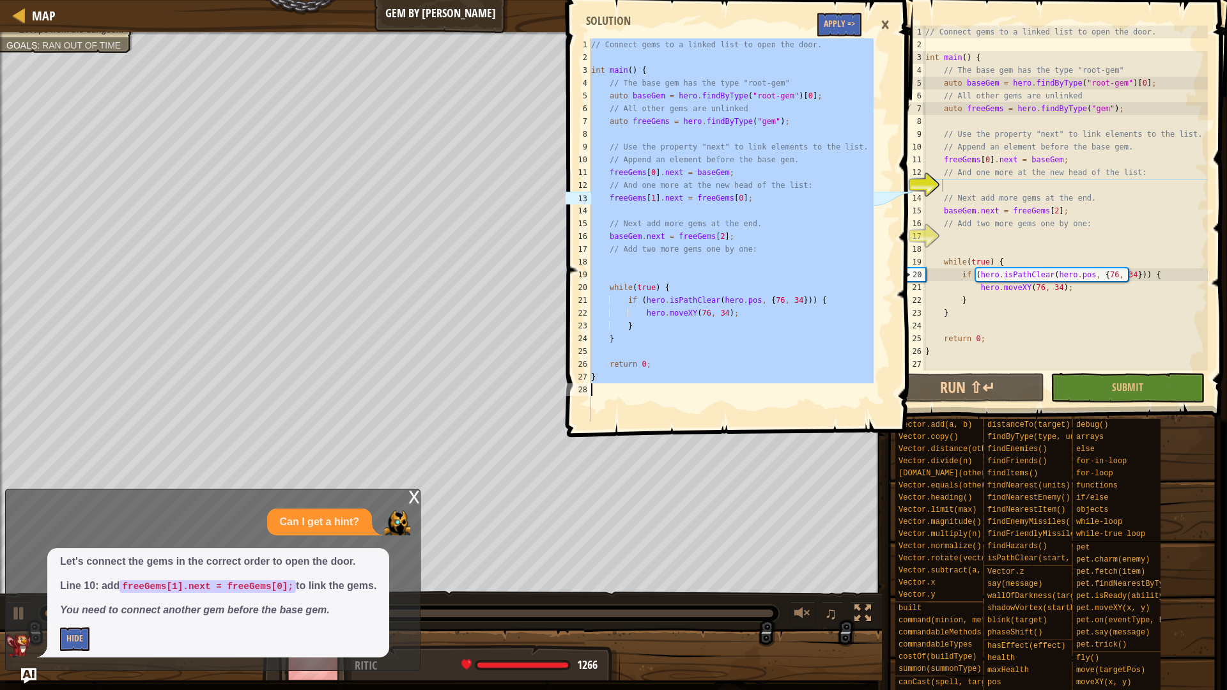
click at [1006, 188] on div "// Connect gems to a linked list to open the door. int main ( ) { // The base g…" at bounding box center [1065, 211] width 285 height 371
type textarea "}"
paste textarea
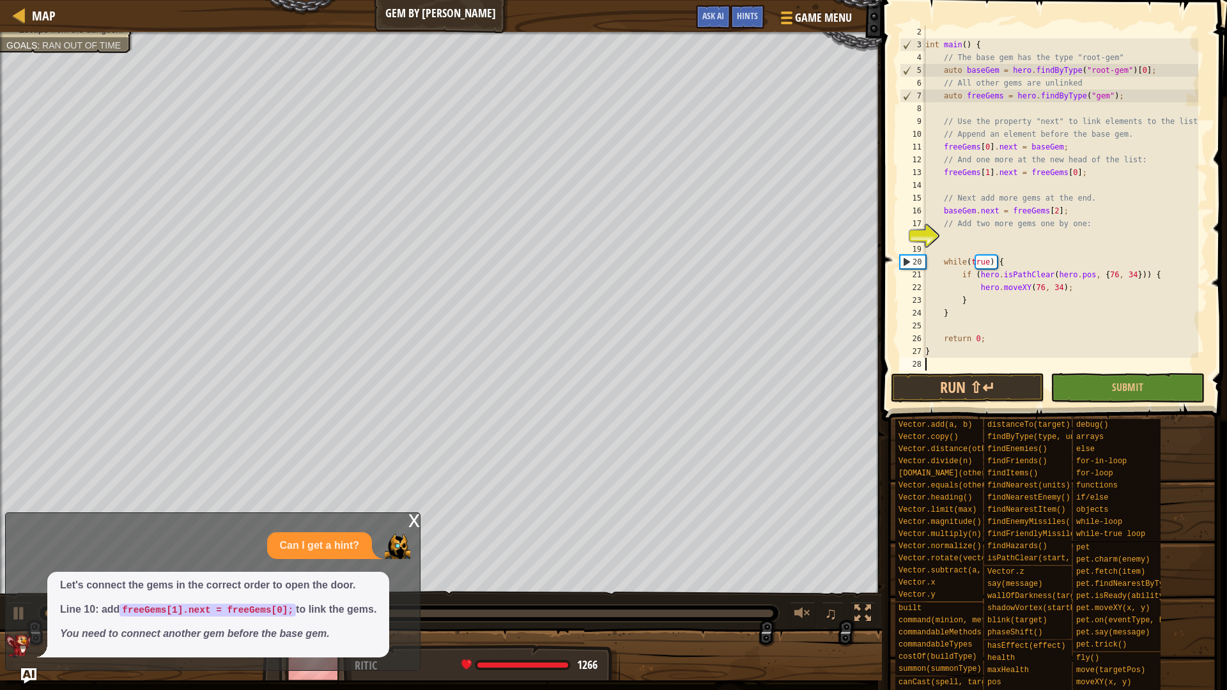
scroll to position [13, 0]
click at [27, 677] on img "Ask AI" at bounding box center [28, 676] width 17 height 17
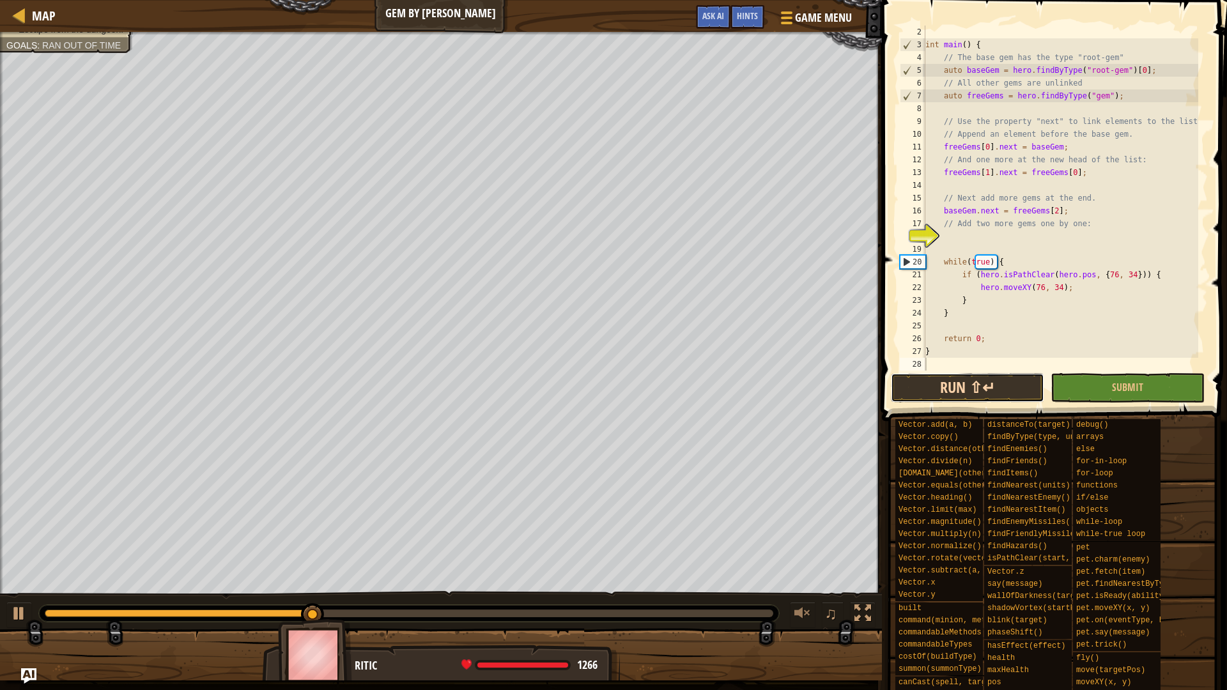
click at [986, 396] on button "Run ⇧↵" at bounding box center [967, 387] width 153 height 29
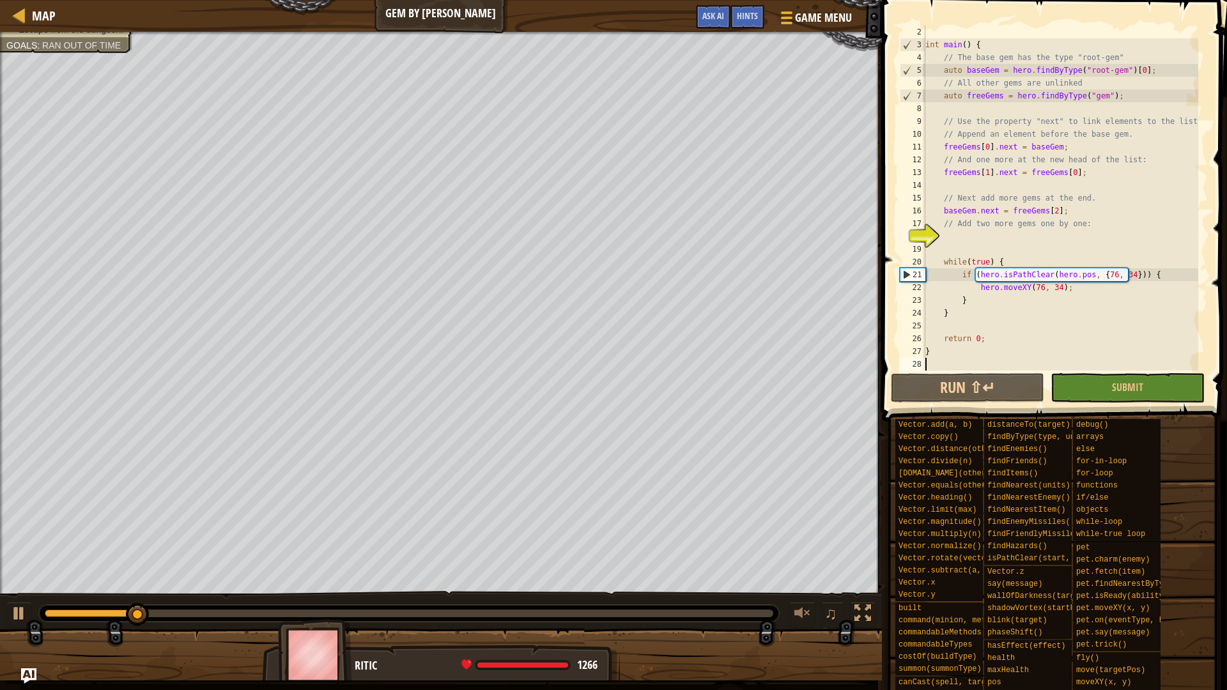
click at [1016, 230] on div "int main ( ) { // The base gem has the type "root-gem" auto baseGem = hero . fi…" at bounding box center [1061, 211] width 276 height 371
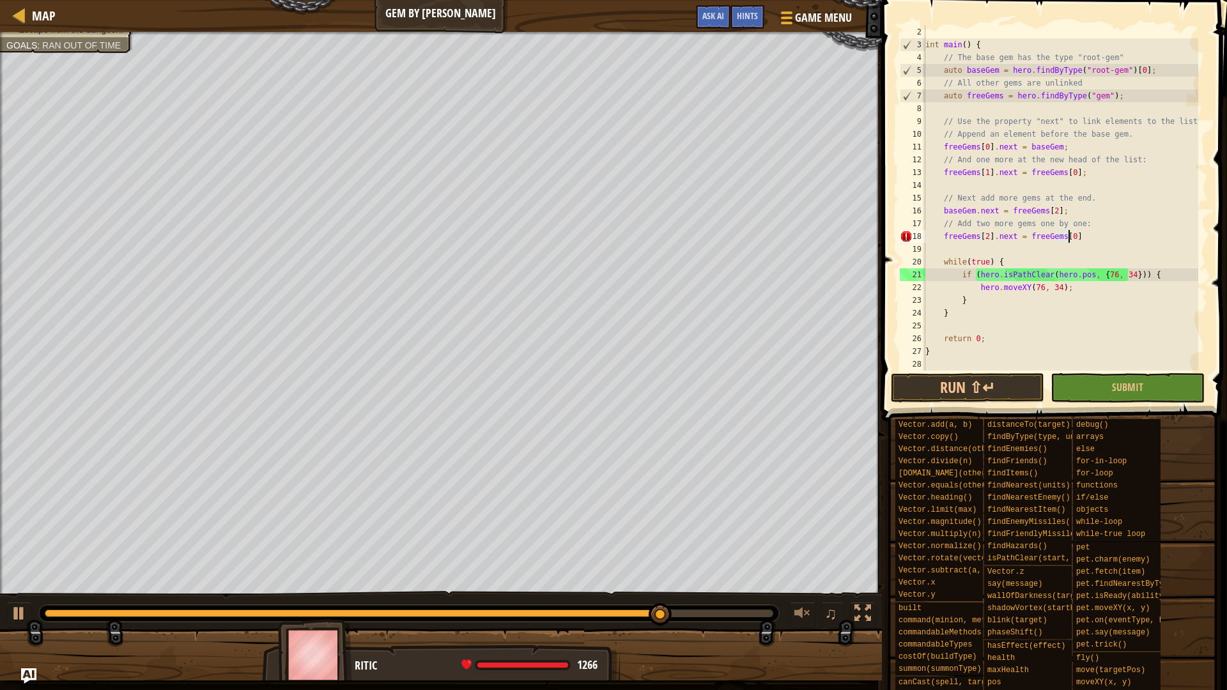
scroll to position [6, 12]
type textarea "freeGems[2].next = freeGems[0];"
click at [955, 392] on button "Run ⇧↵" at bounding box center [967, 387] width 153 height 29
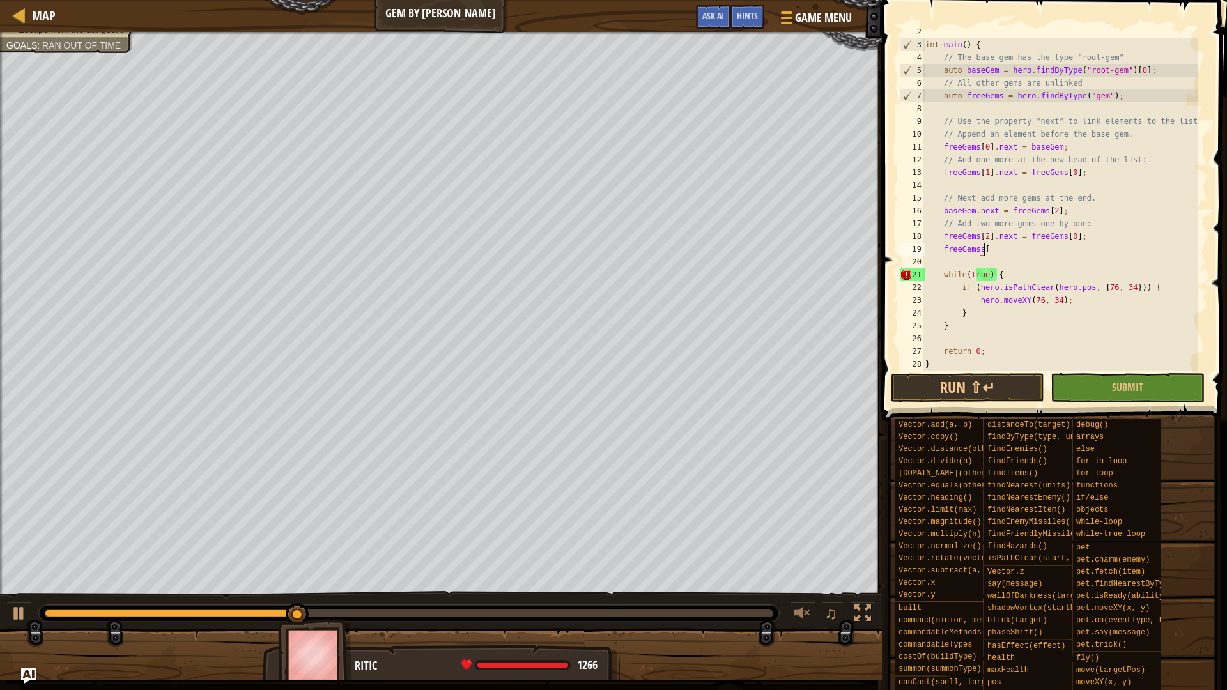
scroll to position [6, 4]
click at [1064, 235] on div "int main ( ) { // The base gem has the type "root-gem" auto baseGem = hero . fi…" at bounding box center [1061, 211] width 276 height 371
drag, startPoint x: 1016, startPoint y: 241, endPoint x: 1004, endPoint y: 243, distance: 12.9
click at [1004, 243] on div "int main ( ) { // The base gem has the type "root-gem" auto baseGem = hero . fi…" at bounding box center [1061, 211] width 276 height 371
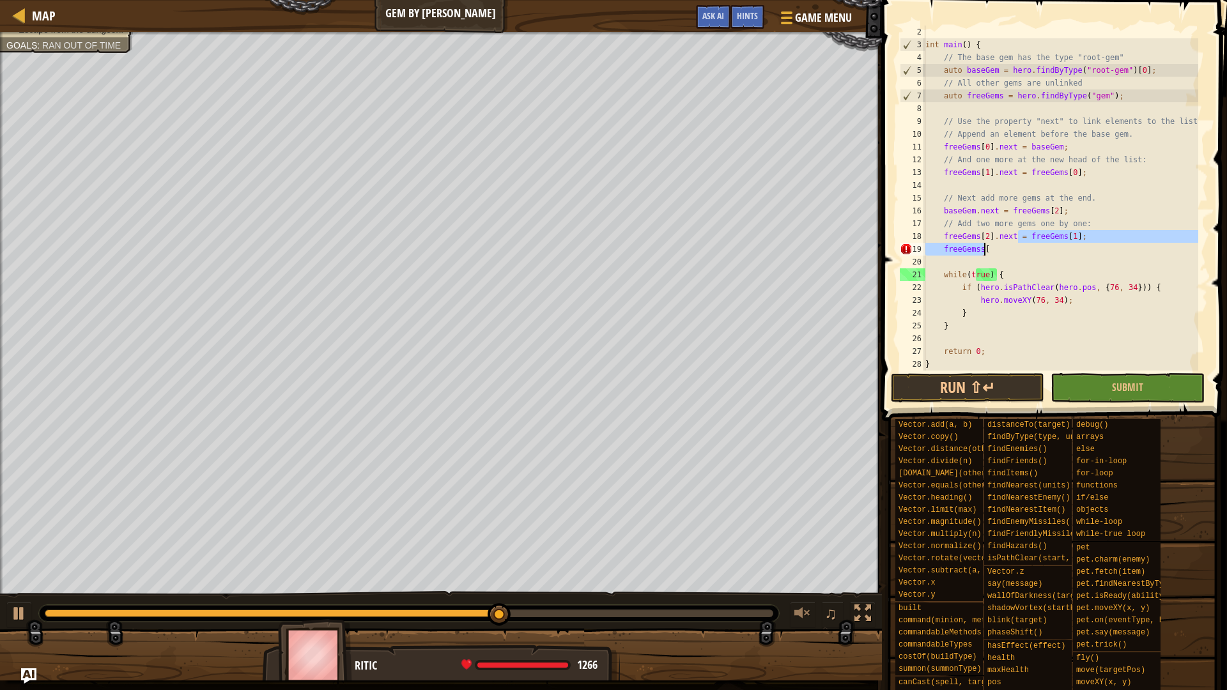
click at [1004, 245] on div "int main ( ) { // The base gem has the type "root-gem" auto baseGem = hero . fi…" at bounding box center [1061, 198] width 276 height 345
type textarea "freeGemss["
drag, startPoint x: 1004, startPoint y: 249, endPoint x: 892, endPoint y: 249, distance: 111.2
click at [892, 249] on div "freeGemss[ 2 3 4 5 6 7 8 9 10 11 12 13 14 15 16 17 18 19 20 21 22 23 24 25 26 2…" at bounding box center [1052, 235] width 349 height 459
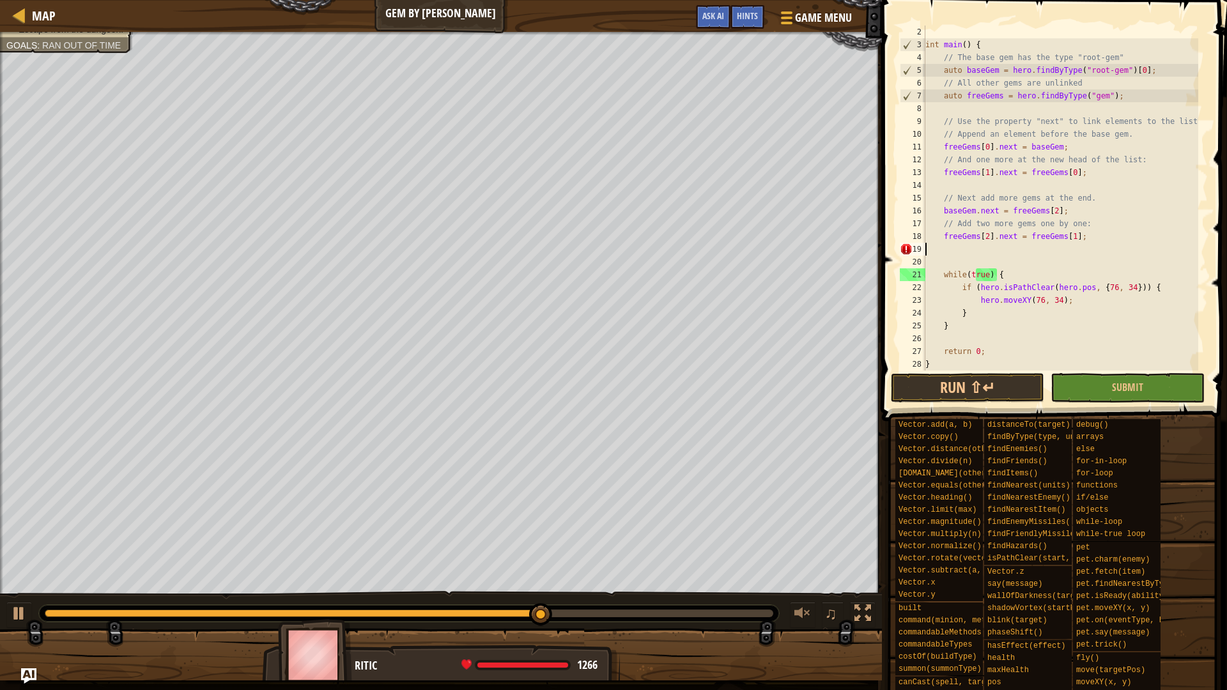
scroll to position [6, 0]
type textarea "freeGems[2].next = freeGems[1];"
click at [980, 362] on div "int main ( ) { // The base gem has the type "root-gem" auto baseGem = hero . fi…" at bounding box center [1061, 211] width 276 height 371
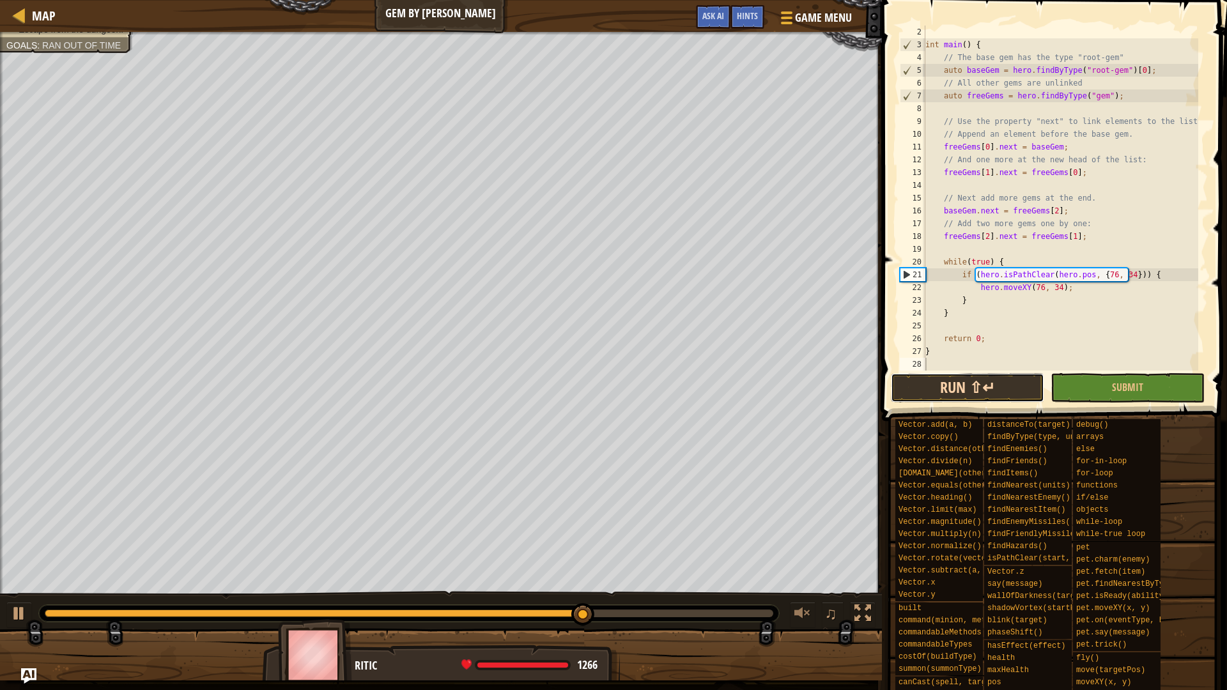
click at [1011, 384] on button "Run ⇧↵" at bounding box center [967, 387] width 153 height 29
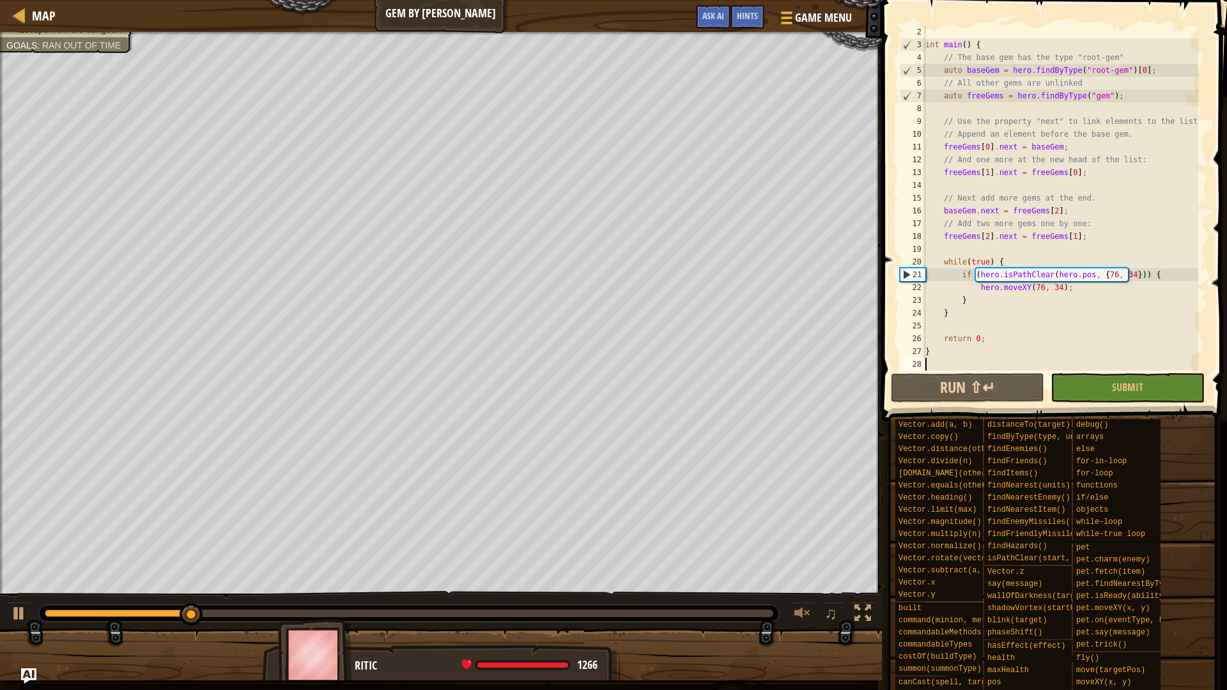
click at [1059, 253] on div "int main ( ) { // The base gem has the type "root-gem" auto baseGem = hero . fi…" at bounding box center [1061, 211] width 276 height 371
click at [1066, 212] on div "int main ( ) { // The base gem has the type "root-gem" auto baseGem = hero . fi…" at bounding box center [1061, 211] width 276 height 371
type textarea "[DOMAIN_NAME] = freeGems[2];"
click at [1006, 244] on div "int main ( ) { // The base gem has the type "root-gem" auto baseGem = hero . fi…" at bounding box center [1061, 211] width 276 height 371
click at [1076, 234] on div "int main ( ) { // The base gem has the type "root-gem" auto baseGem = hero . fi…" at bounding box center [1061, 211] width 276 height 371
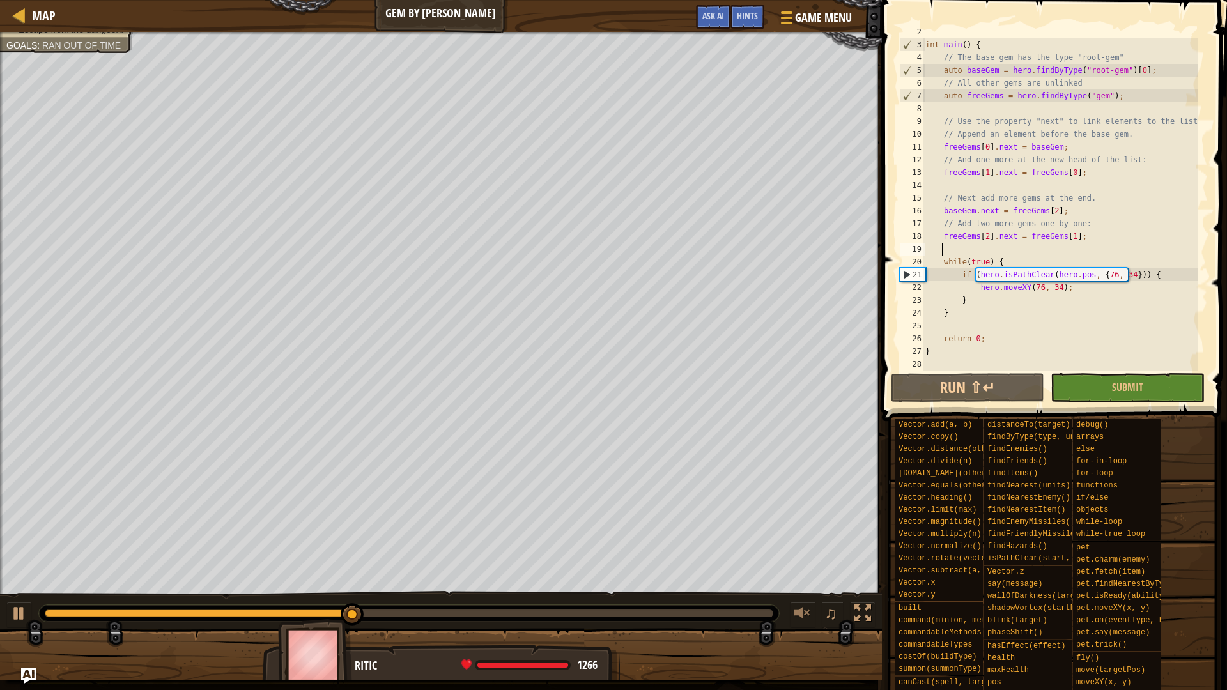
type textarea "freeGems[2].next = freeGems[1];"
click at [984, 240] on div "int main ( ) { // The base gem has the type "root-gem" auto baseGem = hero . fi…" at bounding box center [1061, 211] width 276 height 371
click at [749, 14] on span "Hints" at bounding box center [747, 16] width 21 height 12
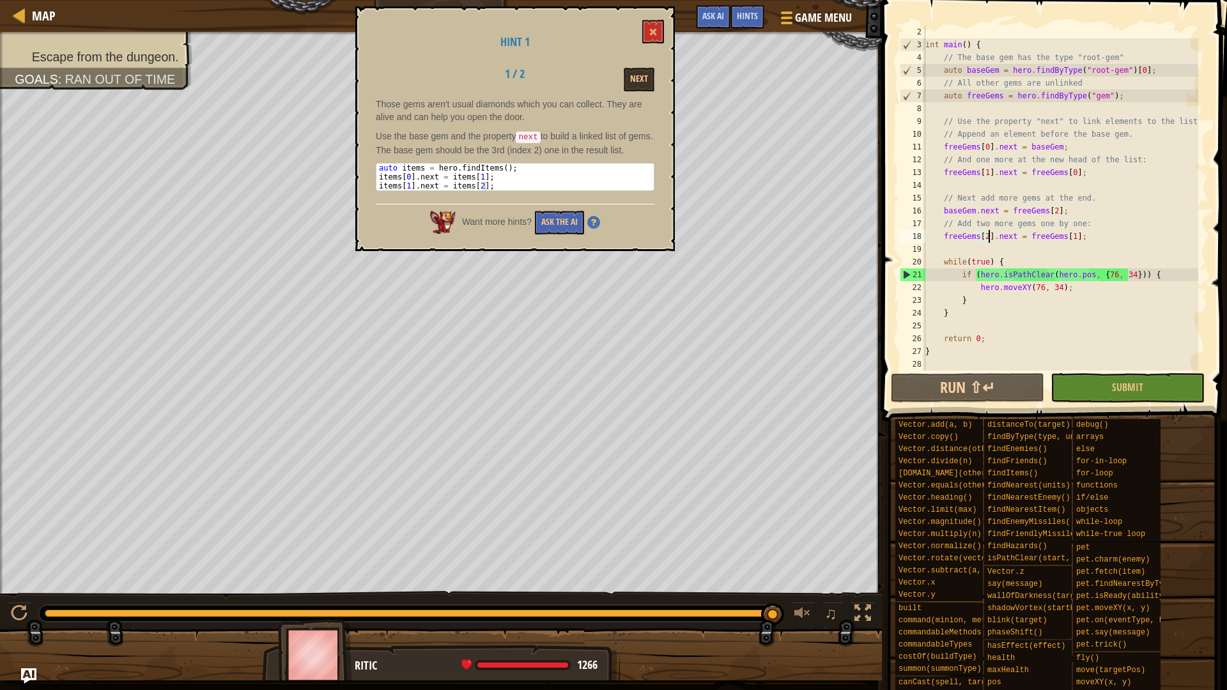
click at [557, 79] on div "1 / 2" at bounding box center [514, 77] width 99 height 19
click at [565, 68] on div "Next" at bounding box center [614, 80] width 99 height 24
click at [649, 26] on button at bounding box center [653, 32] width 22 height 24
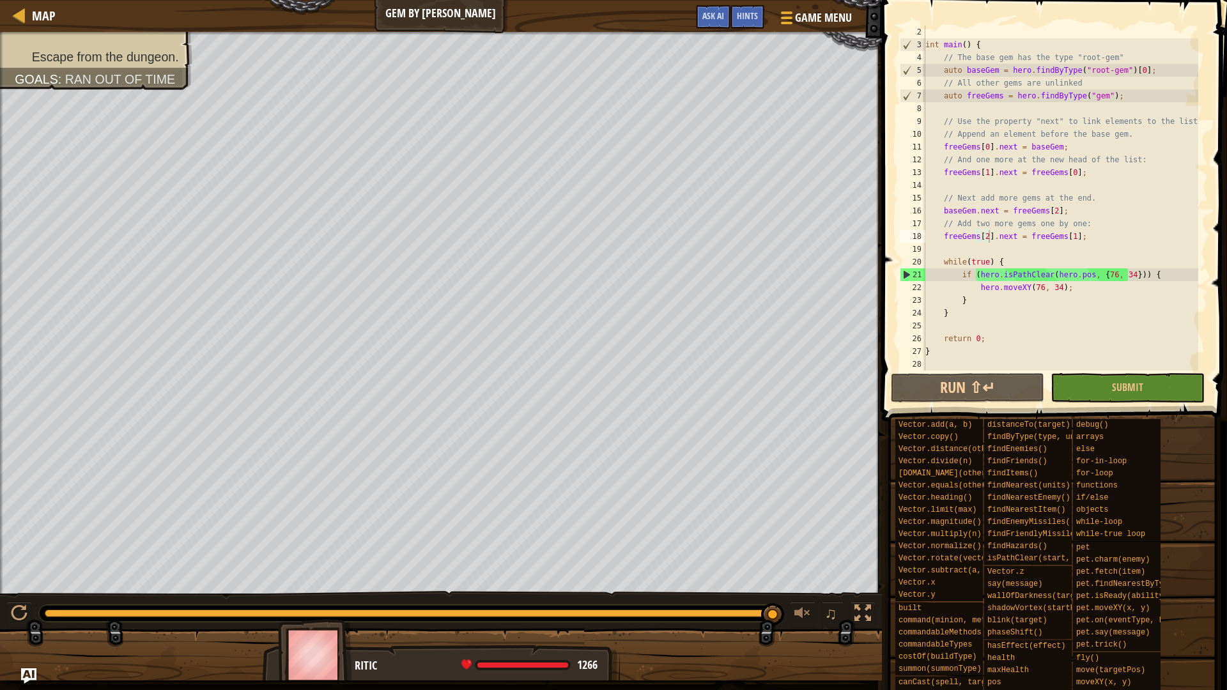
click at [1094, 237] on div "int main ( ) { // The base gem has the type "root-gem" auto baseGem = hero . fi…" at bounding box center [1061, 211] width 276 height 371
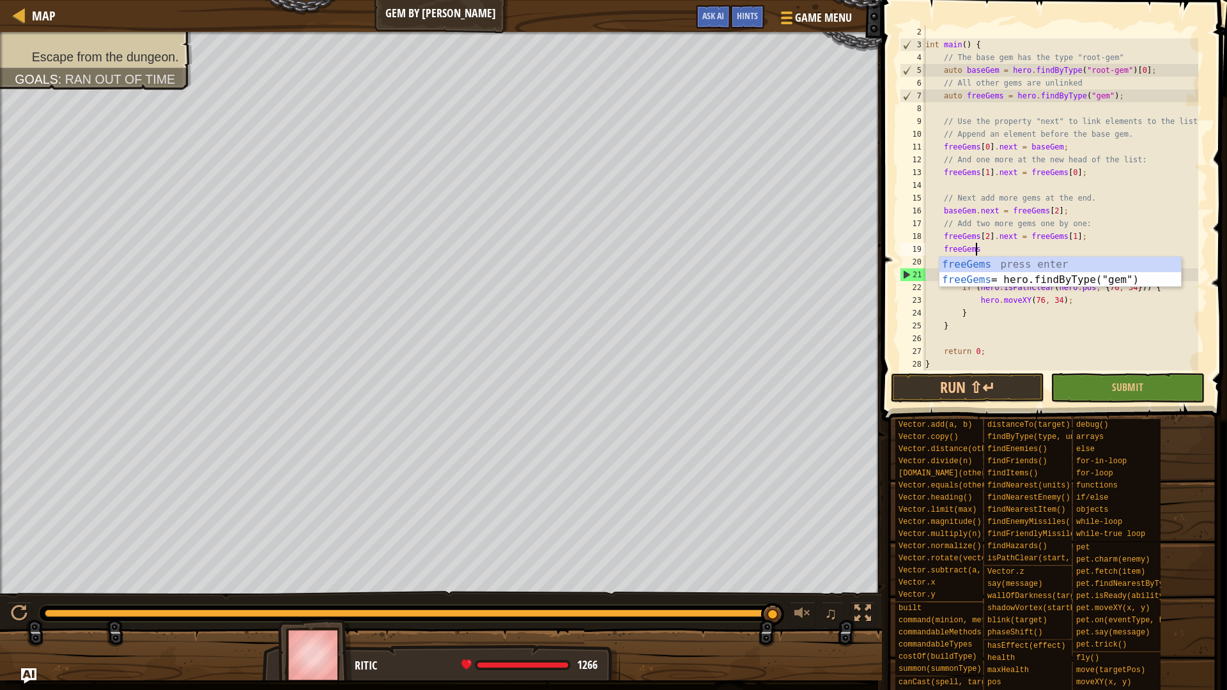
scroll to position [6, 4]
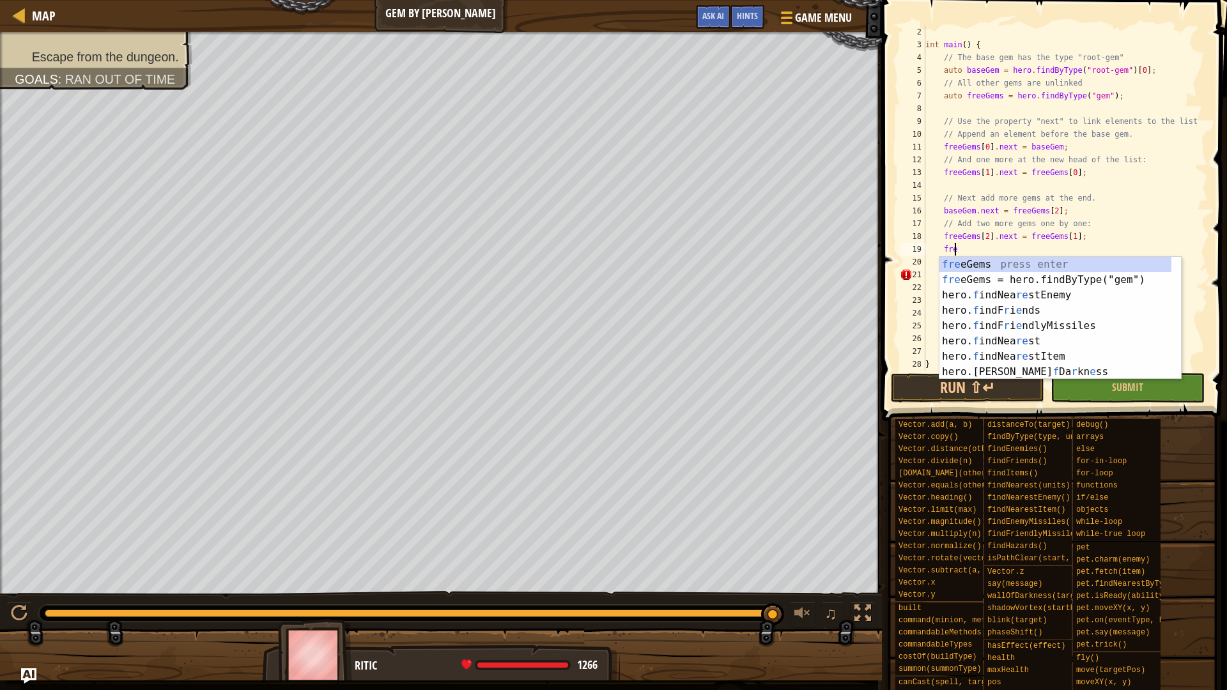
type textarea "f"
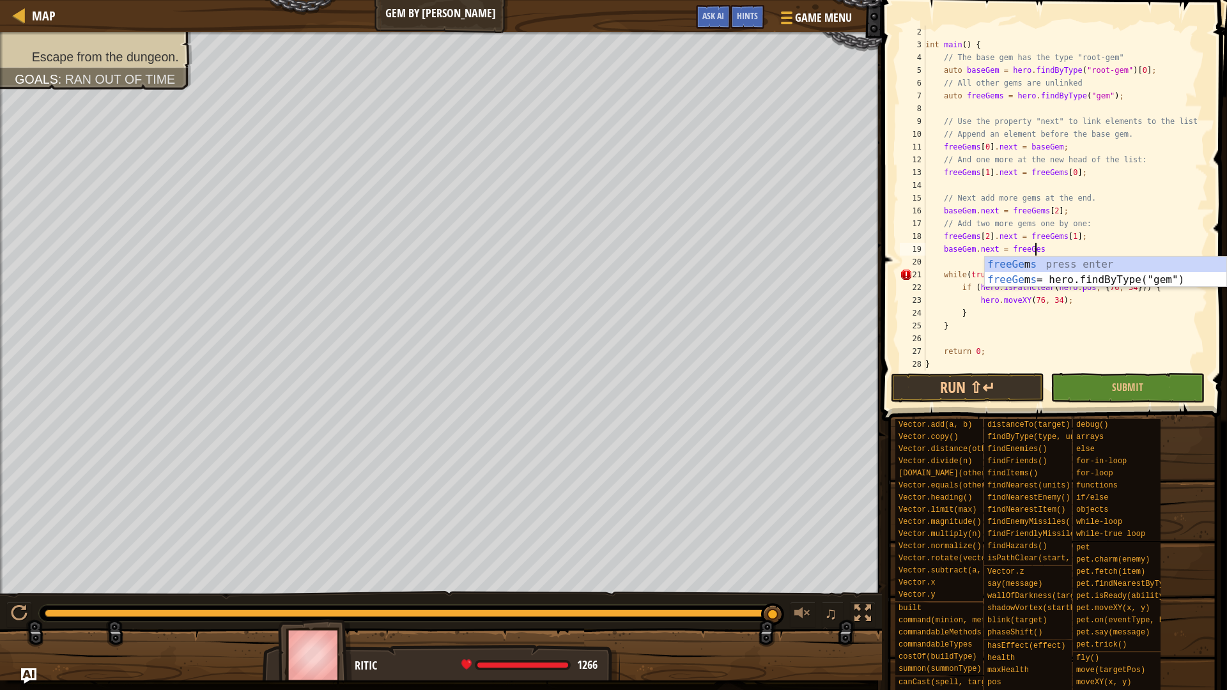
scroll to position [6, 8]
type textarea "[DOMAIN_NAME] = freeGems[3];"
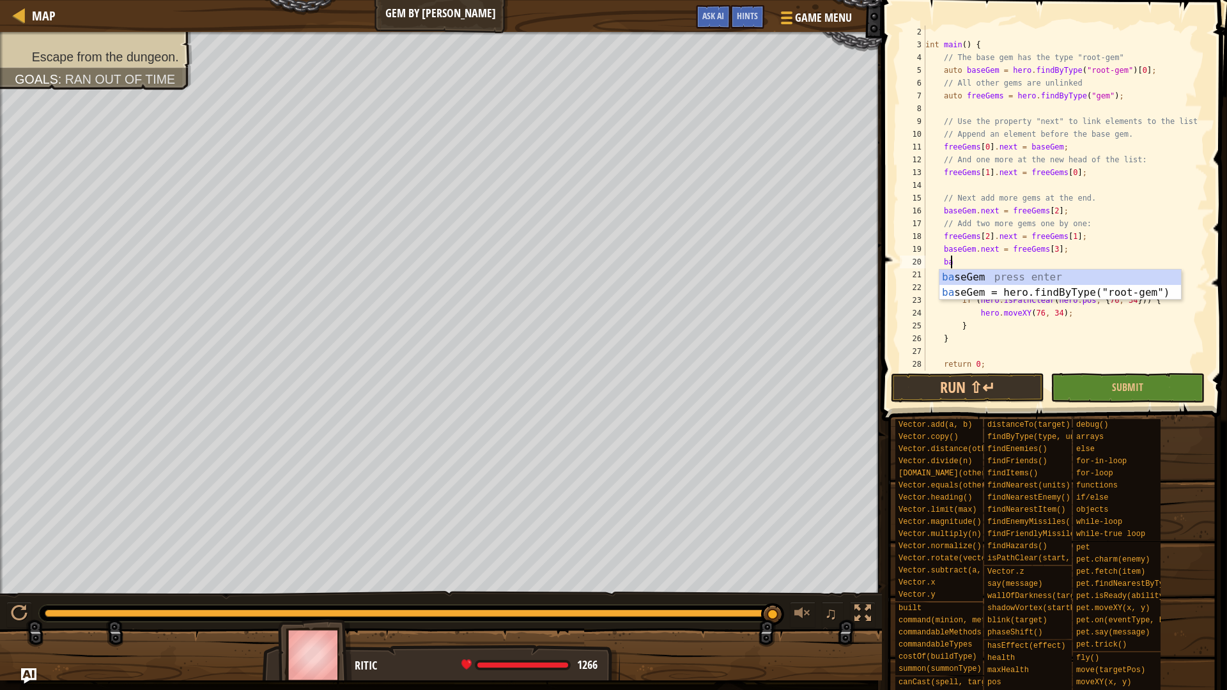
type textarea "b"
type textarea "[DOMAIN_NAME] = freeGems[3];"
type textarea "freeGems[3].next = freeGems[2];"
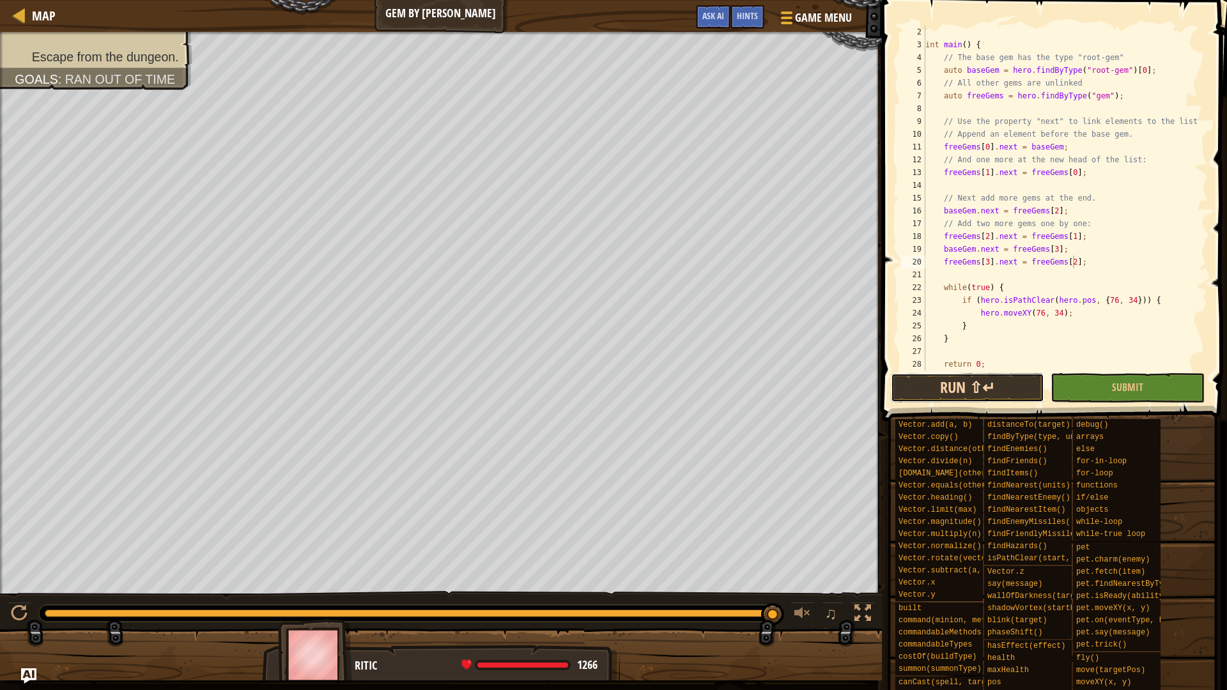
click at [950, 382] on button "Run ⇧↵" at bounding box center [967, 387] width 153 height 29
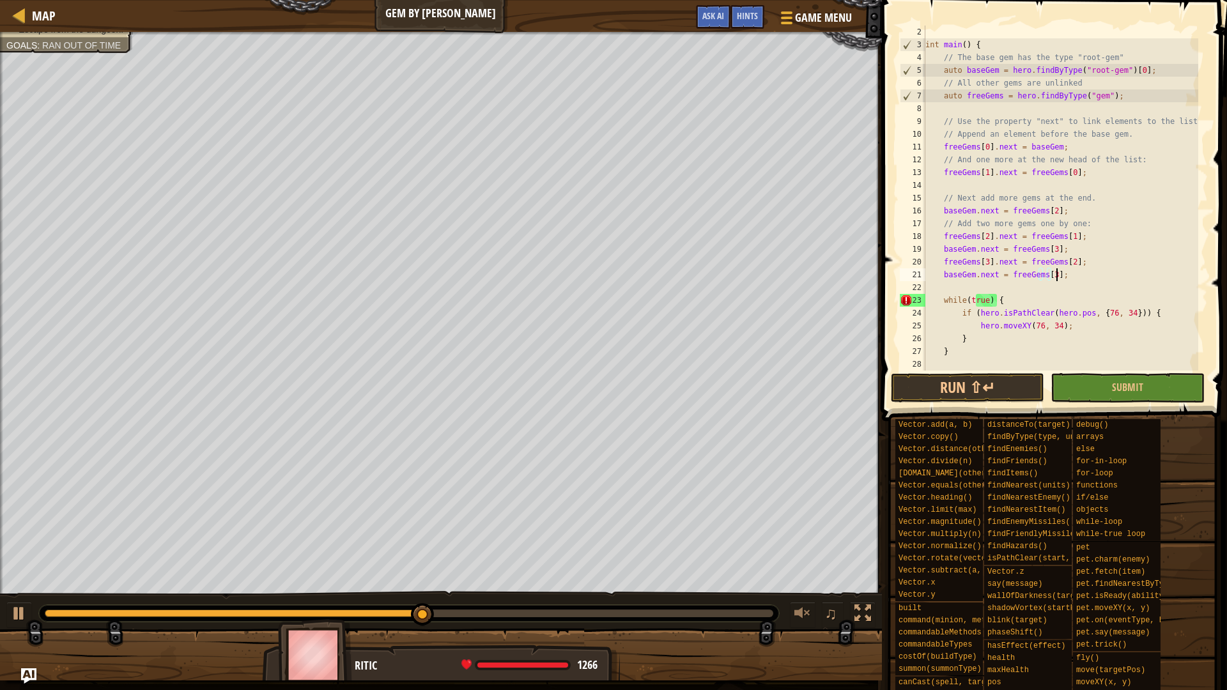
scroll to position [6, 10]
type textarea "[DOMAIN_NAME] = freeGems[3];"
click at [986, 391] on button "Run ⇧↵" at bounding box center [967, 387] width 153 height 29
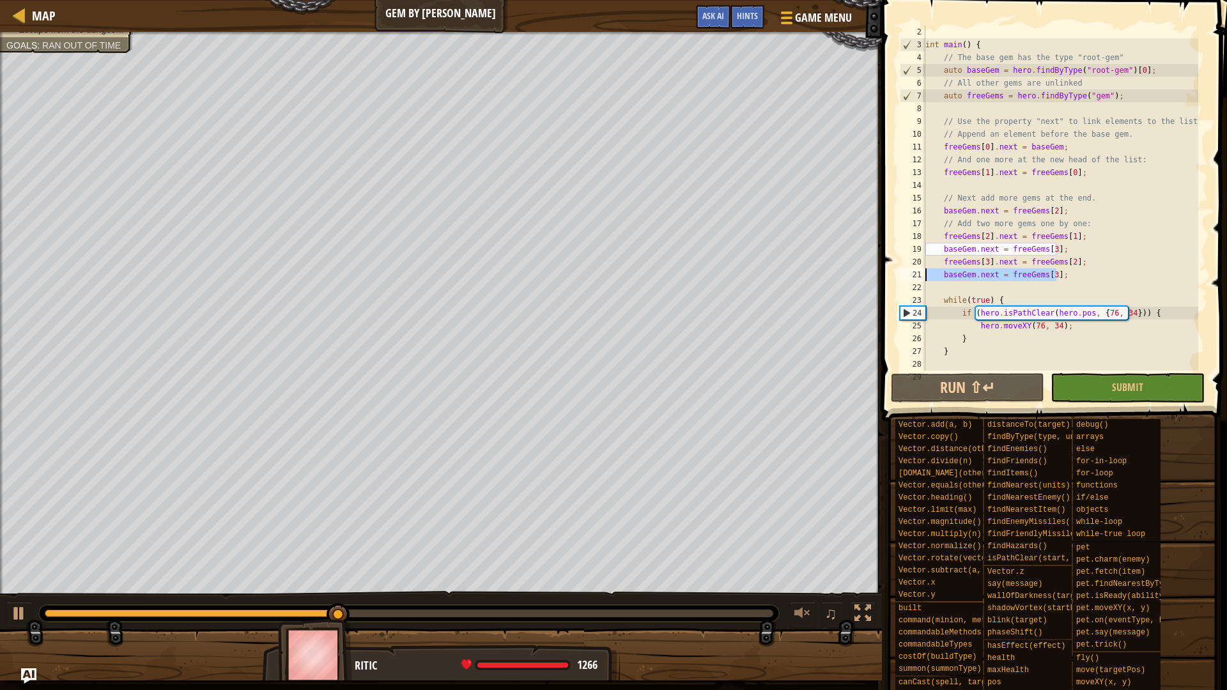
click at [871, 279] on div "Map Gem by Gem Game Menu Done Hints Ask AI } 1 2 3 4 5 6 7 8 9 10 11 12 13 14 1…" at bounding box center [613, 345] width 1227 height 690
type textarea "freeGems[3].next = freeGems[2];"
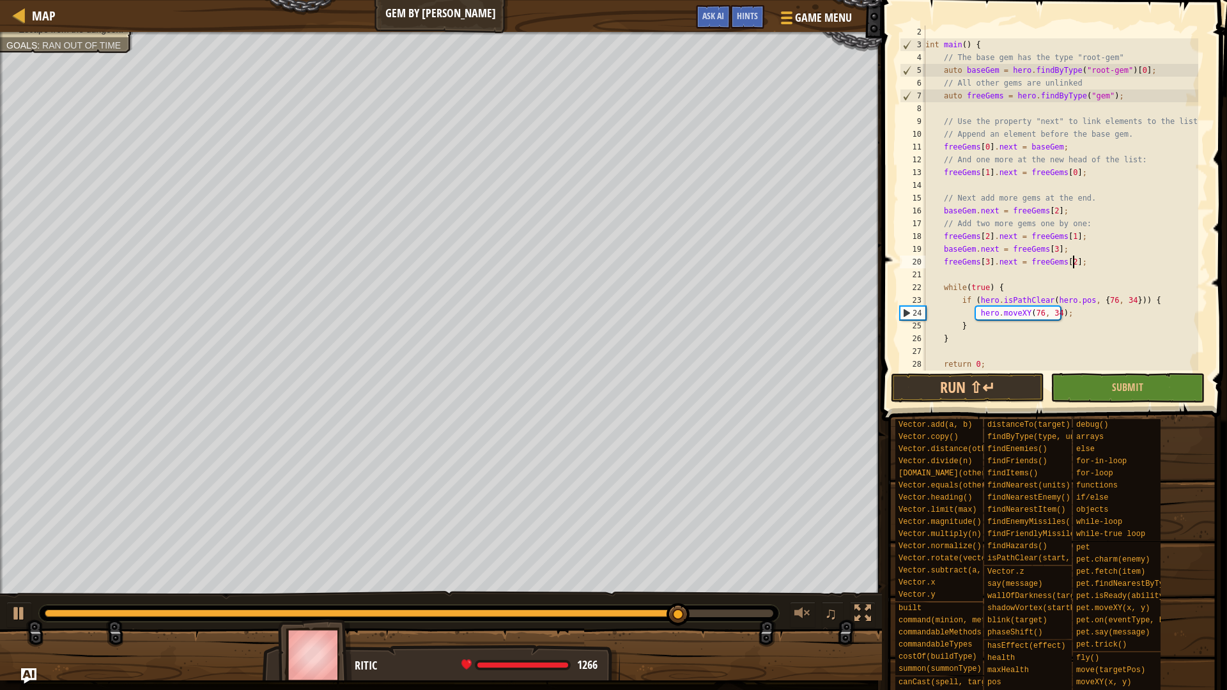
click at [1077, 261] on div "int main ( ) { // The base gem has the type "root-gem" auto baseGem = hero . fi…" at bounding box center [1061, 211] width 276 height 371
type textarea "f"
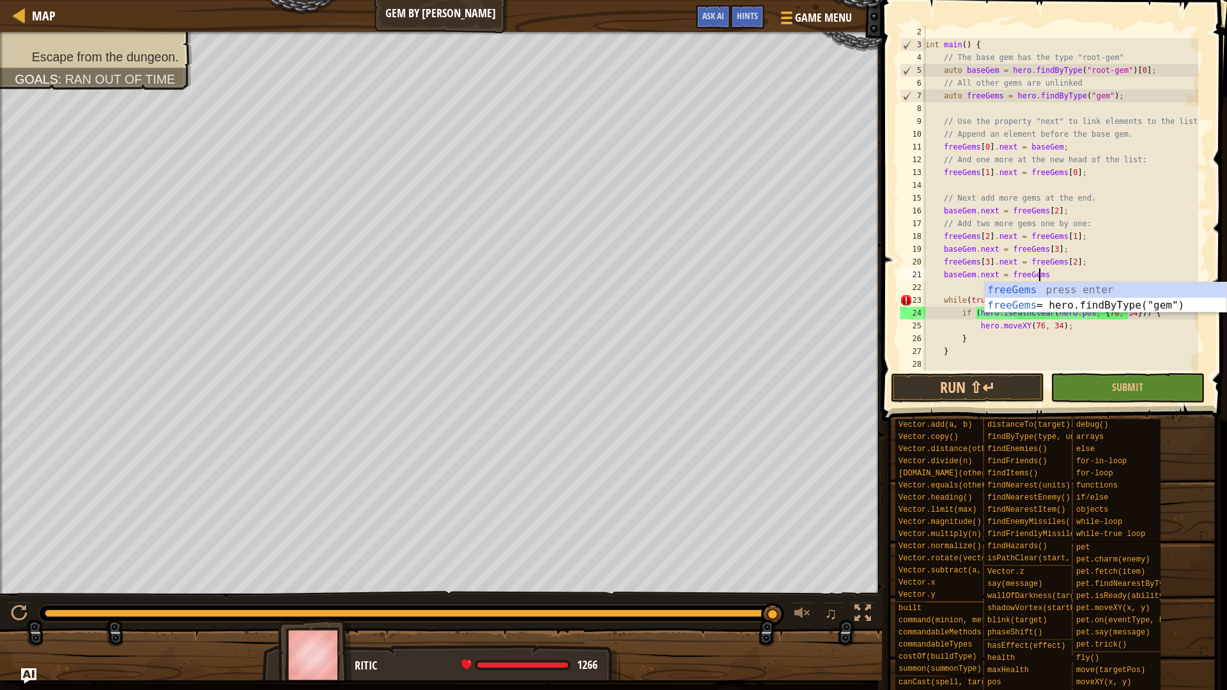
scroll to position [6, 9]
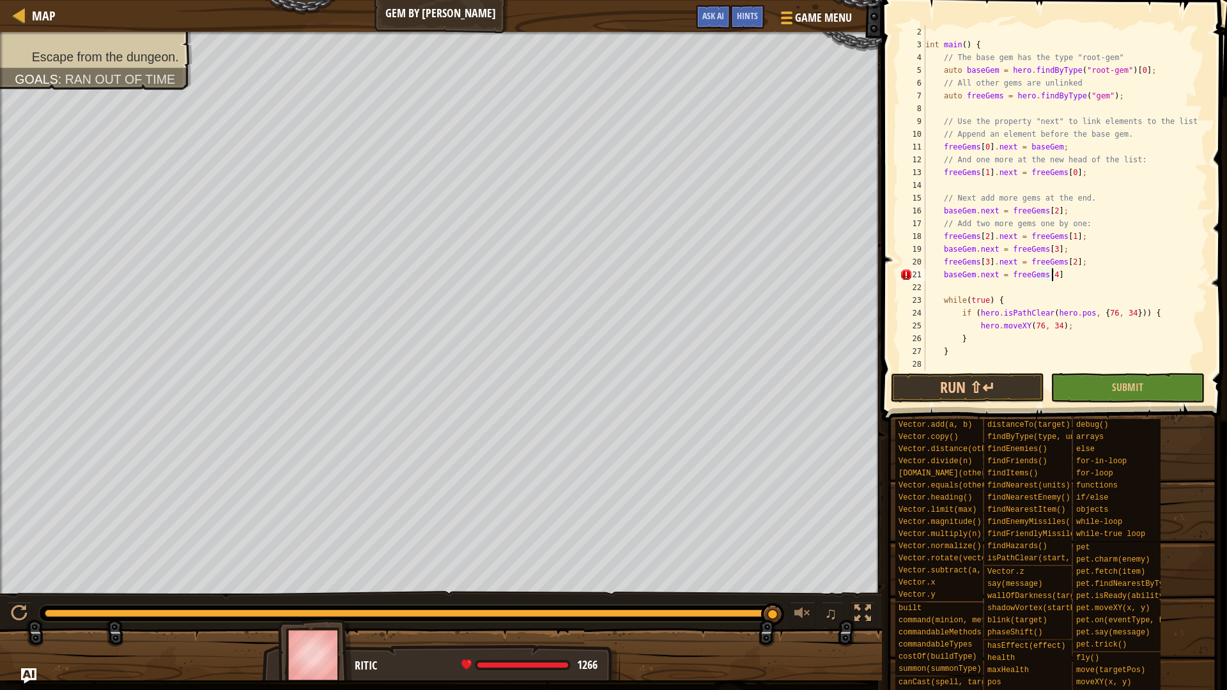
type textarea "[DOMAIN_NAME] = freeGems[4];"
type textarea "freeGems[4].next = freeGems[3];"
click at [992, 403] on span at bounding box center [1055, 192] width 355 height 459
click at [995, 392] on button "Run ⇧↵" at bounding box center [967, 387] width 153 height 29
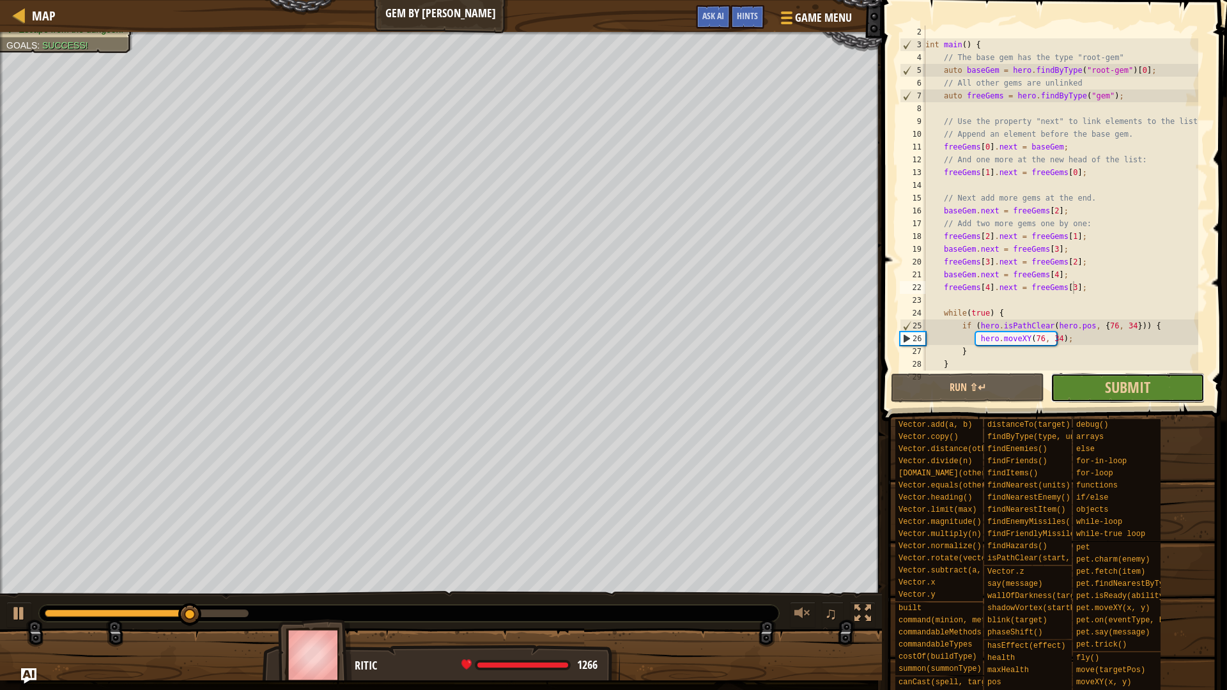
click at [1101, 379] on button "Submit" at bounding box center [1127, 387] width 153 height 29
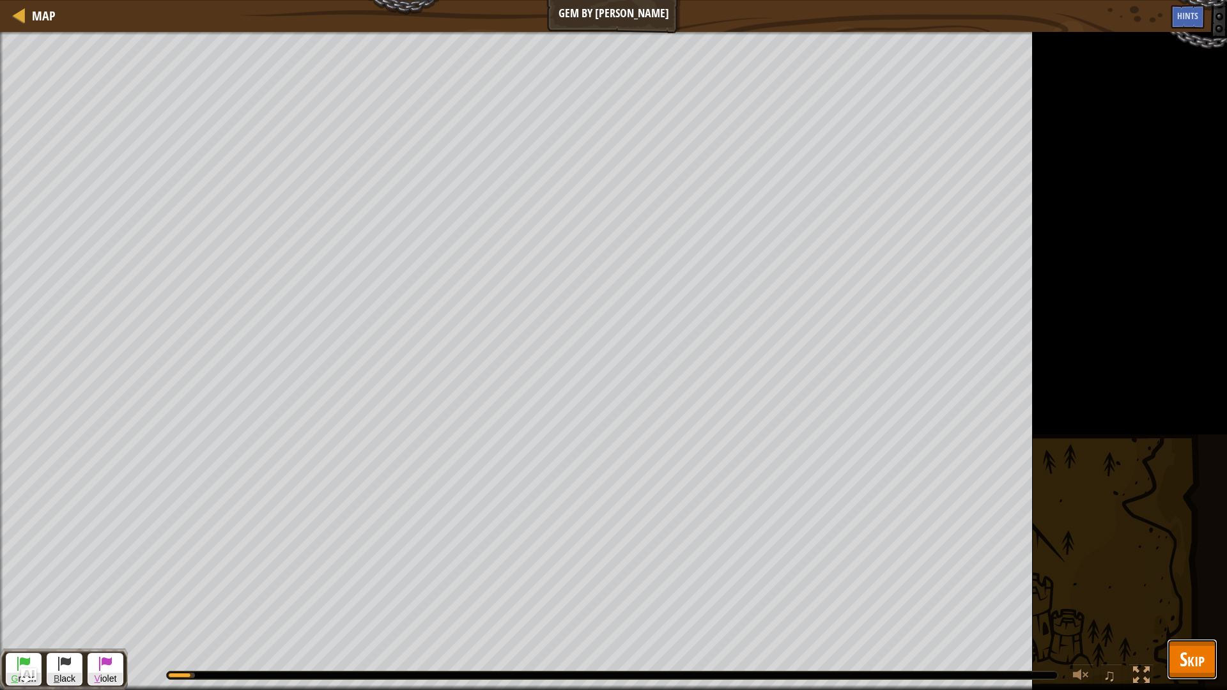
click at [1197, 652] on span "Skip" at bounding box center [1192, 659] width 25 height 26
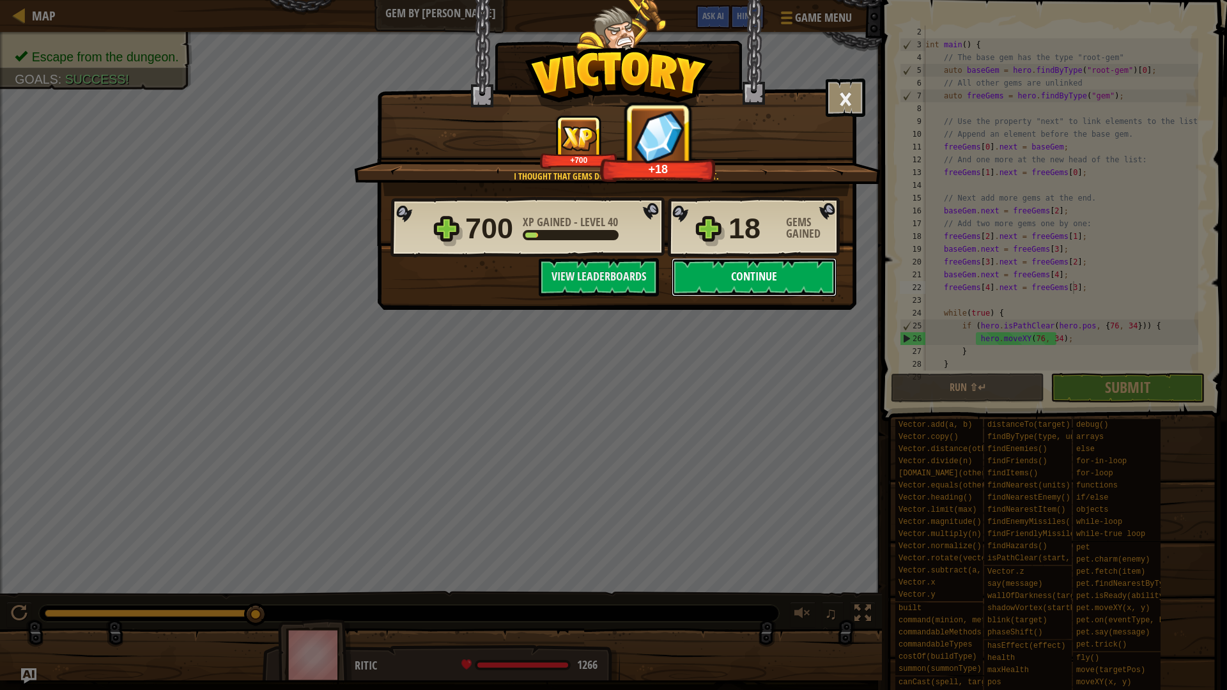
click at [745, 292] on button "Continue" at bounding box center [754, 277] width 165 height 38
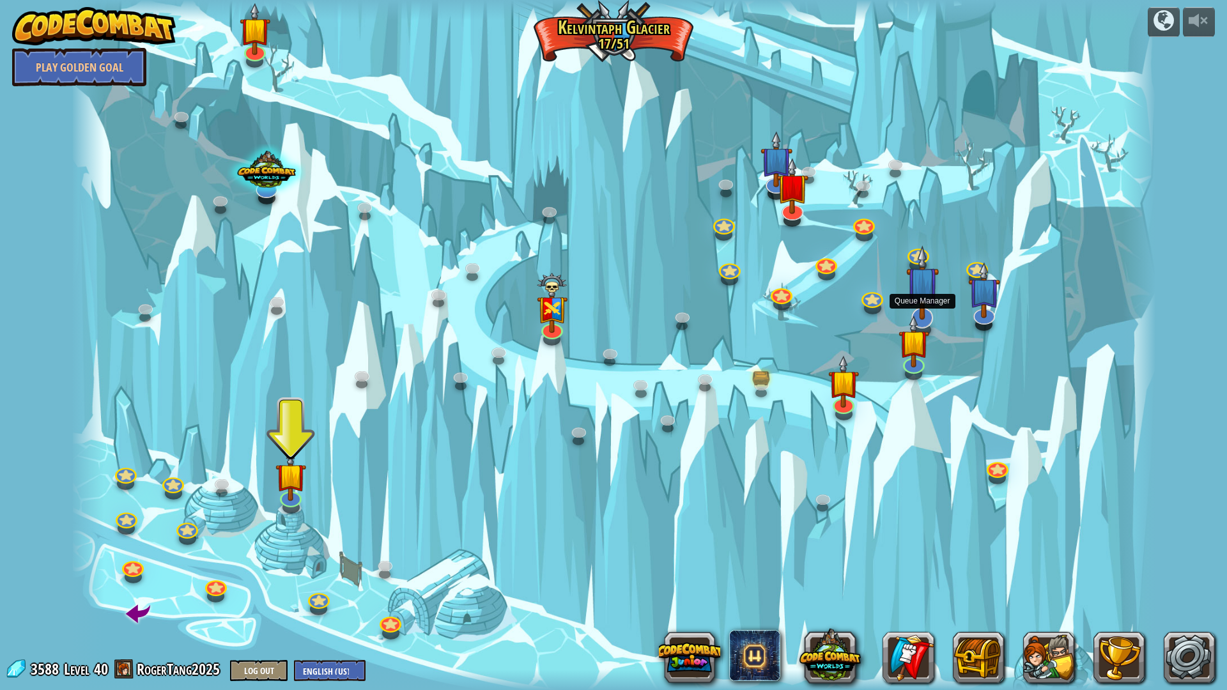
click at [929, 310] on img at bounding box center [922, 282] width 33 height 75
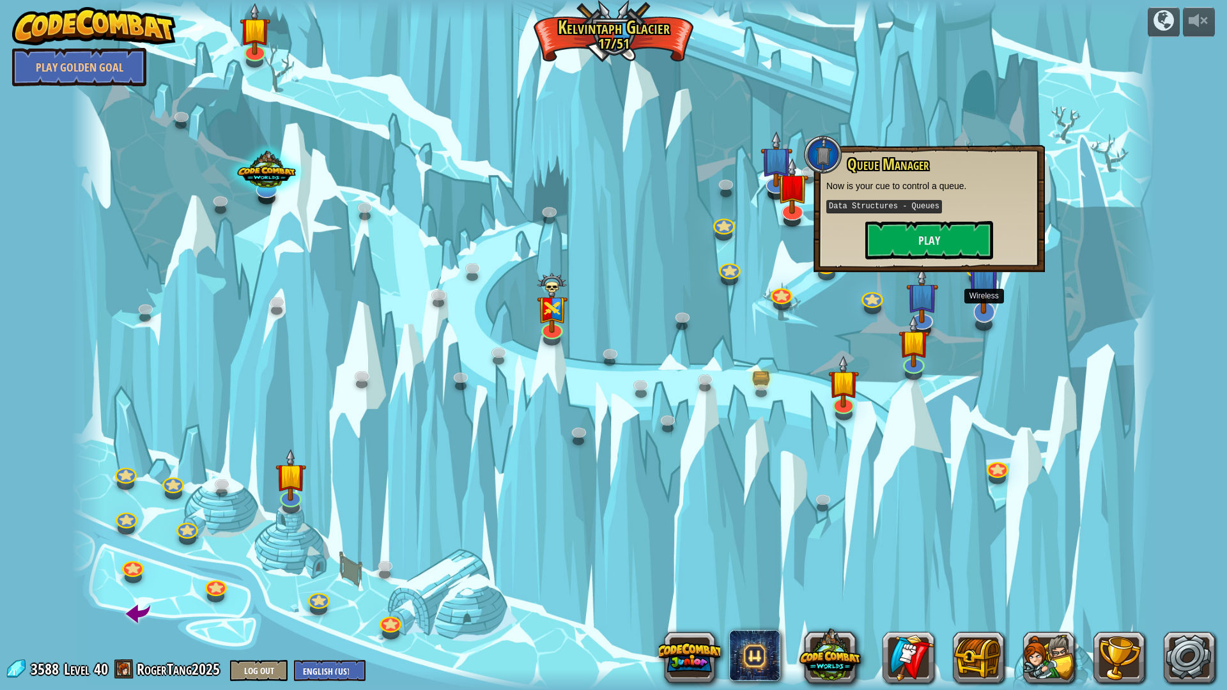
click at [993, 299] on img at bounding box center [984, 277] width 33 height 75
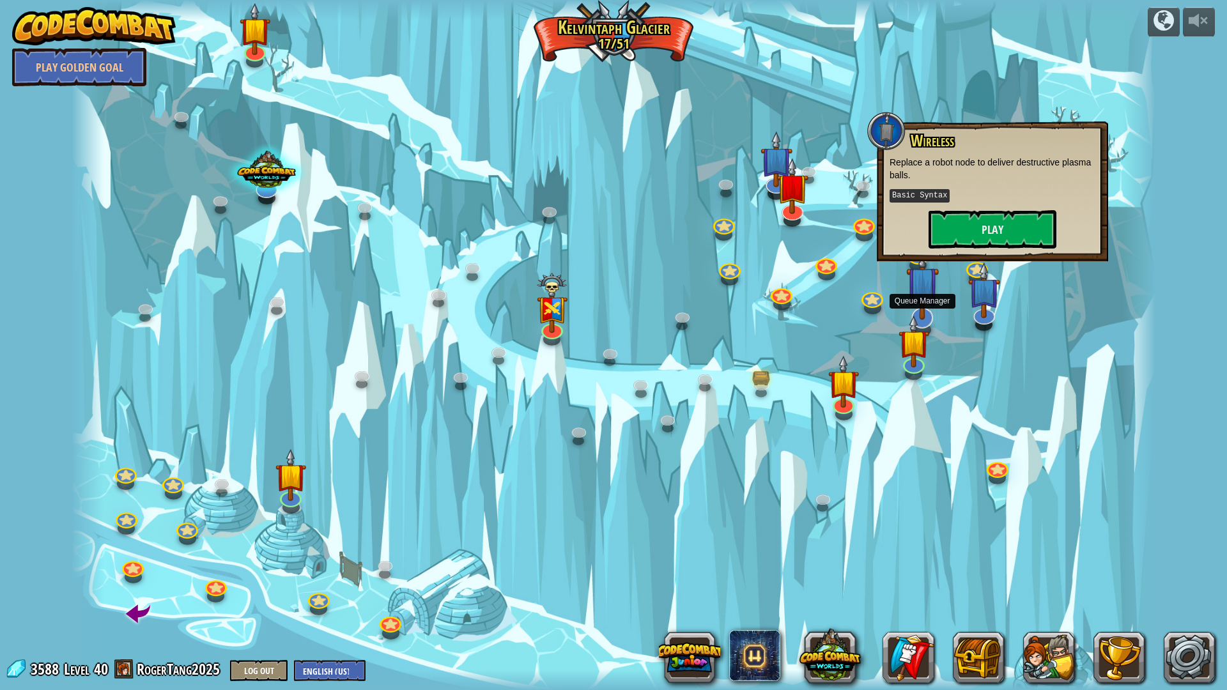
click at [913, 294] on img at bounding box center [922, 282] width 33 height 75
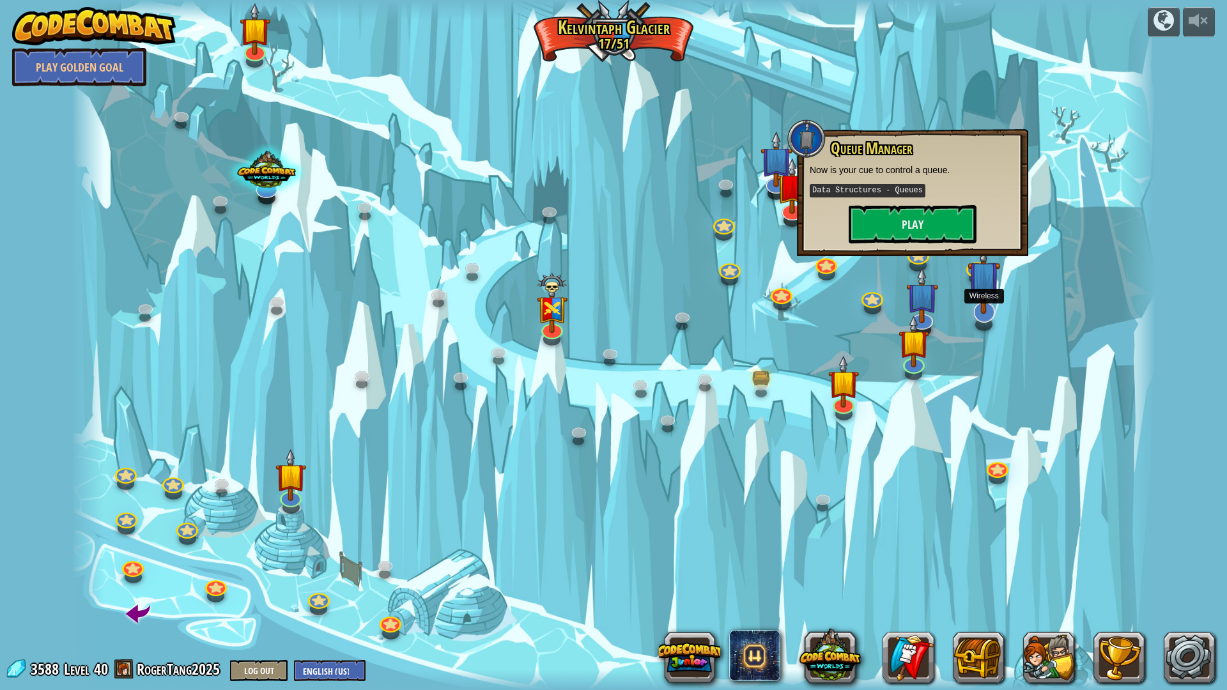
click at [977, 300] on img at bounding box center [984, 277] width 33 height 75
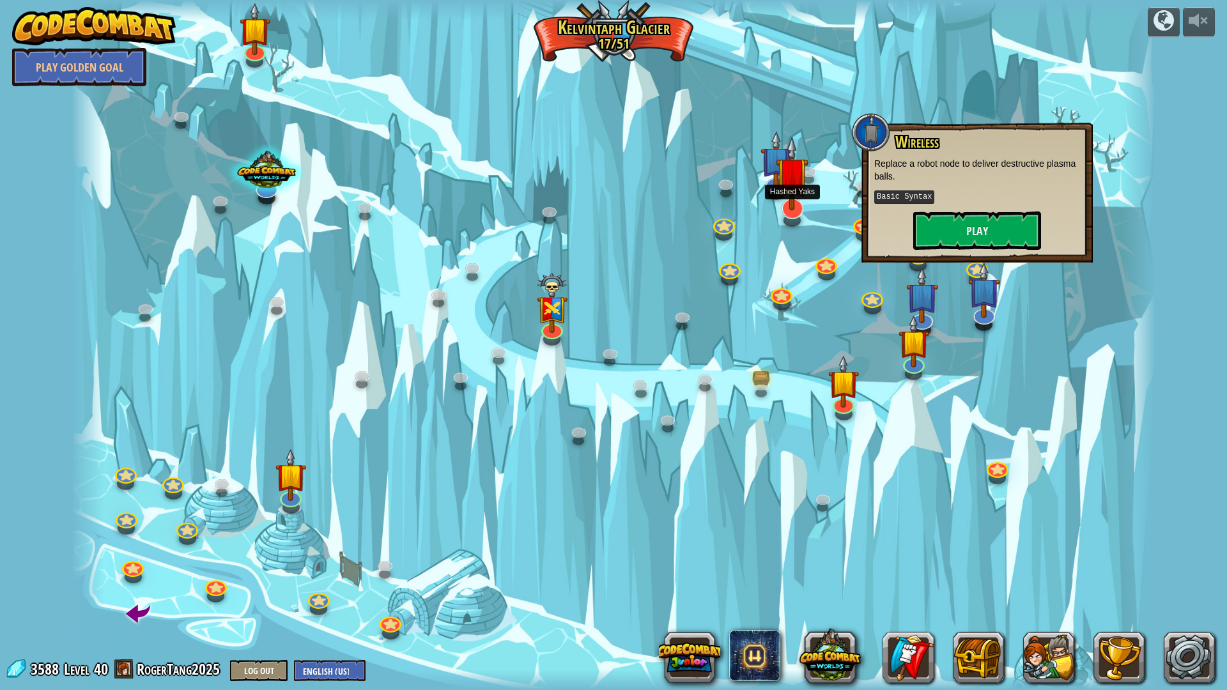
click at [795, 197] on img at bounding box center [792, 173] width 33 height 75
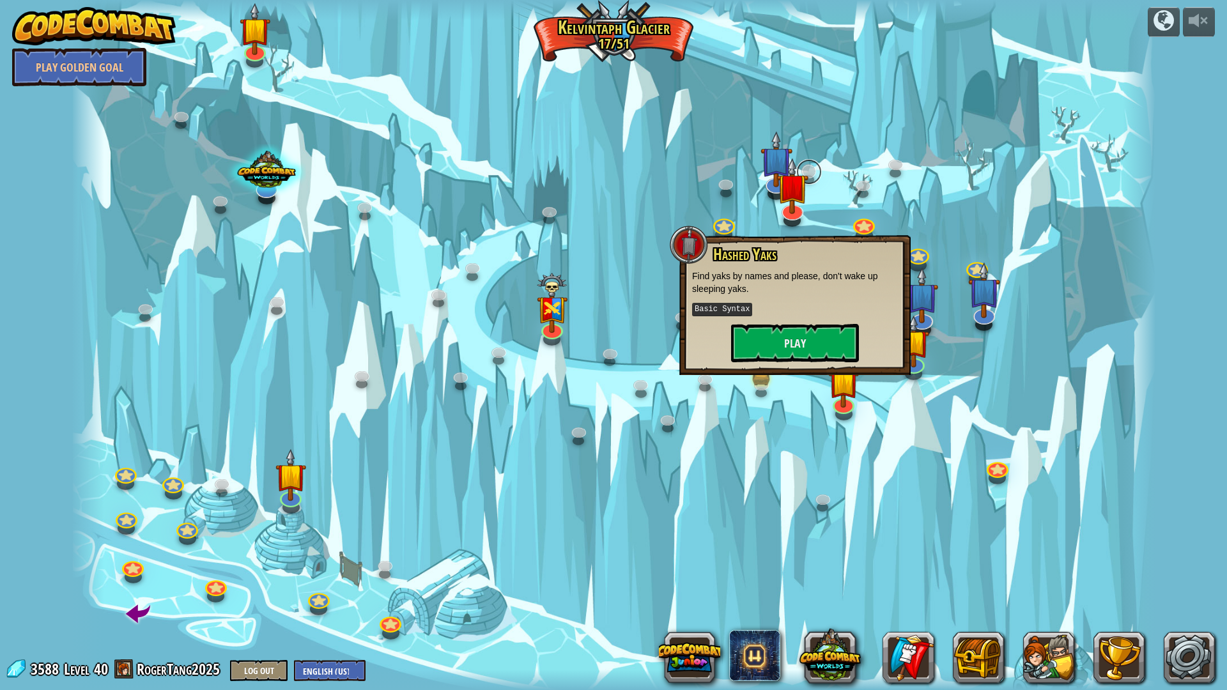
click at [811, 166] on link at bounding box center [809, 172] width 26 height 26
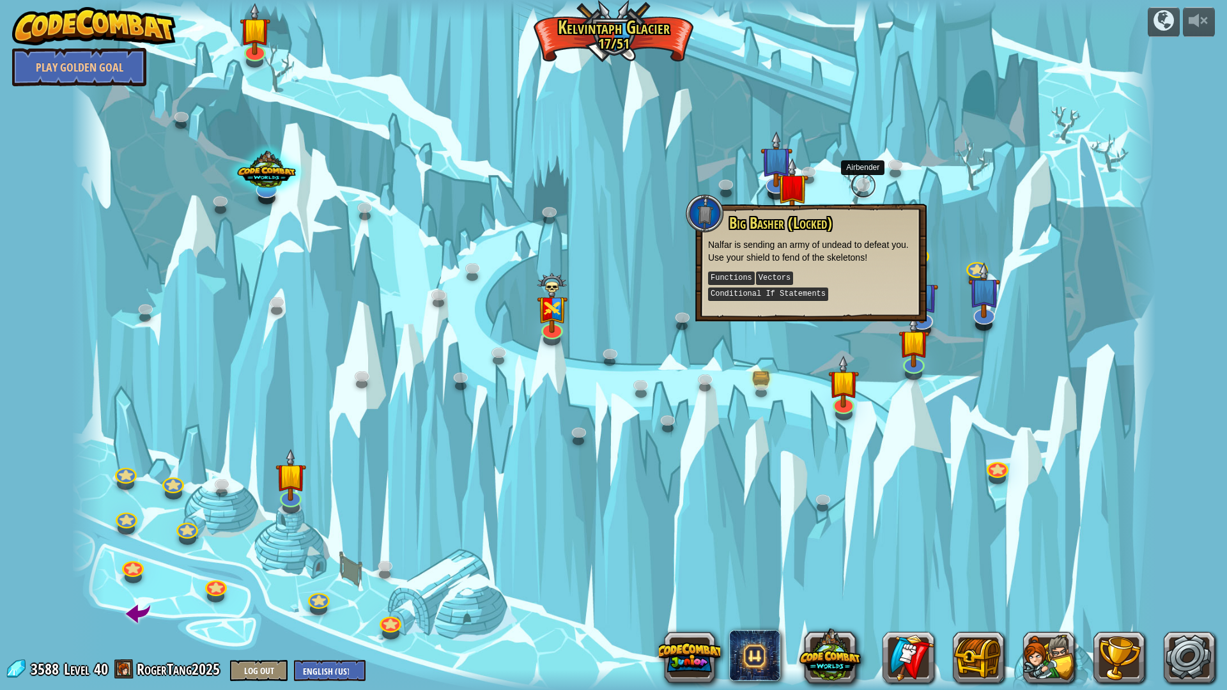
click at [866, 185] on link at bounding box center [864, 186] width 26 height 26
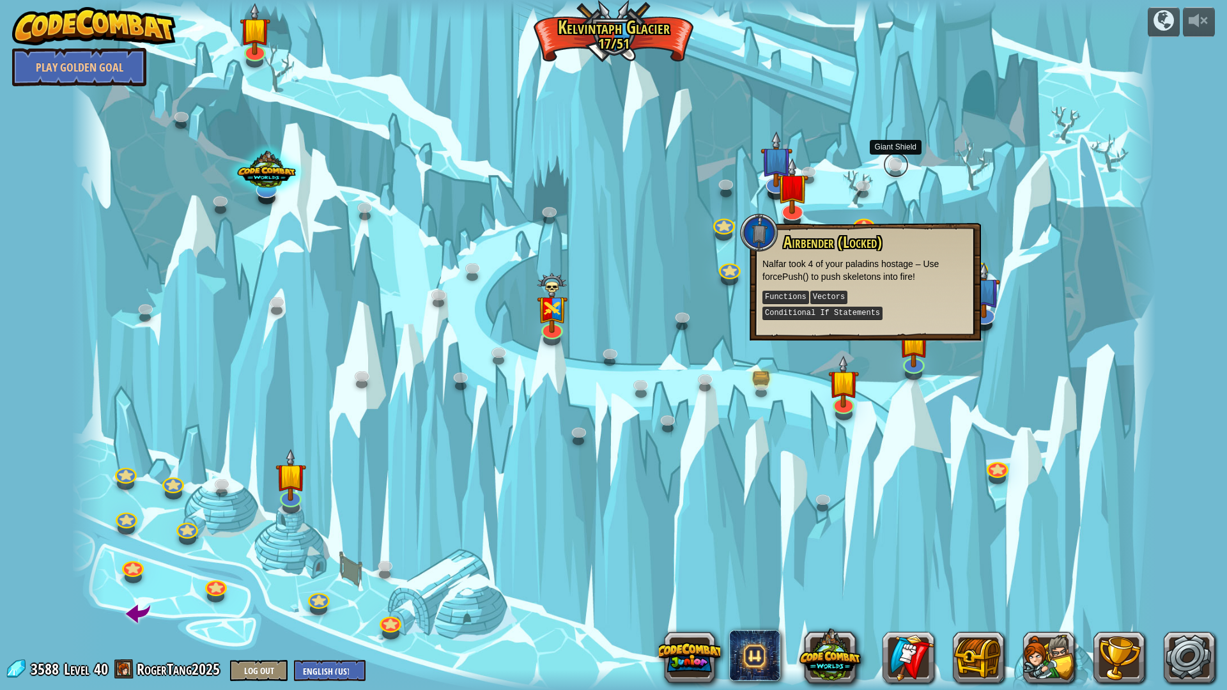
click at [896, 157] on link at bounding box center [896, 165] width 26 height 26
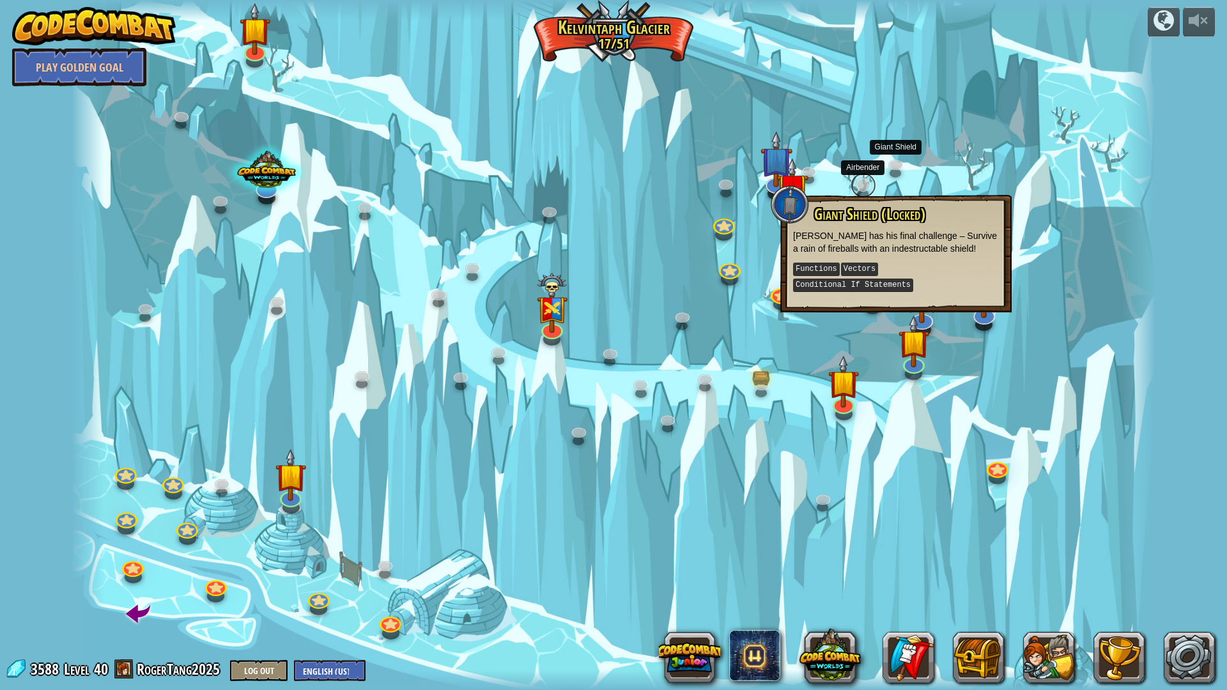
click at [862, 181] on link at bounding box center [864, 186] width 26 height 26
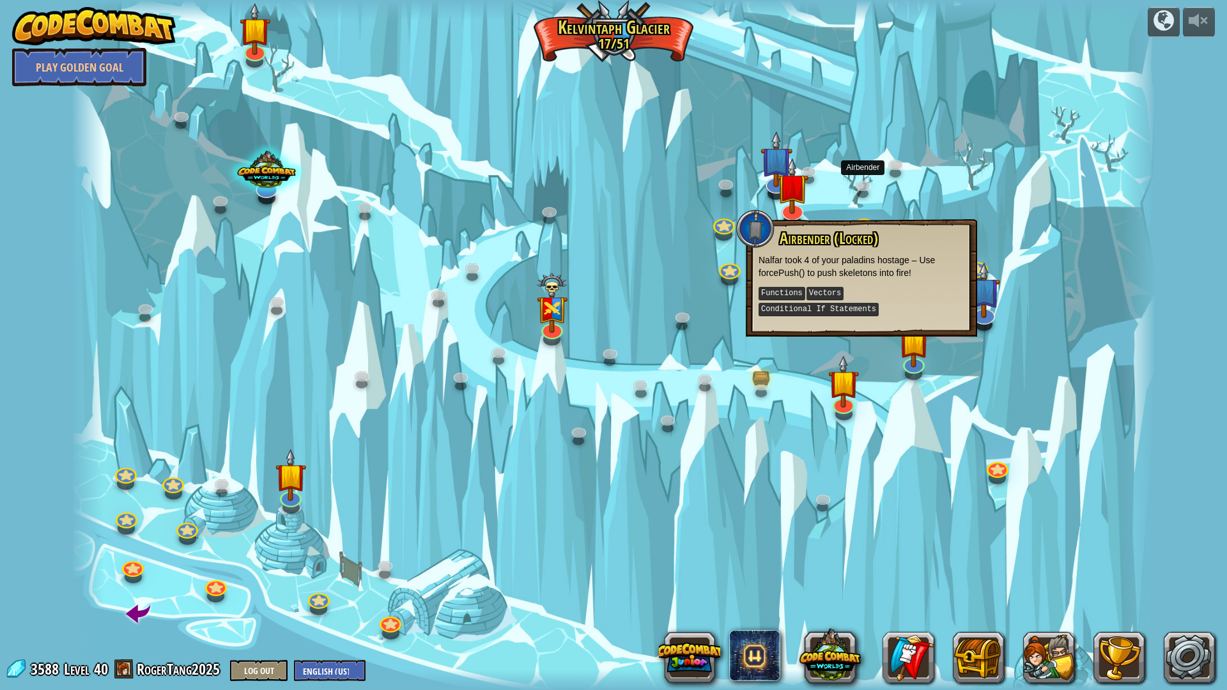
click at [924, 184] on div at bounding box center [614, 345] width 1085 height 690
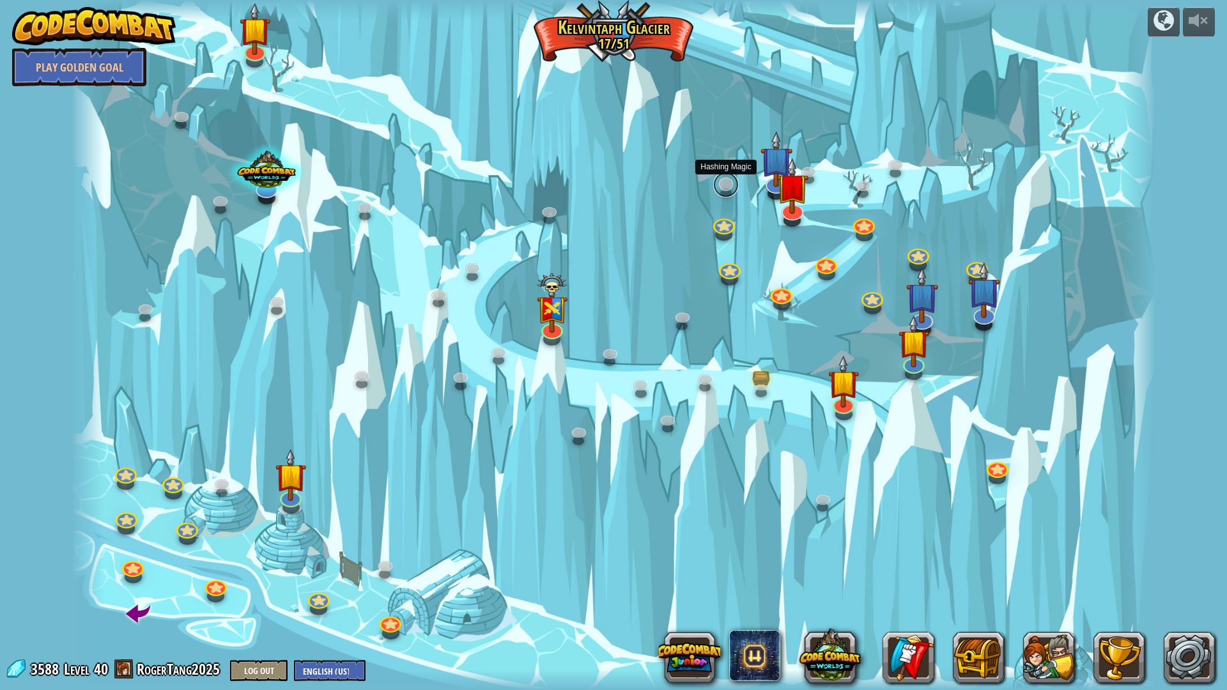
click at [719, 185] on link at bounding box center [726, 185] width 26 height 26
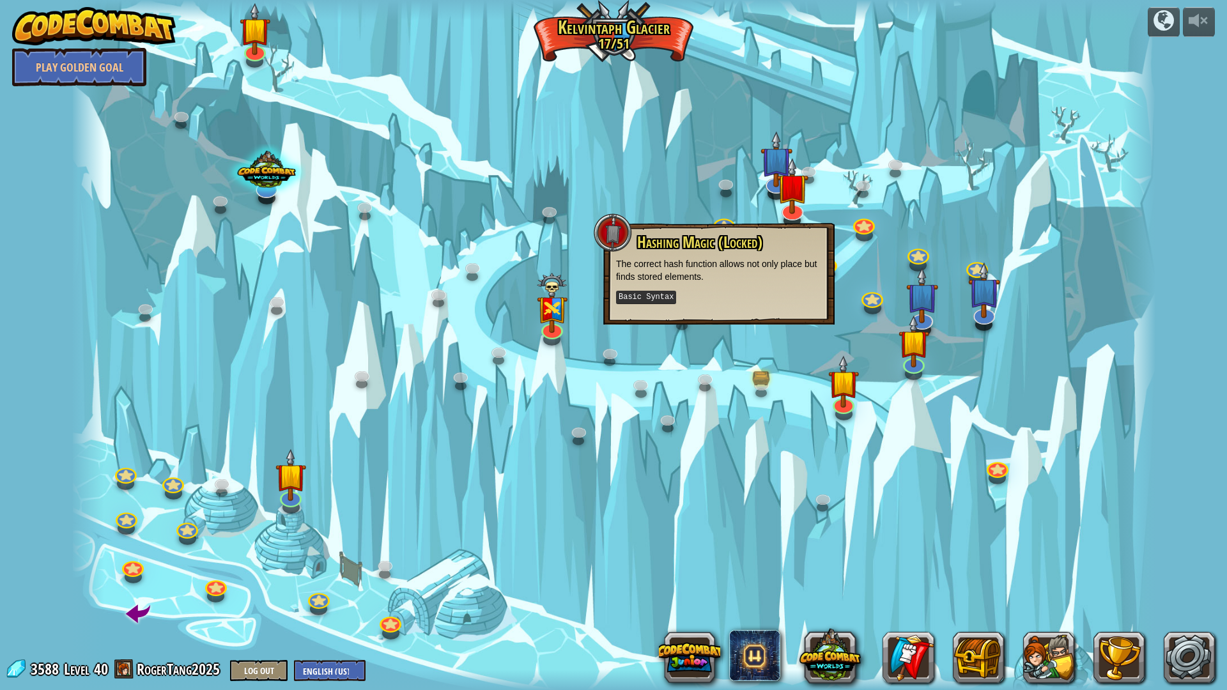
click at [685, 205] on div at bounding box center [614, 345] width 1085 height 690
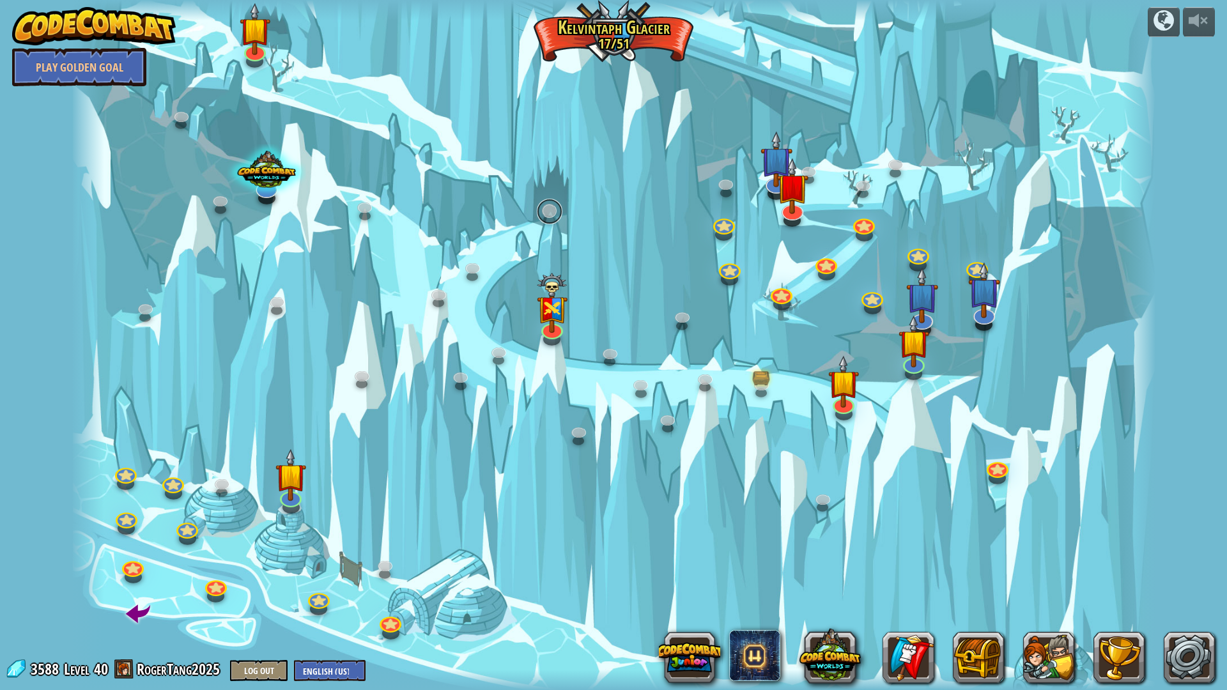
click at [555, 206] on link at bounding box center [550, 212] width 26 height 26
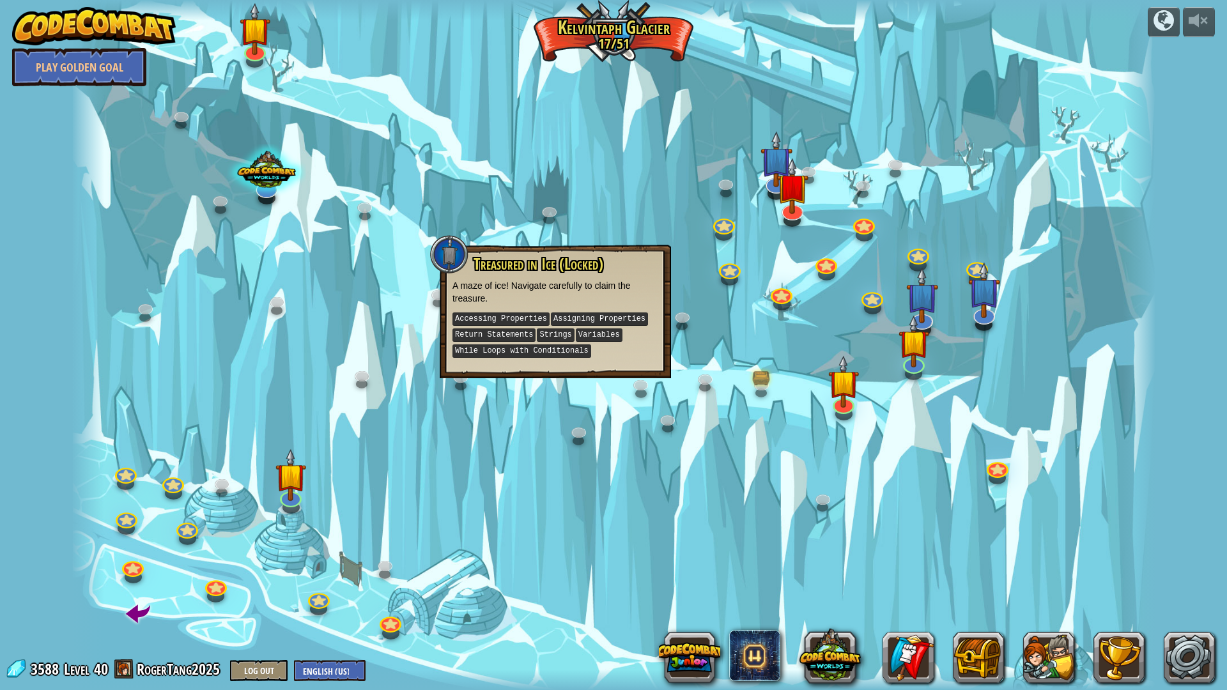
click at [659, 216] on div at bounding box center [614, 345] width 1085 height 690
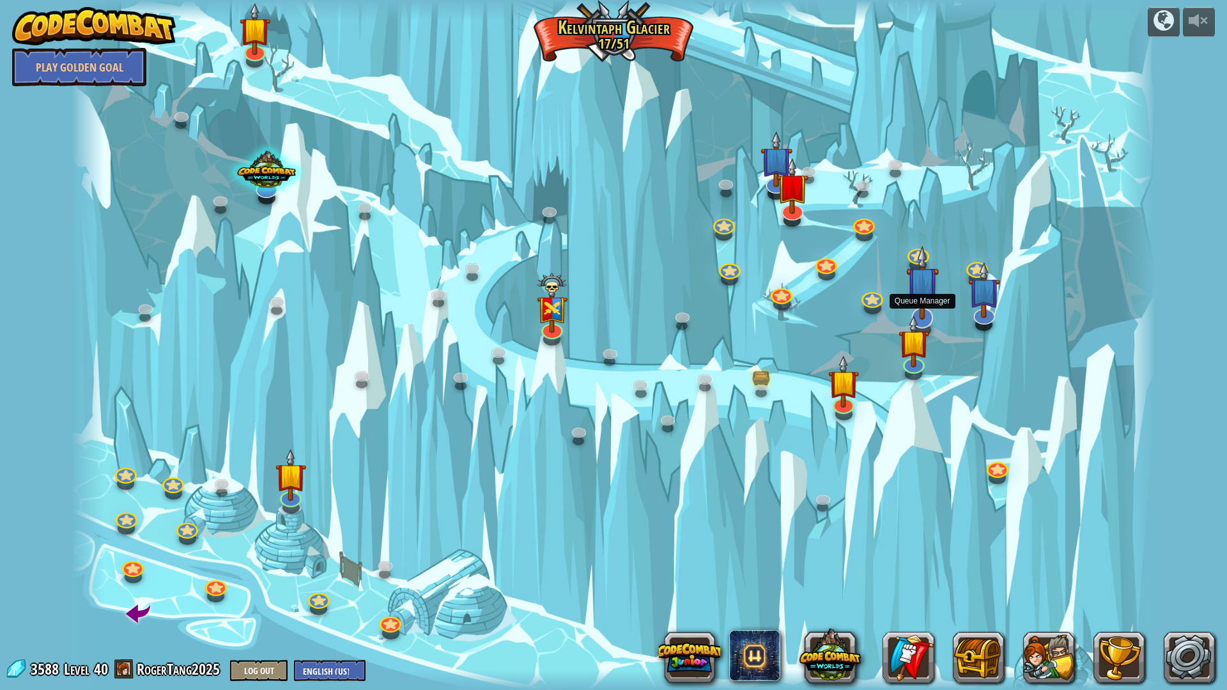
click at [922, 300] on img at bounding box center [922, 282] width 33 height 75
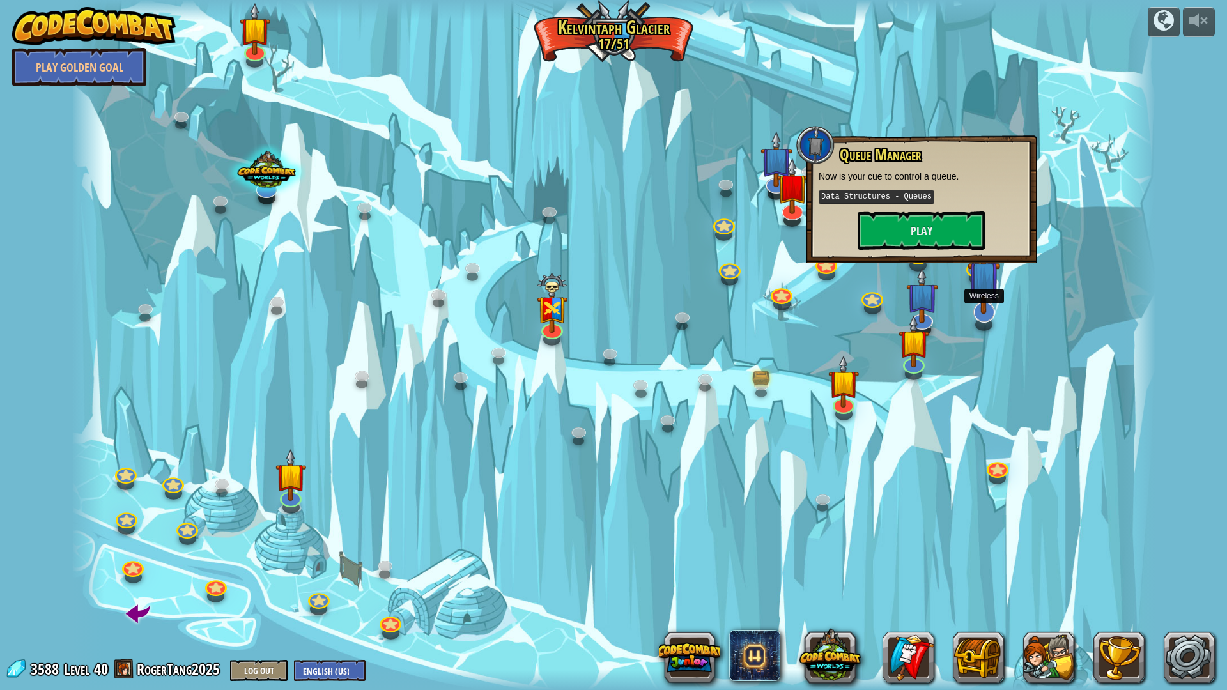
click at [981, 313] on img at bounding box center [984, 277] width 33 height 75
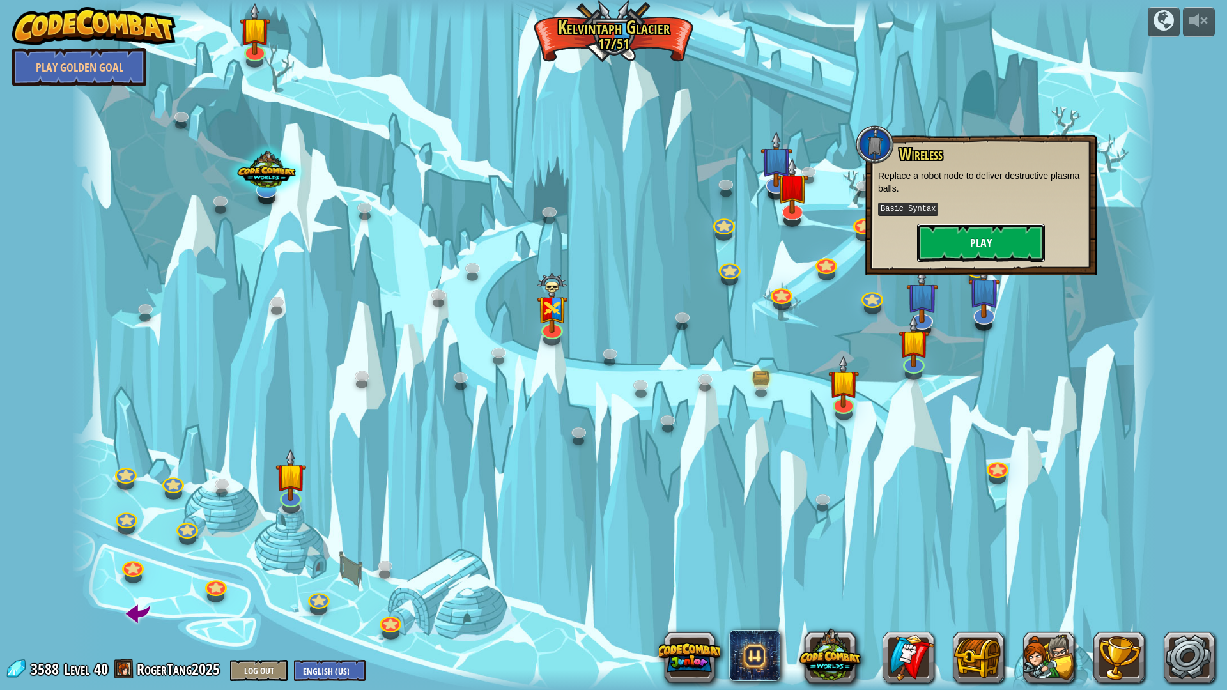
click at [973, 239] on button "Play" at bounding box center [981, 243] width 128 height 38
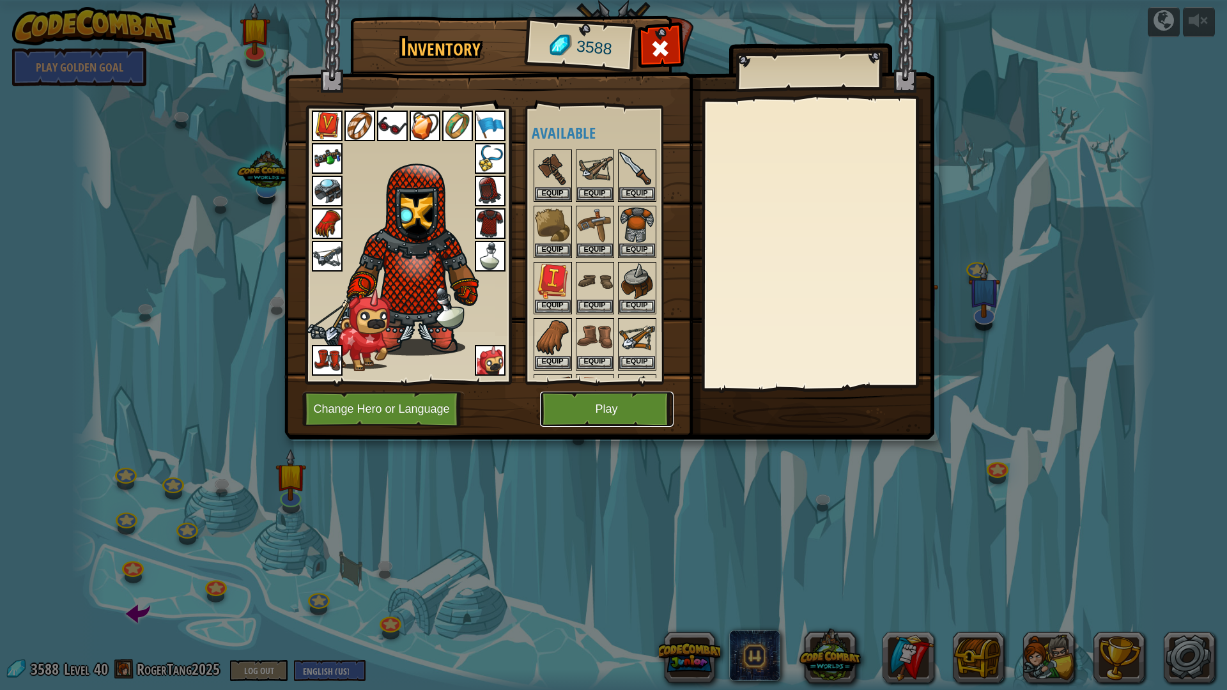
click at [584, 412] on button "Play" at bounding box center [607, 409] width 134 height 35
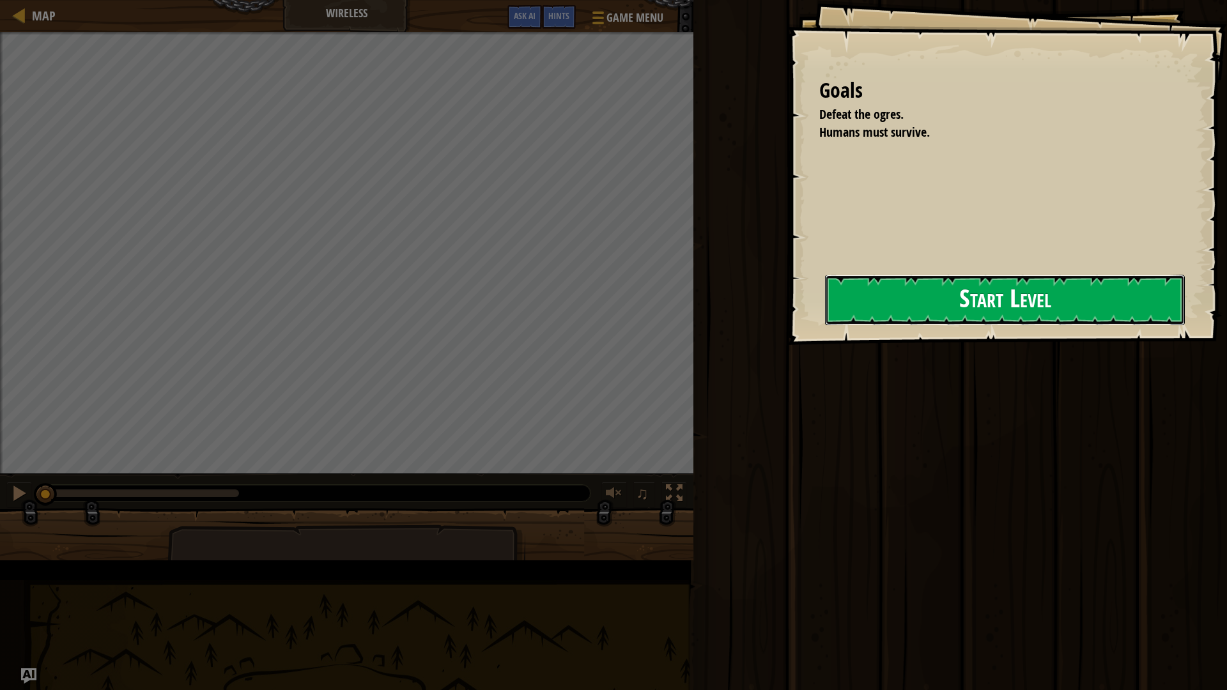
click at [825, 306] on button "Start Level" at bounding box center [1005, 300] width 360 height 50
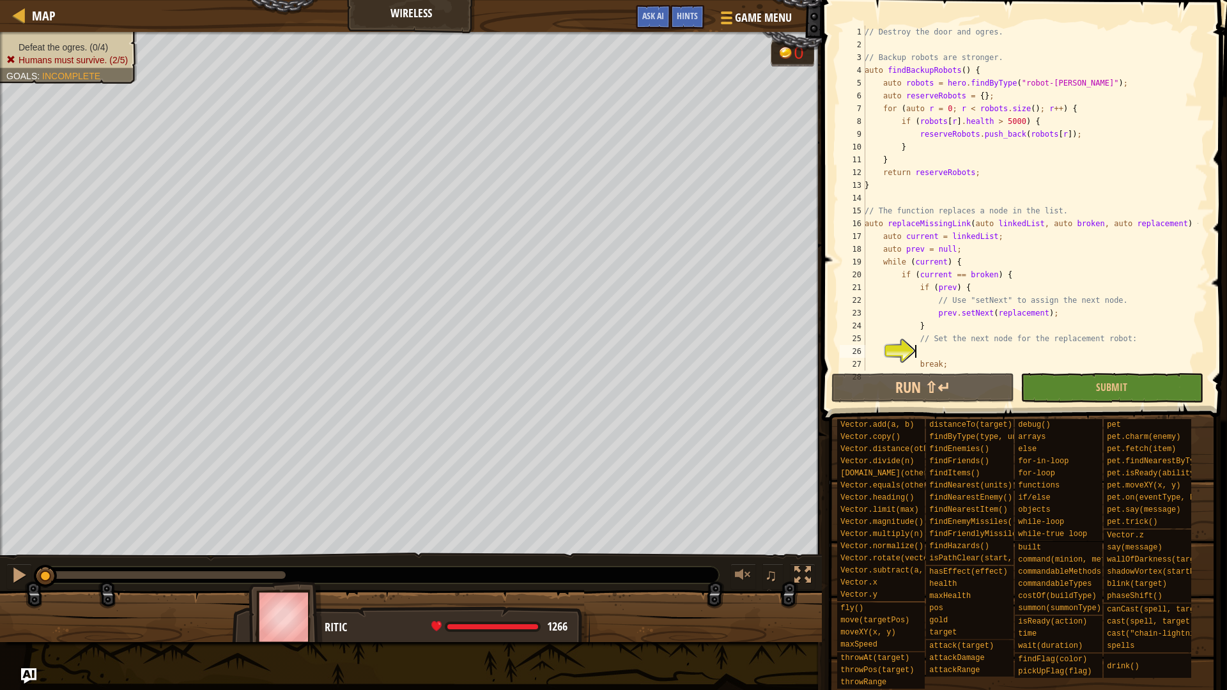
scroll to position [147, 0]
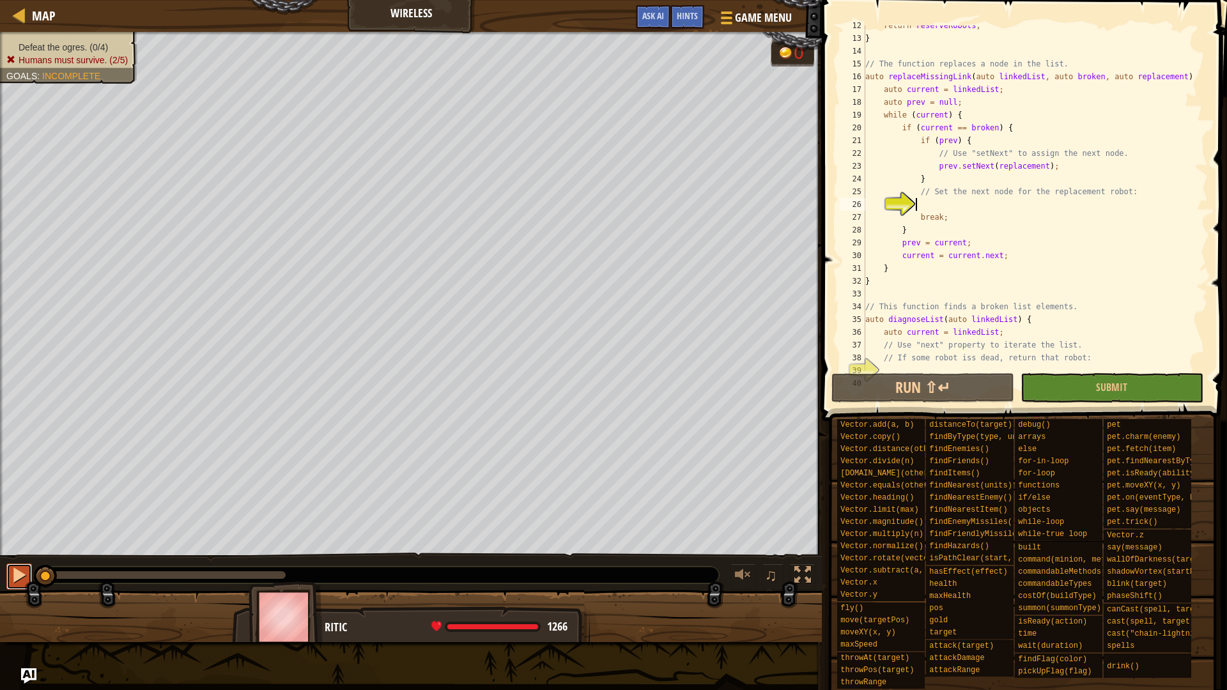
click at [12, 569] on div at bounding box center [19, 575] width 17 height 17
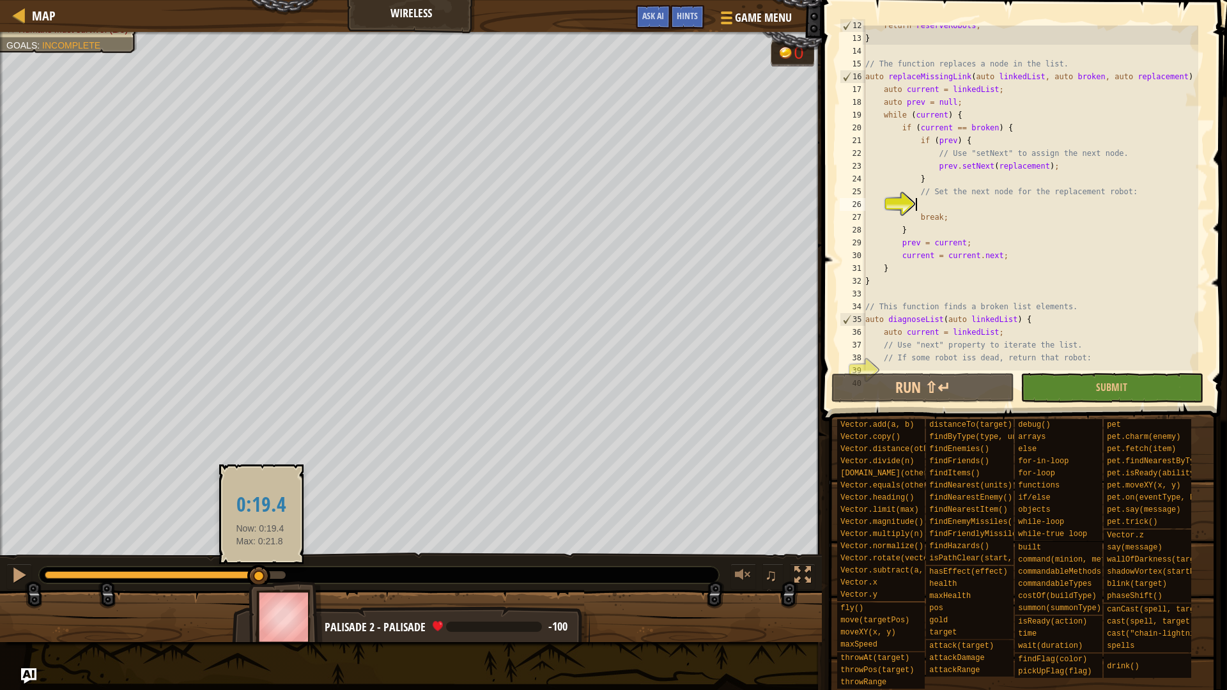
drag, startPoint x: 237, startPoint y: 574, endPoint x: 251, endPoint y: 573, distance: 13.5
click at [251, 573] on div at bounding box center [165, 575] width 241 height 8
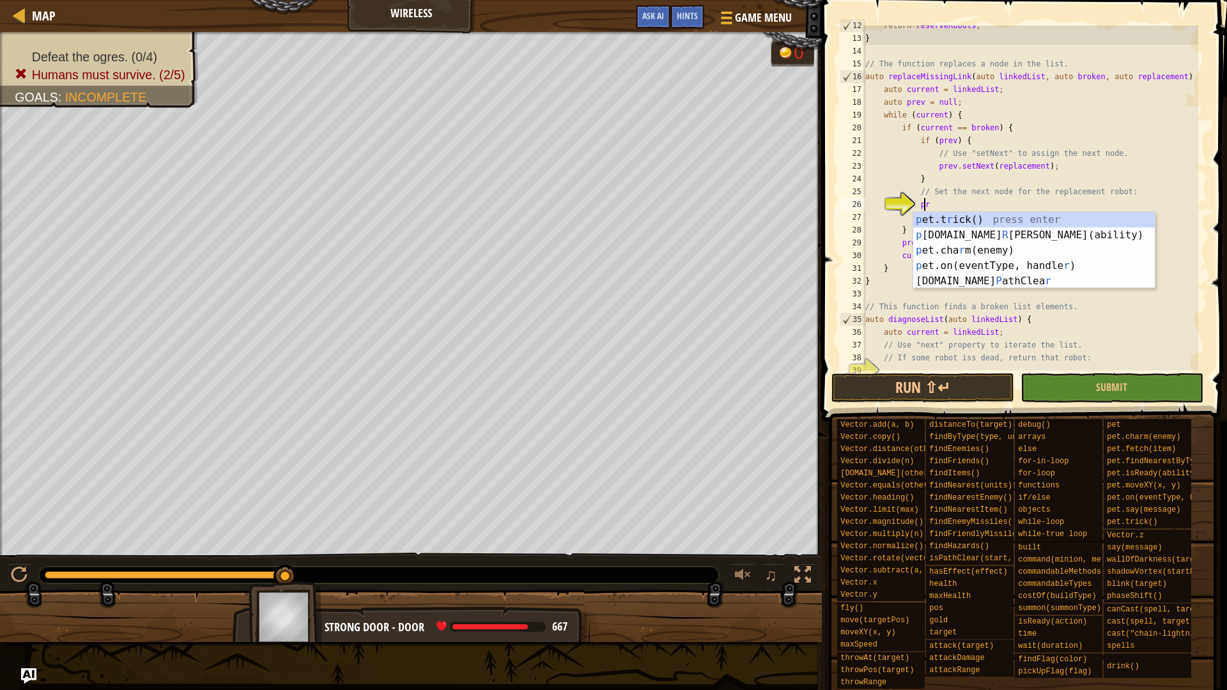
type textarea "p"
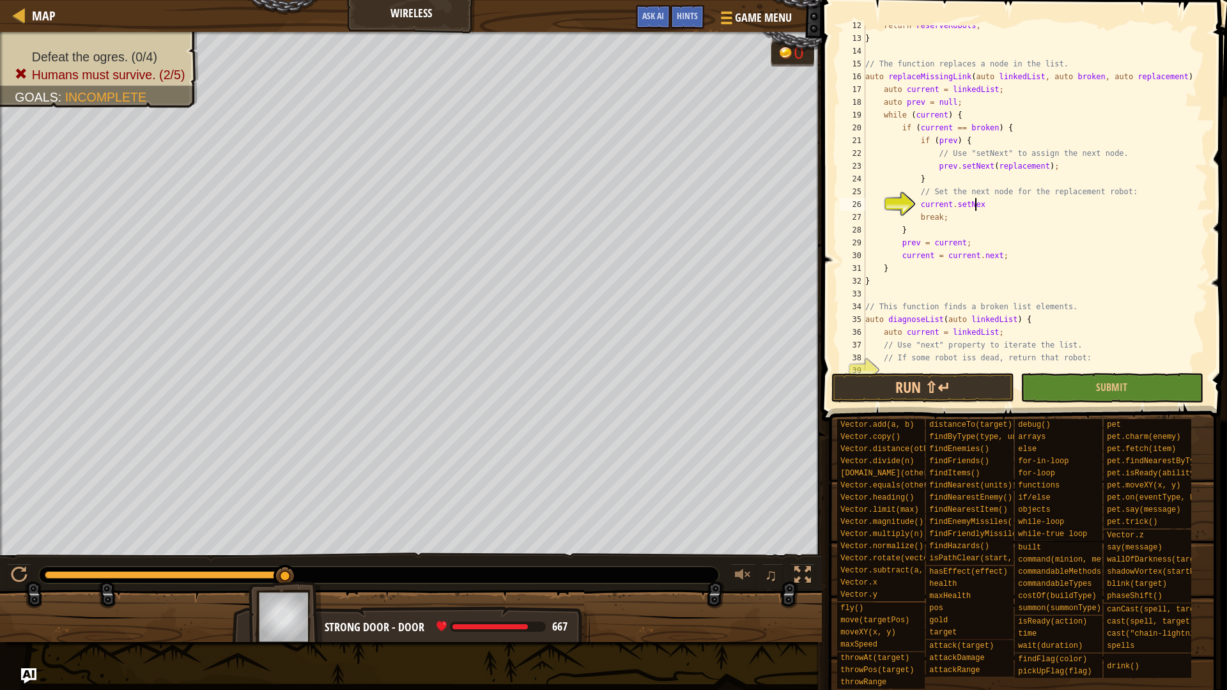
scroll to position [6, 9]
type textarea "current.setNext(replacement);"
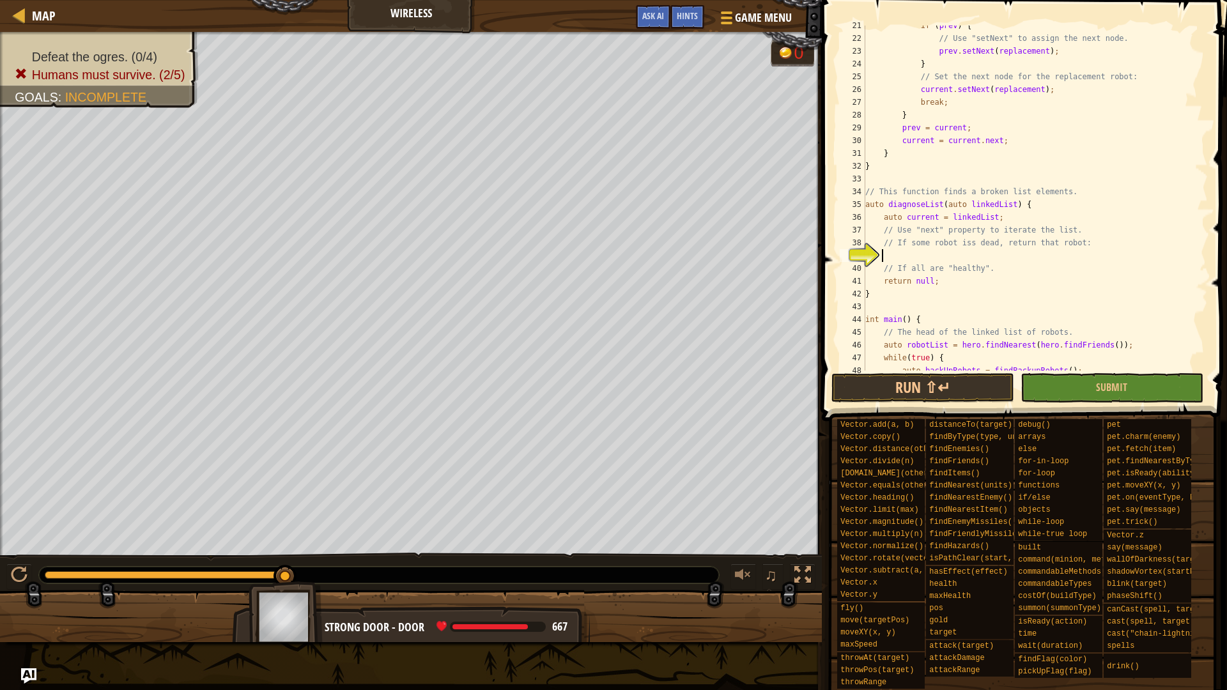
click at [994, 259] on div "if ( prev ) { // Use "setNext" to assign the next node. prev . setNext ( replac…" at bounding box center [1031, 204] width 336 height 371
click at [902, 376] on button "Run ⇧↵" at bounding box center [923, 387] width 183 height 29
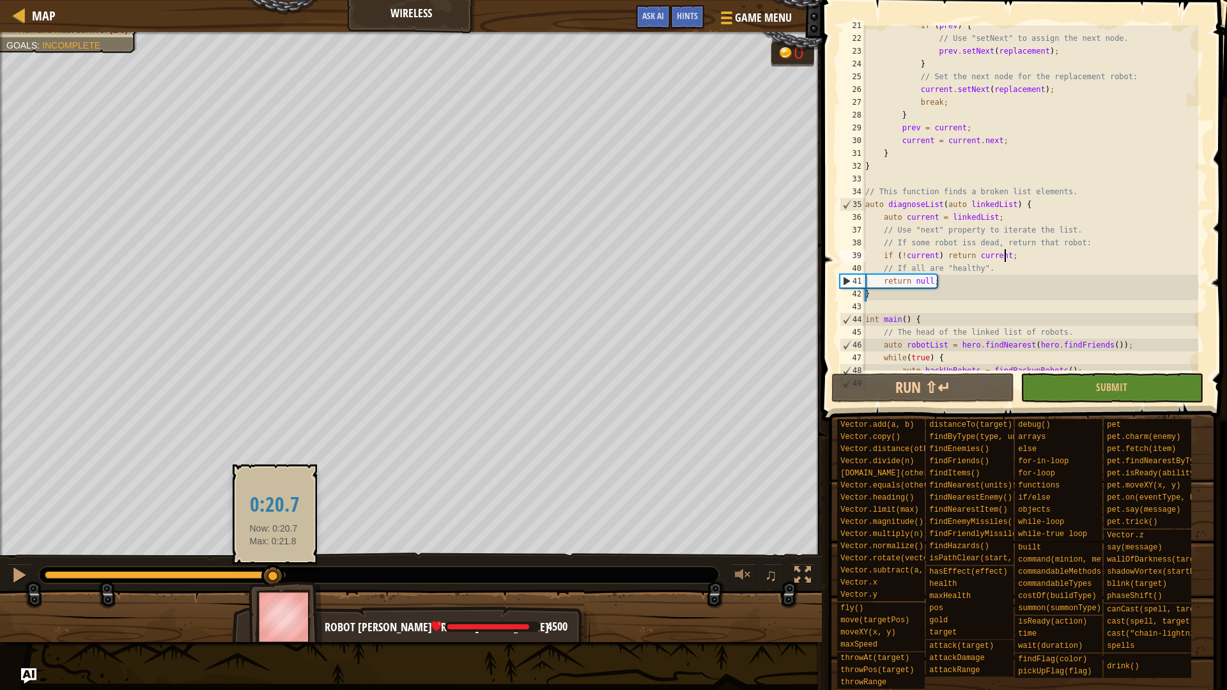
drag, startPoint x: 274, startPoint y: 573, endPoint x: 242, endPoint y: 576, distance: 32.1
click at [261, 577] on div at bounding box center [272, 576] width 23 height 23
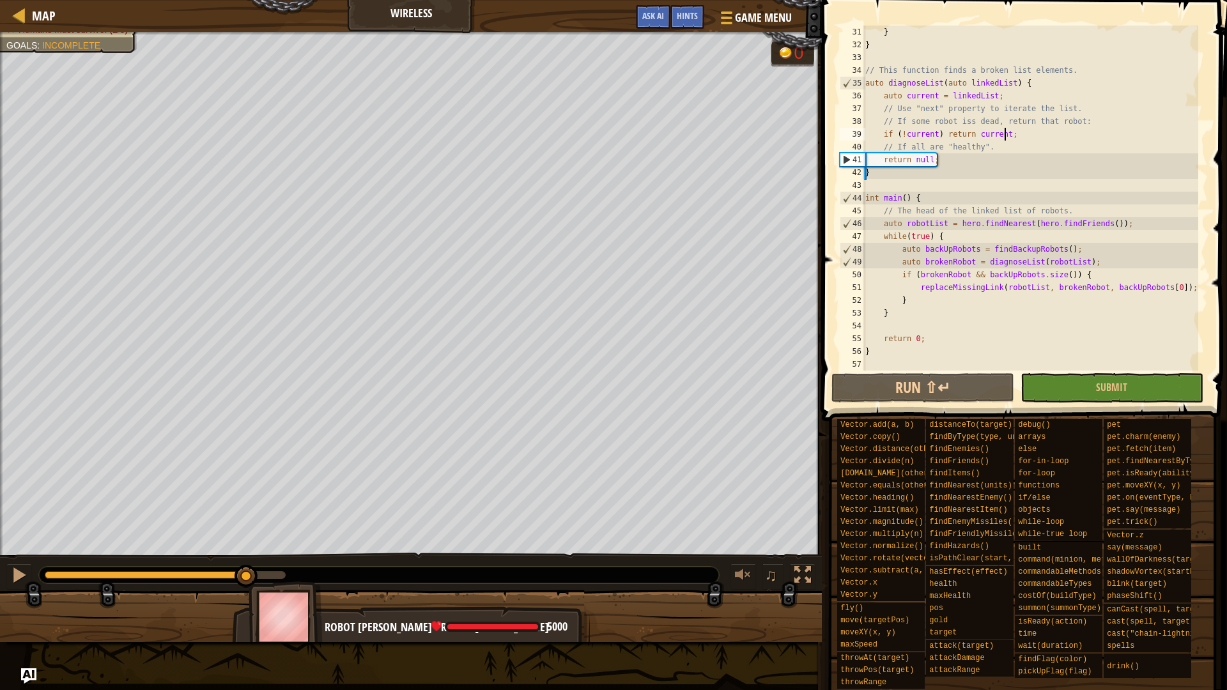
scroll to position [268, 0]
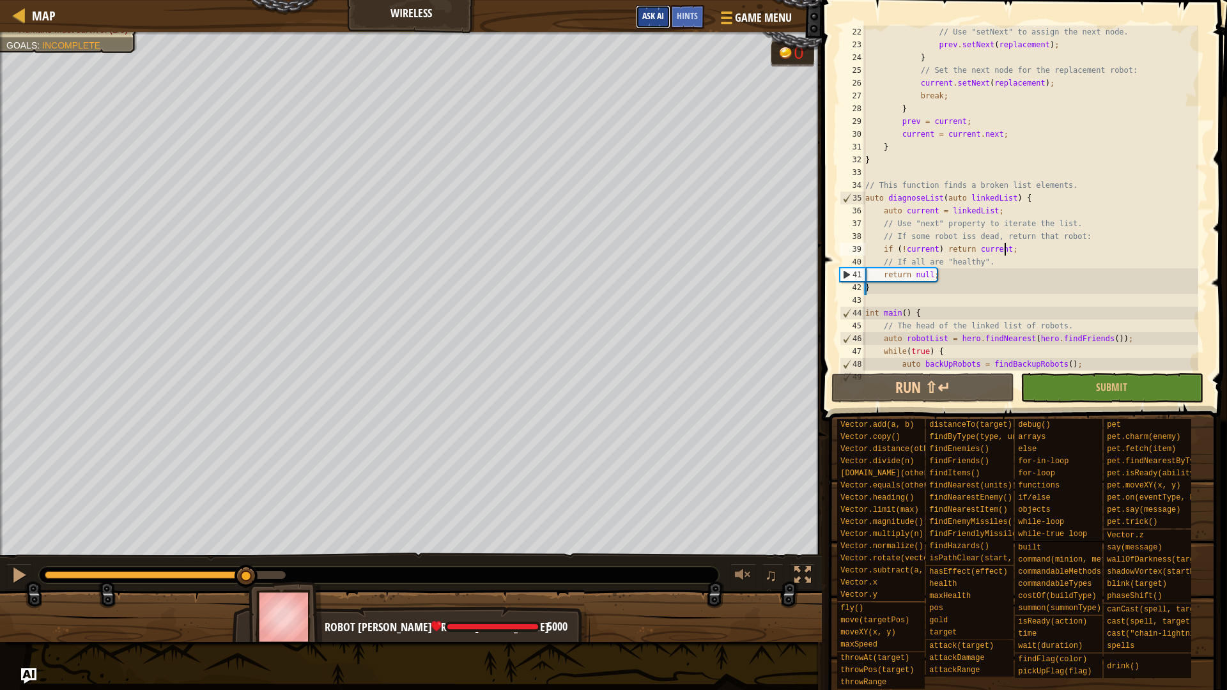
click at [665, 15] on button "Ask AI" at bounding box center [653, 17] width 35 height 24
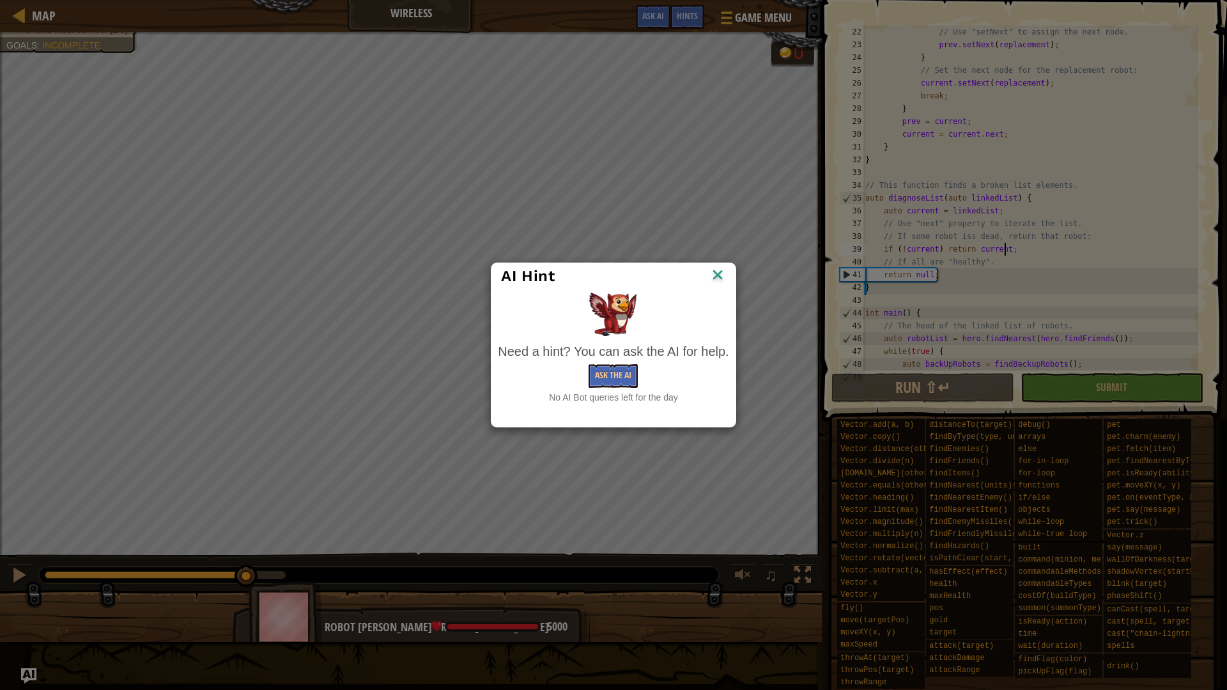
click at [717, 269] on img at bounding box center [718, 276] width 17 height 19
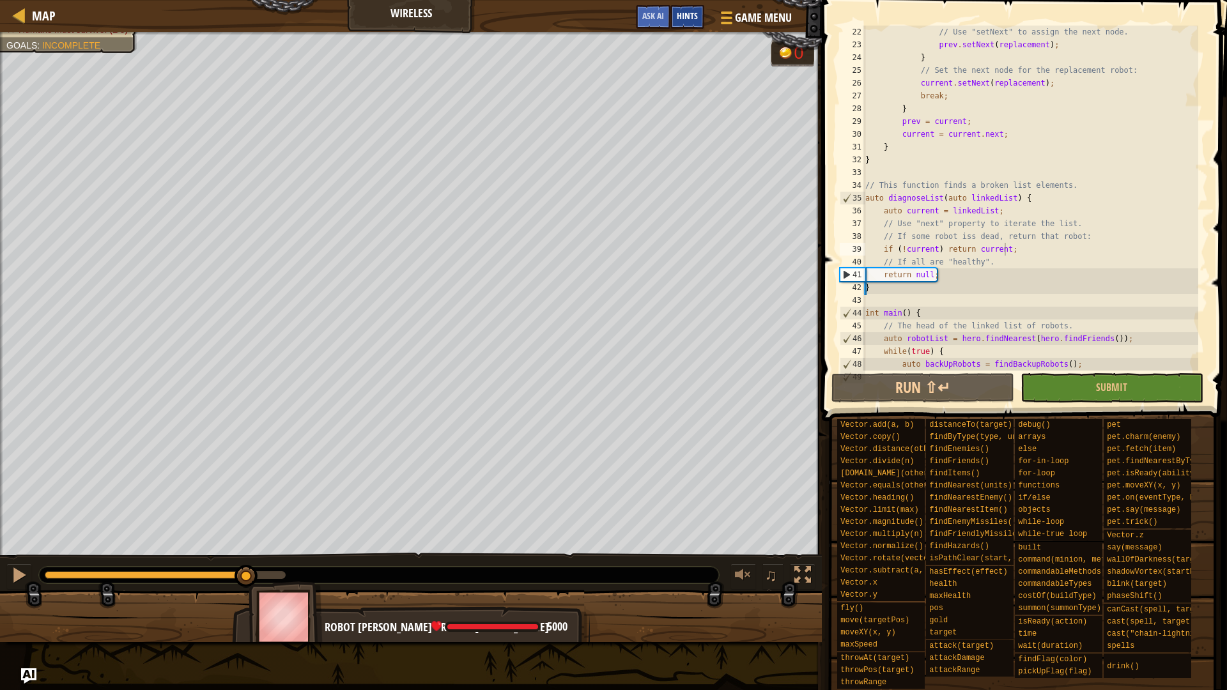
click at [694, 24] on div "Hints" at bounding box center [688, 17] width 34 height 24
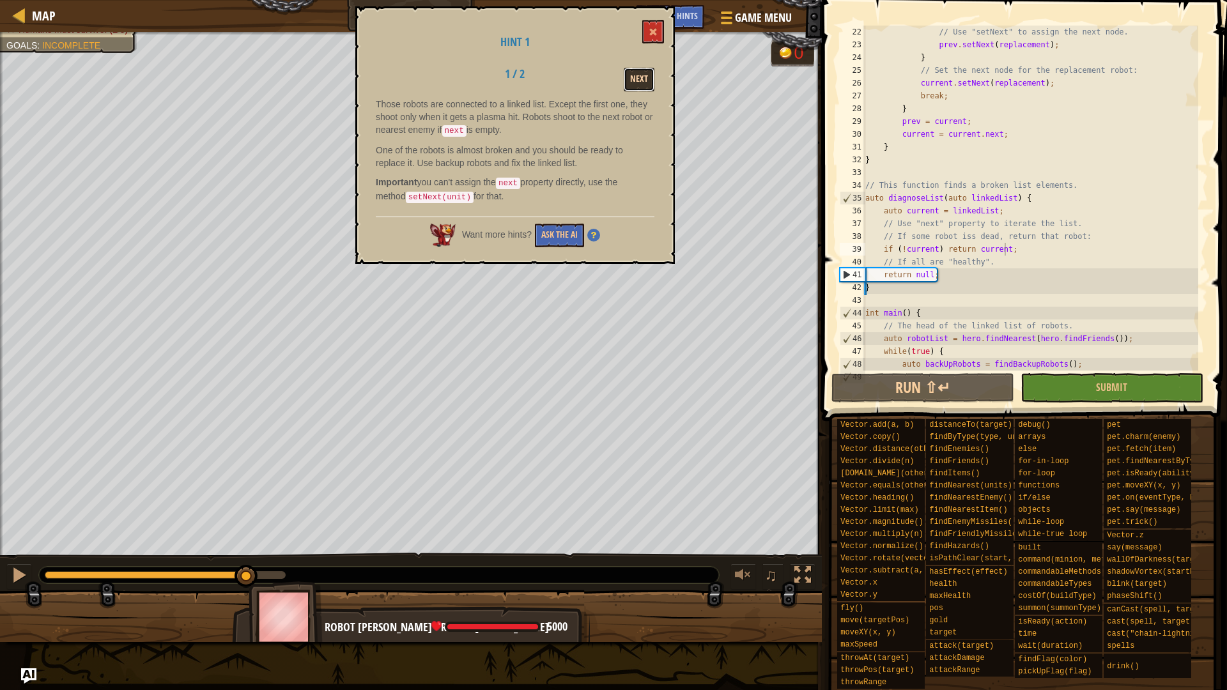
click at [642, 75] on button "Next" at bounding box center [639, 80] width 31 height 24
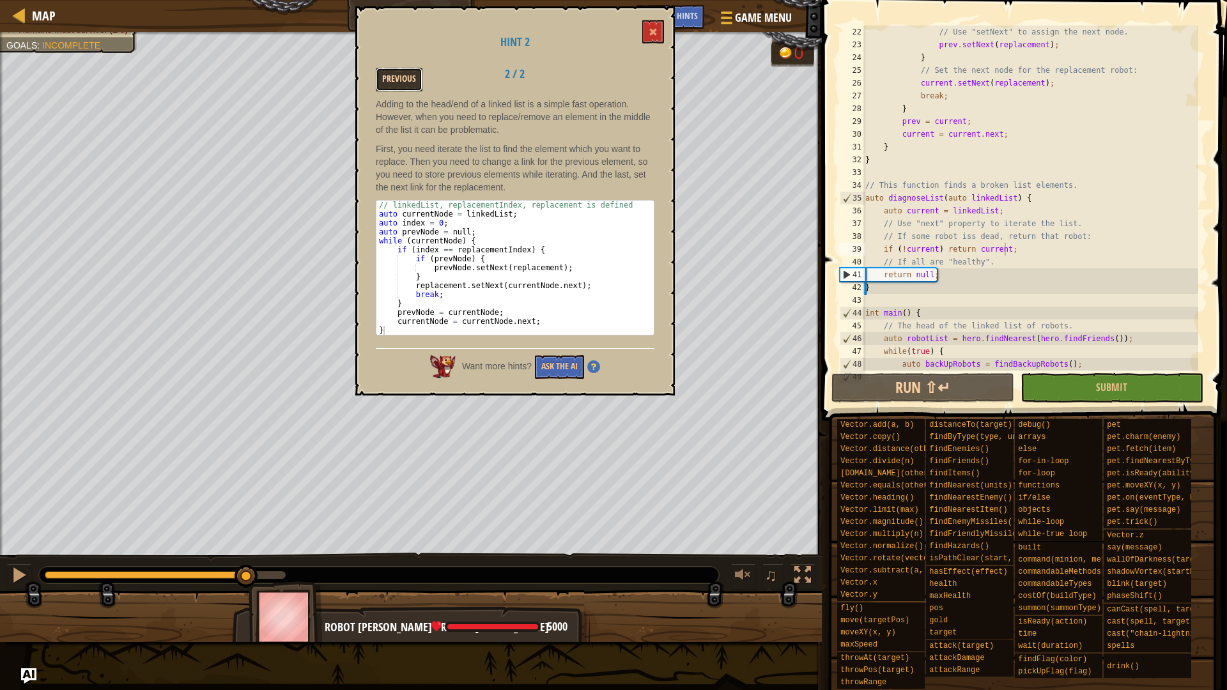
click at [411, 78] on button "Previous" at bounding box center [399, 80] width 47 height 24
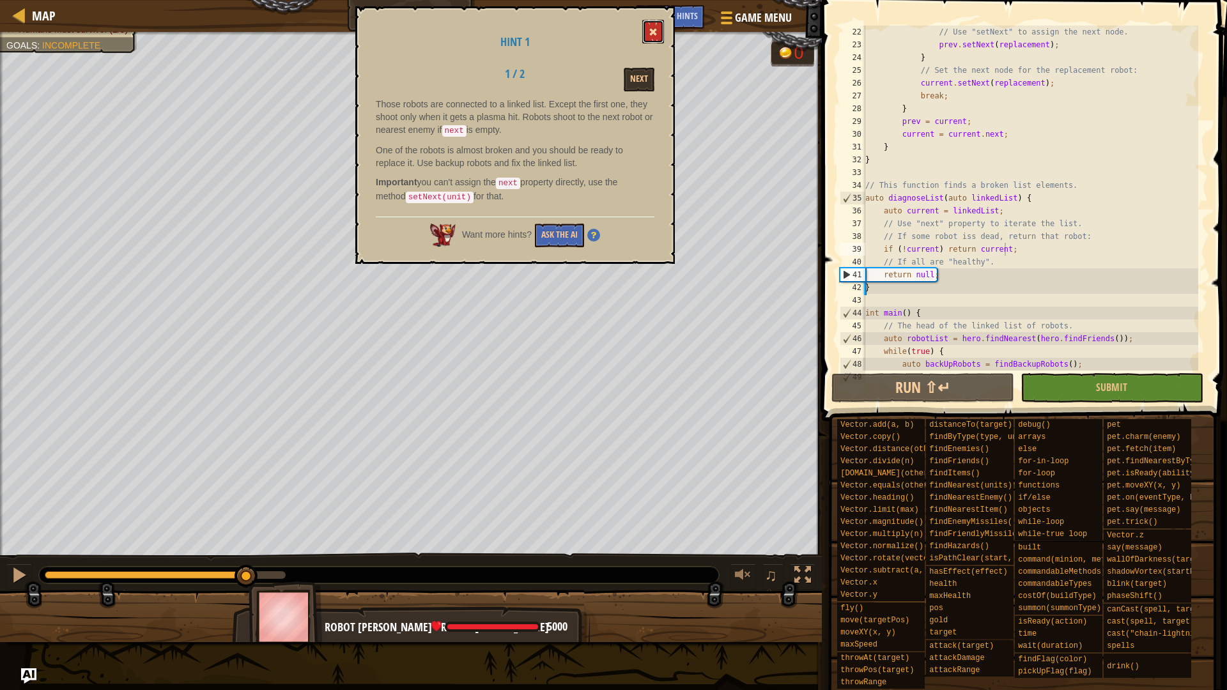
click at [649, 30] on button at bounding box center [653, 32] width 22 height 24
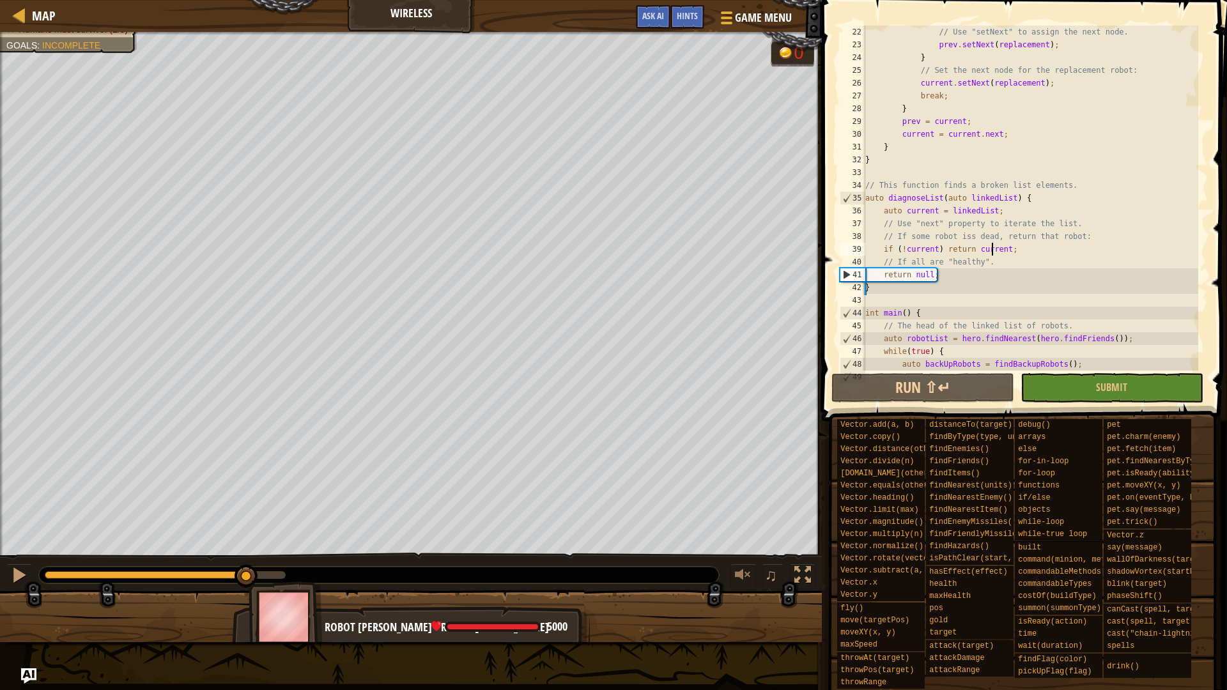
click at [994, 253] on div "// Use "setNext" to assign the next node. prev . setNext ( replacement ) ; } //…" at bounding box center [1031, 211] width 336 height 371
click at [1002, 251] on div "// Use "setNext" to assign the next node. prev . setNext ( replacement ) ; } //…" at bounding box center [1031, 211] width 336 height 371
click at [940, 382] on button "Run ⇧↵" at bounding box center [923, 387] width 183 height 29
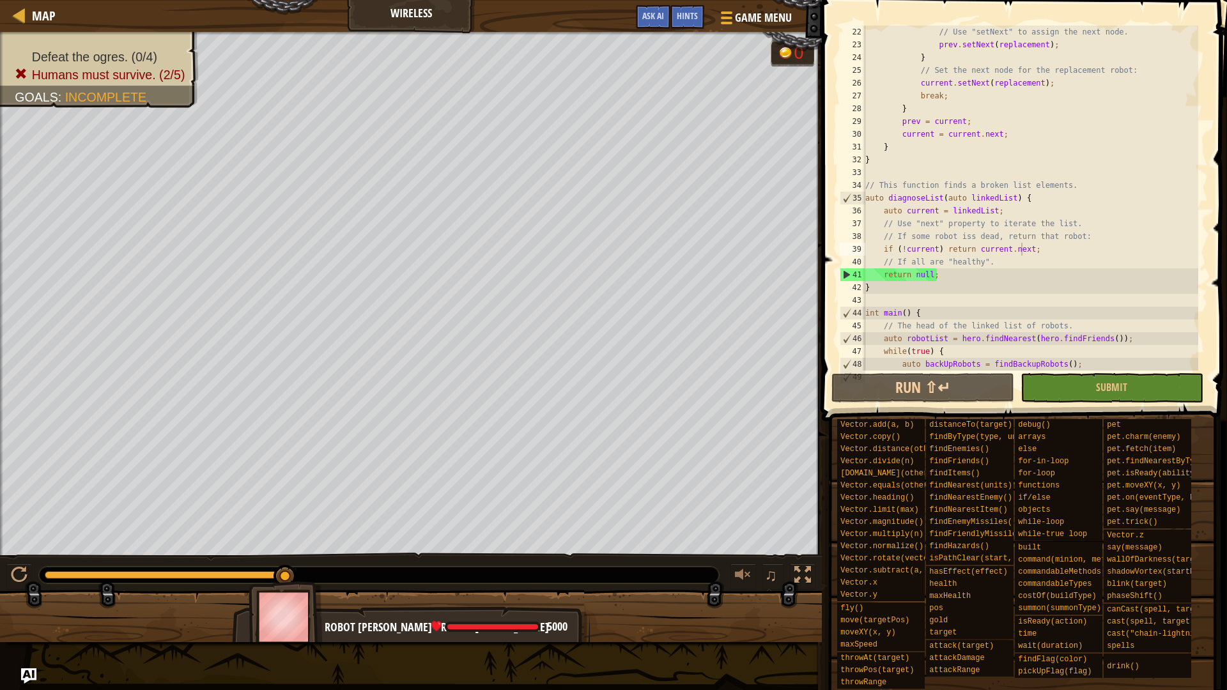
drag, startPoint x: 238, startPoint y: 564, endPoint x: 231, endPoint y: 566, distance: 6.7
click at [232, 566] on div "♫" at bounding box center [411, 572] width 822 height 38
drag, startPoint x: 225, startPoint y: 569, endPoint x: 98, endPoint y: 553, distance: 128.2
click at [98, 553] on div "♫" at bounding box center [411, 572] width 822 height 38
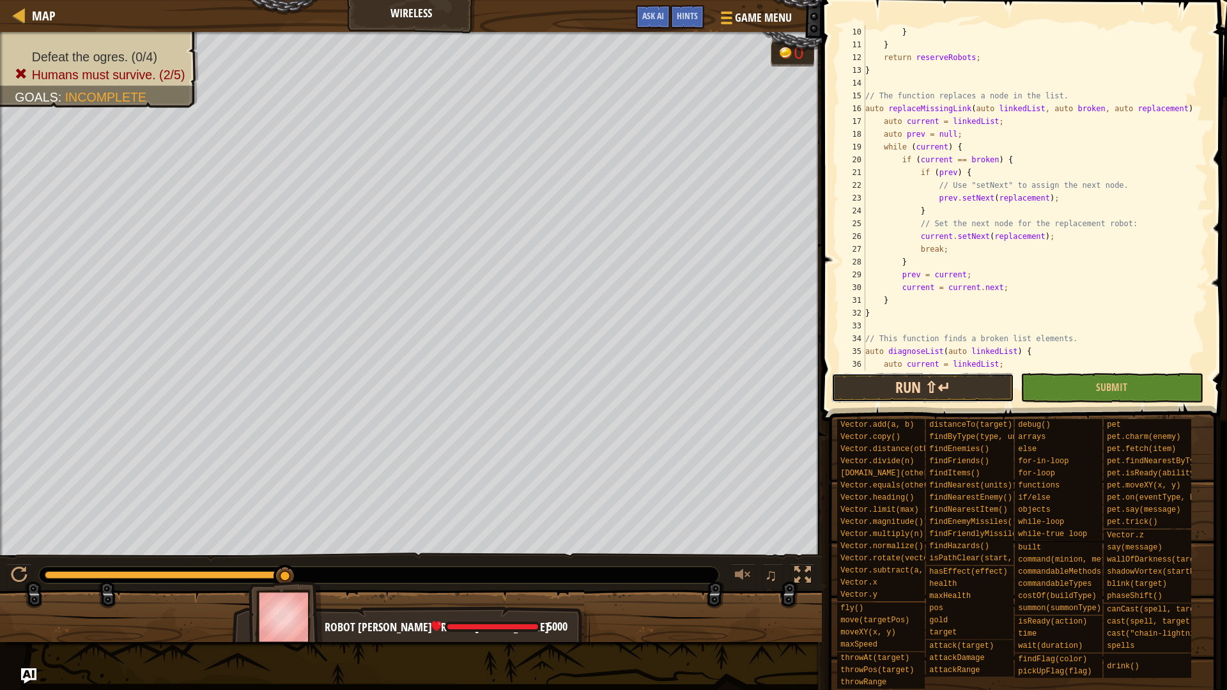
click at [936, 401] on button "Run ⇧↵" at bounding box center [923, 387] width 183 height 29
click at [937, 394] on button "Run ⇧↵" at bounding box center [923, 387] width 183 height 29
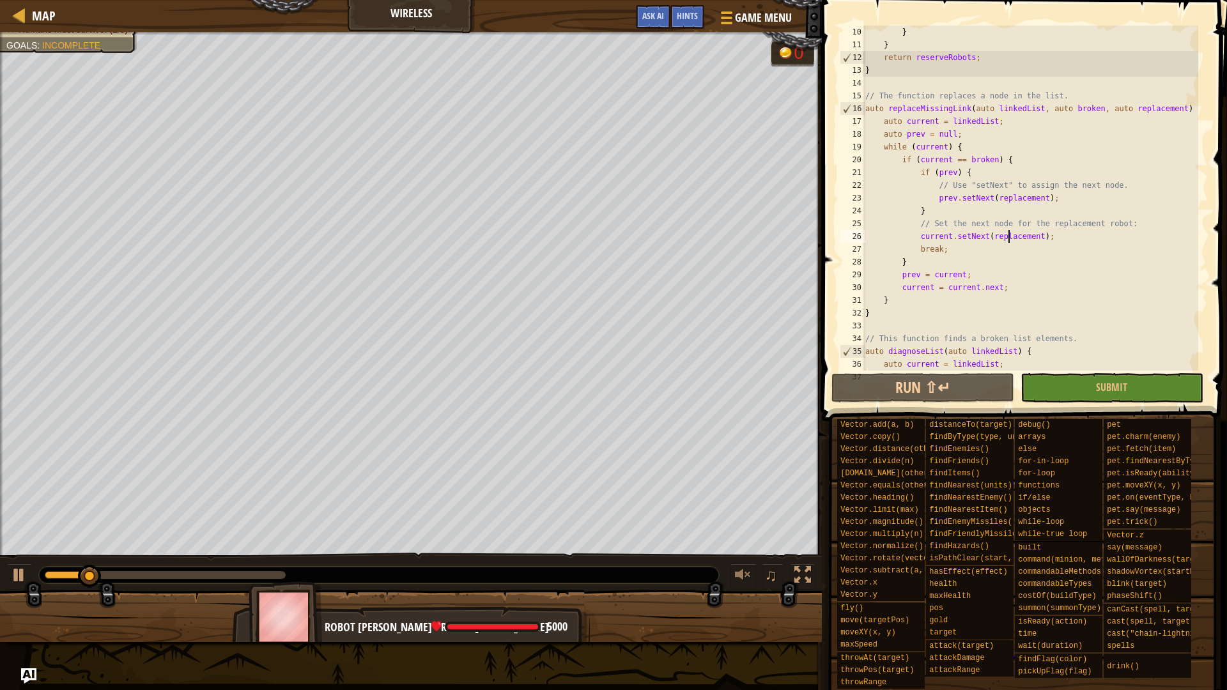
click at [1010, 237] on div "} } return reserveRobots ; } // The function replaces a node in the list. auto …" at bounding box center [1031, 211] width 336 height 371
click at [976, 238] on div "} } return reserveRobots ; } // The function replaces a node in the list. auto …" at bounding box center [1031, 211] width 336 height 371
click at [1025, 236] on div "} } return reserveRobots ; } // The function replaces a node in the list. auto …" at bounding box center [1031, 211] width 336 height 371
drag, startPoint x: 1029, startPoint y: 237, endPoint x: 986, endPoint y: 238, distance: 42.8
click at [986, 238] on div "} } return reserveRobots ; } // The function replaces a node in the list. auto …" at bounding box center [1031, 211] width 336 height 371
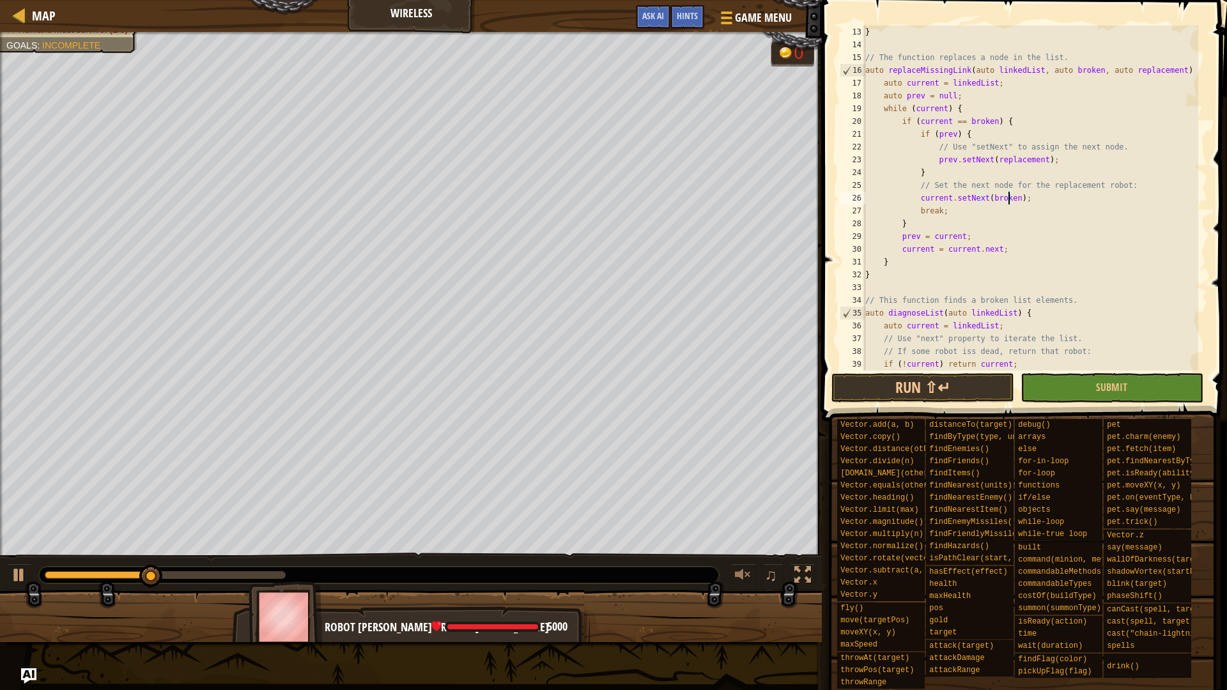
scroll to position [307, 0]
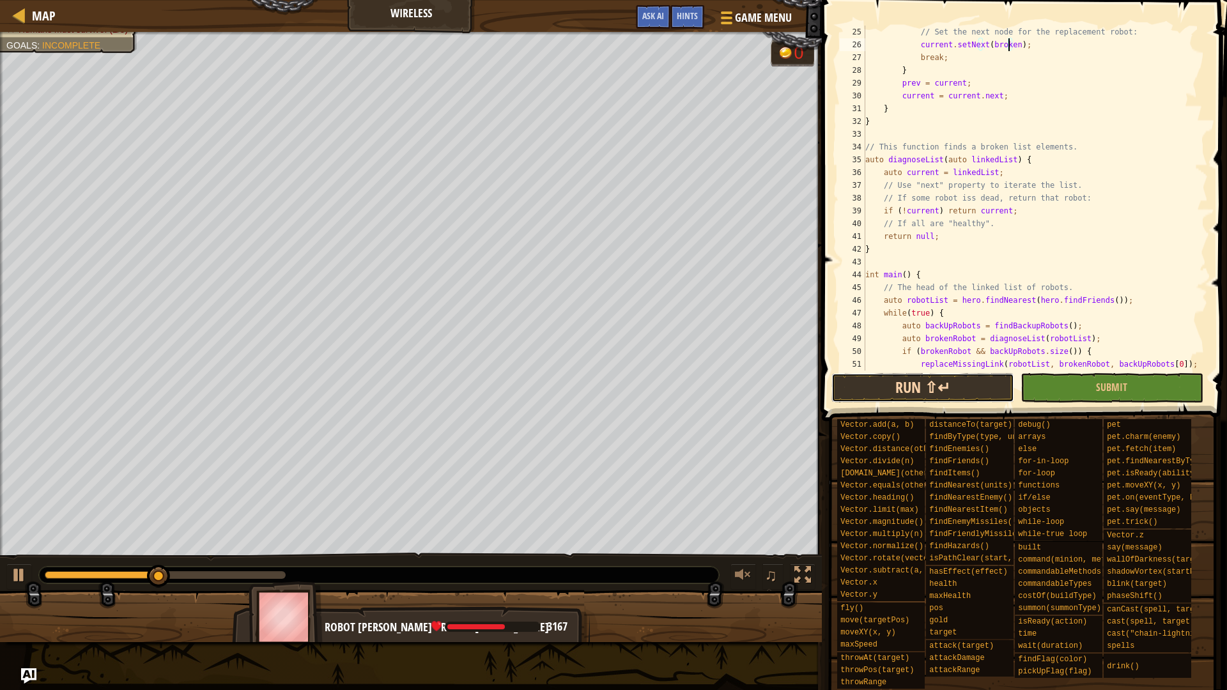
click at [949, 384] on button "Run ⇧↵" at bounding box center [923, 387] width 183 height 29
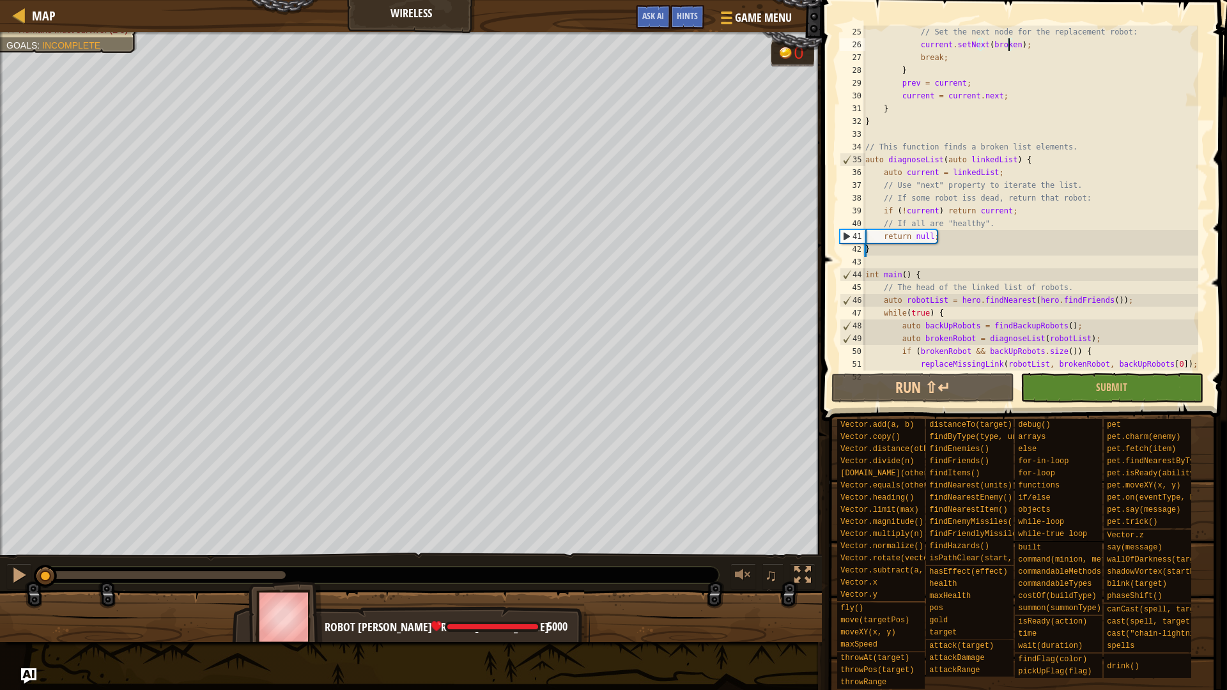
drag, startPoint x: 160, startPoint y: 578, endPoint x: 3, endPoint y: 577, distance: 157.9
click at [3, 577] on div "♫" at bounding box center [411, 572] width 822 height 38
click at [684, 15] on span "Hints" at bounding box center [687, 16] width 21 height 12
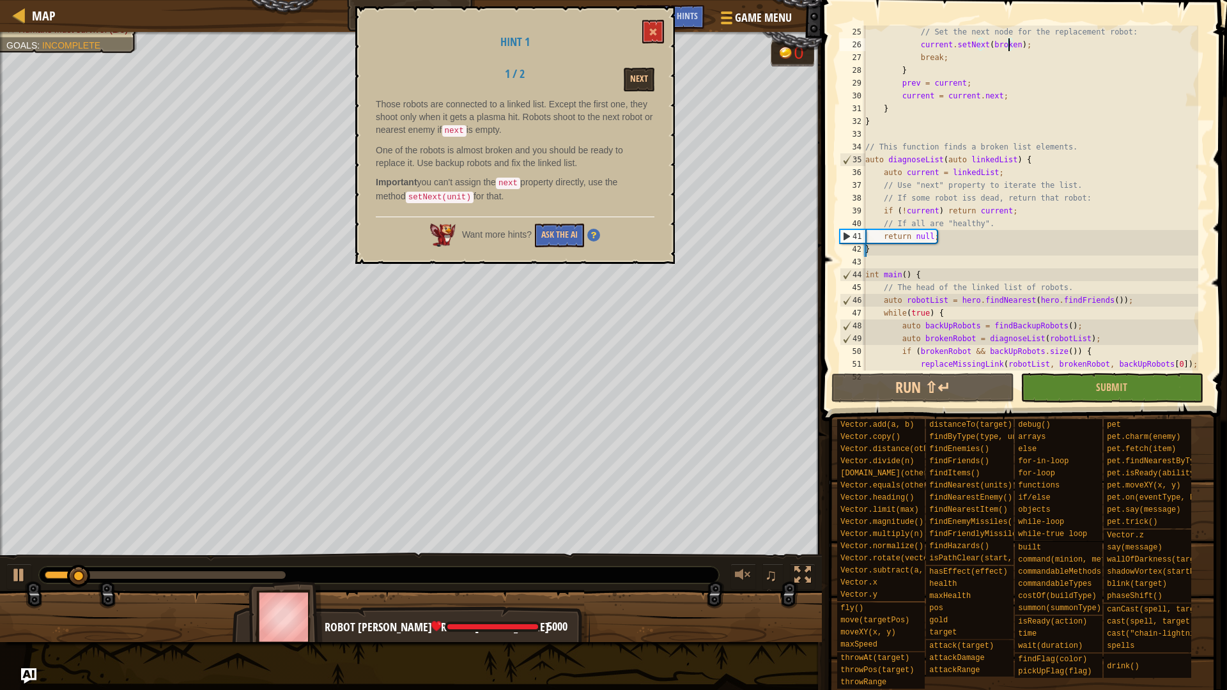
click at [621, 85] on div "Next" at bounding box center [614, 80] width 99 height 24
click at [637, 81] on button "Next" at bounding box center [639, 80] width 31 height 24
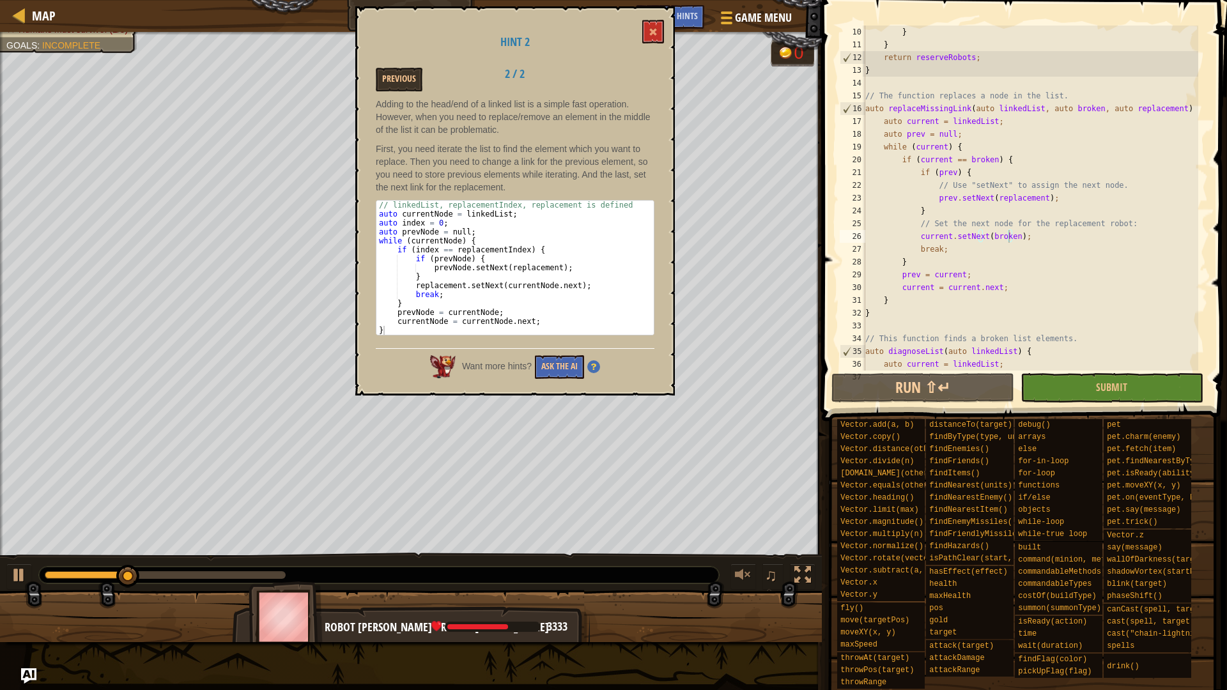
scroll to position [115, 0]
drag, startPoint x: 1058, startPoint y: 237, endPoint x: 918, endPoint y: 236, distance: 140.0
click at [918, 236] on div "} } return reserveRobots ; } // The function replaces a node in the list. auto …" at bounding box center [1031, 211] width 336 height 371
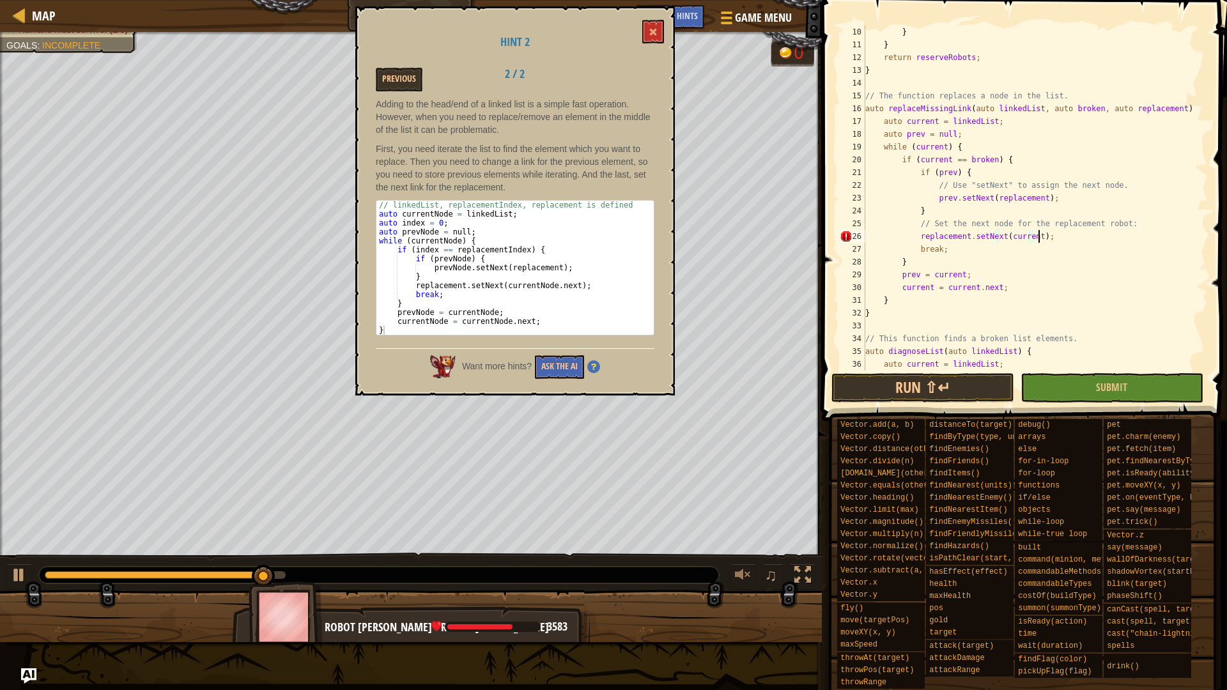
scroll to position [6, 14]
click at [912, 394] on button "Run ⇧↵" at bounding box center [923, 387] width 183 height 29
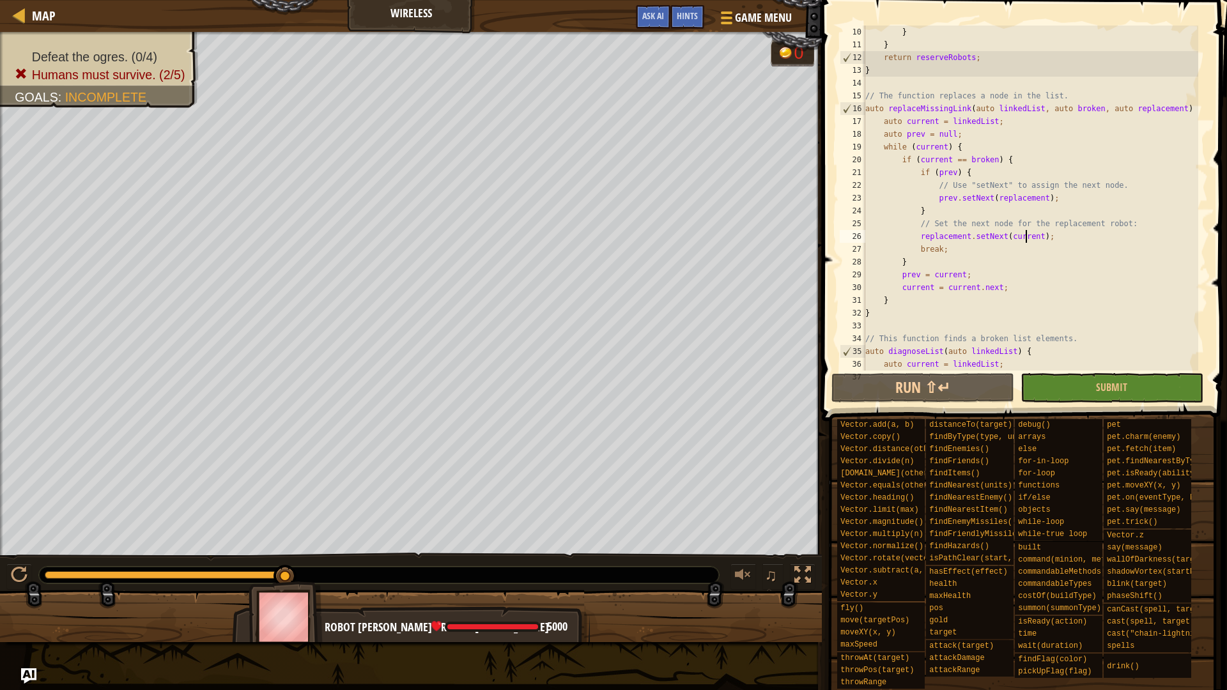
click at [1027, 235] on div "} } return reserveRobots ; } // The function replaces a node in the list. auto …" at bounding box center [1031, 211] width 336 height 371
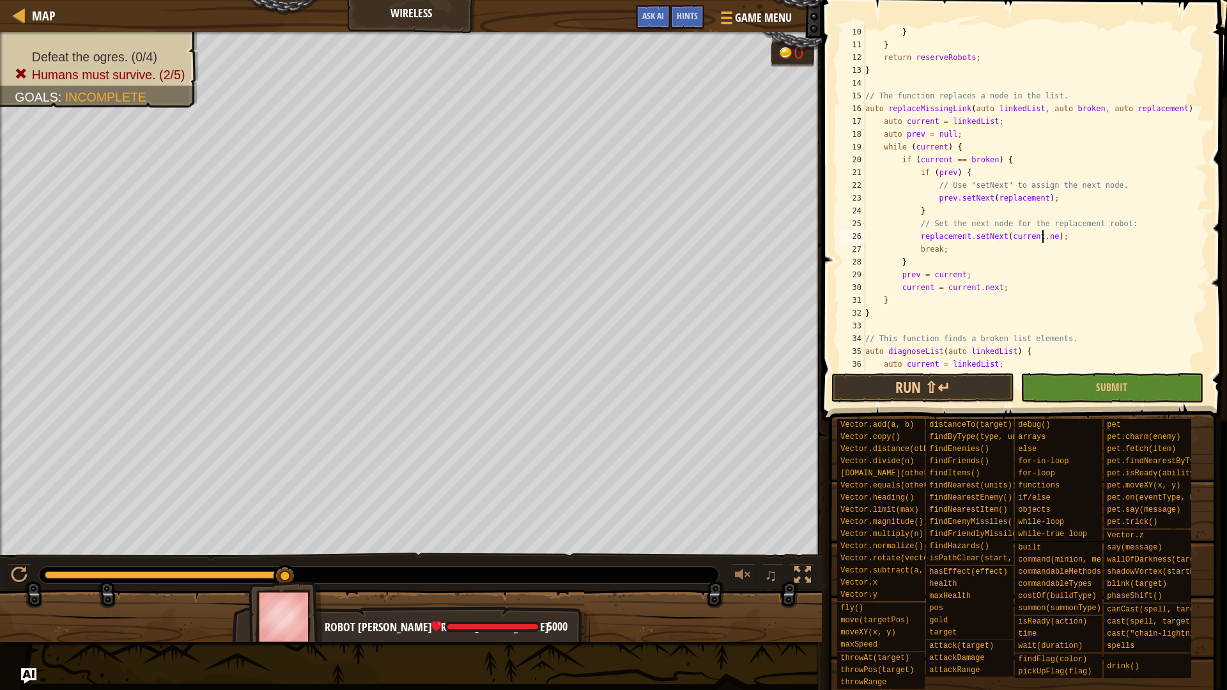
scroll to position [6, 15]
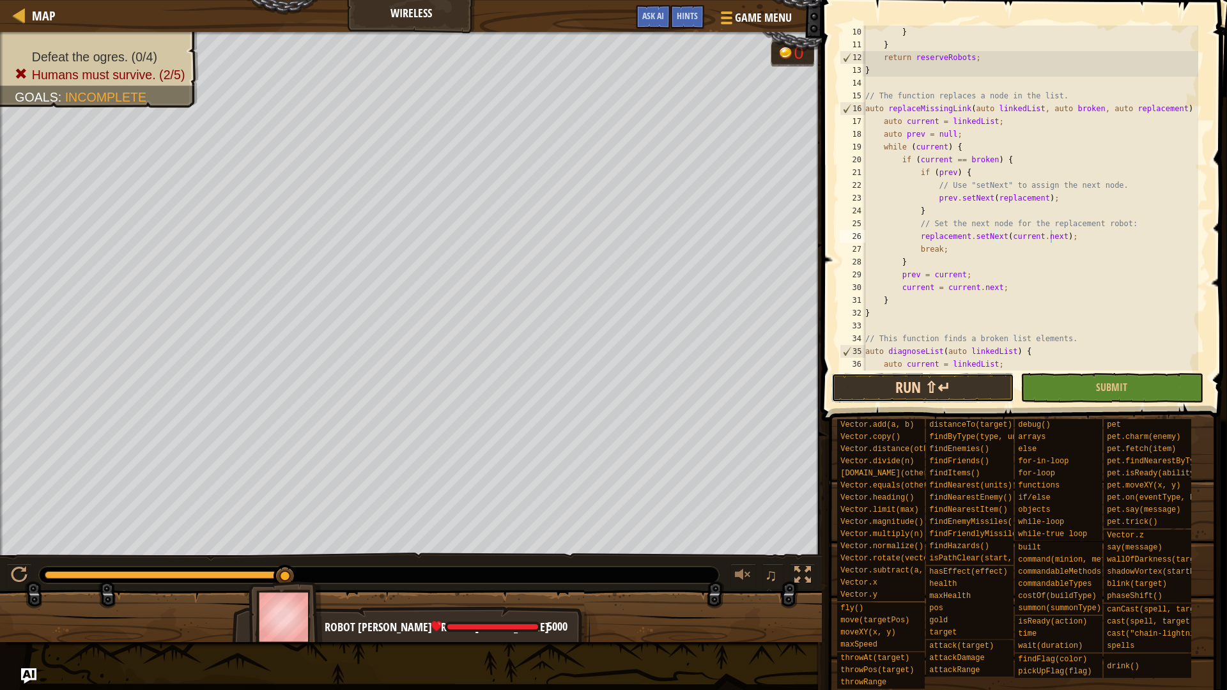
click at [912, 393] on button "Run ⇧↵" at bounding box center [923, 387] width 183 height 29
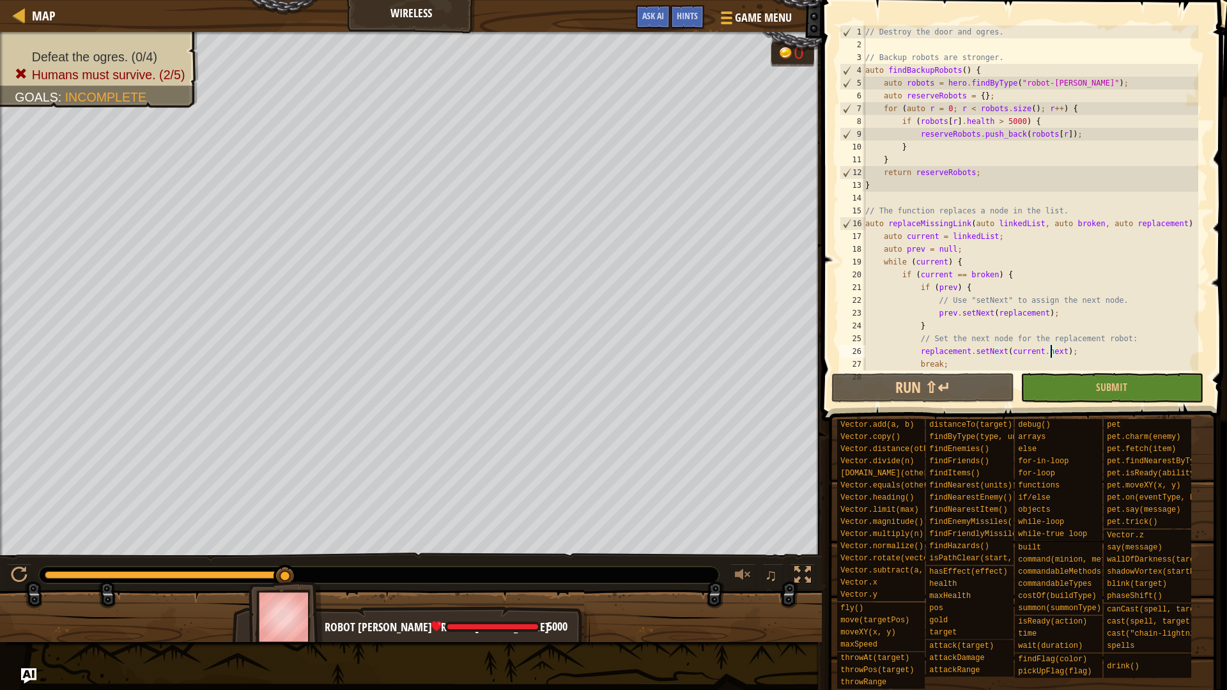
scroll to position [0, 0]
click at [695, 19] on span "Hints" at bounding box center [687, 16] width 21 height 12
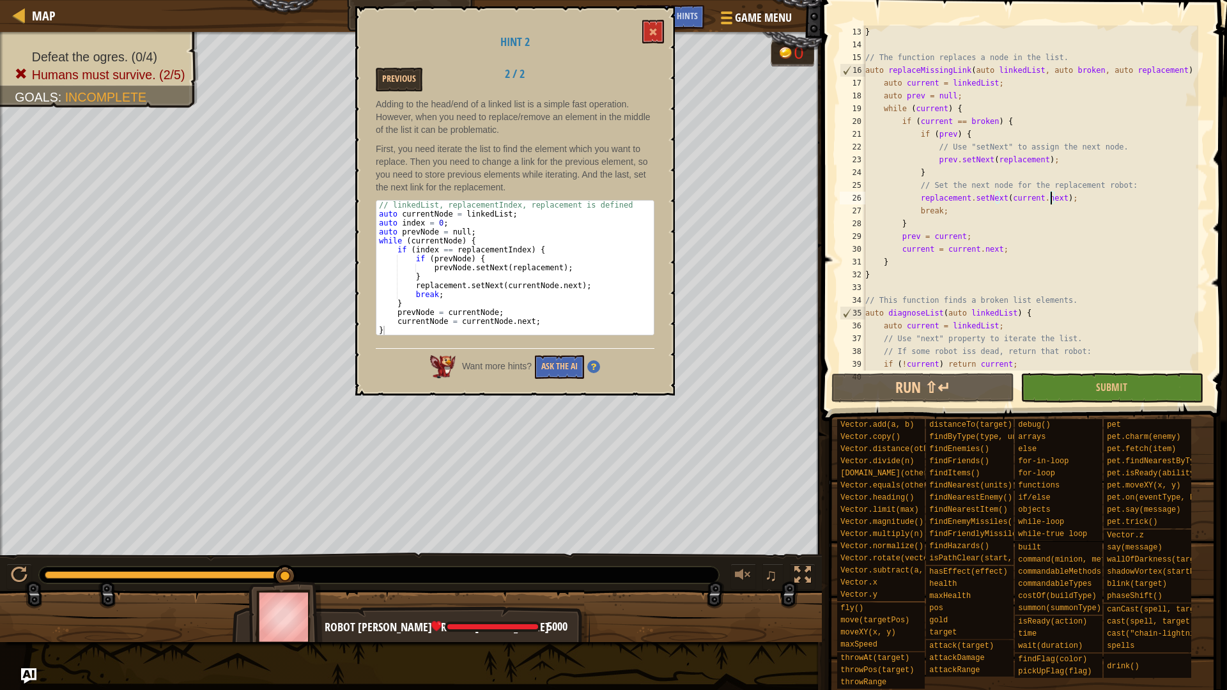
scroll to position [307, 0]
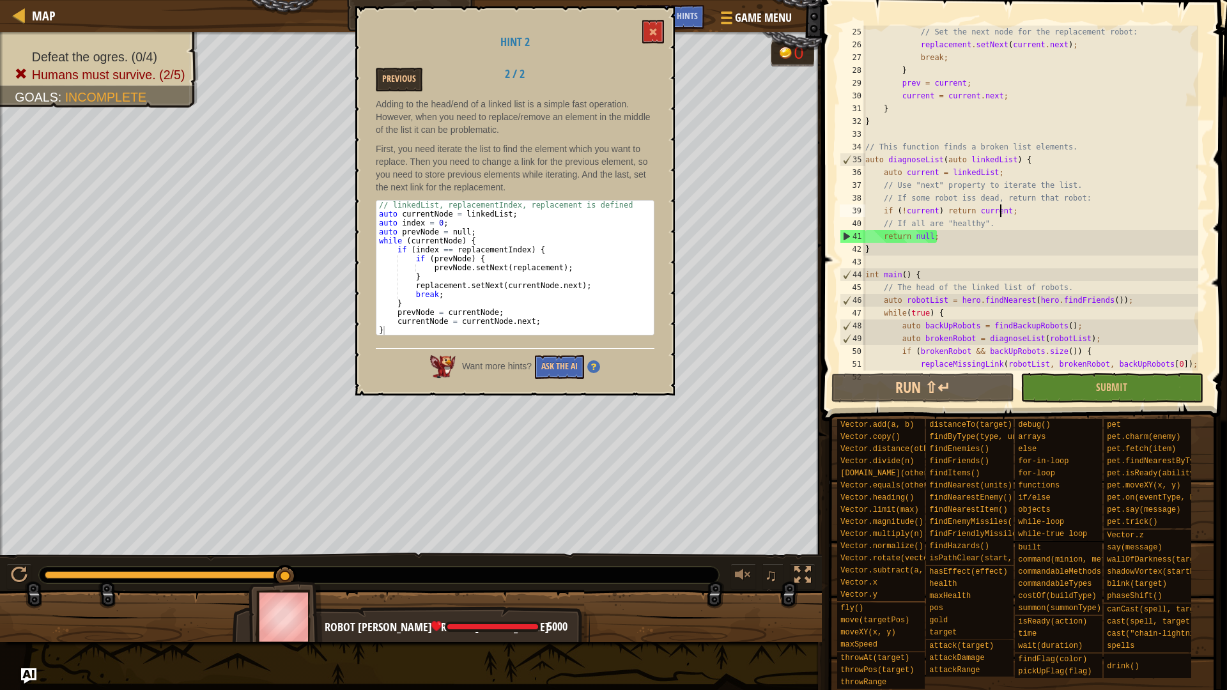
click at [998, 213] on div "// Set the next node for the replacement robot: replacement . setNext ( current…" at bounding box center [1031, 211] width 336 height 371
click at [944, 369] on div "// Set the next node for the replacement robot: replacement . setNext ( current…" at bounding box center [1031, 211] width 336 height 371
click at [943, 392] on button "Run ⇧↵" at bounding box center [923, 387] width 183 height 29
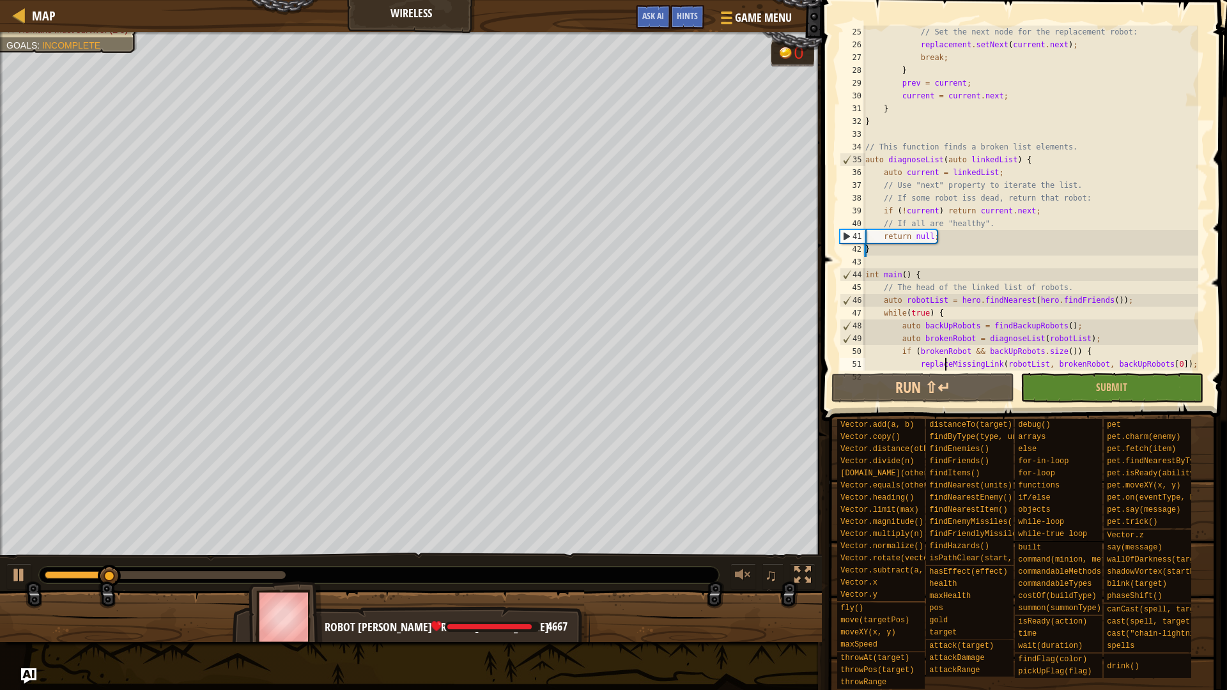
click at [931, 210] on div "// Set the next node for the replacement robot: replacement . setNext ( current…" at bounding box center [1031, 211] width 336 height 371
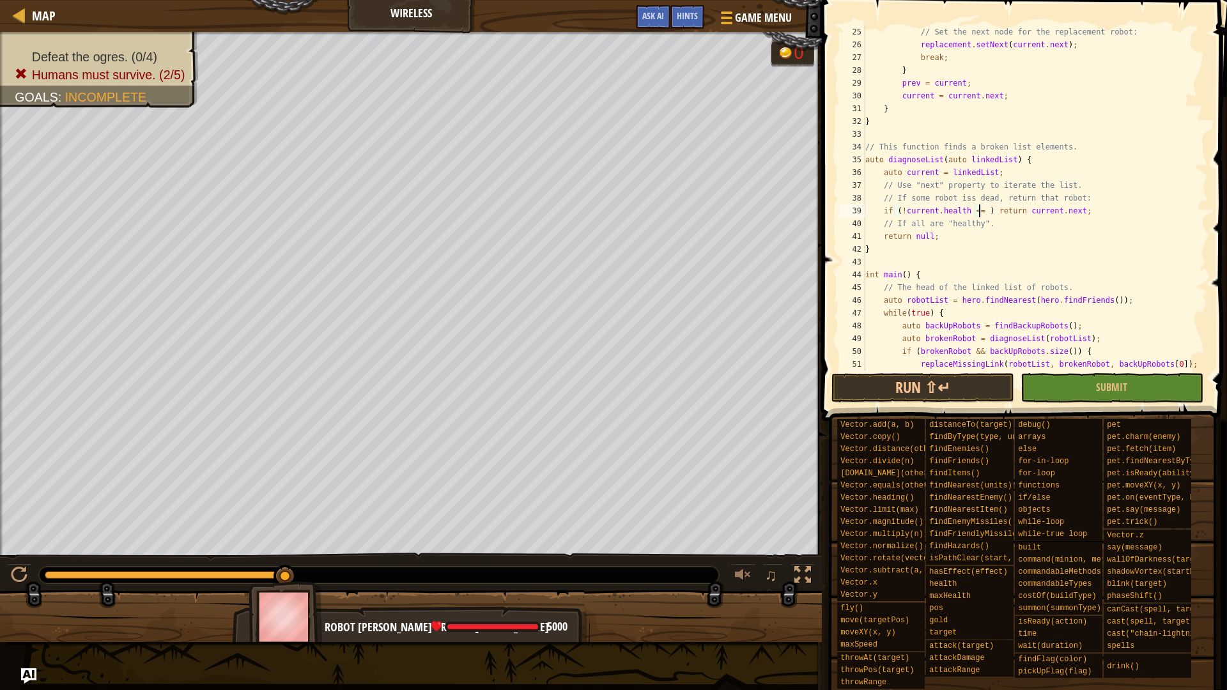
scroll to position [6, 10]
click at [903, 206] on div "// Set the next node for the replacement robot: replacement . setNext ( current…" at bounding box center [1031, 211] width 336 height 371
click at [936, 396] on button "Run ⇧↵" at bounding box center [923, 387] width 183 height 29
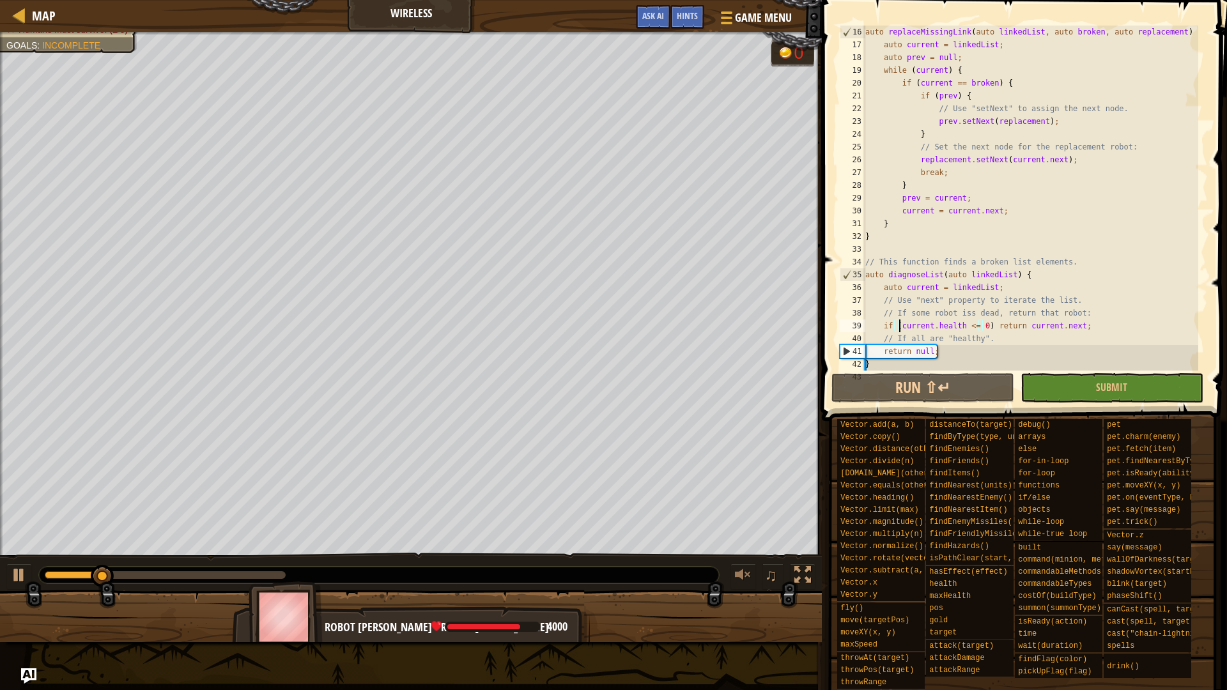
scroll to position [384, 0]
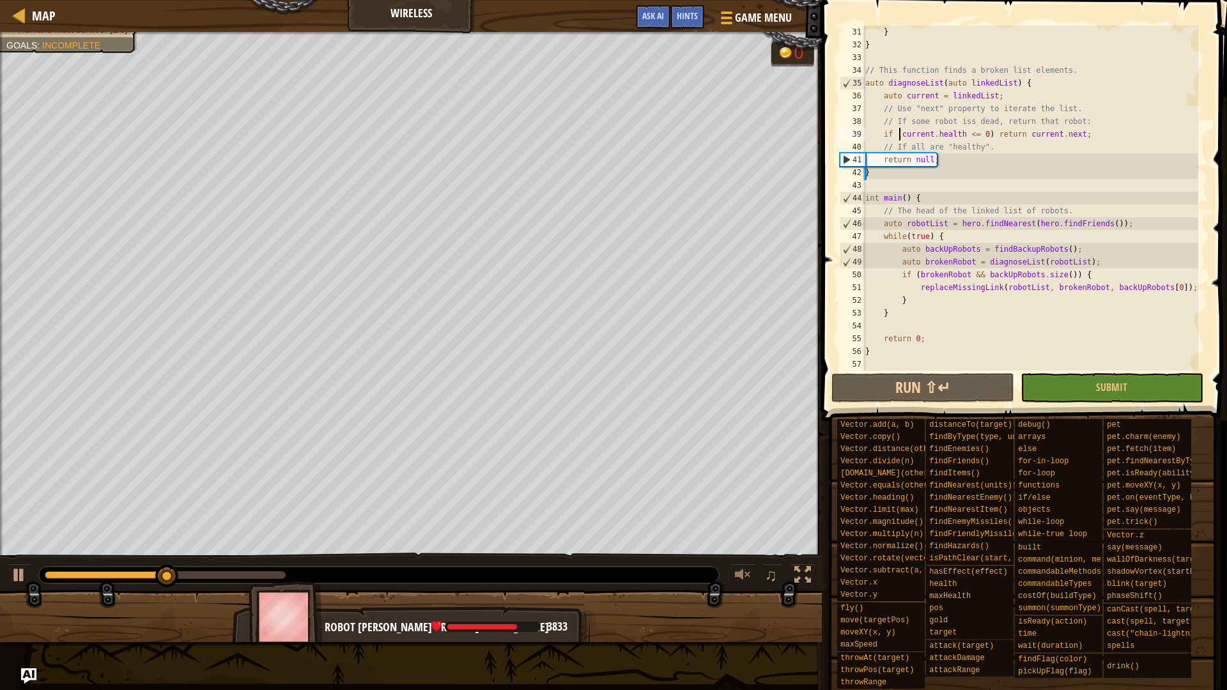
click at [1011, 304] on div "} } // This function finds a broken list elements. auto diagnoseList ( auto lin…" at bounding box center [1031, 211] width 336 height 371
click at [1013, 300] on div "} } // This function finds a broken list elements. auto diagnoseList ( auto lin…" at bounding box center [1031, 211] width 336 height 371
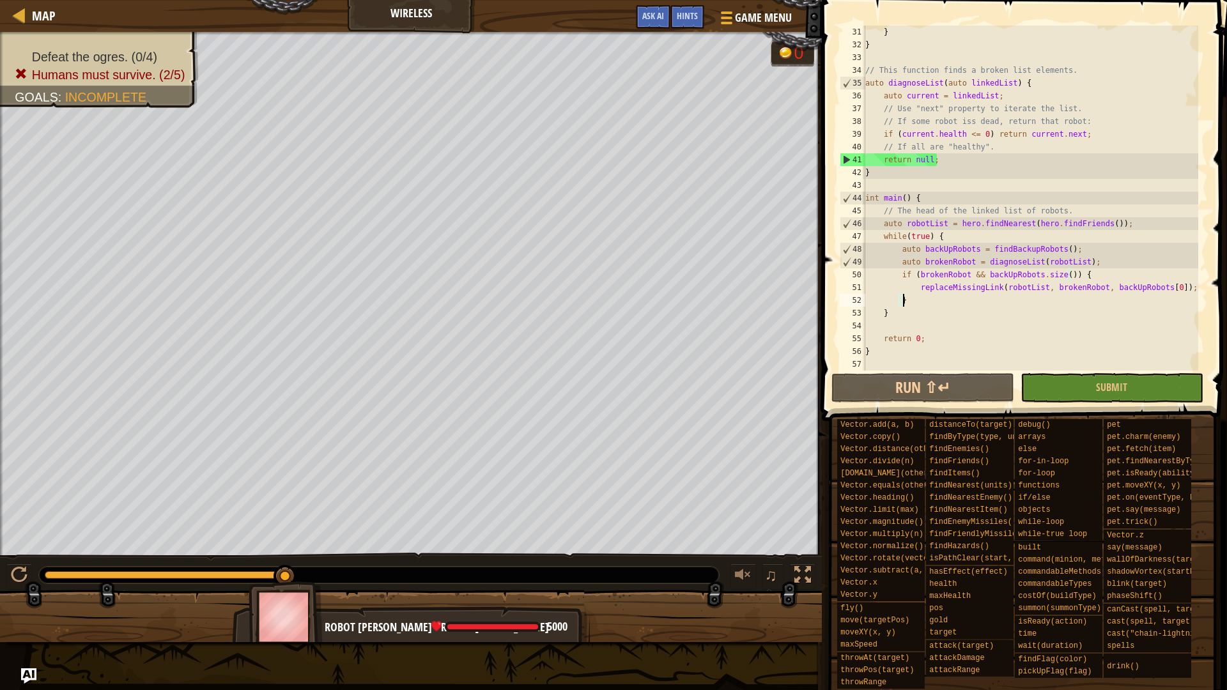
click at [1013, 300] on div "} } // This function finds a broken list elements. auto diagnoseList ( auto lin…" at bounding box center [1031, 211] width 336 height 371
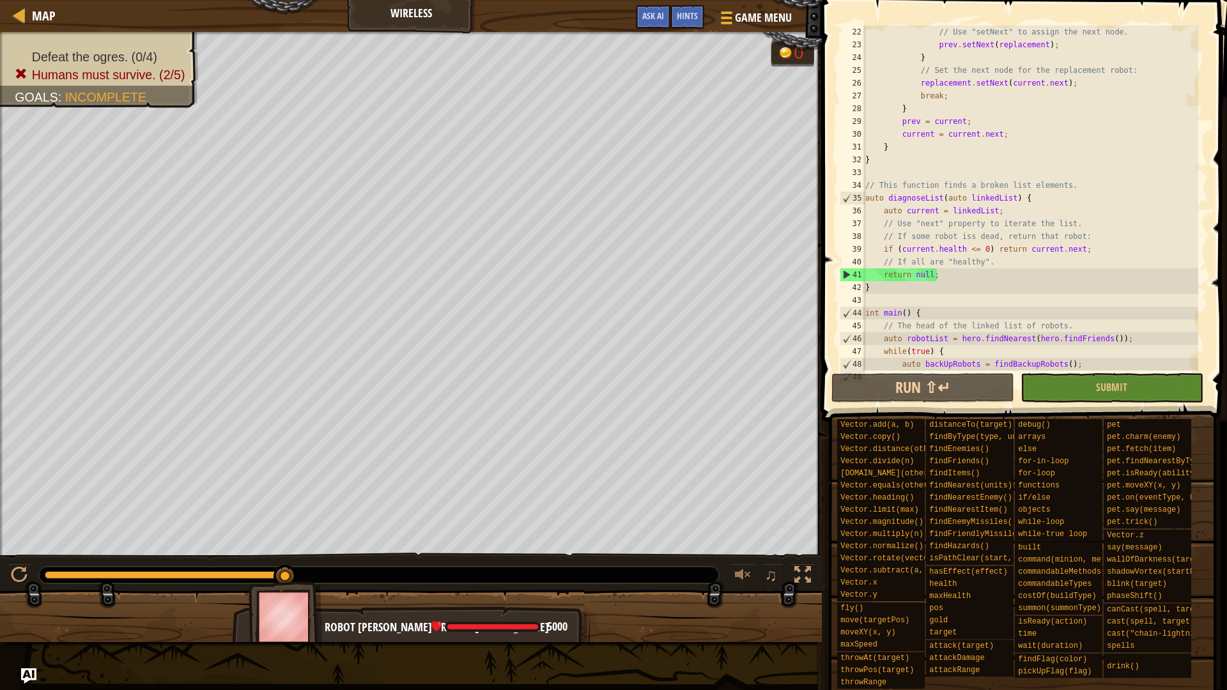
scroll to position [384, 0]
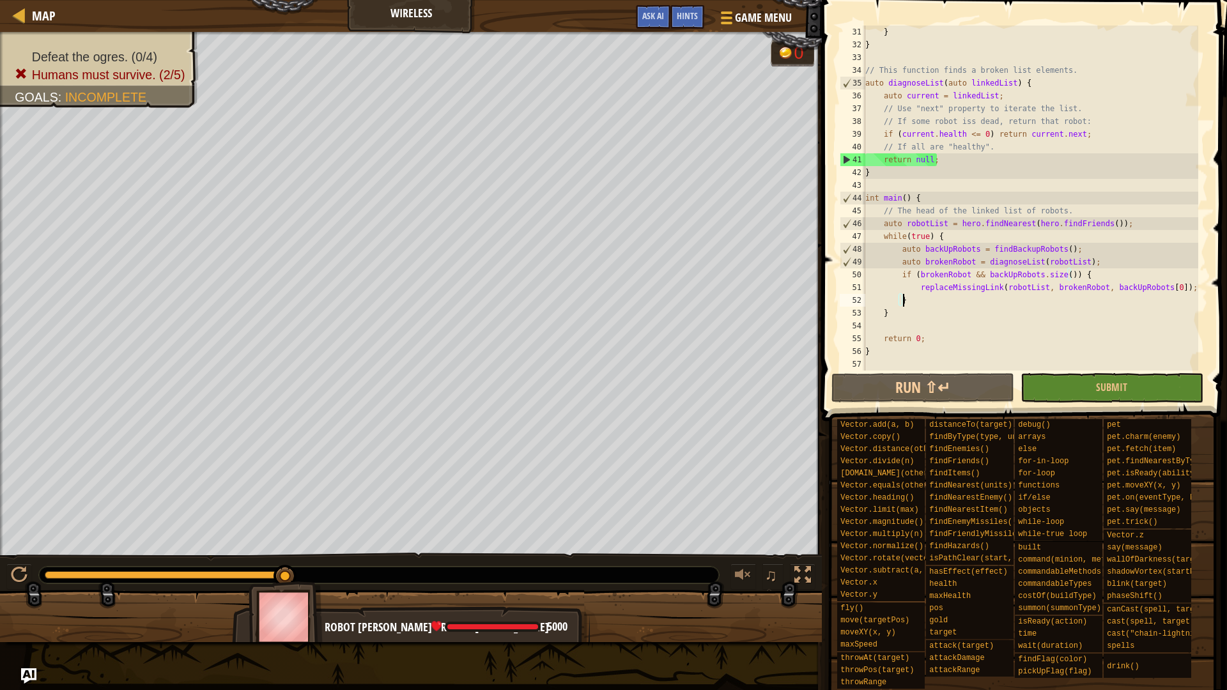
click at [1013, 300] on div "} } // This function finds a broken list elements. auto diagnoseList ( auto lin…" at bounding box center [1031, 211] width 336 height 371
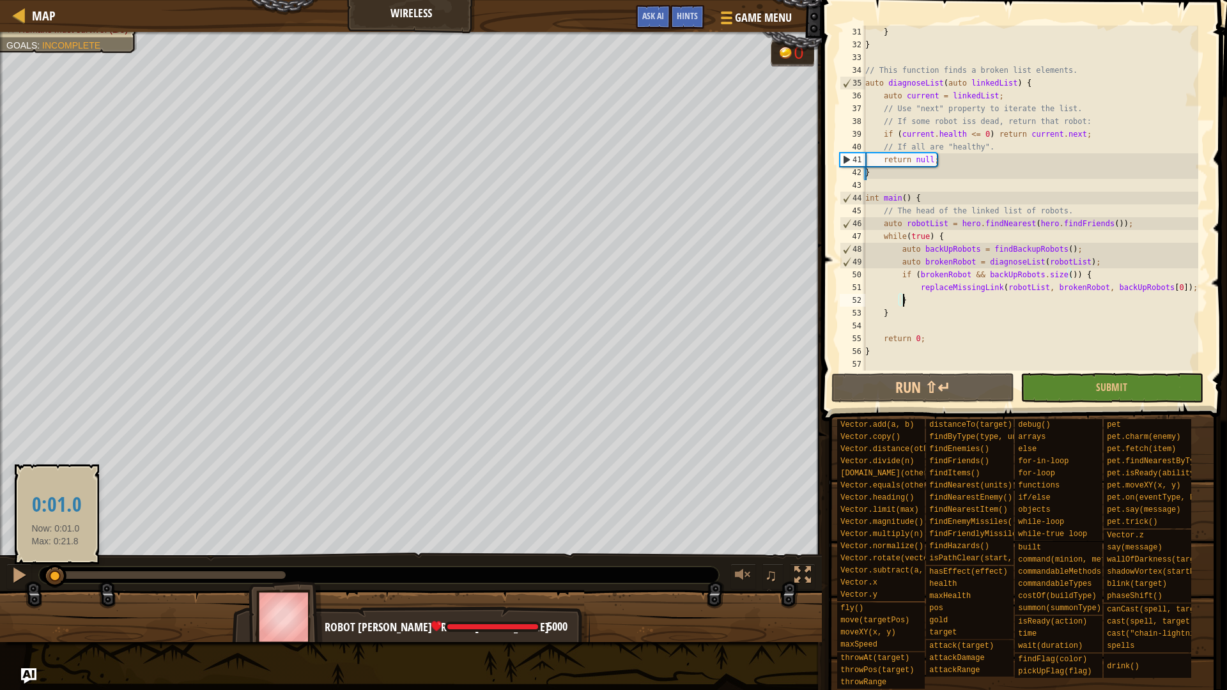
drag, startPoint x: 224, startPoint y: 574, endPoint x: 56, endPoint y: 574, distance: 168.1
click at [56, 574] on div at bounding box center [50, 575] width 11 height 8
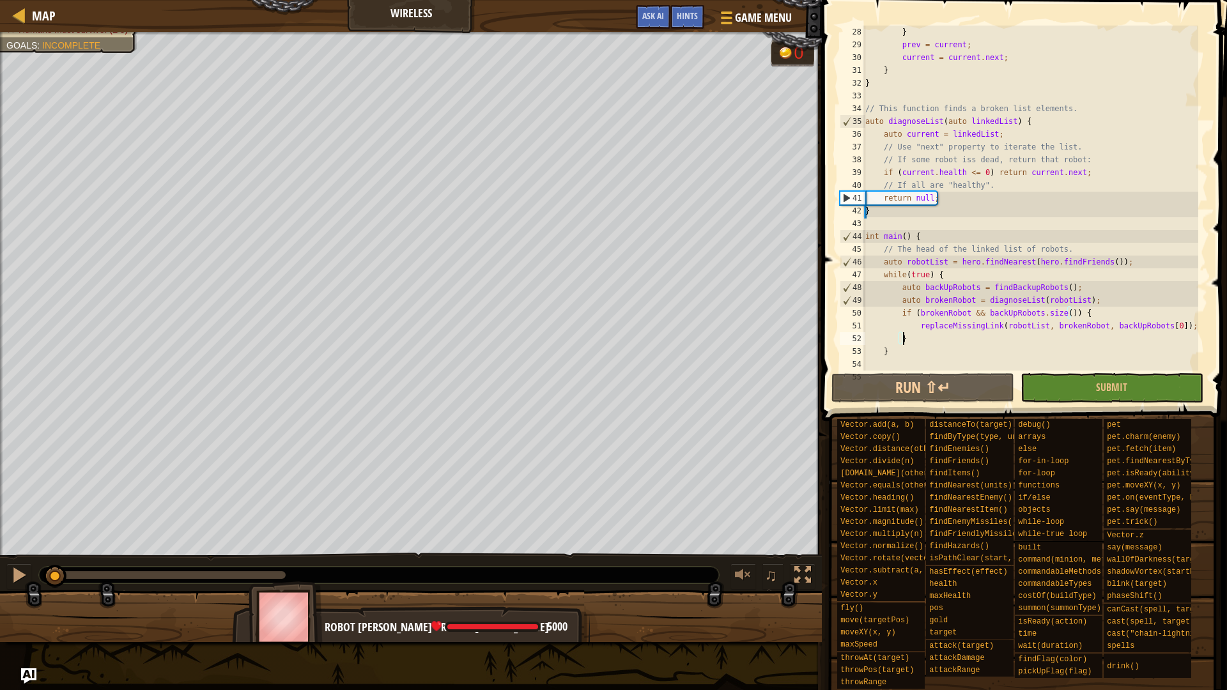
scroll to position [307, 0]
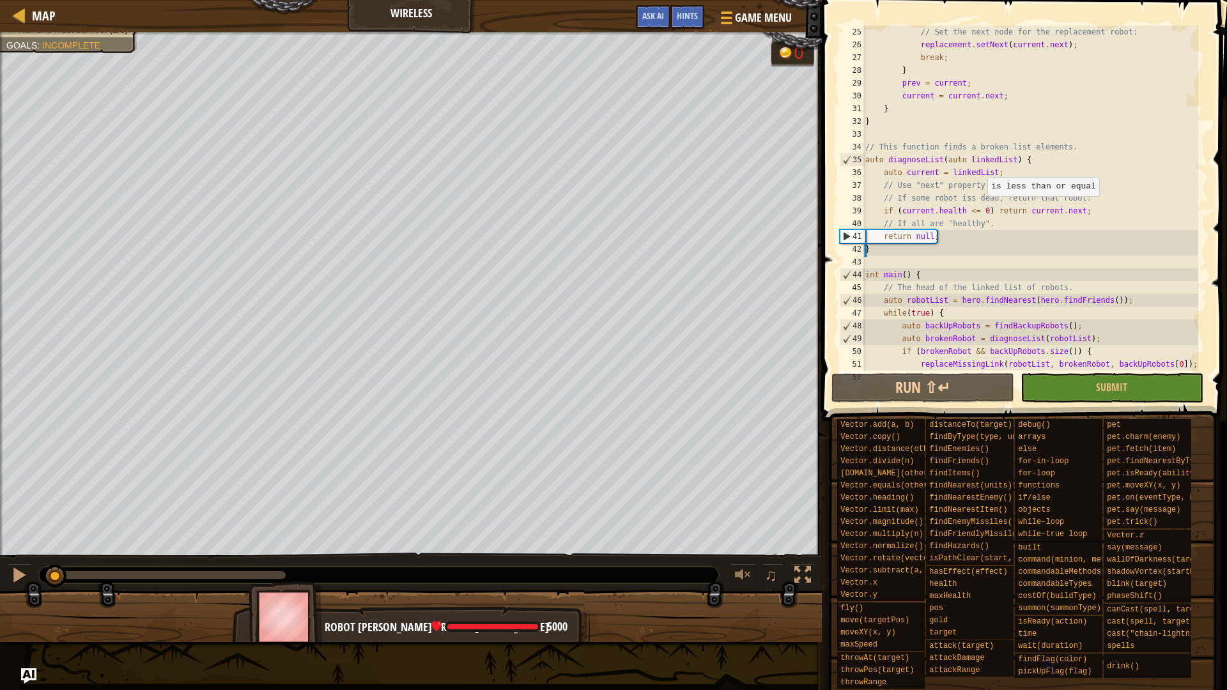
click at [982, 209] on div "// Set the next node for the replacement robot: replacement . setNext ( current…" at bounding box center [1031, 211] width 336 height 371
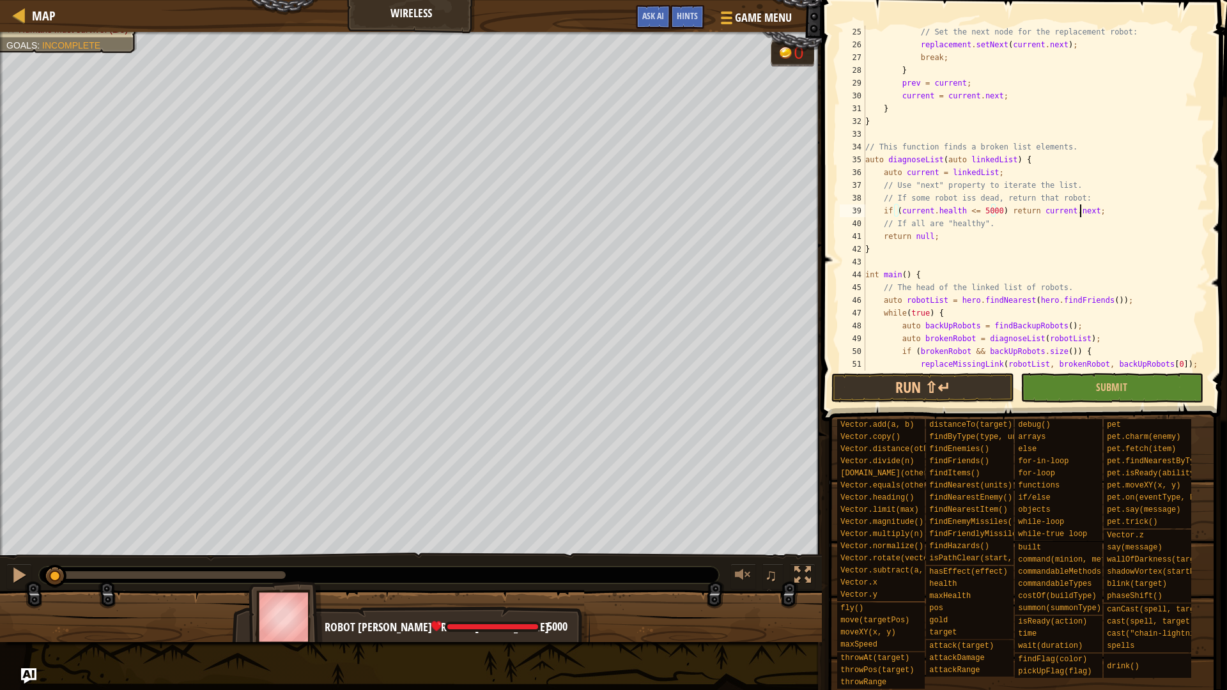
click at [1080, 213] on div "// Set the next node for the replacement robot: replacement . setNext ( current…" at bounding box center [1031, 211] width 336 height 371
click at [971, 213] on div "// Set the next node for the replacement robot: replacement . setNext ( current…" at bounding box center [1031, 211] width 336 height 371
click at [967, 380] on button "Run ⇧↵" at bounding box center [923, 387] width 183 height 29
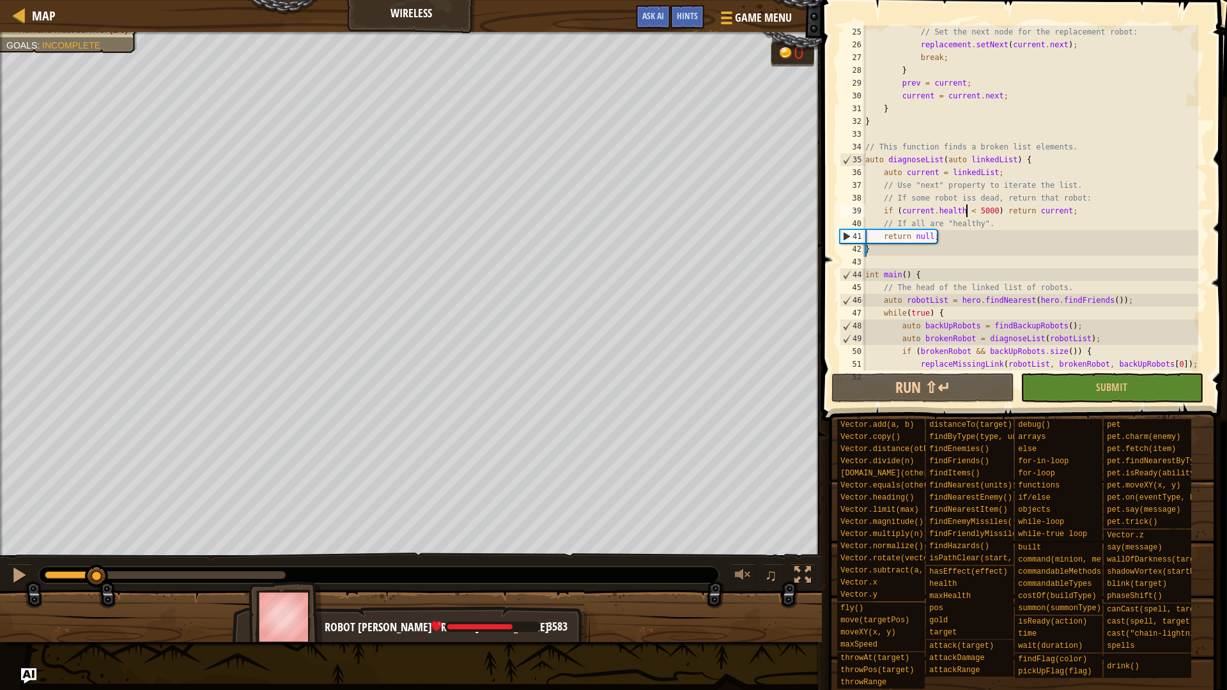
click at [95, 552] on div "Defeat the ogres. (0/4) Humans must survive. (2/5) Goals : Incomplete G reen B …" at bounding box center [613, 337] width 1227 height 610
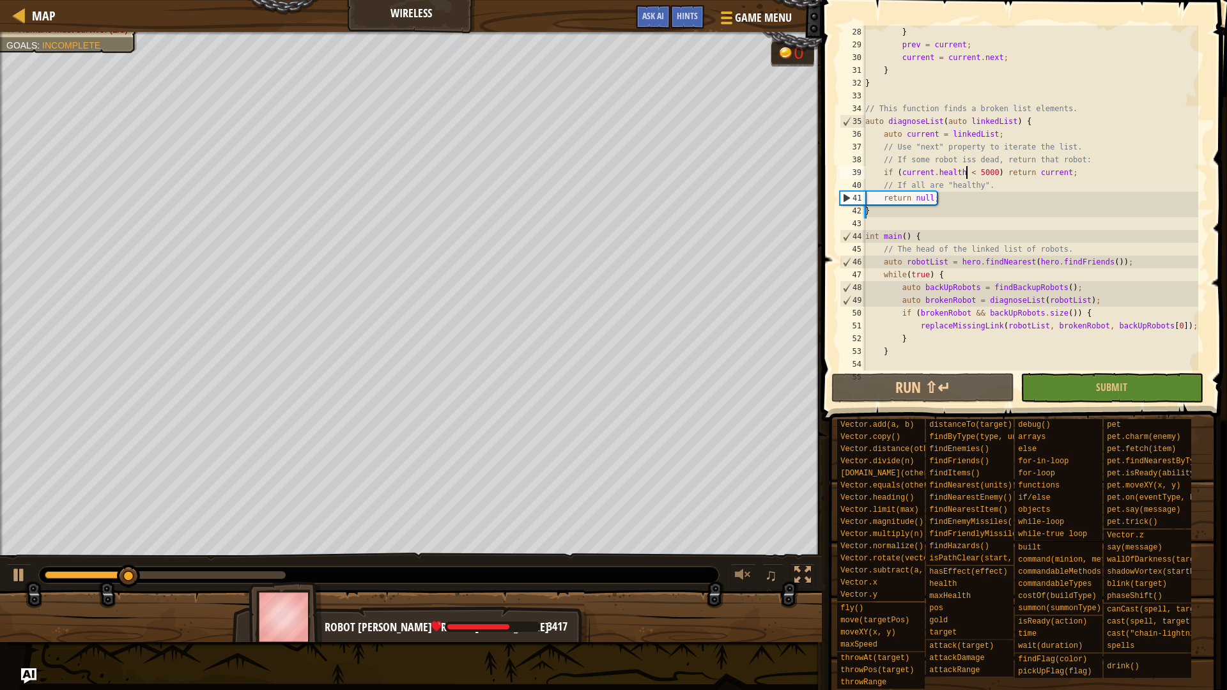
scroll to position [384, 0]
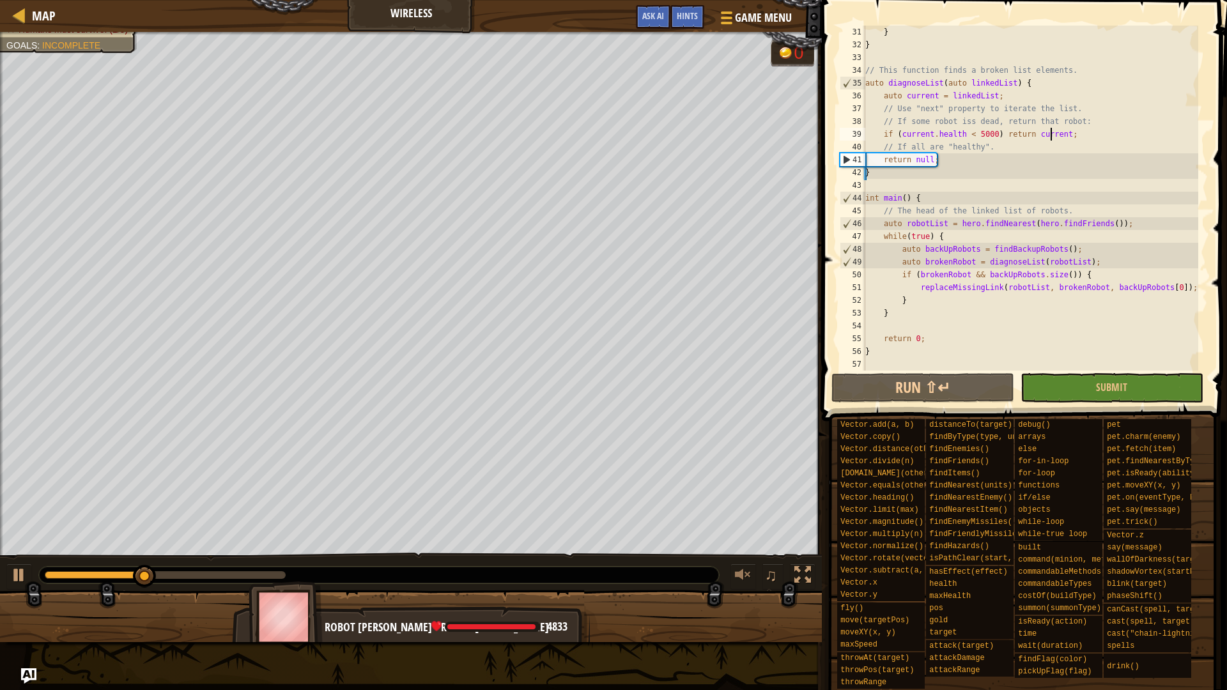
click at [1052, 128] on div "} } // This function finds a broken list elements. auto diagnoseList ( auto lin…" at bounding box center [1031, 211] width 336 height 371
click at [1072, 133] on div "} } // This function finds a broken list elements. auto diagnoseList ( auto lin…" at bounding box center [1031, 211] width 336 height 371
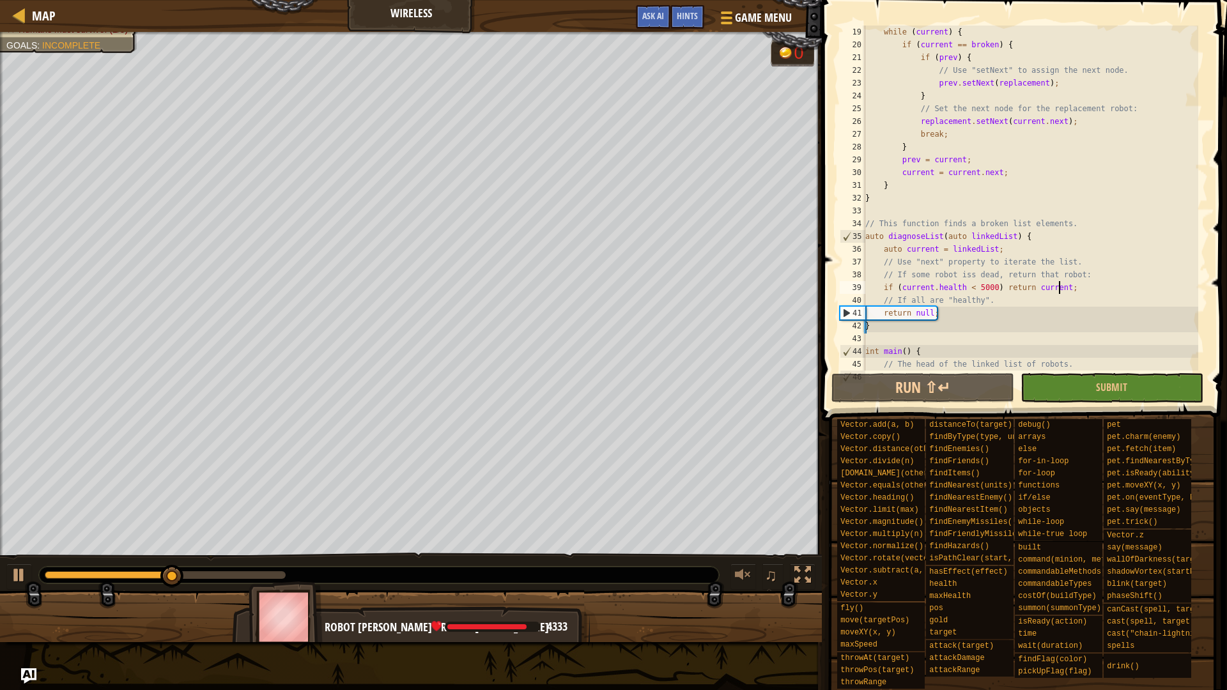
scroll to position [38, 0]
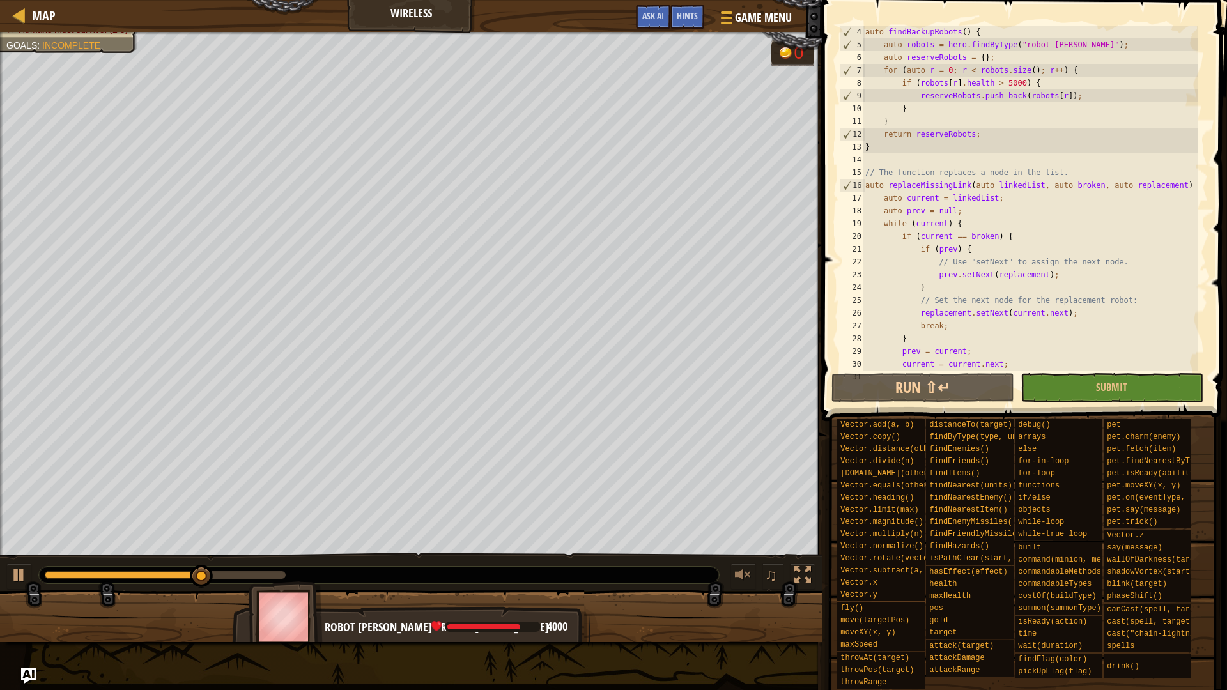
click at [1050, 314] on div "auto findBackupRobots ( ) { auto robots = hero . findByType ( " robot-[PERSON_N…" at bounding box center [1031, 211] width 336 height 371
click at [972, 384] on button "Run ⇧↵" at bounding box center [923, 387] width 183 height 29
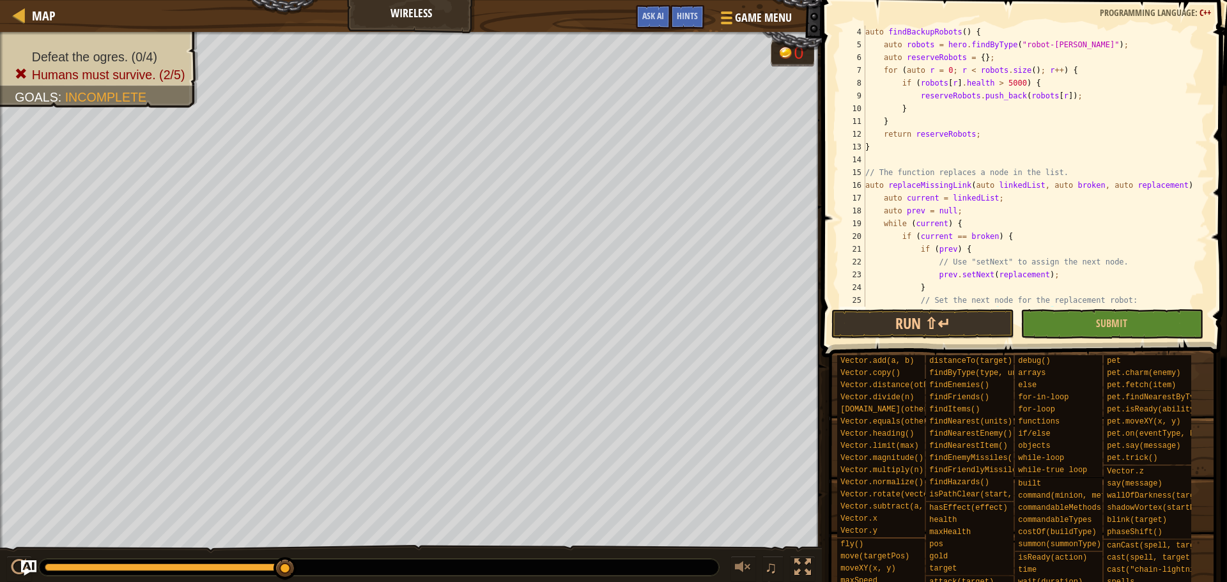
scroll to position [115, 0]
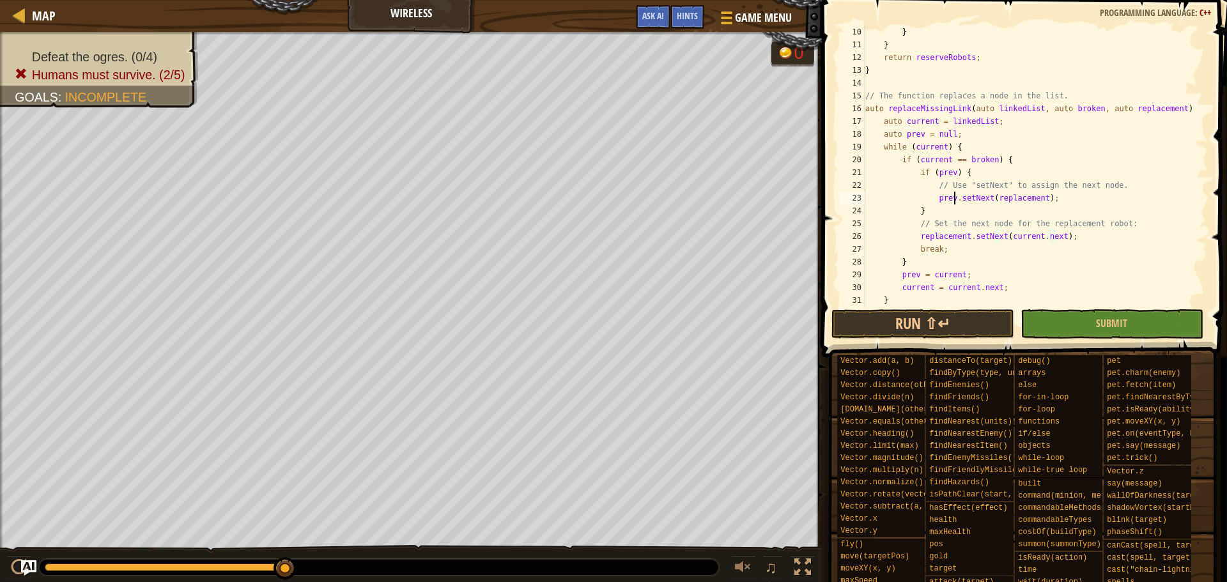
click at [955, 192] on div "} } return reserveRobots ; } // The function replaces a node in the list. auto …" at bounding box center [1031, 179] width 336 height 307
type textarea "prev.setNext(replacement);"
click at [36, 6] on div "Map" at bounding box center [41, 16] width 30 height 32
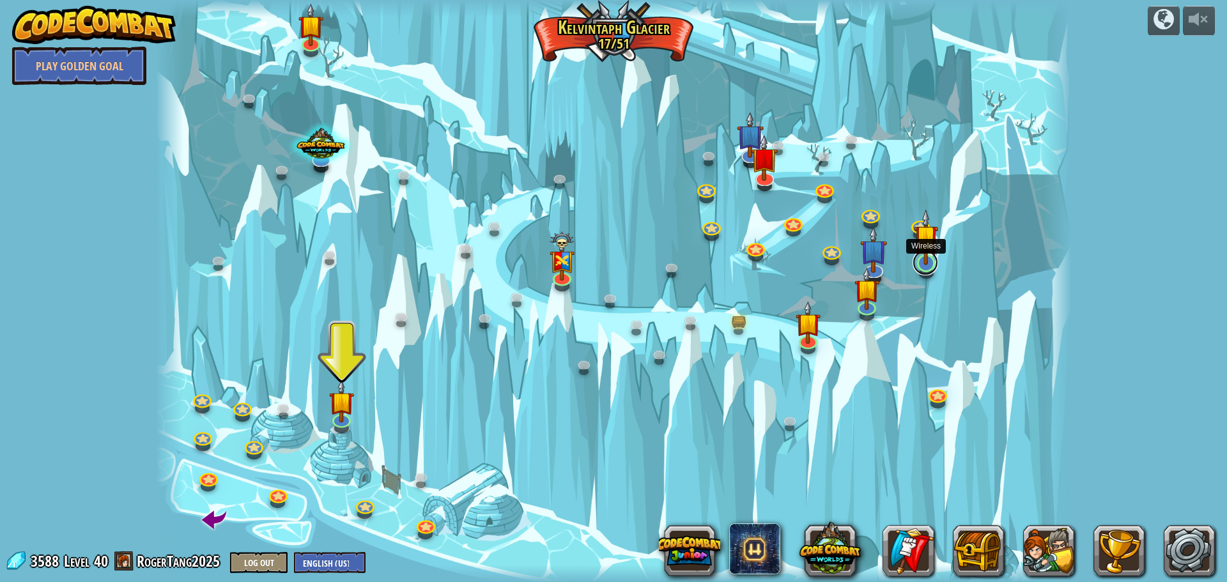
click at [928, 265] on link at bounding box center [926, 263] width 26 height 26
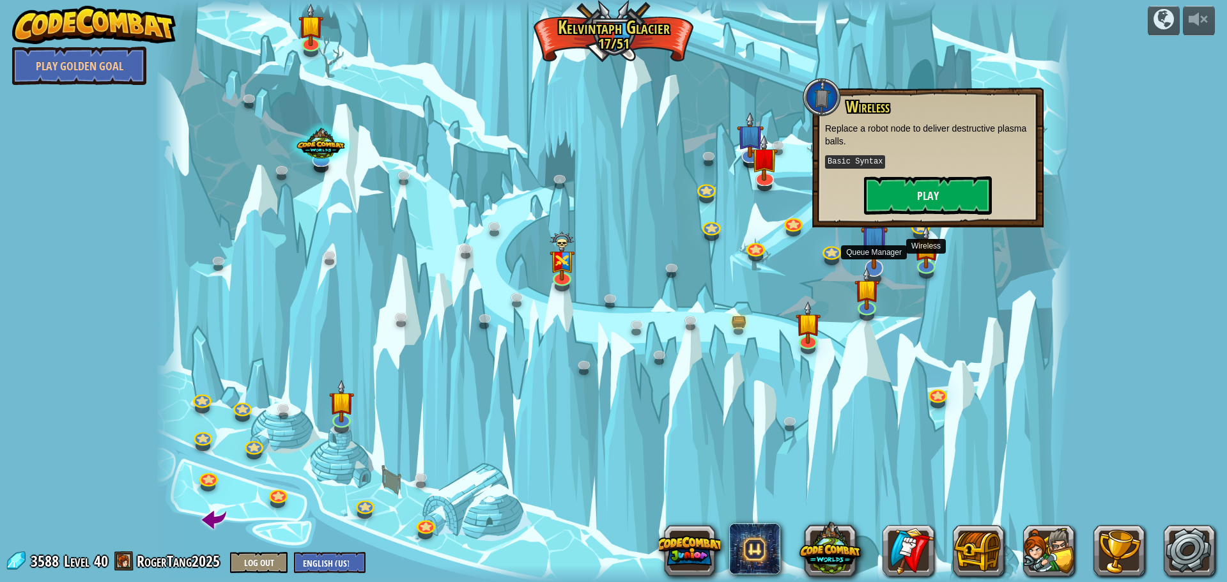
click at [874, 245] on img at bounding box center [874, 238] width 27 height 61
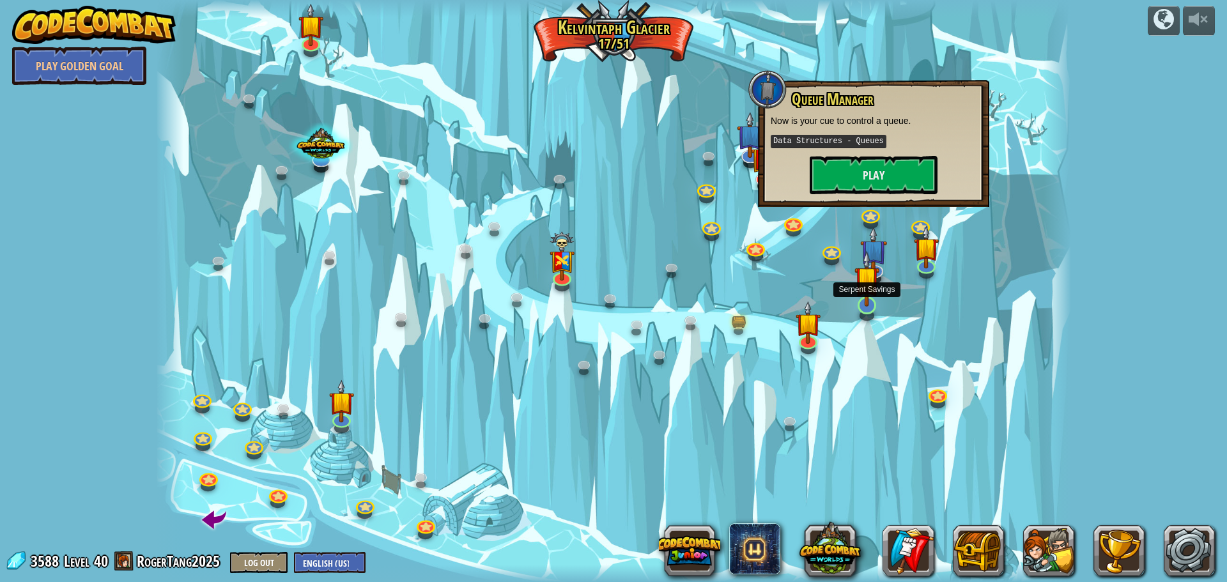
click at [869, 281] on img at bounding box center [867, 279] width 24 height 56
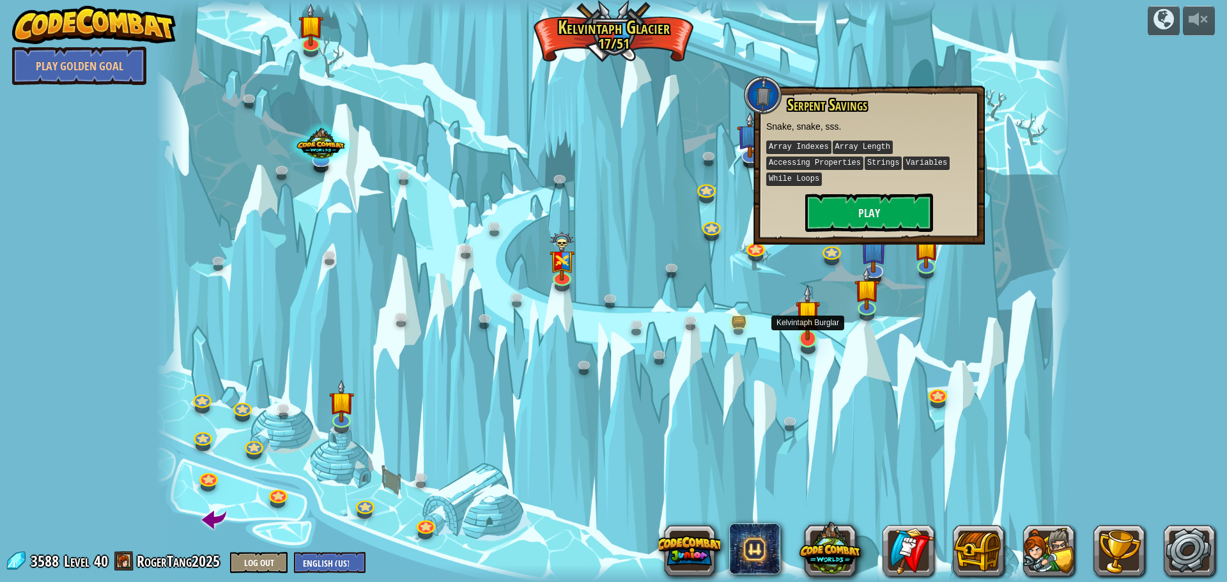
click at [818, 316] on img at bounding box center [808, 312] width 24 height 56
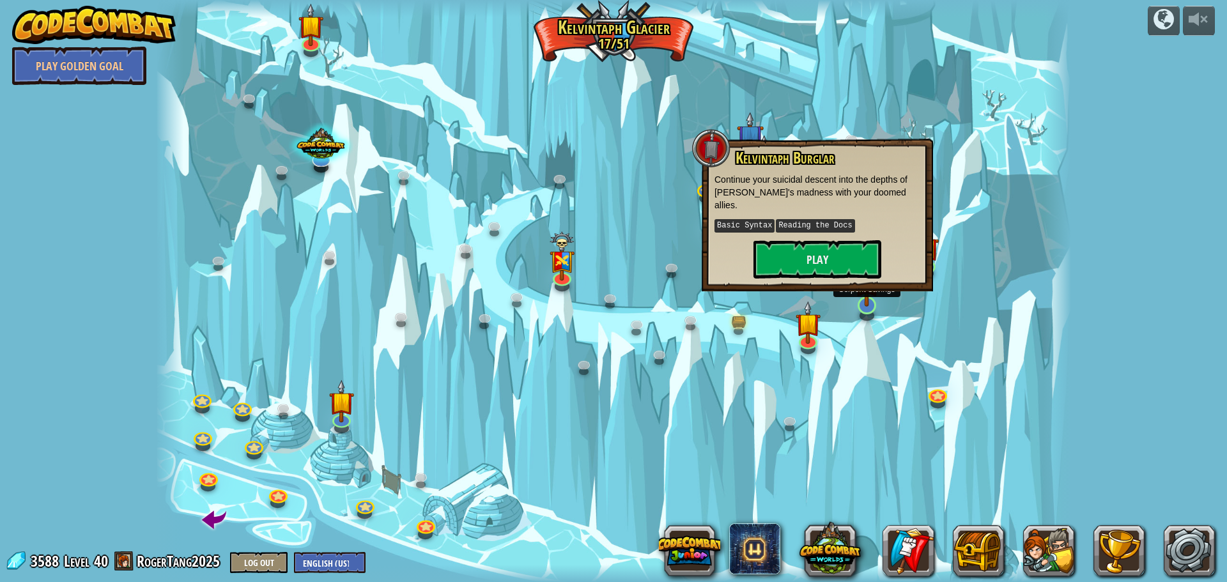
click at [870, 307] on img at bounding box center [867, 279] width 24 height 56
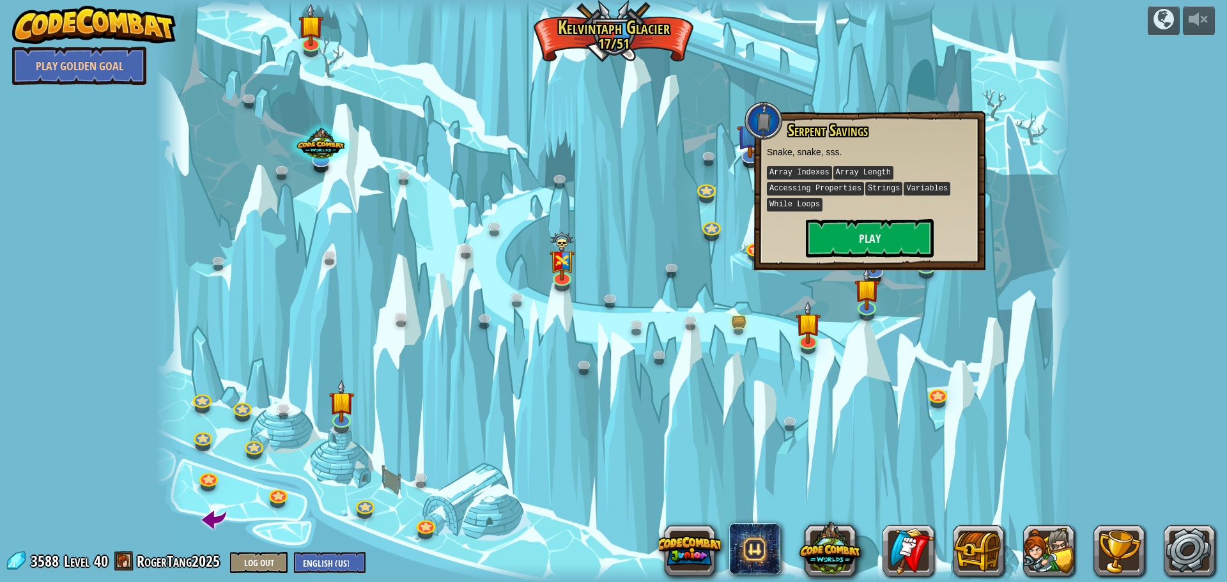
click at [740, 310] on div at bounding box center [613, 291] width 915 height 582
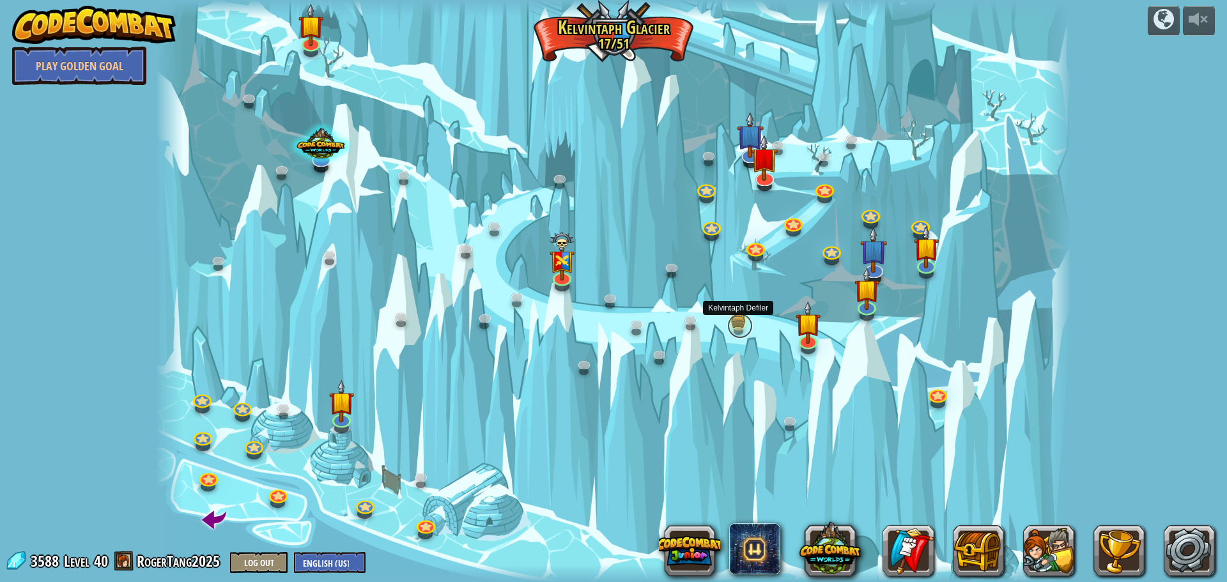
click at [741, 318] on link at bounding box center [740, 326] width 26 height 26
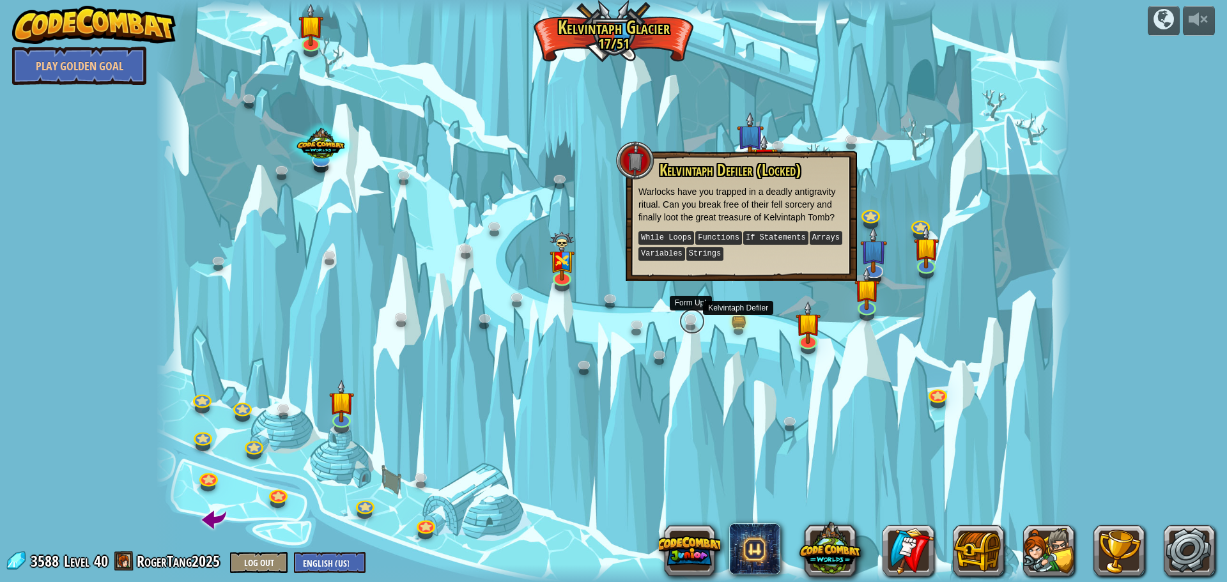
click at [697, 325] on link at bounding box center [692, 322] width 26 height 26
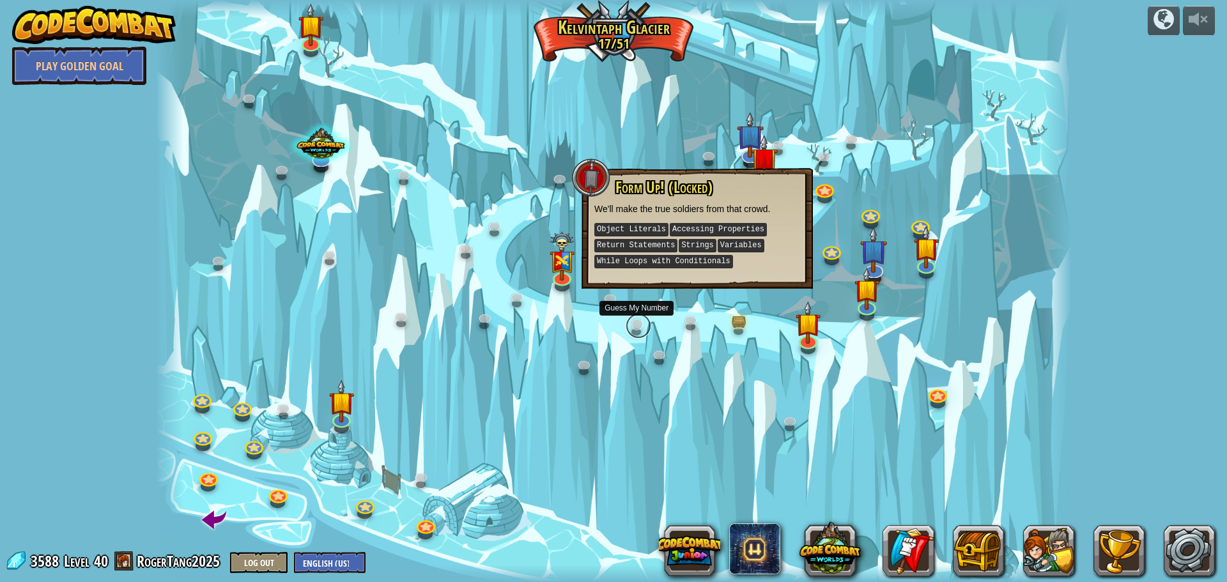
click at [638, 330] on link at bounding box center [639, 326] width 26 height 26
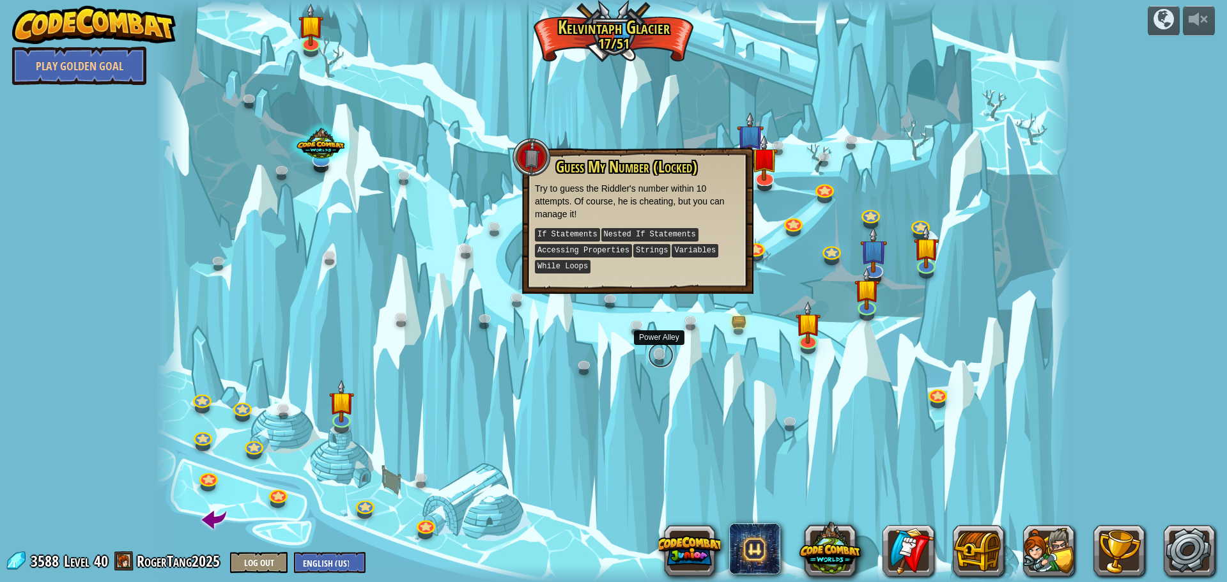
click at [663, 357] on link at bounding box center [661, 356] width 26 height 26
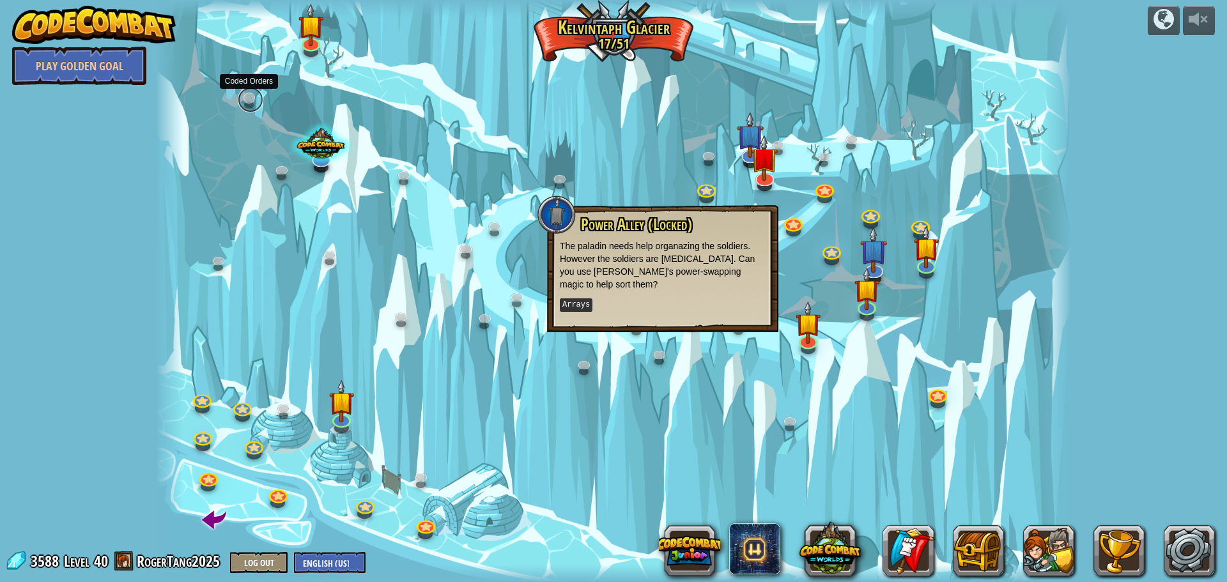
click at [252, 92] on link at bounding box center [251, 100] width 26 height 26
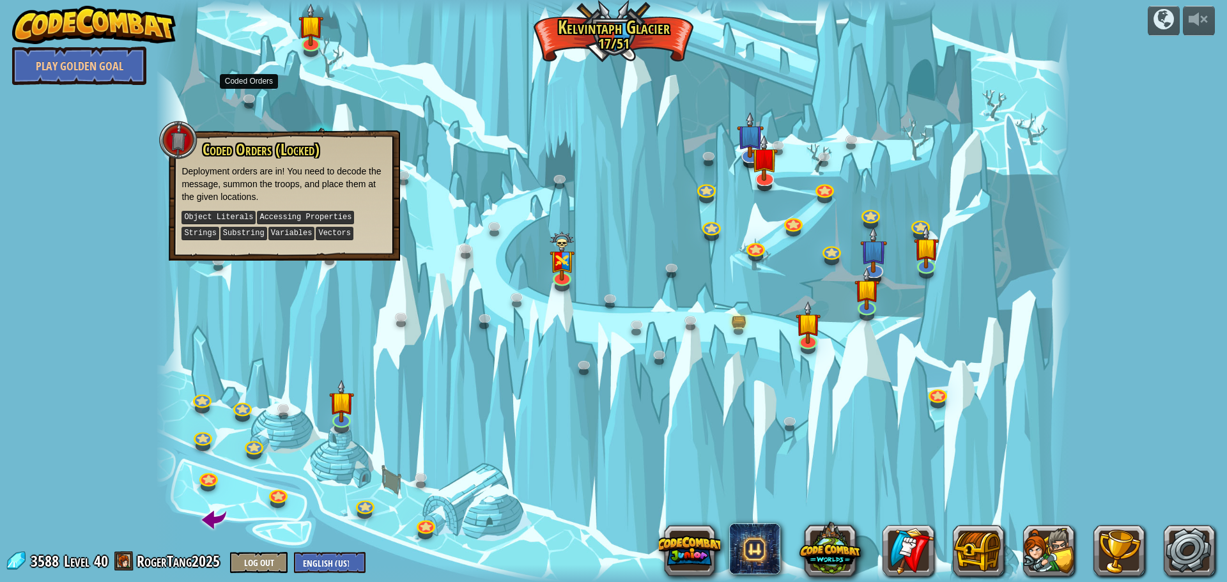
click at [319, 88] on div at bounding box center [613, 291] width 915 height 582
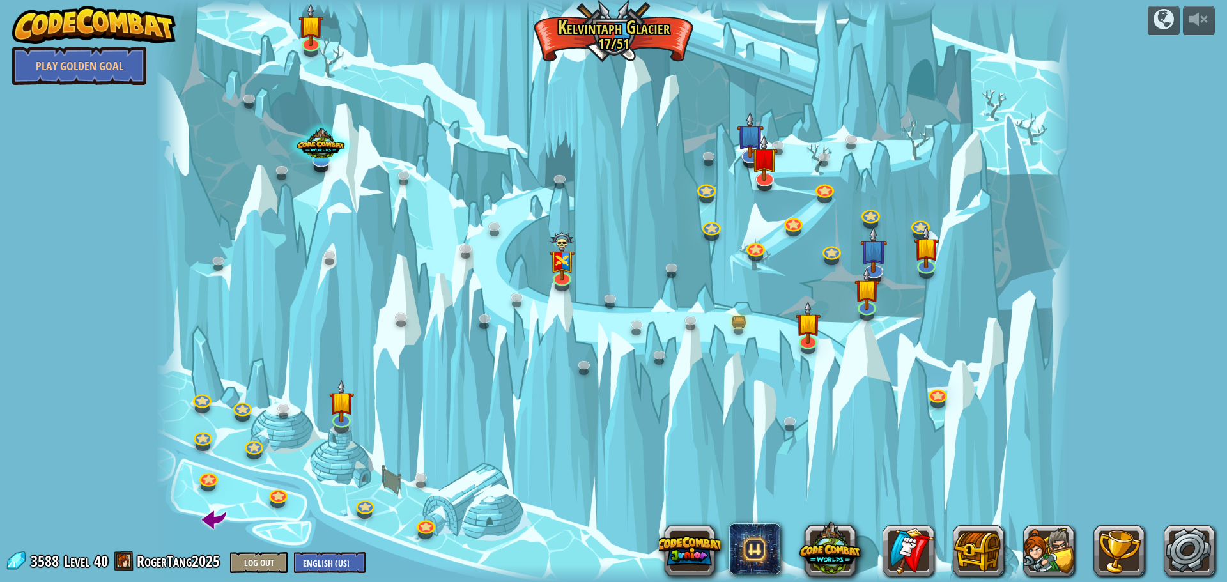
click at [327, 26] on div at bounding box center [613, 291] width 915 height 582
click at [313, 32] on img at bounding box center [311, 15] width 24 height 56
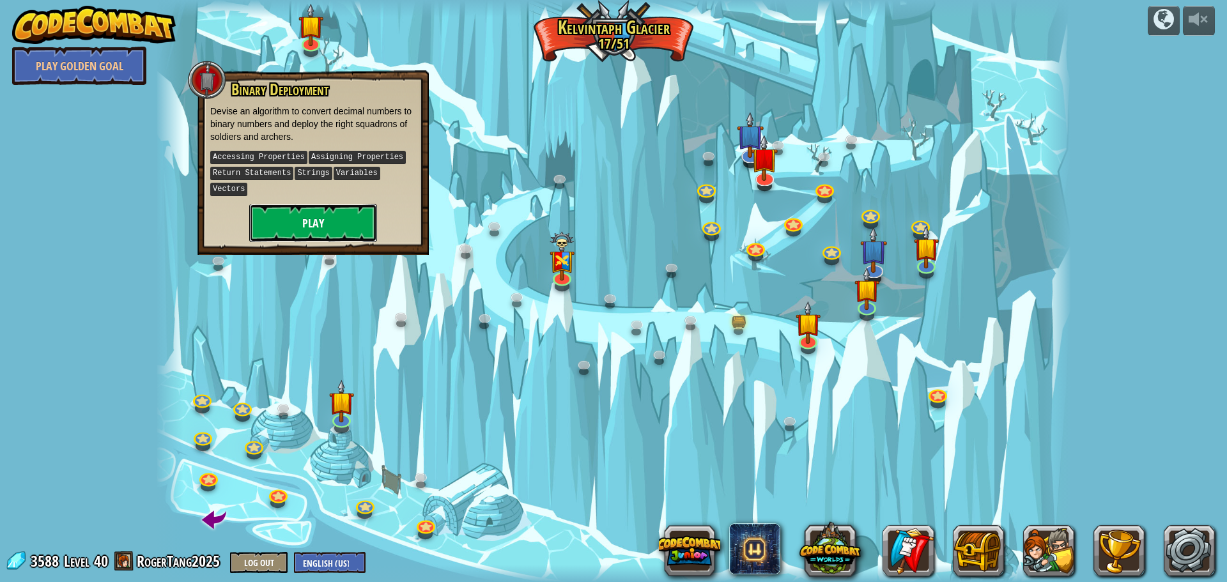
click at [337, 205] on button "Play" at bounding box center [313, 223] width 128 height 38
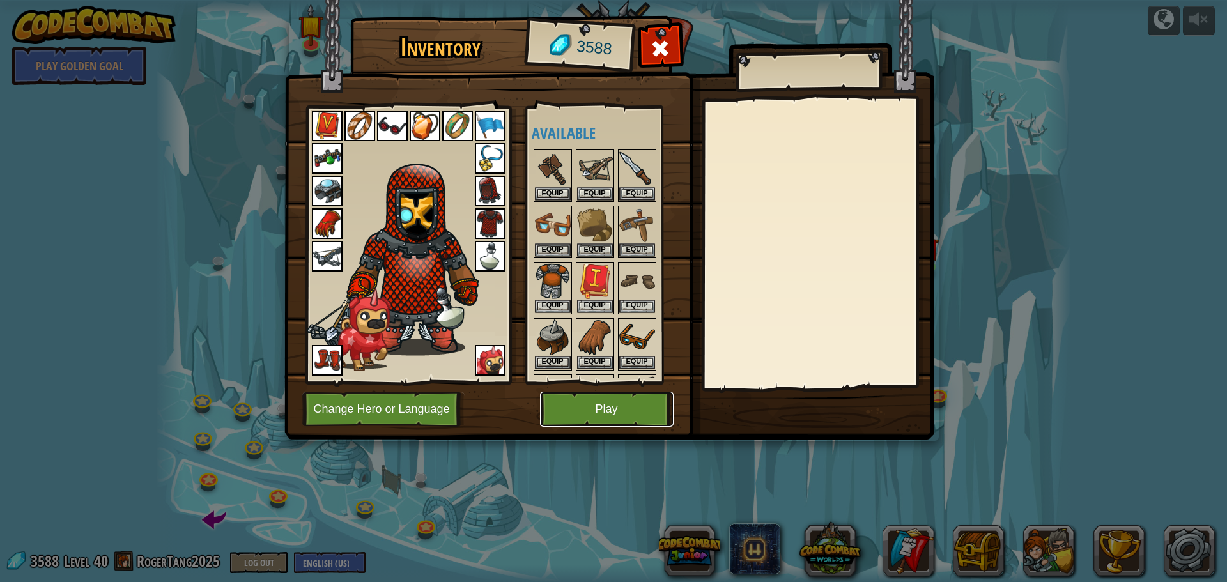
click at [598, 401] on button "Play" at bounding box center [607, 409] width 134 height 35
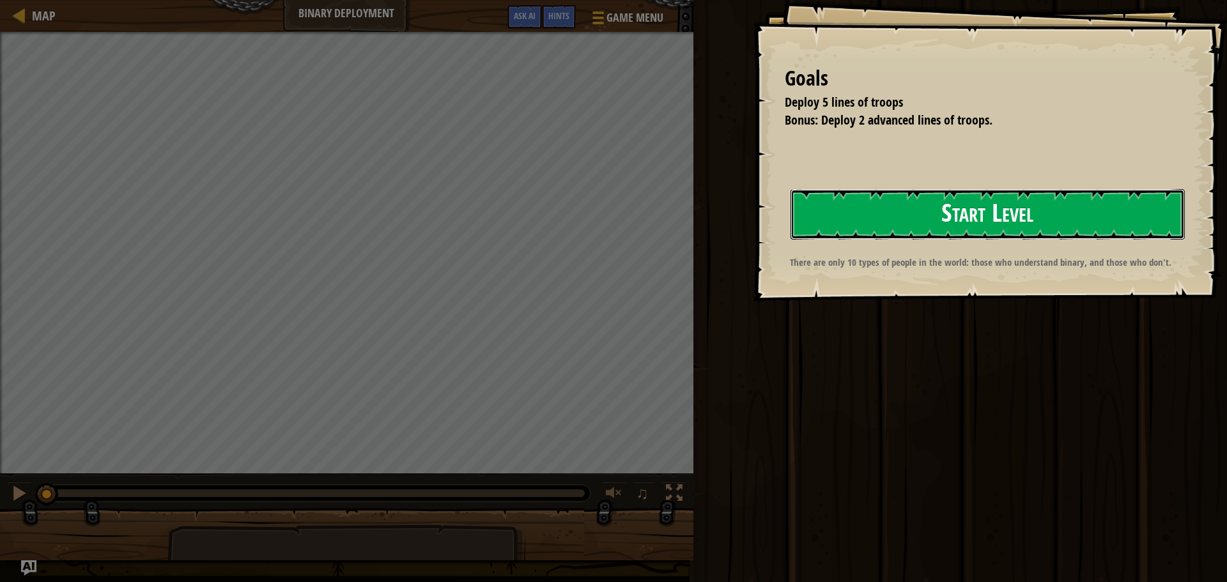
click at [852, 224] on button "Start Level" at bounding box center [988, 214] width 394 height 50
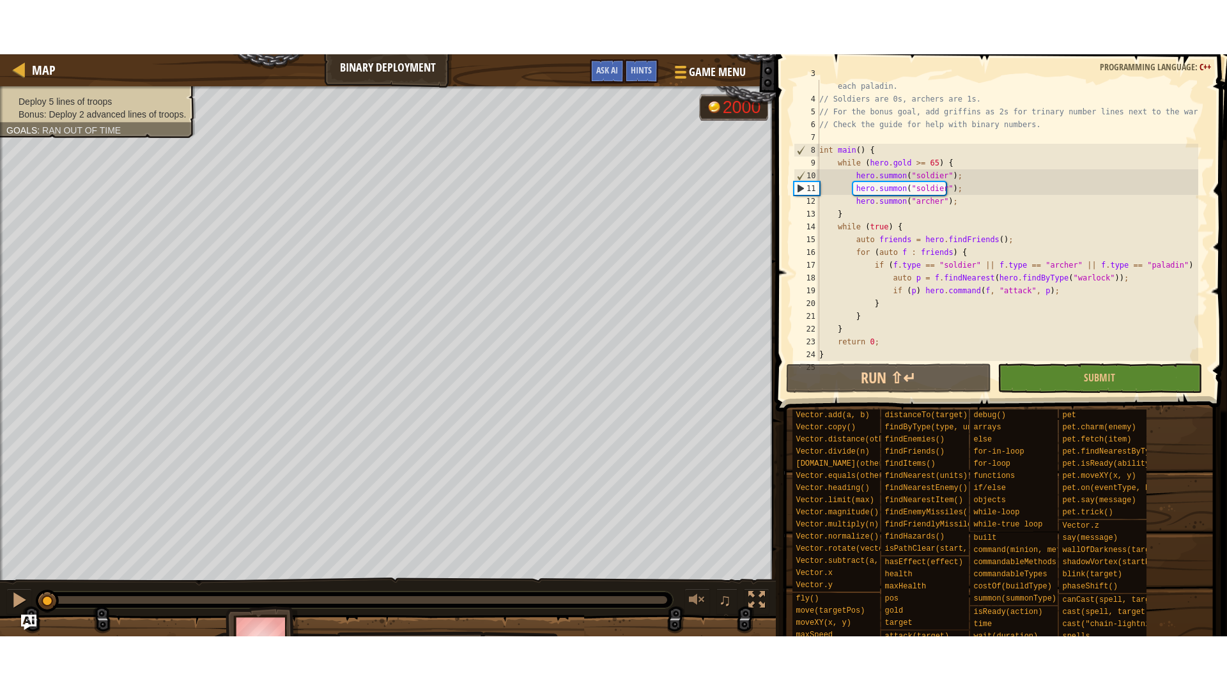
scroll to position [51, 0]
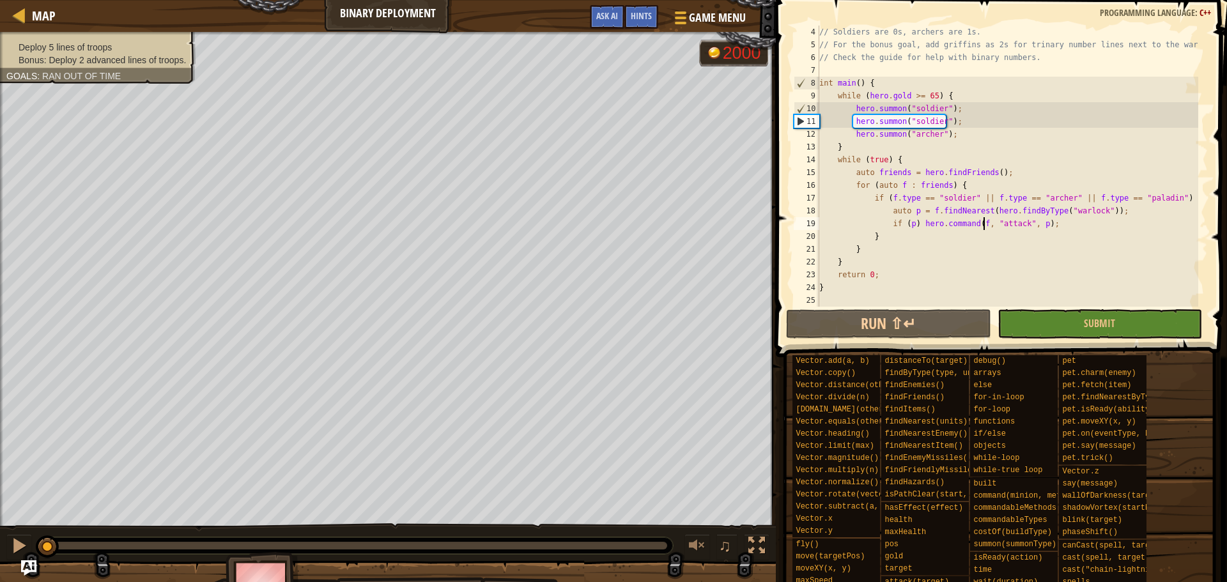
click at [984, 221] on div "// Soldiers are 0s, archers are 1s. // For the bonus goal, add griffins as 2s f…" at bounding box center [1008, 179] width 382 height 307
click at [922, 320] on button "Run ⇧↵" at bounding box center [888, 323] width 205 height 29
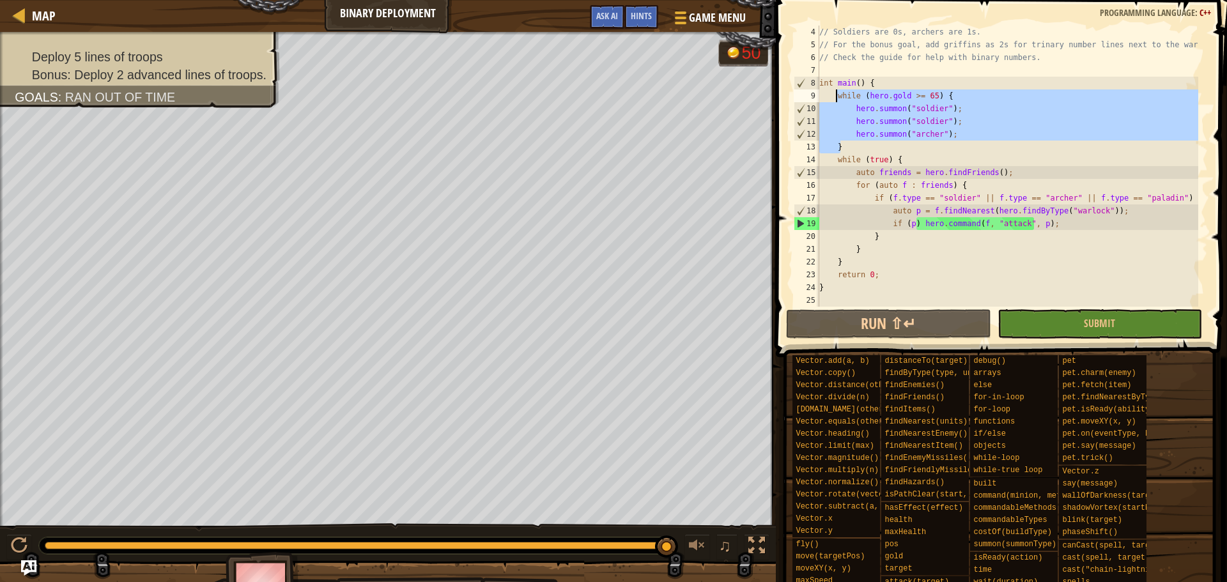
drag, startPoint x: 850, startPoint y: 151, endPoint x: 835, endPoint y: 91, distance: 61.9
click at [835, 91] on div "// Soldiers are 0s, archers are 1s. // For the bonus goal, add griffins as 2s f…" at bounding box center [1008, 179] width 382 height 307
type textarea "while ([DOMAIN_NAME] >= 65) { hero.summon("soldier");"
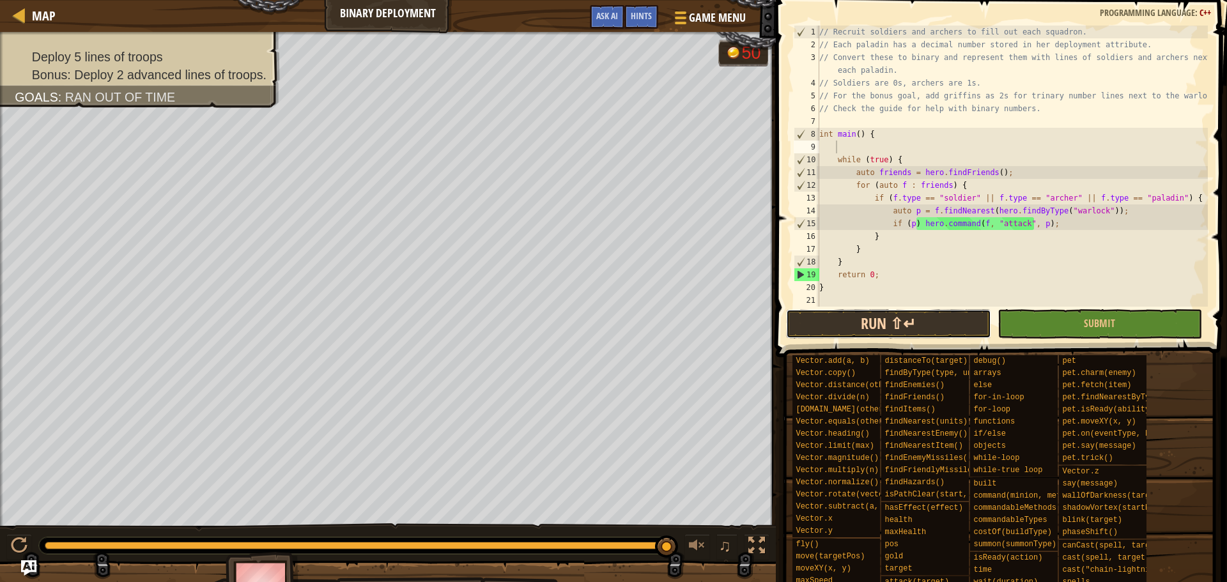
click at [892, 327] on button "Run ⇧↵" at bounding box center [888, 323] width 205 height 29
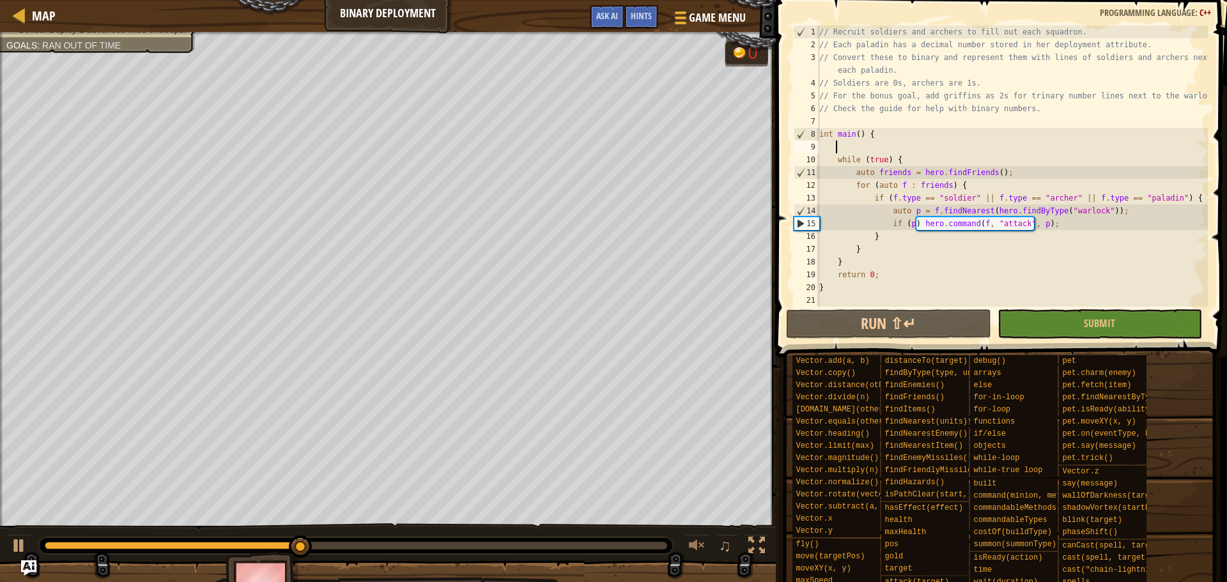
click at [740, 543] on div "♫" at bounding box center [724, 547] width 92 height 26
click at [757, 542] on div at bounding box center [757, 546] width 17 height 17
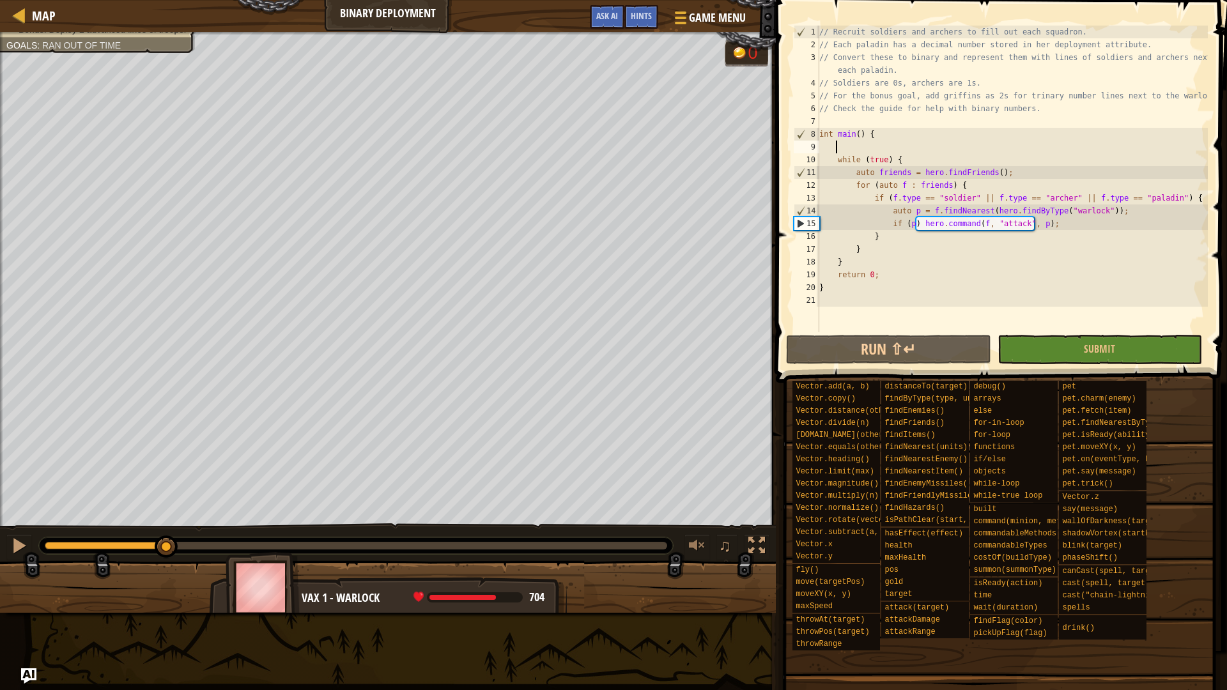
drag, startPoint x: 279, startPoint y: 544, endPoint x: 0, endPoint y: 533, distance: 279.6
click at [0, 533] on div "♫" at bounding box center [388, 543] width 776 height 38
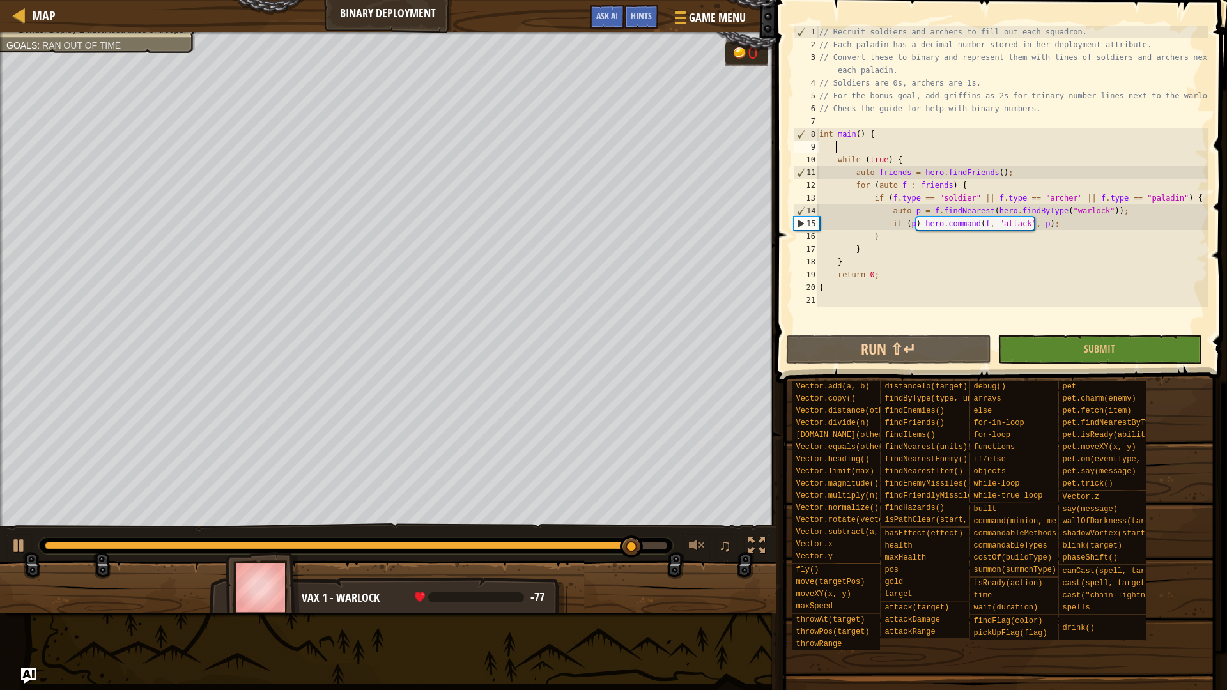
scroll to position [0, 0]
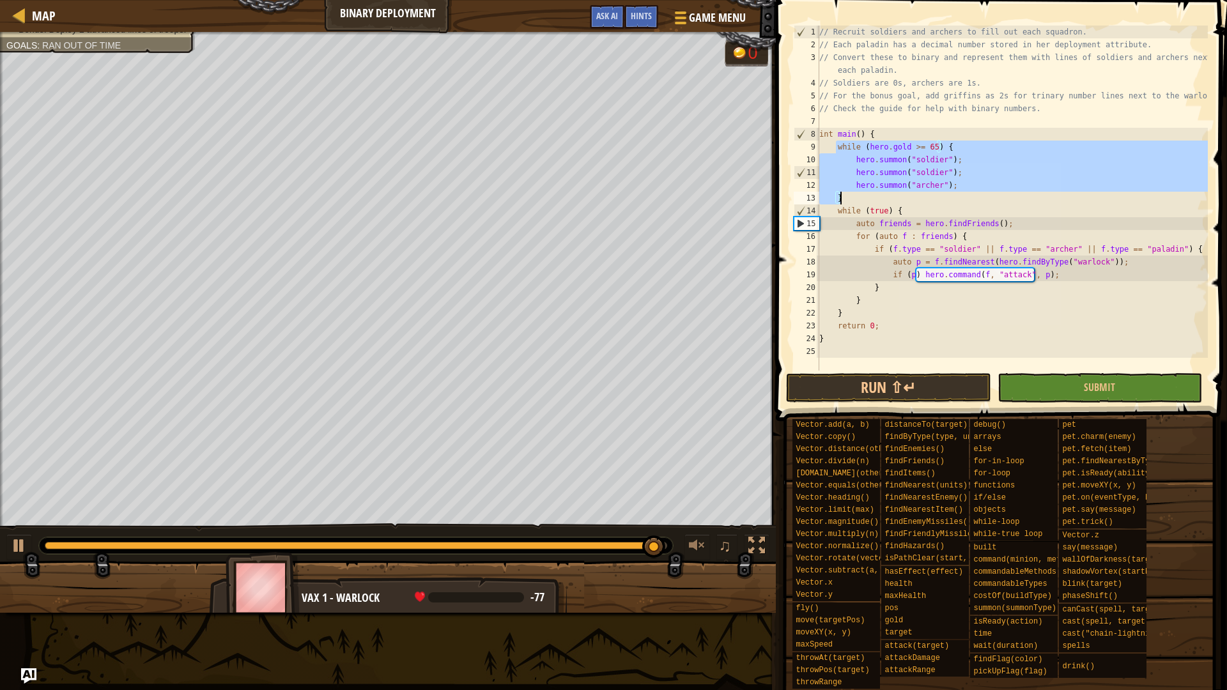
click at [950, 178] on div "// Recruit soldiers and archers to fill out each squadron. // Each paladin has …" at bounding box center [1012, 198] width 391 height 345
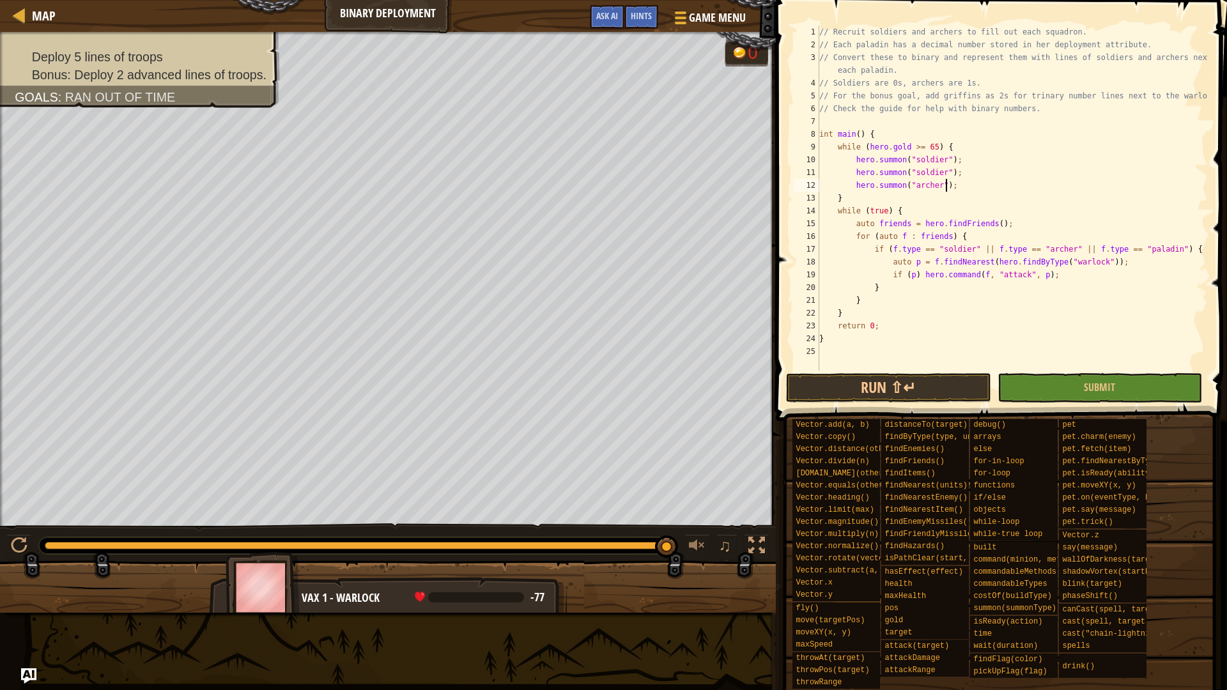
click at [949, 183] on div "// Recruit soldiers and archers to fill out each squadron. // Each paladin has …" at bounding box center [1012, 211] width 391 height 371
click at [956, 175] on div "// Recruit soldiers and archers to fill out each squadron. // Each paladin has …" at bounding box center [1012, 211] width 391 height 371
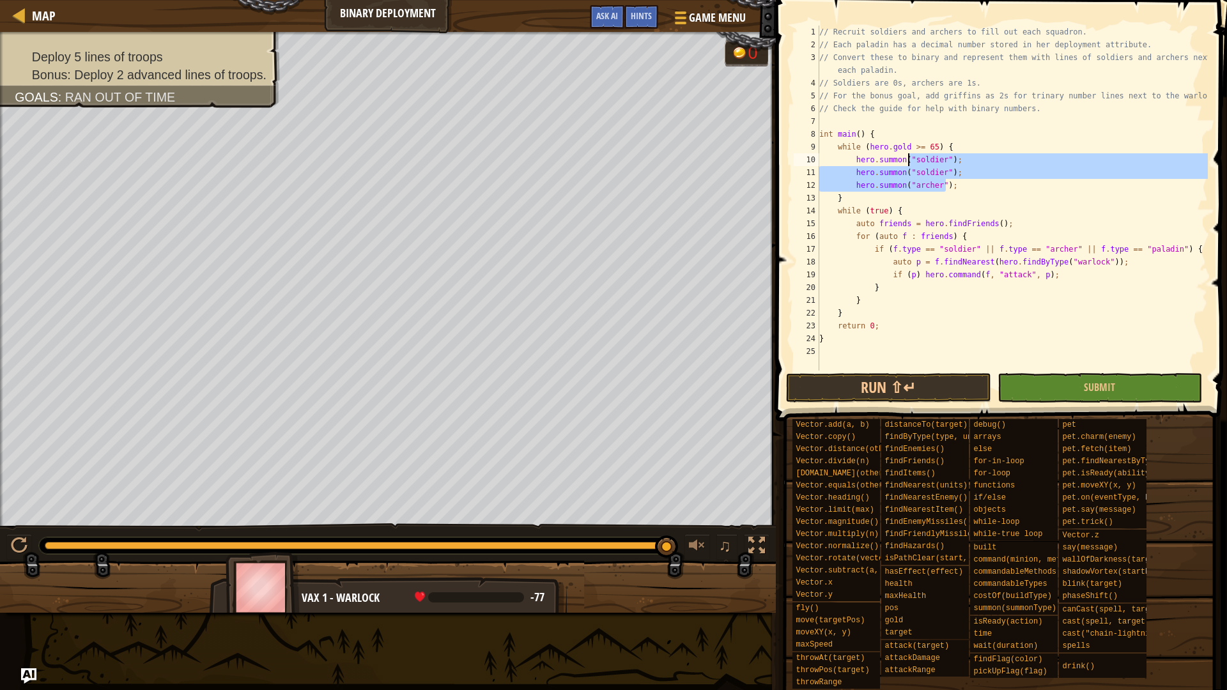
drag, startPoint x: 949, startPoint y: 184, endPoint x: 909, endPoint y: 158, distance: 47.5
click at [909, 158] on div "// Recruit soldiers and archers to fill out each squadron. // Each paladin has …" at bounding box center [1012, 211] width 391 height 371
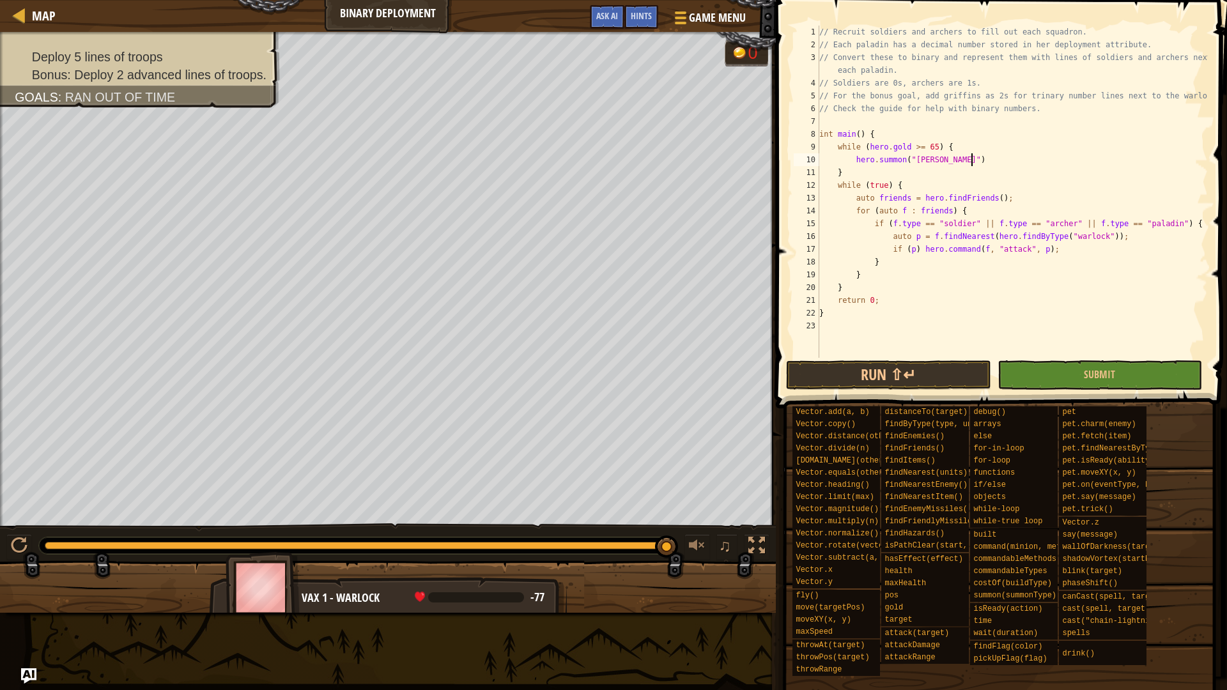
scroll to position [6, 12]
click at [928, 145] on div "// Recruit soldiers and archers to fill out each squadron. // Each paladin has …" at bounding box center [1012, 205] width 391 height 358
click at [929, 146] on div "// Recruit soldiers and archers to fill out each squadron. // Each paladin has …" at bounding box center [1012, 192] width 391 height 332
drag, startPoint x: 928, startPoint y: 146, endPoint x: 920, endPoint y: 146, distance: 7.1
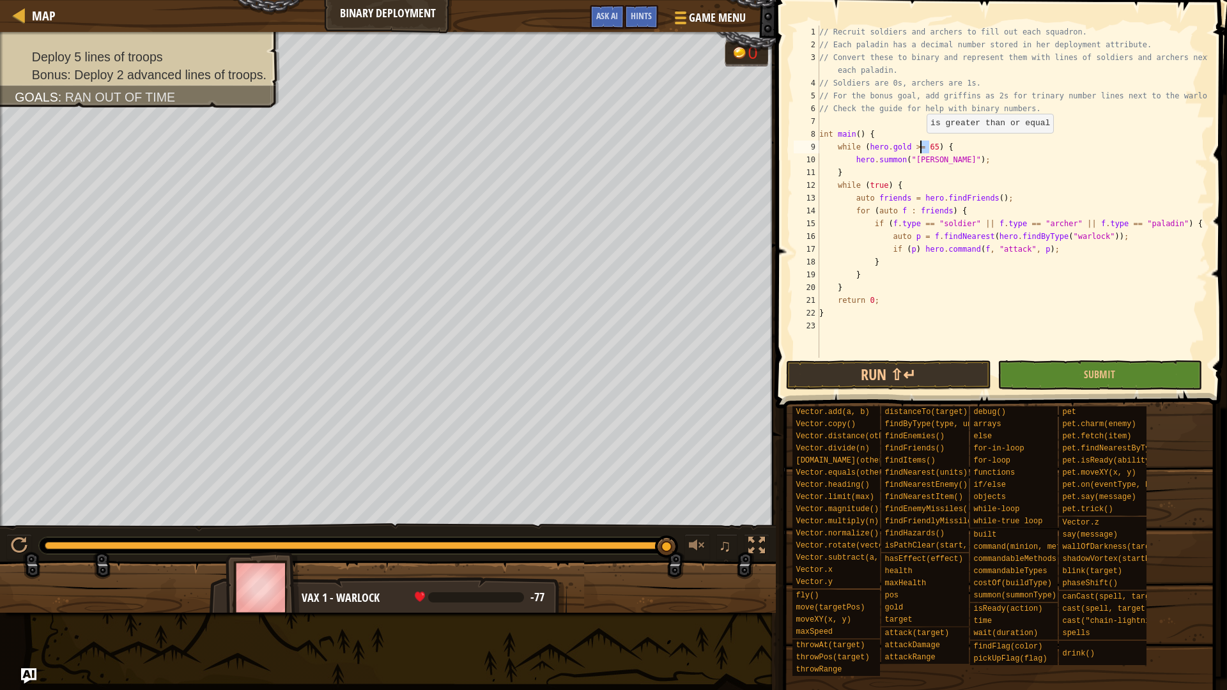
click at [920, 146] on div "// Recruit soldiers and archers to fill out each squadron. // Each paladin has …" at bounding box center [1012, 205] width 391 height 358
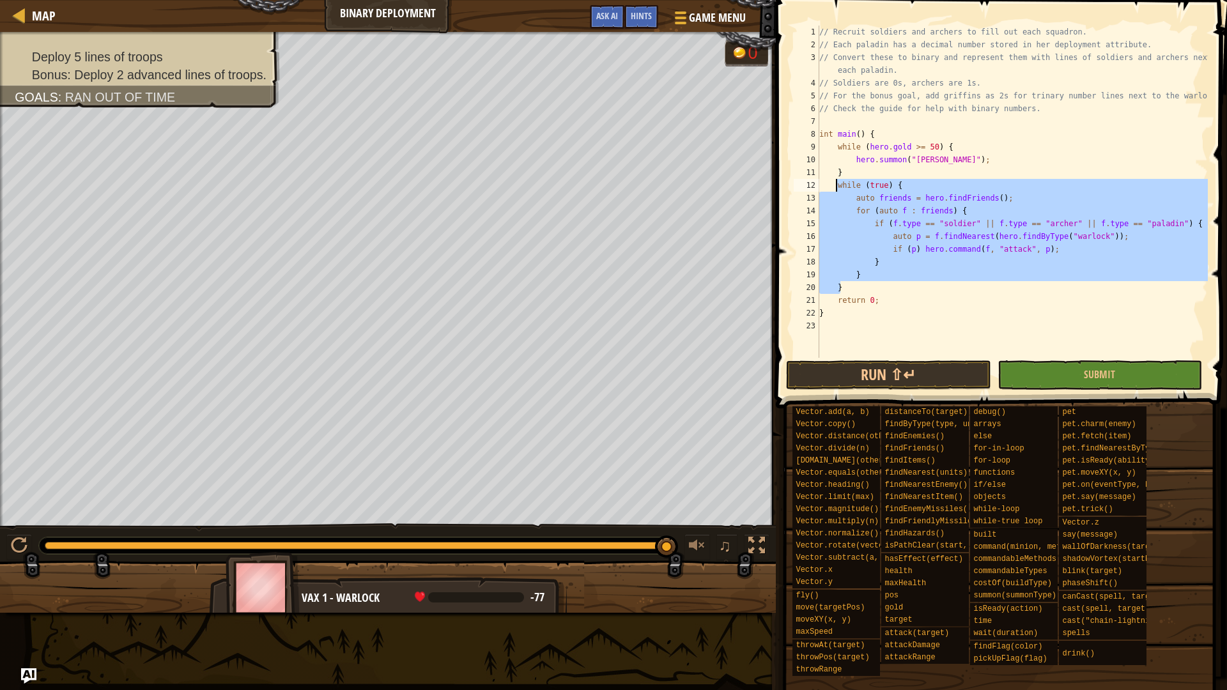
drag, startPoint x: 846, startPoint y: 293, endPoint x: 836, endPoint y: 185, distance: 107.9
click at [836, 185] on div "// Recruit soldiers and archers to fill out each squadron. // Each paladin has …" at bounding box center [1012, 205] width 391 height 358
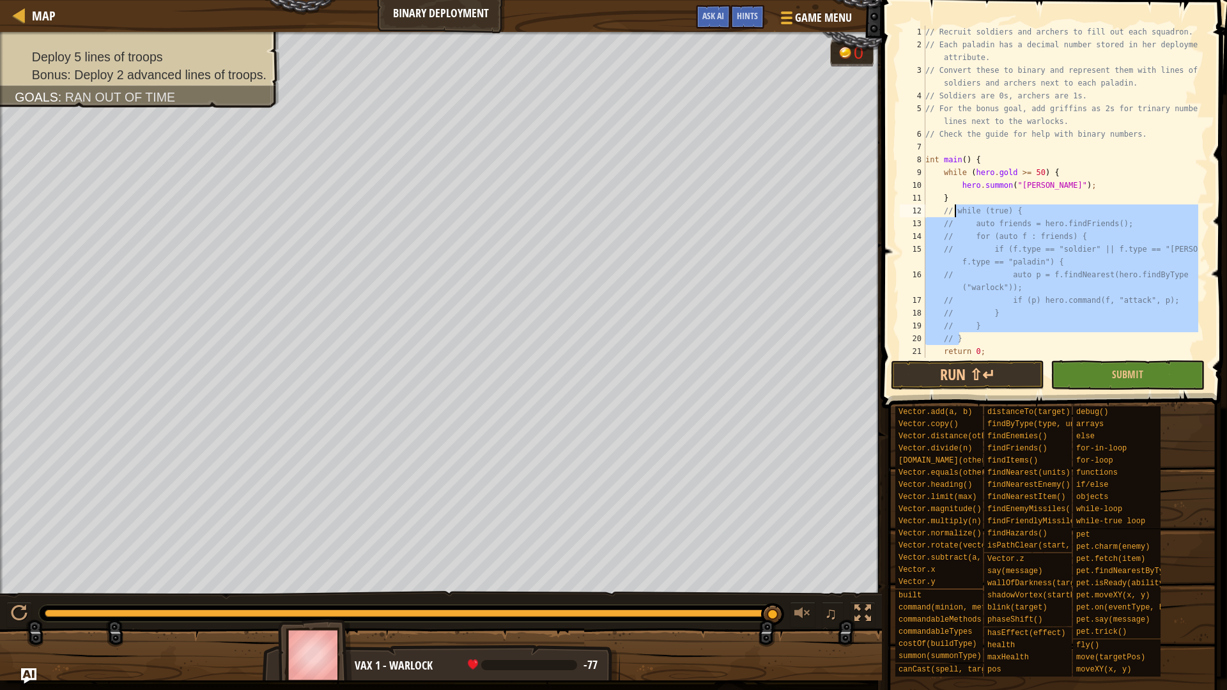
scroll to position [6, 6]
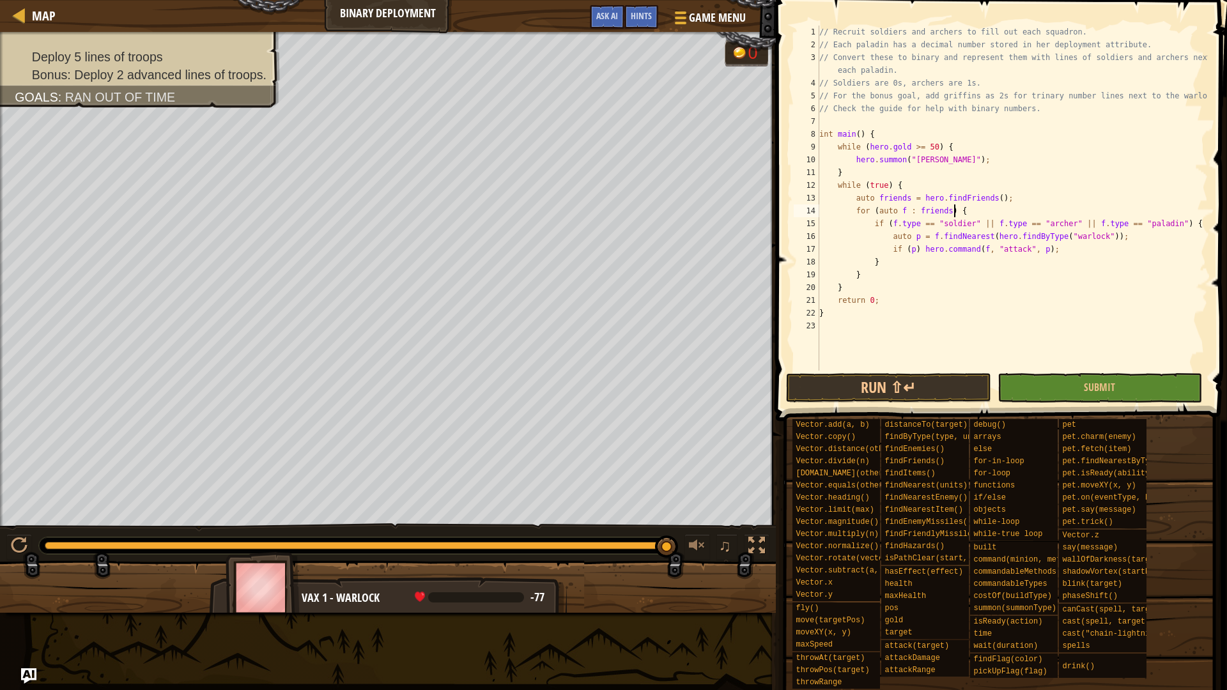
click at [1014, 210] on div "// Recruit soldiers and archers to fill out each squadron. // Each paladin has …" at bounding box center [1012, 211] width 391 height 371
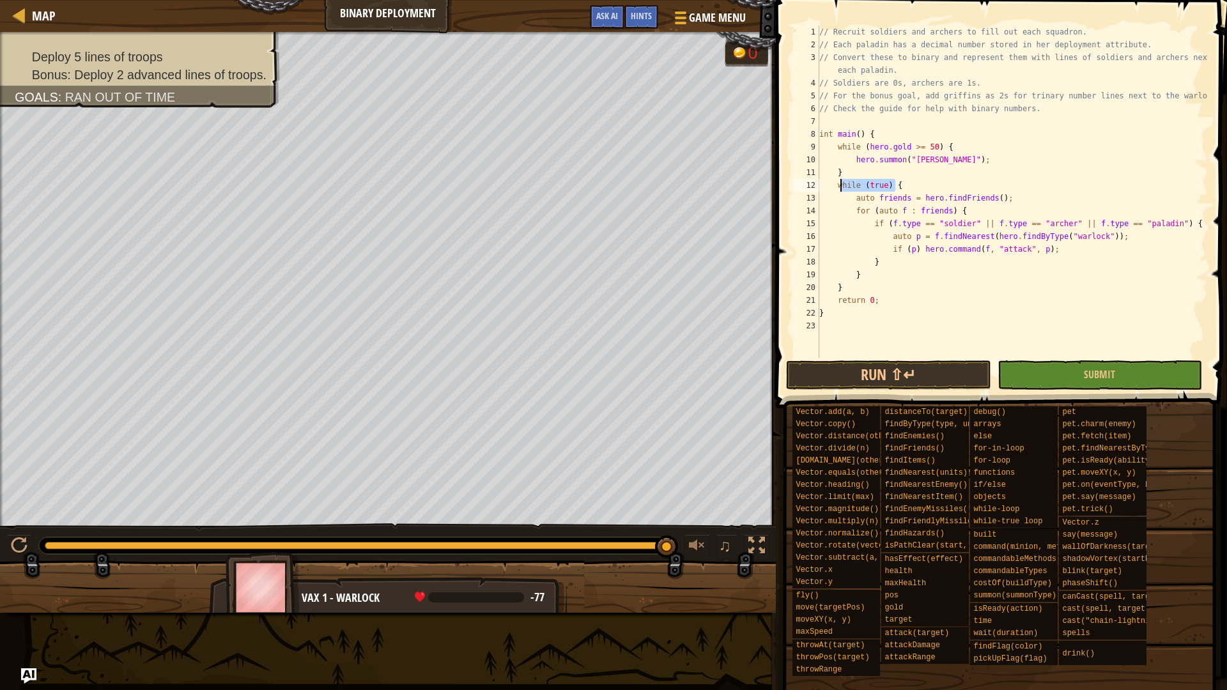
drag, startPoint x: 939, startPoint y: 185, endPoint x: 837, endPoint y: 182, distance: 101.7
click at [837, 182] on div "// Recruit soldiers and archers to fill out each squadron. // Each paladin has …" at bounding box center [1012, 205] width 391 height 358
click at [850, 284] on div "// Recruit soldiers and archers to fill out each squadron. // Each paladin has …" at bounding box center [1012, 205] width 391 height 358
click at [1084, 237] on div "// Recruit soldiers and archers to fill out each squadron. // Each paladin has …" at bounding box center [1012, 205] width 391 height 358
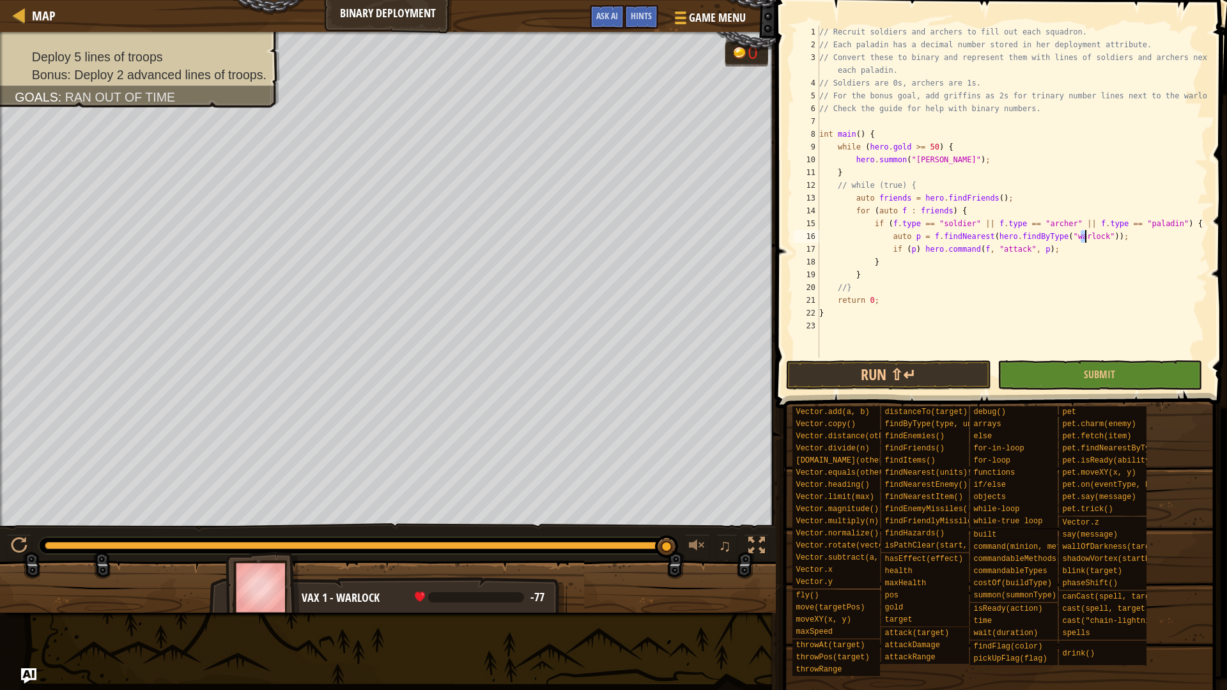
click at [1050, 247] on div "// Recruit soldiers and archers to fill out each squadron. // Each paladin has …" at bounding box center [1012, 205] width 391 height 358
drag, startPoint x: 1113, startPoint y: 233, endPoint x: 771, endPoint y: 230, distance: 342.0
click at [772, 230] on div "Hints if (p) hero.command(f, "attack", p); 1 2 3 4 5 6 7 8 9 10 11 12 13 14 15 …" at bounding box center [999, 345] width 455 height 690
type textarea "auto p = f.findNearest(hero.findByType("warlock"));"
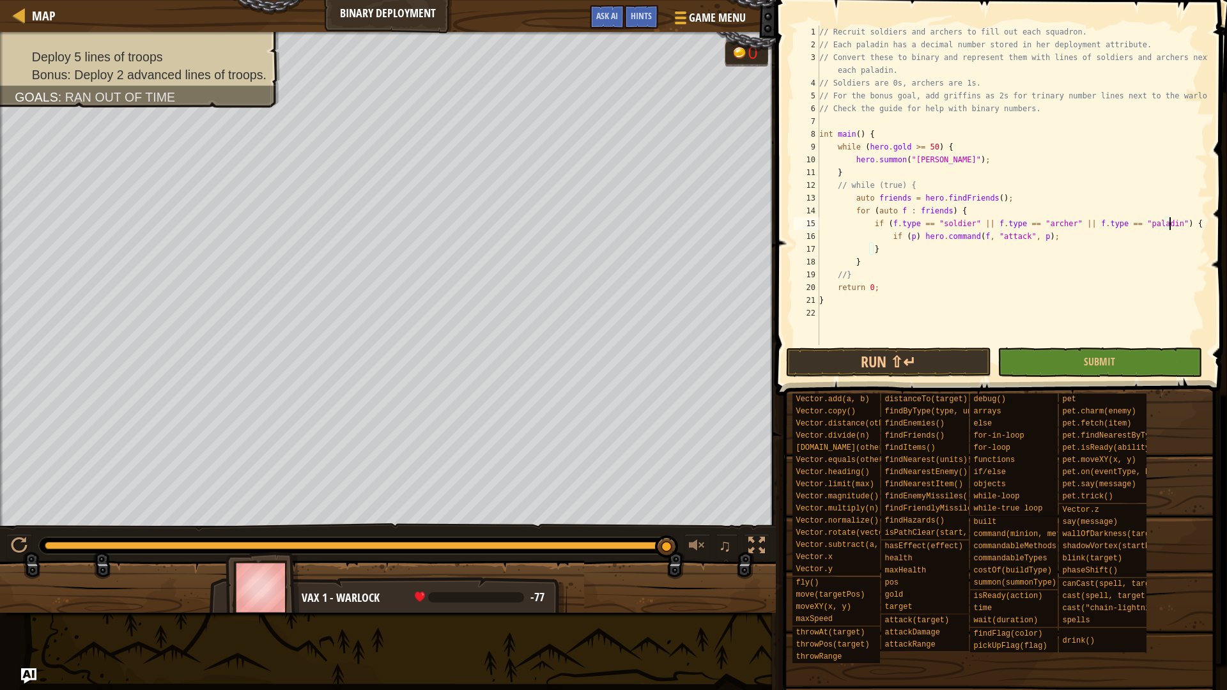
click at [907, 238] on div "// Recruit soldiers and archers to fill out each squadron. // Each paladin has …" at bounding box center [1012, 198] width 391 height 345
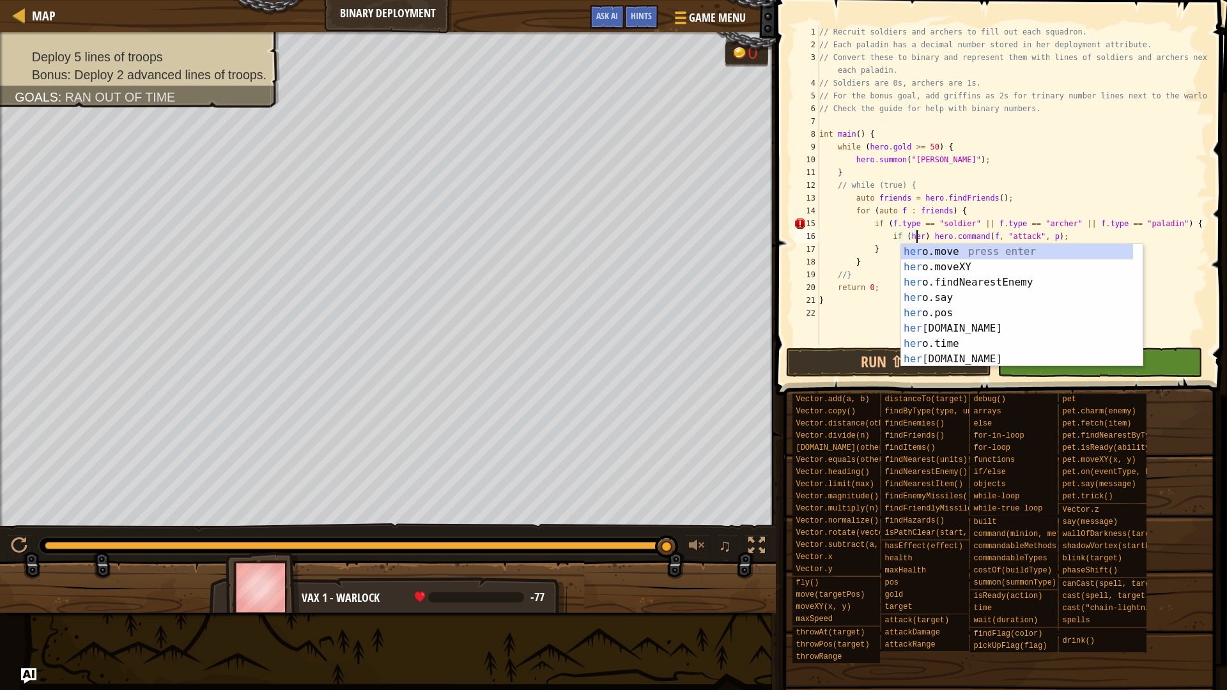
scroll to position [6, 9]
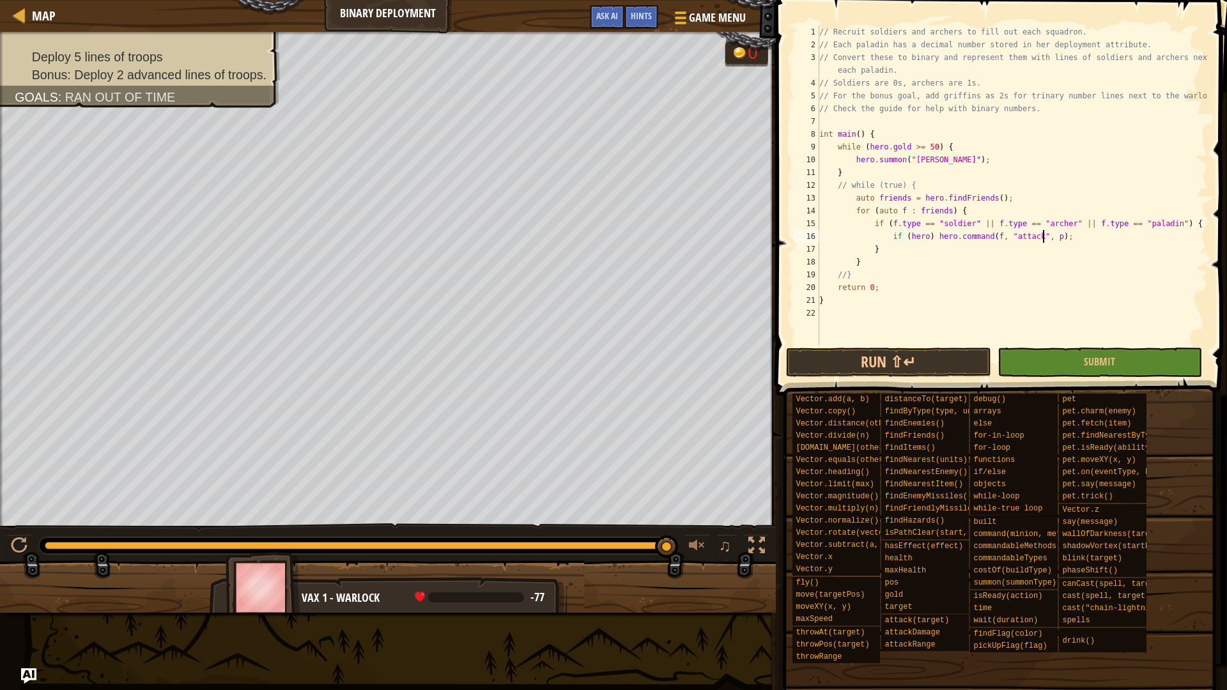
click at [1042, 237] on div "// Recruit soldiers and archers to fill out each squadron. // Each paladin has …" at bounding box center [1012, 198] width 391 height 345
click at [893, 355] on button "Run ⇧↵" at bounding box center [888, 362] width 205 height 29
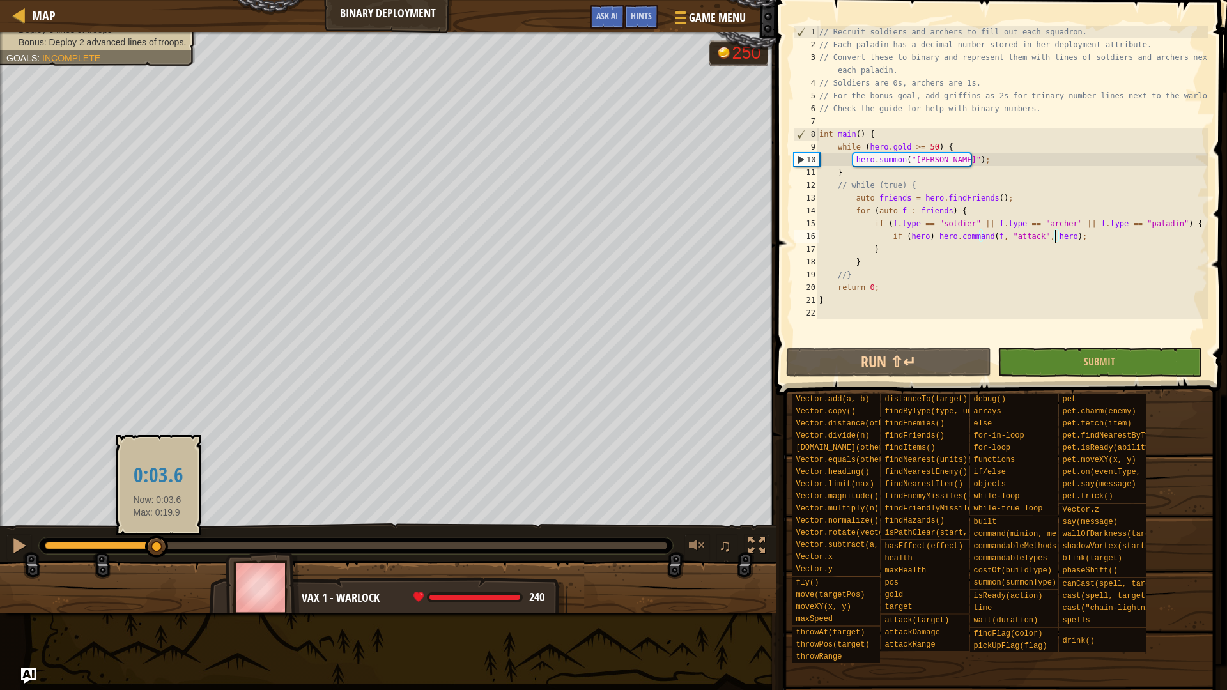
drag, startPoint x: 159, startPoint y: 539, endPoint x: 1, endPoint y: 517, distance: 159.4
click at [0, 520] on div "Your hero must survive. Deploy 5 lines of troops Bonus: Deploy 2 advanced lines…" at bounding box center [613, 322] width 1227 height 581
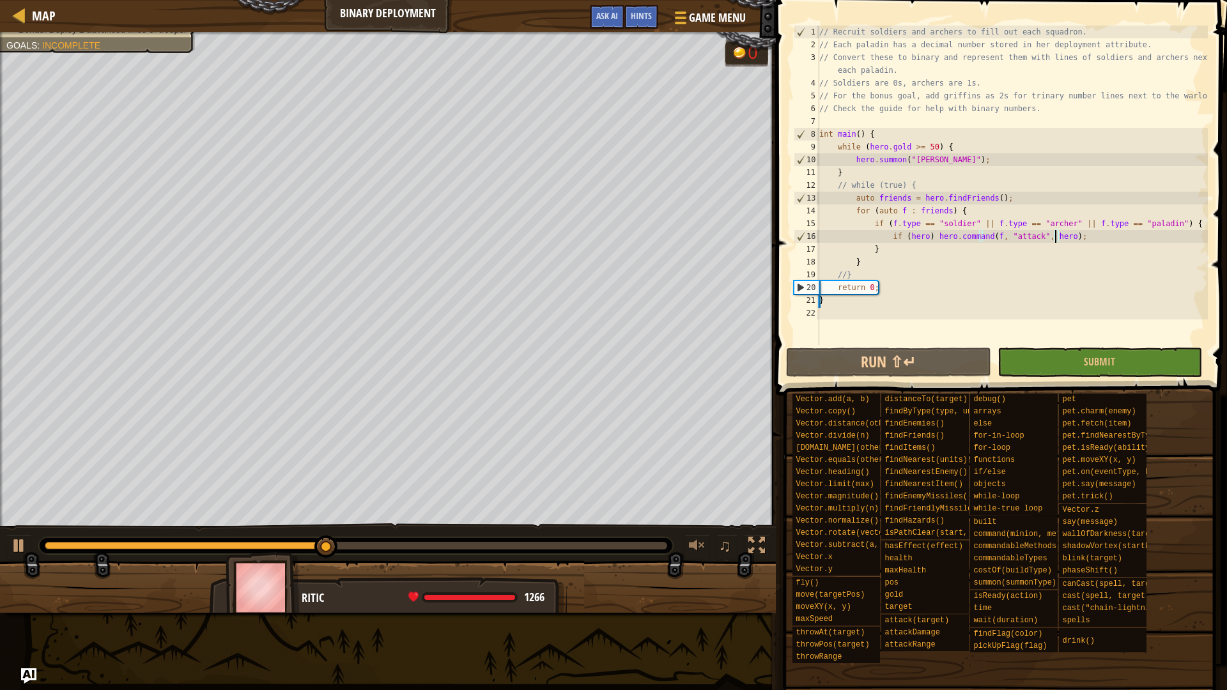
click at [1076, 232] on div "// Recruit soldiers and archers to fill out each squadron. // Each paladin has …" at bounding box center [1012, 198] width 391 height 345
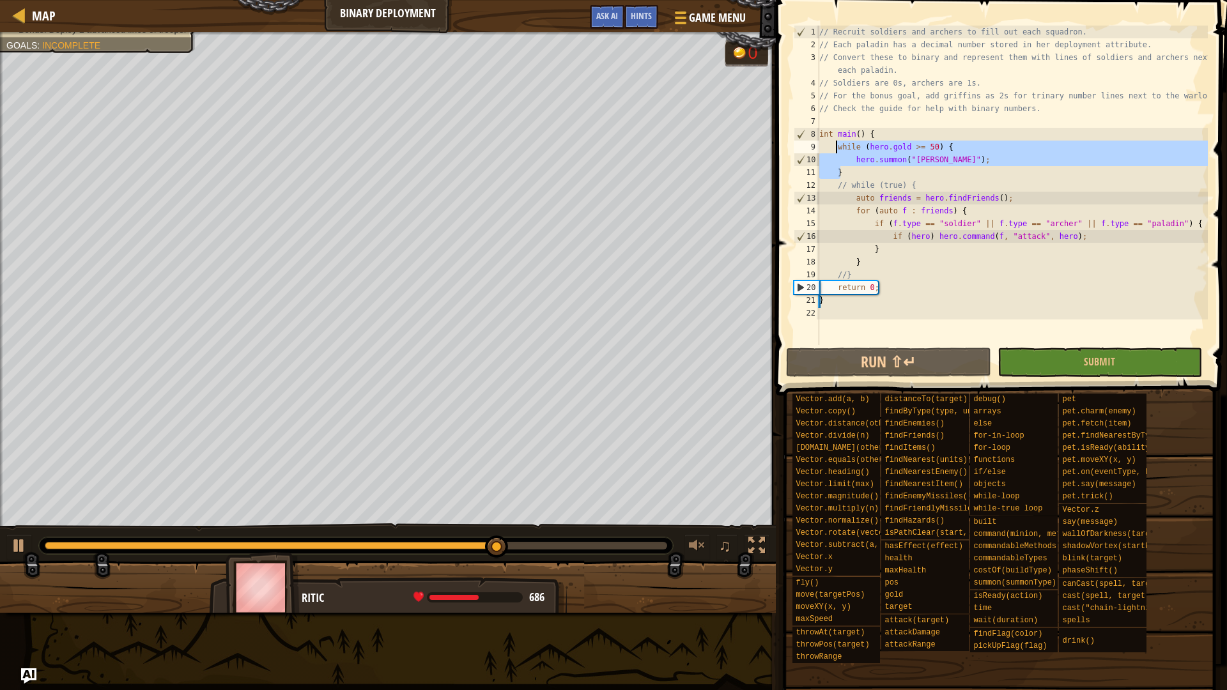
drag, startPoint x: 870, startPoint y: 173, endPoint x: 837, endPoint y: 153, distance: 38.2
click at [837, 153] on div "// Recruit soldiers and archers to fill out each squadron. // Each paladin has …" at bounding box center [1012, 198] width 391 height 345
type textarea "while ([DOMAIN_NAME] >= 50) { hero.summon("[PERSON_NAME]");"
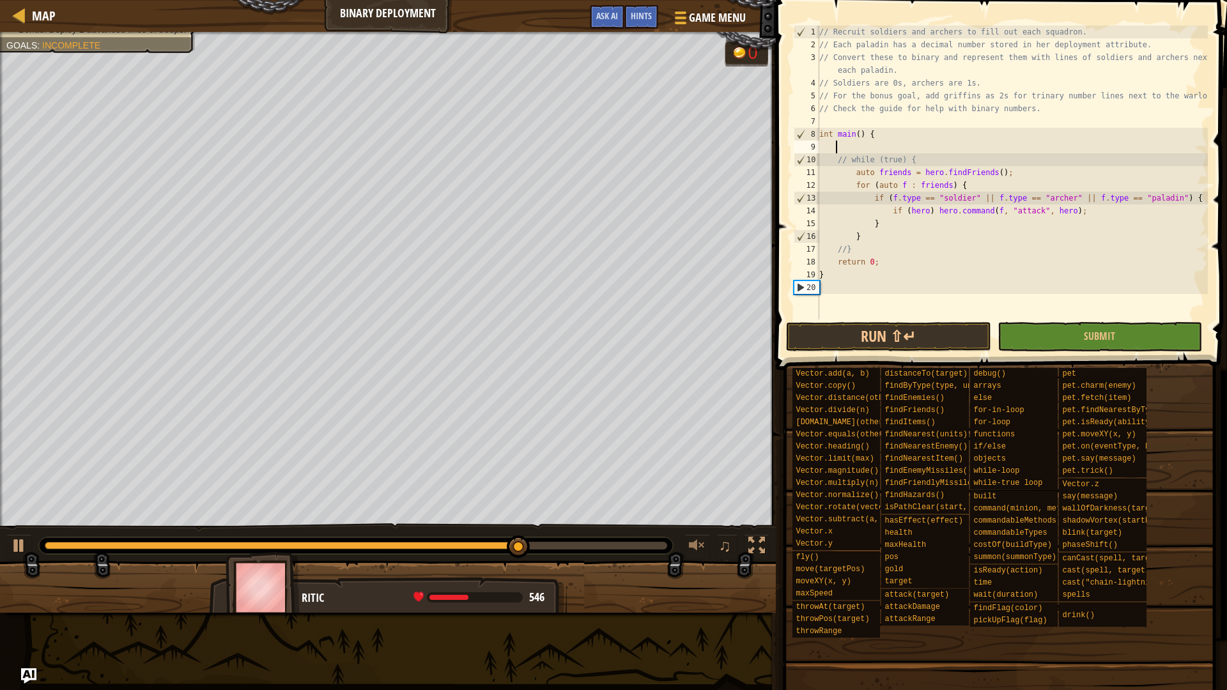
click at [937, 236] on div "// Recruit soldiers and archers to fill out each squadron. // Each paladin has …" at bounding box center [1012, 186] width 391 height 320
click at [955, 221] on div "// Recruit soldiers and archers to fill out each squadron. // Each paladin has …" at bounding box center [1012, 186] width 391 height 320
click at [1057, 212] on div "// Recruit soldiers and archers to fill out each squadron. // Each paladin has …" at bounding box center [1012, 186] width 391 height 320
click at [1075, 213] on div "// Recruit soldiers and archers to fill out each squadron. // Each paladin has …" at bounding box center [1012, 186] width 391 height 320
click at [1178, 199] on div "// Recruit soldiers and archers to fill out each squadron. // Each paladin has …" at bounding box center [1012, 186] width 391 height 320
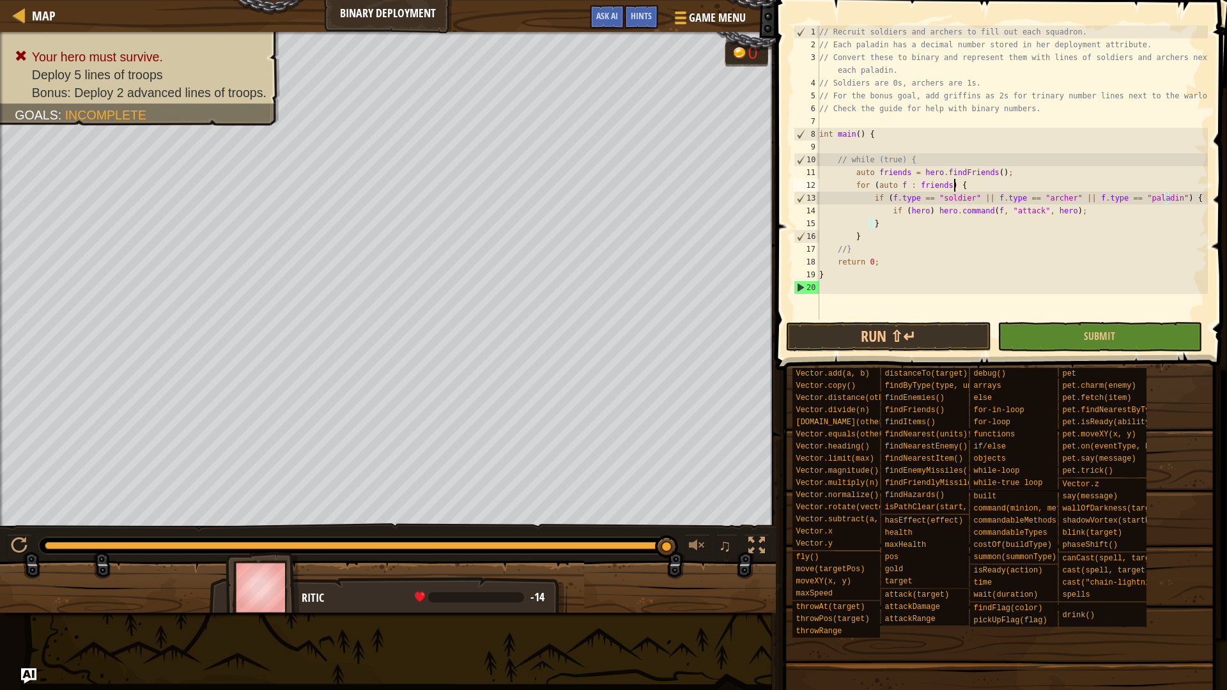
click at [1113, 180] on div "// Recruit soldiers and archers to fill out each squadron. // Each paladin has …" at bounding box center [1012, 186] width 391 height 320
click at [1114, 159] on div "// Recruit soldiers and archers to fill out each squadron. // Each paladin has …" at bounding box center [1012, 186] width 391 height 320
click at [1099, 175] on div "// Recruit soldiers and archers to fill out each squadron. // Each paladin has …" at bounding box center [1012, 186] width 391 height 320
click at [1063, 199] on div "// Recruit soldiers and archers to fill out each squadron. // Each paladin has …" at bounding box center [1012, 186] width 391 height 320
click at [1072, 186] on div "// Recruit soldiers and archers to fill out each squadron. // Each paladin has …" at bounding box center [1012, 186] width 391 height 320
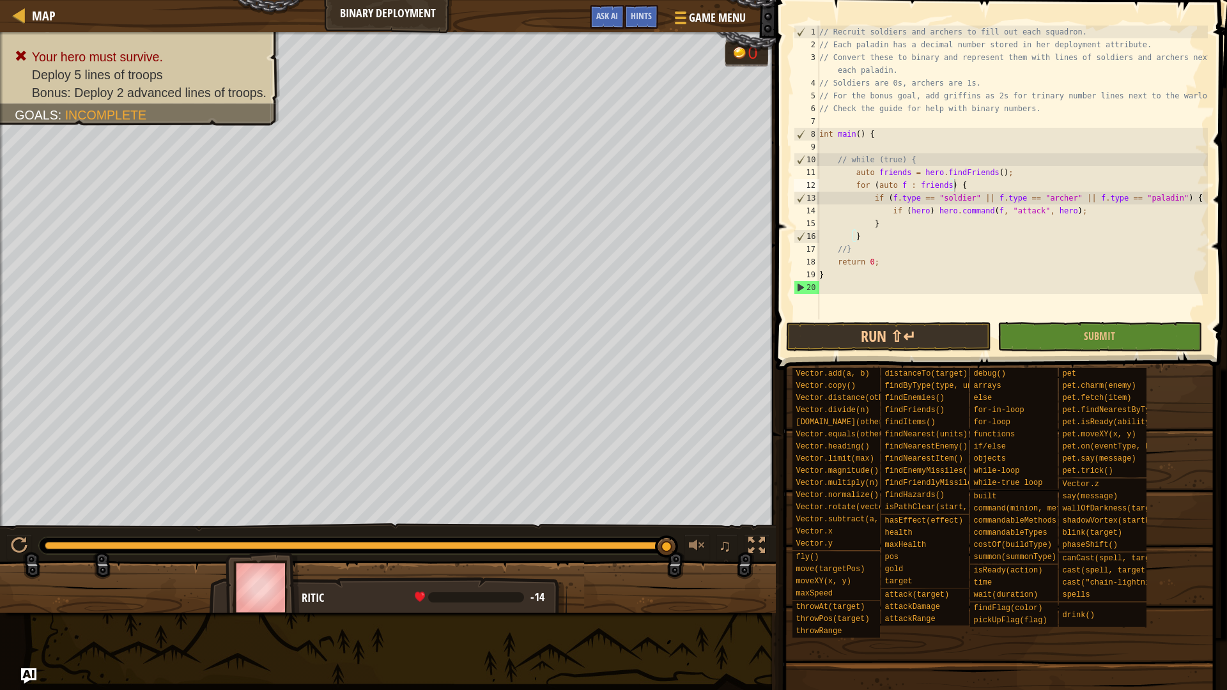
click at [628, 540] on div at bounding box center [356, 546] width 634 height 17
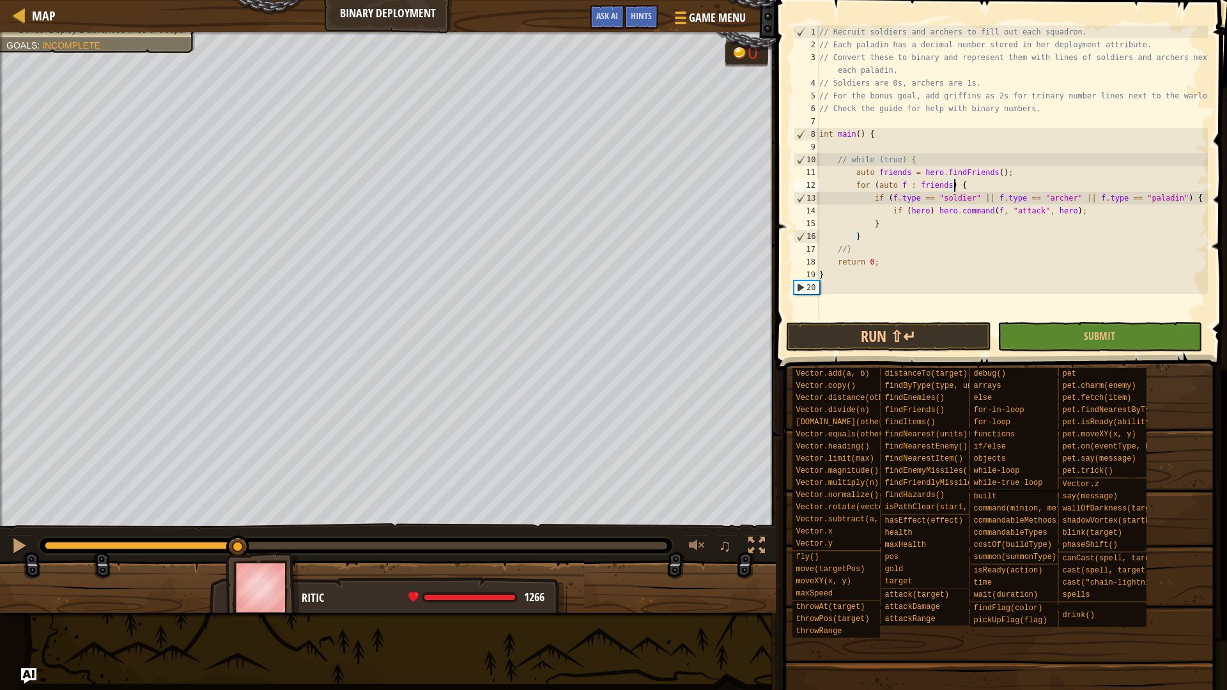
click at [240, 516] on div "Your hero must survive. Deploy 5 lines of troops Bonus: Deploy 2 advanced lines…" at bounding box center [613, 322] width 1227 height 581
click at [847, 157] on div "// Recruit soldiers and archers to fill out each squadron. // Each paladin has …" at bounding box center [1012, 186] width 391 height 320
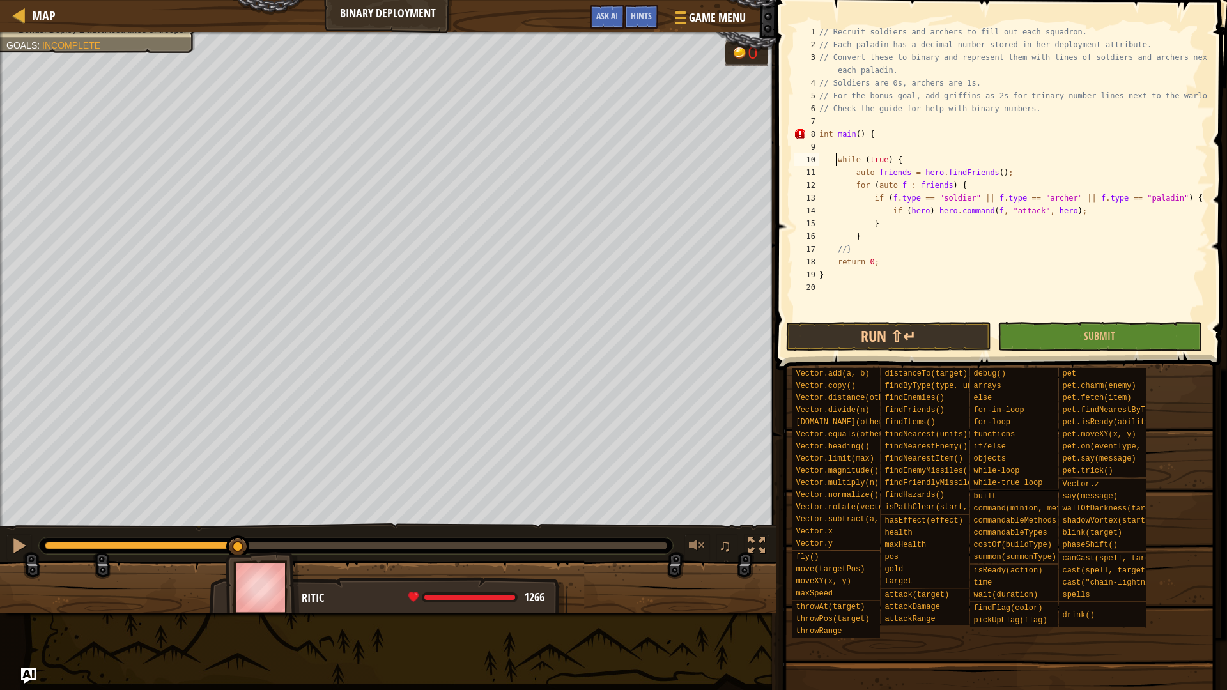
click at [842, 249] on div "// Recruit soldiers and archers to fill out each squadron. // Each paladin has …" at bounding box center [1012, 186] width 391 height 320
click at [844, 252] on div "// Recruit soldiers and archers to fill out each squadron. // Each paladin has …" at bounding box center [1012, 186] width 391 height 320
click at [1004, 173] on div "// Recruit soldiers and archers to fill out each squadron. // Each paladin has …" at bounding box center [1012, 186] width 391 height 320
click at [1003, 162] on div "// Recruit soldiers and archers to fill out each squadron. // Each paladin has …" at bounding box center [1012, 186] width 391 height 320
type textarea "while (true) {"
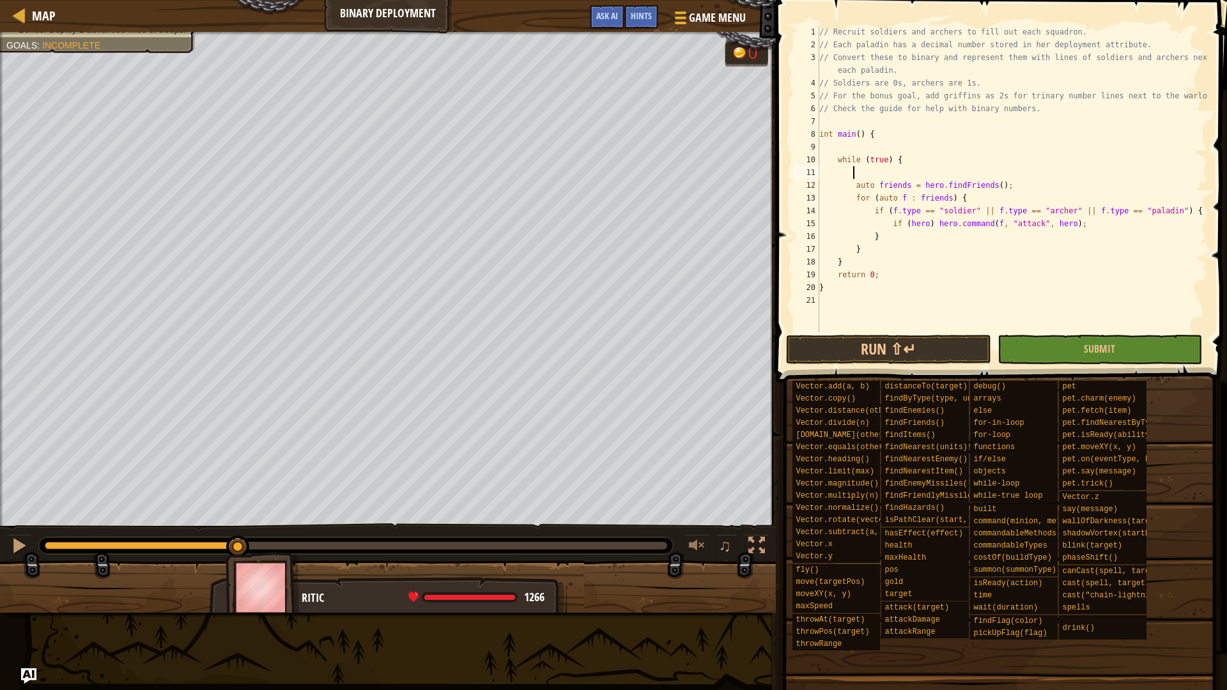
click at [1014, 185] on div "// Recruit soldiers and archers to fill out each squadron. // Each paladin has …" at bounding box center [1012, 192] width 391 height 332
type textarea "auto friends = hero.findFriends();"
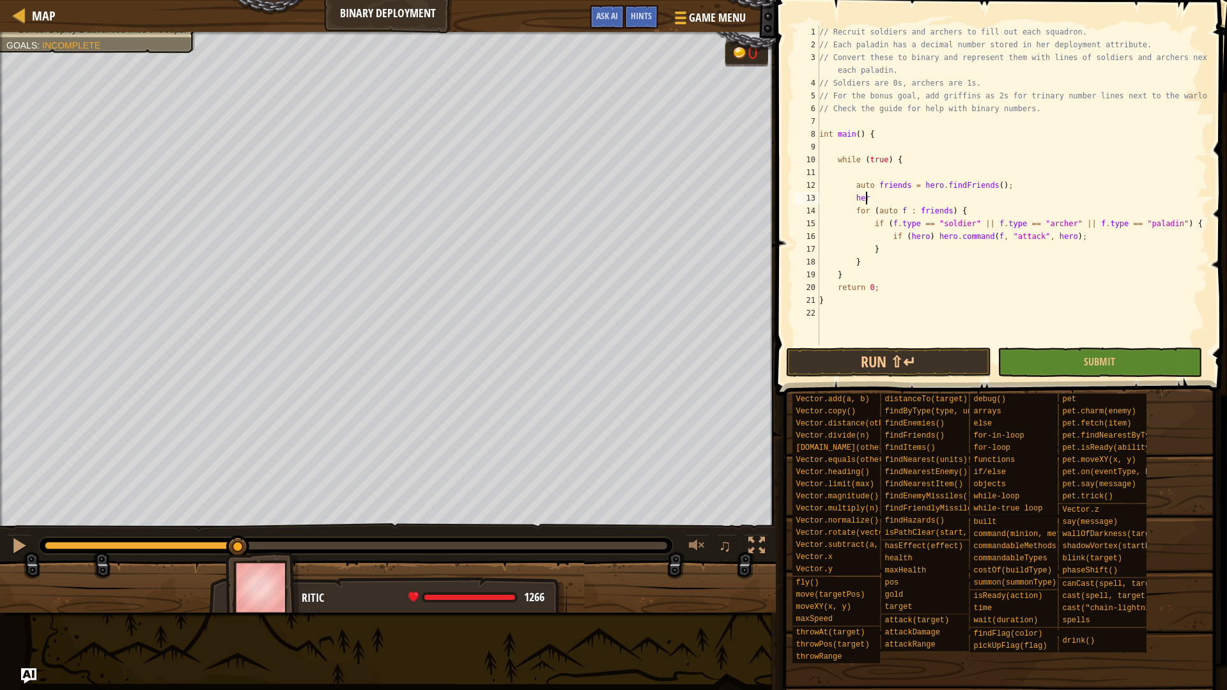
type textarea "h"
click at [1114, 238] on div "// Recruit soldiers and archers to fill out each squadron. // Each paladin has …" at bounding box center [1012, 198] width 391 height 345
type textarea "if (hero) hero.command(f, "attack", hero);"
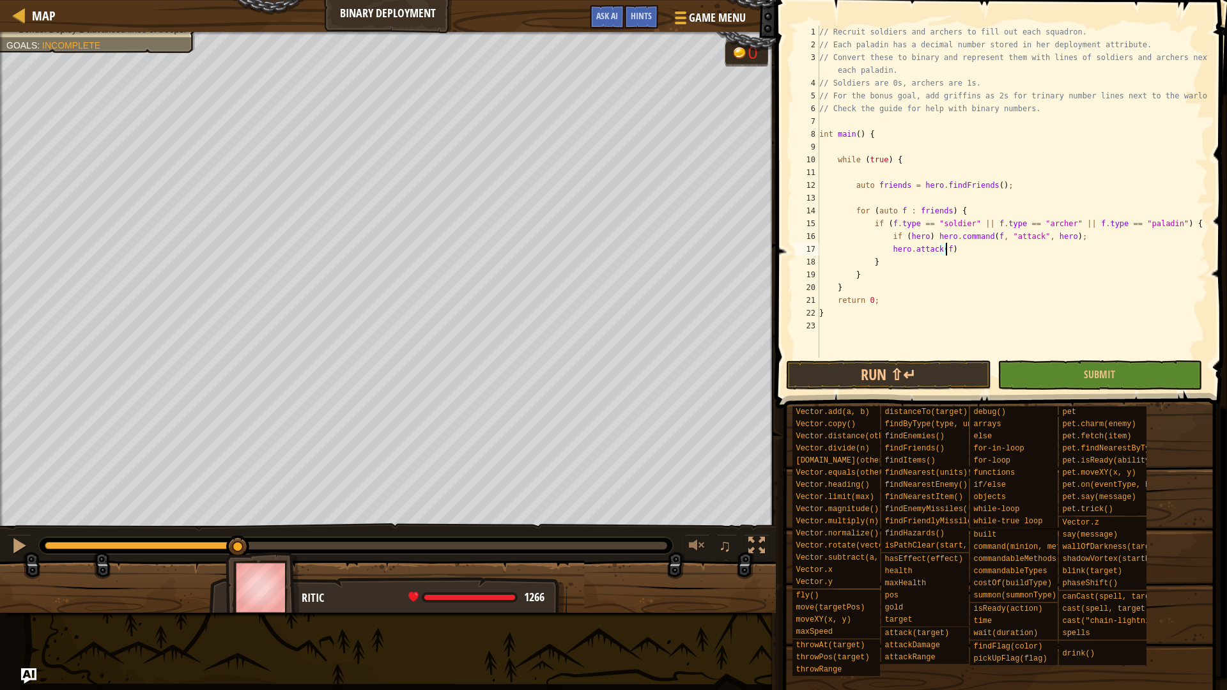
scroll to position [6, 10]
type textarea "hero.attack(f);"
click at [901, 366] on button "Run ⇧↵" at bounding box center [888, 375] width 205 height 29
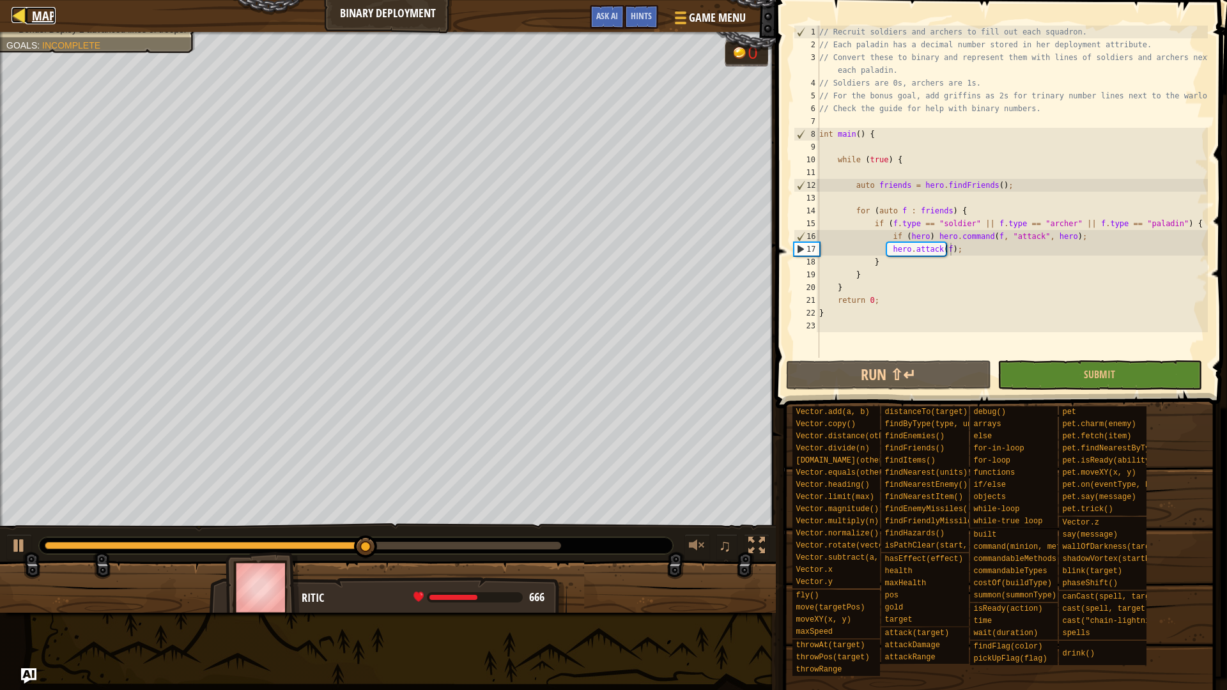
click at [42, 12] on span "Map" at bounding box center [44, 15] width 24 height 17
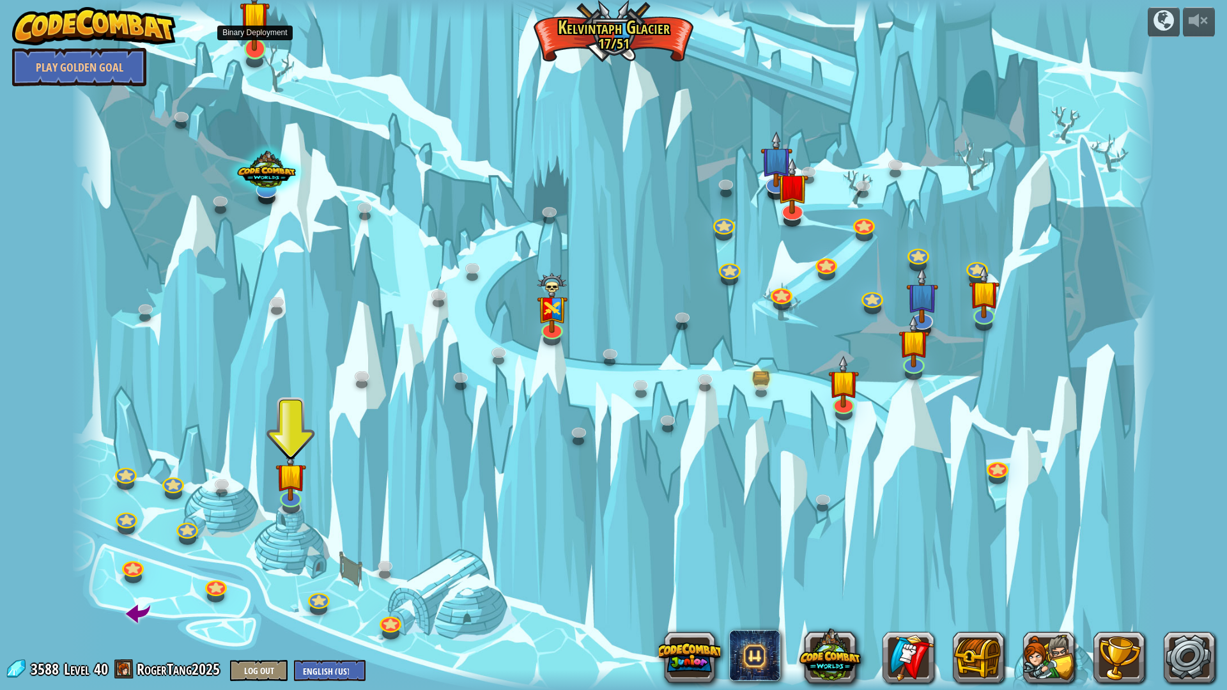
click at [261, 45] on img at bounding box center [255, 16] width 30 height 70
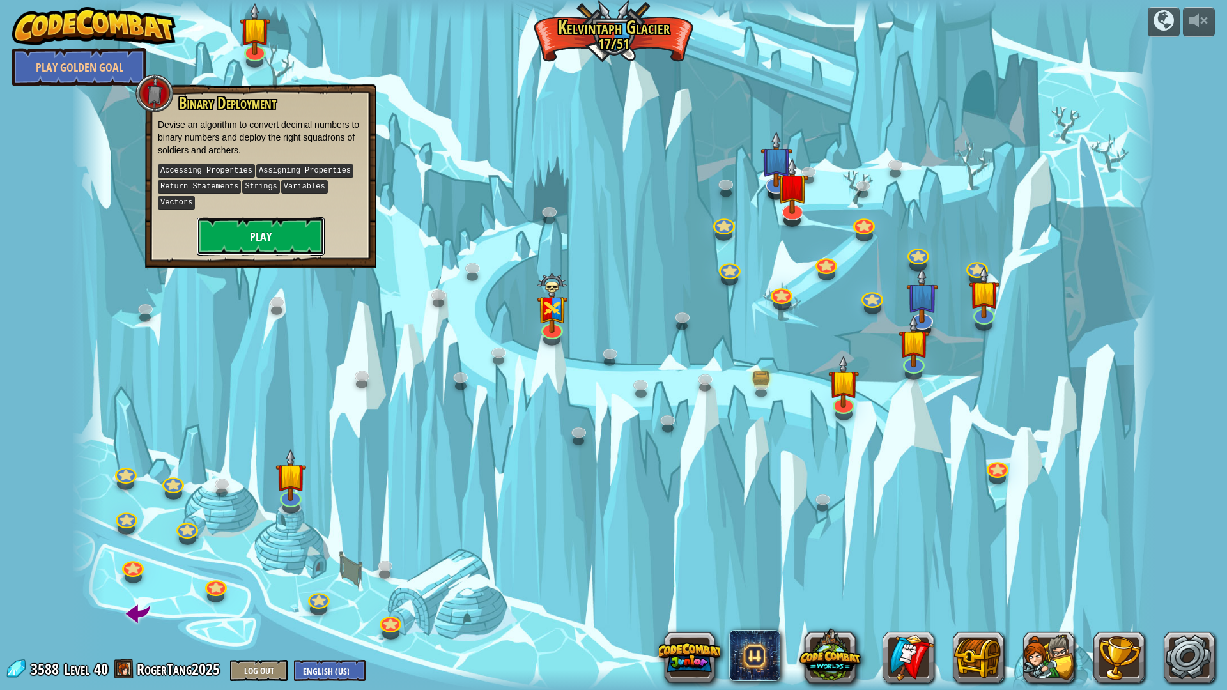
click at [295, 217] on button "Play" at bounding box center [261, 236] width 128 height 38
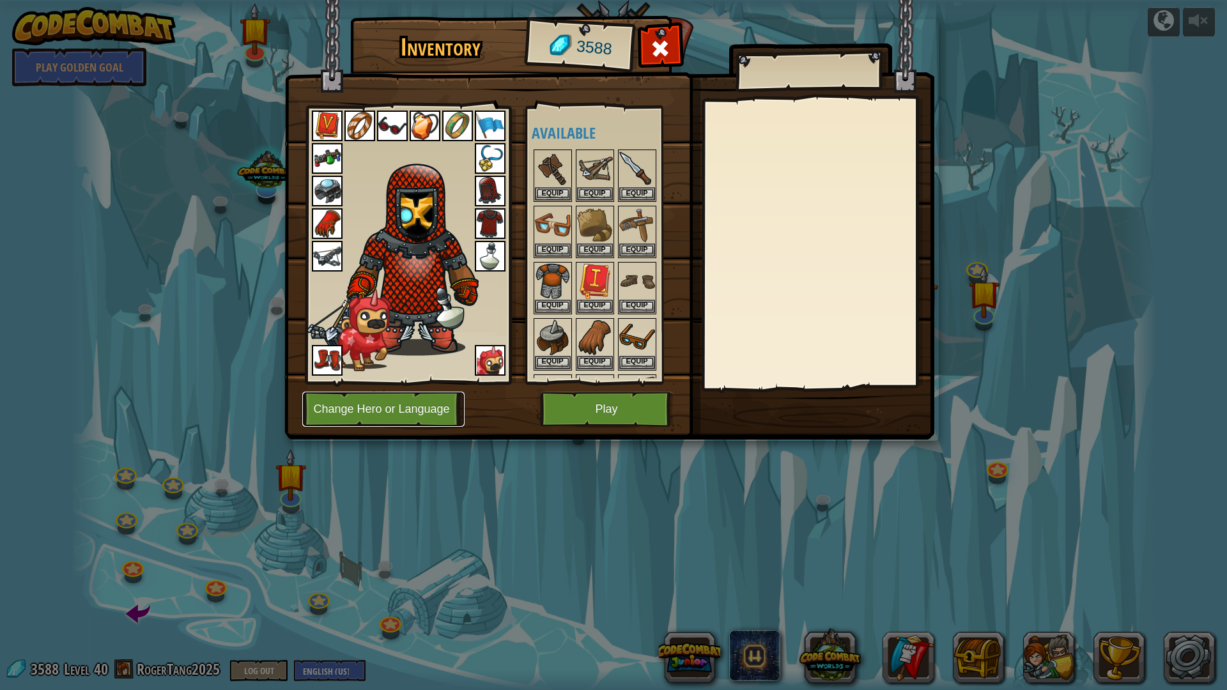
click at [391, 399] on button "Change Hero or Language" at bounding box center [383, 409] width 162 height 35
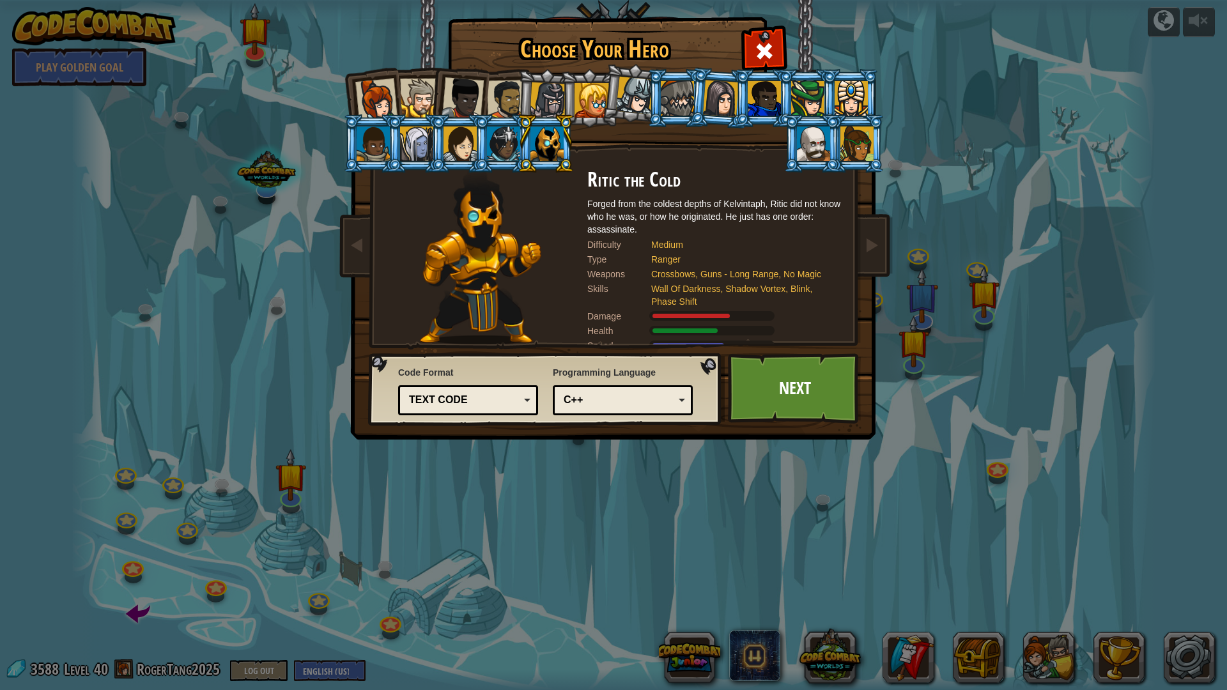
click at [542, 105] on div at bounding box center [548, 100] width 36 height 36
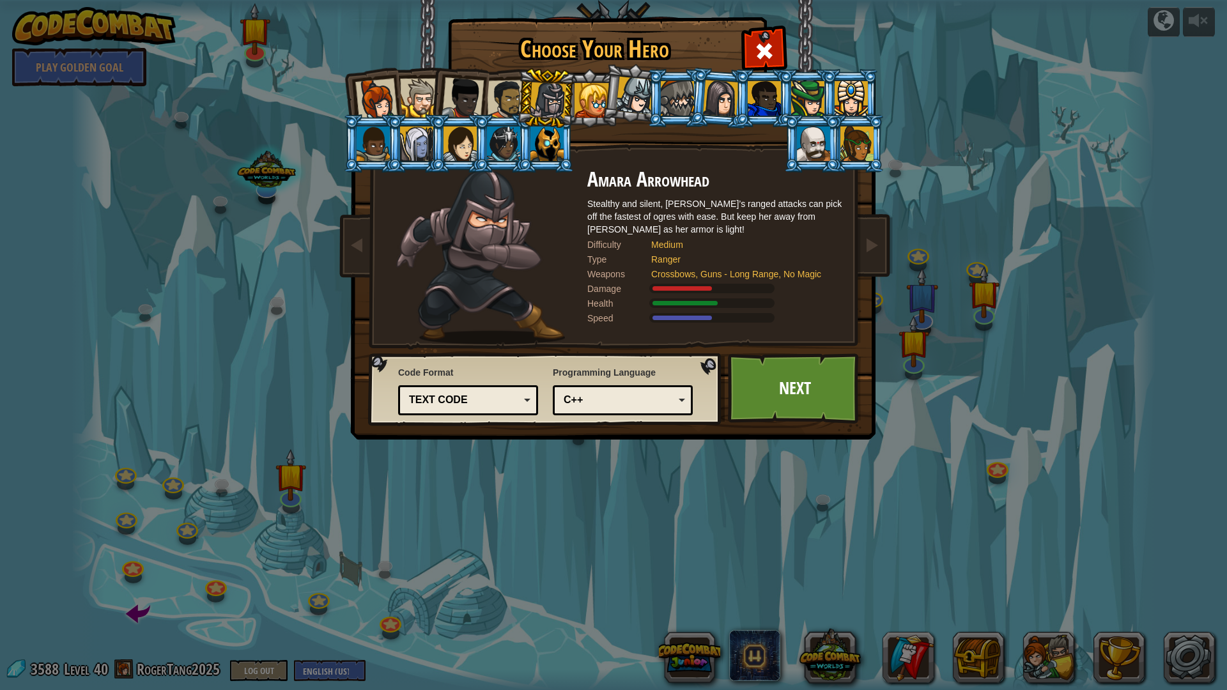
click at [667, 111] on div at bounding box center [677, 98] width 33 height 35
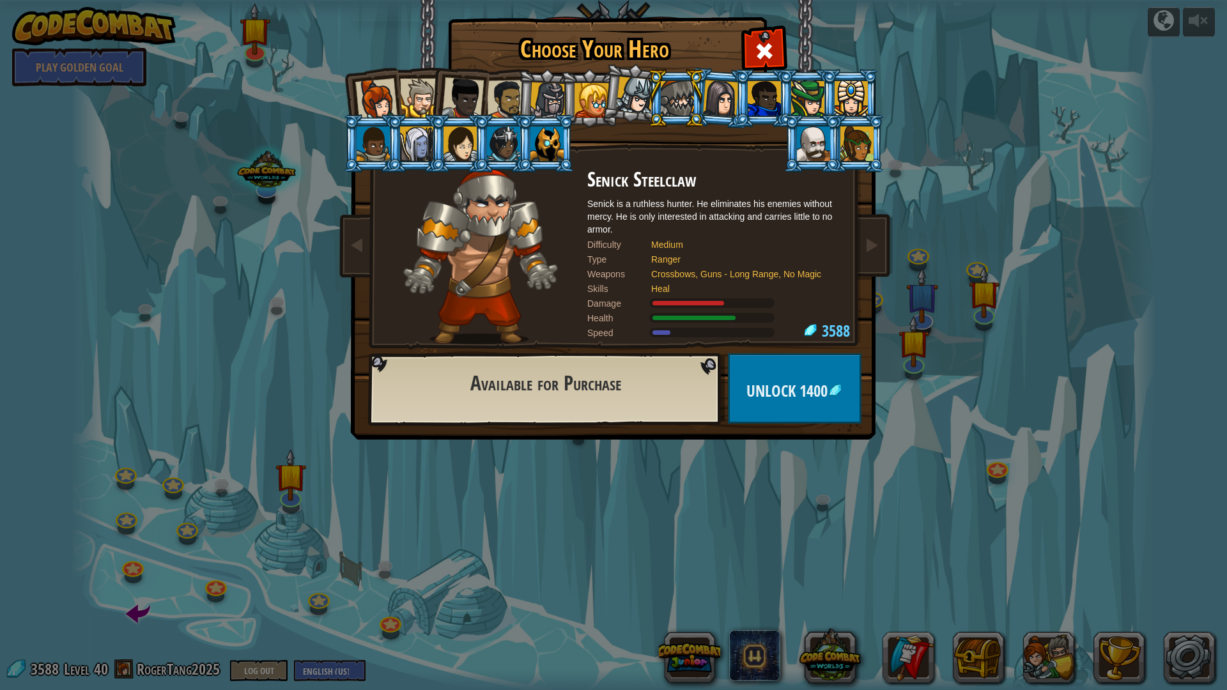
click at [637, 103] on div at bounding box center [635, 96] width 38 height 38
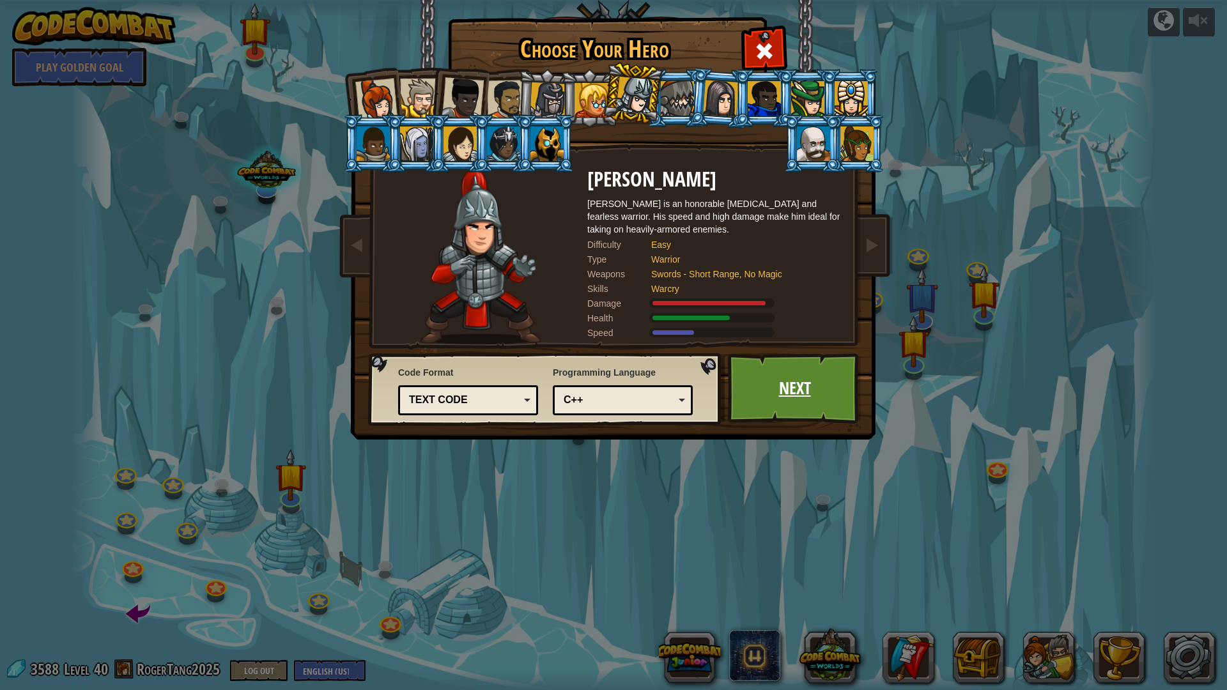
click at [788, 394] on link "Next" at bounding box center [795, 388] width 134 height 70
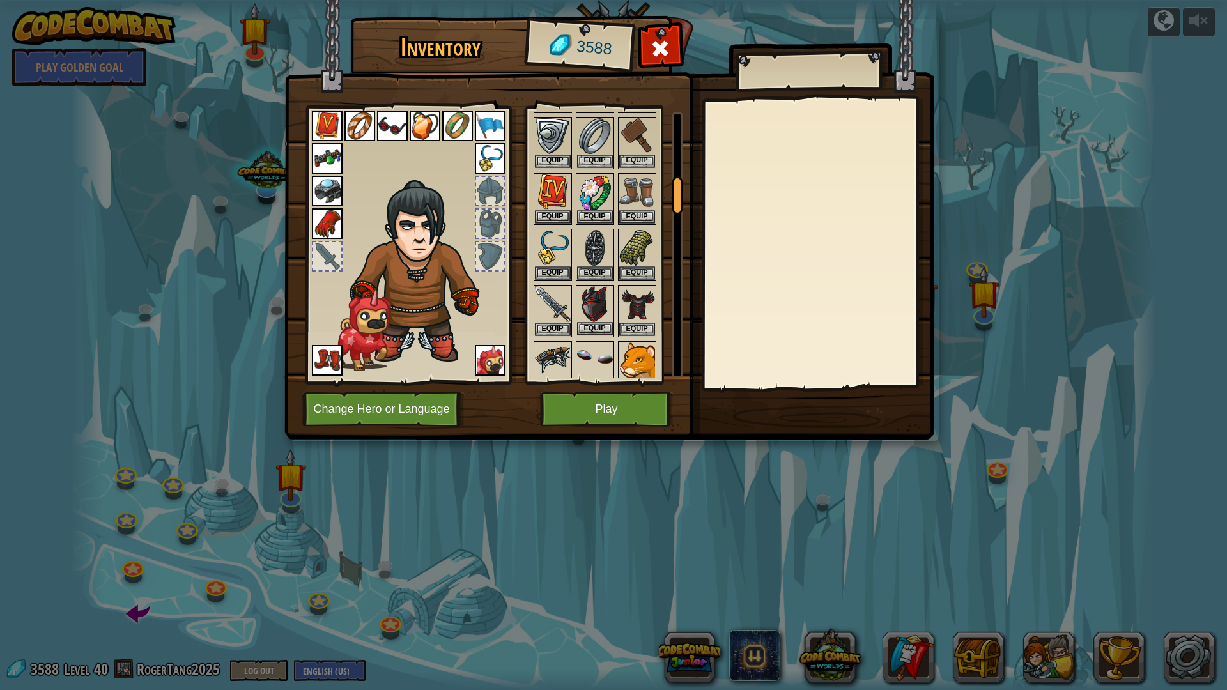
scroll to position [511, 0]
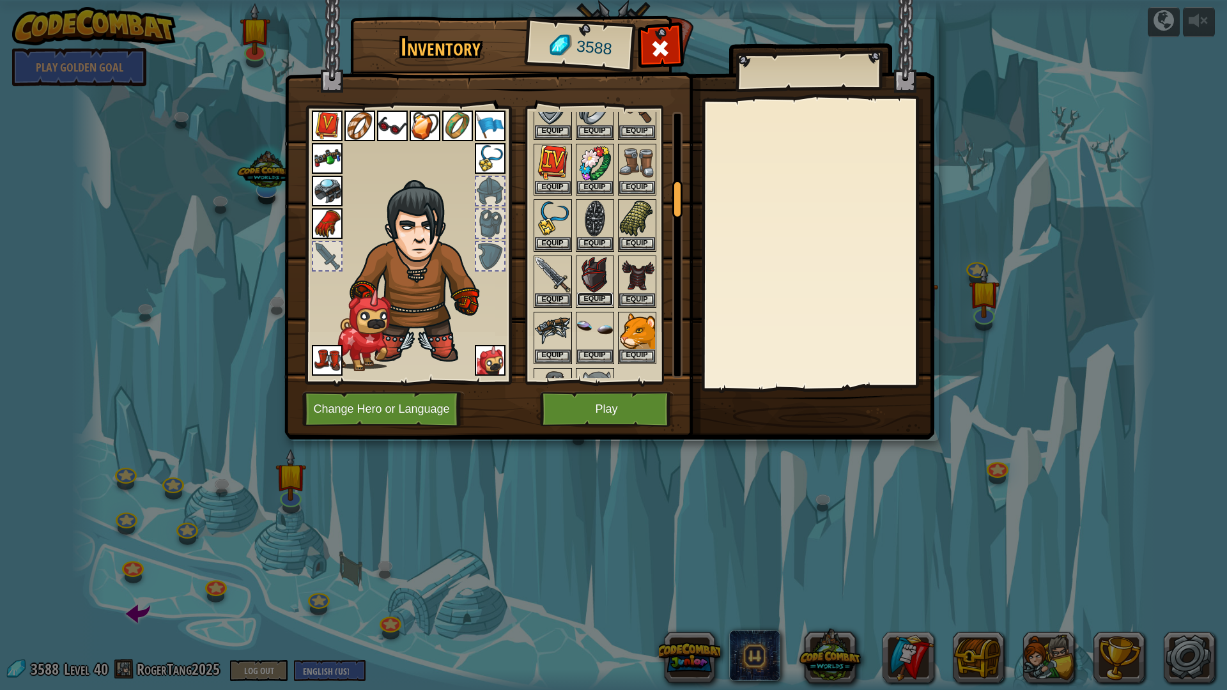
click at [598, 297] on button "Equip" at bounding box center [595, 299] width 36 height 13
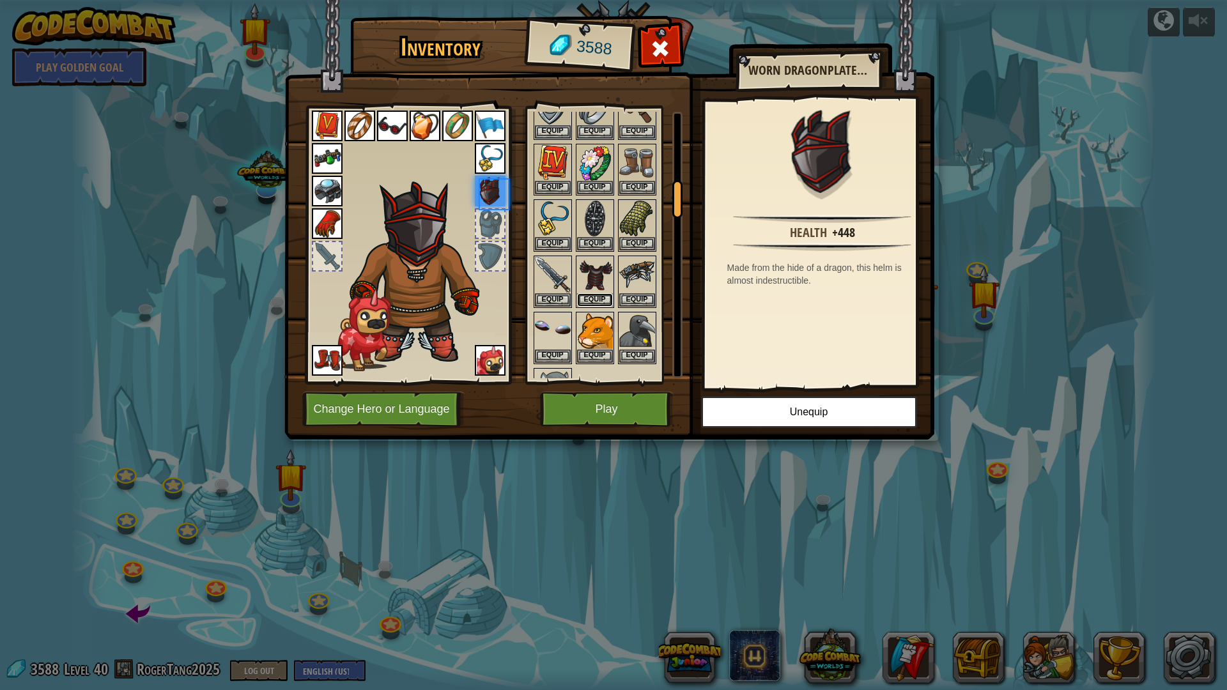
click at [598, 297] on button "Equip" at bounding box center [595, 299] width 36 height 13
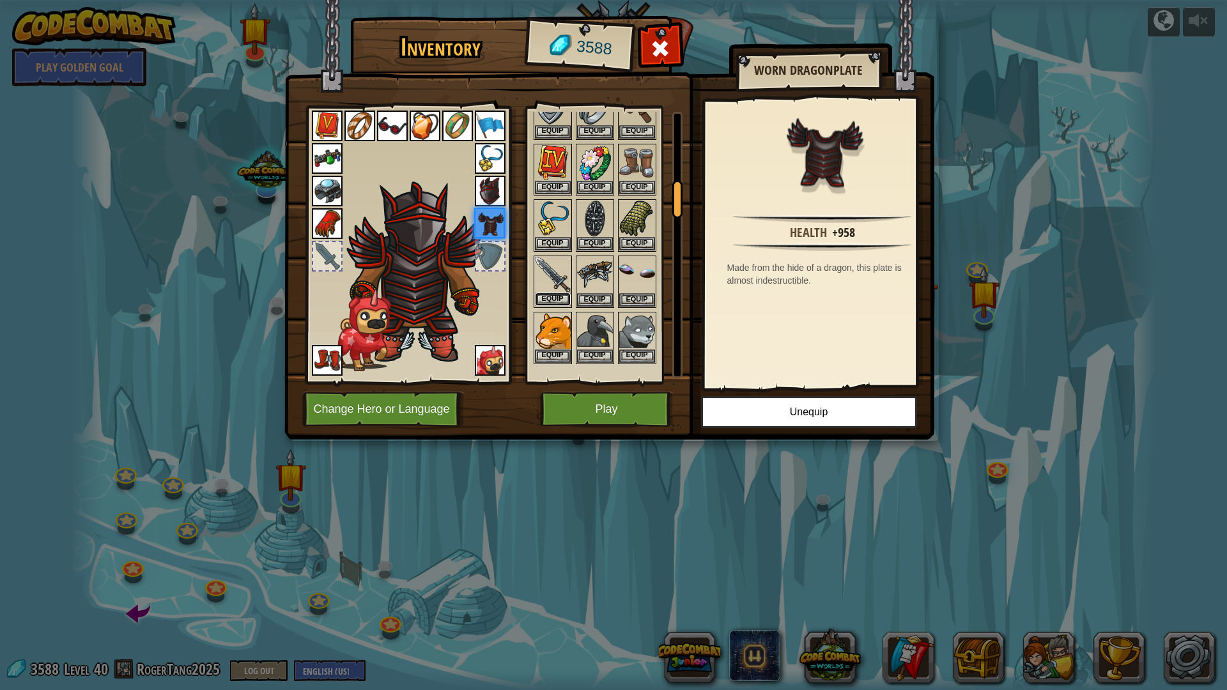
click at [552, 294] on button "Equip" at bounding box center [553, 299] width 36 height 13
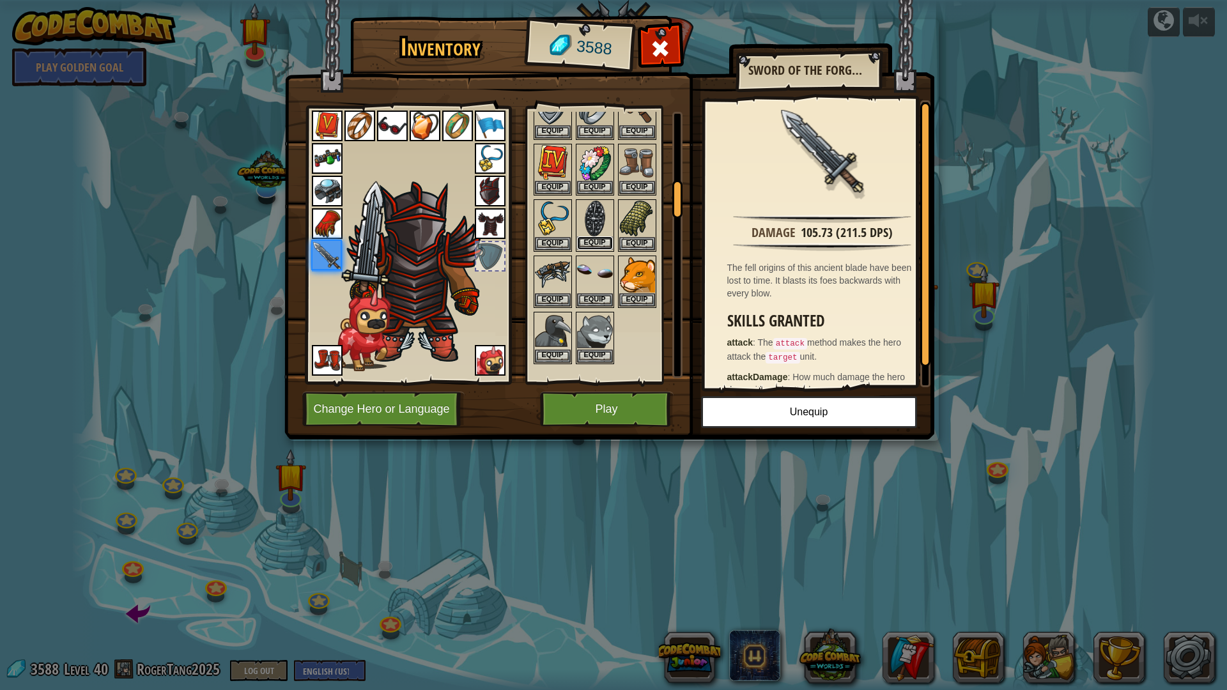
click at [593, 242] on button "Equip" at bounding box center [595, 243] width 36 height 13
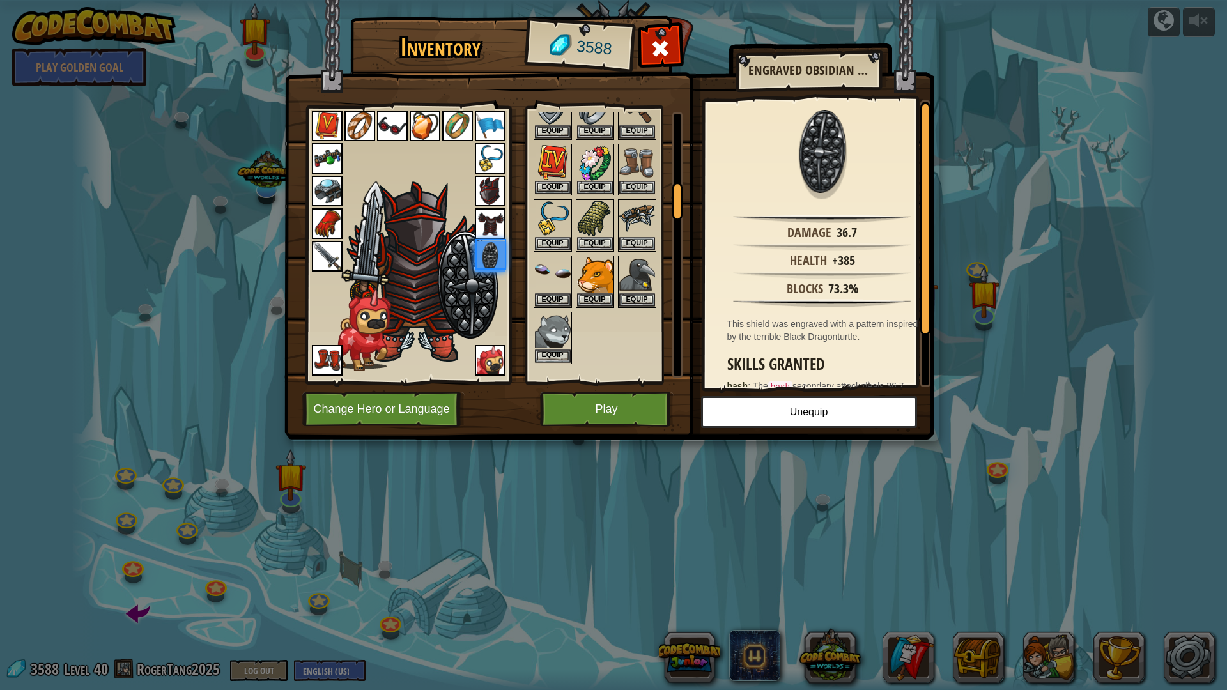
scroll to position [320, 0]
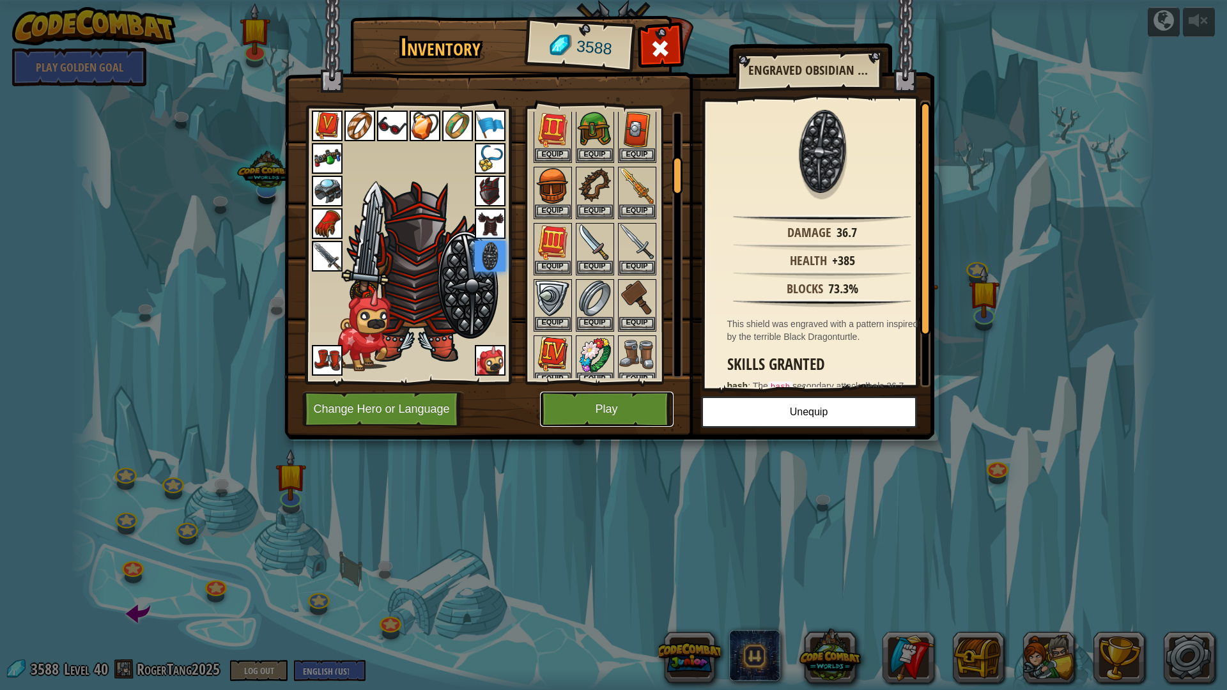
click at [610, 399] on button "Play" at bounding box center [607, 409] width 134 height 35
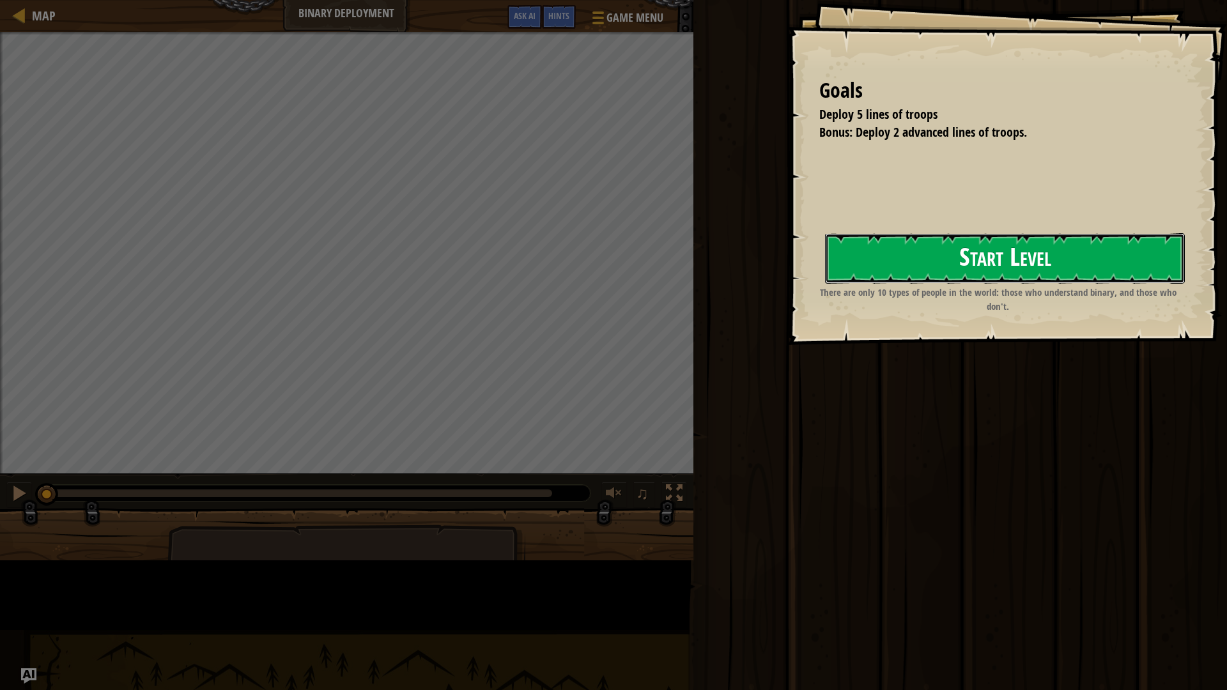
click at [825, 284] on button "Start Level" at bounding box center [1005, 258] width 360 height 50
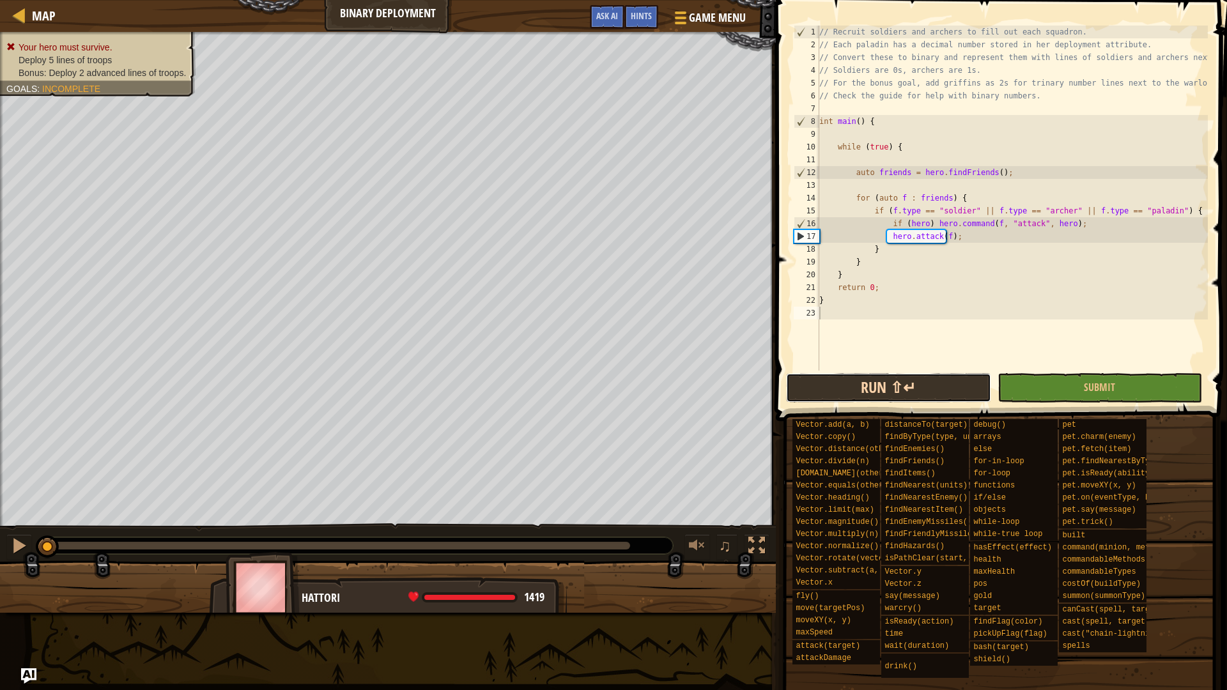
click at [914, 392] on button "Run ⇧↵" at bounding box center [888, 387] width 205 height 29
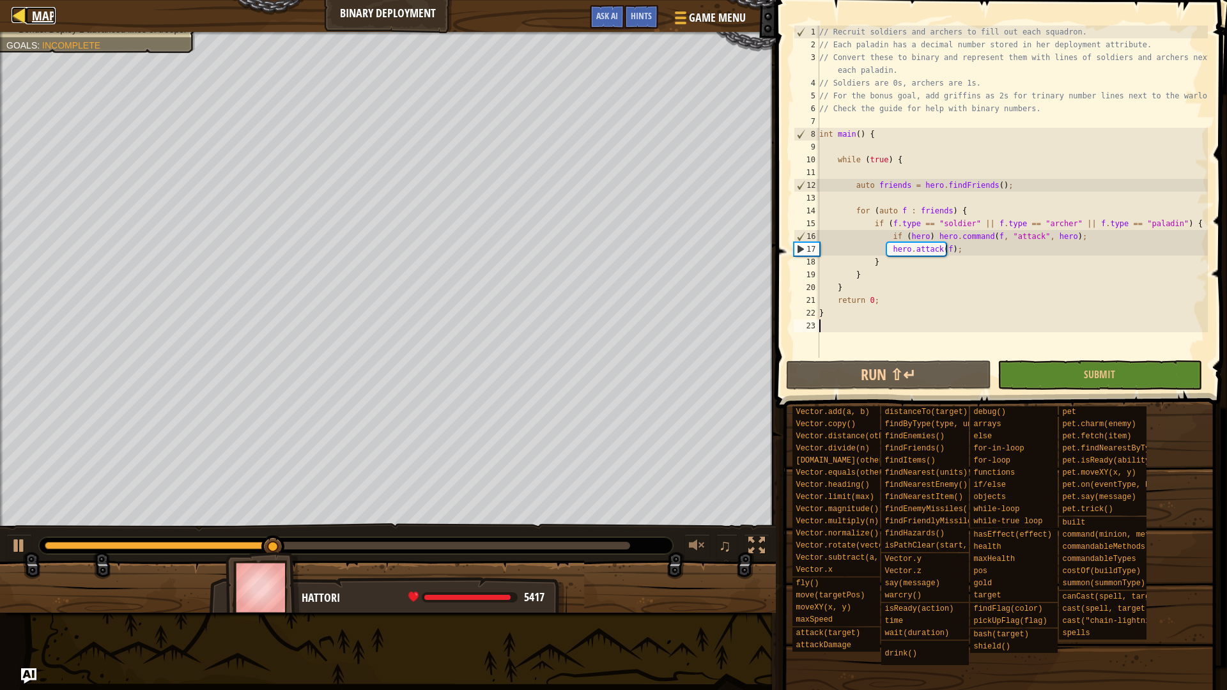
click at [40, 17] on span "Map" at bounding box center [44, 15] width 24 height 17
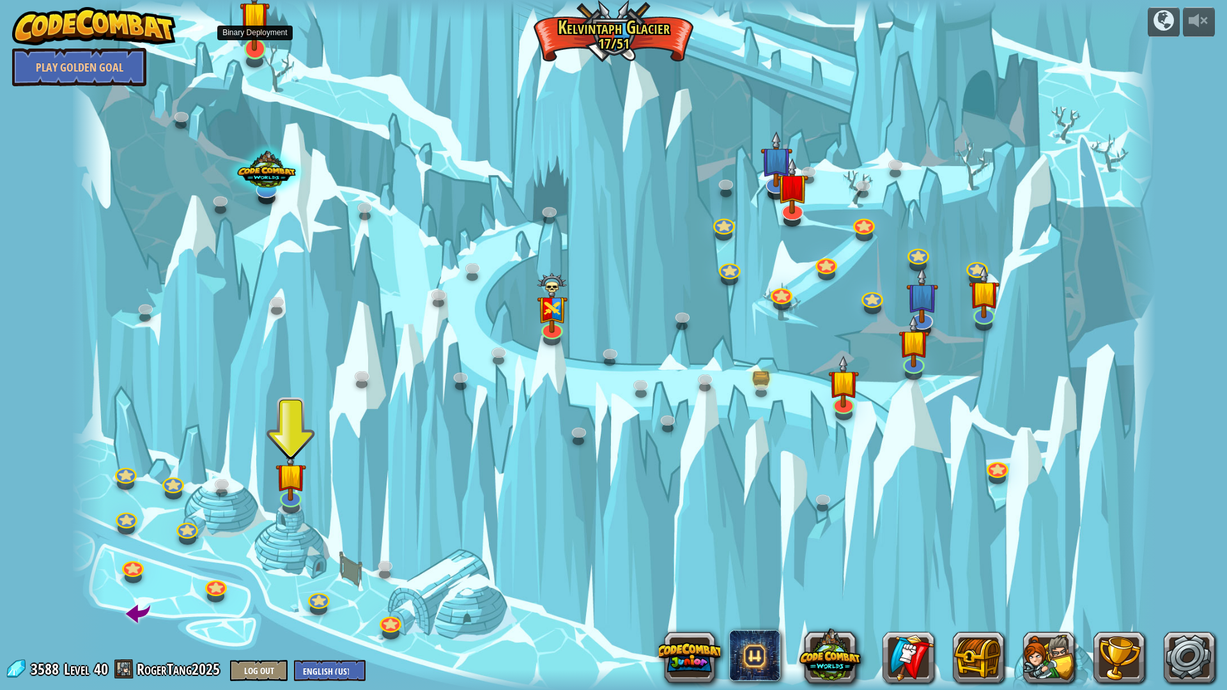
click at [244, 27] on img at bounding box center [255, 16] width 30 height 70
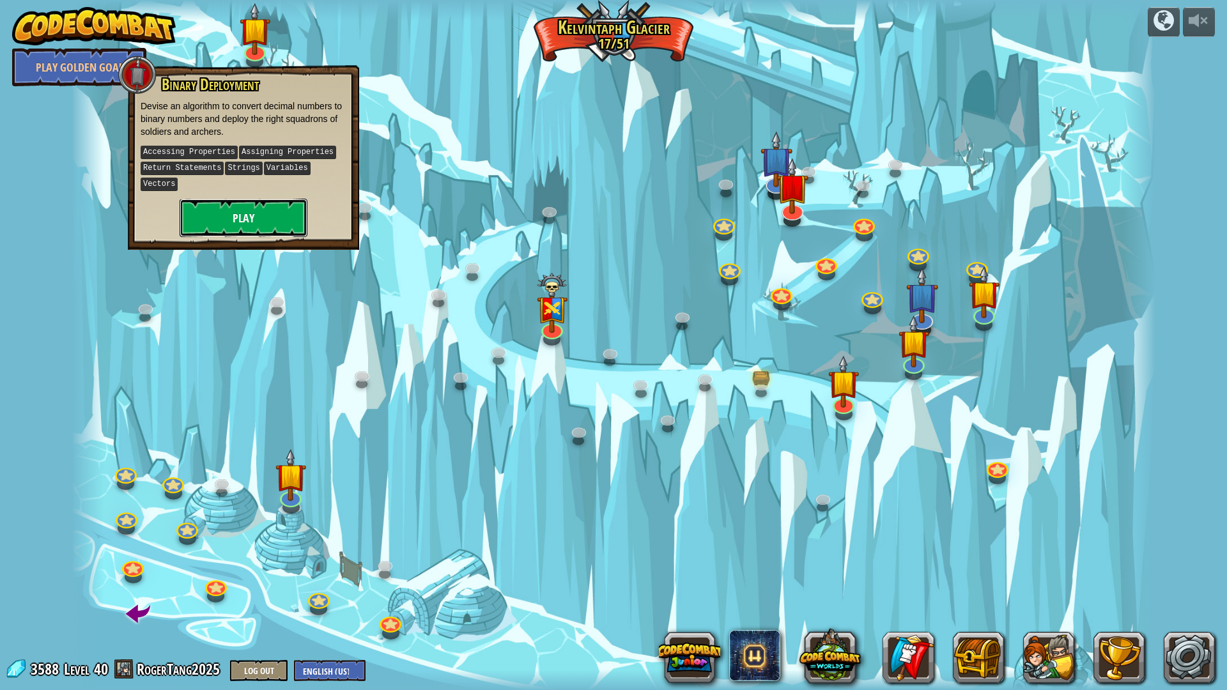
click at [268, 199] on button "Play" at bounding box center [244, 218] width 128 height 38
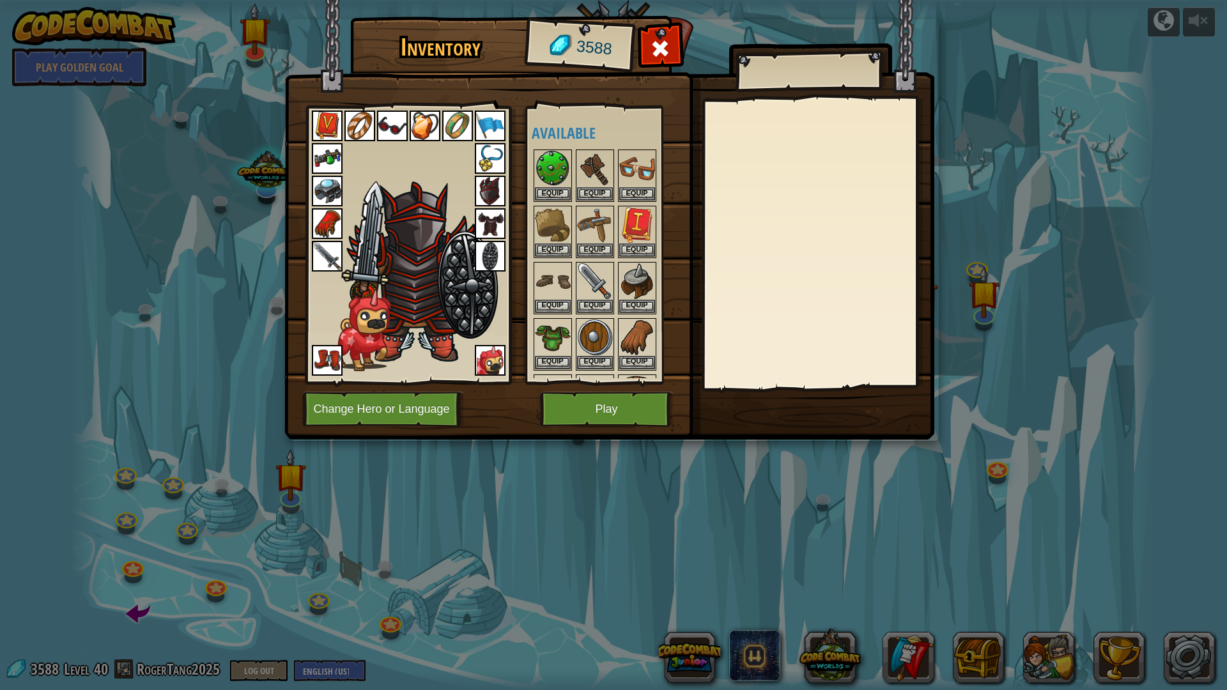
click at [362, 378] on div at bounding box center [407, 242] width 211 height 288
click at [370, 398] on button "Change Hero or Language" at bounding box center [383, 409] width 162 height 35
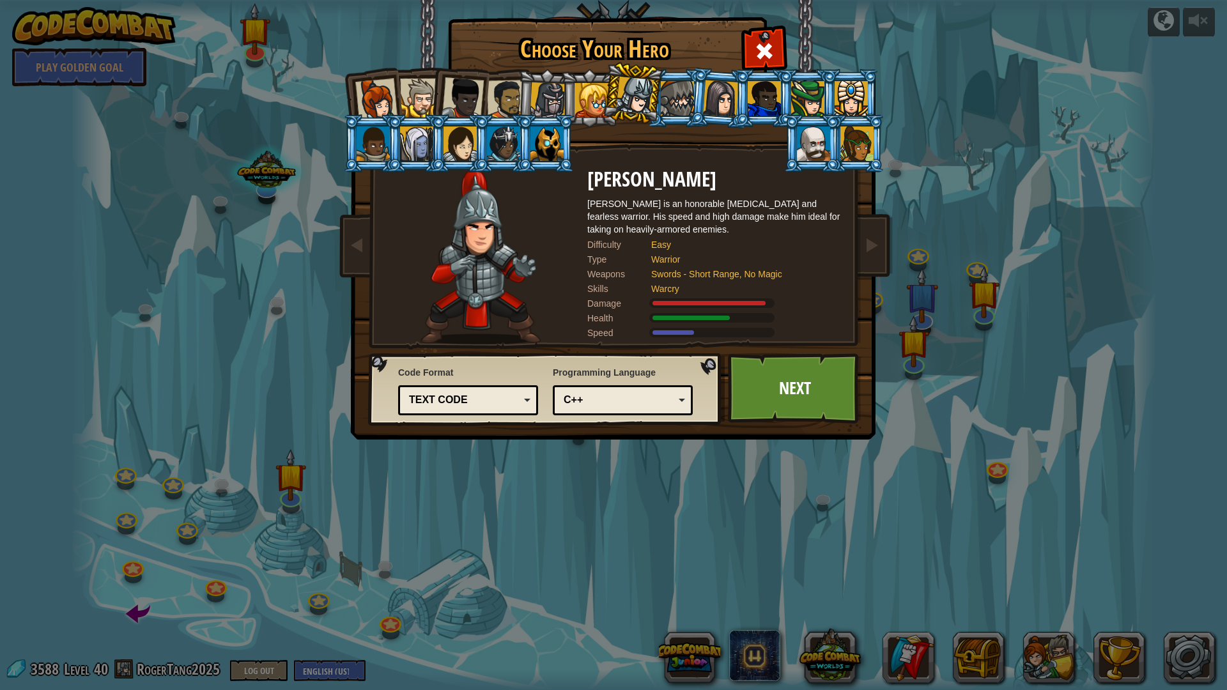
click at [803, 155] on div at bounding box center [813, 144] width 33 height 35
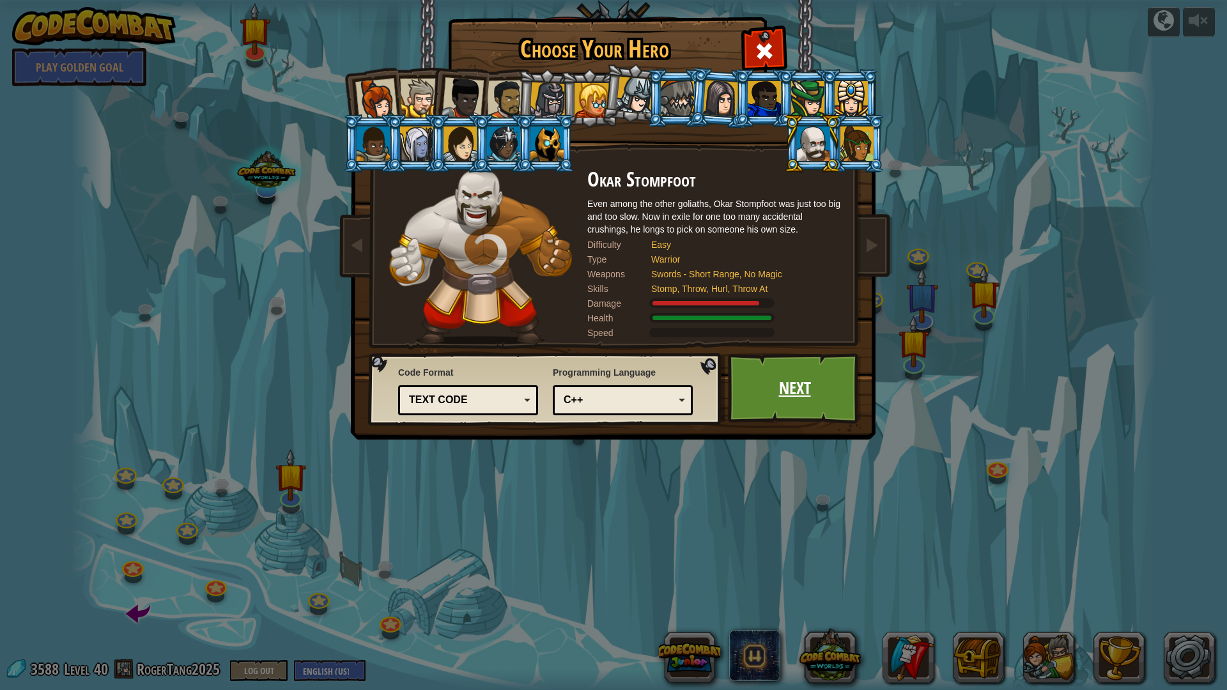
click at [804, 390] on link "Next" at bounding box center [795, 388] width 134 height 70
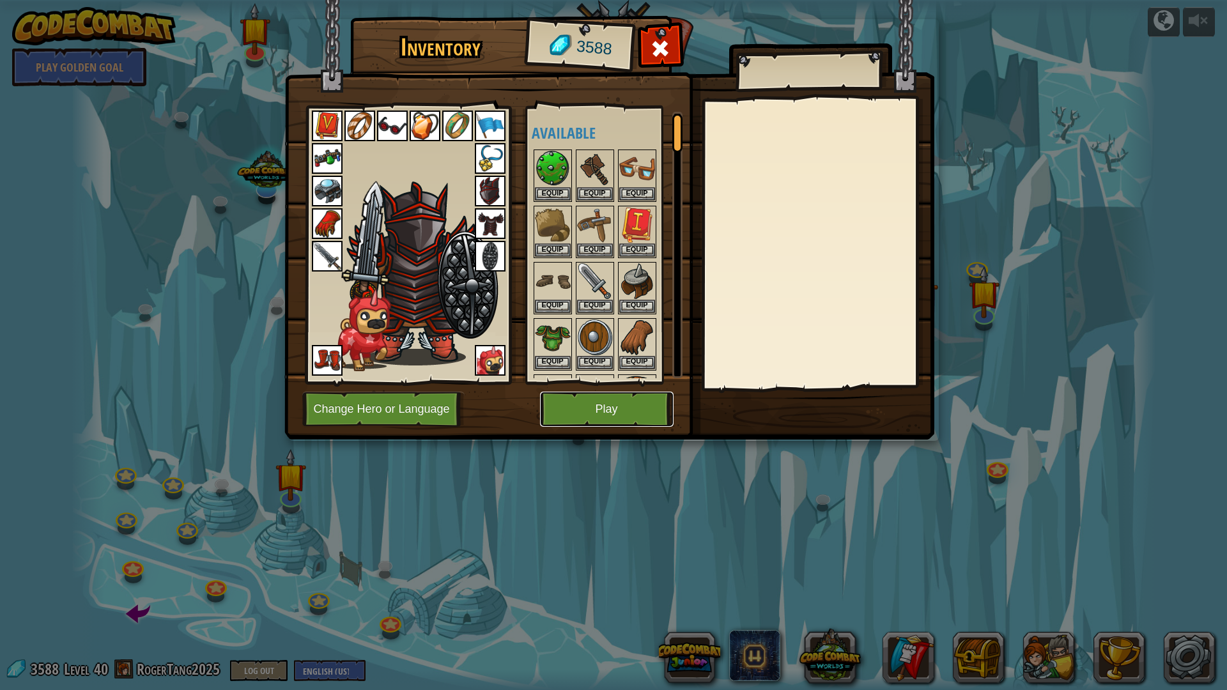
click at [621, 417] on button "Play" at bounding box center [607, 409] width 134 height 35
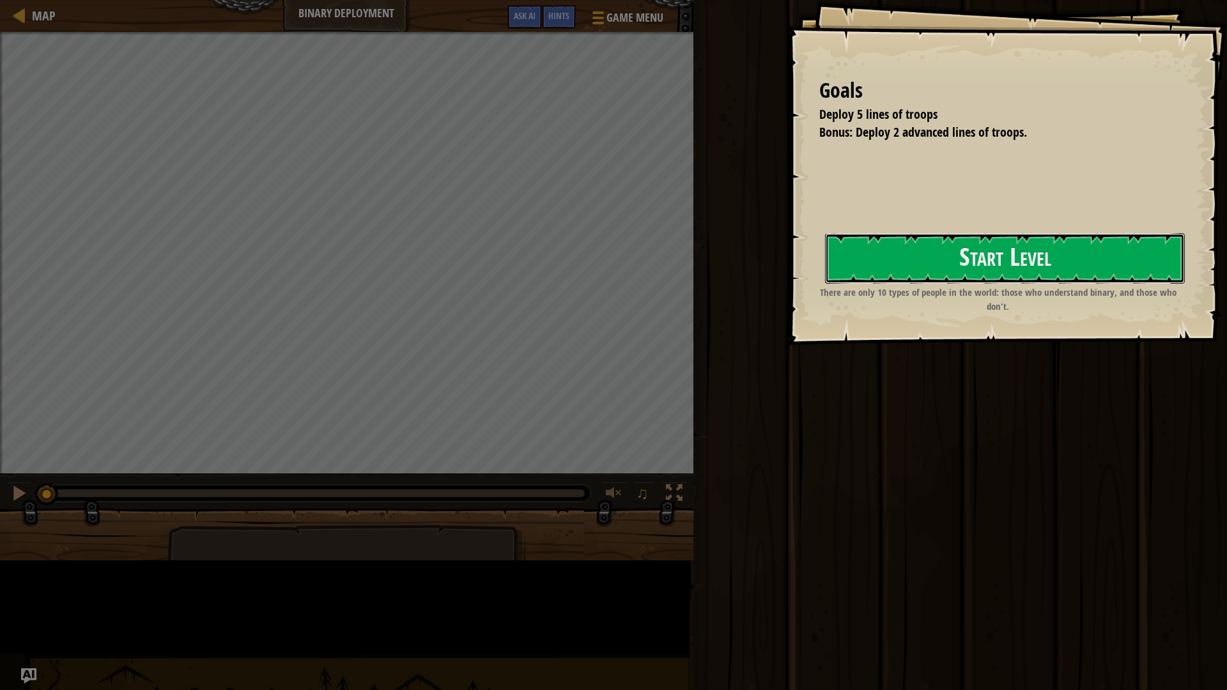
click at [825, 284] on button "Start Level" at bounding box center [1005, 258] width 360 height 50
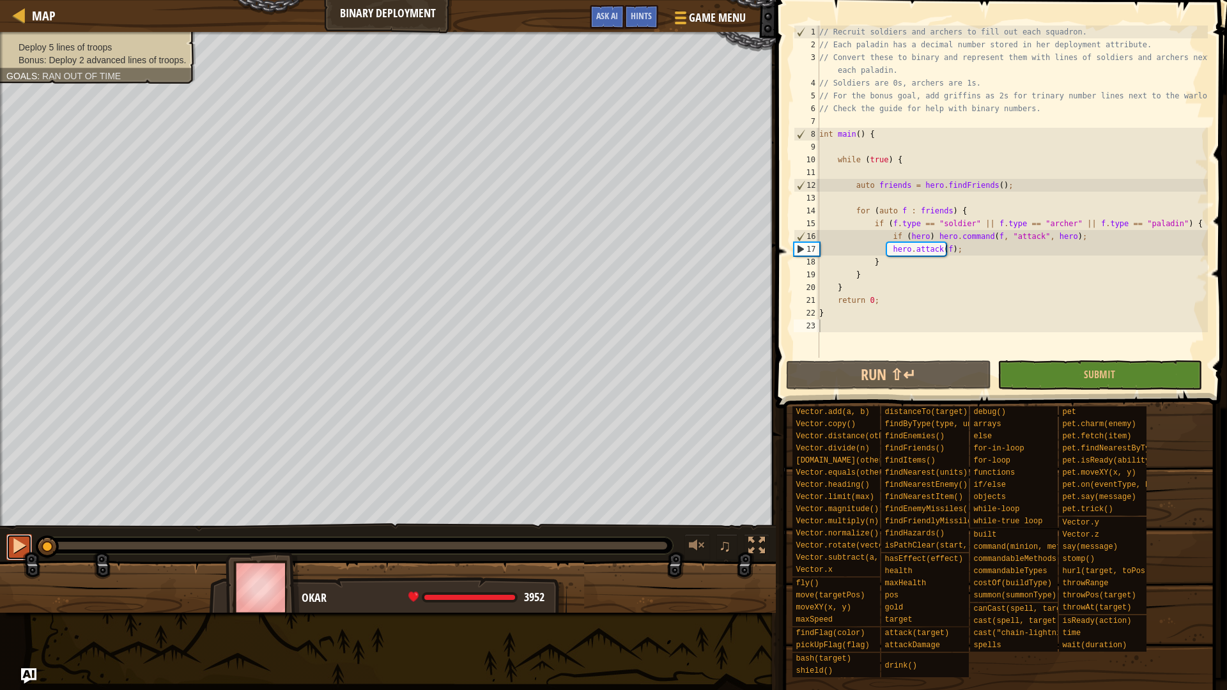
click at [23, 547] on div at bounding box center [19, 546] width 17 height 17
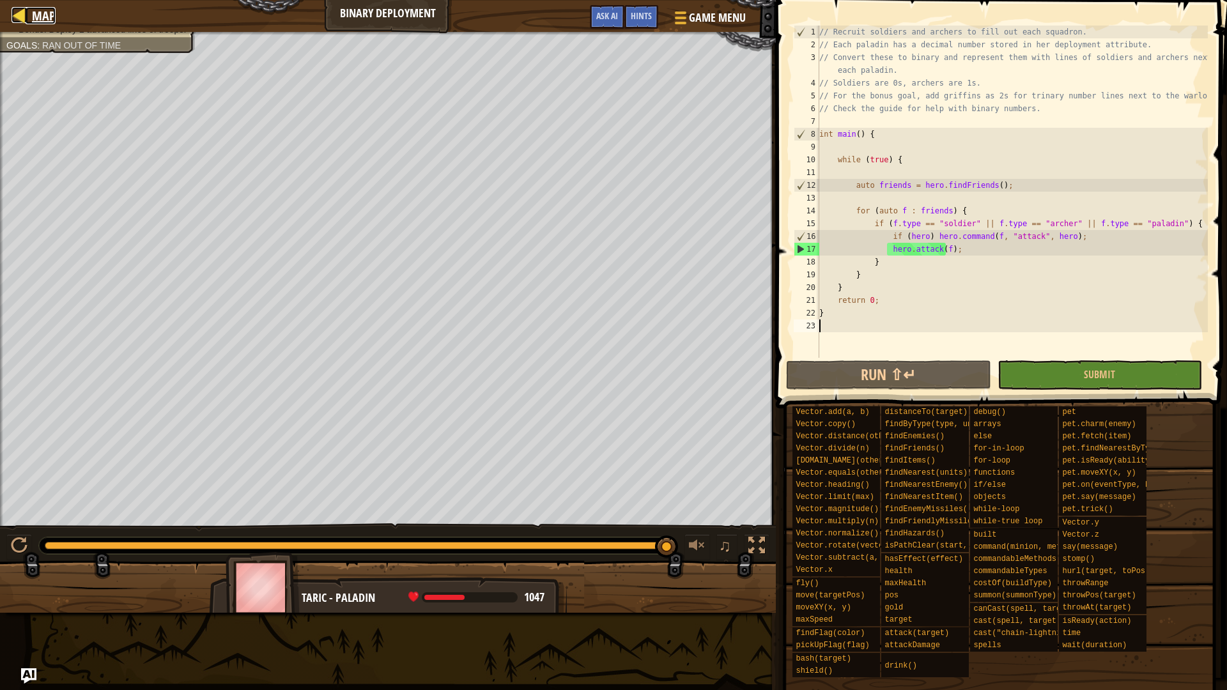
click at [45, 13] on span "Map" at bounding box center [44, 15] width 24 height 17
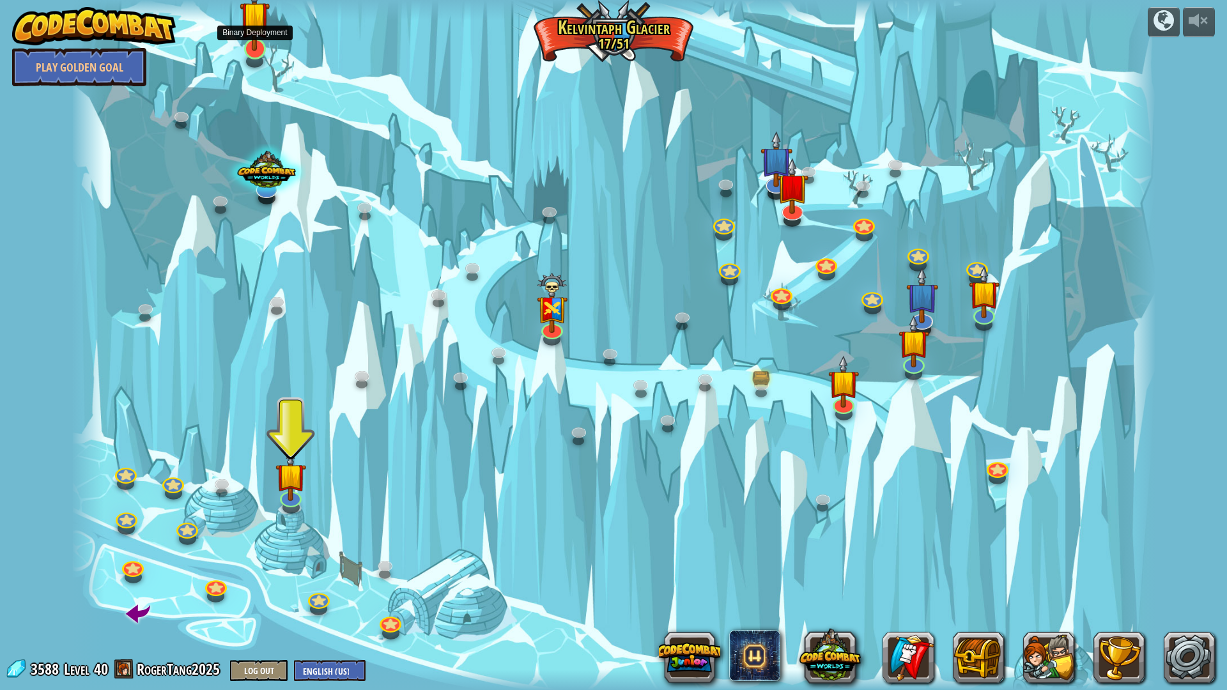
click at [267, 38] on img at bounding box center [255, 16] width 30 height 70
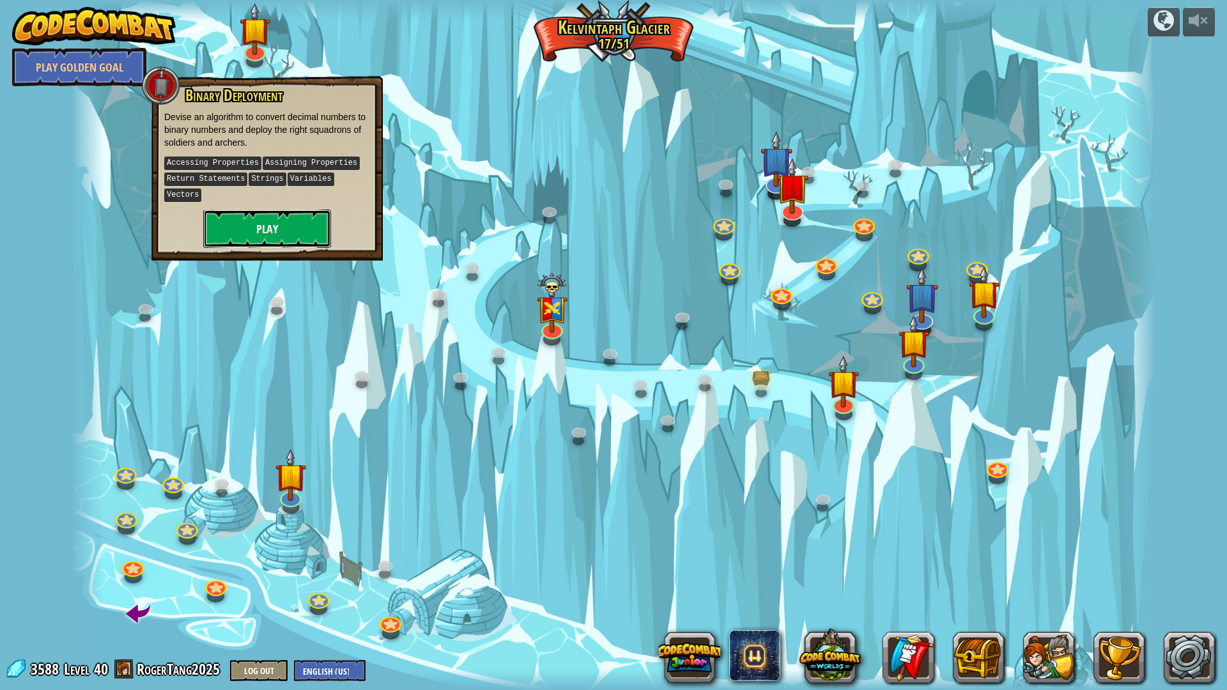
click at [268, 210] on button "Play" at bounding box center [267, 229] width 128 height 38
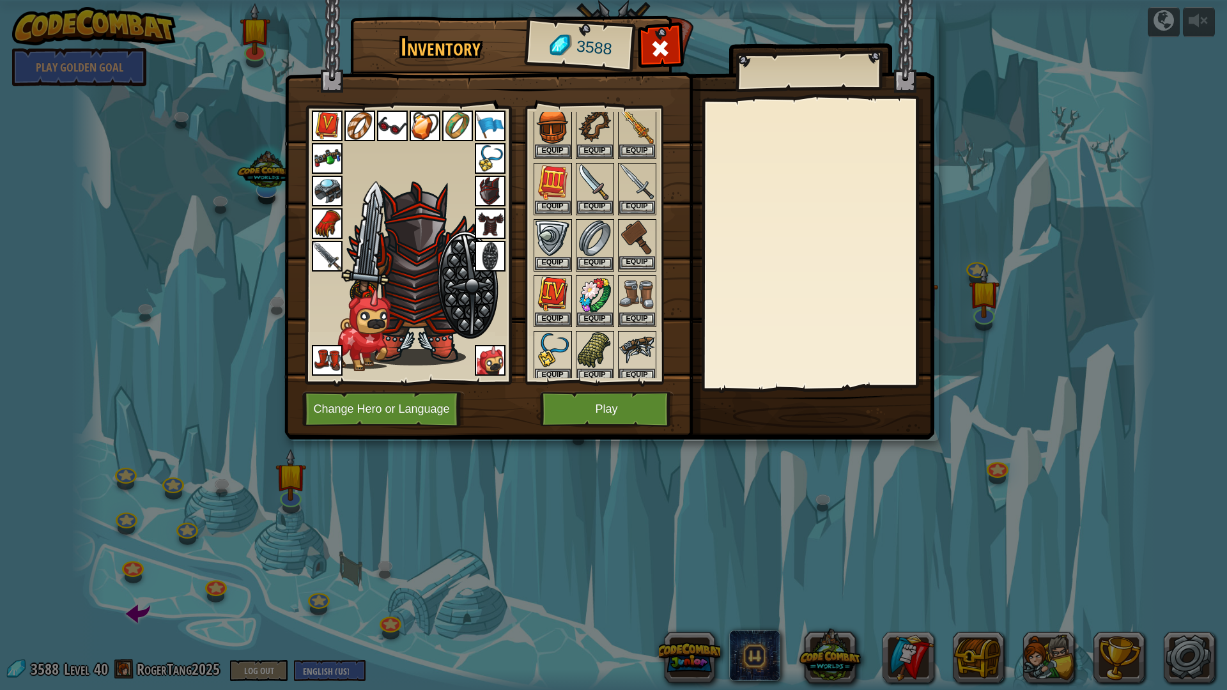
scroll to position [320, 0]
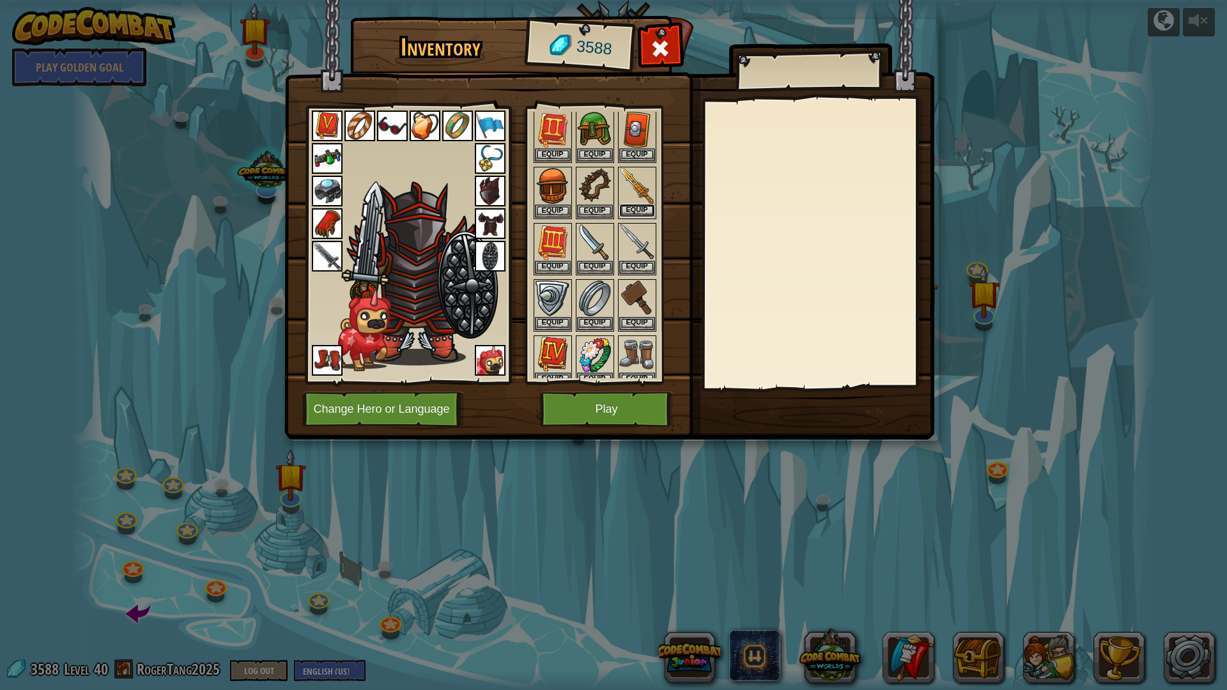
click at [637, 210] on button "Equip" at bounding box center [637, 210] width 36 height 13
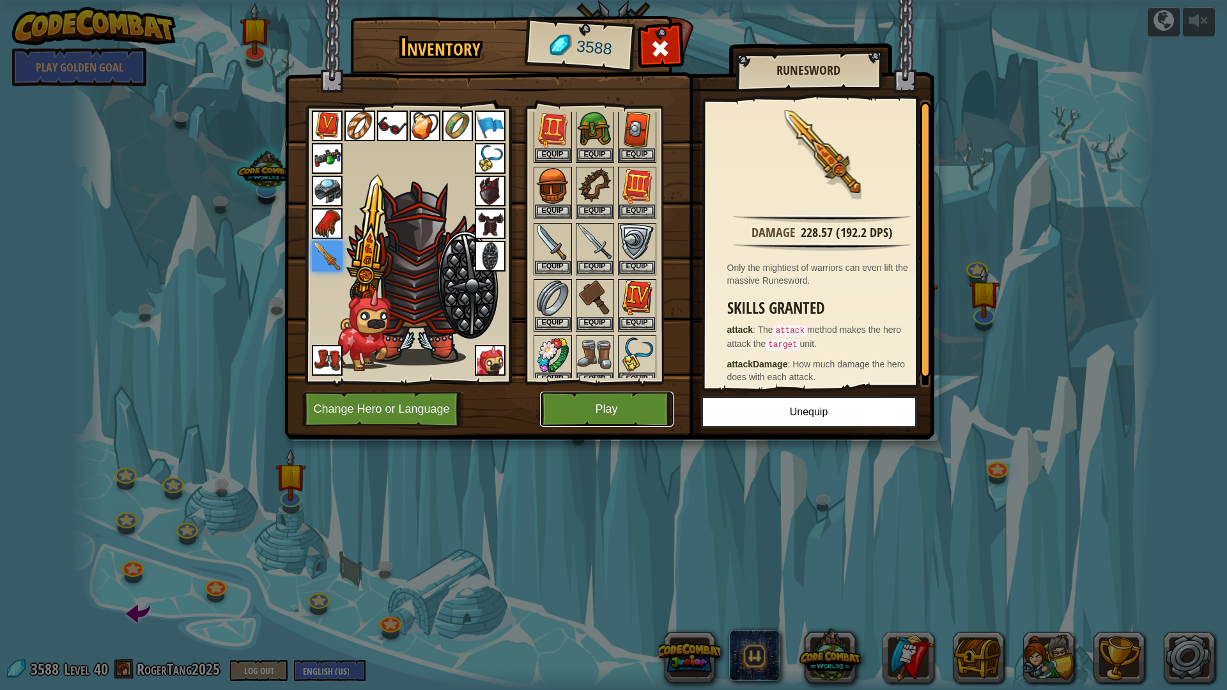
click at [617, 410] on button "Play" at bounding box center [607, 409] width 134 height 35
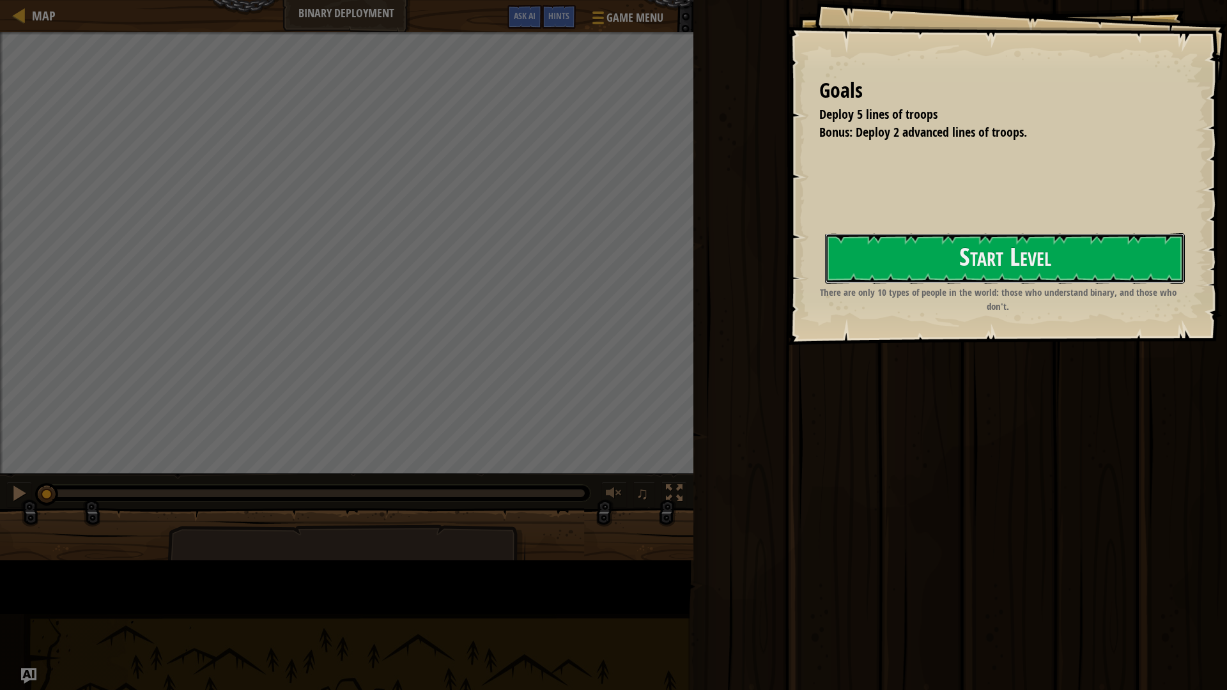
click at [825, 284] on button "Start Level" at bounding box center [1005, 258] width 360 height 50
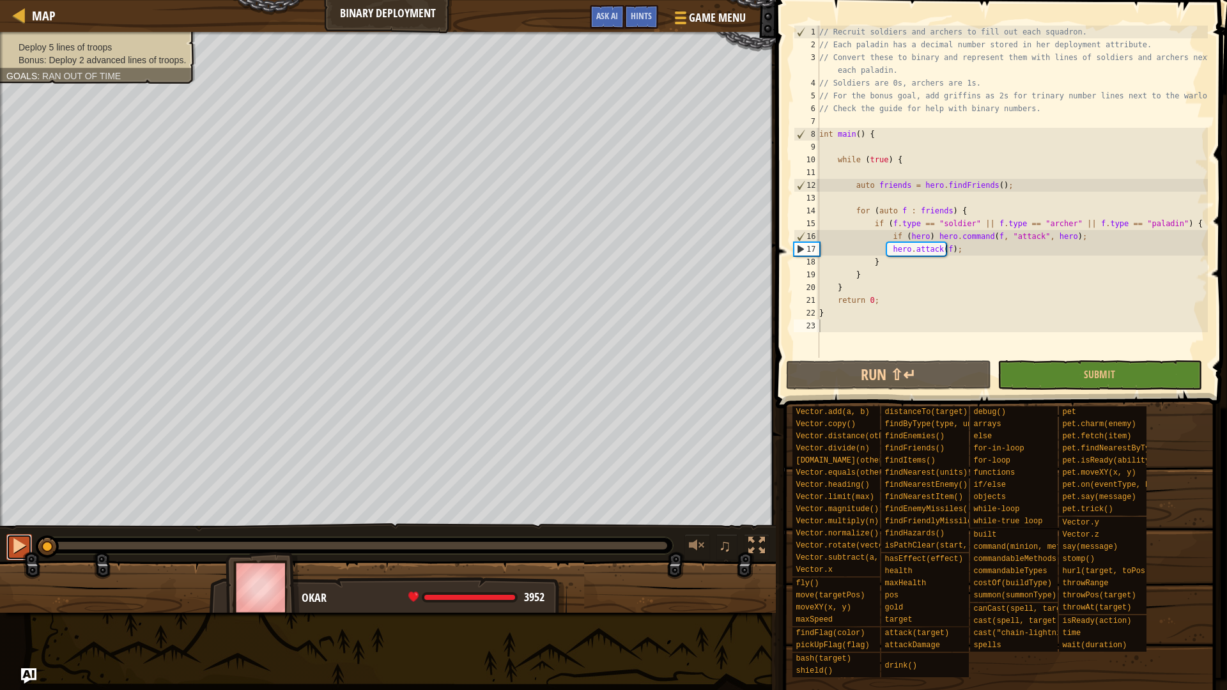
click at [17, 547] on div at bounding box center [19, 546] width 17 height 17
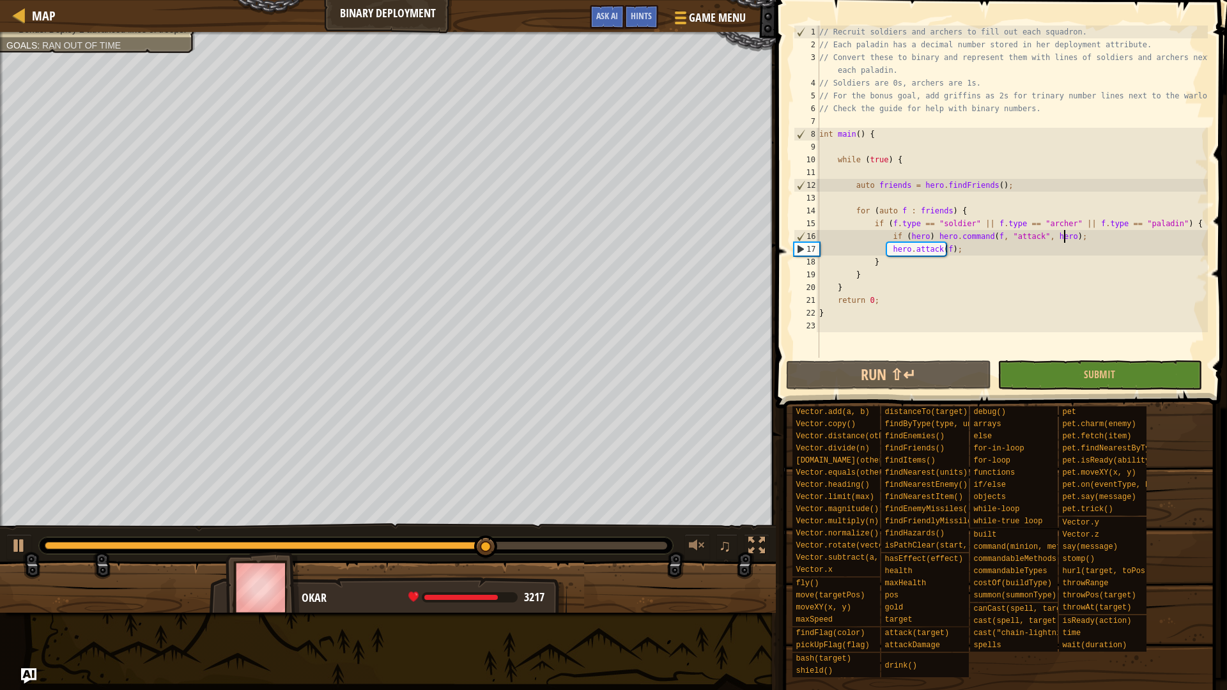
click at [1089, 234] on div "// Recruit soldiers and archers to fill out each squadron. // Each paladin has …" at bounding box center [1012, 205] width 391 height 358
drag, startPoint x: 988, startPoint y: 247, endPoint x: 821, endPoint y: 242, distance: 167.5
click at [821, 242] on div "// Recruit soldiers and archers to fill out each squadron. // Each paladin has …" at bounding box center [1012, 205] width 391 height 358
type textarea "if (hero) hero.command(f, "attack", hero); hero.attack(f);"
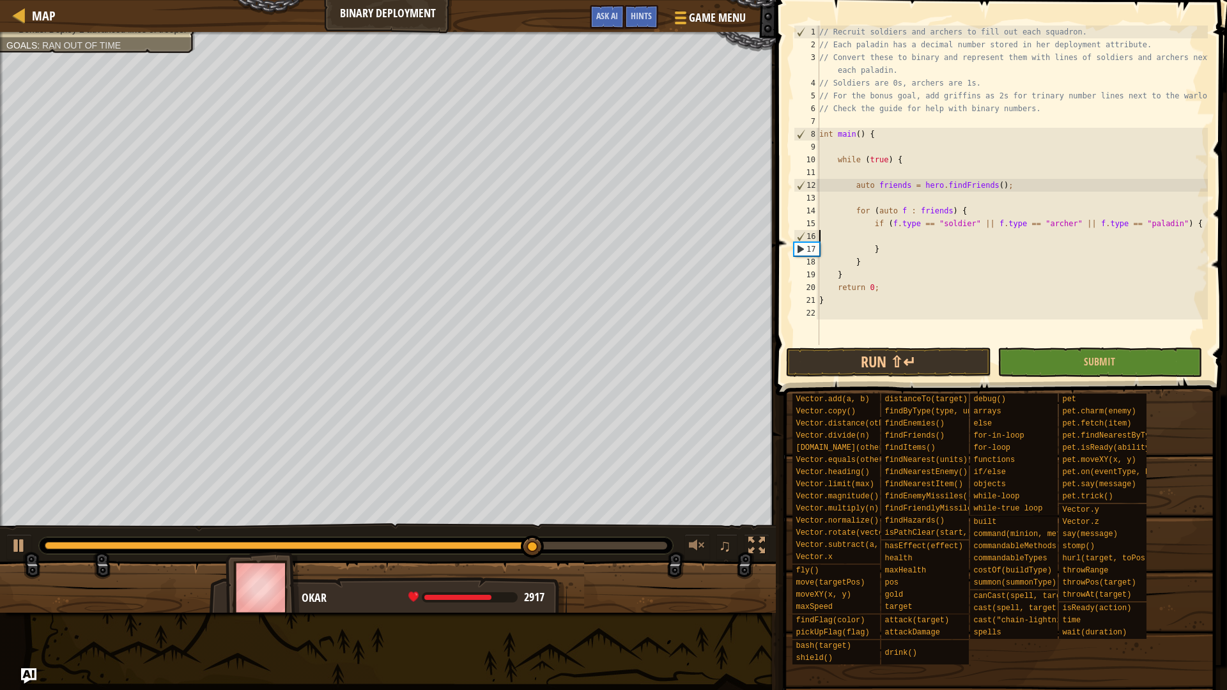
type textarea "if (f.type == "soldier" || f.type == "[PERSON_NAME]" || f.type == "paladin") {"
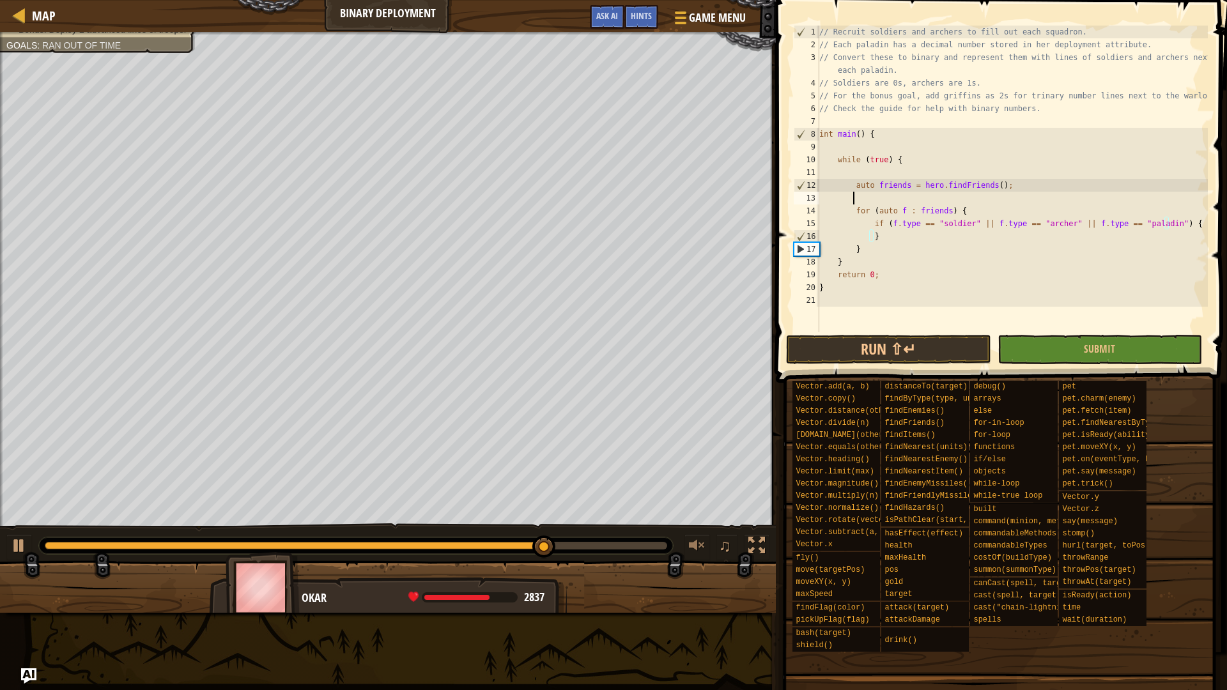
click at [910, 203] on div "// Recruit soldiers and archers to fill out each squadron. // Each paladin has …" at bounding box center [1012, 192] width 391 height 332
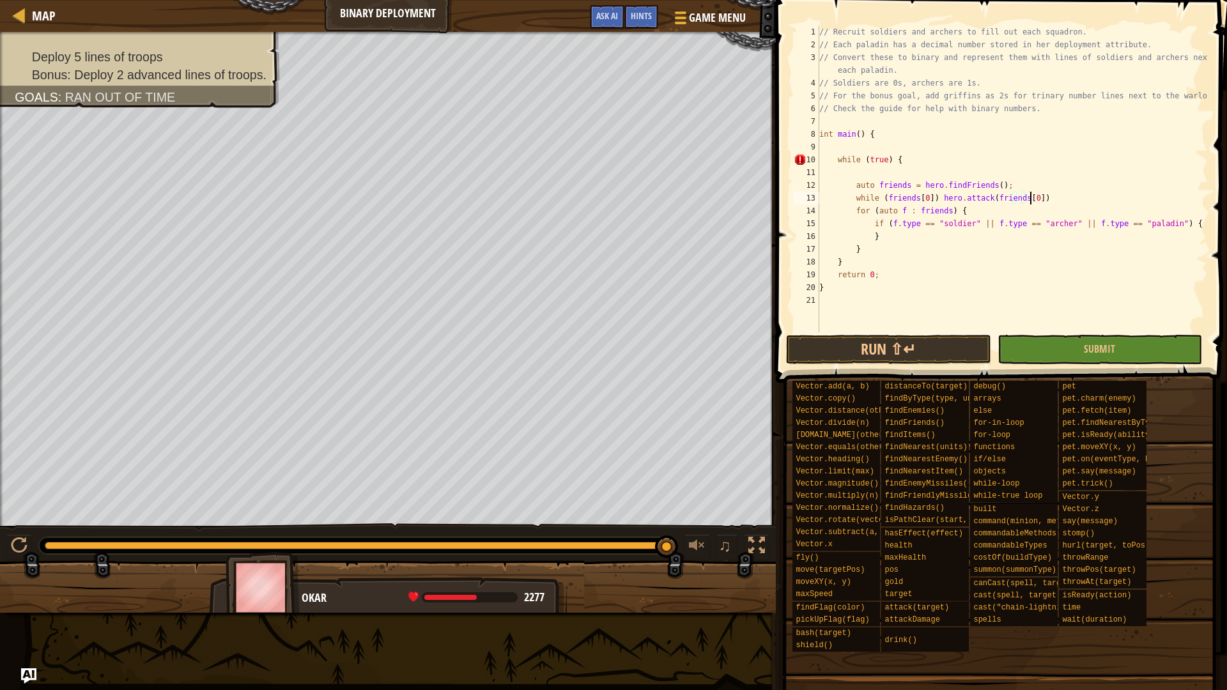
scroll to position [6, 17]
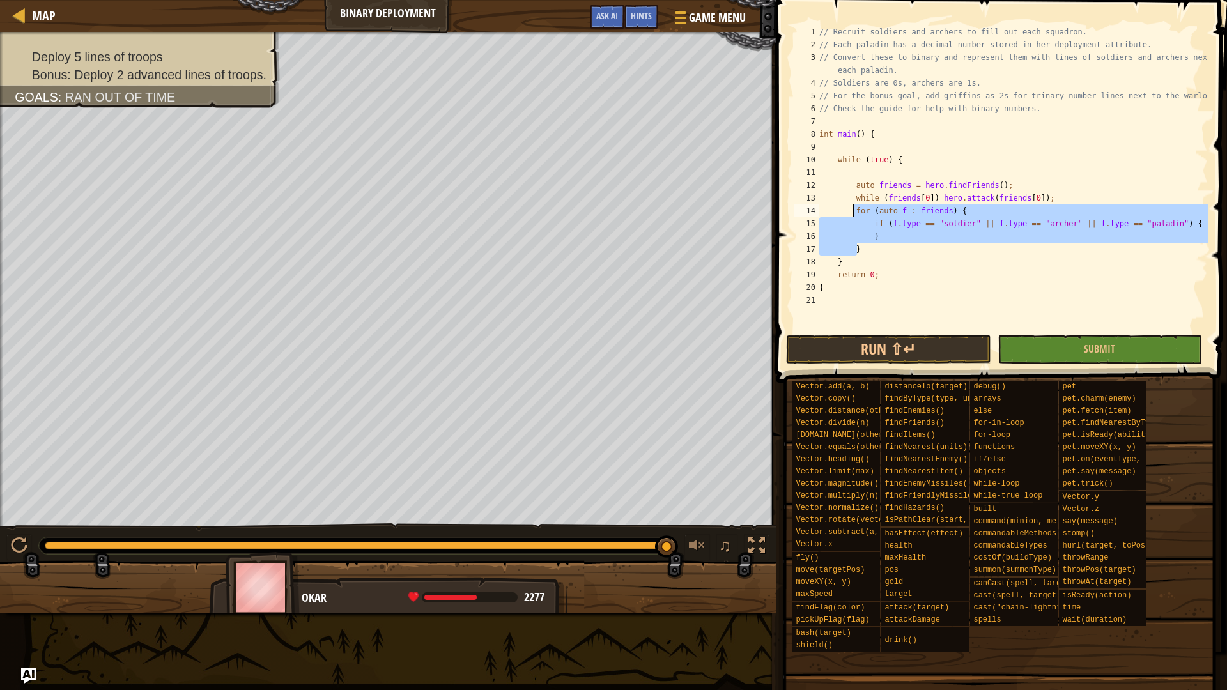
drag, startPoint x: 882, startPoint y: 249, endPoint x: 855, endPoint y: 209, distance: 48.2
click at [855, 209] on div "// Recruit soldiers and archers to fill out each squadron. // Each paladin has …" at bounding box center [1012, 192] width 391 height 332
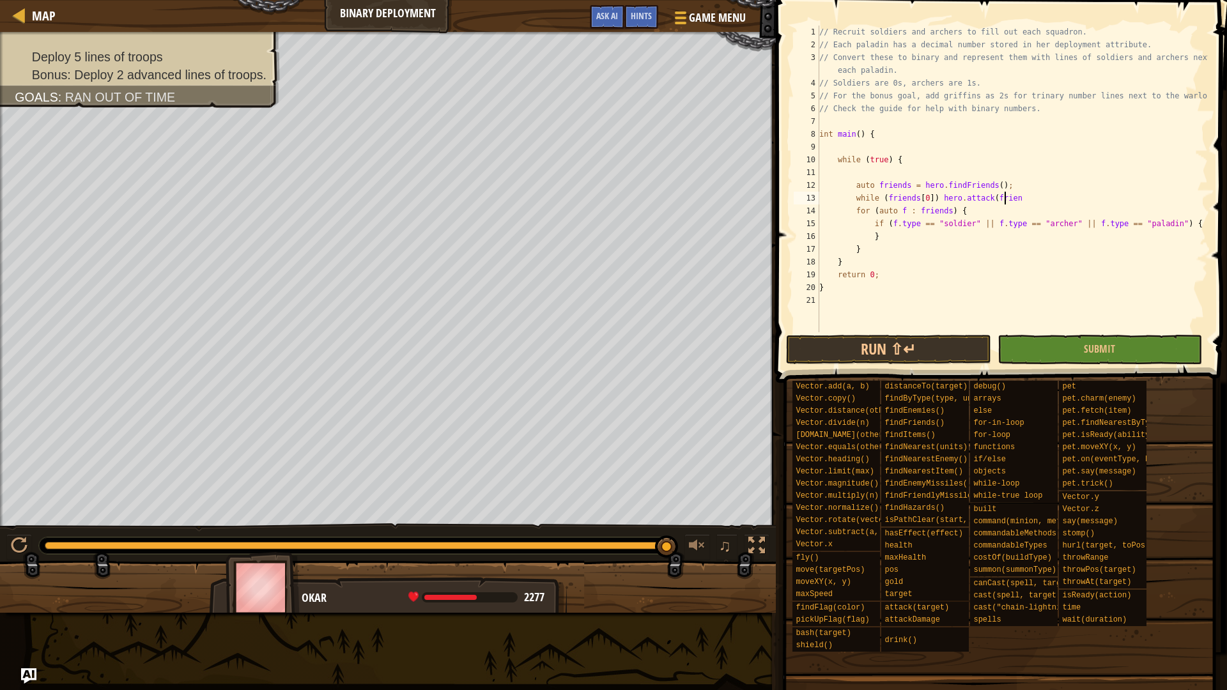
scroll to position [6, 15]
click at [902, 242] on div "// Recruit soldiers and archers to fill out each squadron. // Each paladin has …" at bounding box center [1012, 192] width 391 height 332
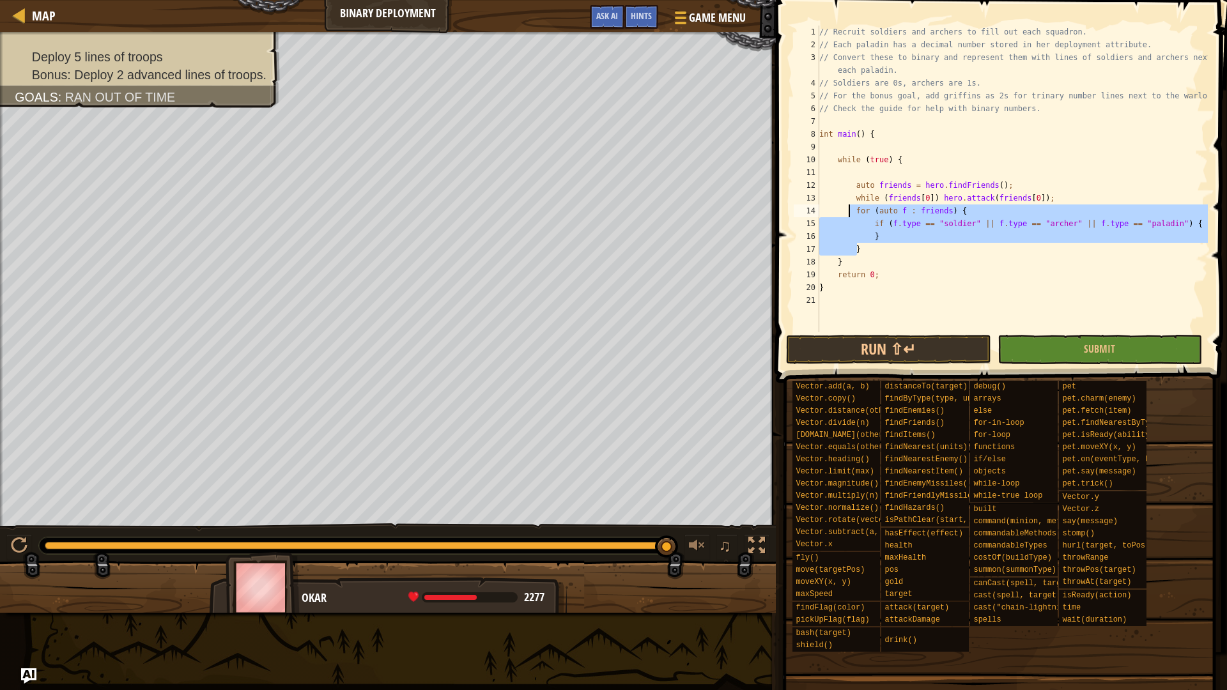
drag, startPoint x: 879, startPoint y: 251, endPoint x: 851, endPoint y: 212, distance: 47.6
click at [851, 212] on div "// Recruit soldiers and archers to fill out each squadron. // Each paladin has …" at bounding box center [1012, 192] width 391 height 332
type textarea "for (auto f : friends) { if (f.type == "soldier" || f.type == "[PERSON_NAME]" |…"
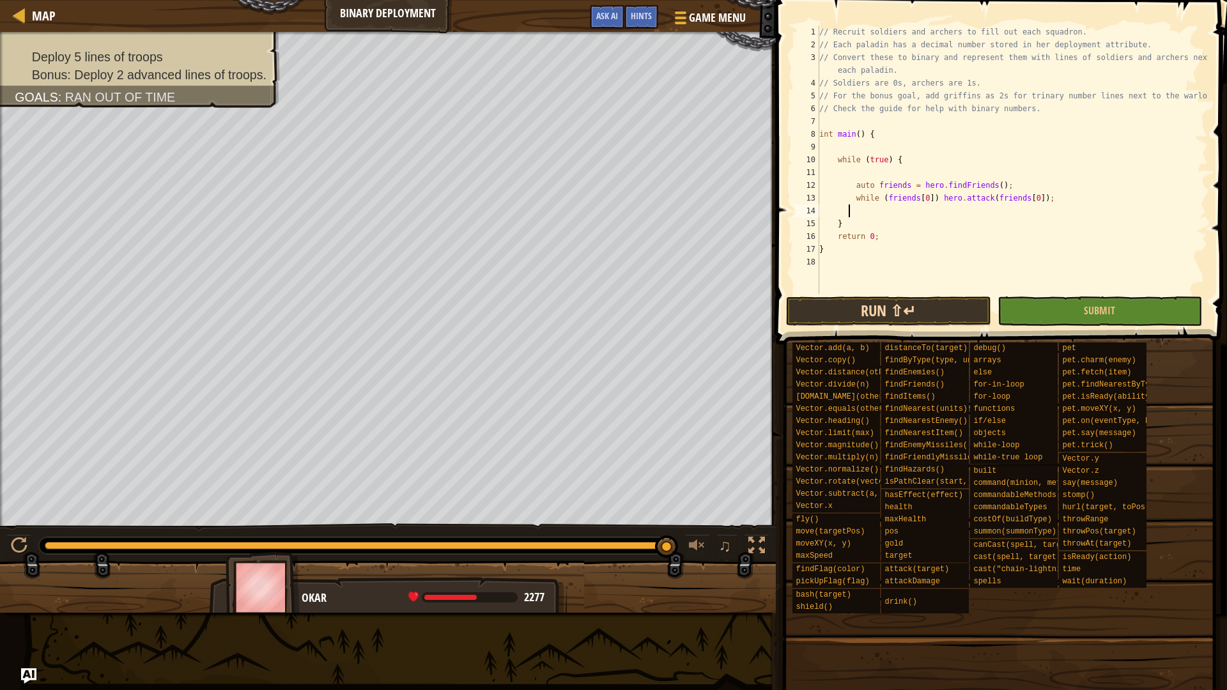
scroll to position [6, 2]
click at [891, 325] on button "Run ⇧↵" at bounding box center [888, 311] width 205 height 29
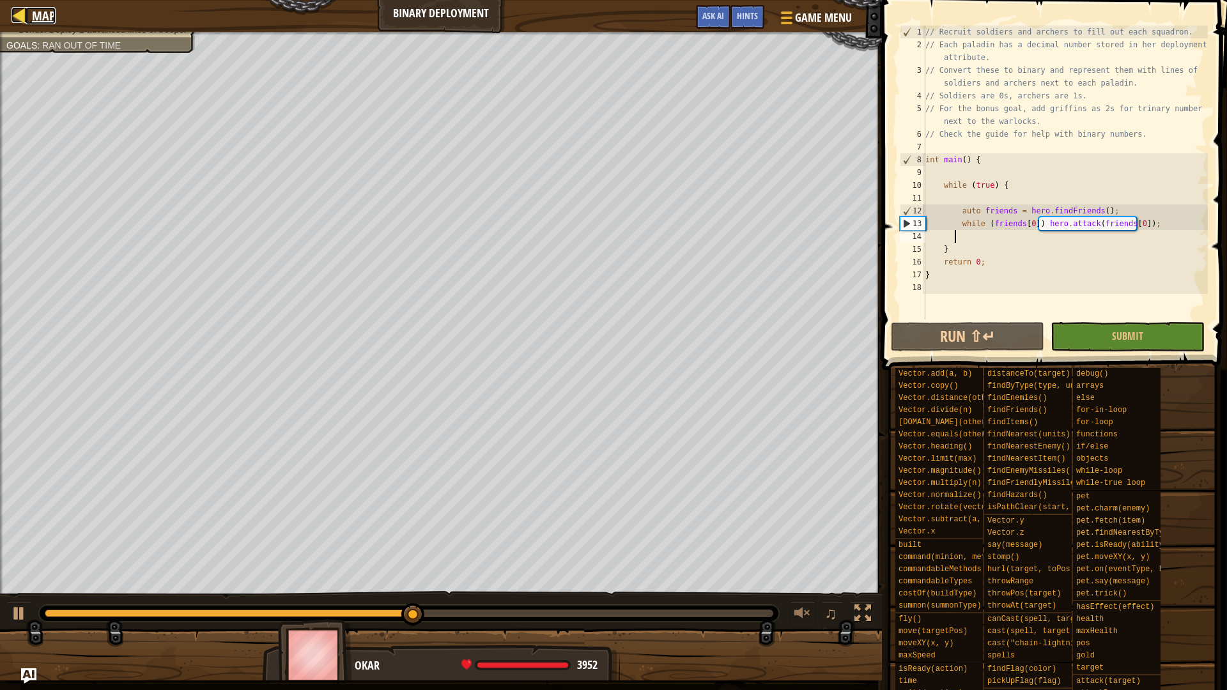
click at [46, 15] on span "Map" at bounding box center [44, 15] width 24 height 17
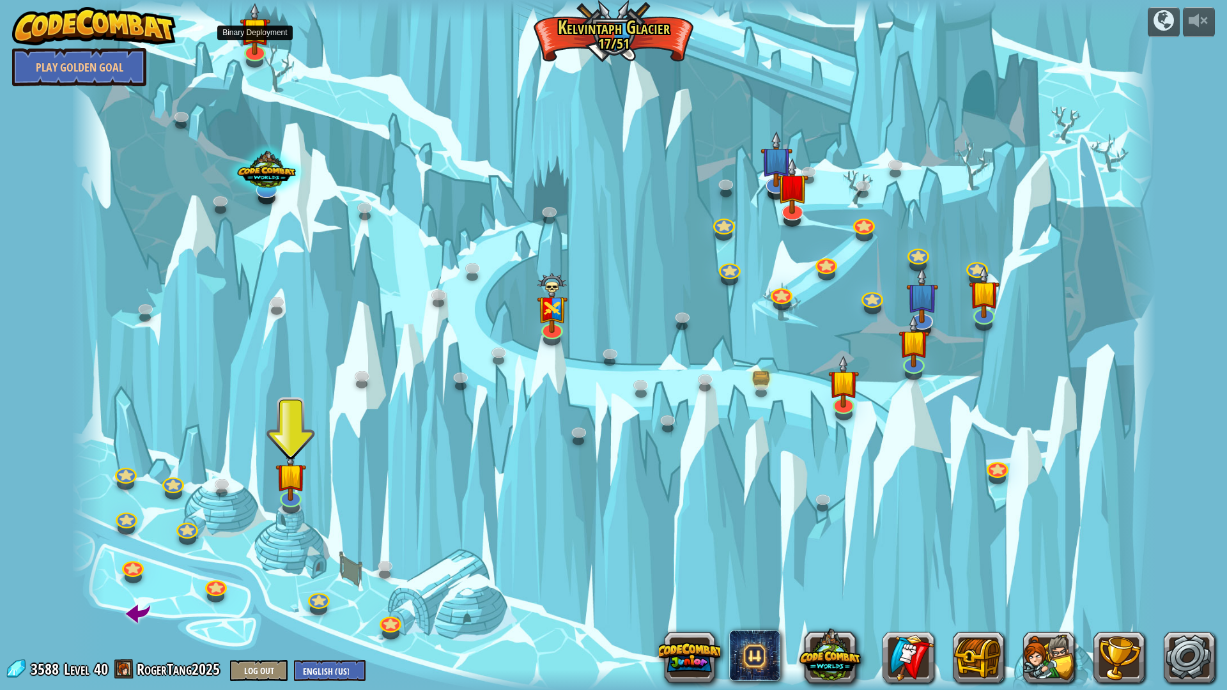
drag, startPoint x: 251, startPoint y: 43, endPoint x: 265, endPoint y: 109, distance: 68.0
click at [251, 43] on img at bounding box center [255, 29] width 30 height 52
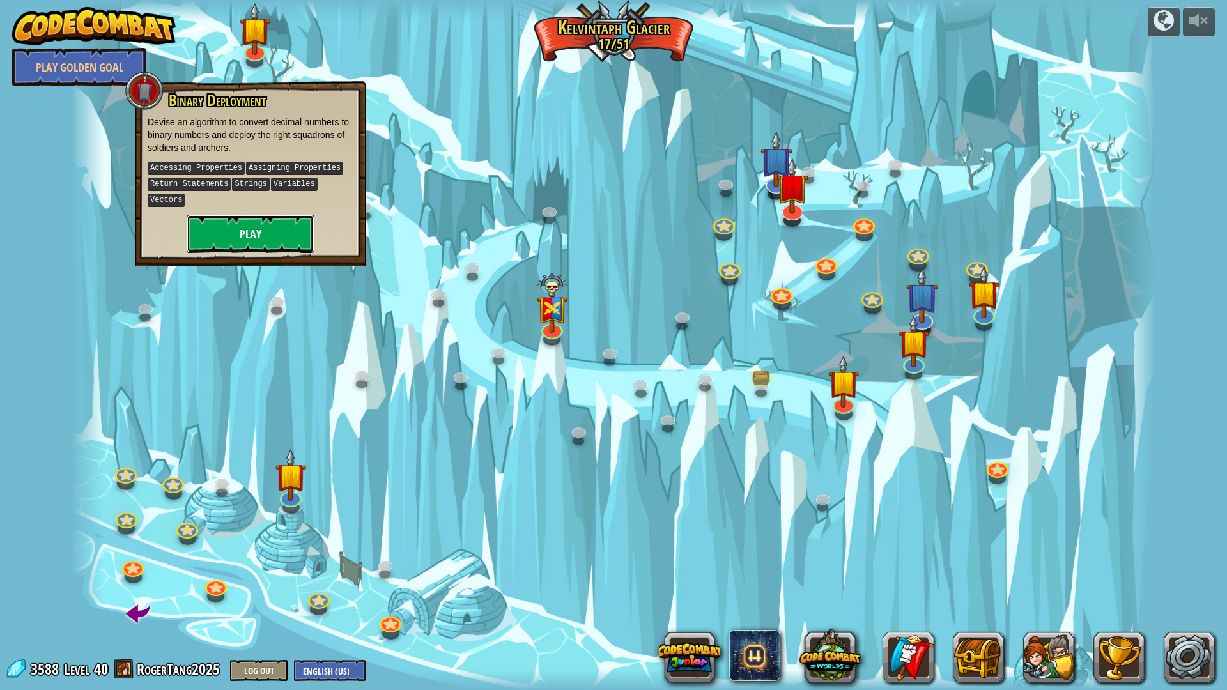
click at [252, 215] on button "Play" at bounding box center [251, 234] width 128 height 38
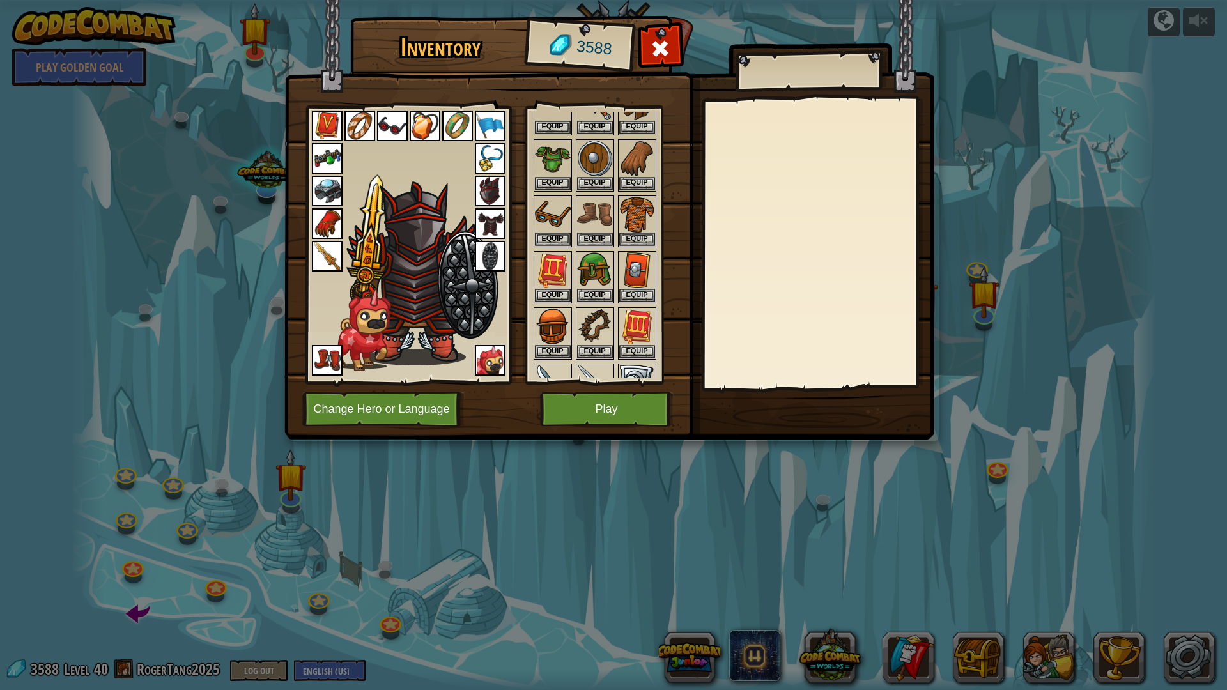
scroll to position [192, 0]
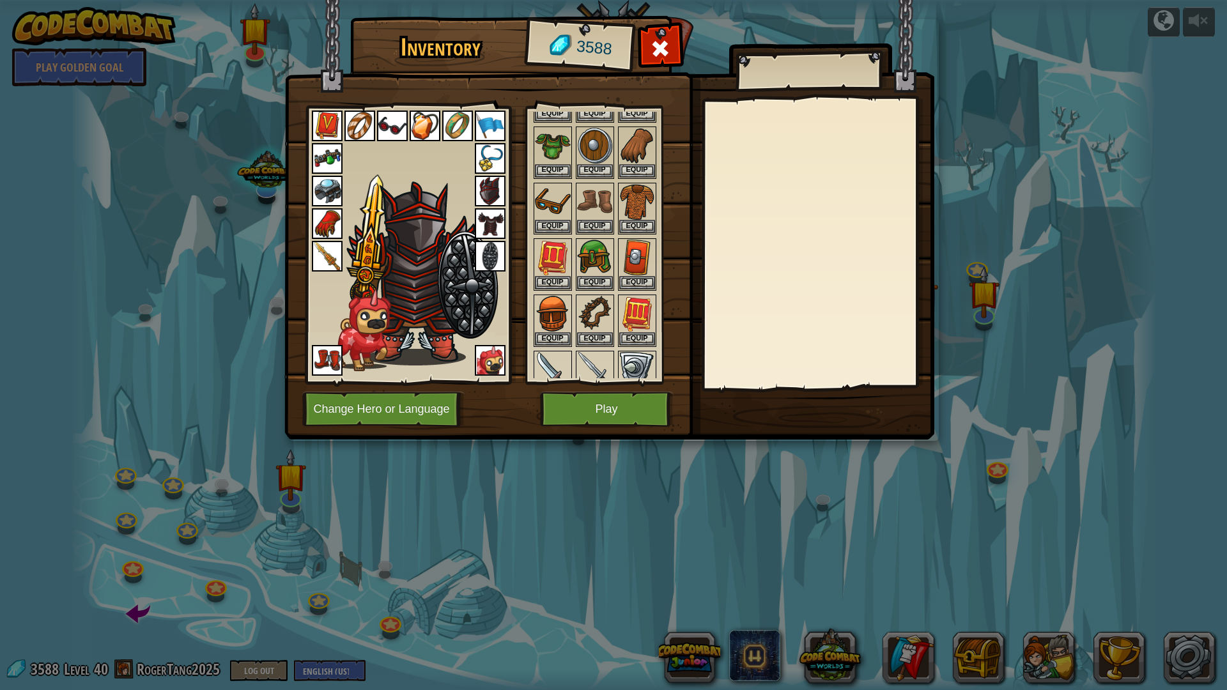
click at [331, 259] on img at bounding box center [327, 256] width 31 height 31
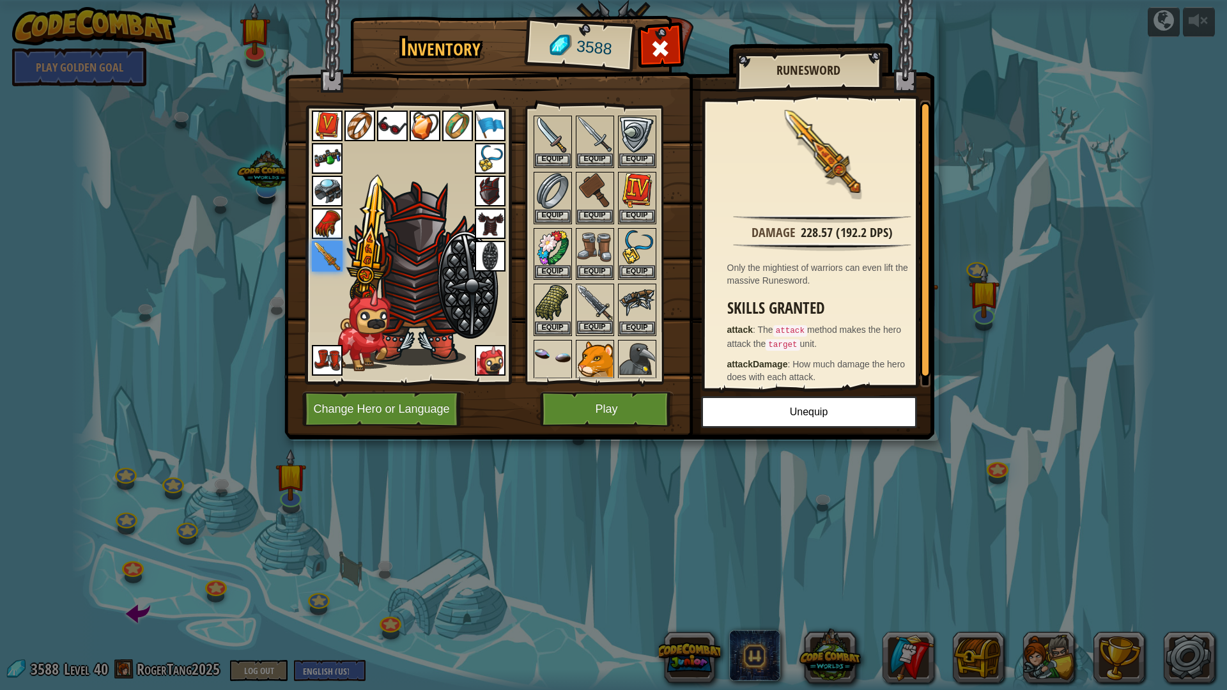
scroll to position [447, 0]
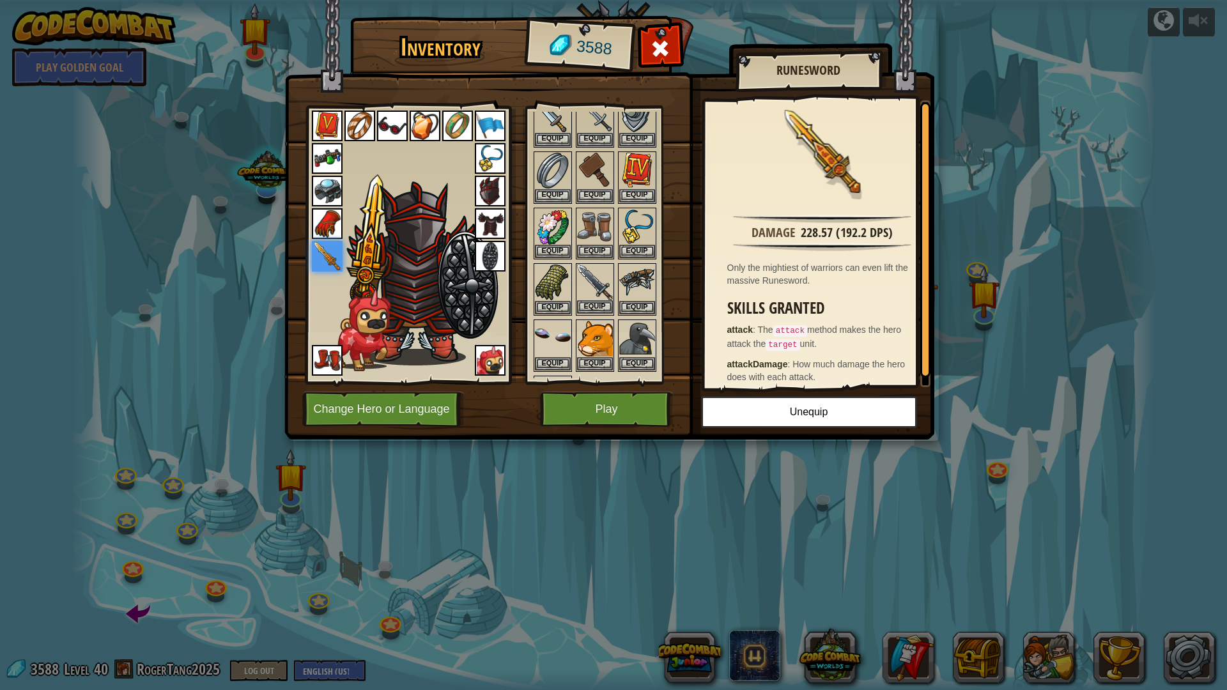
click at [594, 272] on img at bounding box center [595, 283] width 36 height 36
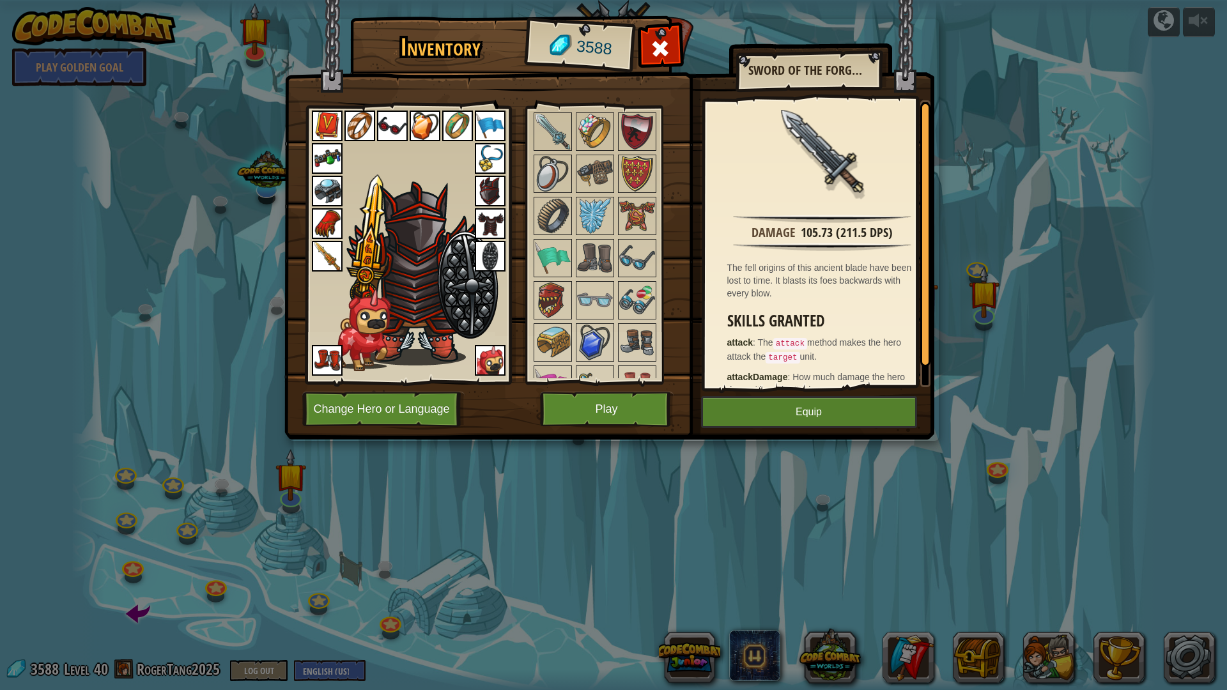
scroll to position [1539, 0]
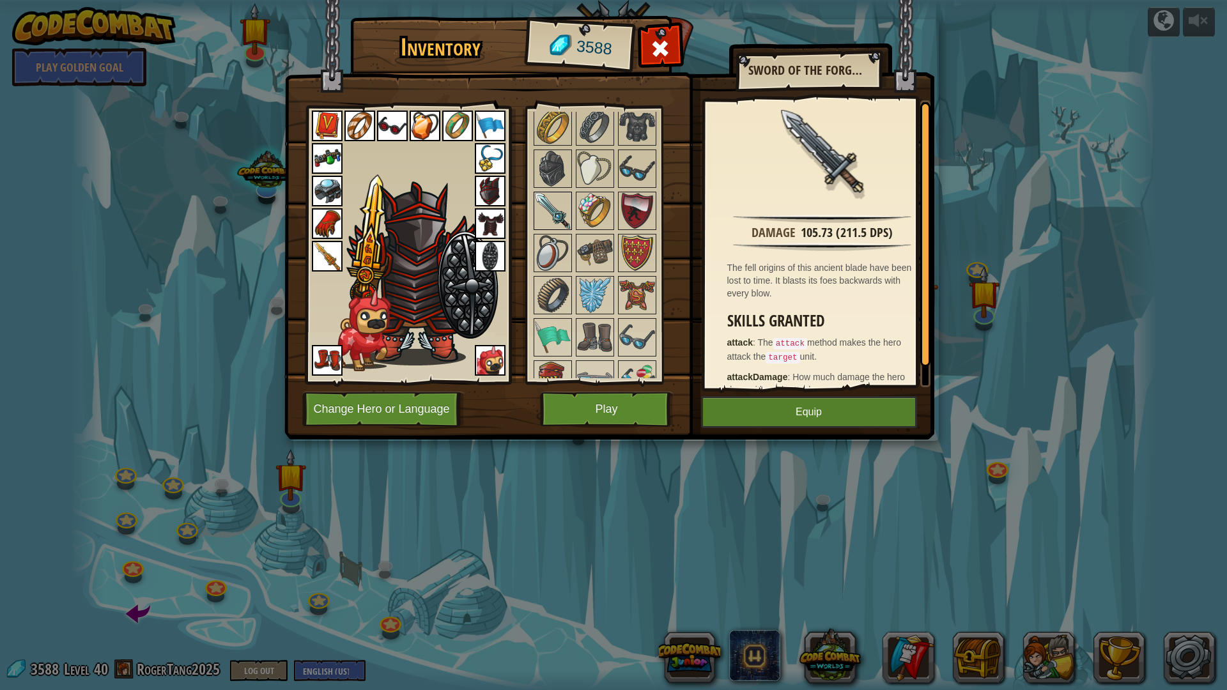
click at [554, 214] on img at bounding box center [553, 211] width 36 height 36
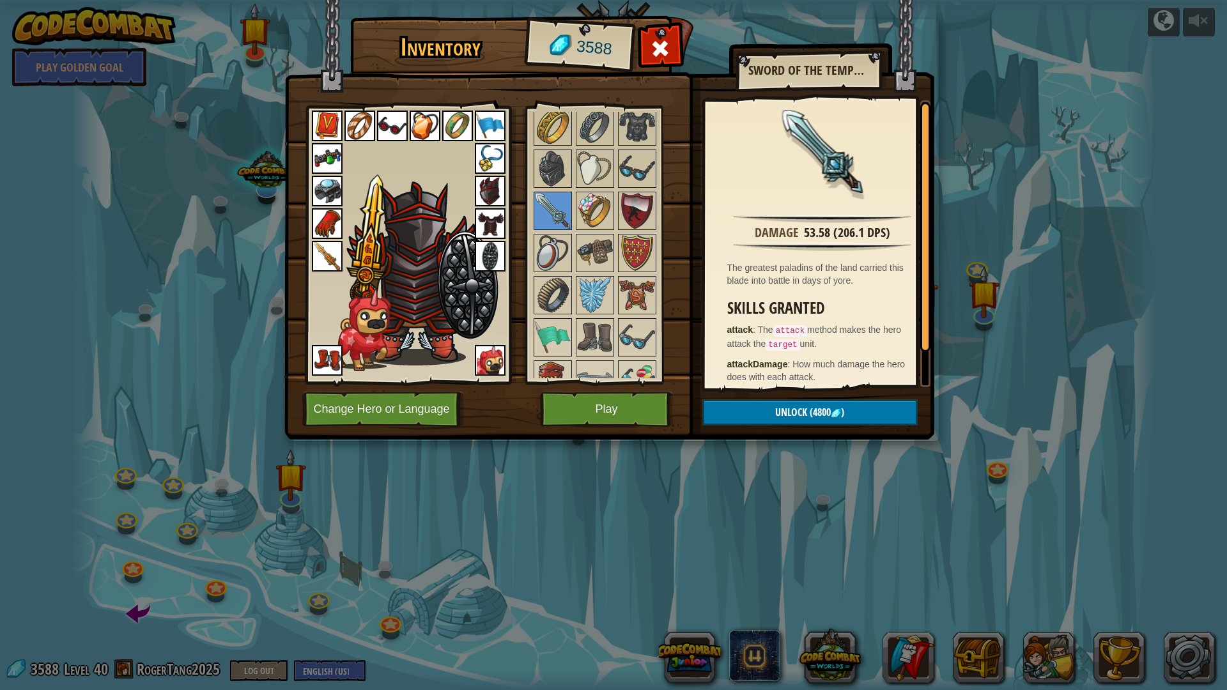
click at [334, 263] on img at bounding box center [327, 256] width 31 height 31
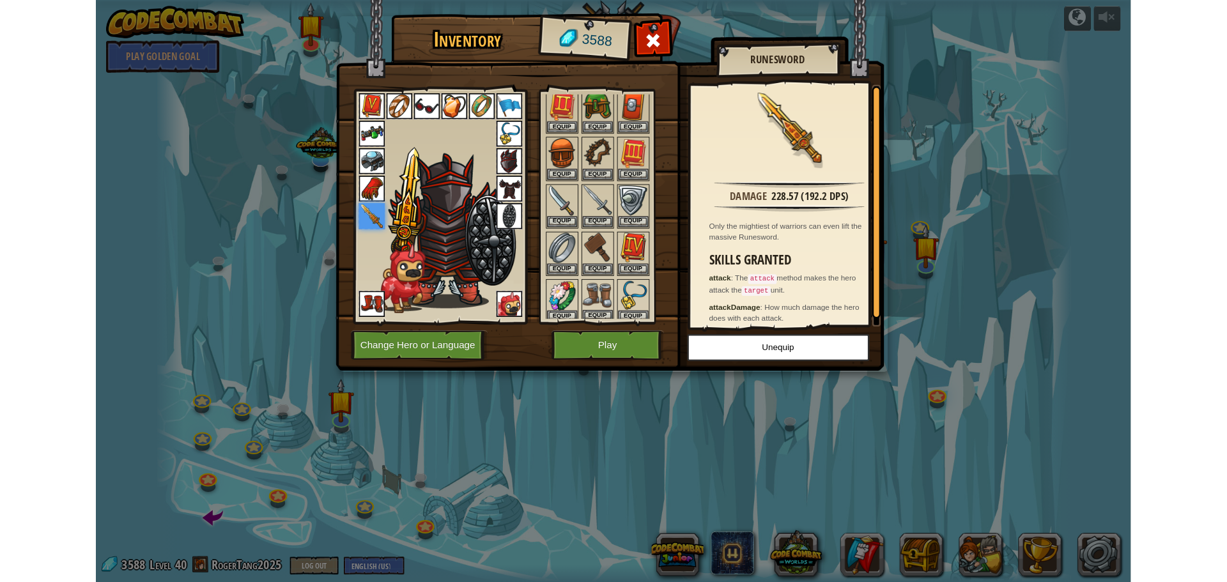
scroll to position [384, 0]
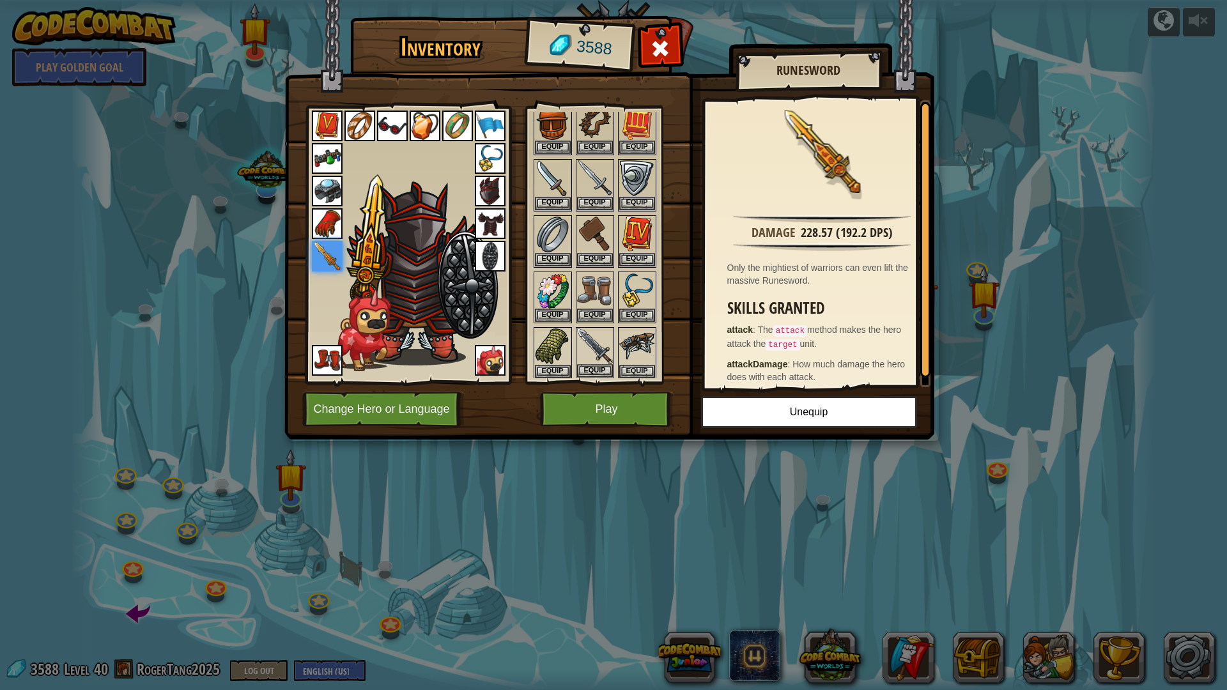
click at [586, 364] on img at bounding box center [595, 347] width 36 height 36
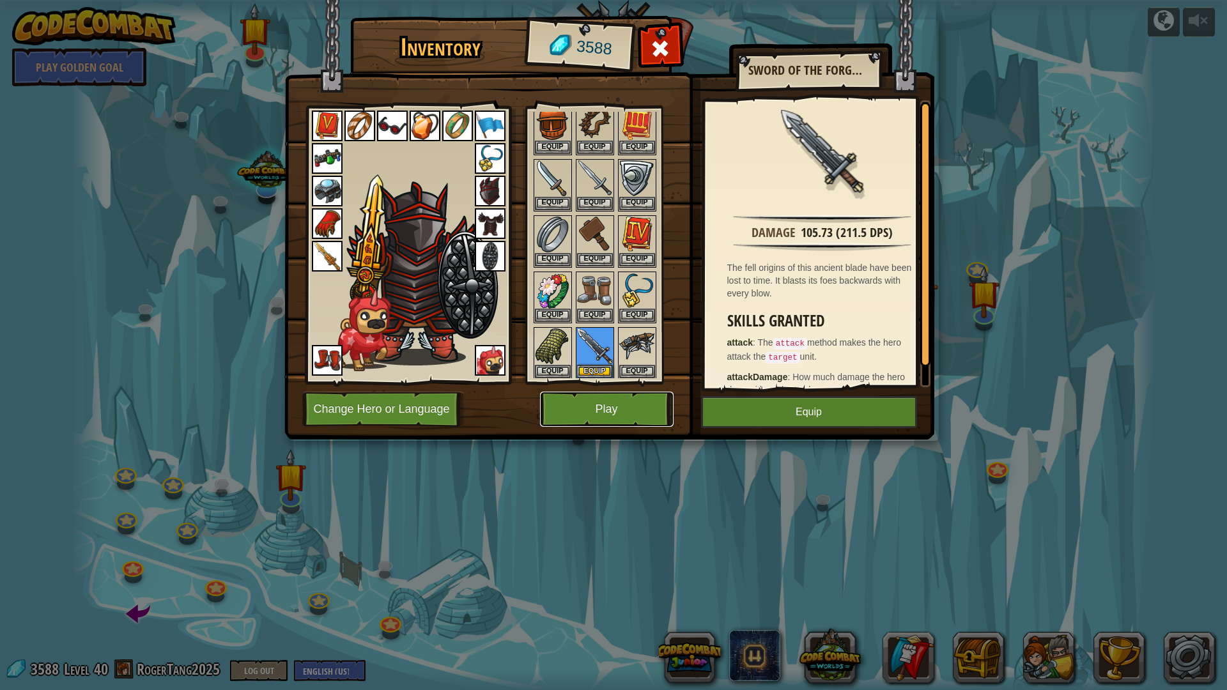
click at [589, 407] on button "Play" at bounding box center [607, 409] width 134 height 35
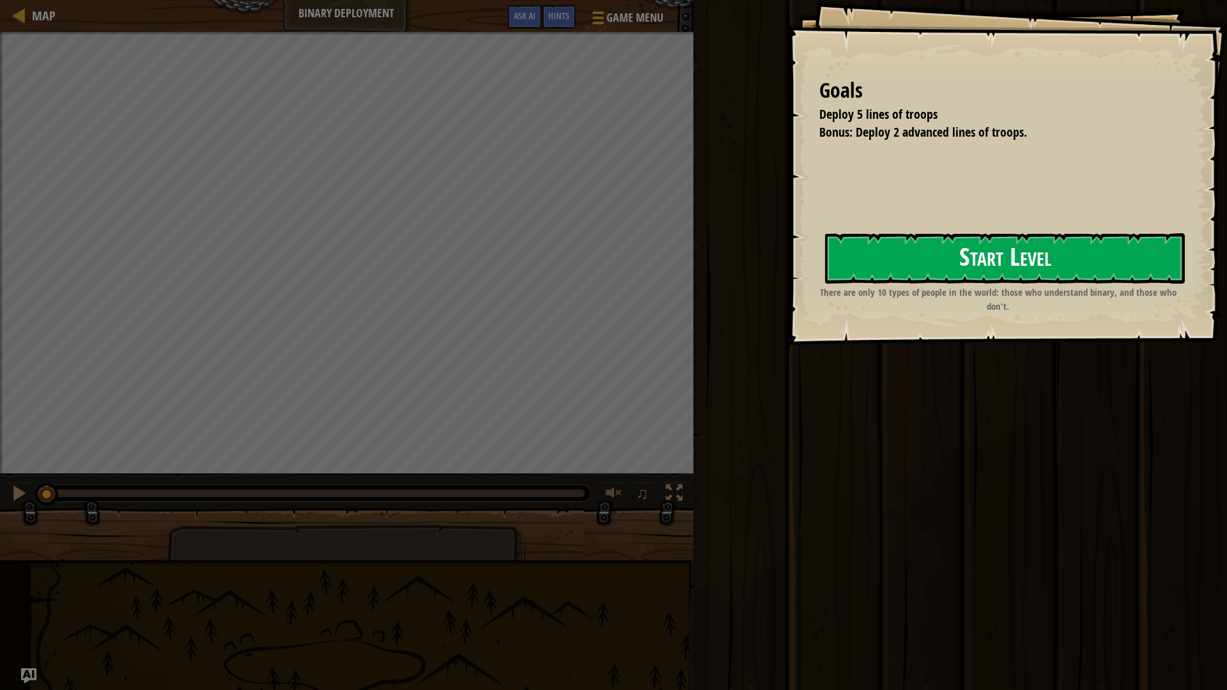
click at [656, 291] on div "Goals Deploy 5 lines of troops Bonus: Deploy 2 advanced lines of troops. Start …" at bounding box center [613, 345] width 1227 height 690
click at [922, 250] on button "Start Level" at bounding box center [1005, 258] width 360 height 50
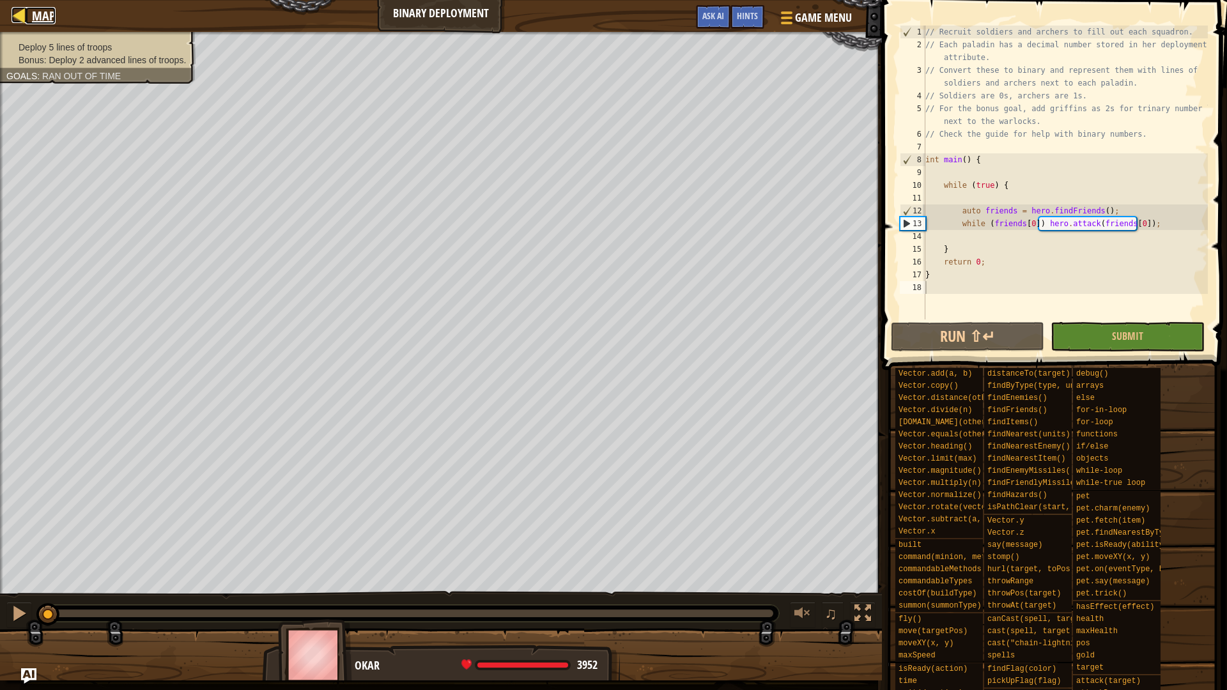
click at [43, 15] on span "Map" at bounding box center [44, 15] width 24 height 17
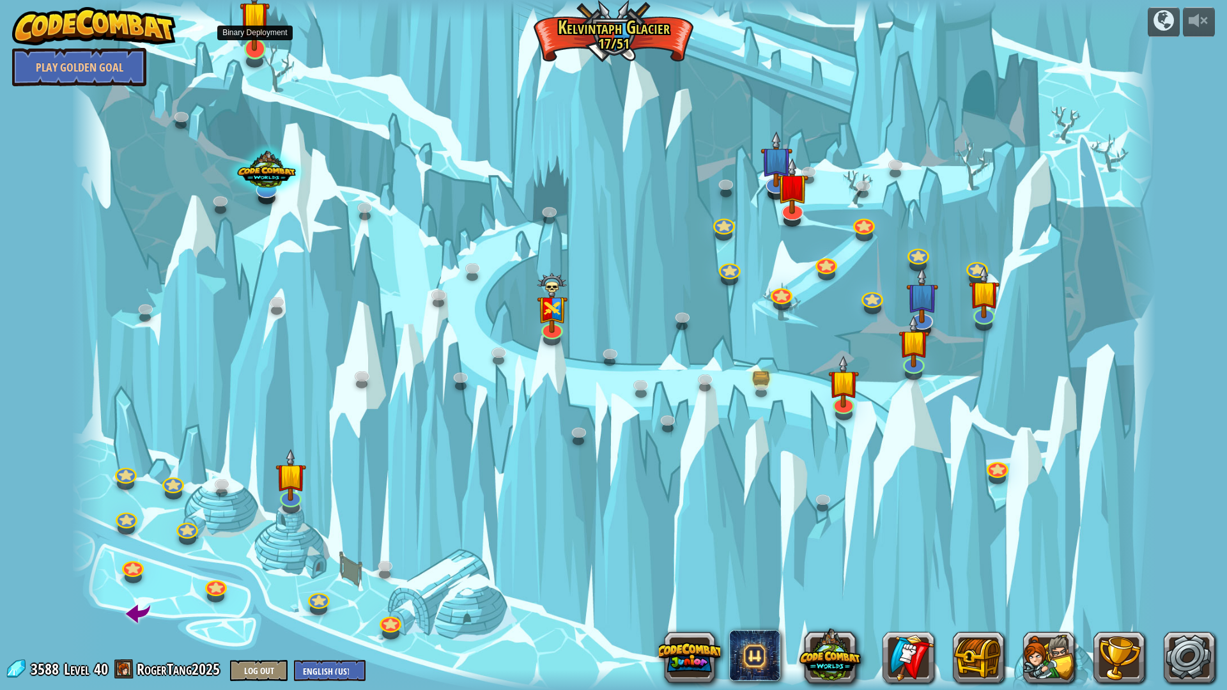
click at [245, 19] on img at bounding box center [255, 16] width 30 height 70
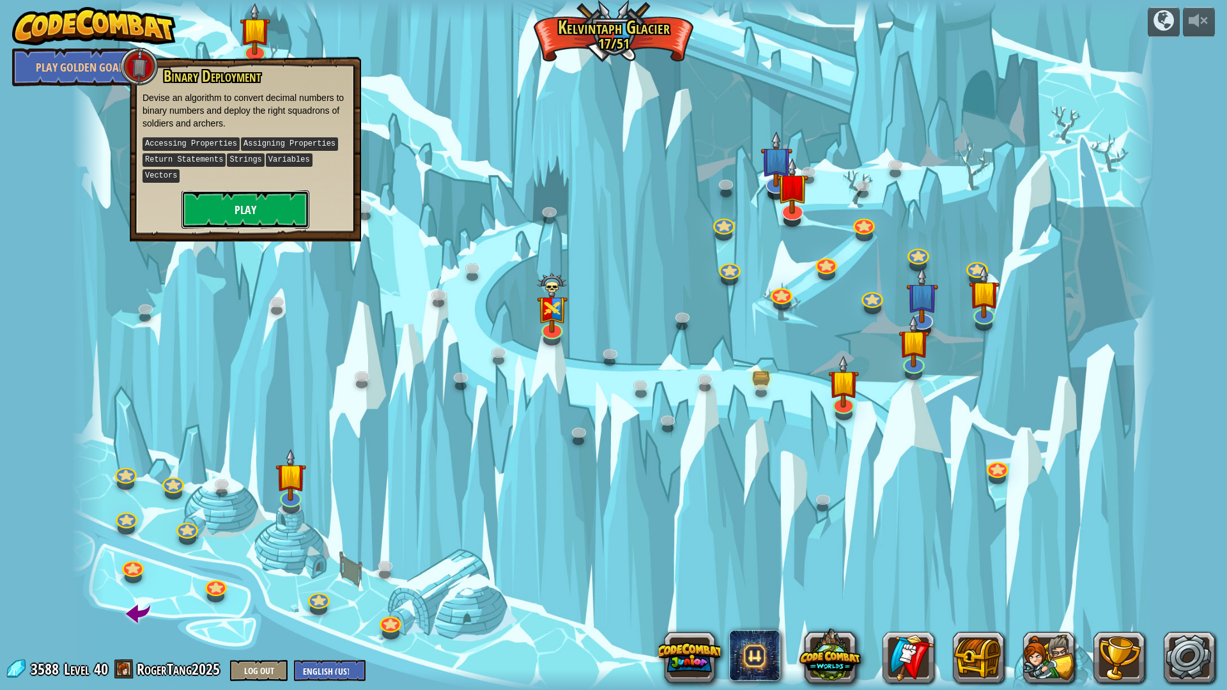
click at [286, 192] on button "Play" at bounding box center [246, 209] width 128 height 38
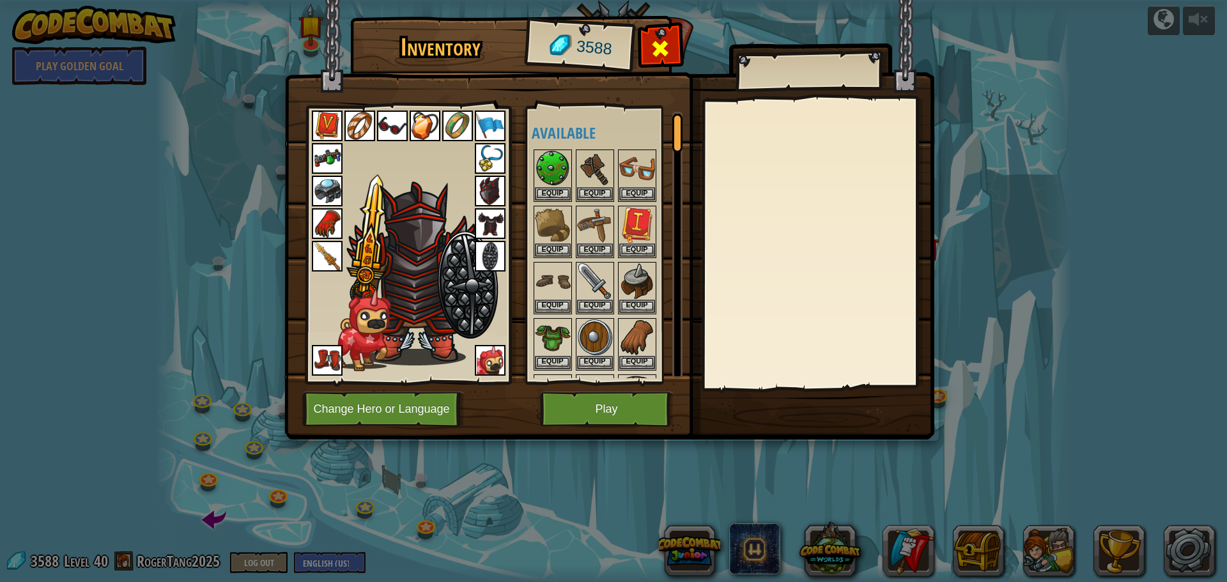
click at [656, 34] on div at bounding box center [660, 52] width 40 height 40
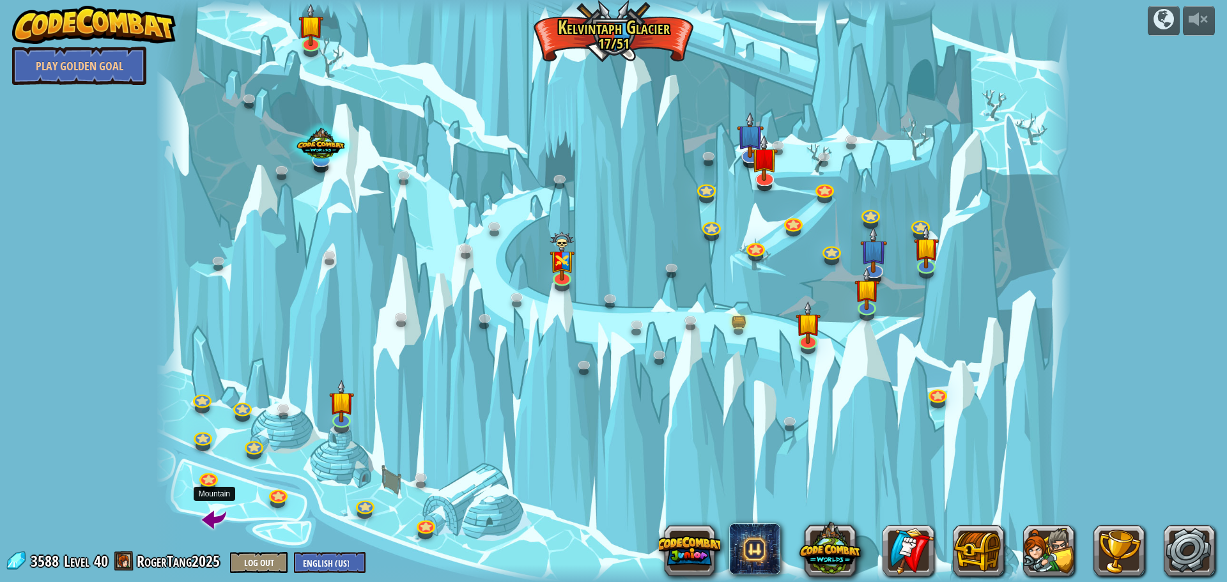
click at [220, 509] on span at bounding box center [214, 519] width 24 height 24
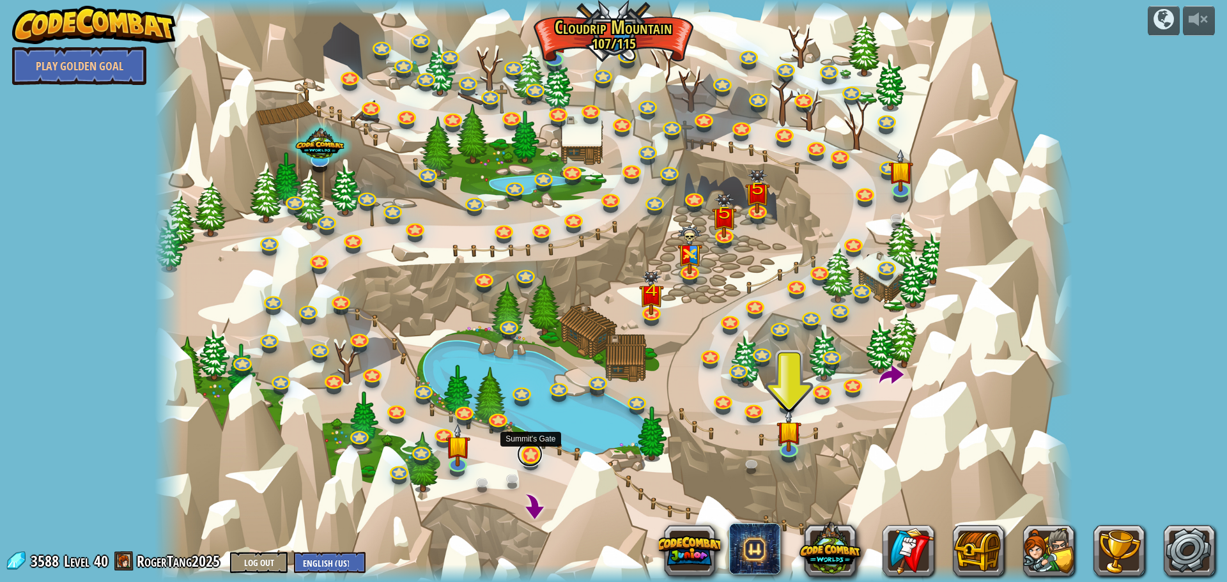
click at [527, 457] on link at bounding box center [530, 455] width 26 height 26
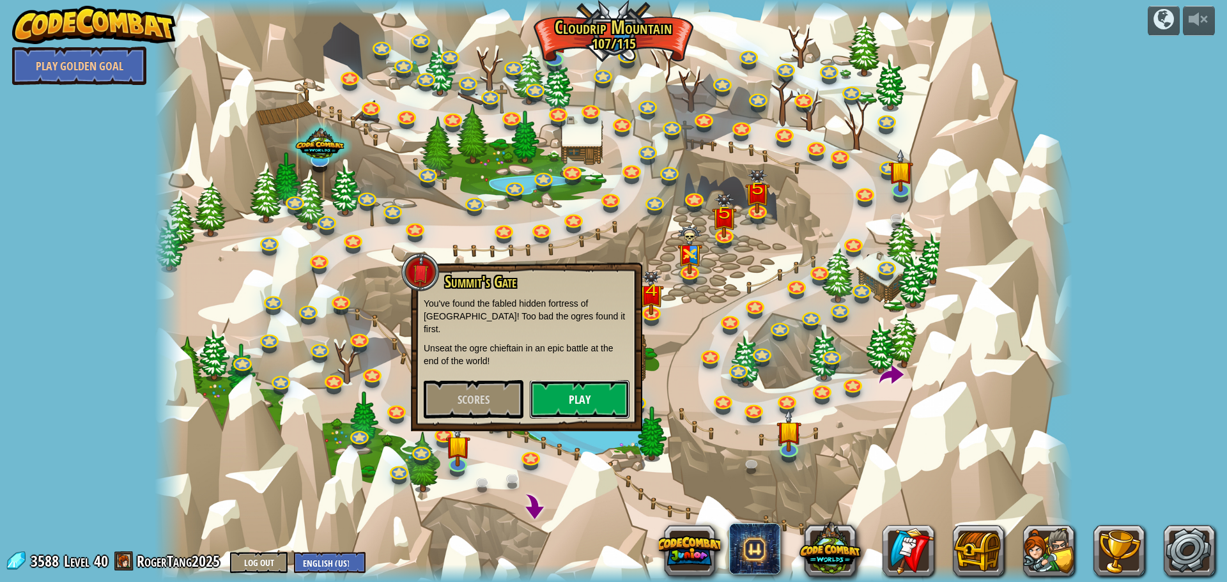
click at [556, 390] on button "Play" at bounding box center [580, 399] width 100 height 38
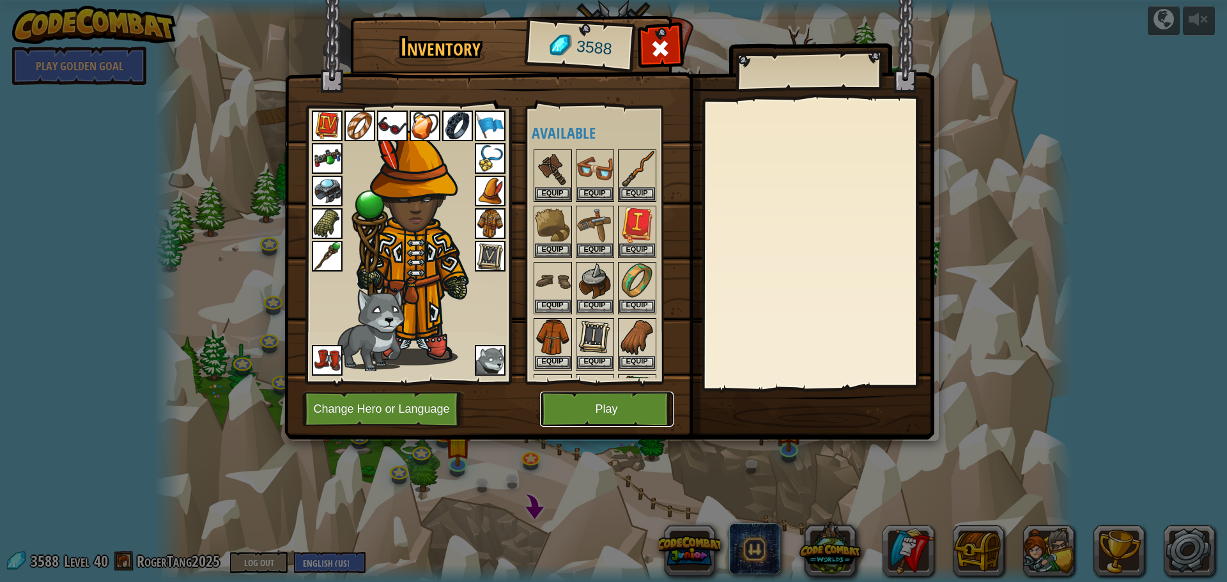
click at [606, 396] on button "Play" at bounding box center [607, 409] width 134 height 35
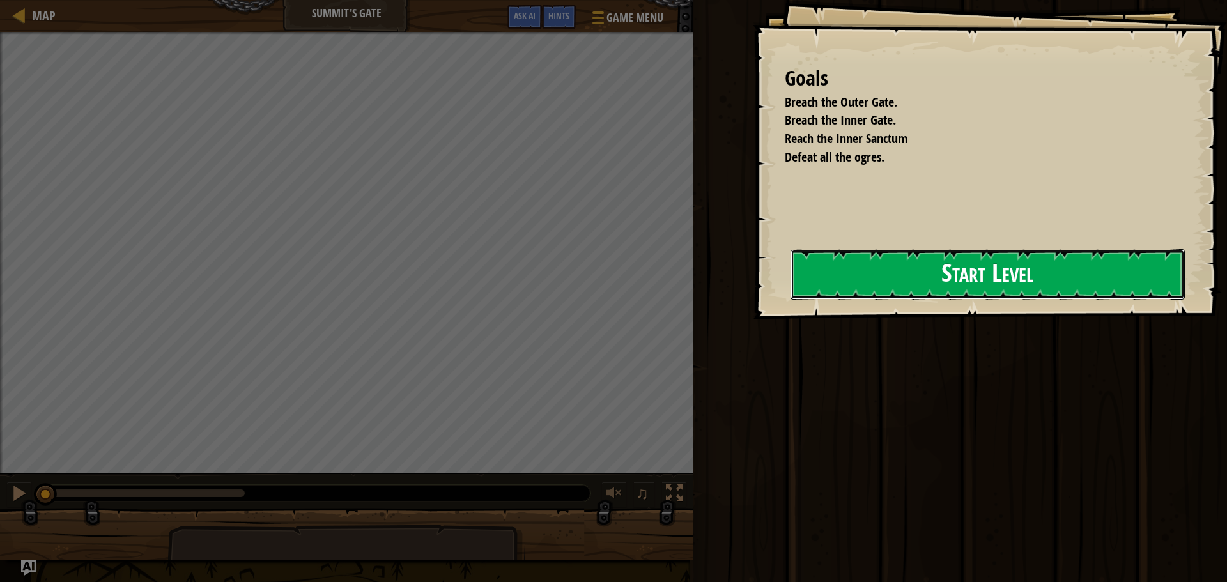
drag, startPoint x: 683, startPoint y: 294, endPoint x: 800, endPoint y: 316, distance: 119.1
click at [791, 294] on button "Start Level" at bounding box center [988, 274] width 394 height 50
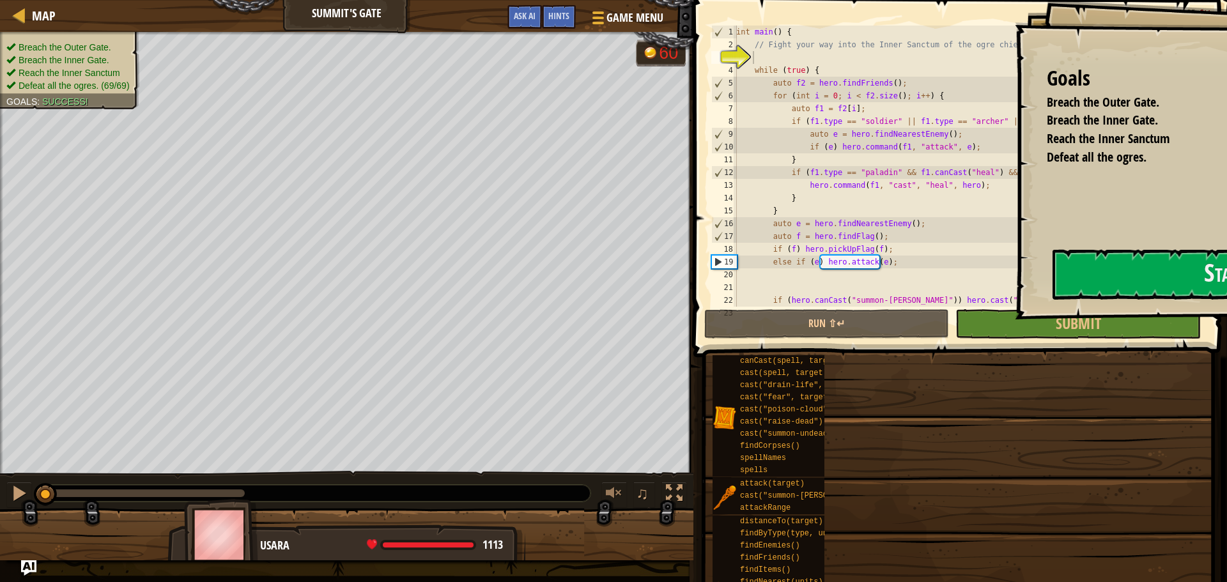
click at [1094, 344] on span at bounding box center [958, 531] width 525 height 378
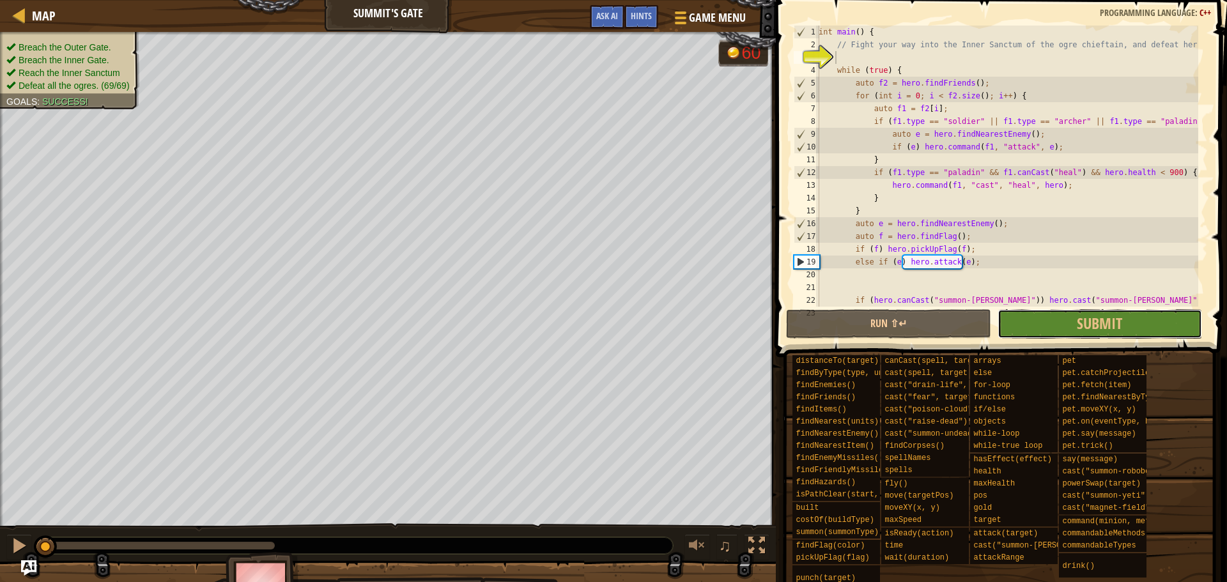
click at [1096, 332] on span "Submit" at bounding box center [1099, 323] width 45 height 20
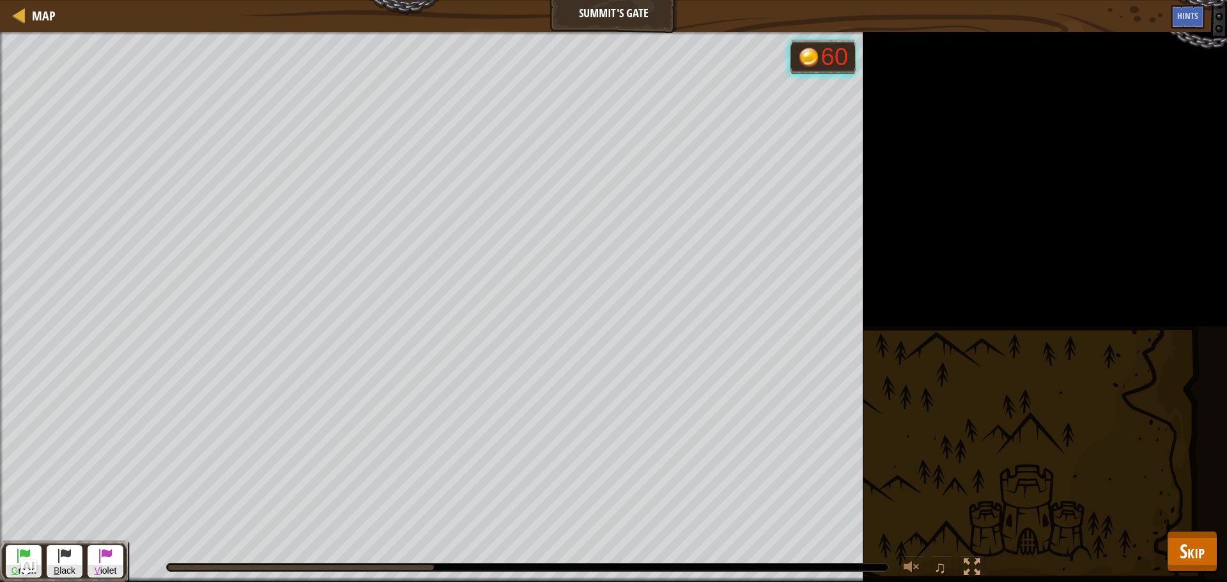
click at [5, 559] on div "G reen B lack V iolet" at bounding box center [64, 562] width 128 height 42
click at [9, 557] on button "G reen" at bounding box center [24, 561] width 36 height 33
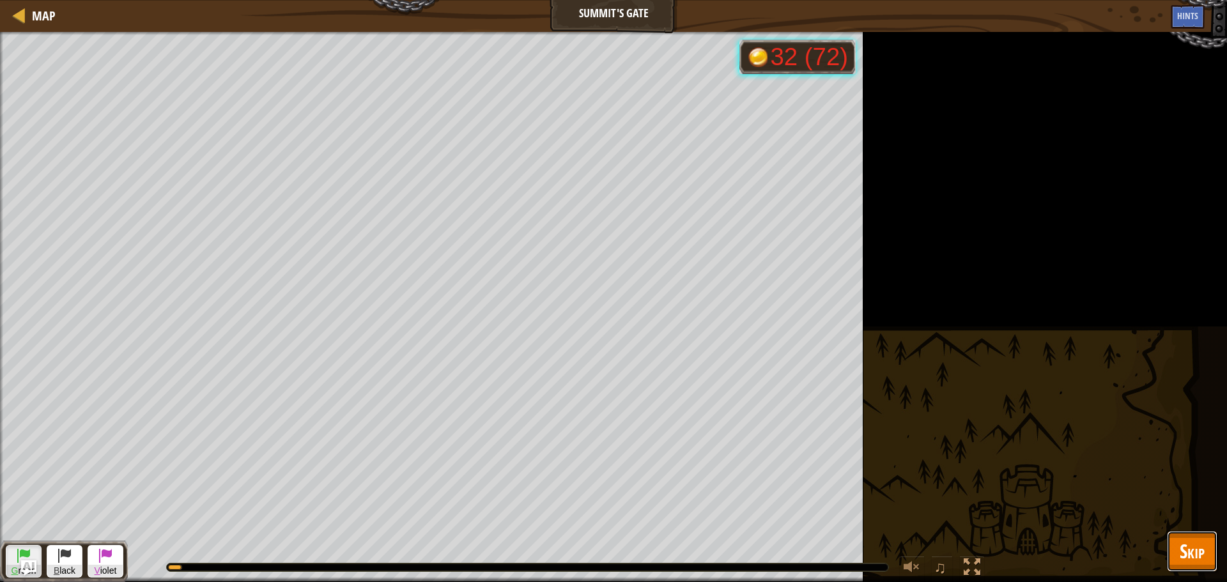
click at [1186, 537] on button "Skip" at bounding box center [1192, 551] width 50 height 41
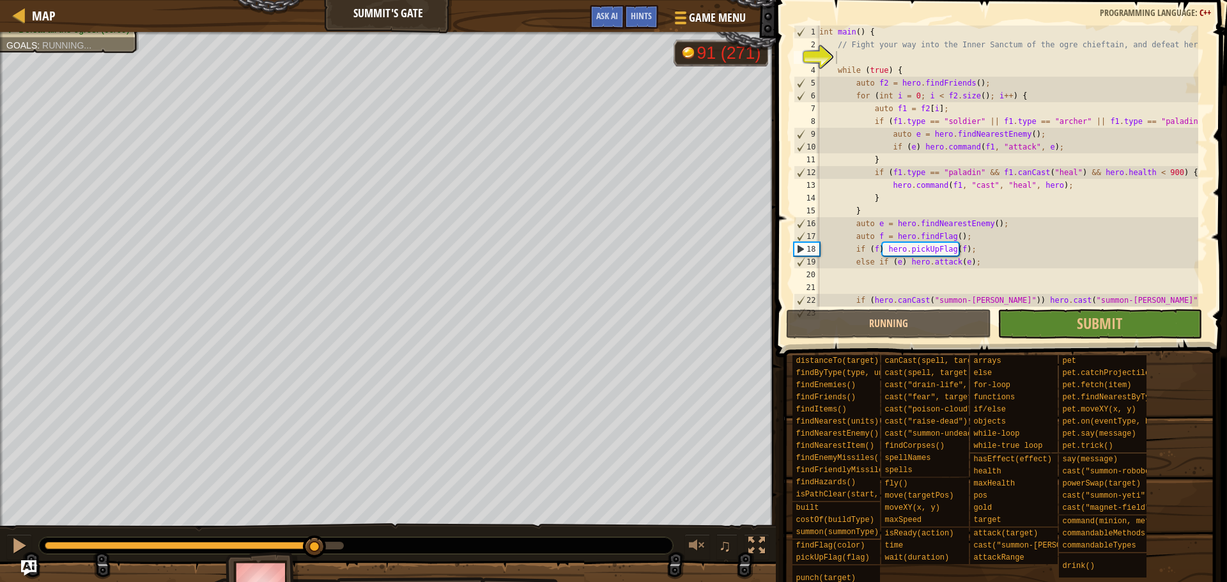
drag, startPoint x: 279, startPoint y: 546, endPoint x: 338, endPoint y: 540, distance: 59.7
click at [334, 544] on div at bounding box center [194, 546] width 299 height 8
click at [1067, 318] on button "Submit" at bounding box center [1100, 323] width 205 height 29
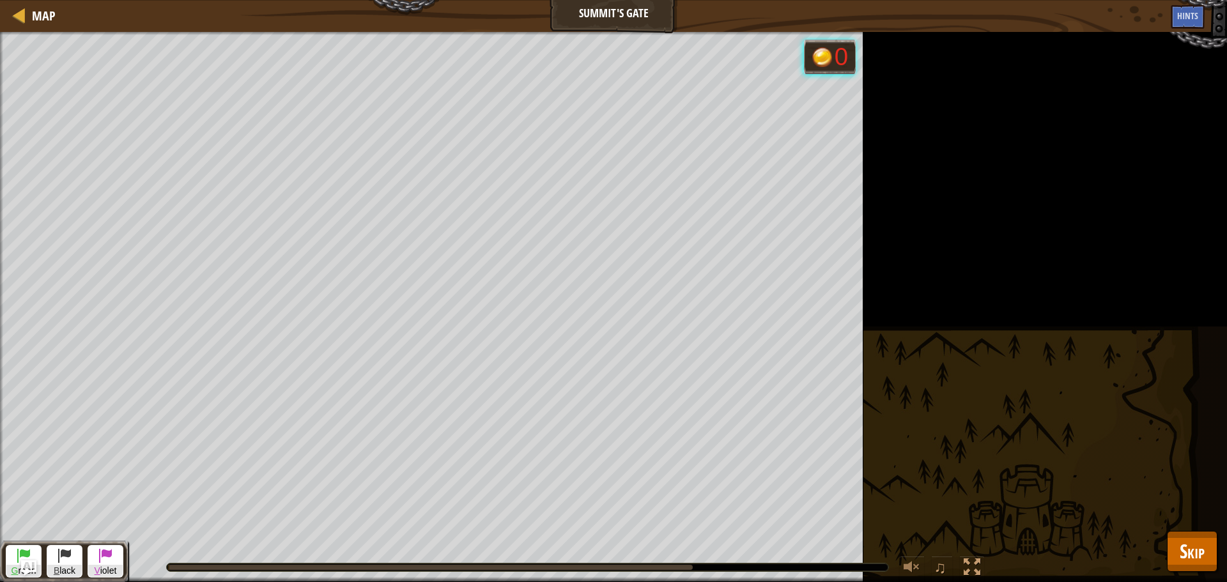
click at [5, 548] on div "G reen B lack V iolet" at bounding box center [64, 562] width 128 height 42
click at [15, 548] on button "G reen" at bounding box center [24, 561] width 36 height 33
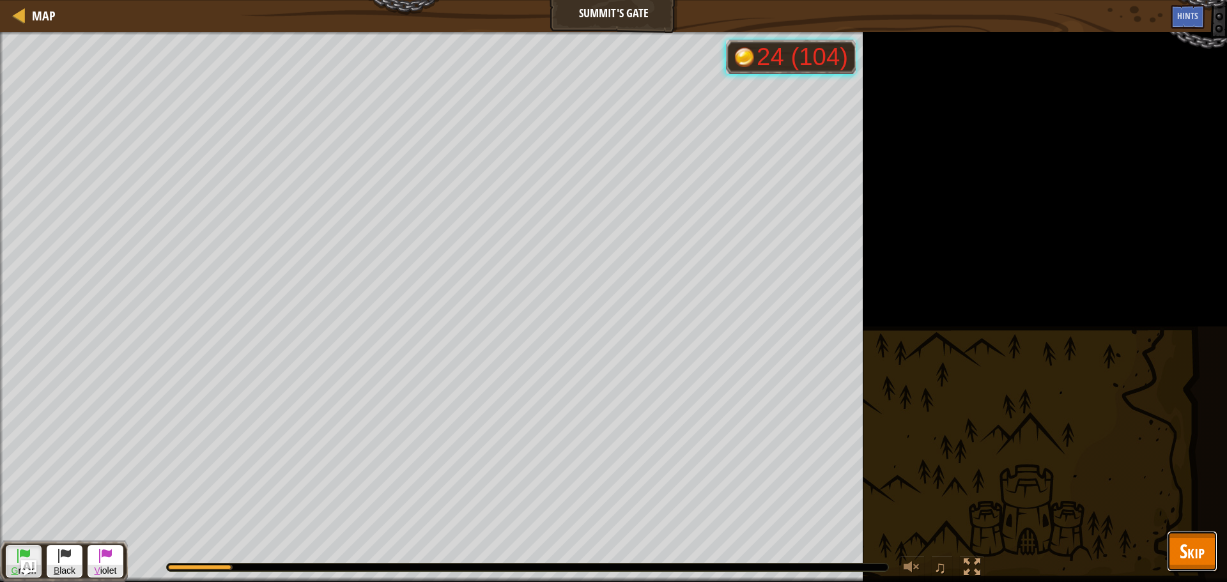
click at [1204, 559] on span "Skip" at bounding box center [1192, 551] width 25 height 26
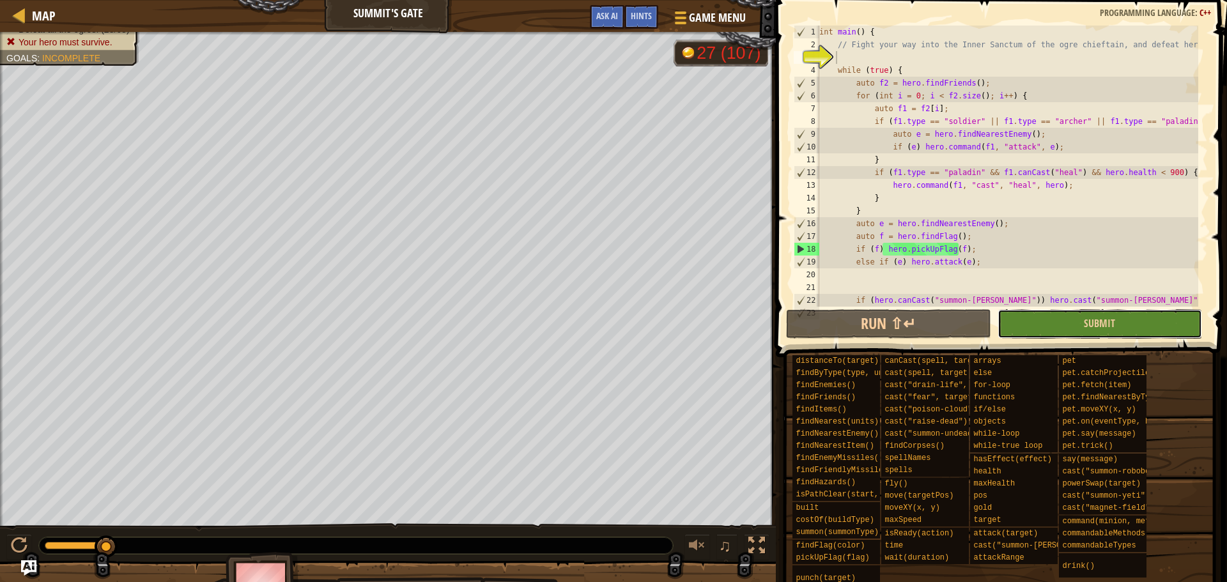
click at [1146, 332] on button "Submit" at bounding box center [1100, 323] width 205 height 29
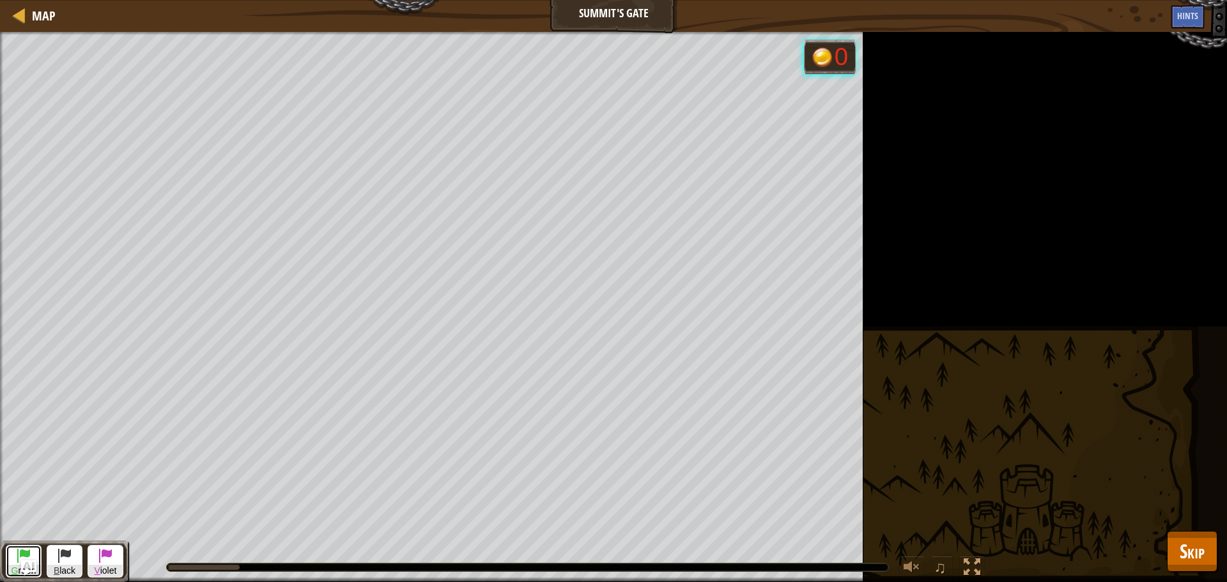
click at [8, 556] on button "G reen" at bounding box center [24, 561] width 36 height 33
click at [19, 550] on span at bounding box center [23, 555] width 15 height 15
click at [19, 552] on span at bounding box center [23, 555] width 15 height 15
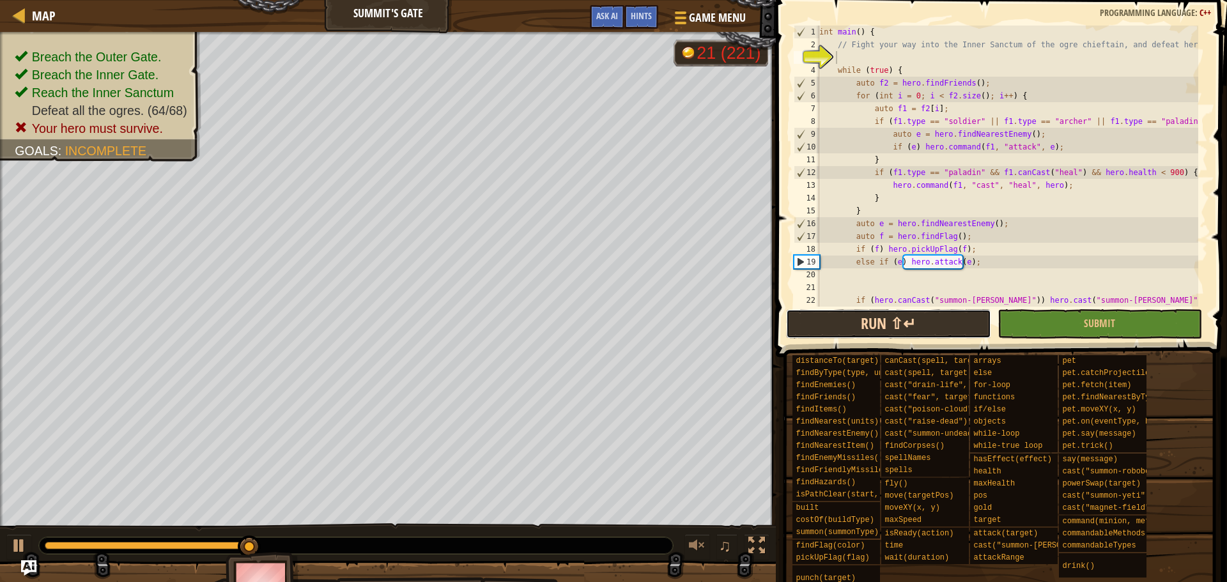
click at [942, 323] on button "Run ⇧↵" at bounding box center [888, 323] width 205 height 29
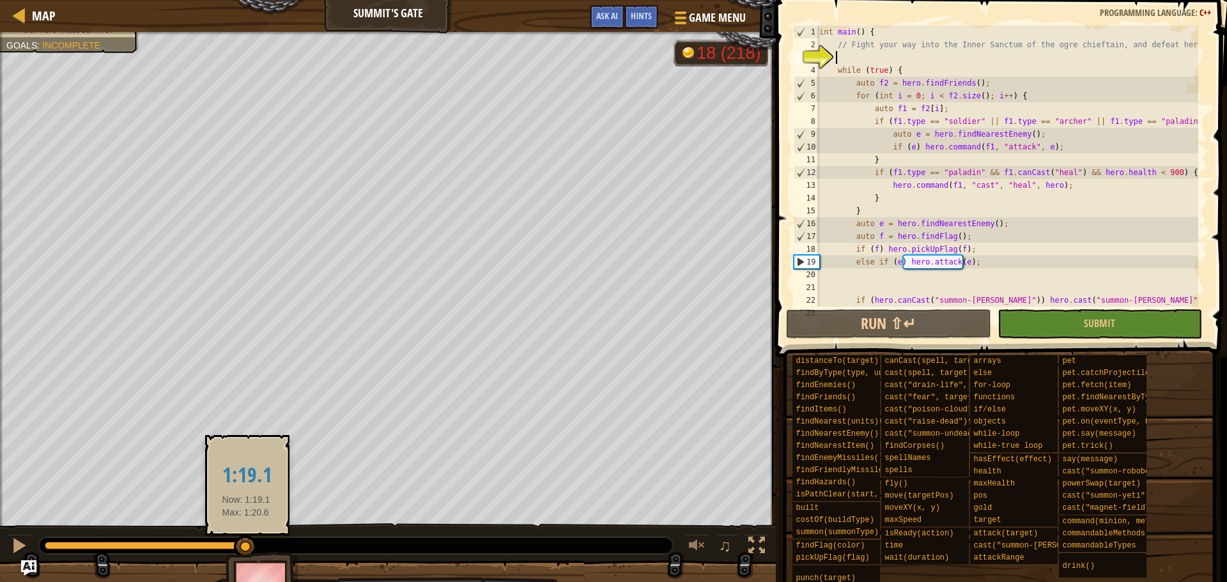
drag, startPoint x: 184, startPoint y: 545, endPoint x: 276, endPoint y: 545, distance: 92.0
click at [250, 550] on div at bounding box center [147, 546] width 205 height 8
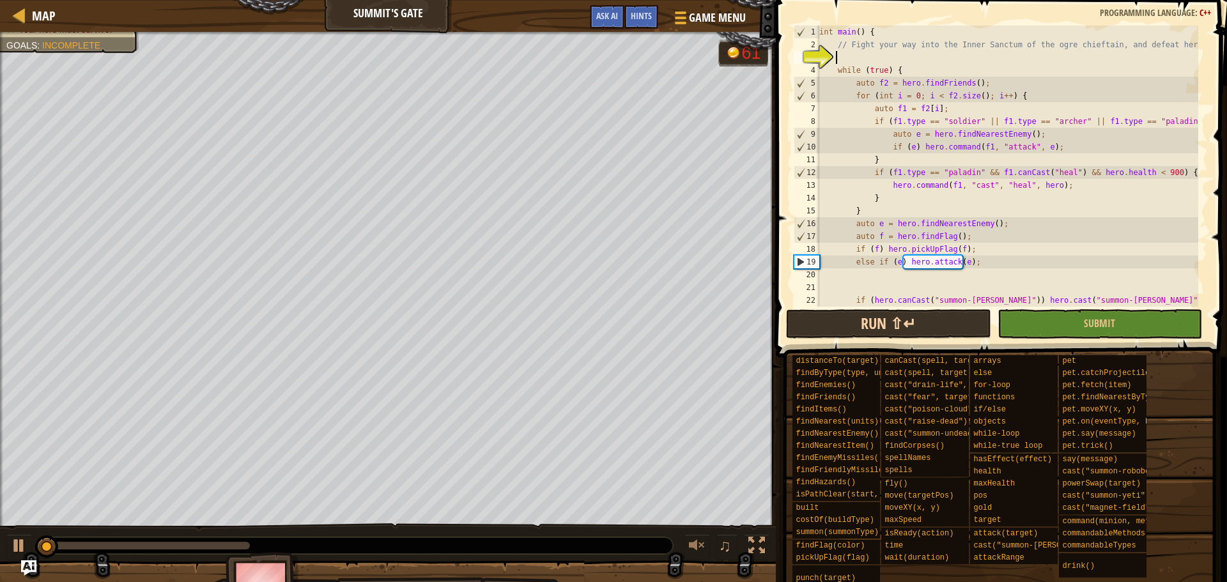
click at [874, 341] on span at bounding box center [1003, 160] width 462 height 395
click at [891, 318] on button "Run ⇧↵" at bounding box center [888, 323] width 205 height 29
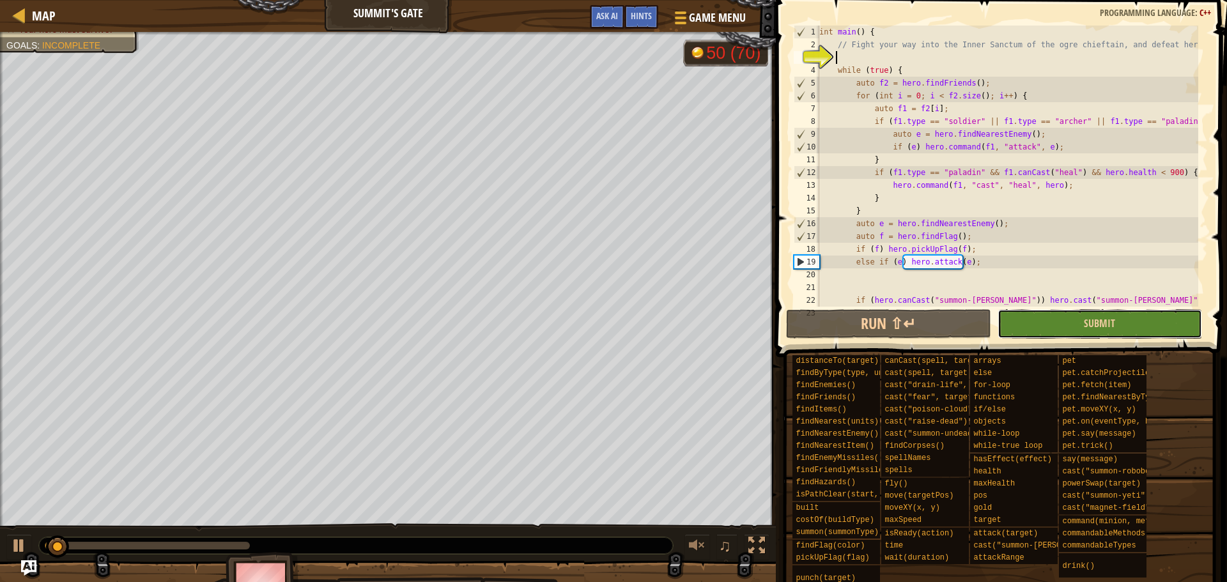
click at [1133, 327] on button "Submit" at bounding box center [1100, 323] width 205 height 29
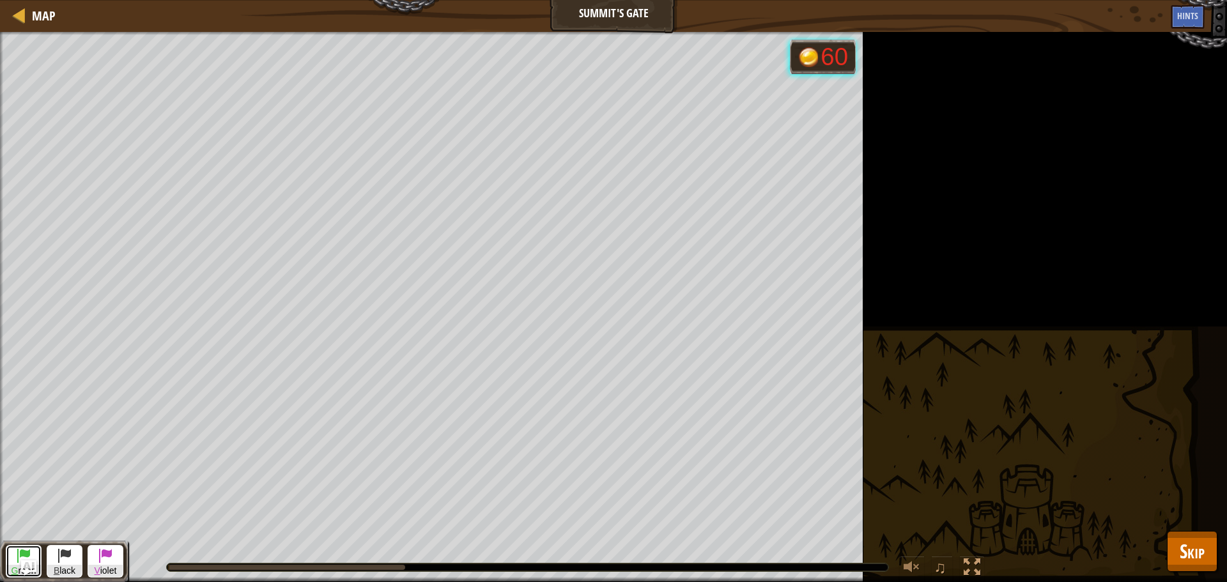
click at [7, 550] on button "G reen" at bounding box center [24, 561] width 36 height 33
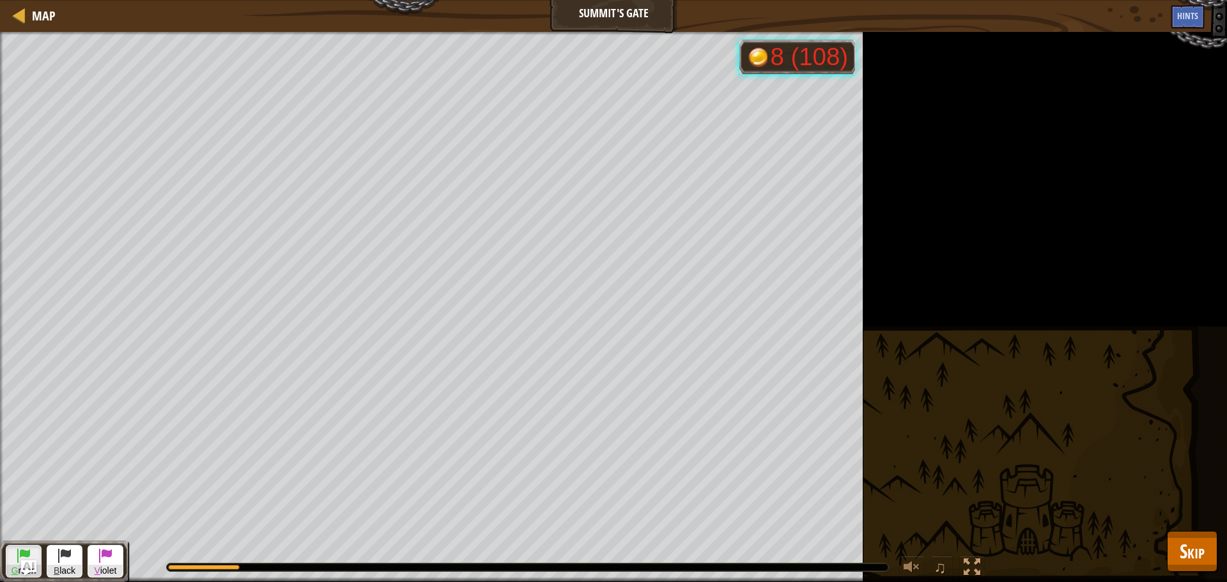
click at [14, 557] on button "G reen" at bounding box center [24, 561] width 36 height 33
click at [3, 554] on div "G reen B lack V iolet" at bounding box center [64, 562] width 128 height 42
click at [11, 552] on button "G reen" at bounding box center [24, 561] width 36 height 33
click at [8, 554] on button "G reen" at bounding box center [24, 561] width 36 height 33
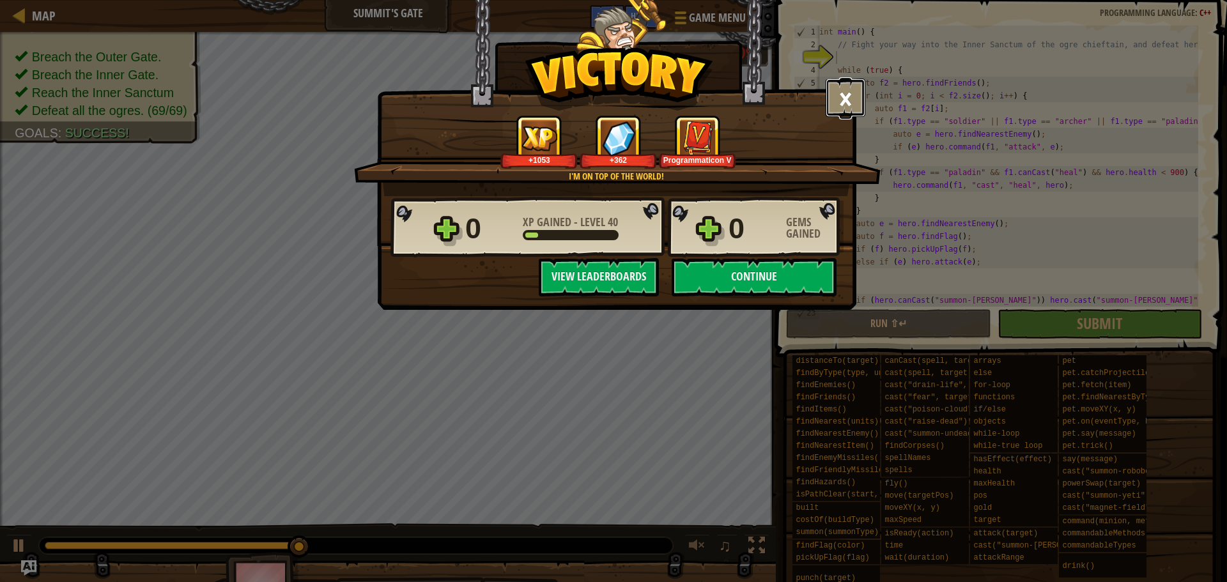
click at [851, 95] on button "×" at bounding box center [846, 98] width 40 height 38
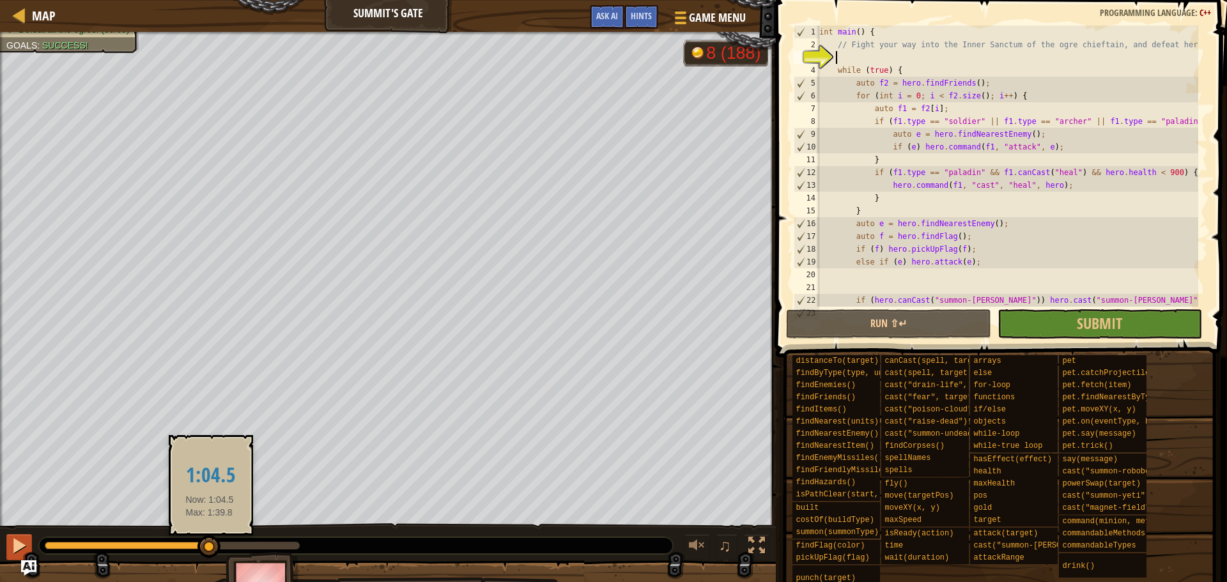
drag, startPoint x: 210, startPoint y: 547, endPoint x: 10, endPoint y: 549, distance: 200.1
click at [33, 549] on div "♫" at bounding box center [388, 543] width 776 height 38
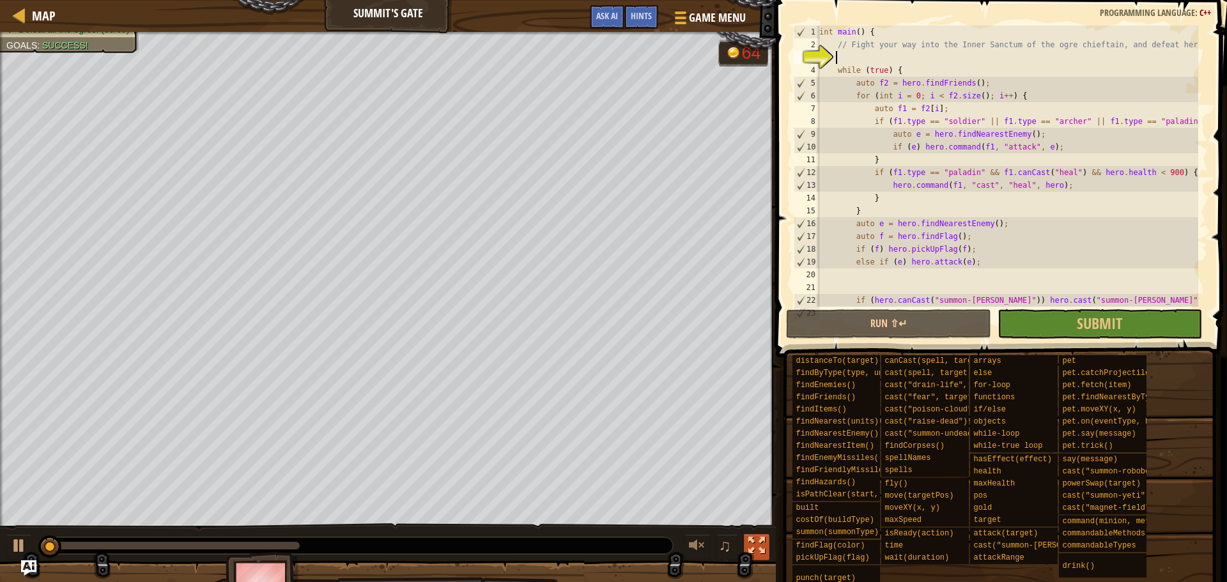
click at [757, 547] on div at bounding box center [757, 546] width 17 height 17
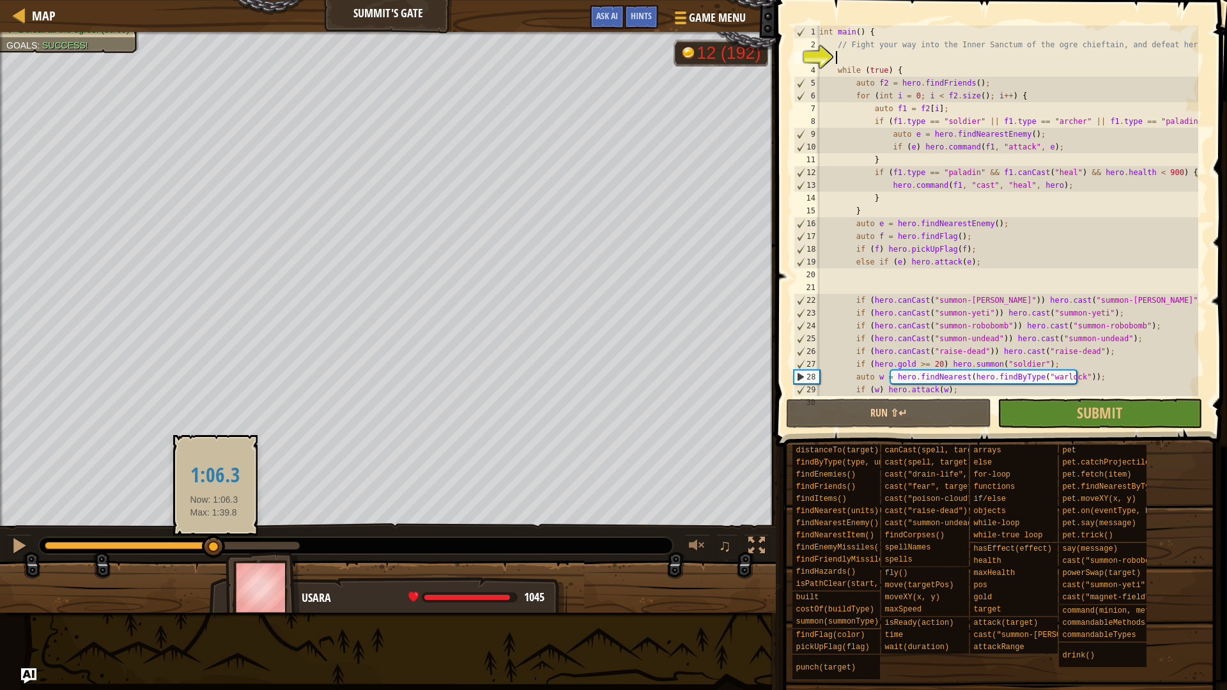
drag, startPoint x: 199, startPoint y: 547, endPoint x: 214, endPoint y: 548, distance: 14.8
click at [214, 548] on div at bounding box center [172, 546] width 255 height 8
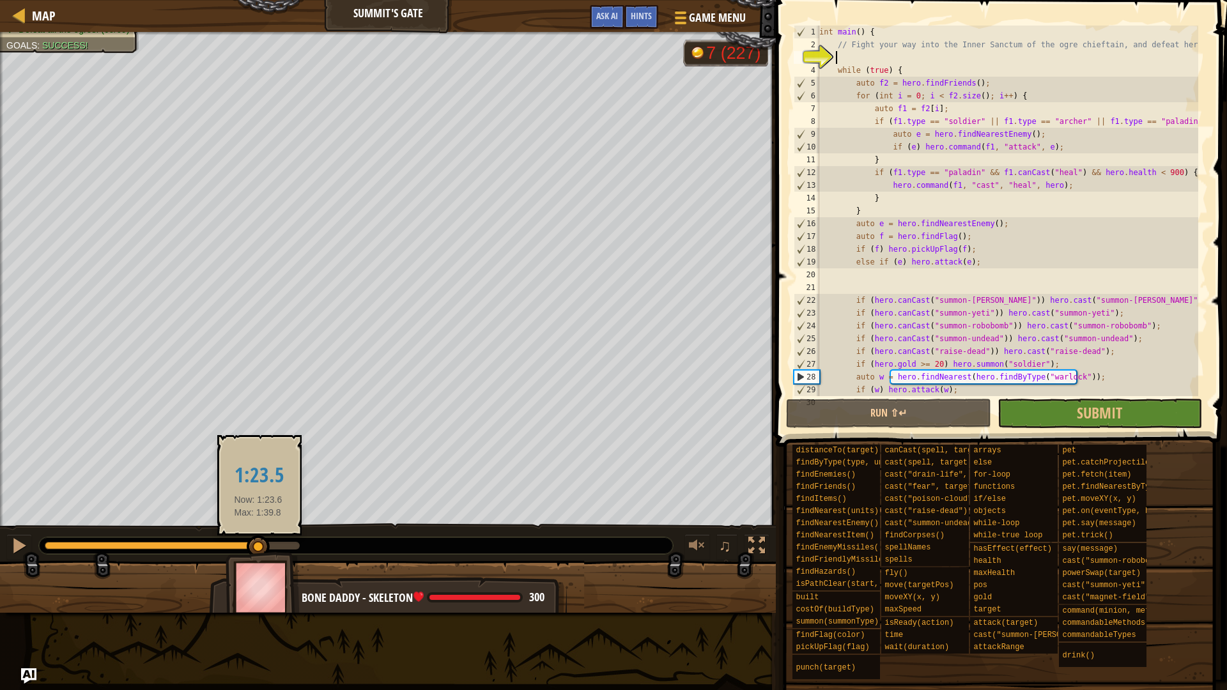
drag, startPoint x: 295, startPoint y: 544, endPoint x: 258, endPoint y: 541, distance: 36.5
click at [258, 541] on div at bounding box center [258, 547] width 23 height 23
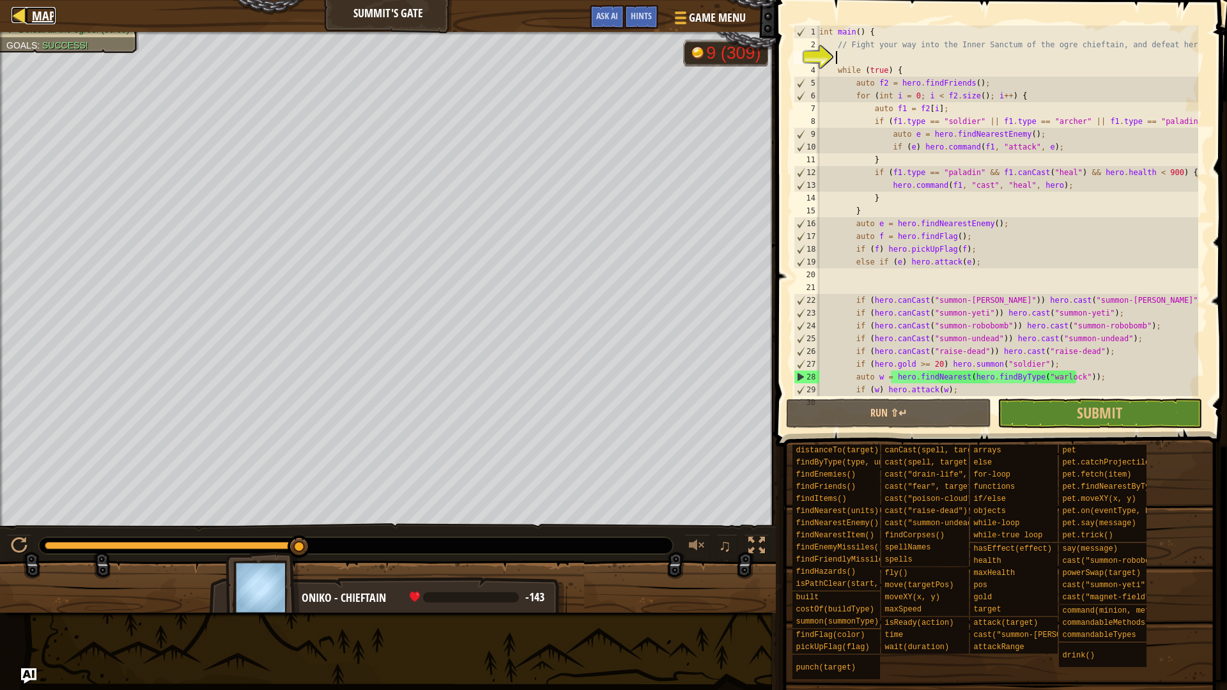
click at [43, 13] on span "Map" at bounding box center [44, 15] width 24 height 17
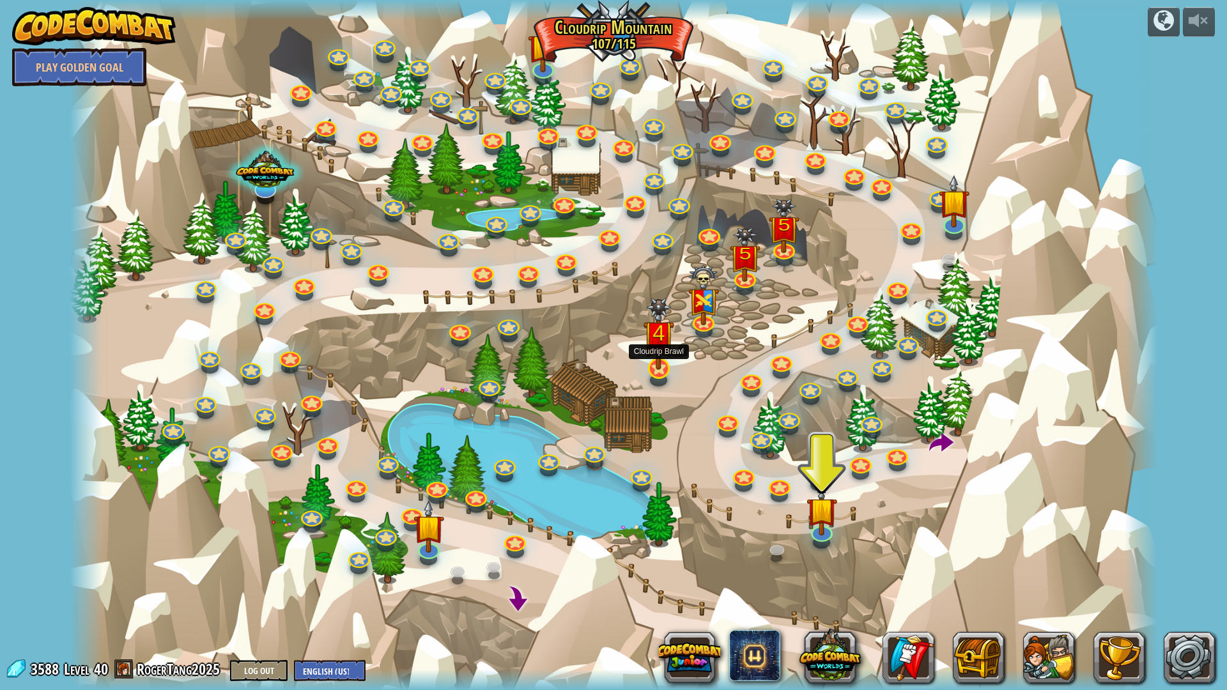
click at [658, 342] on img at bounding box center [659, 334] width 31 height 72
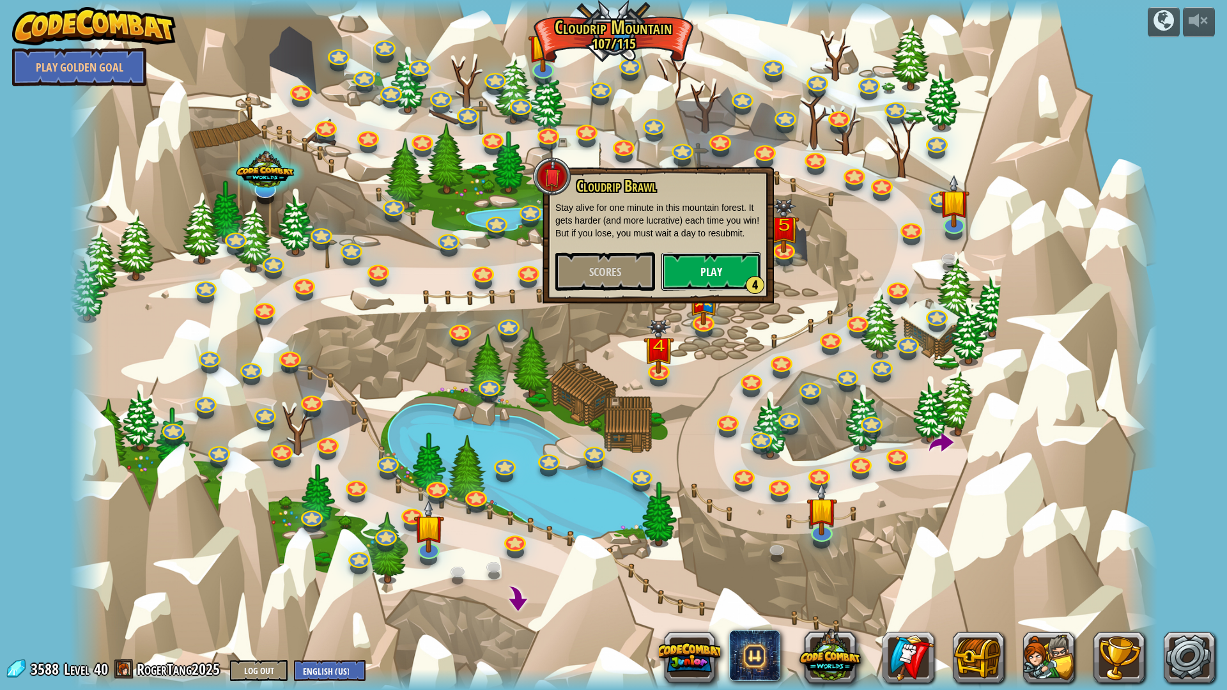
click at [709, 278] on button "Play 4" at bounding box center [712, 271] width 100 height 38
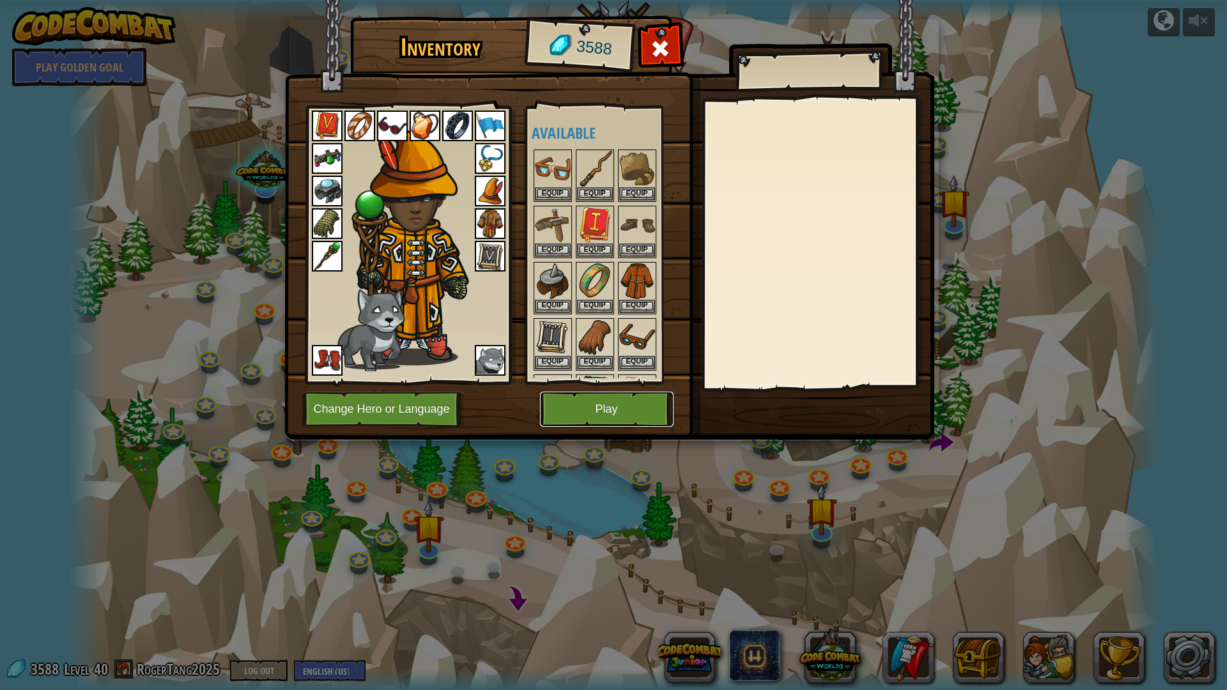
click at [635, 401] on button "Play" at bounding box center [607, 409] width 134 height 35
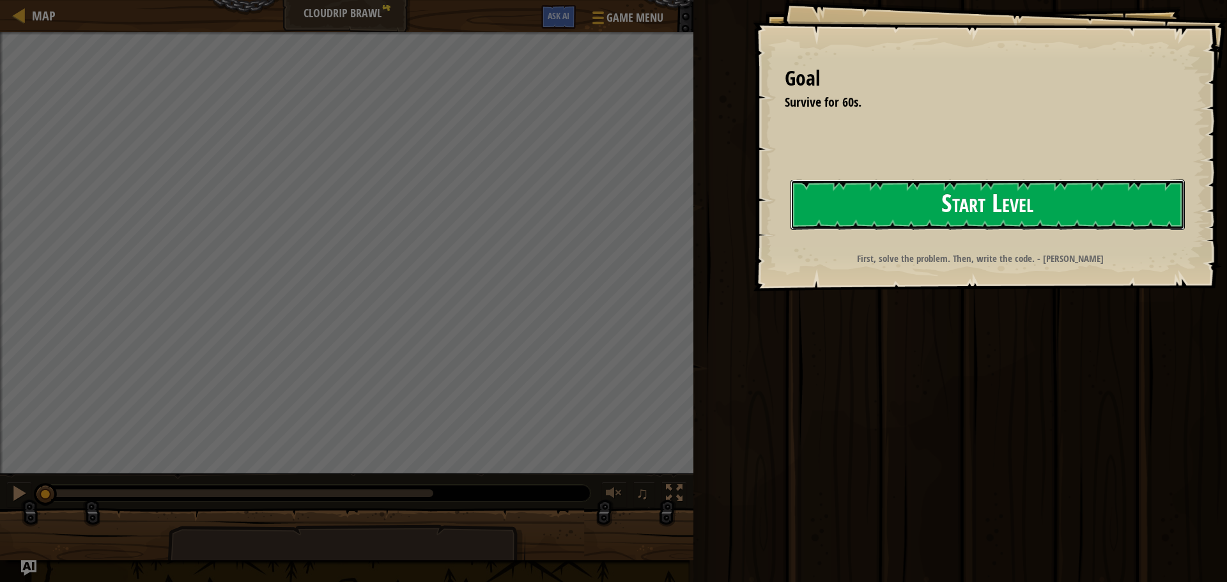
click at [791, 230] on button "Start Level" at bounding box center [988, 205] width 394 height 50
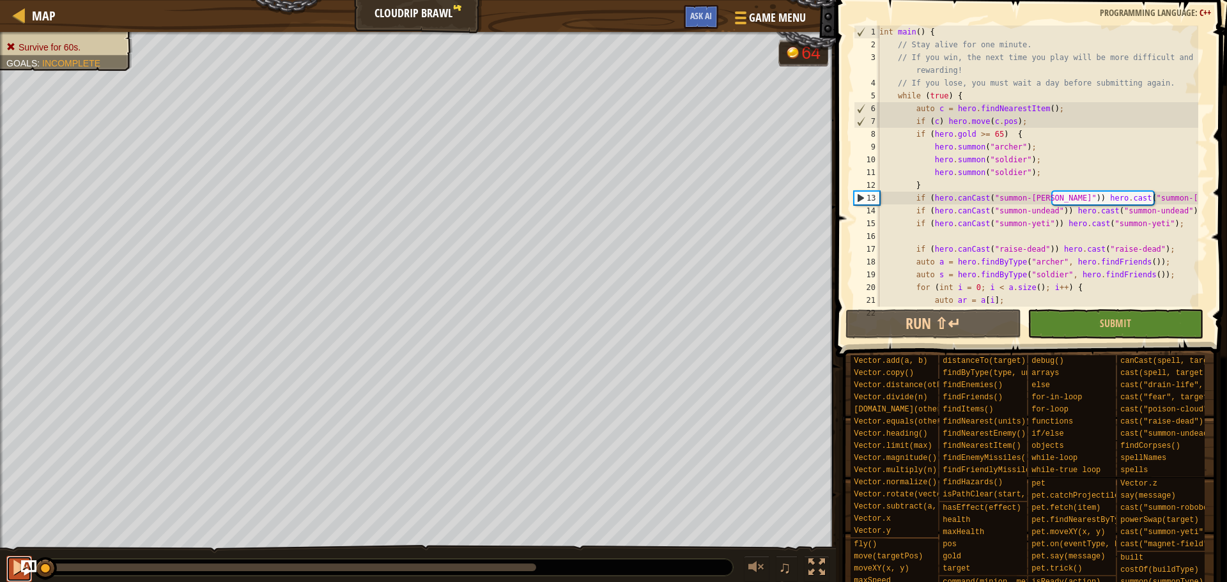
click at [13, 566] on div at bounding box center [19, 567] width 17 height 17
